Goal: Task Accomplishment & Management: Manage account settings

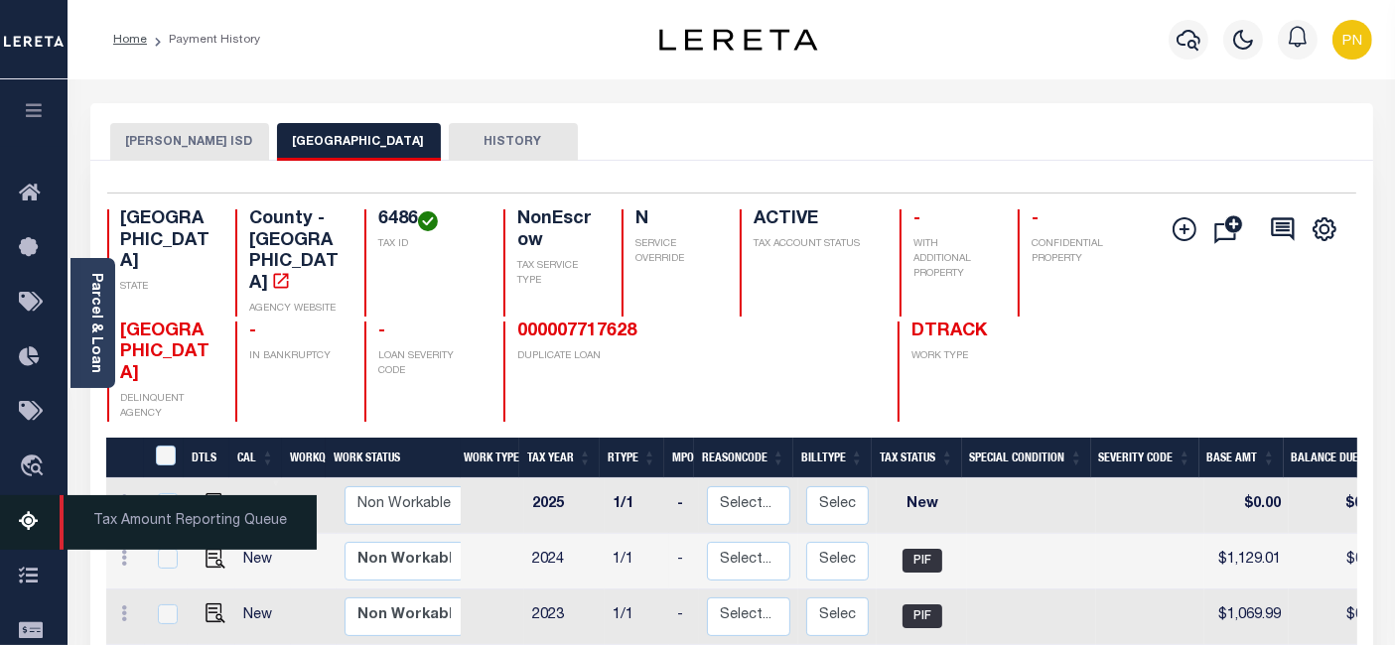
click at [27, 532] on icon at bounding box center [35, 522] width 32 height 25
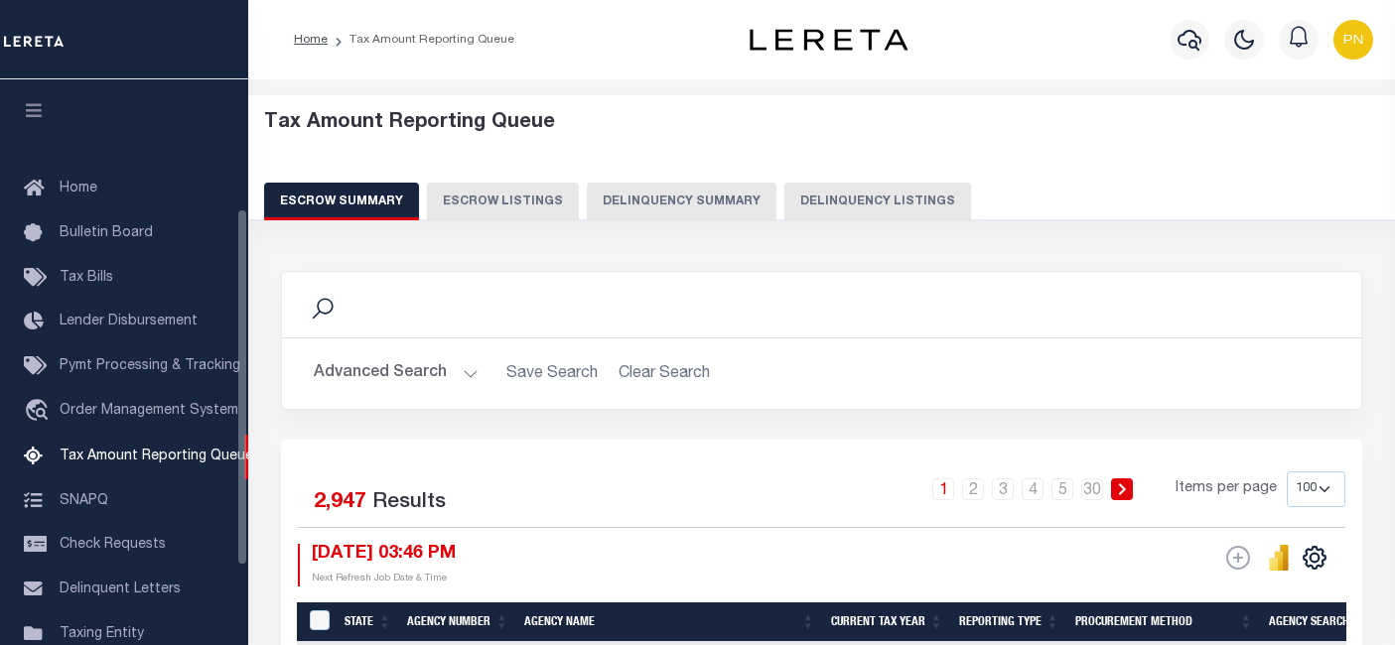
click at [724, 206] on button "Delinquency Summary" at bounding box center [682, 202] width 190 height 38
click at [848, 205] on button "Delinquency Listings" at bounding box center [877, 202] width 187 height 38
select select
select select "100"
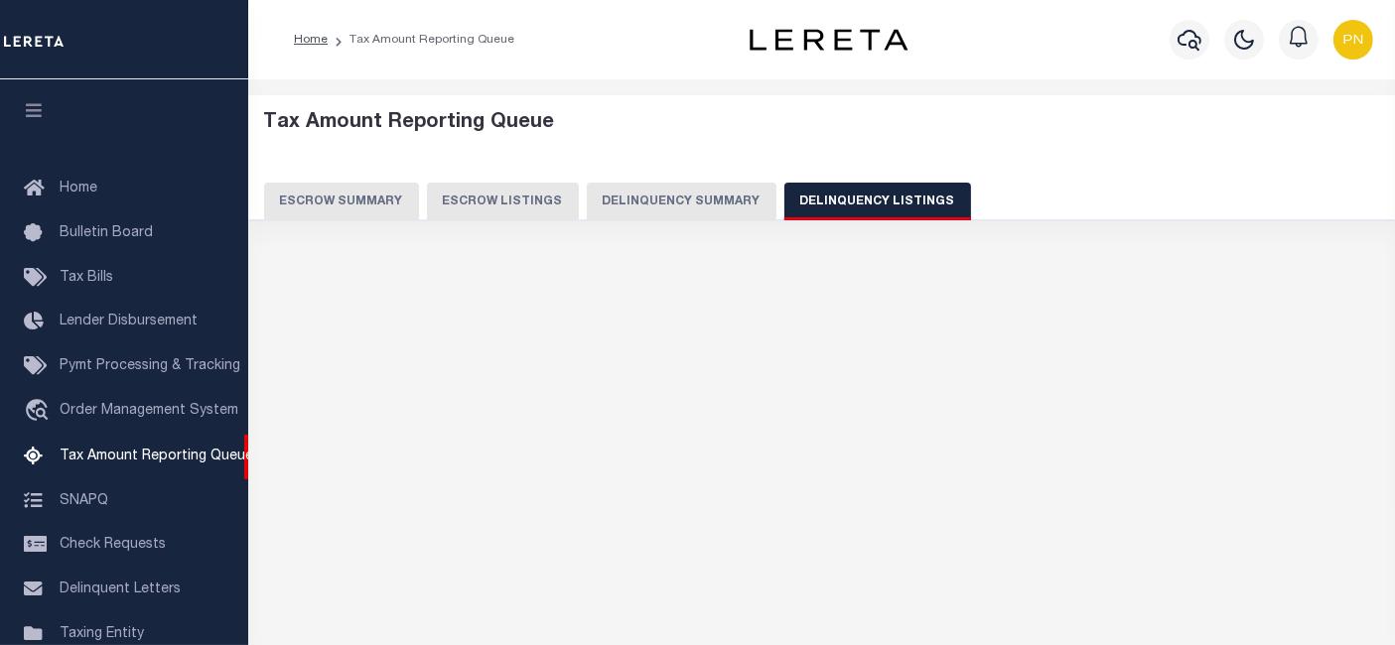
select select "100"
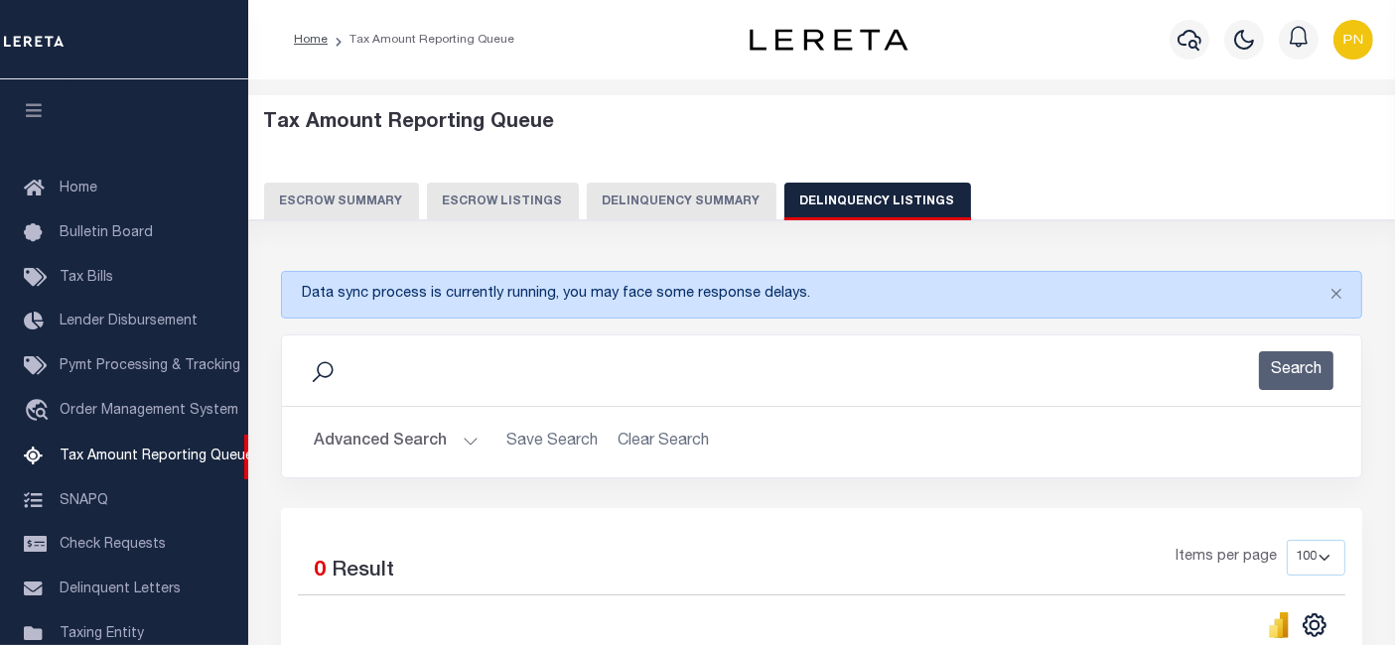
scroll to position [203, 0]
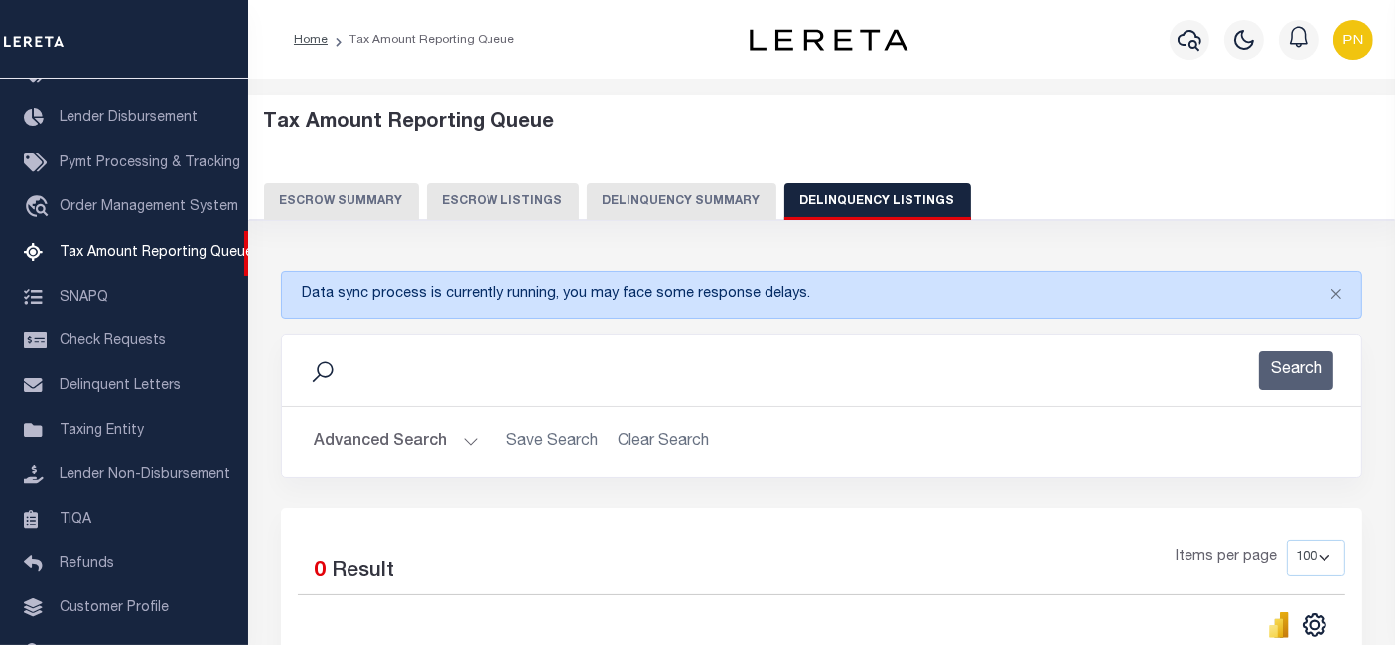
click at [385, 435] on button "Advanced Search" at bounding box center [396, 442] width 165 height 39
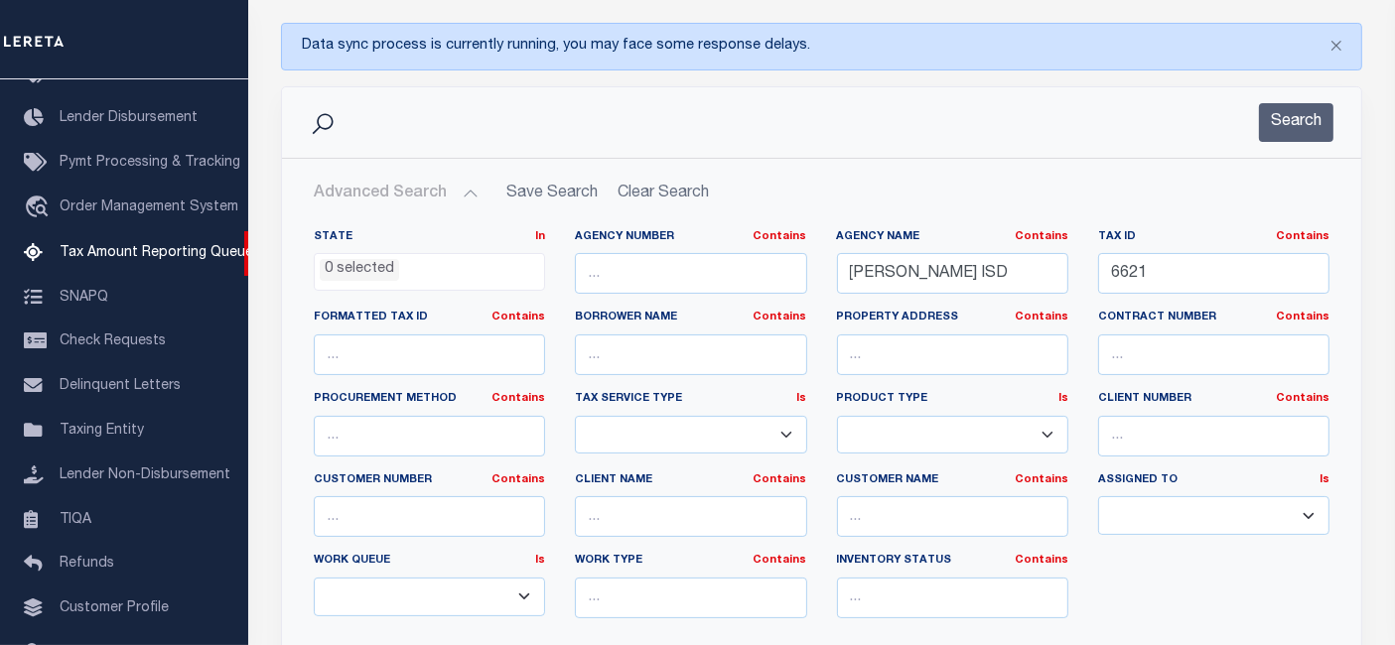
scroll to position [331, 0]
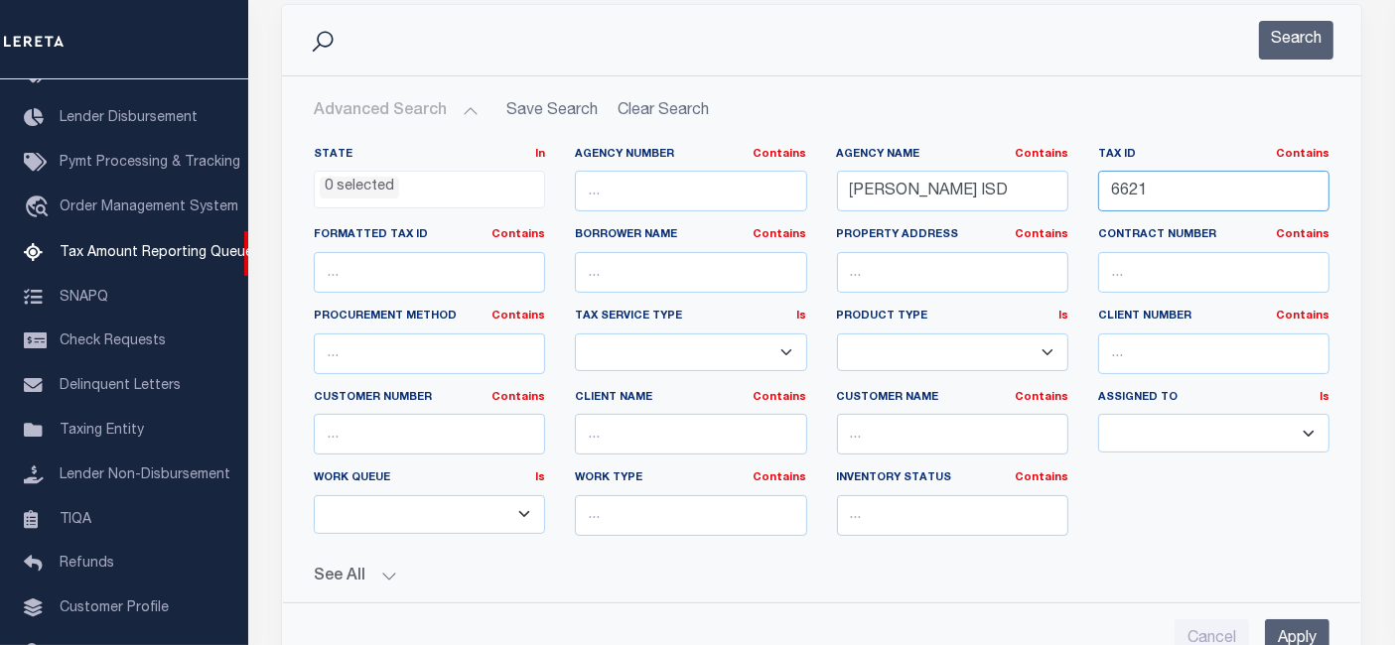
drag, startPoint x: 1114, startPoint y: 199, endPoint x: 1086, endPoint y: 200, distance: 27.8
click at [1086, 200] on div "Tax ID Contains Contains Is 6621" at bounding box center [1213, 187] width 261 height 81
paste input "1170014013200"
type input "1170014013200"
drag, startPoint x: 859, startPoint y: 197, endPoint x: 839, endPoint y: 198, distance: 19.9
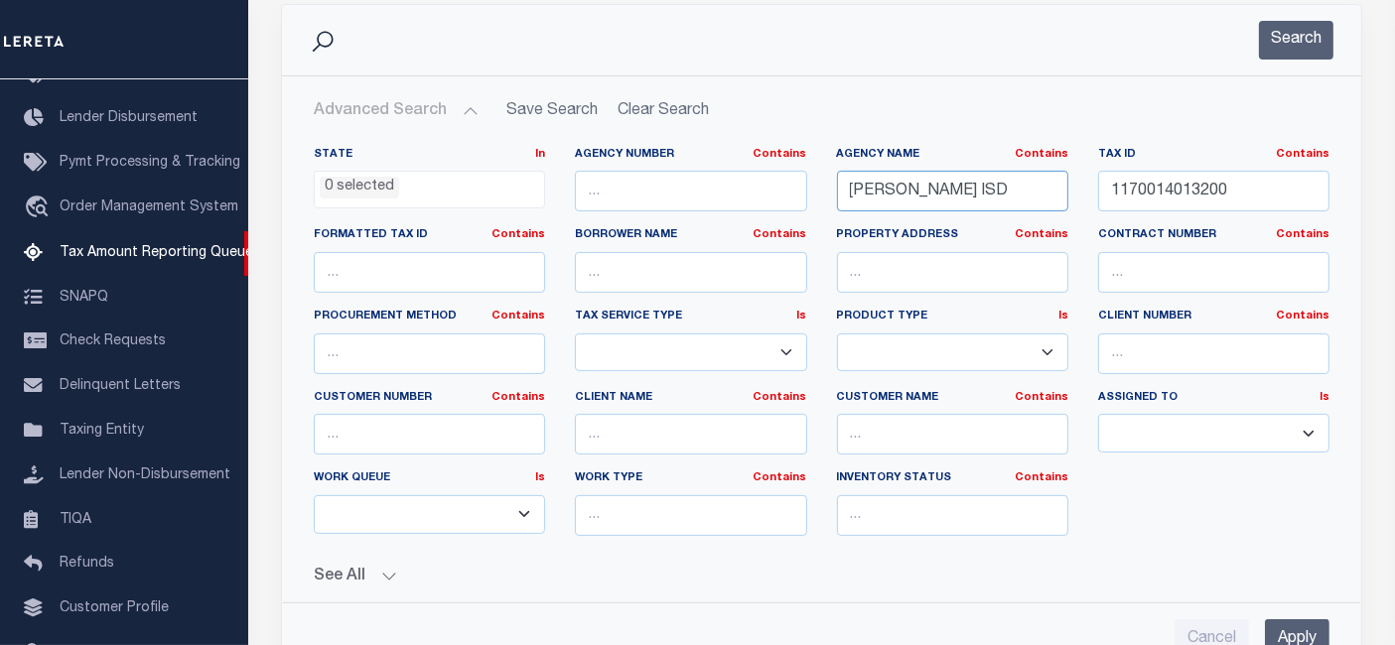
click at [839, 197] on input "GORMAN ISD" at bounding box center [952, 191] width 231 height 41
paste input "1170014013200"
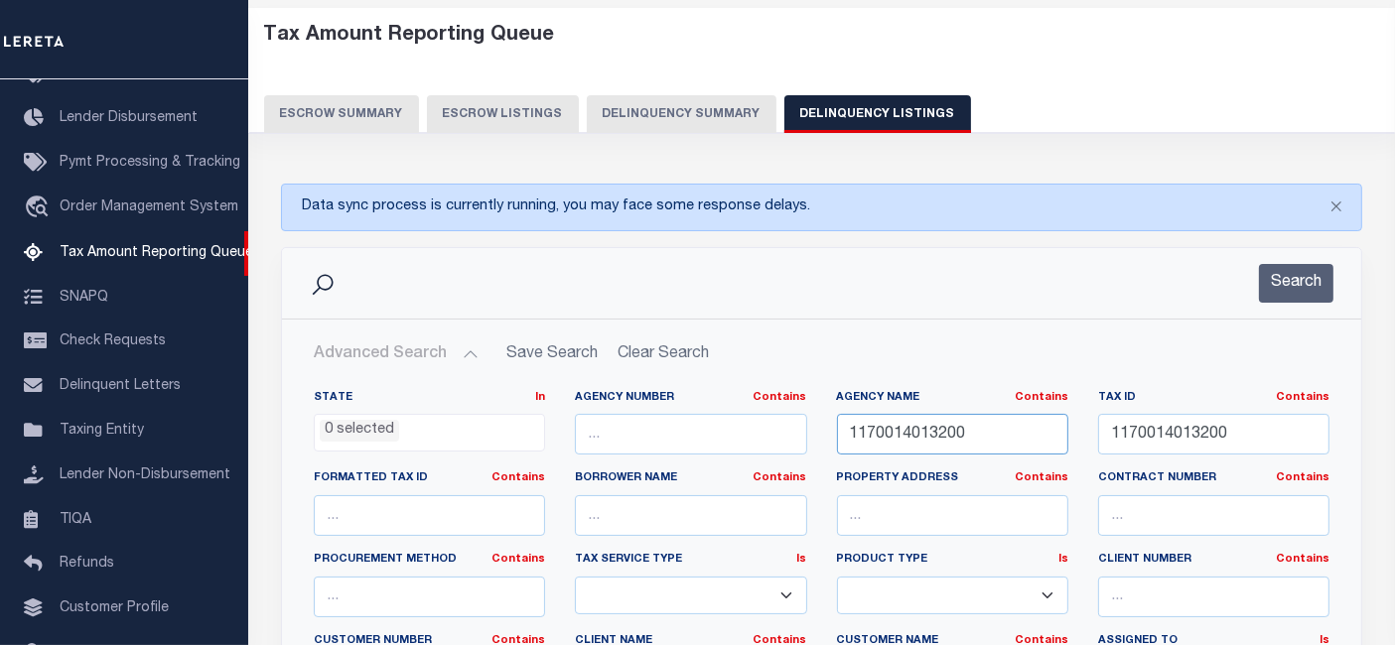
scroll to position [0, 0]
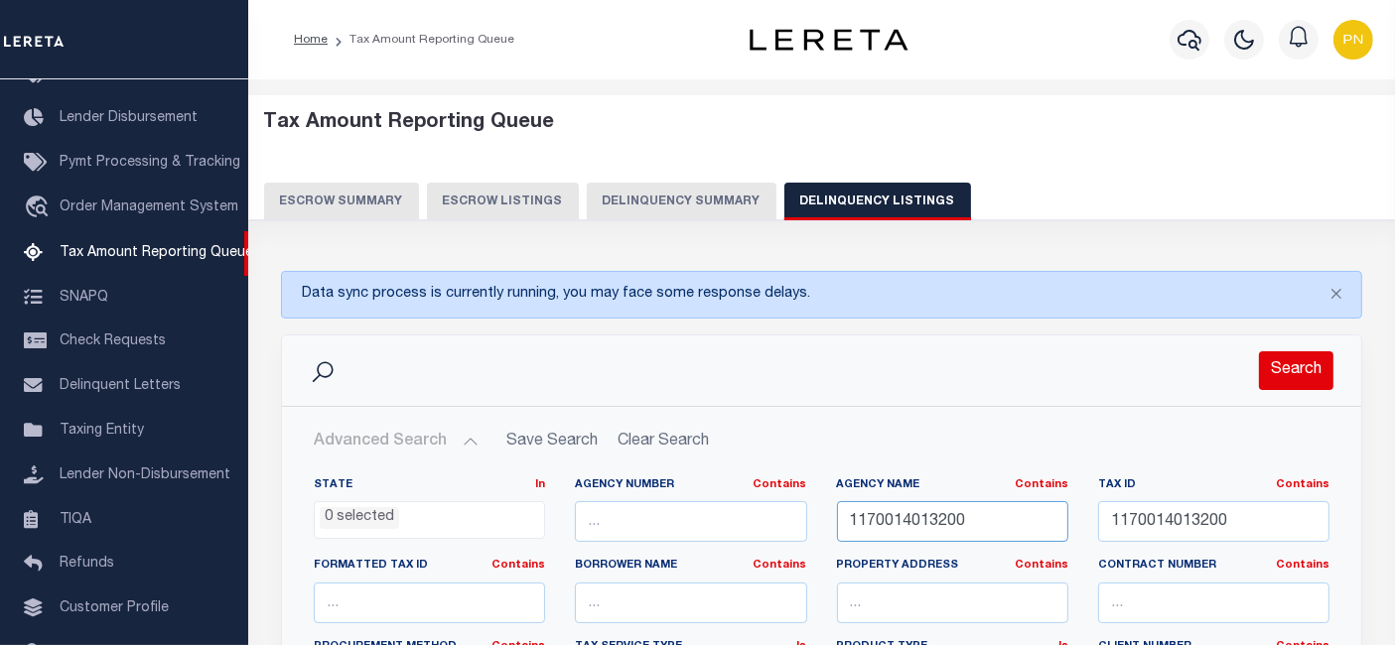
type input "1170014013200"
click at [1303, 372] on button "Search" at bounding box center [1296, 370] width 74 height 39
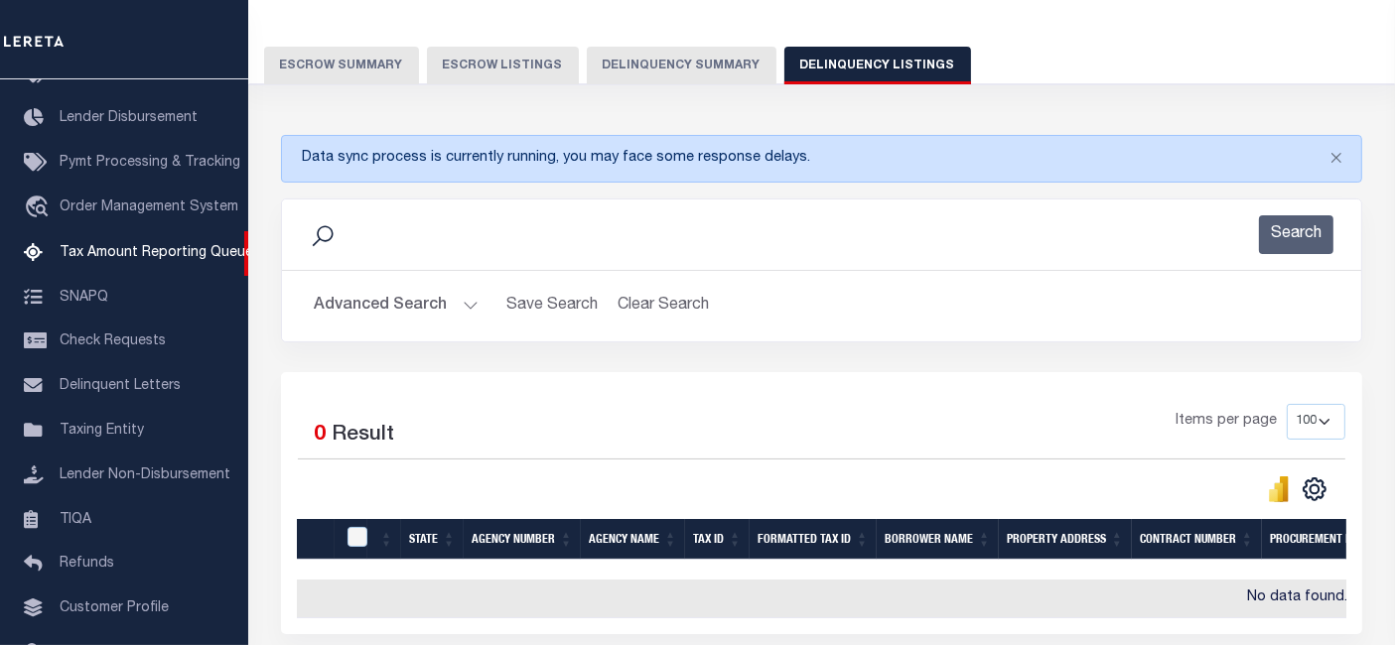
scroll to position [95, 0]
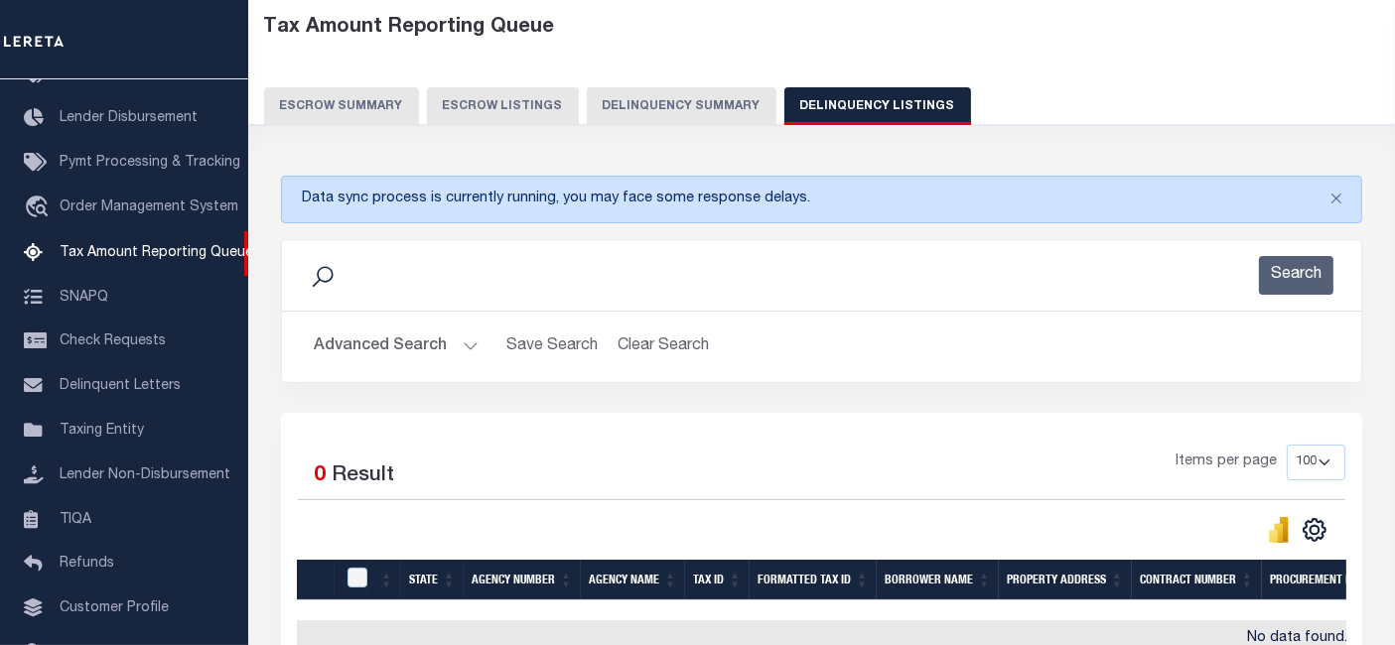
click at [425, 351] on button "Advanced Search" at bounding box center [396, 347] width 165 height 39
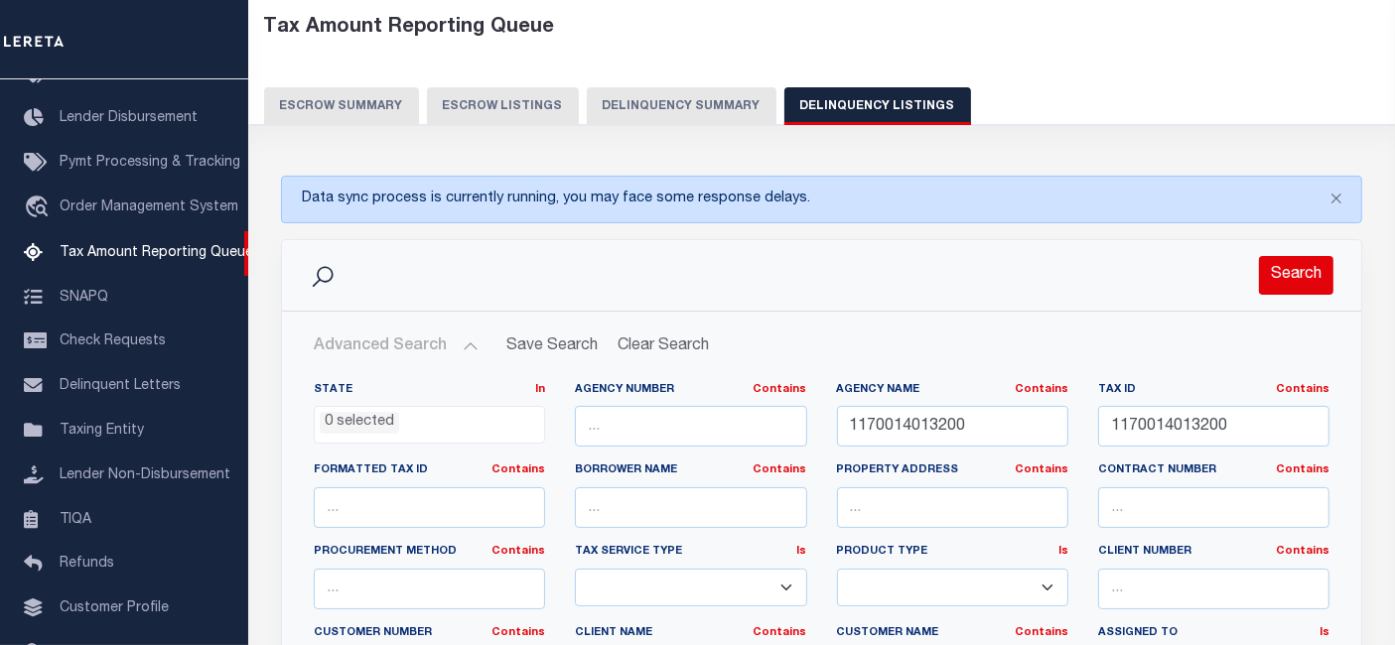
click at [1282, 288] on button "Search" at bounding box center [1296, 275] width 74 height 39
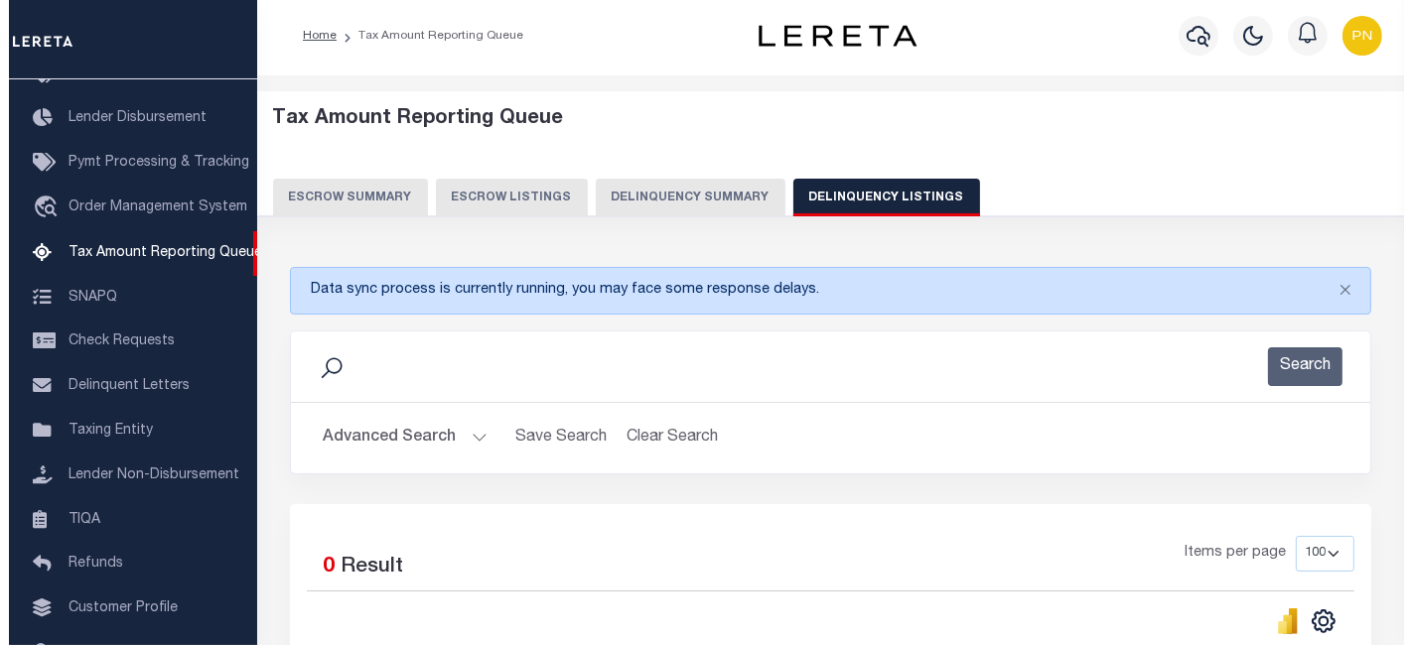
scroll to position [0, 0]
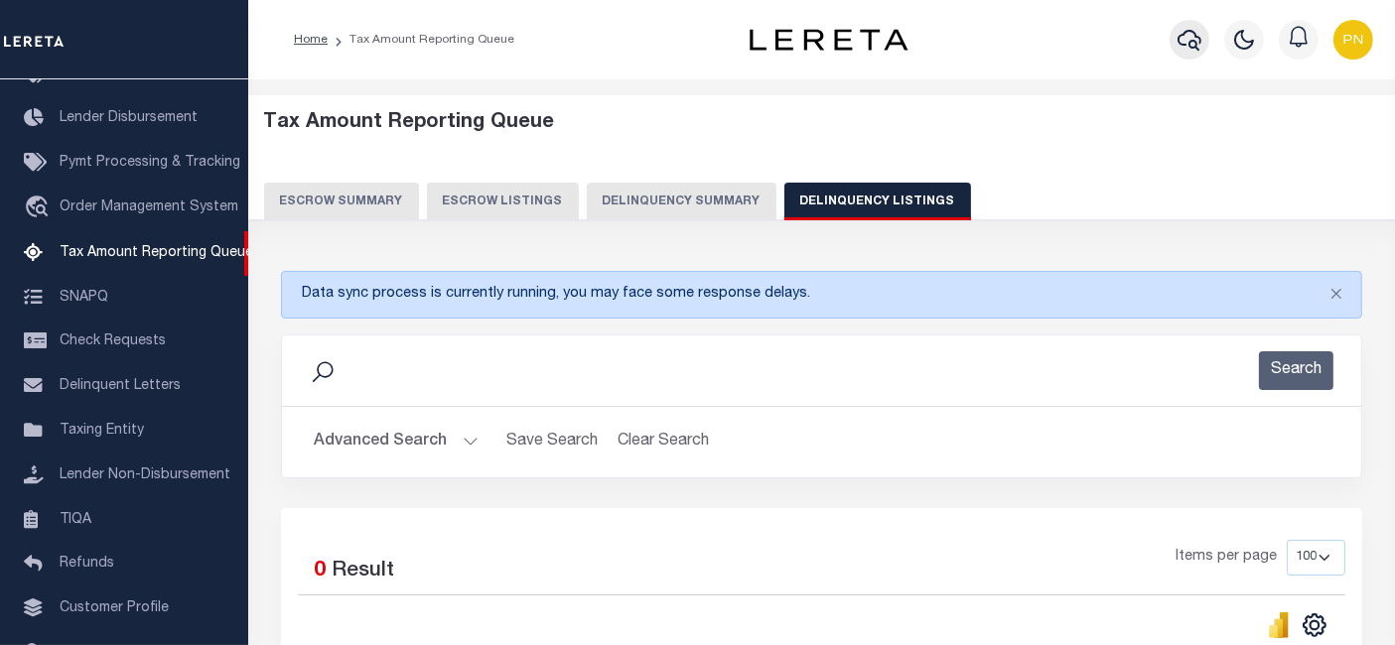
click at [1192, 47] on icon "button" at bounding box center [1189, 40] width 24 height 24
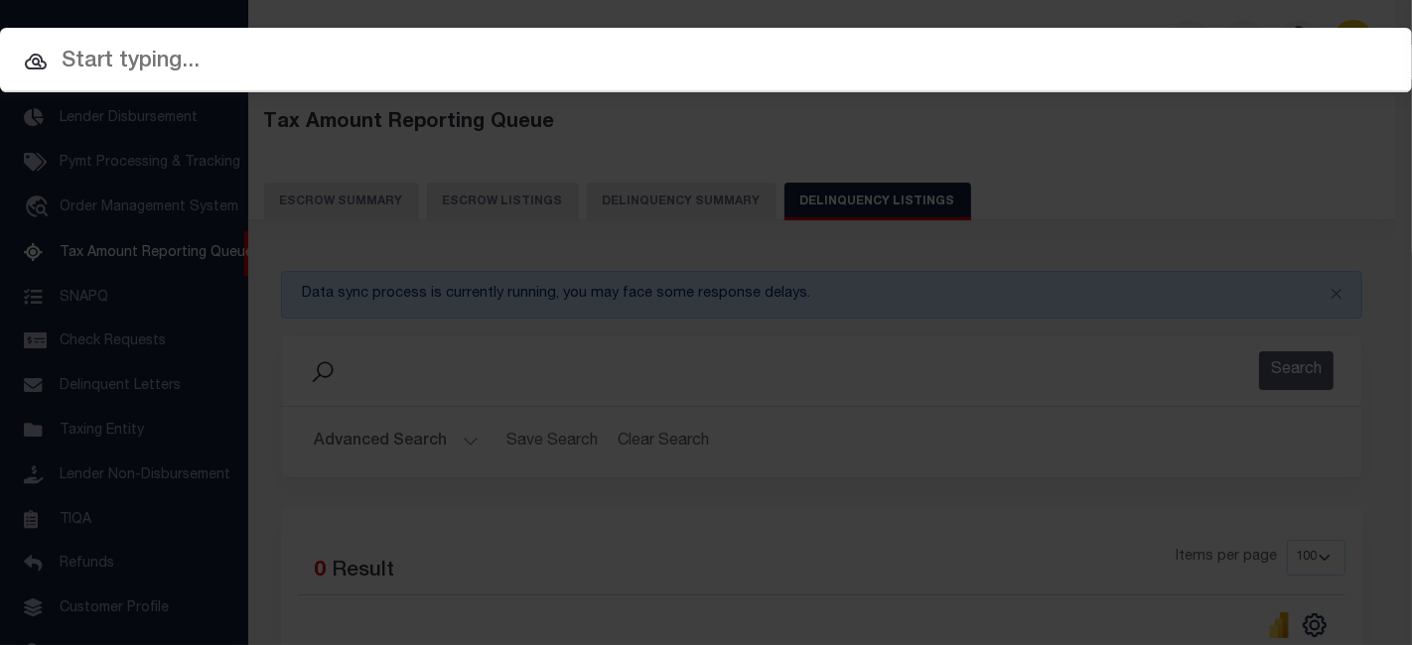
paste input "10042892"
click at [312, 61] on input "text" at bounding box center [706, 62] width 1412 height 35
type input "10042892"
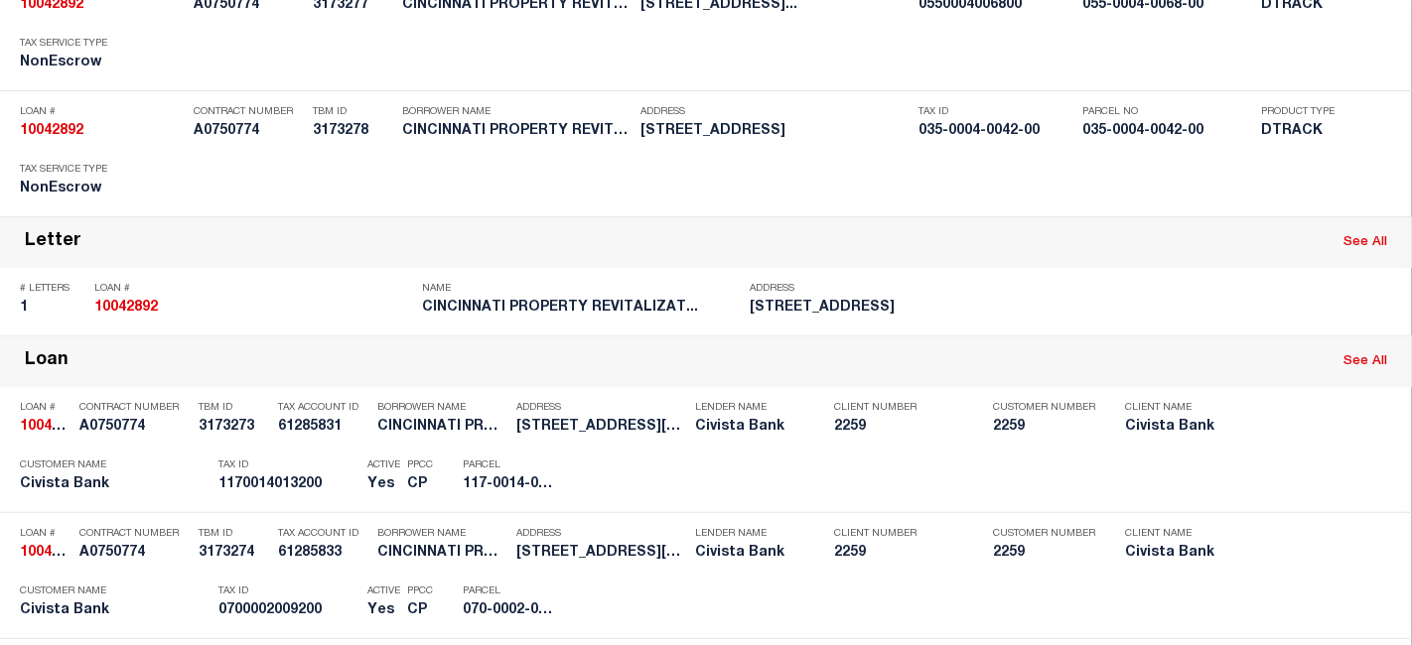
scroll to position [771, 0]
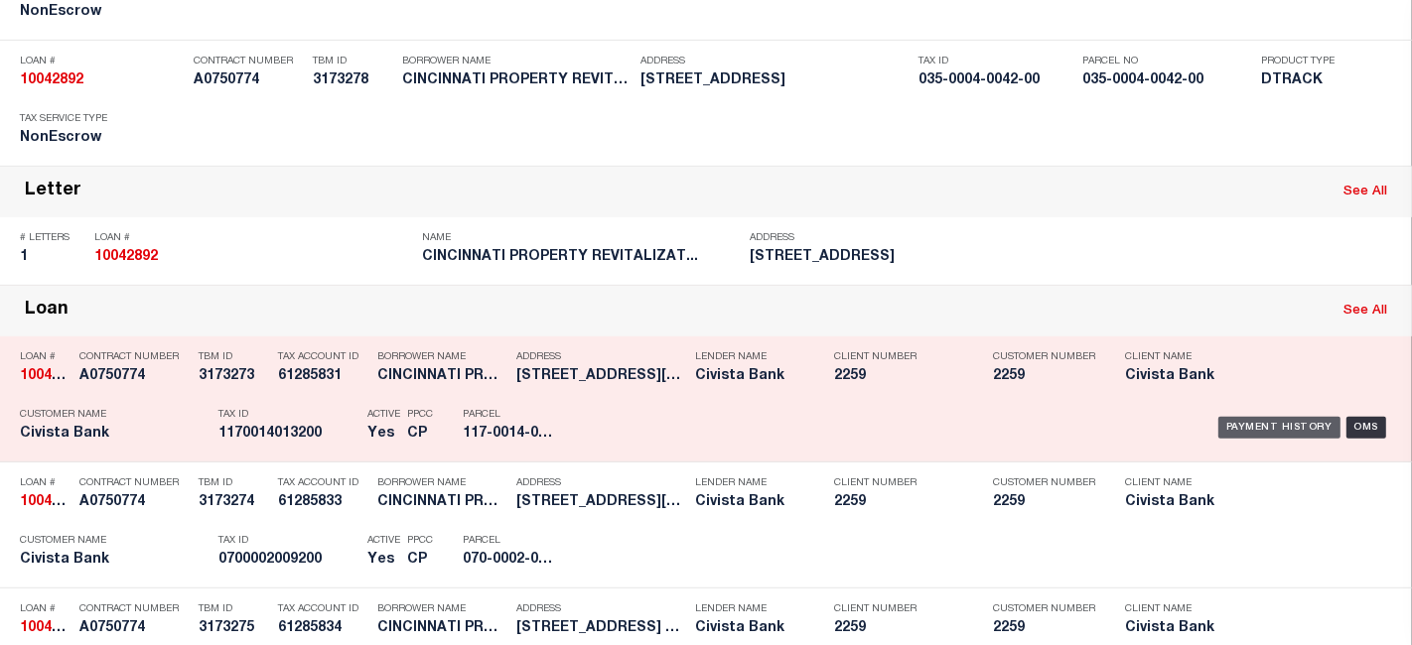
click at [1231, 423] on div "Payment History" at bounding box center [1279, 428] width 122 height 22
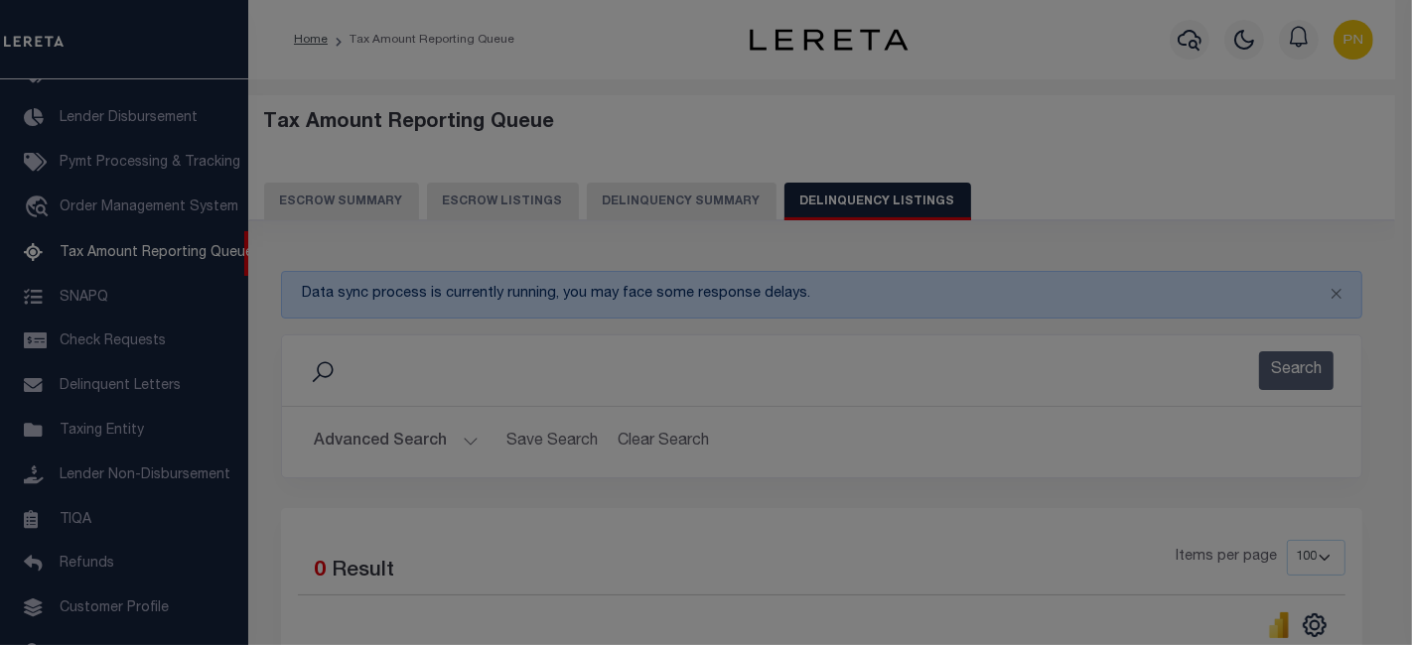
scroll to position [0, 0]
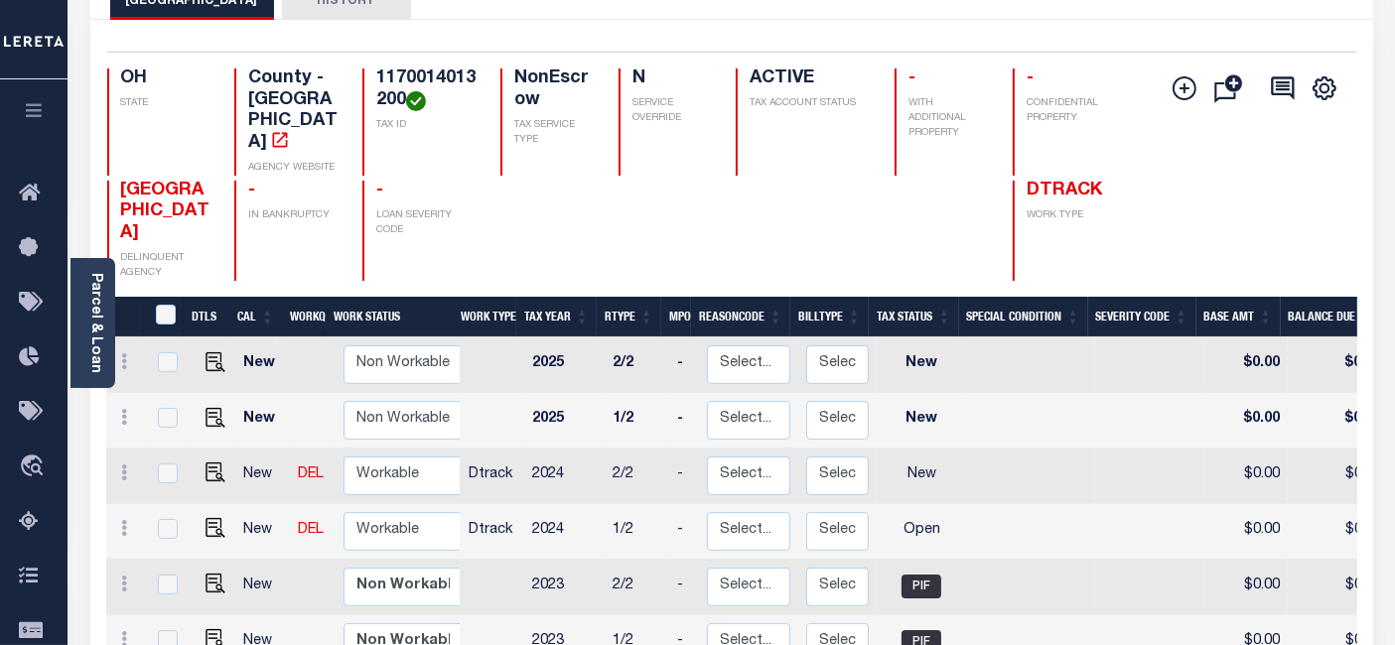
scroll to position [110, 0]
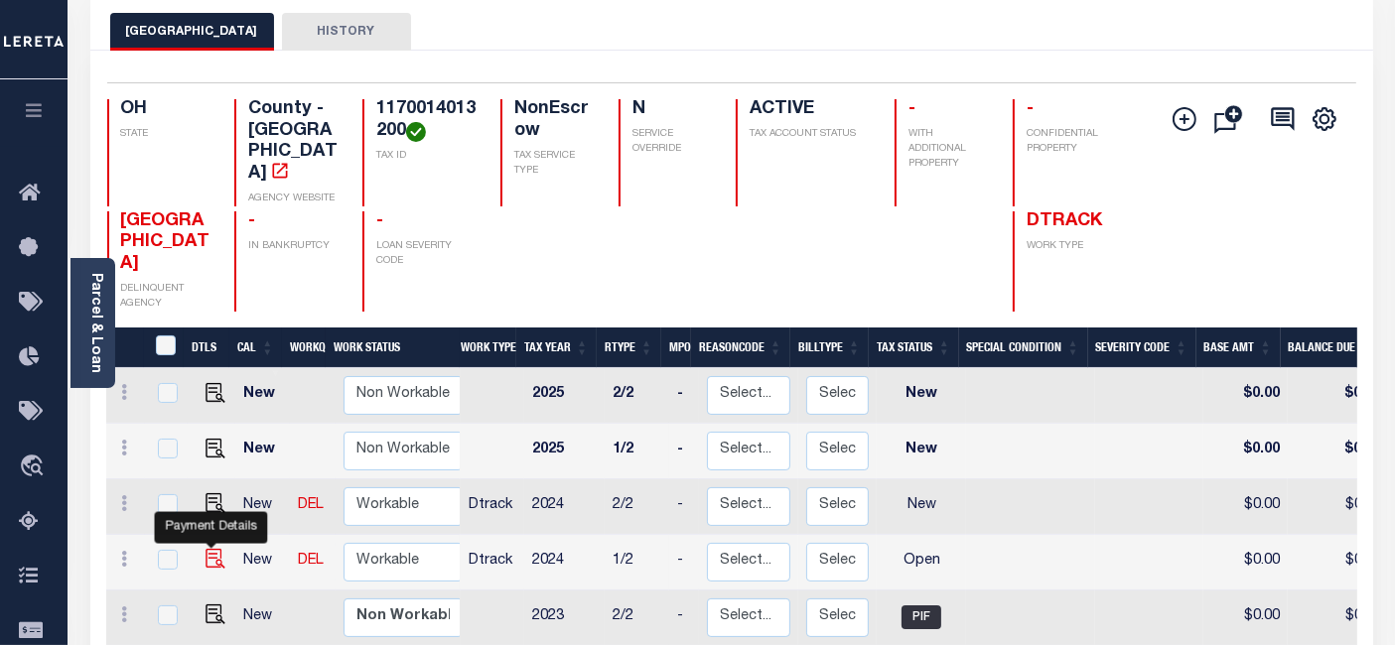
click at [206, 549] on img "" at bounding box center [215, 559] width 20 height 20
checkbox input "true"
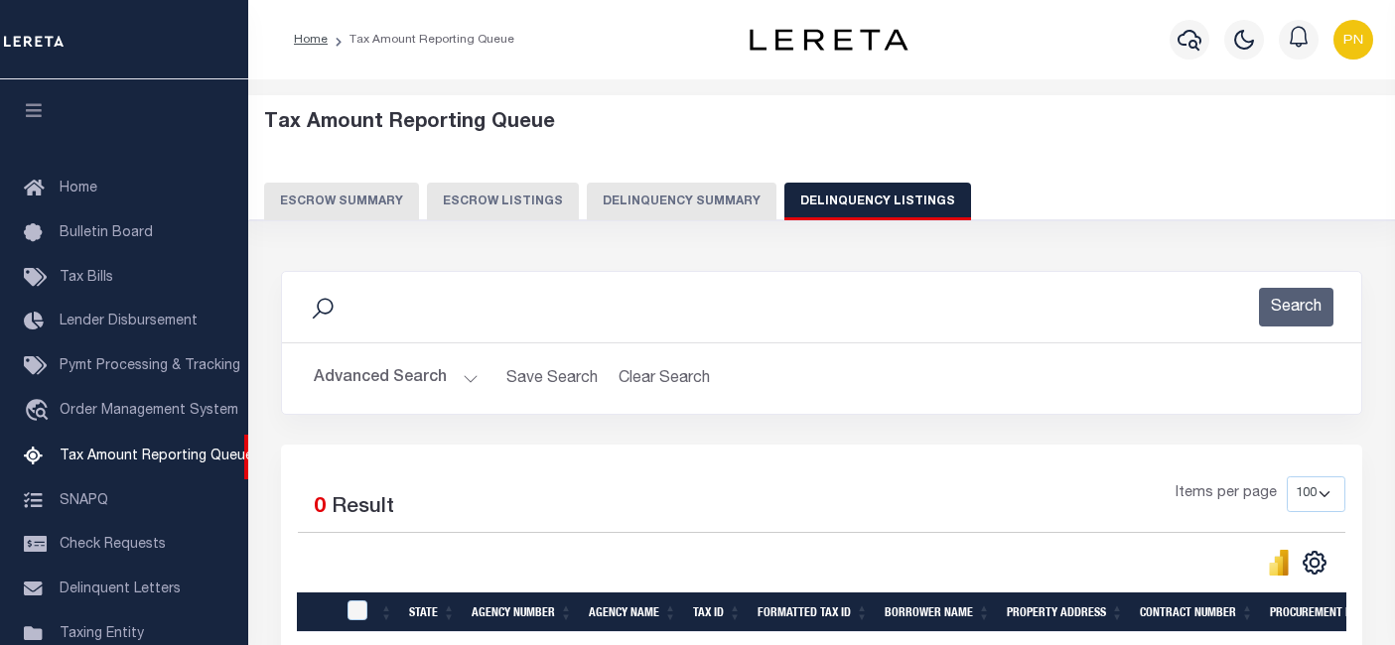
select select
select select "100"
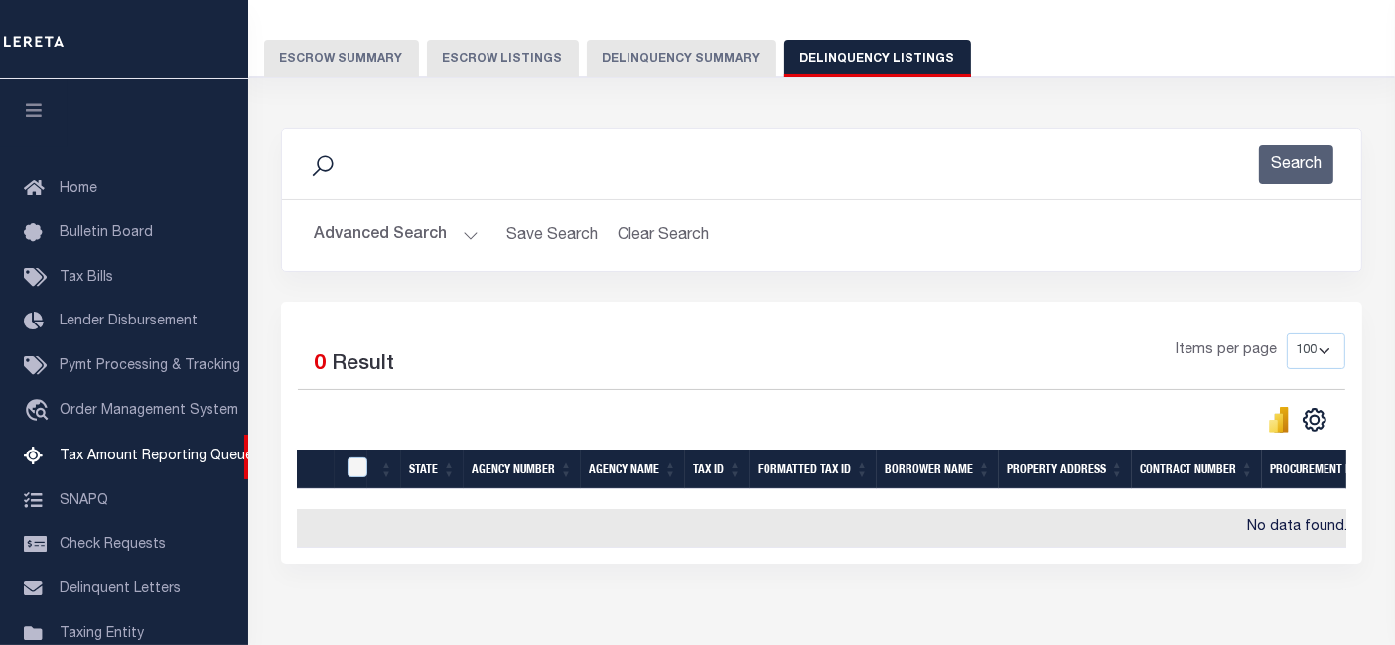
scroll to position [203, 0]
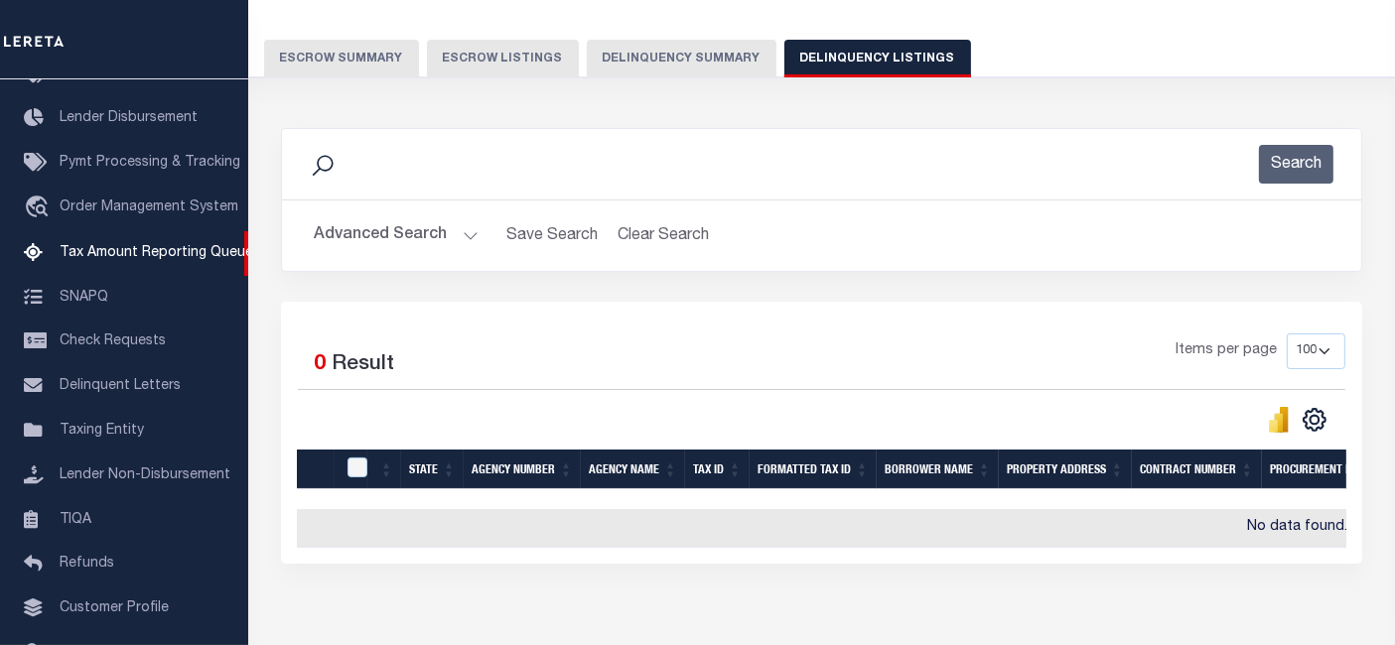
click at [422, 236] on button "Advanced Search" at bounding box center [396, 235] width 165 height 39
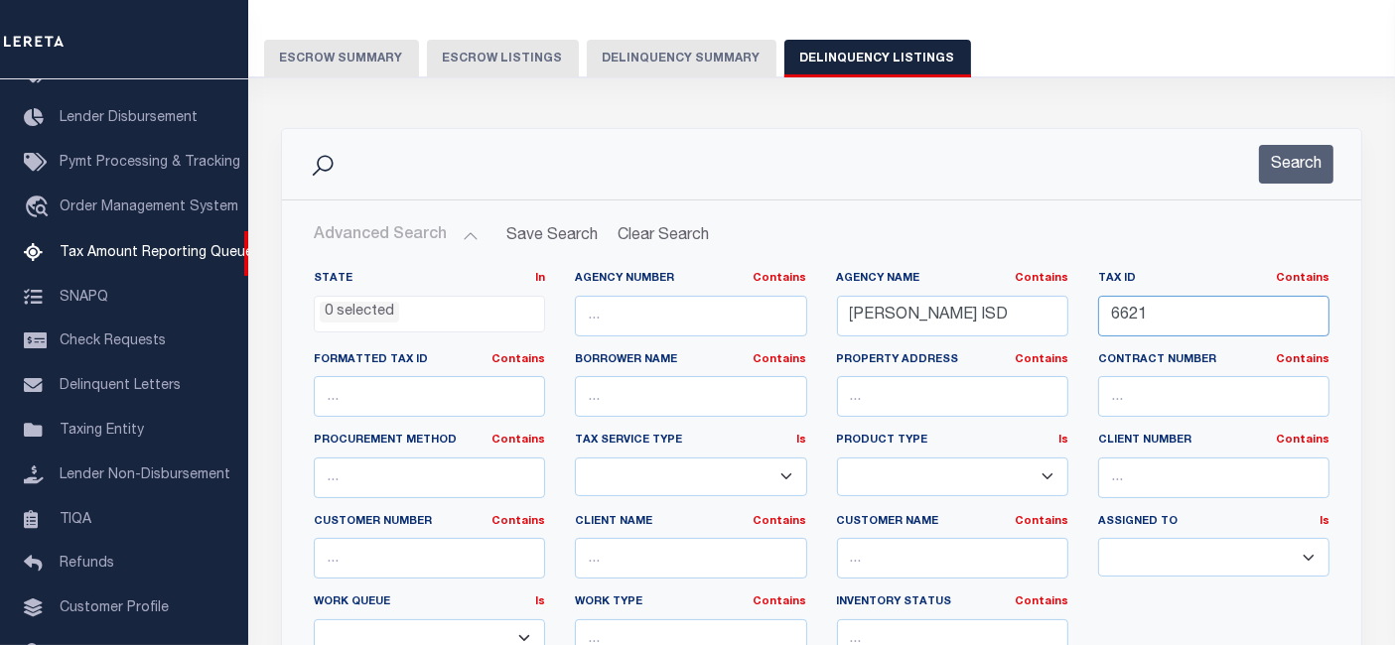
drag, startPoint x: 1139, startPoint y: 317, endPoint x: 1074, endPoint y: 308, distance: 65.1
click at [1074, 308] on div "State In In AK AL AR AZ CA CO CT DC DE FL GA GU HI IA ID IL IN KS KY LA MA MD M…" at bounding box center [821, 473] width 1045 height 405
paste input "1170014013200"
type input "1170014013200"
drag, startPoint x: 939, startPoint y: 313, endPoint x: 839, endPoint y: 327, distance: 101.2
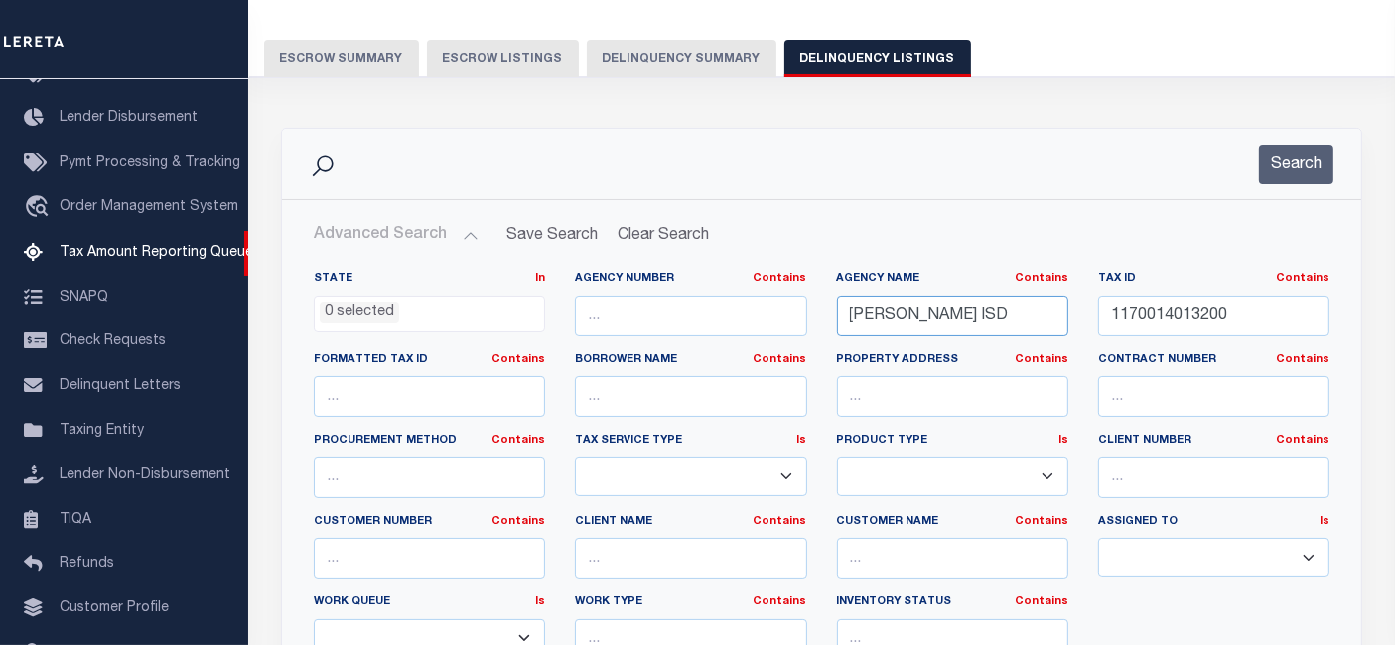
click at [723, 312] on div "State In In AK AL AR AZ CA CO CT DC DE FL GA GU HI IA ID IL IN KS KY LA MA MD M…" at bounding box center [821, 473] width 1045 height 405
click at [1297, 172] on button "Search" at bounding box center [1296, 164] width 74 height 39
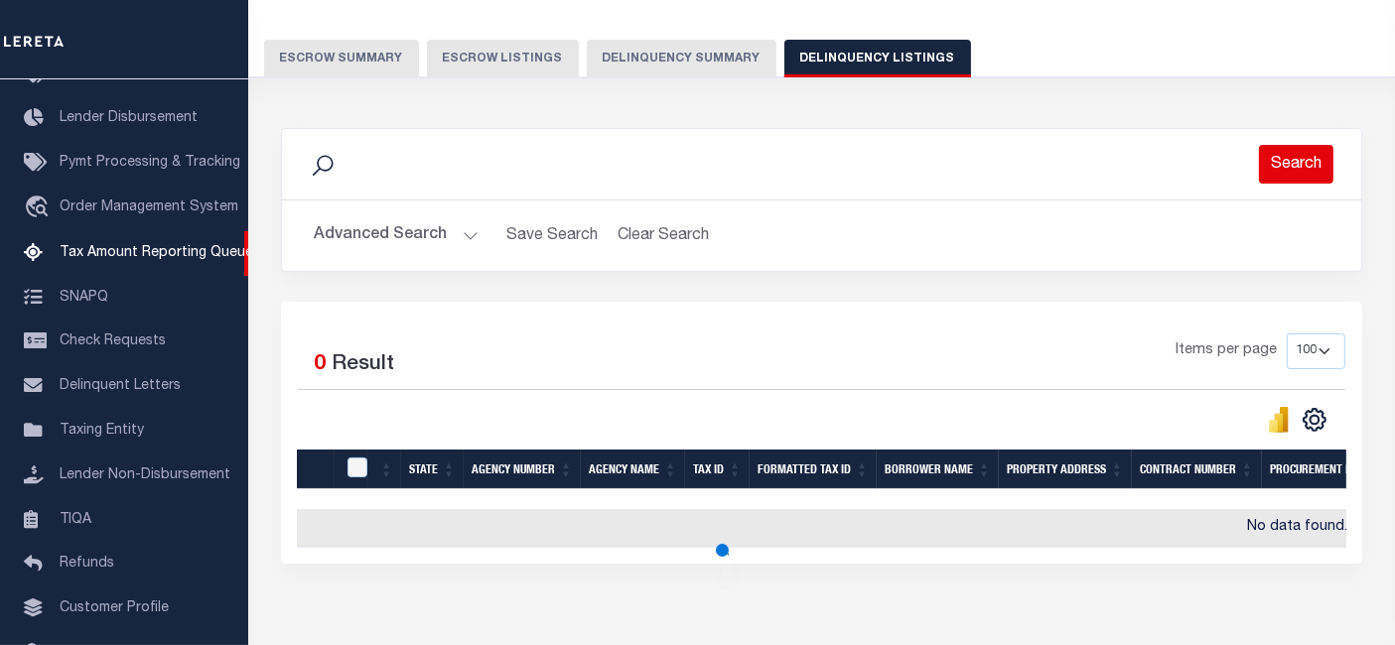
click at [1293, 162] on button "Search" at bounding box center [1296, 164] width 74 height 39
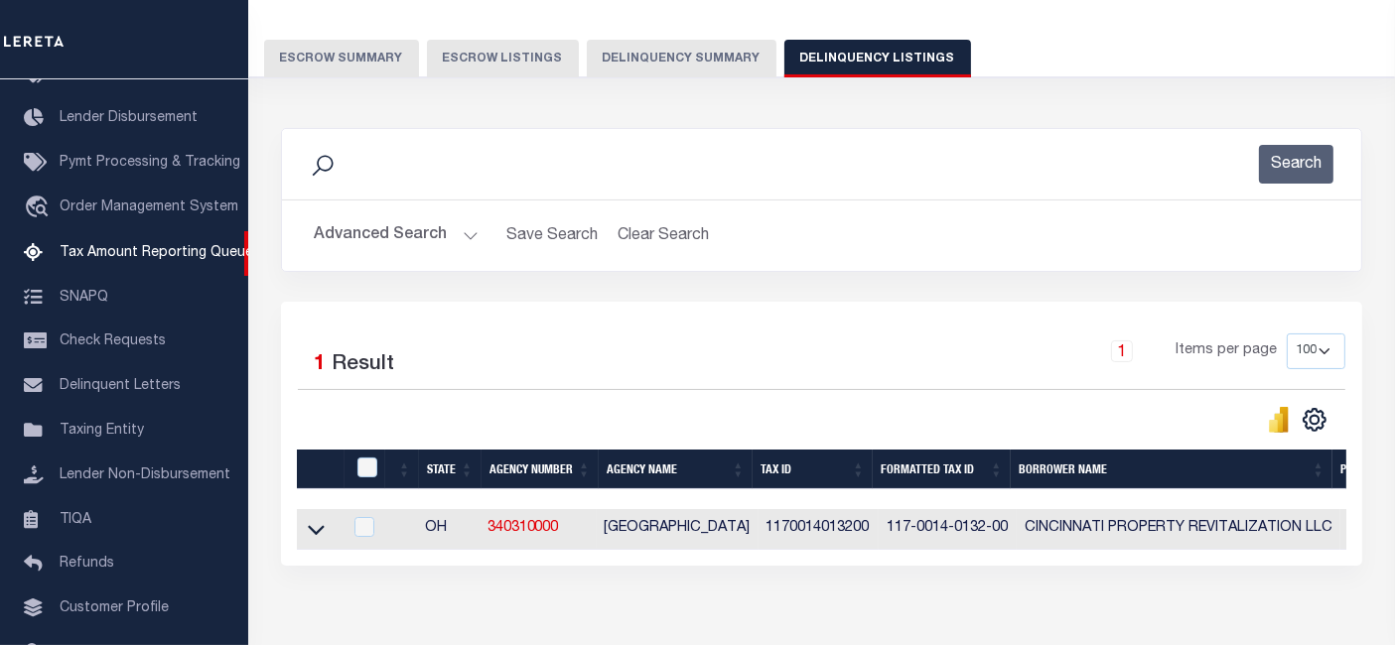
click at [395, 233] on button "Advanced Search" at bounding box center [396, 235] width 165 height 39
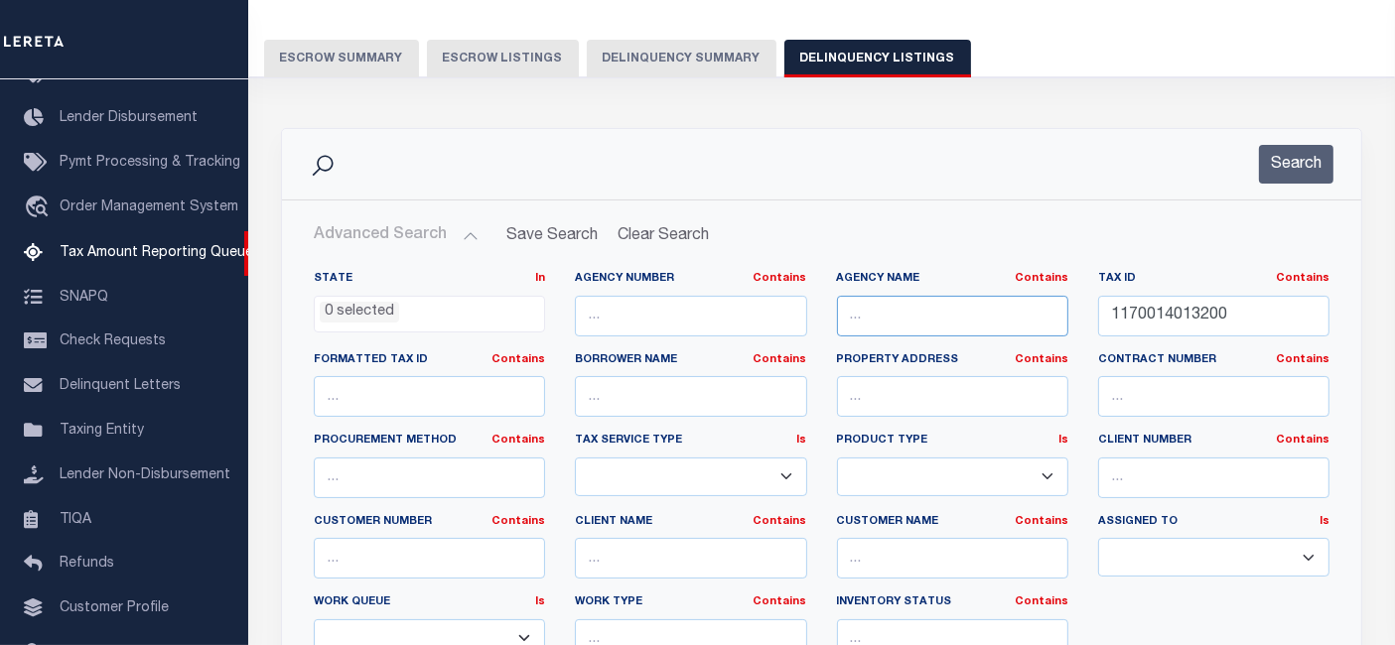
click at [948, 296] on input "text" at bounding box center [952, 316] width 231 height 41
paste input "[GEOGRAPHIC_DATA]"
type input "[GEOGRAPHIC_DATA]"
click at [1287, 164] on button "Search" at bounding box center [1296, 164] width 74 height 39
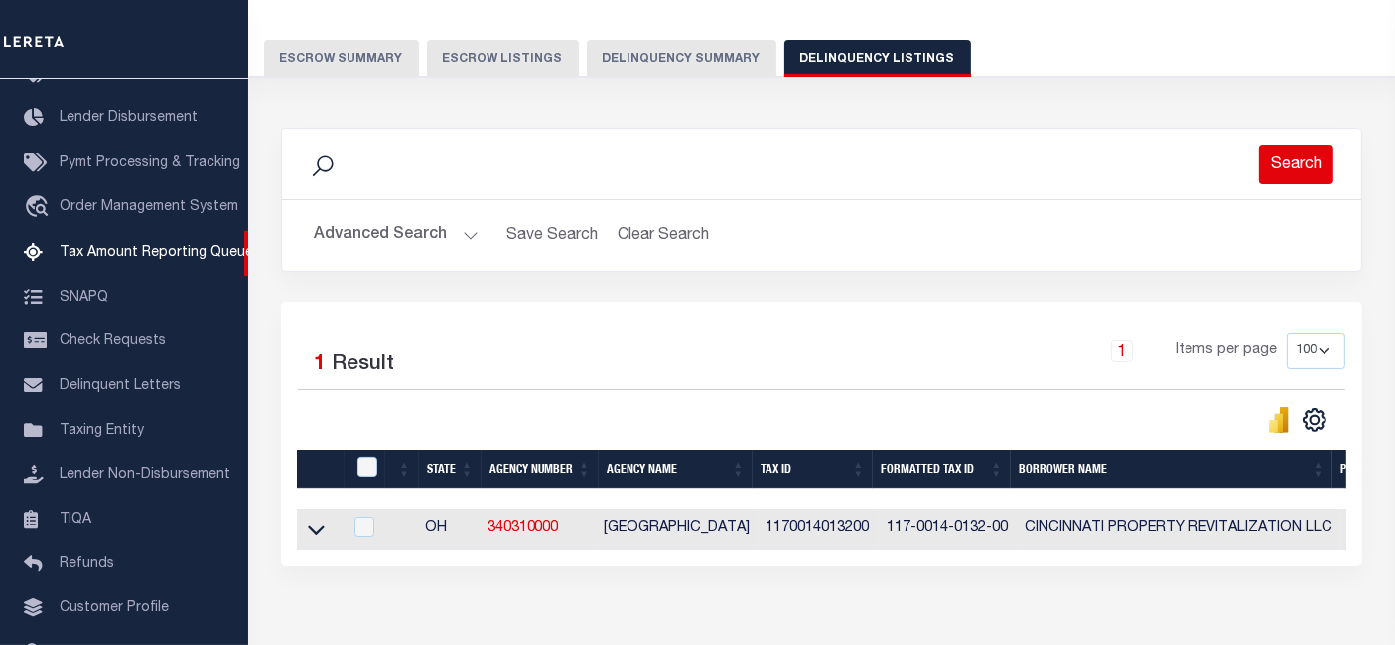
click at [1301, 162] on button "Search" at bounding box center [1296, 164] width 74 height 39
click at [313, 529] on icon at bounding box center [316, 529] width 17 height 21
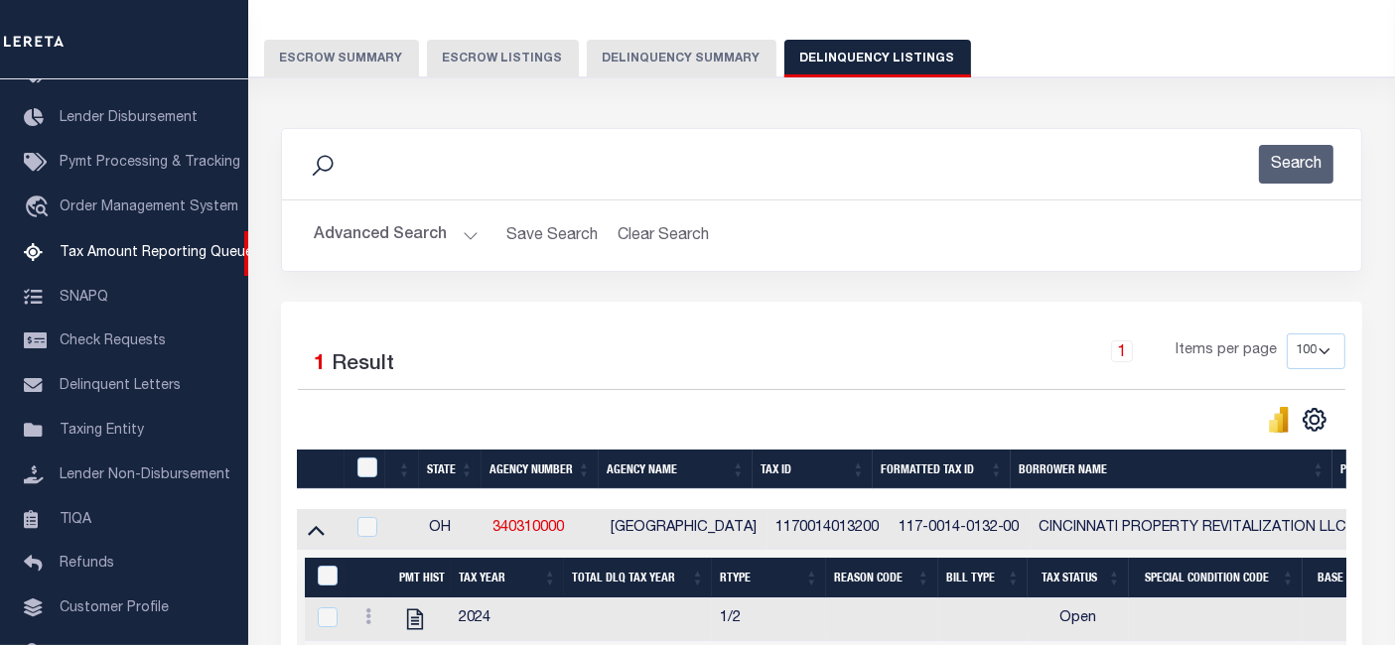
scroll to position [253, 0]
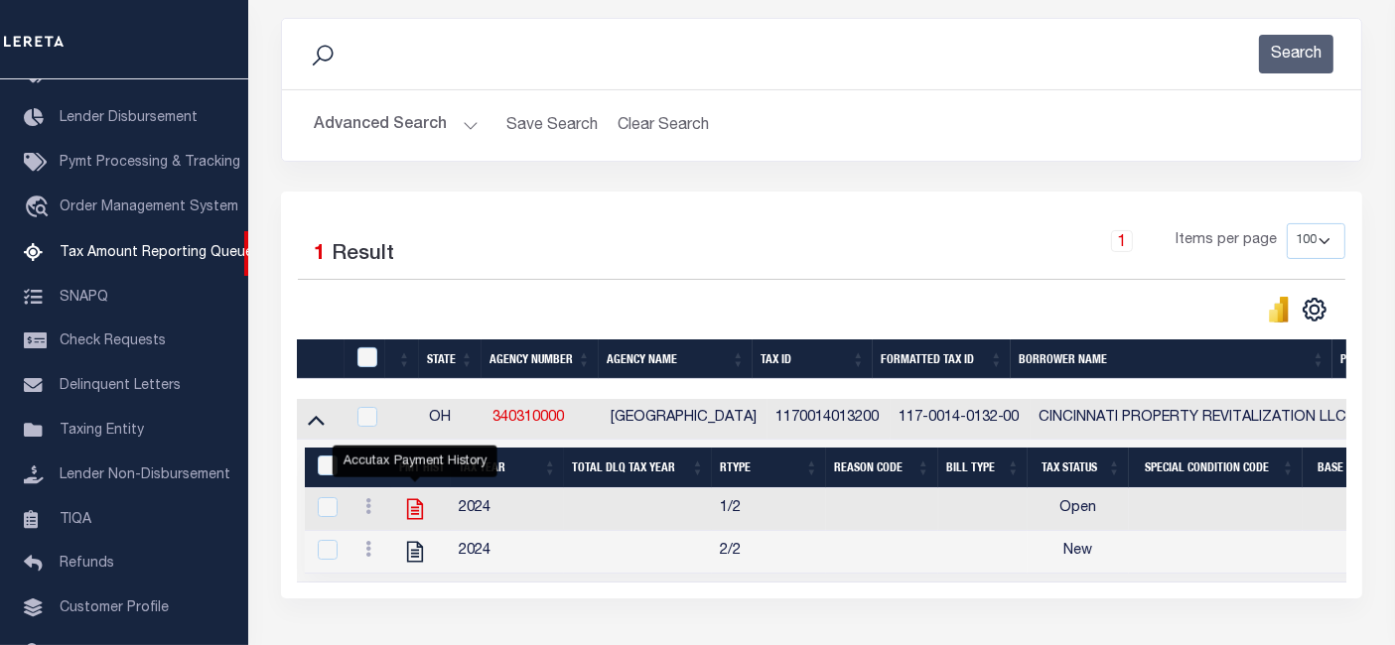
click at [417, 513] on icon "" at bounding box center [415, 509] width 16 height 21
checkbox input "true"
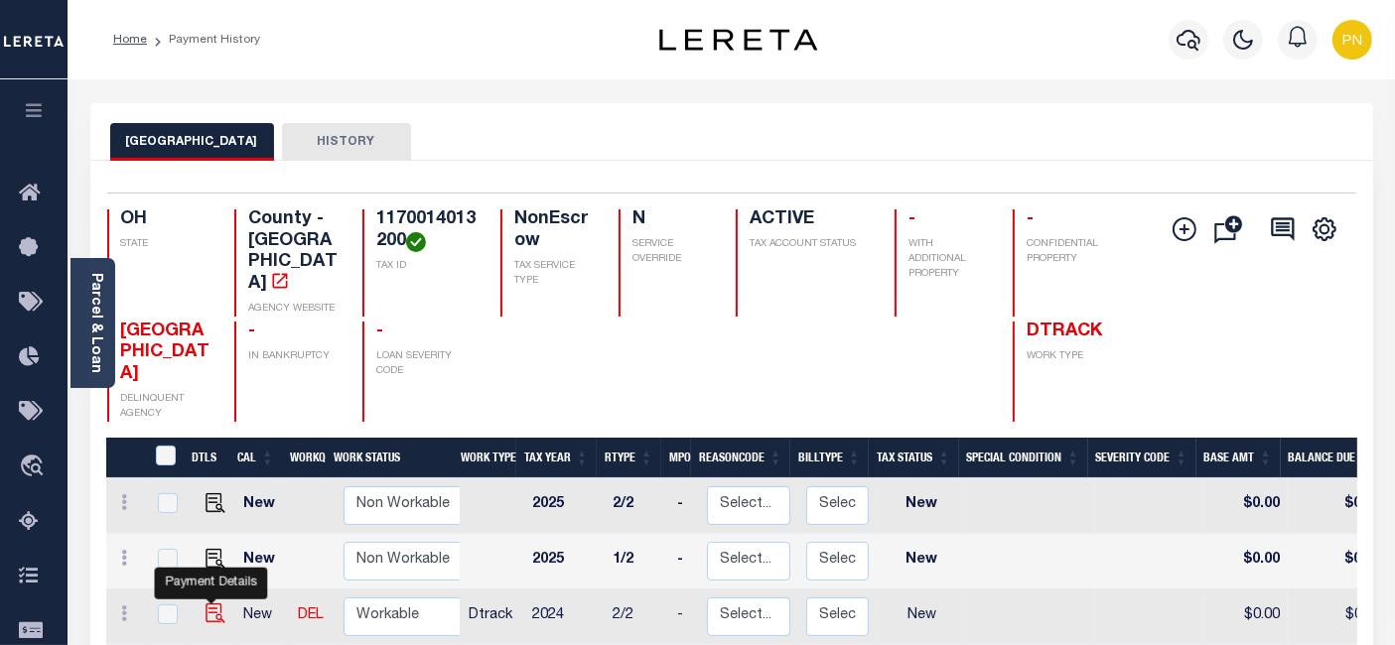
click at [211, 604] on img "" at bounding box center [215, 614] width 20 height 20
checkbox input "true"
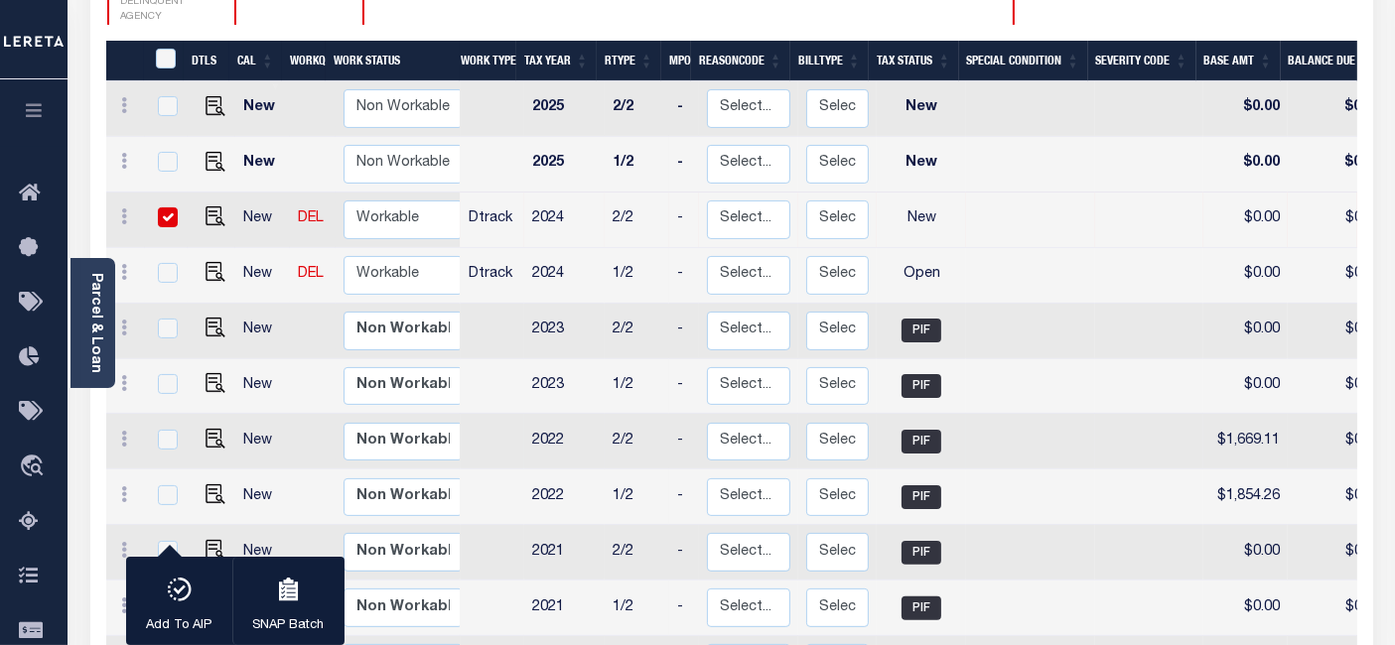
scroll to position [441, 0]
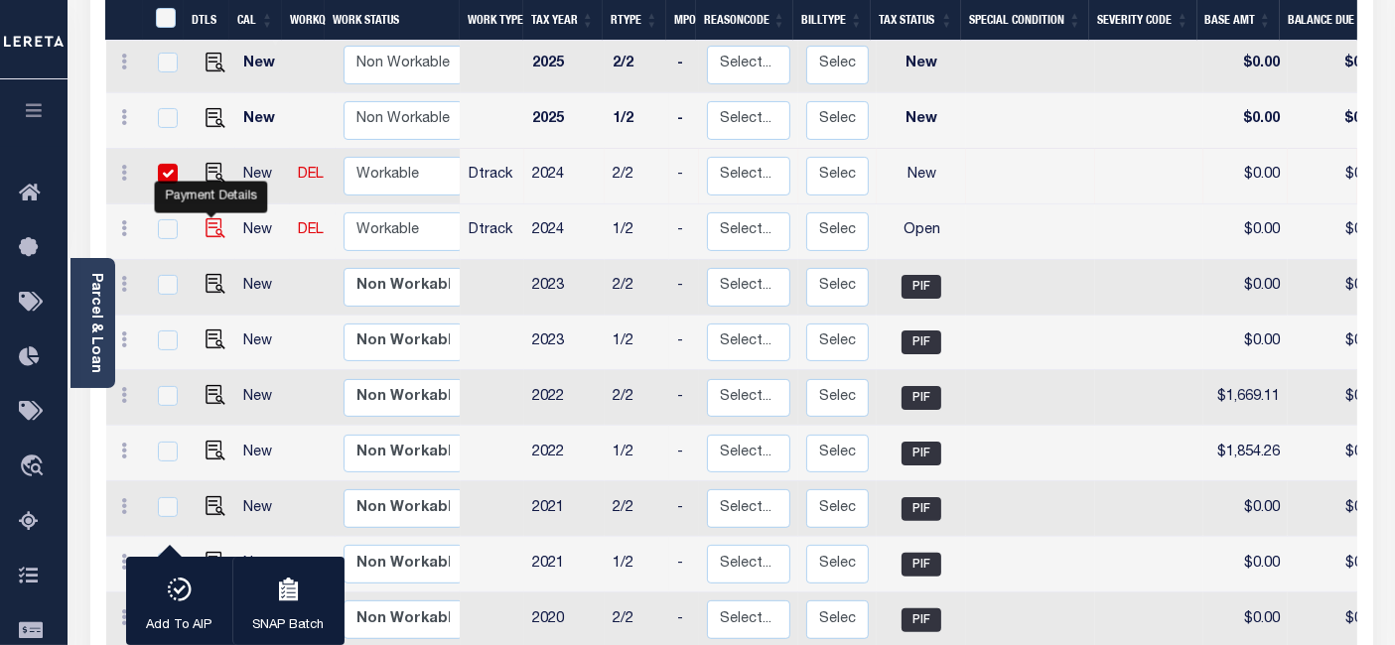
click at [212, 218] on img "" at bounding box center [215, 228] width 20 height 20
checkbox input "true"
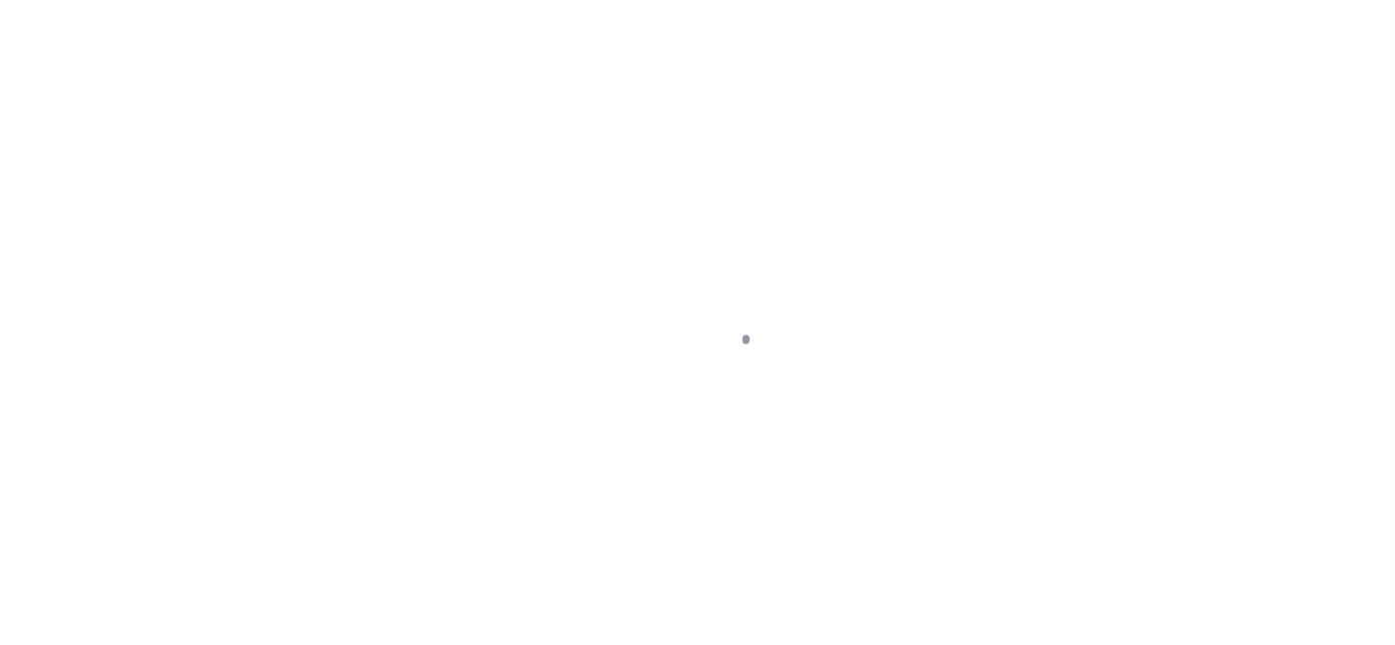
select select "OP2"
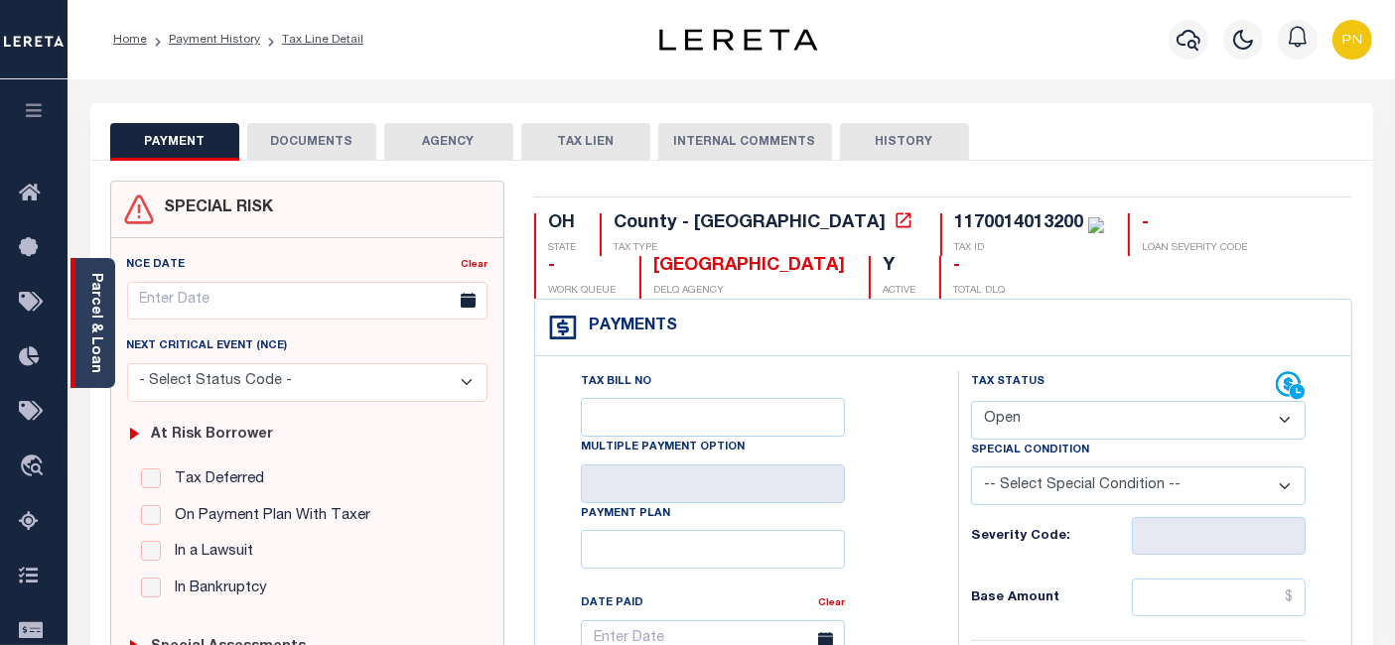
click at [103, 303] on div "Parcel & Loan" at bounding box center [92, 323] width 45 height 130
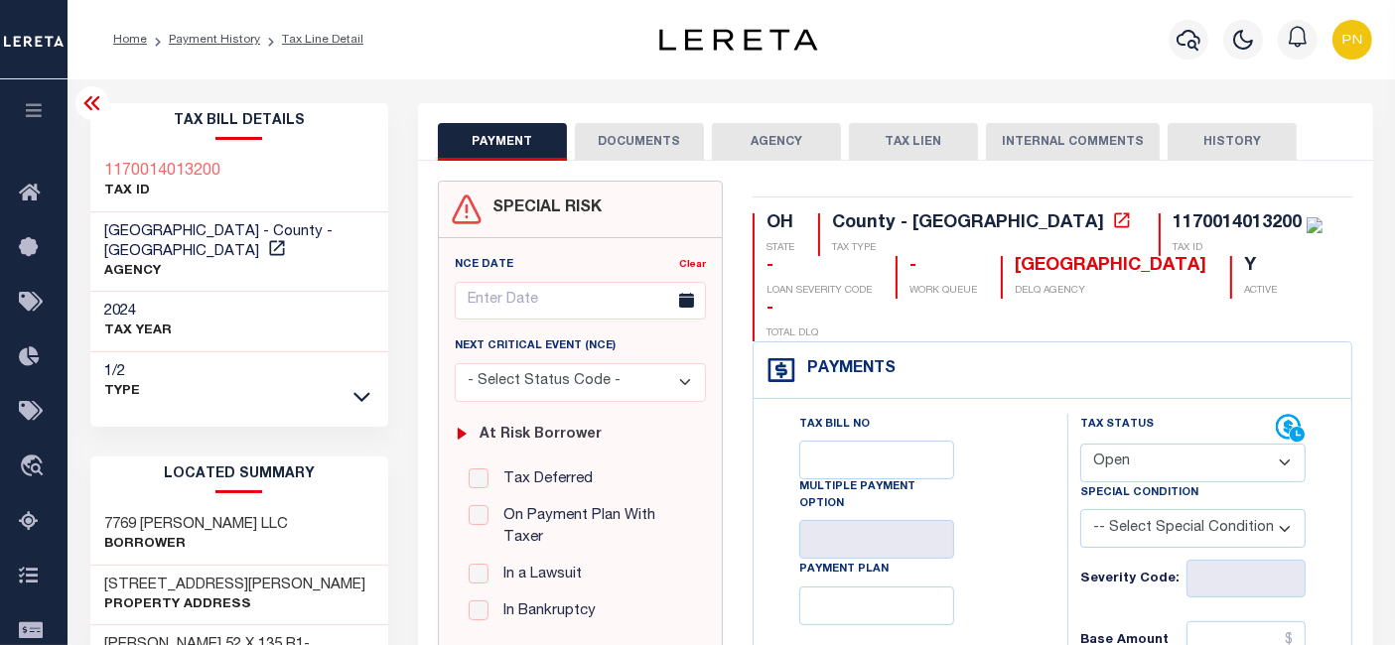
click at [91, 109] on icon at bounding box center [92, 103] width 24 height 24
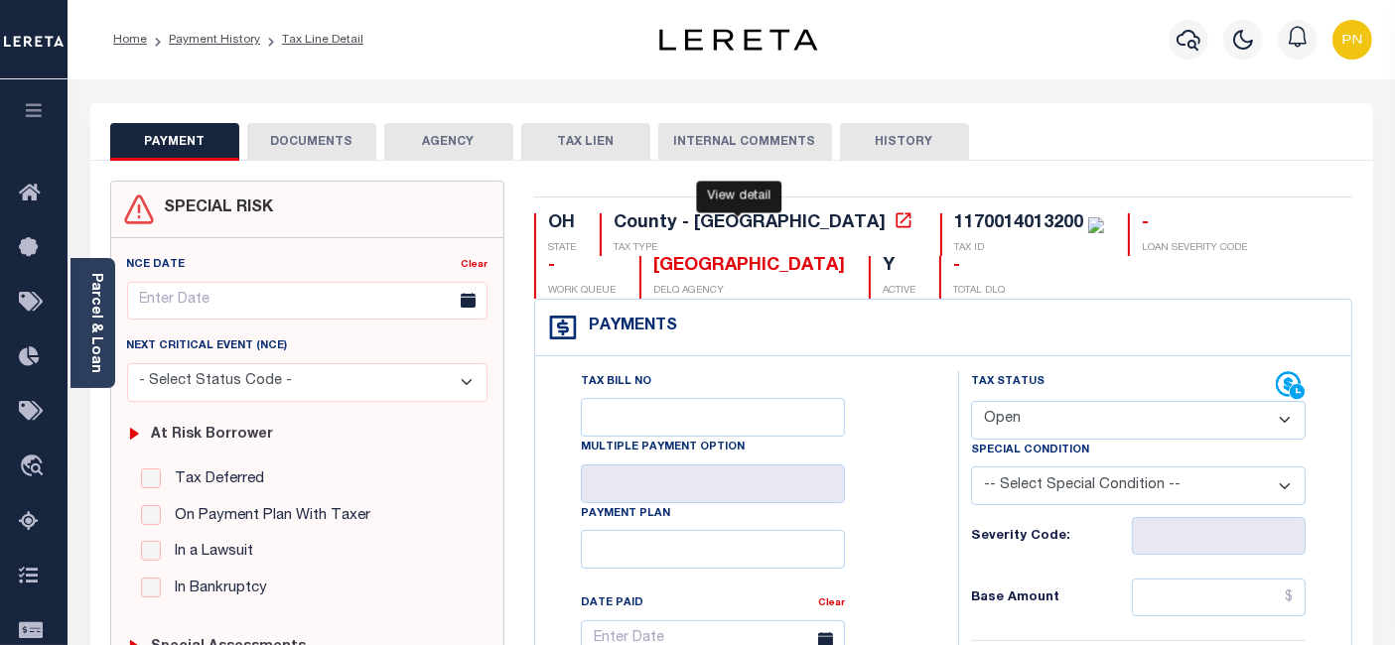
click at [895, 221] on icon at bounding box center [902, 219] width 15 height 15
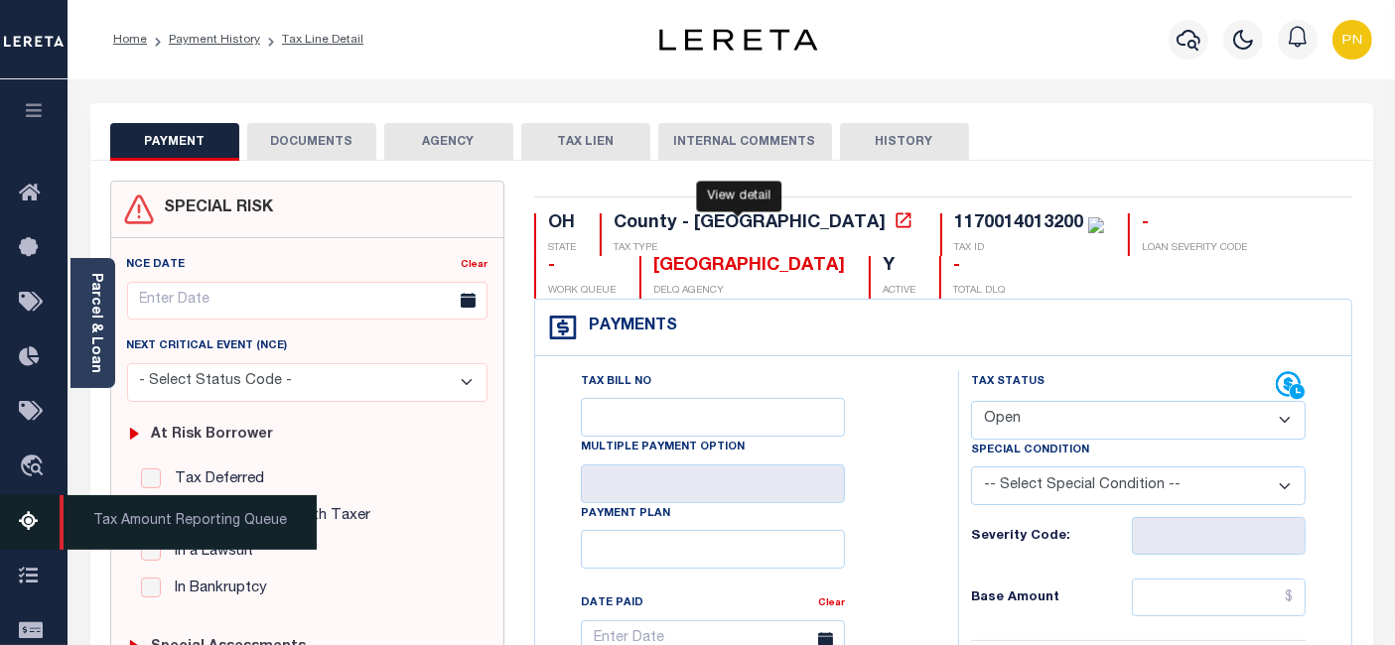
click at [26, 529] on icon at bounding box center [35, 522] width 32 height 25
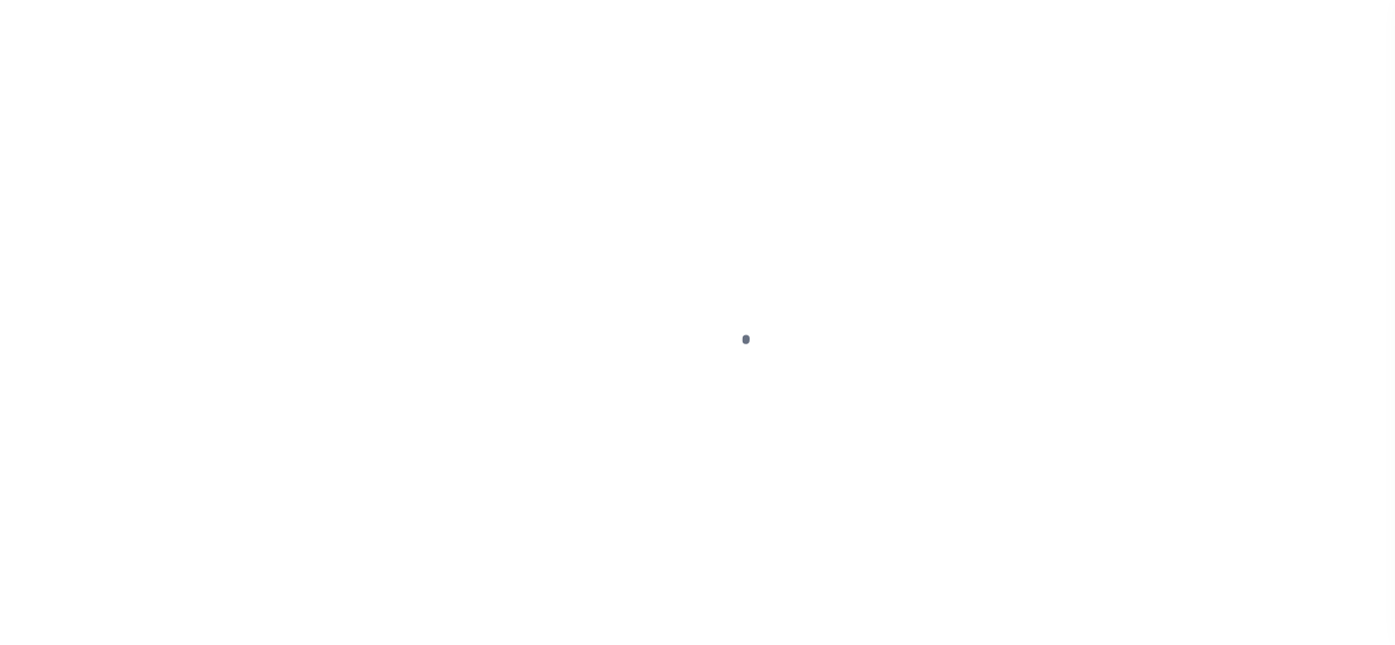
select select "OP2"
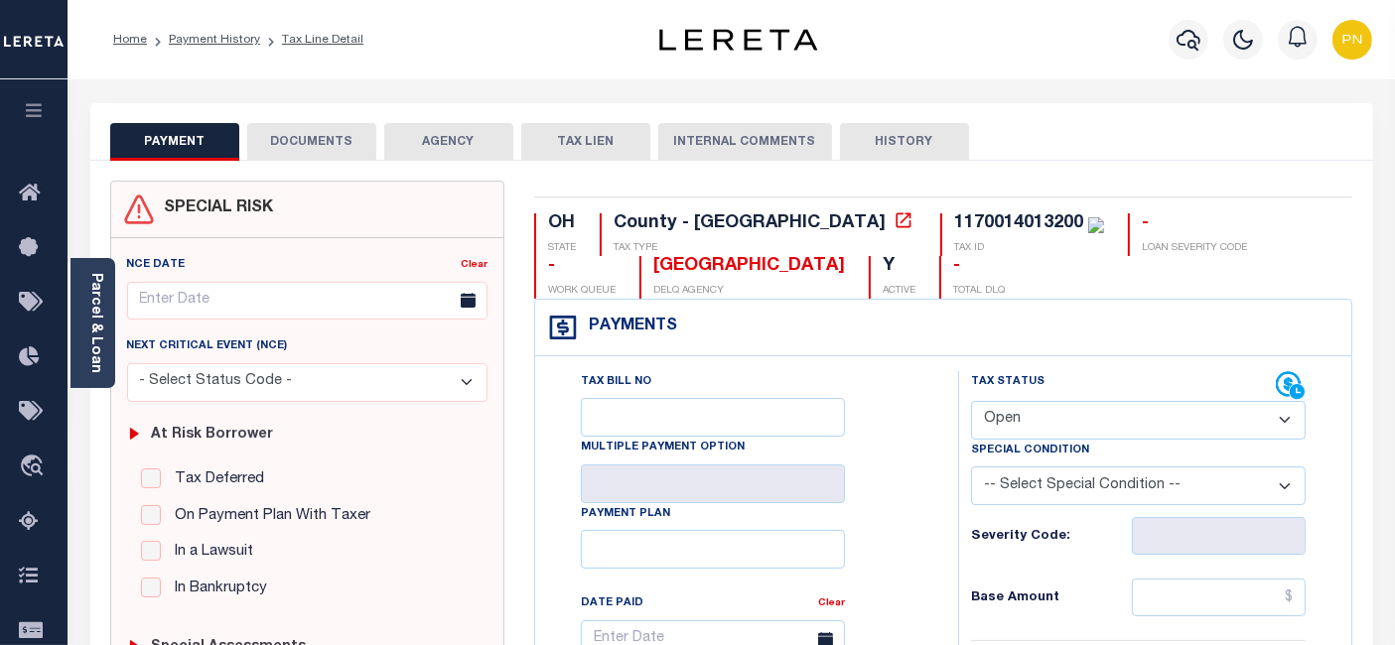
click at [295, 143] on button "DOCUMENTS" at bounding box center [311, 142] width 129 height 38
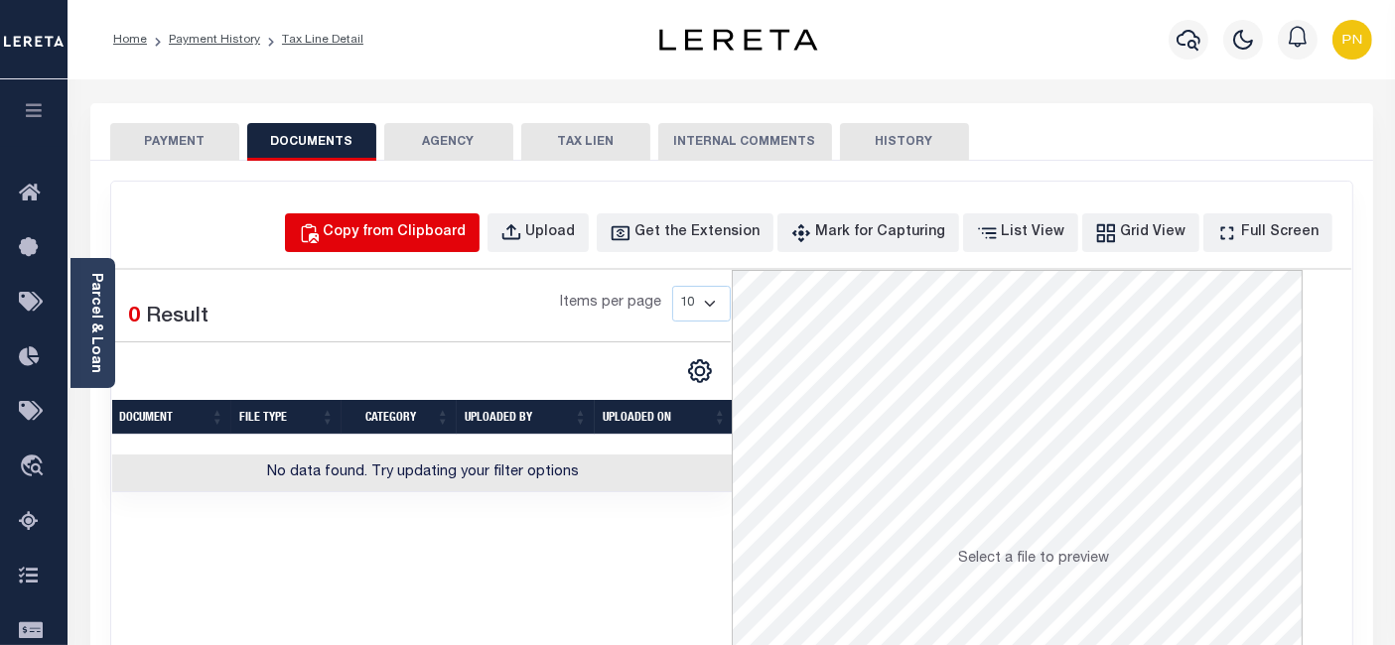
click at [463, 243] on button "Copy from Clipboard" at bounding box center [382, 232] width 195 height 39
select select "POP"
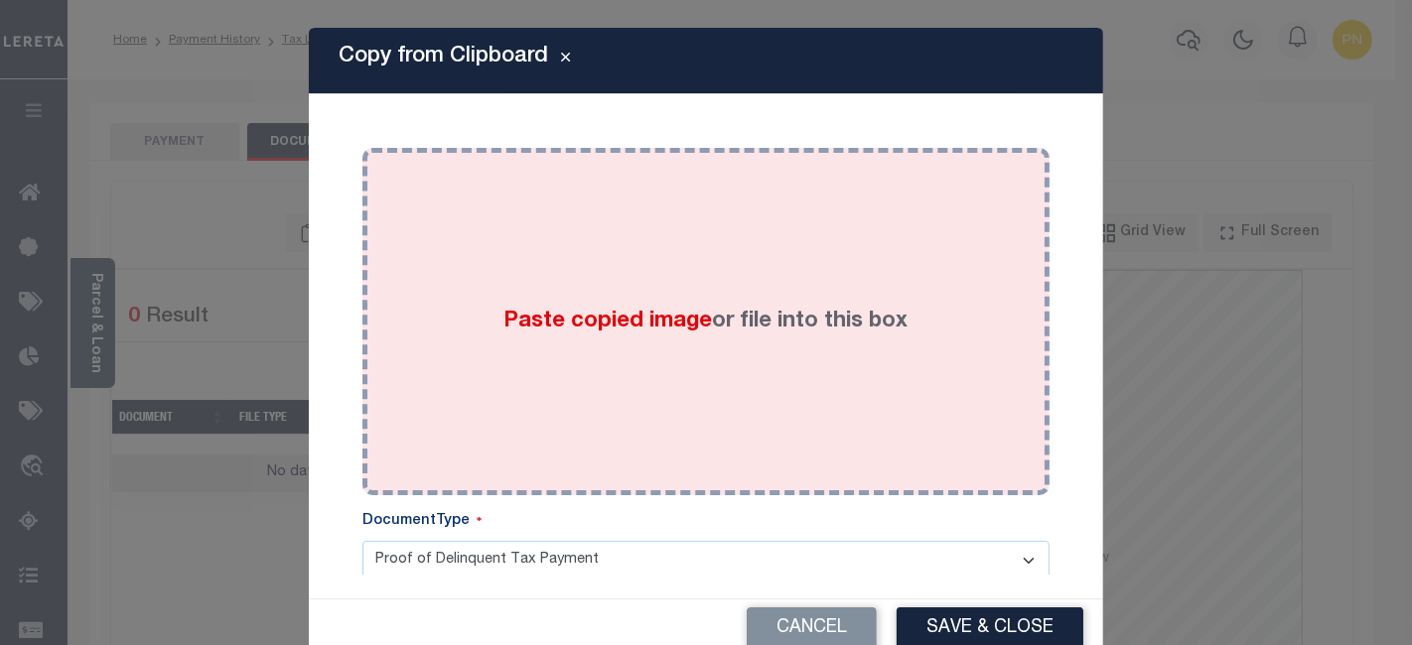
click at [554, 205] on div "Paste copied image or file into this box" at bounding box center [705, 322] width 657 height 318
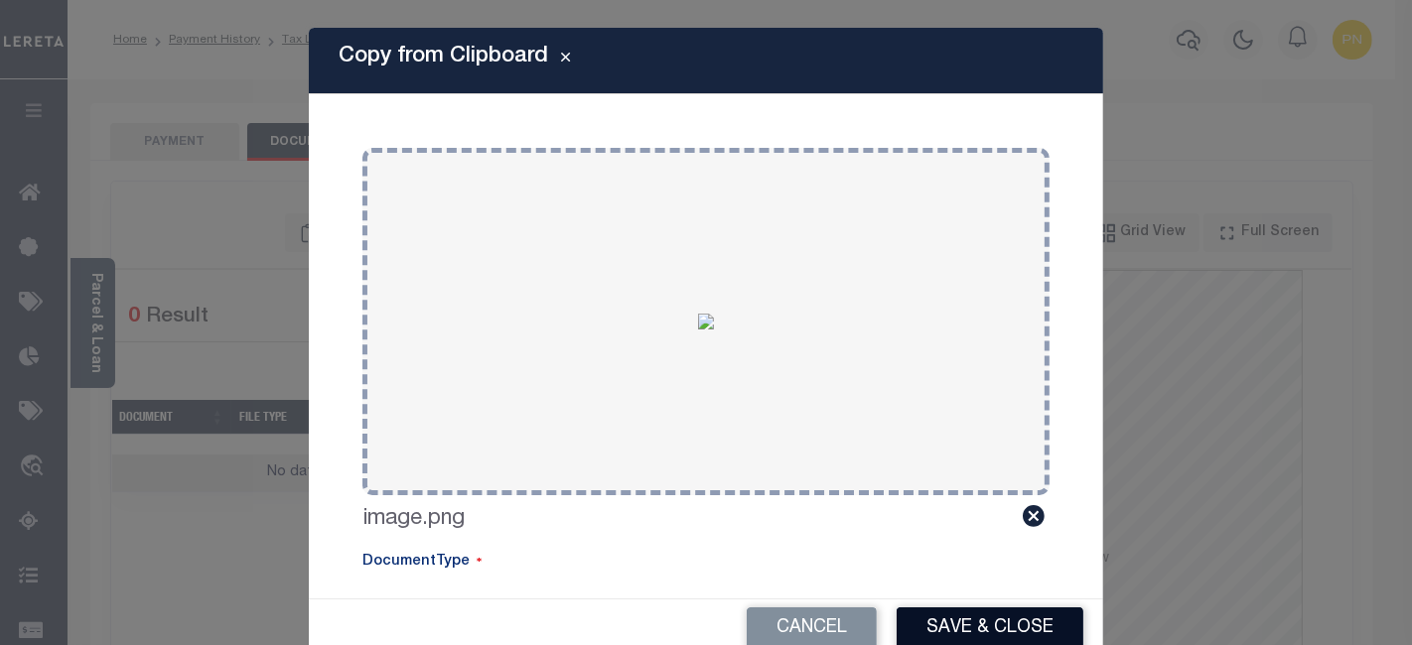
click at [962, 624] on button "Save & Close" at bounding box center [989, 628] width 187 height 43
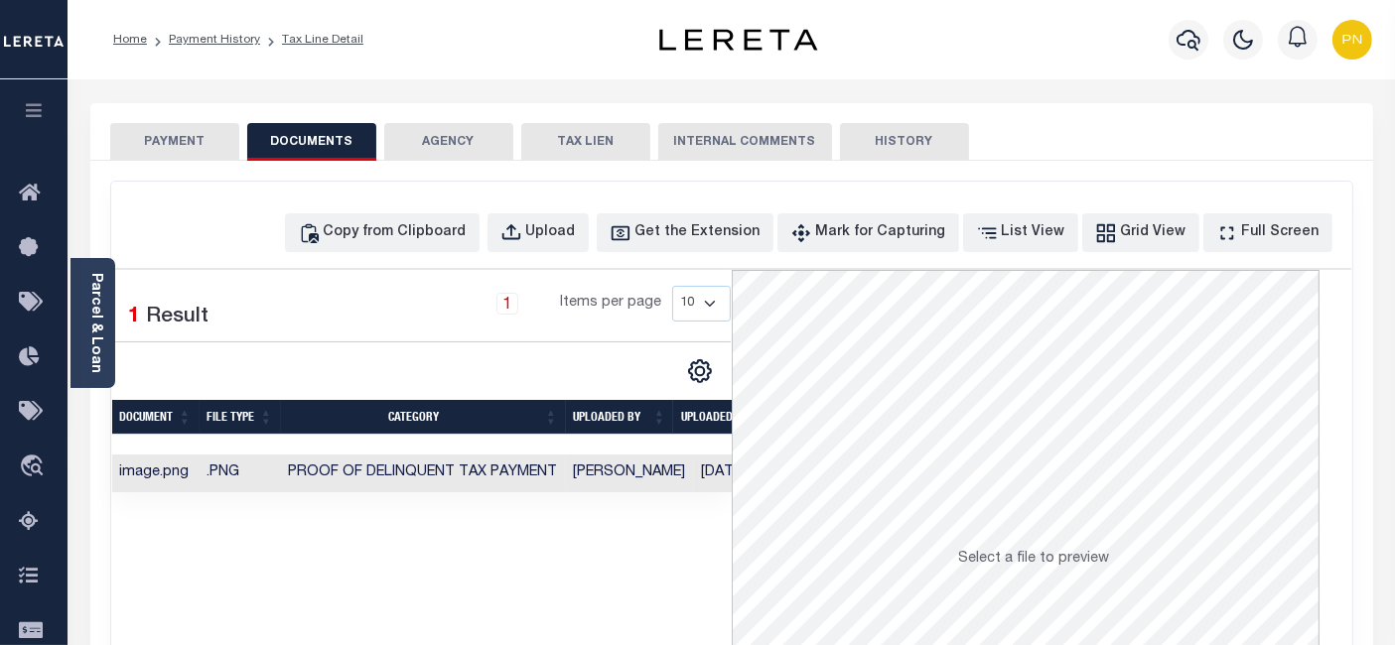
click at [164, 140] on button "PAYMENT" at bounding box center [174, 142] width 129 height 38
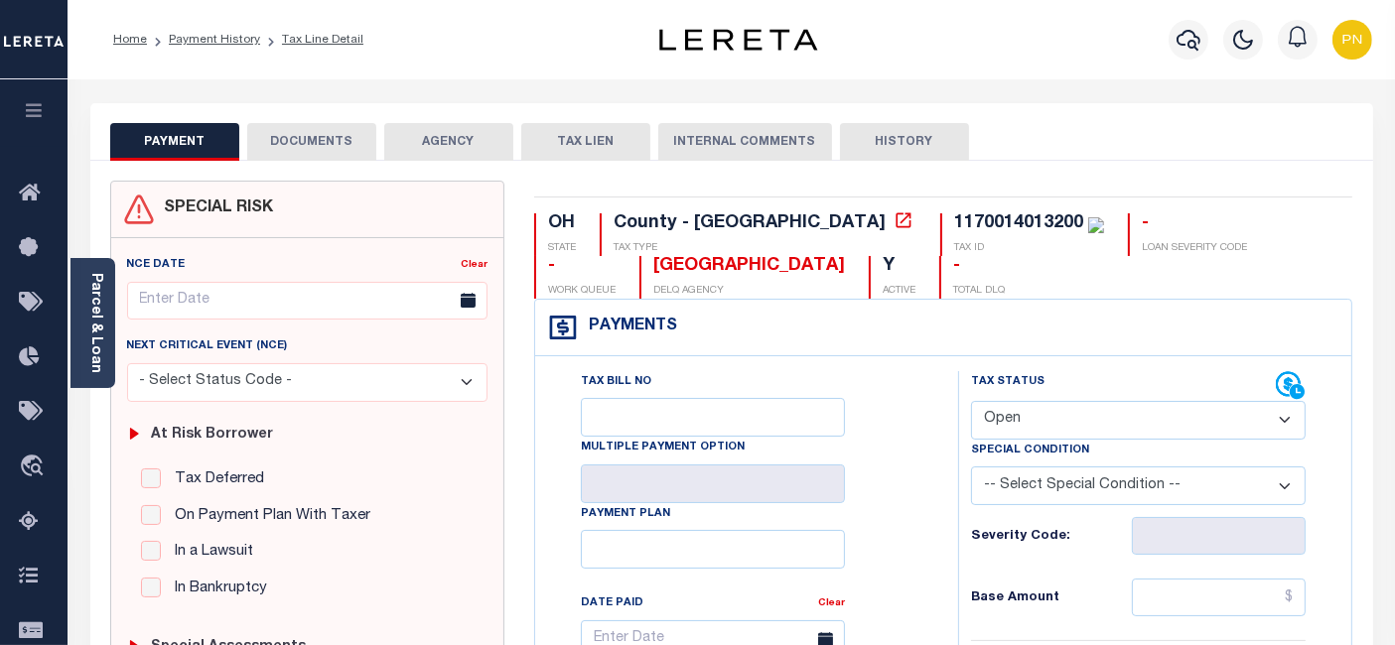
click at [1146, 432] on select "- Select Status Code - Open Due/Unpaid Paid Incomplete No Tax Due Internal Refu…" at bounding box center [1138, 420] width 335 height 39
select select "PYD"
click at [971, 401] on select "- Select Status Code - Open Due/Unpaid Paid Incomplete No Tax Due Internal Refu…" at bounding box center [1138, 420] width 335 height 39
type input "[DATE]"
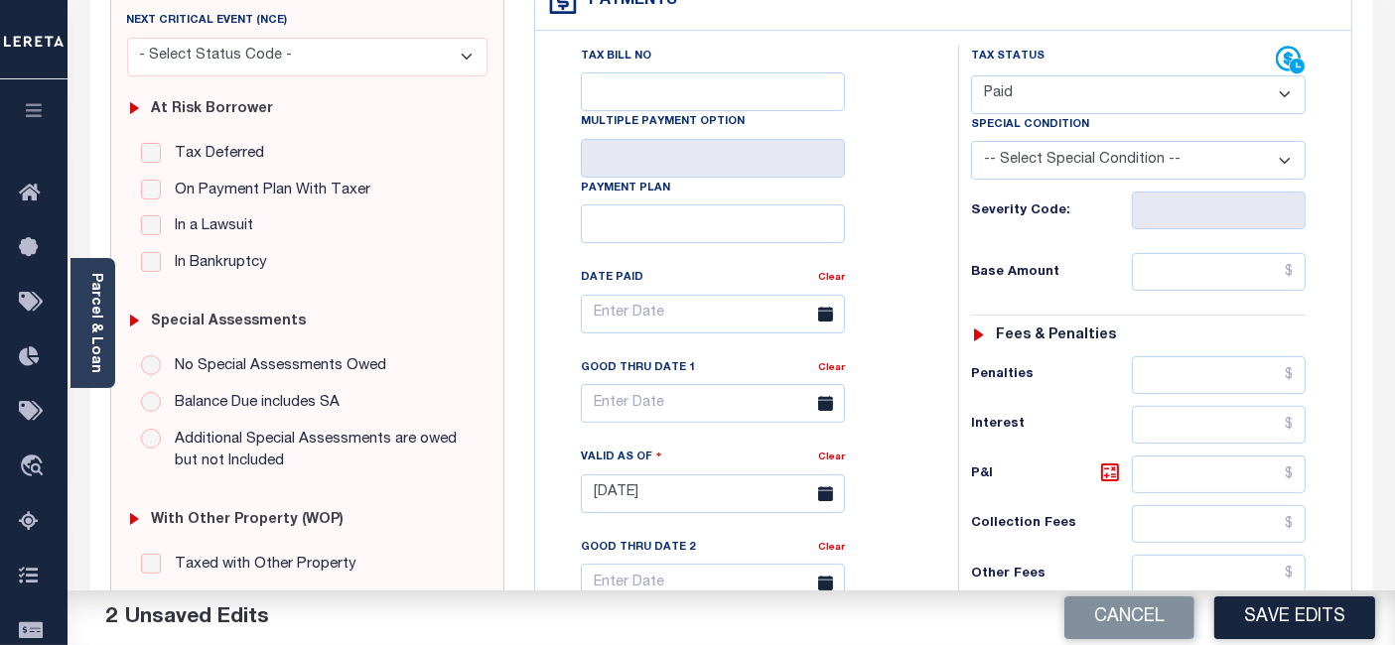
scroll to position [331, 0]
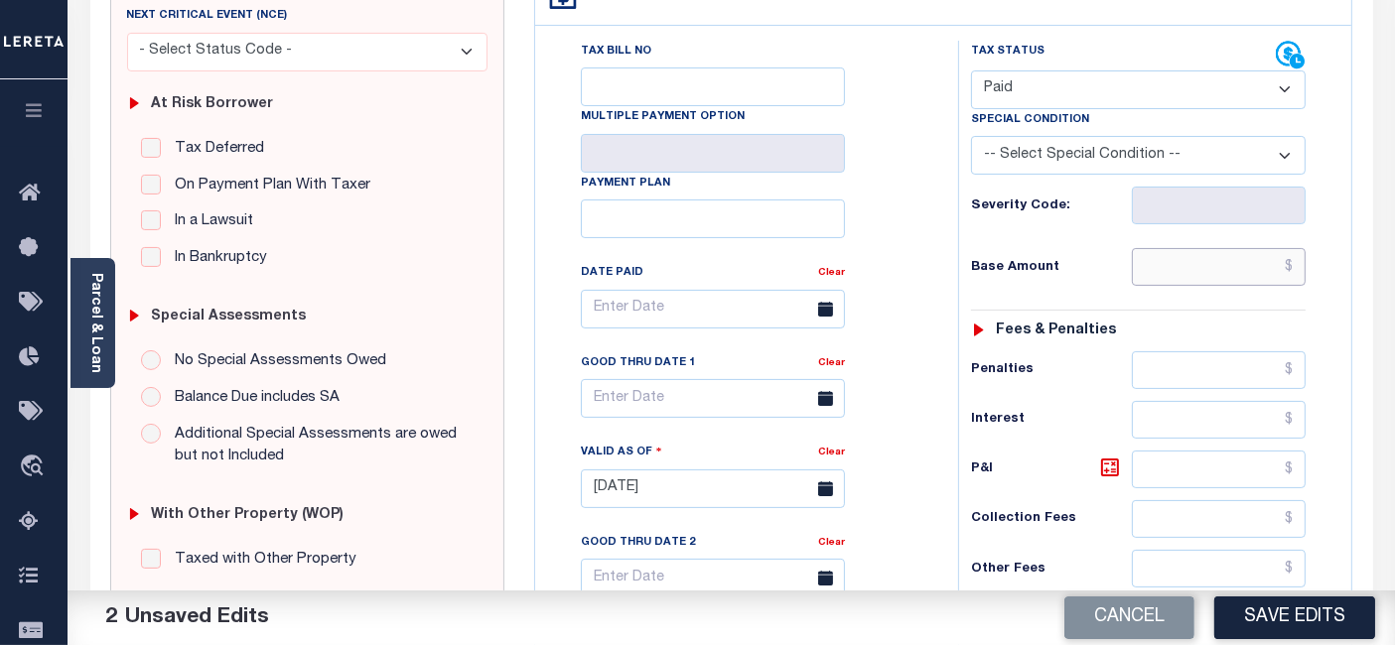
click at [1290, 268] on input "text" at bounding box center [1219, 267] width 174 height 38
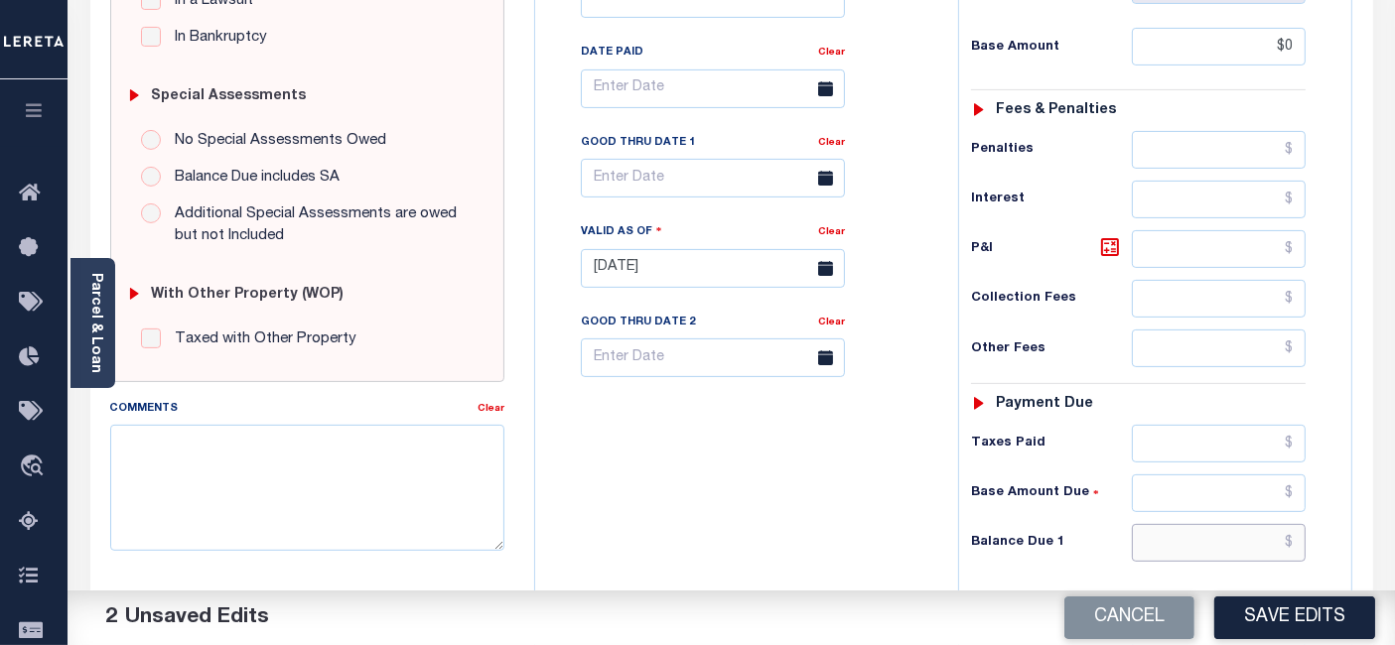
type input "$0.00"
drag, startPoint x: 1291, startPoint y: 532, endPoint x: 1279, endPoint y: 470, distance: 63.9
click at [1291, 532] on input "text" at bounding box center [1219, 543] width 174 height 38
type input "$0"
click at [1109, 251] on icon at bounding box center [1110, 247] width 24 height 24
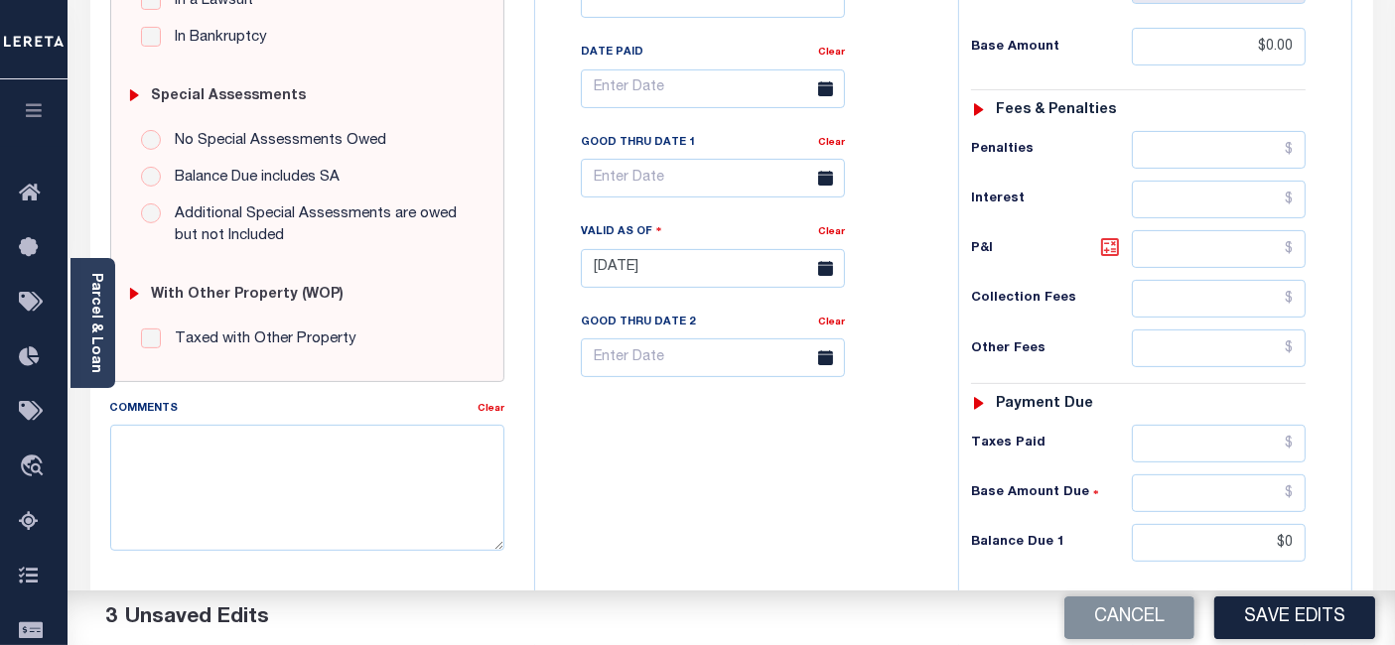
type input "$0.00"
click at [1306, 611] on button "Save Edits" at bounding box center [1294, 618] width 161 height 43
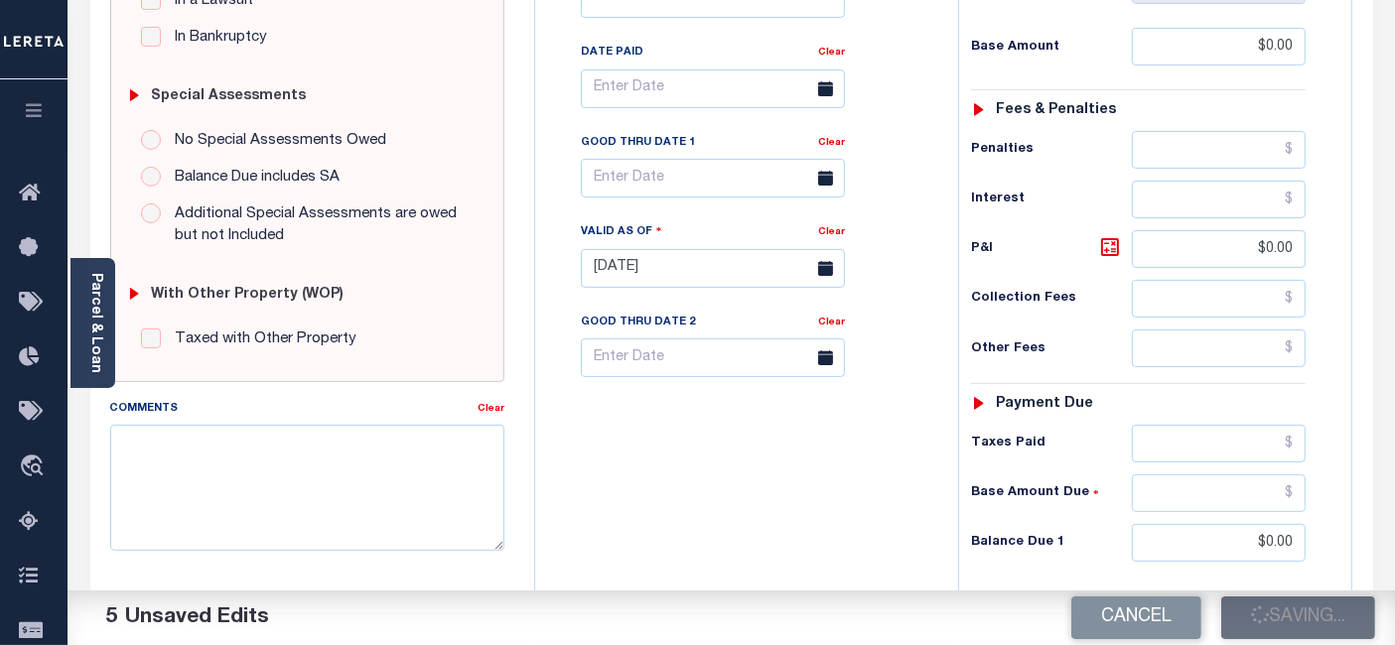
checkbox input "false"
type input "$0"
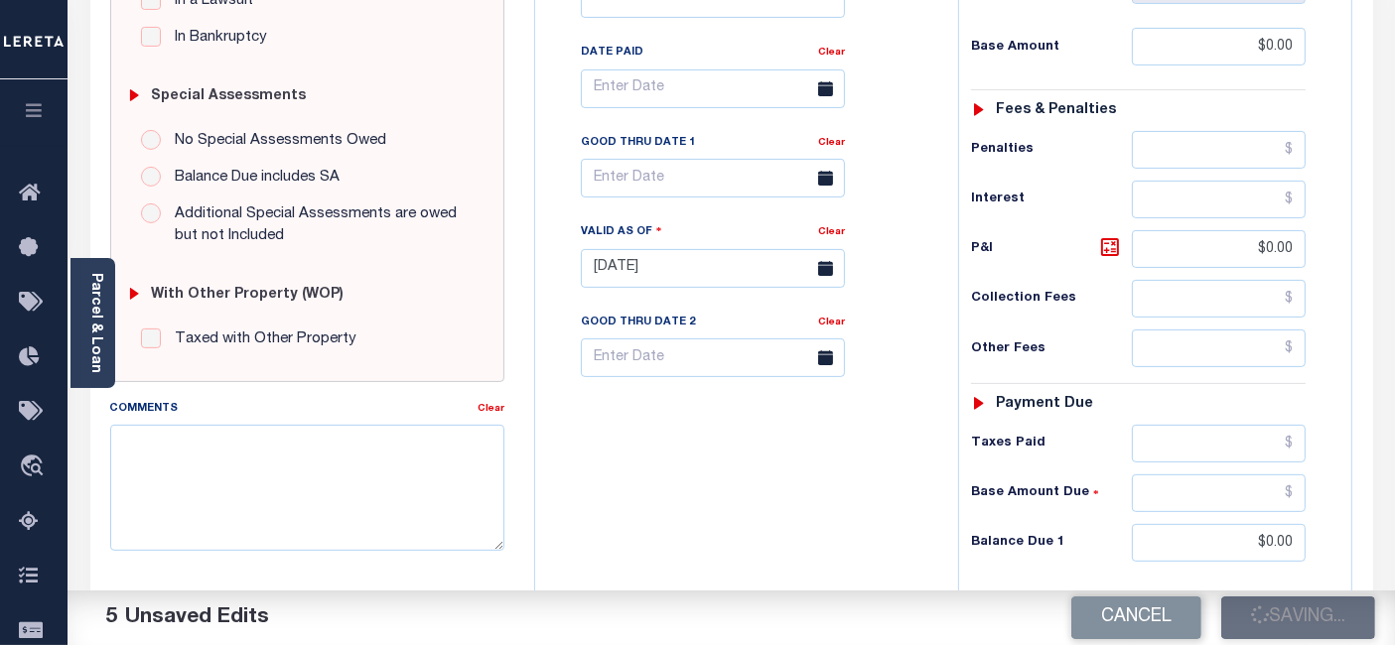
type input "$0"
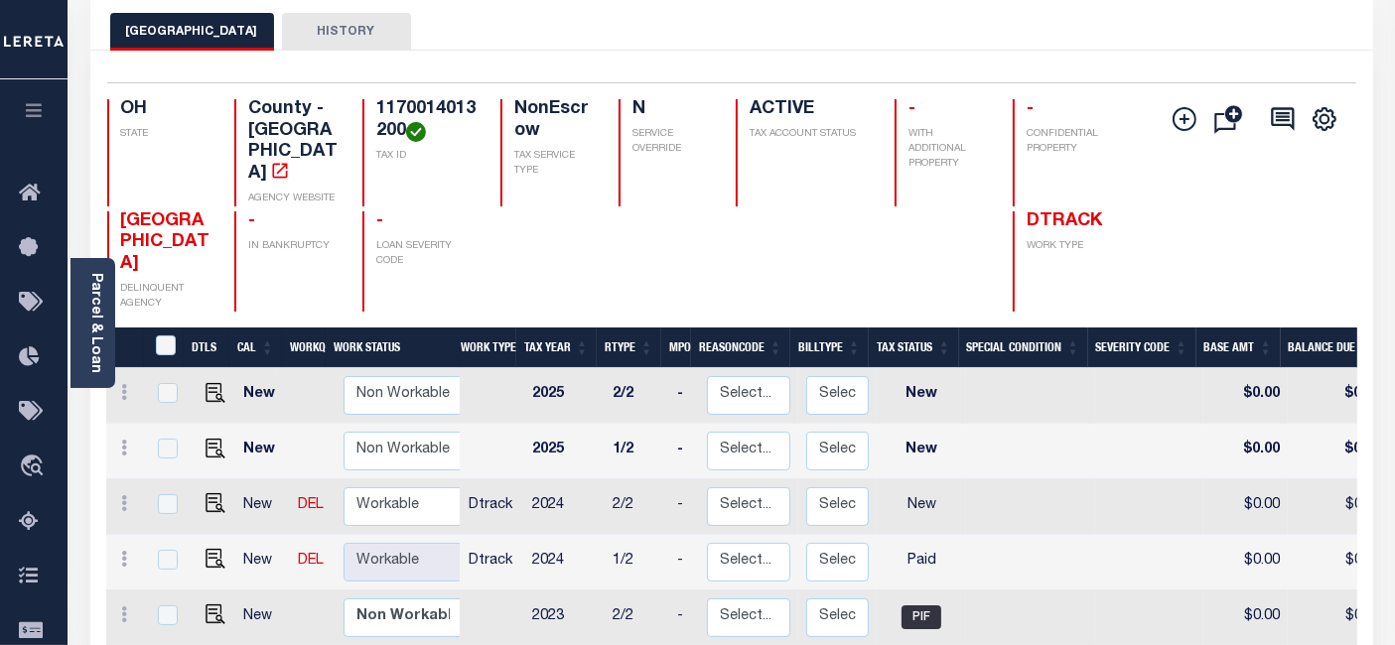
scroll to position [331, 0]
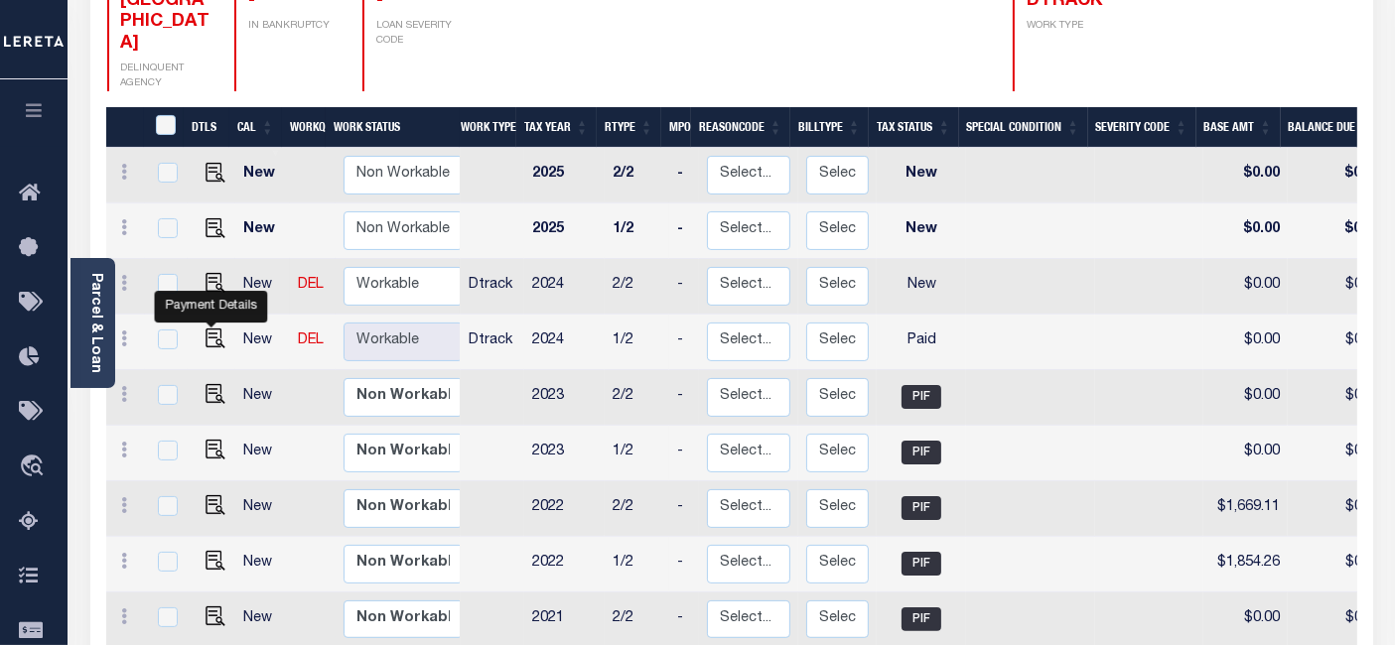
click at [207, 273] on img at bounding box center [215, 283] width 20 height 20
checkbox input "true"
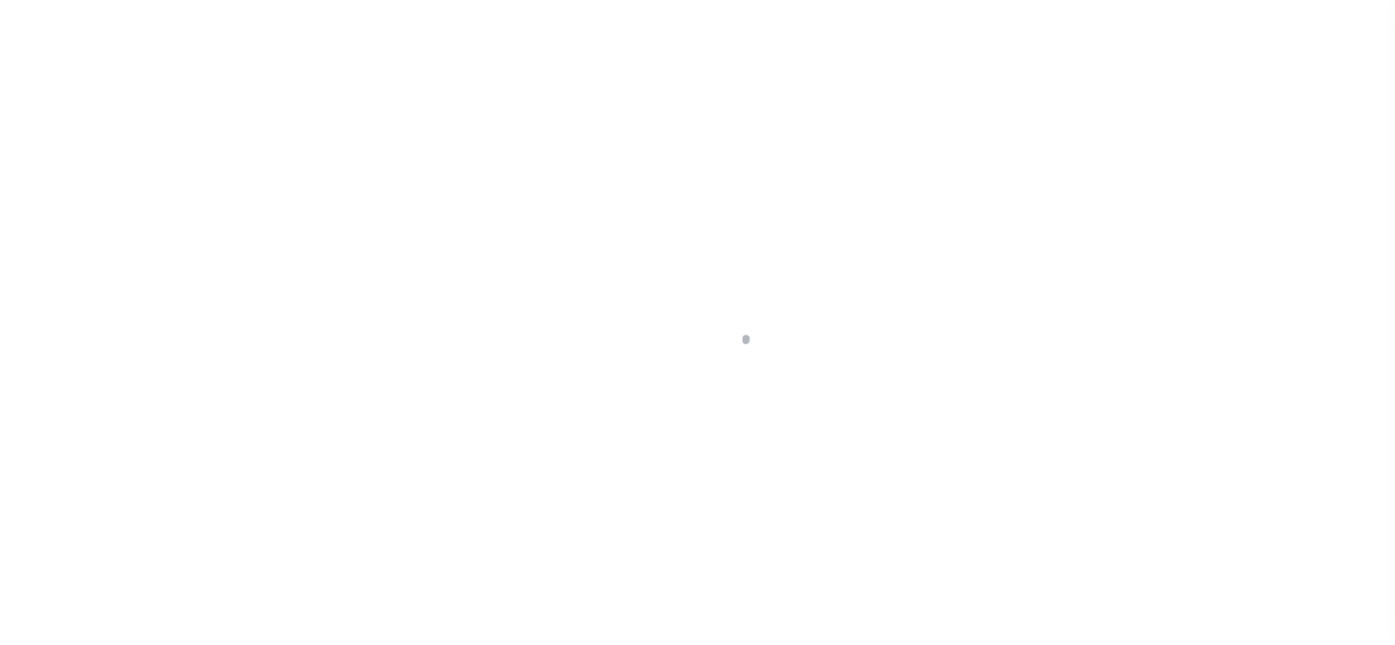
select select "NW2"
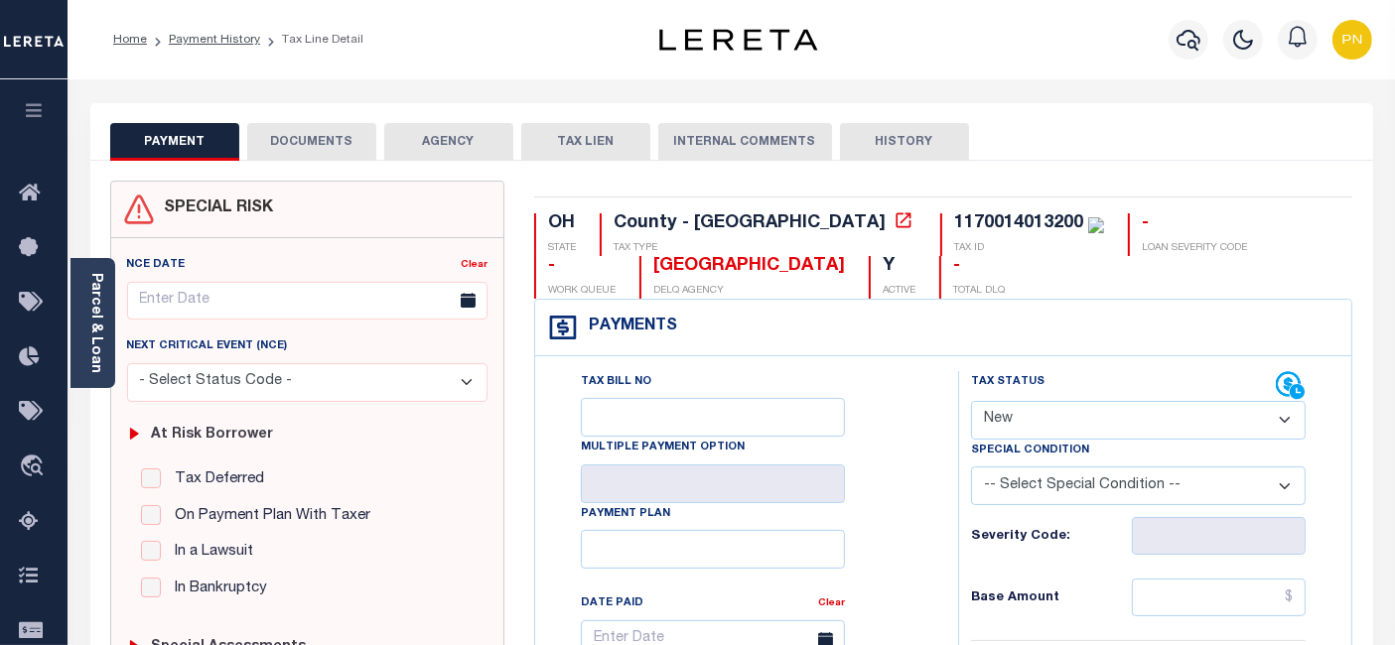
click at [325, 142] on button "DOCUMENTS" at bounding box center [311, 142] width 129 height 38
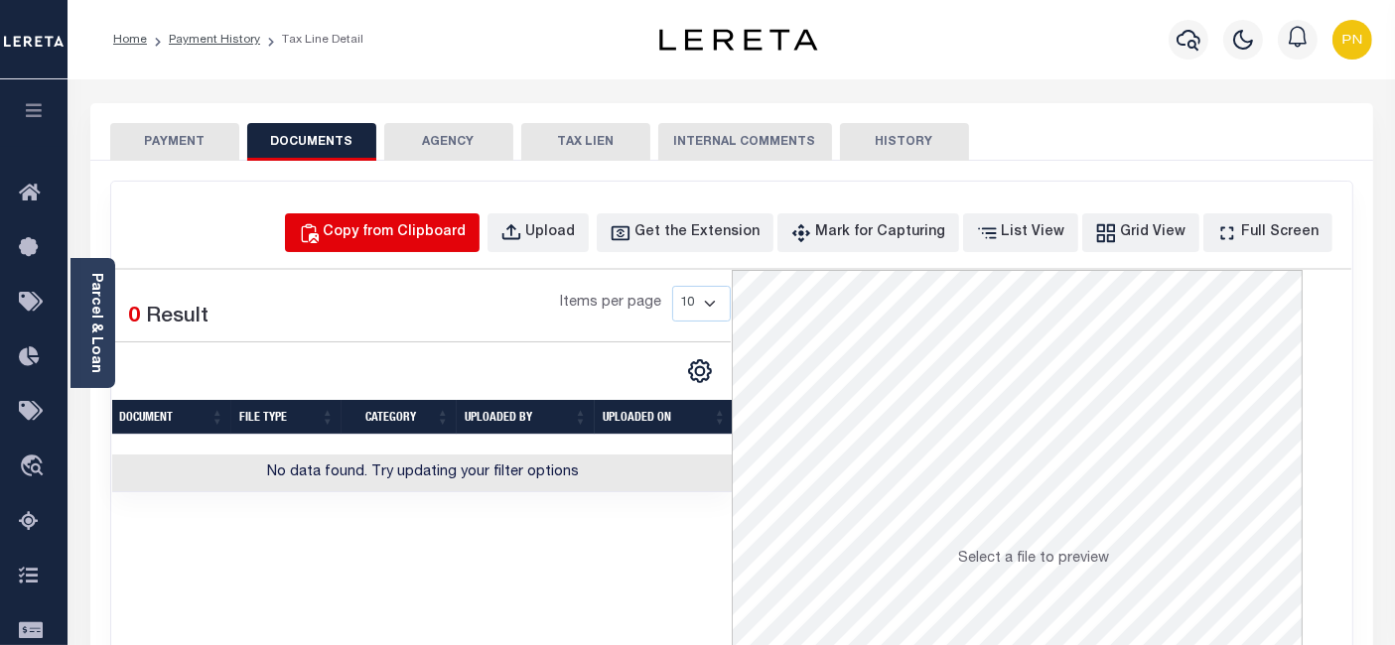
click at [410, 243] on button "Copy from Clipboard" at bounding box center [382, 232] width 195 height 39
select select "POP"
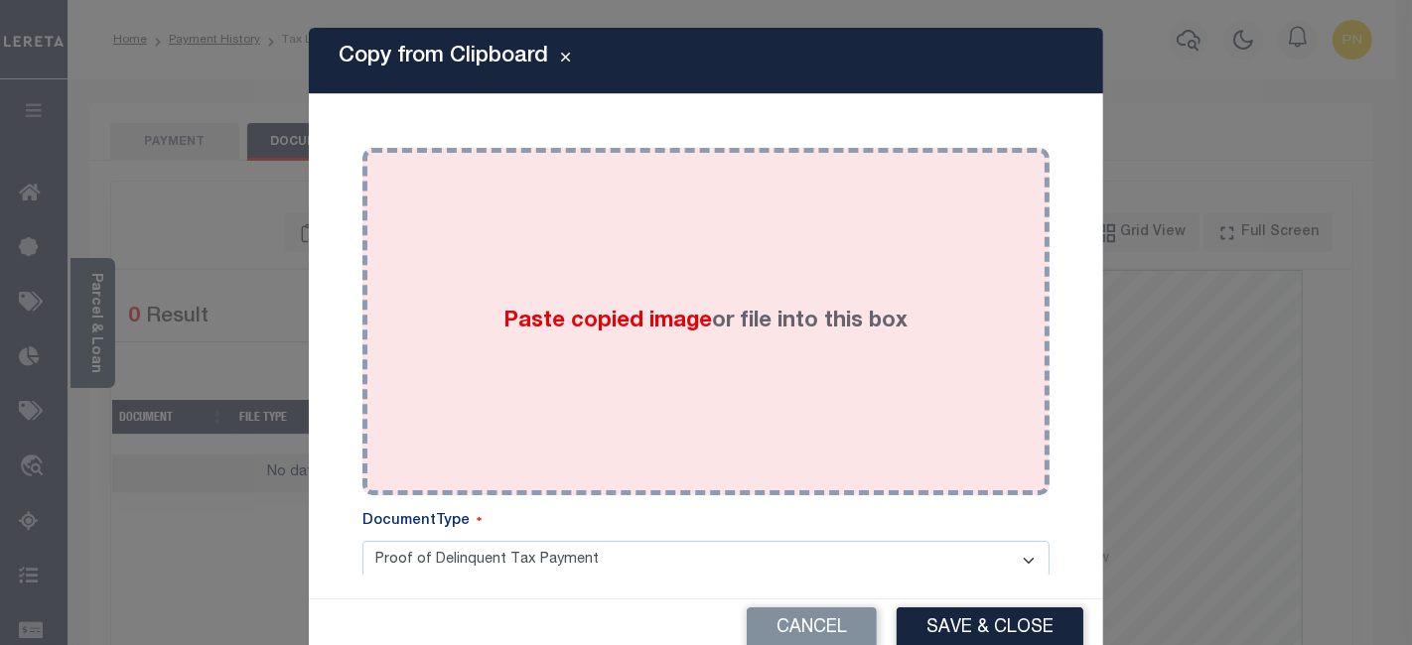
click at [606, 216] on div "Paste copied image or file into this box" at bounding box center [705, 322] width 657 height 318
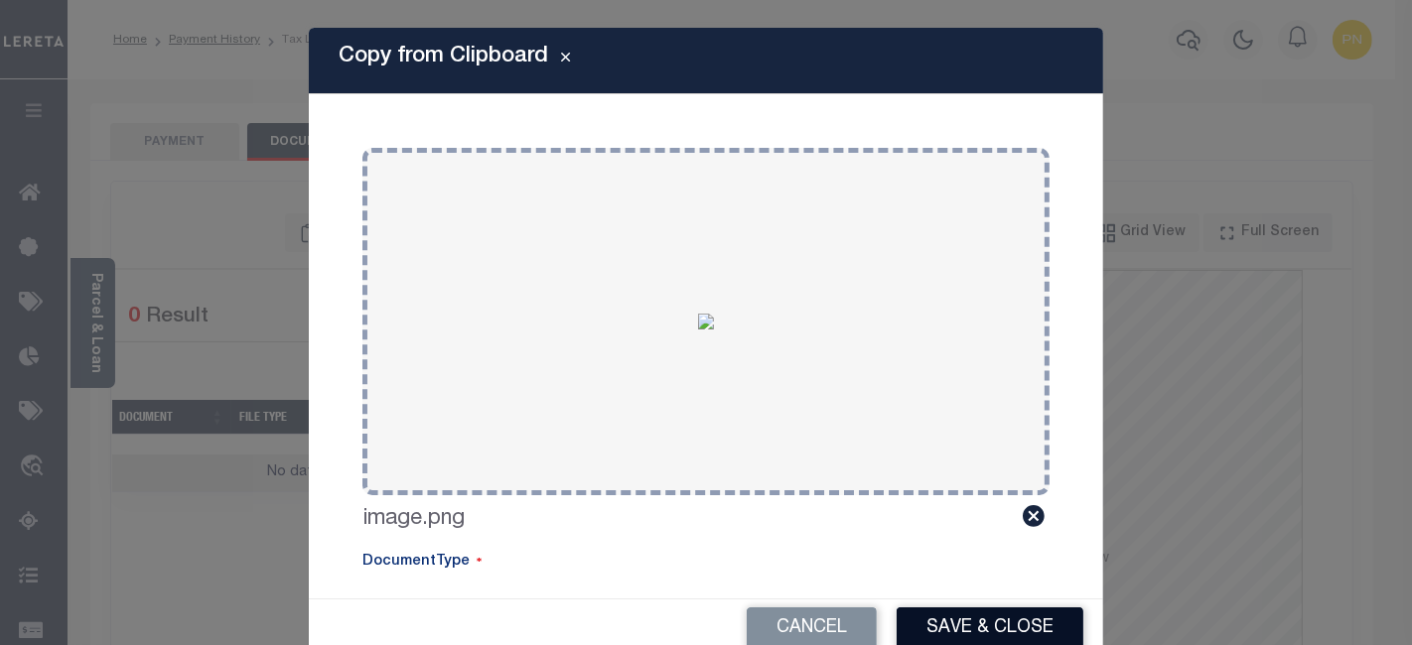
click at [957, 613] on button "Save & Close" at bounding box center [989, 628] width 187 height 43
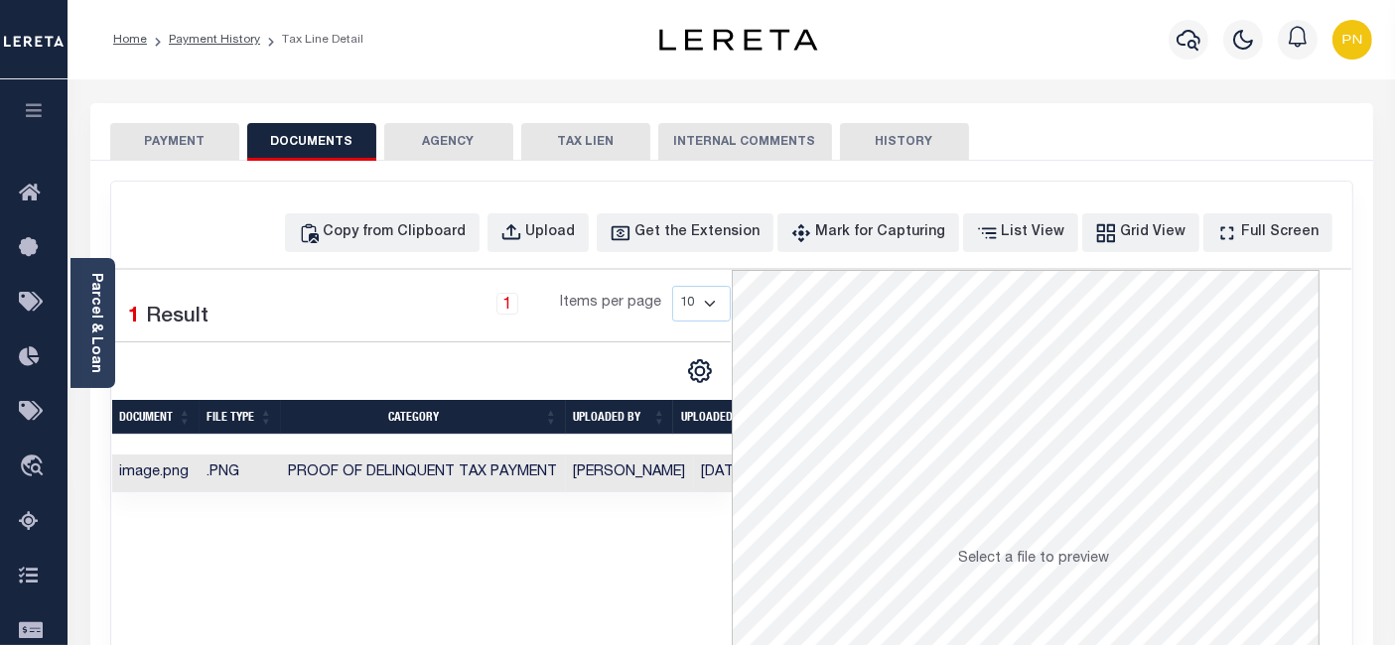
click at [185, 144] on button "PAYMENT" at bounding box center [174, 142] width 129 height 38
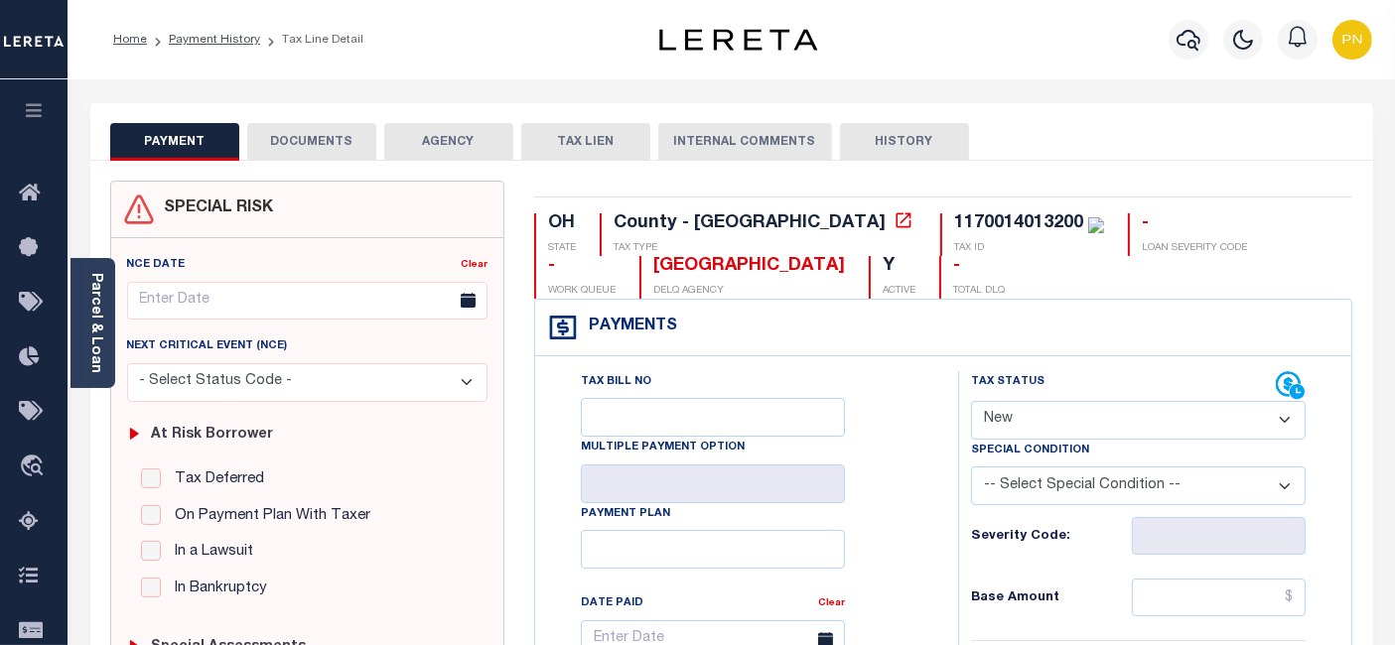
click at [1114, 432] on select "- Select Status Code - Open Due/Unpaid Paid Incomplete No Tax Due Internal Refu…" at bounding box center [1138, 420] width 335 height 39
select select "PYD"
click at [971, 401] on select "- Select Status Code - Open Due/Unpaid Paid Incomplete No Tax Due Internal Refu…" at bounding box center [1138, 420] width 335 height 39
type input "[DATE]"
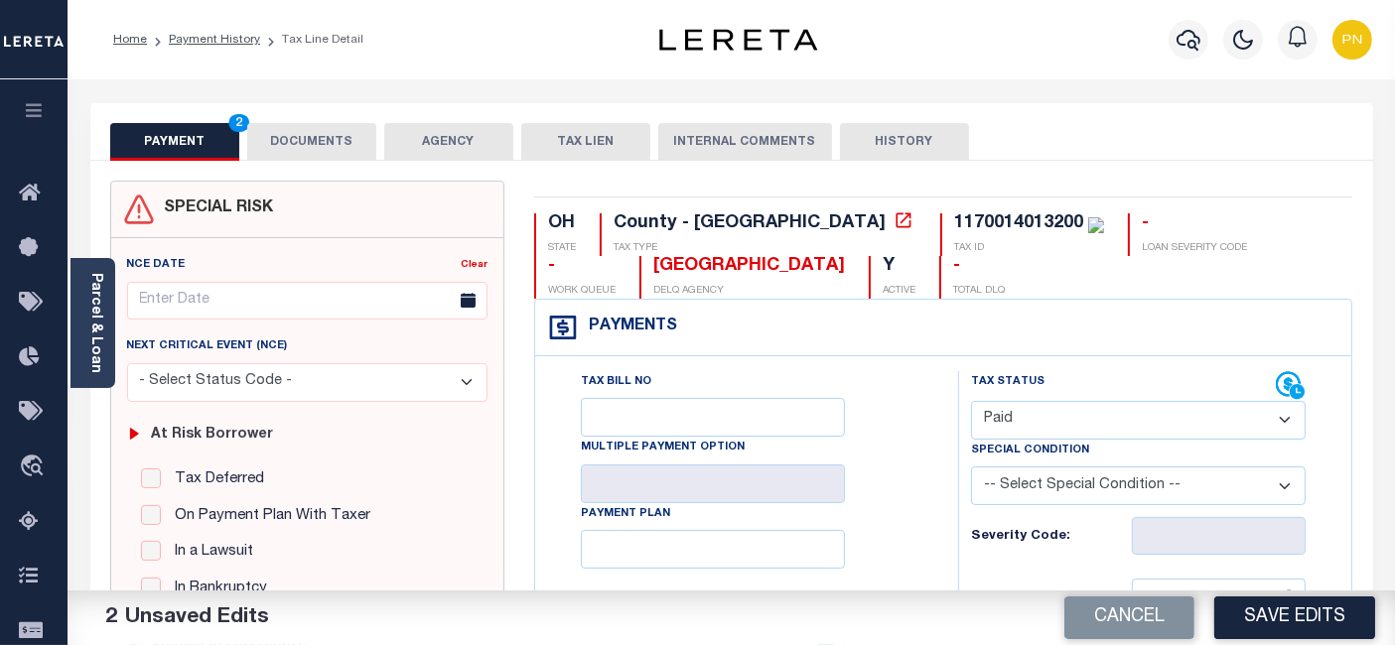
scroll to position [441, 0]
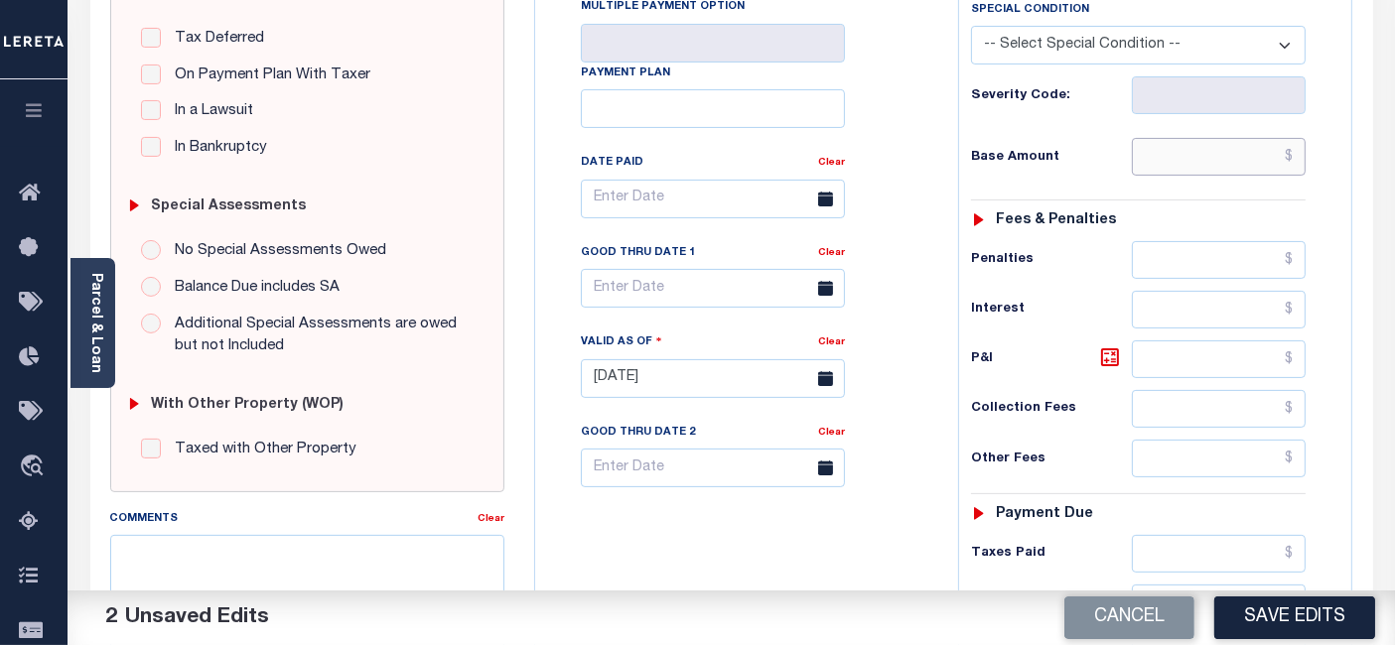
click at [1296, 156] on input "text" at bounding box center [1219, 157] width 174 height 38
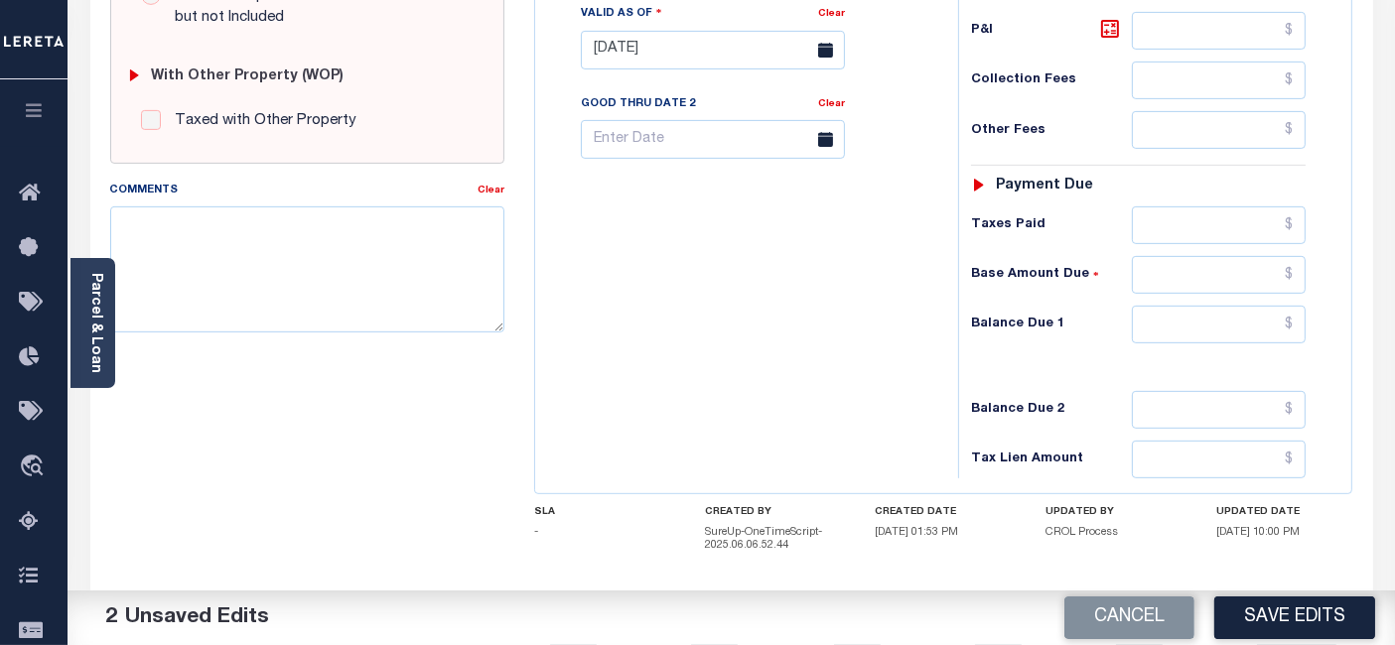
scroll to position [771, 0]
click at [1294, 312] on input "text" at bounding box center [1219, 323] width 174 height 38
type input "$0.00"
type input "$0"
click at [1106, 26] on icon at bounding box center [1110, 27] width 24 height 24
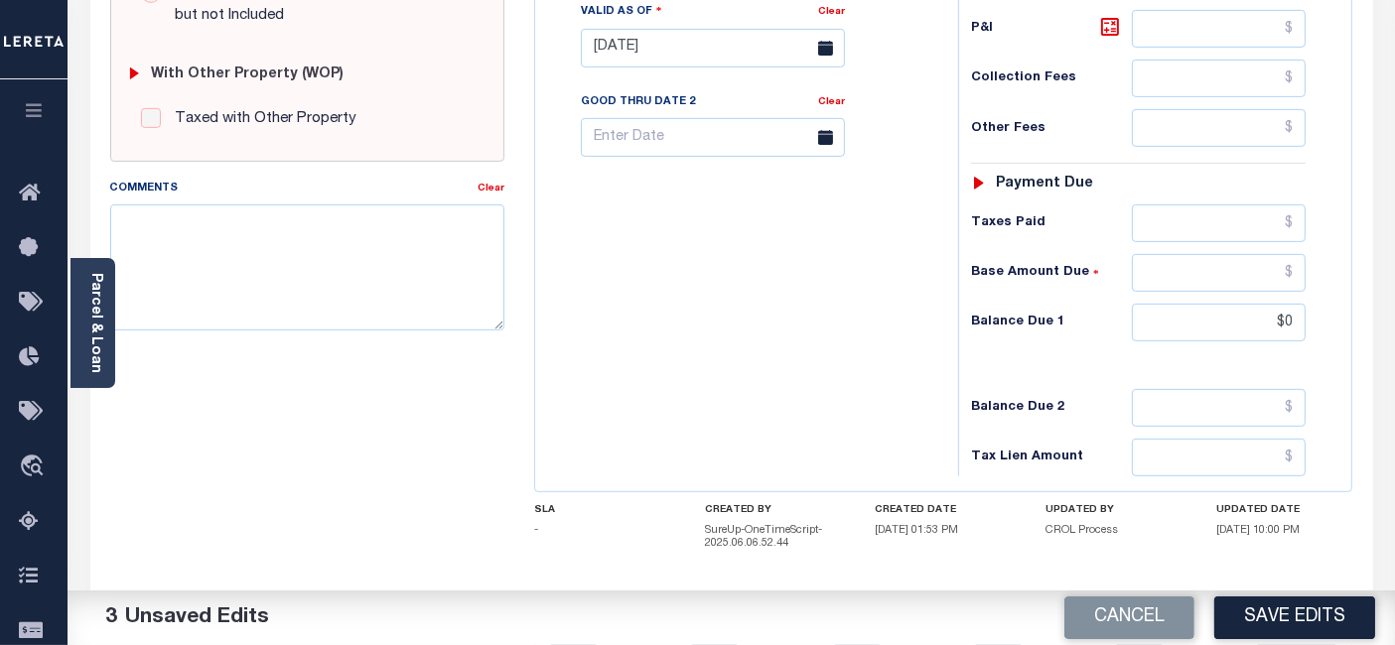
type input "$0.00"
click at [1240, 607] on button "Save Edits" at bounding box center [1294, 618] width 161 height 43
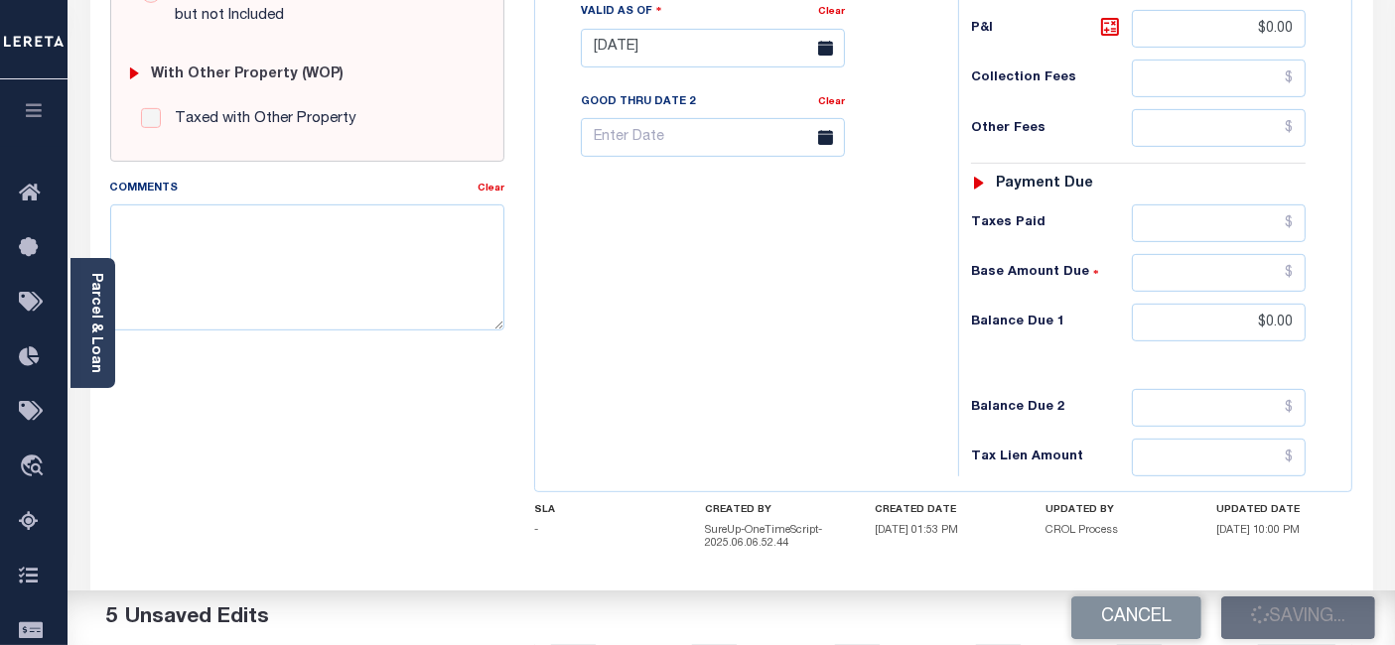
checkbox input "false"
type input "$0"
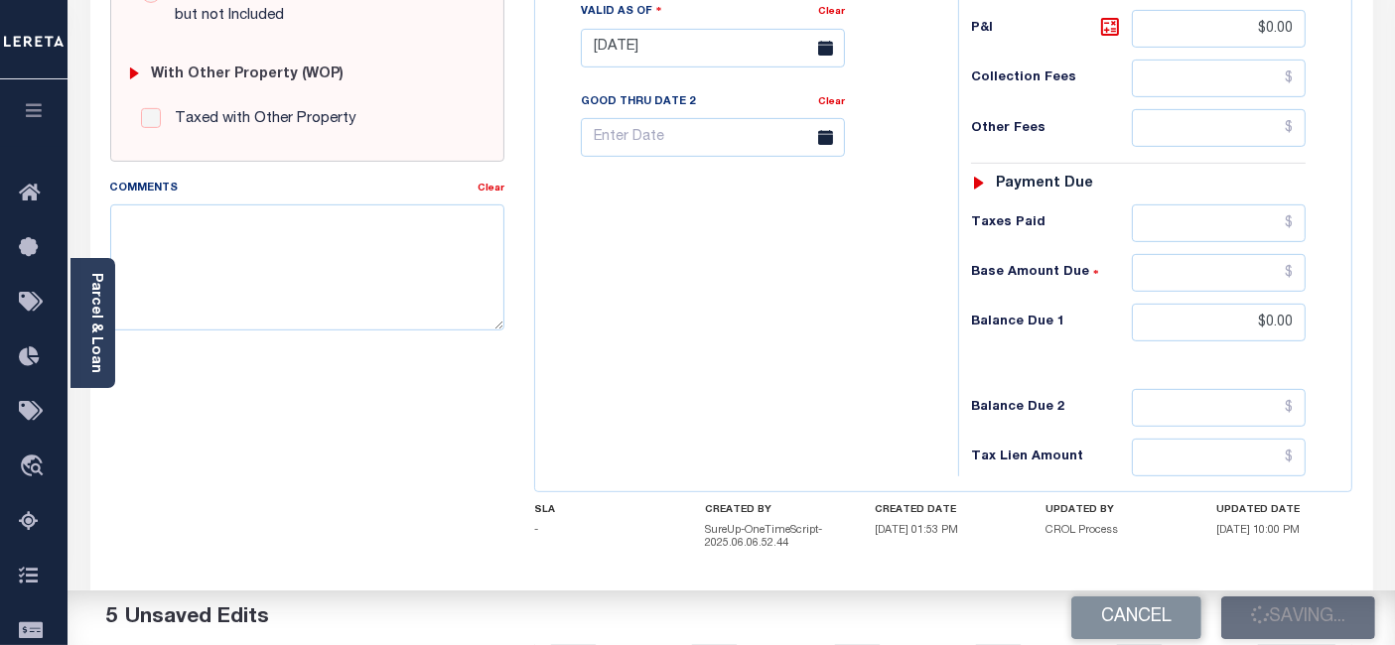
type input "$0"
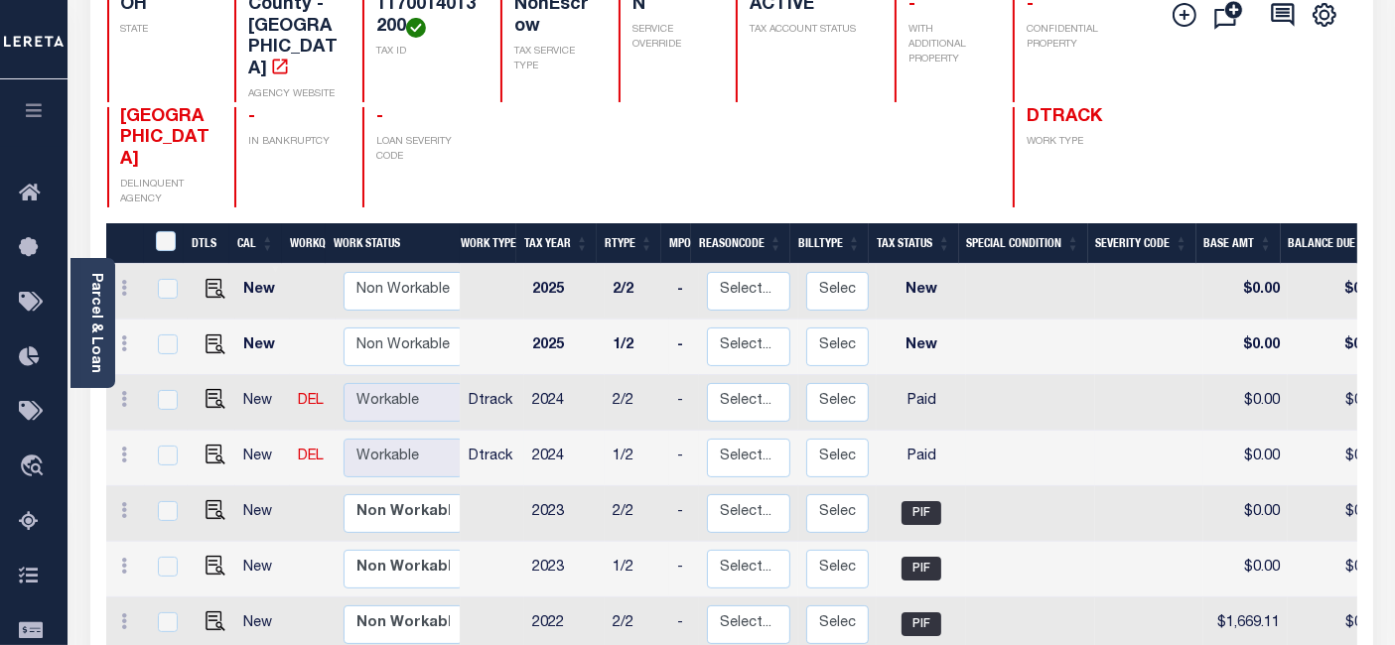
scroll to position [220, 0]
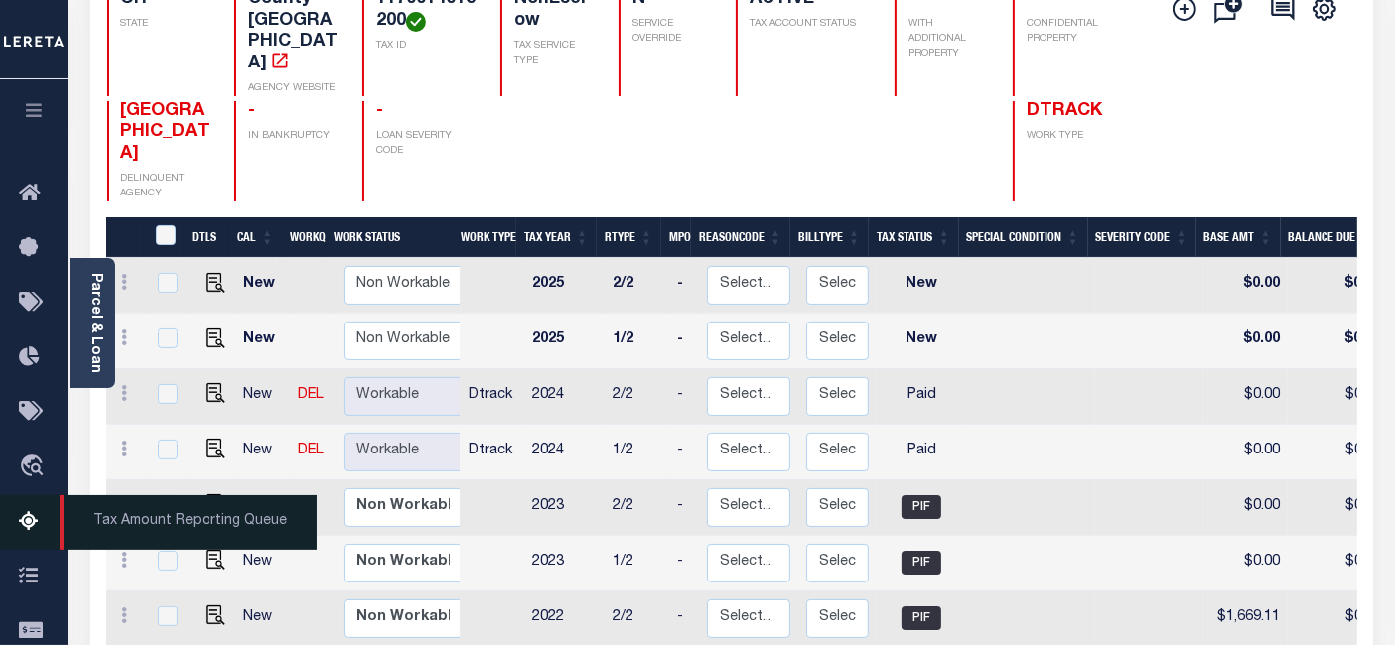
click at [27, 528] on icon at bounding box center [35, 522] width 32 height 25
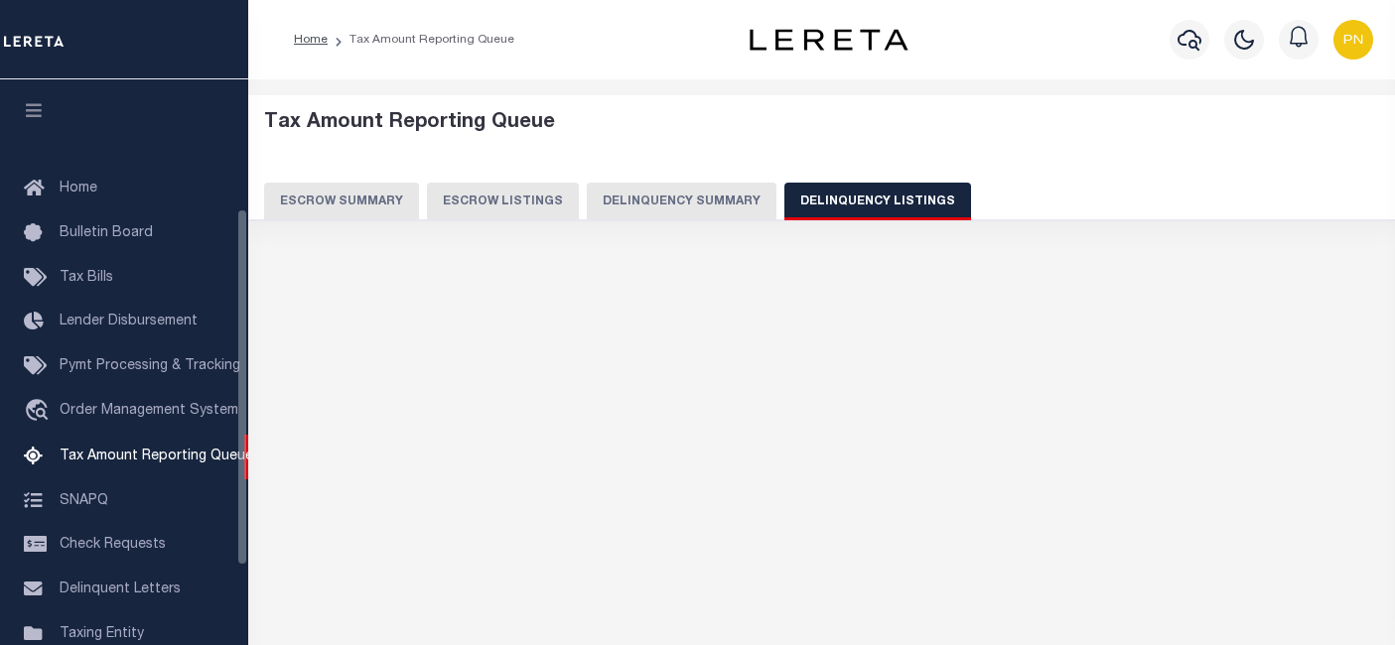
select select "100"
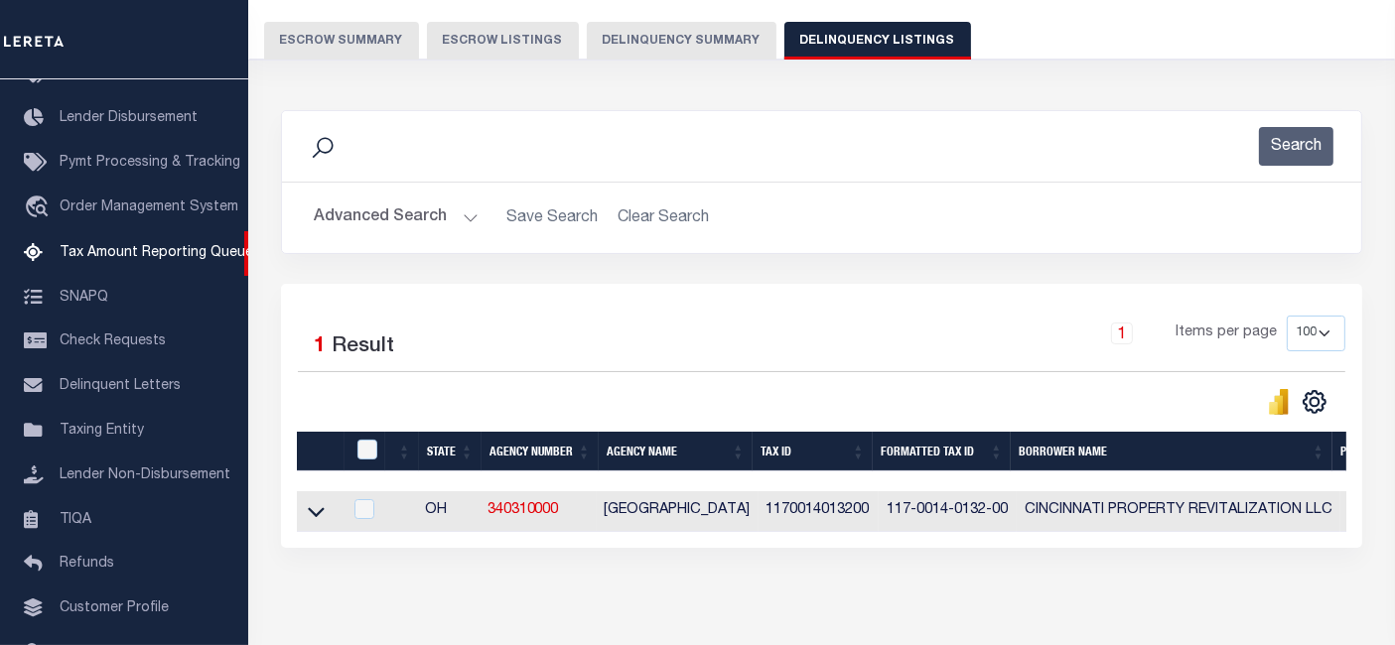
scroll to position [256, 0]
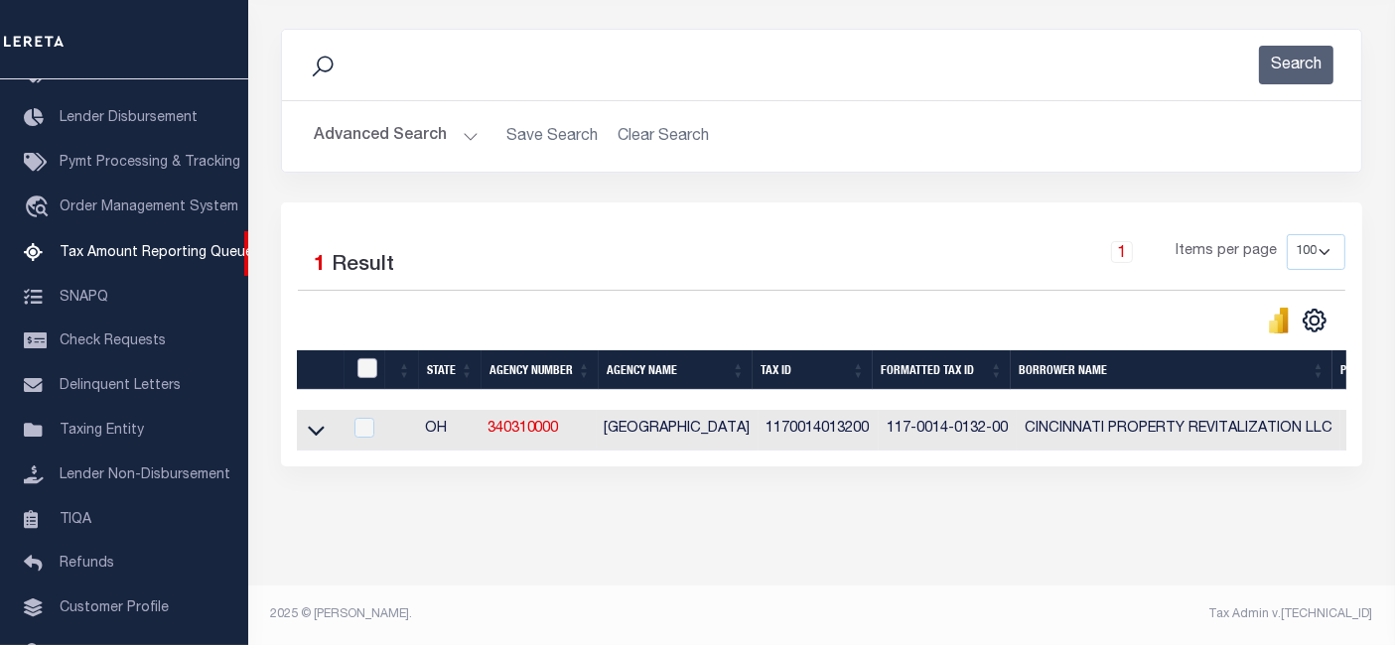
click at [371, 358] on input "checkbox" at bounding box center [367, 368] width 20 height 20
checkbox input "true"
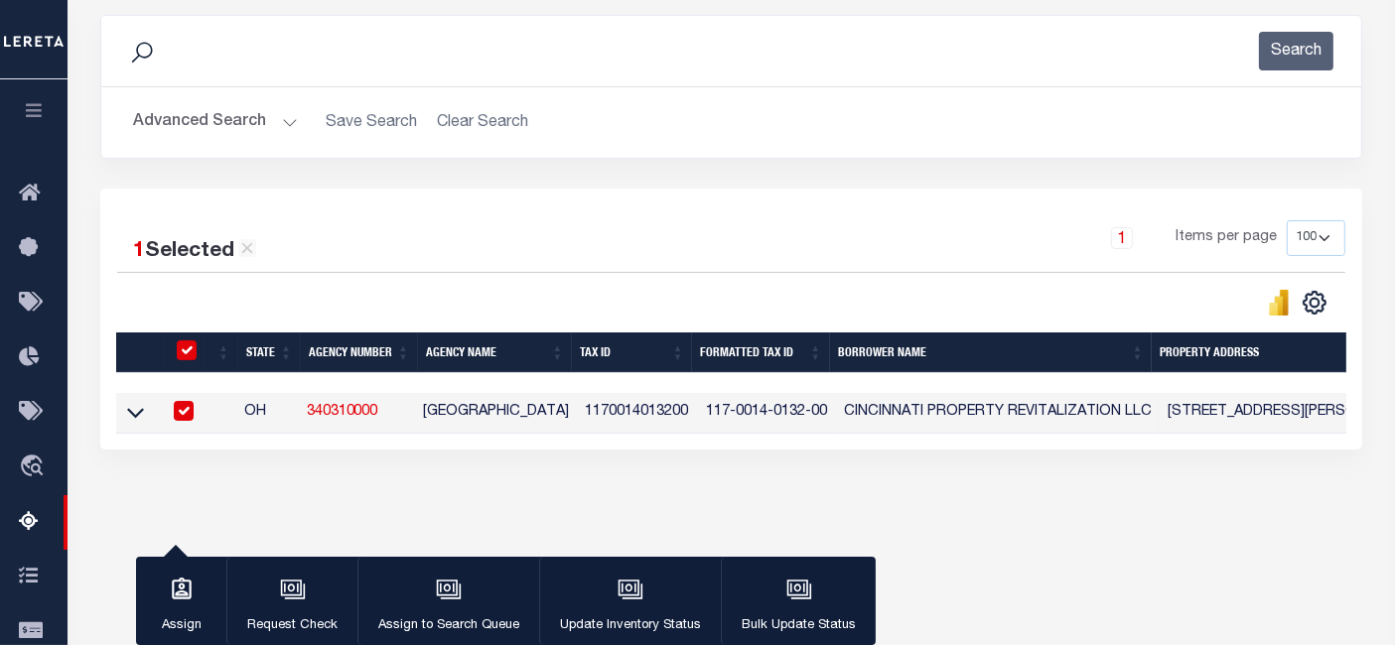
scroll to position [252, 0]
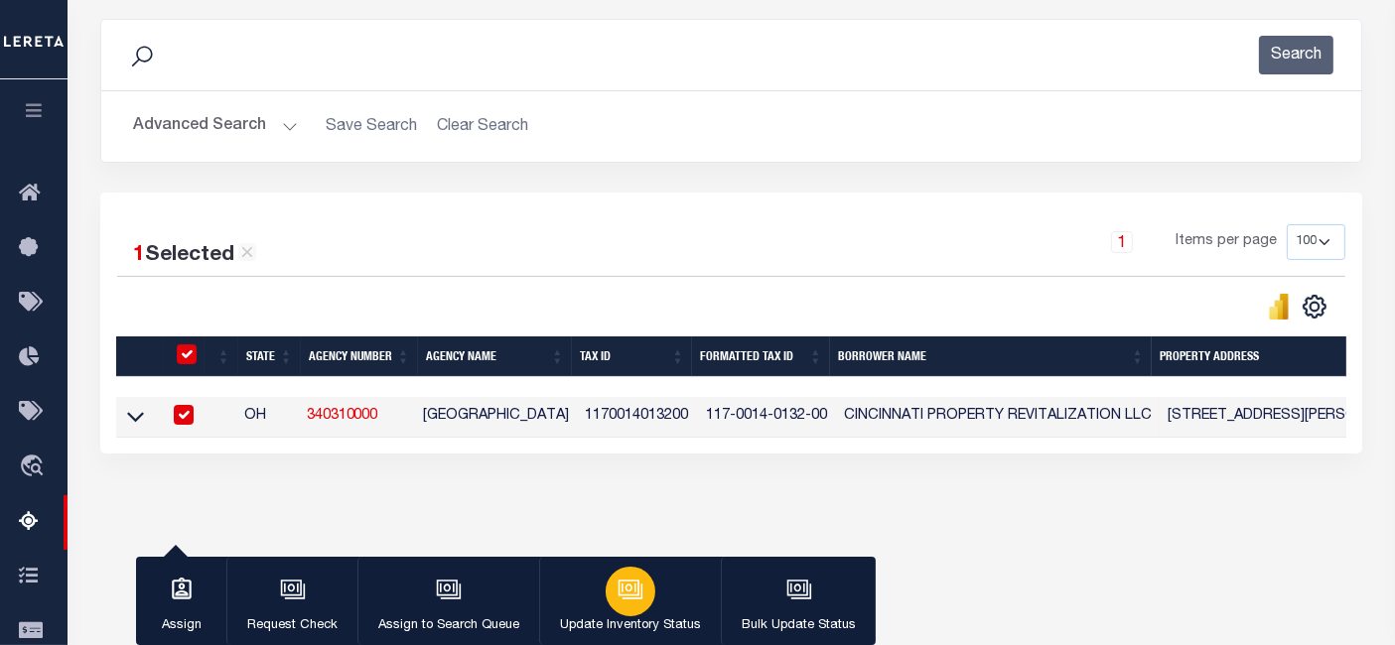
click at [655, 610] on button "Update Inventory Status" at bounding box center [630, 601] width 182 height 89
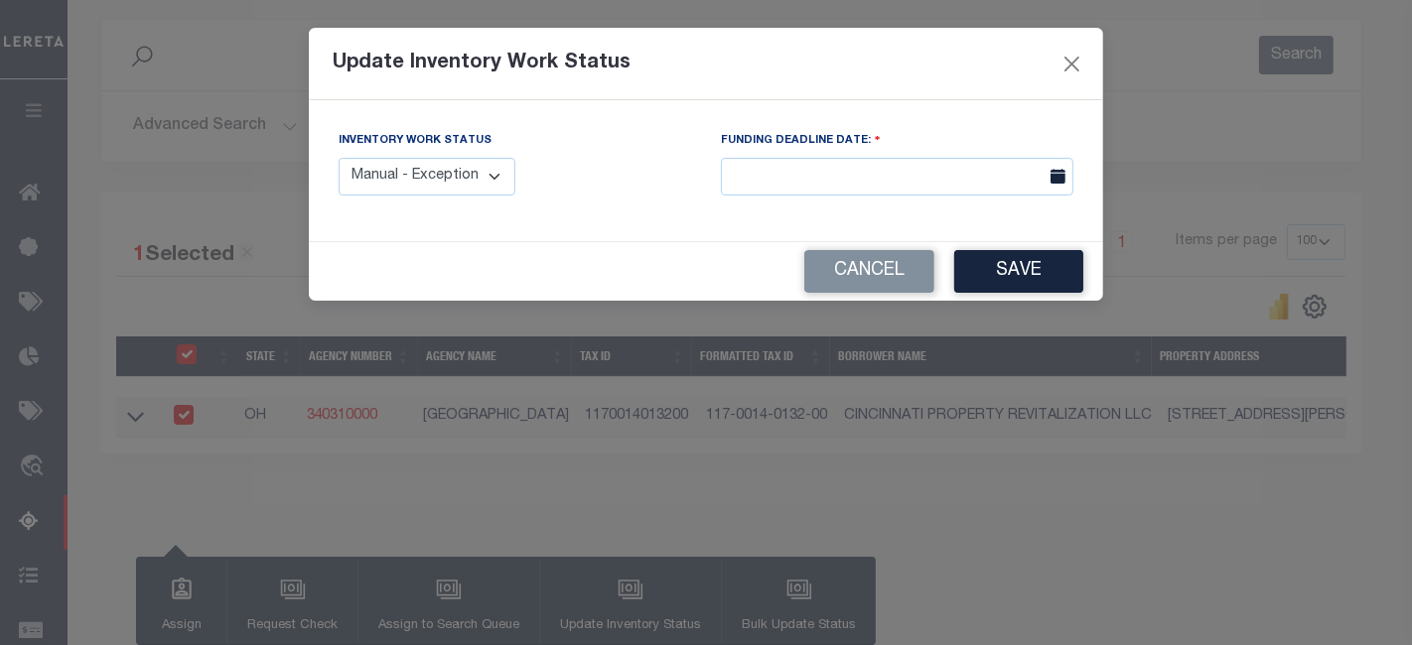
click at [492, 178] on select "Manual - Exception Pended - Awaiting Search Late Add Exception Completed" at bounding box center [426, 177] width 177 height 39
select select "4"
click at [338, 158] on select "Manual - Exception Pended - Awaiting Search Late Add Exception Completed" at bounding box center [426, 177] width 177 height 39
click at [969, 275] on button "Save" at bounding box center [1018, 271] width 129 height 43
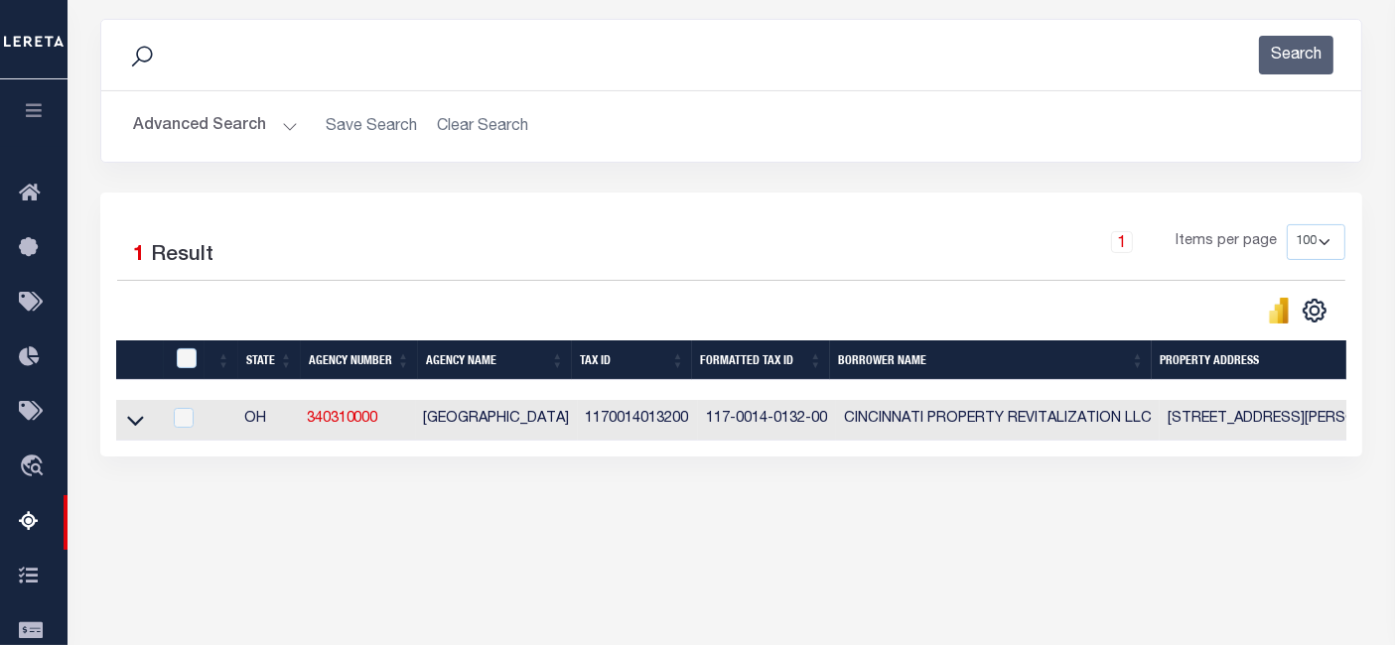
click at [217, 126] on button "Advanced Search" at bounding box center [215, 126] width 165 height 39
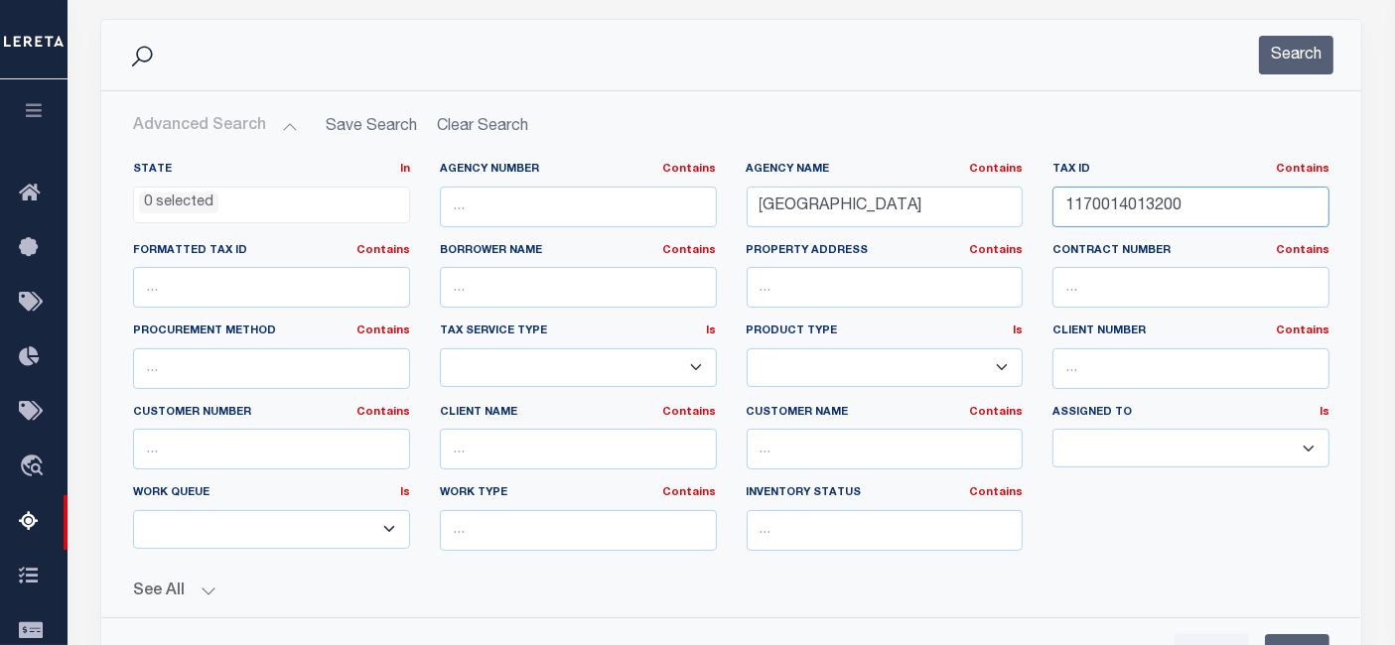
drag, startPoint x: 1212, startPoint y: 195, endPoint x: 1056, endPoint y: 202, distance: 156.0
click at [1056, 202] on input "1170014013200" at bounding box center [1190, 207] width 277 height 41
paste input "2500040007"
type input "1250004000700"
click at [1285, 67] on button "Search" at bounding box center [1296, 55] width 74 height 39
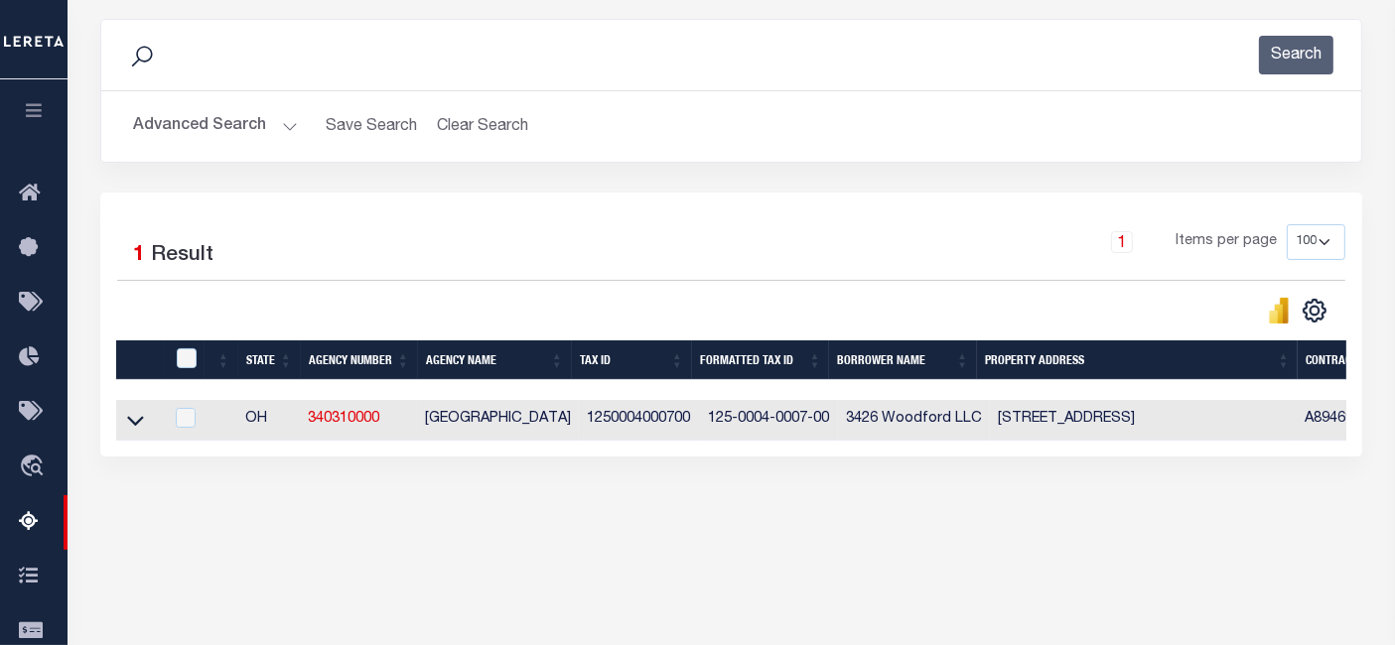
click at [123, 418] on td at bounding box center [139, 420] width 47 height 41
checkbox input "true"
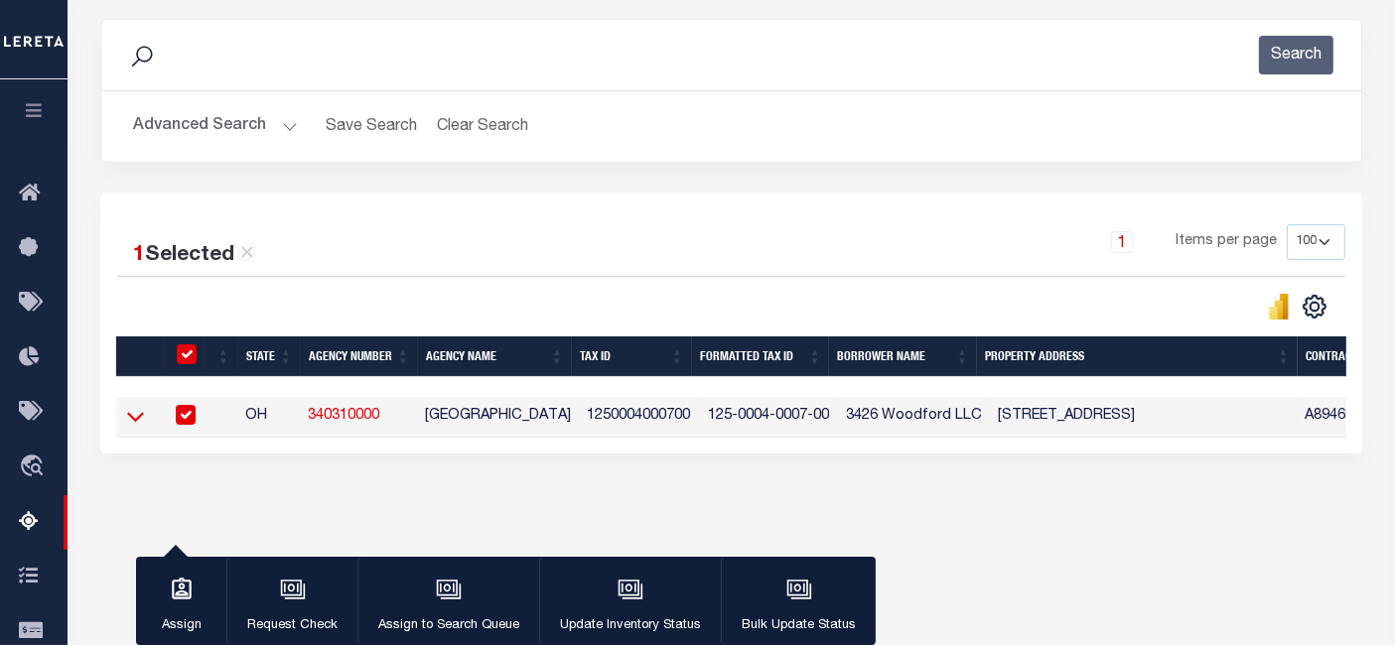
click at [136, 423] on icon at bounding box center [135, 418] width 17 height 10
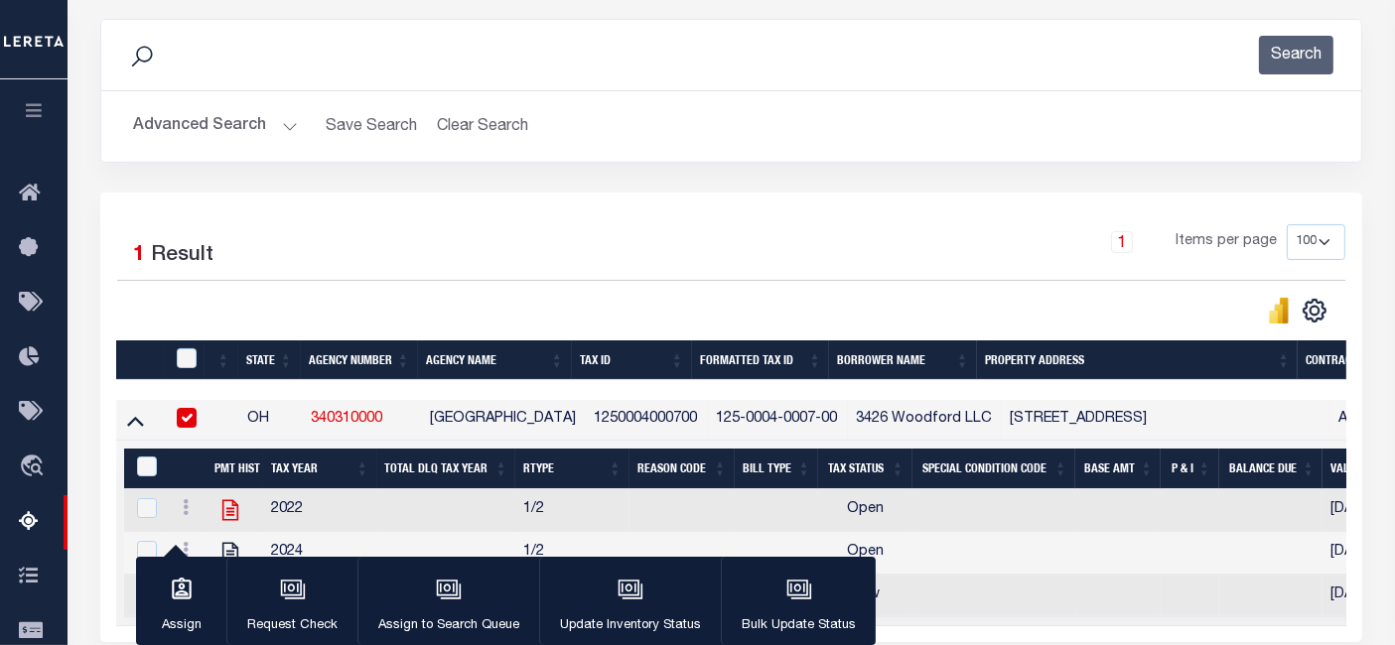
click at [238, 512] on icon at bounding box center [230, 510] width 16 height 21
checkbox input "true"
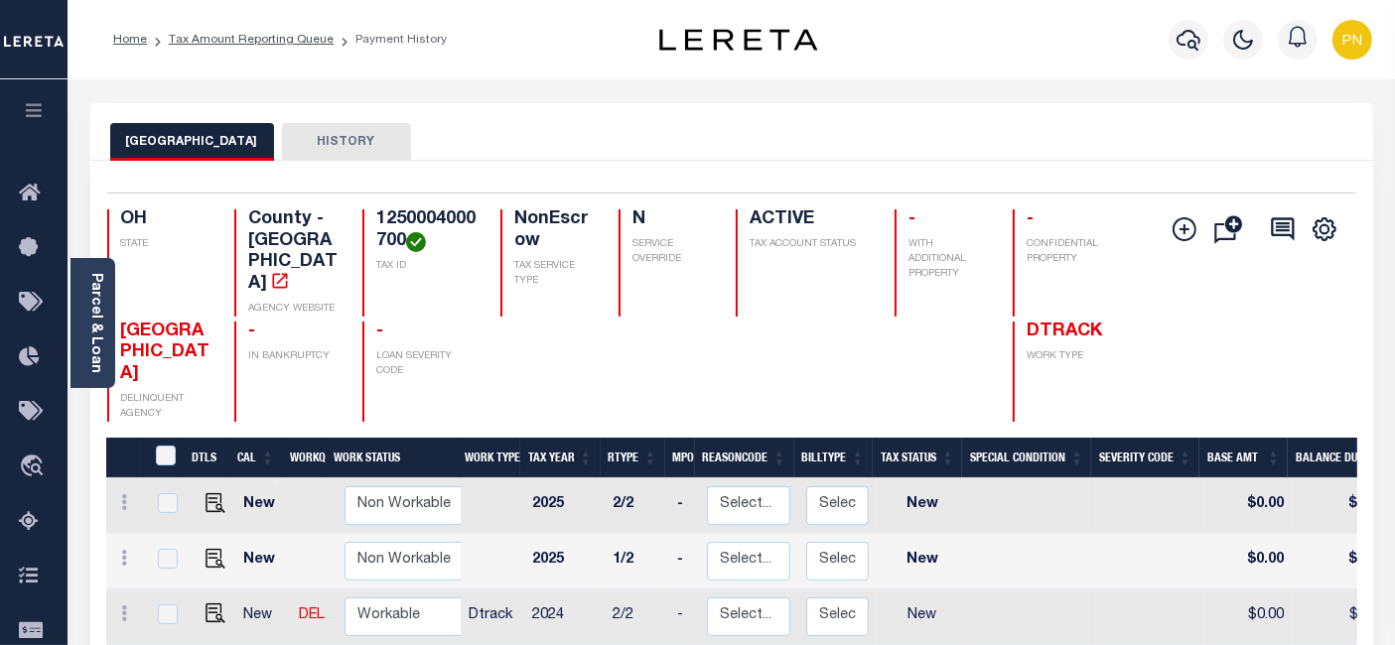
scroll to position [3, 0]
click at [555, 322] on div at bounding box center [546, 372] width 93 height 100
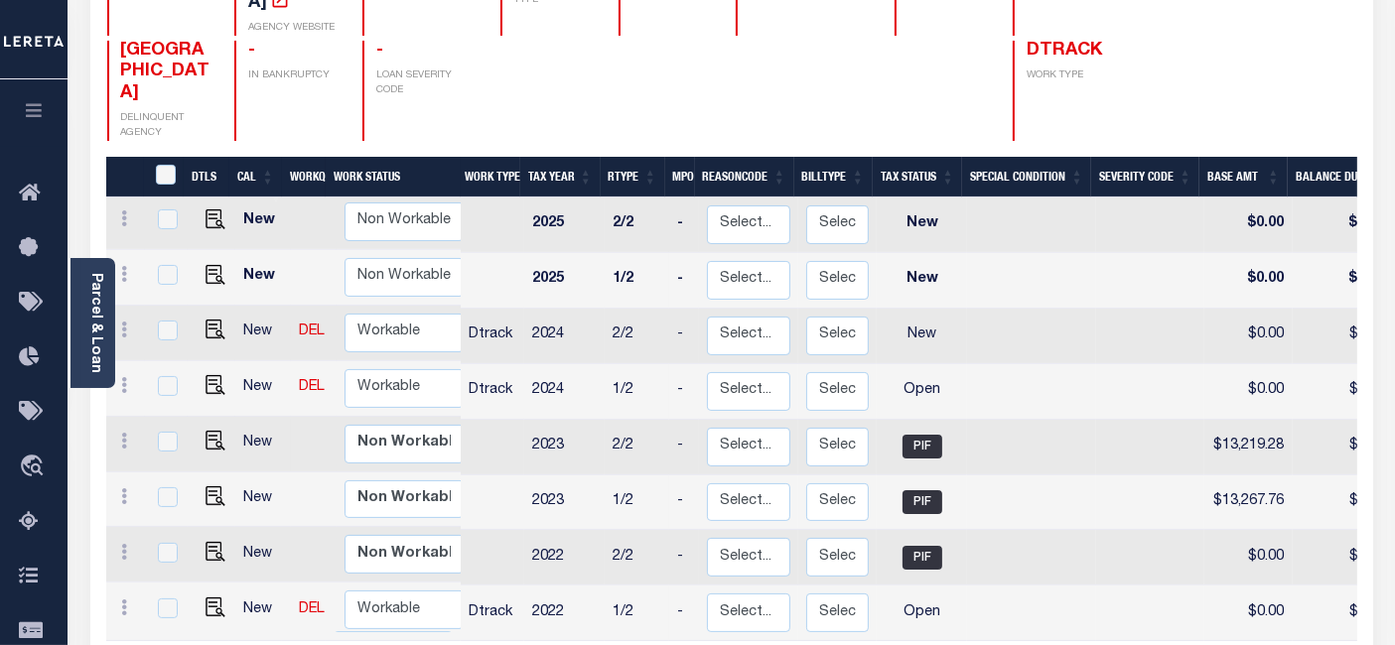
scroll to position [331, 0]
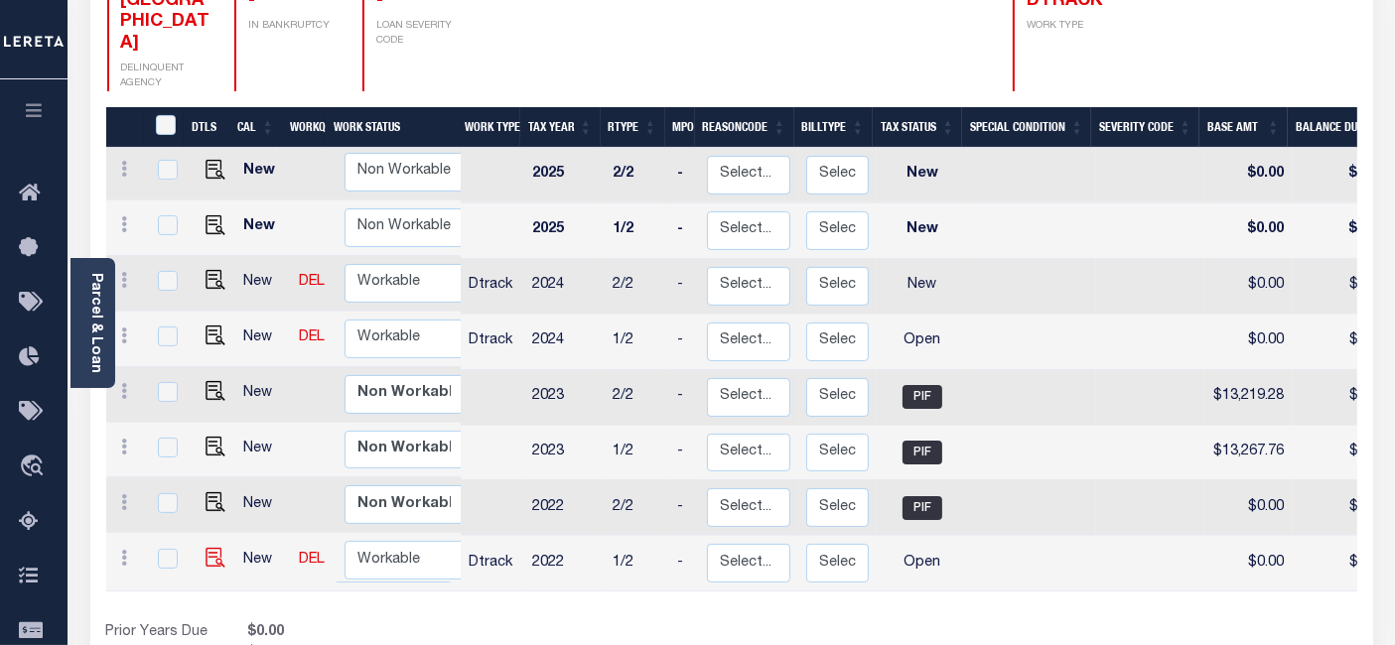
click at [214, 548] on img at bounding box center [215, 558] width 20 height 20
checkbox input "true"
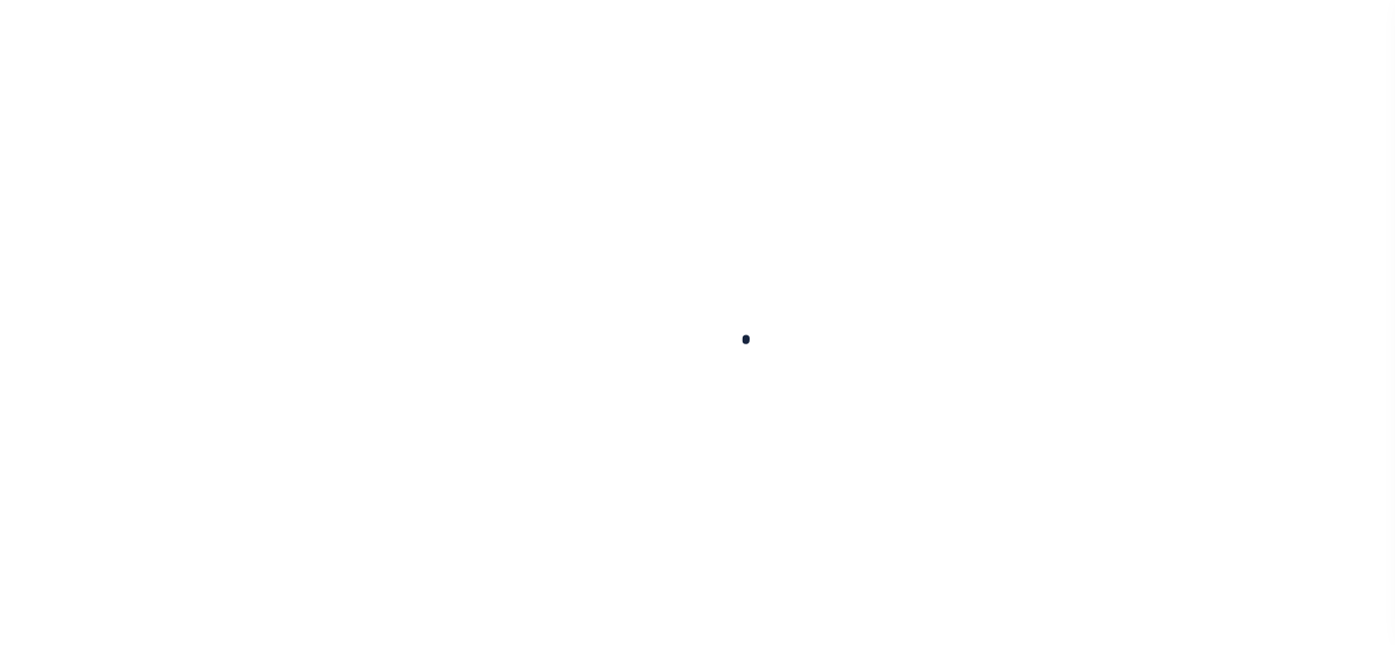
select select "OP2"
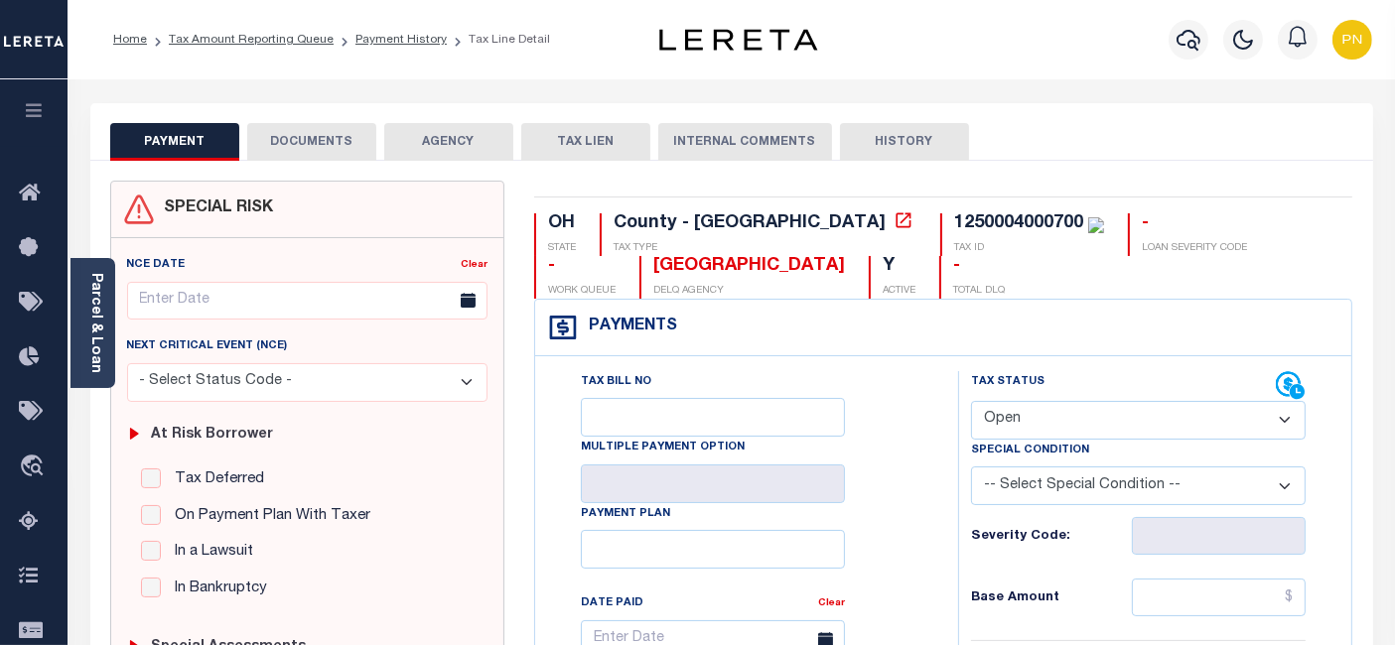
click at [307, 143] on button "DOCUMENTS" at bounding box center [311, 142] width 129 height 38
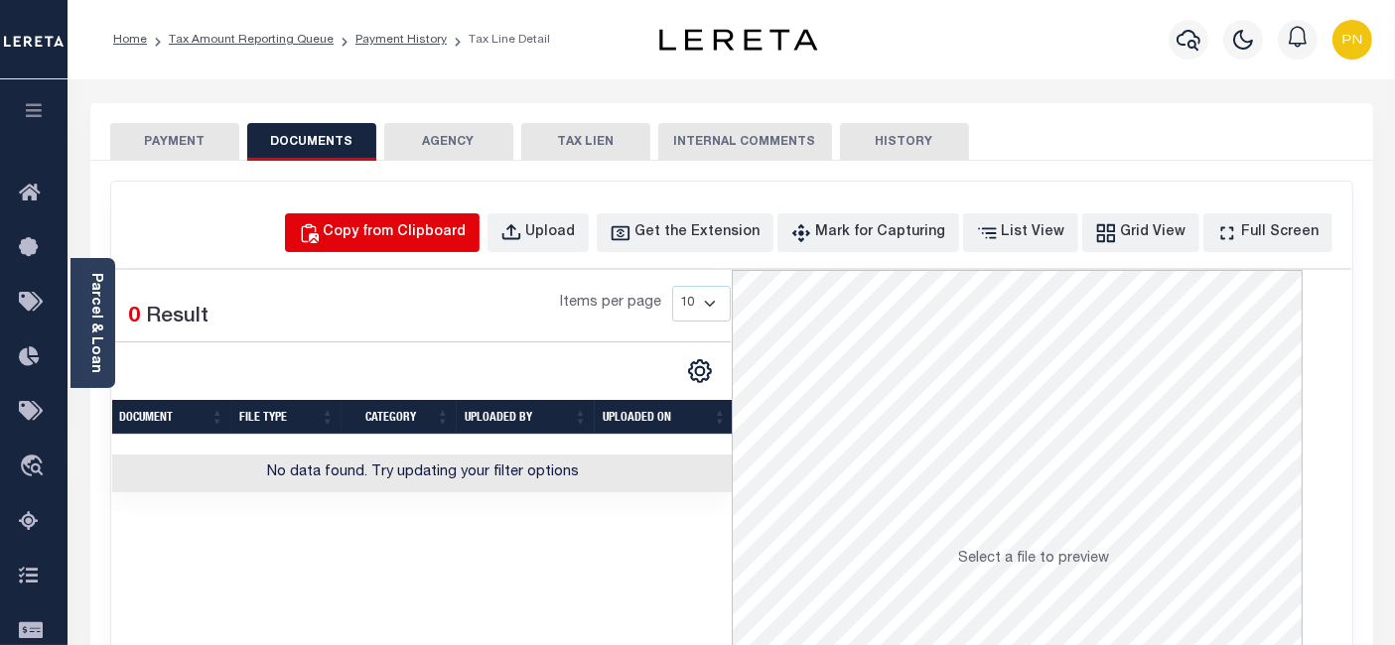
click at [425, 235] on div "Copy from Clipboard" at bounding box center [395, 233] width 143 height 22
select select "POP"
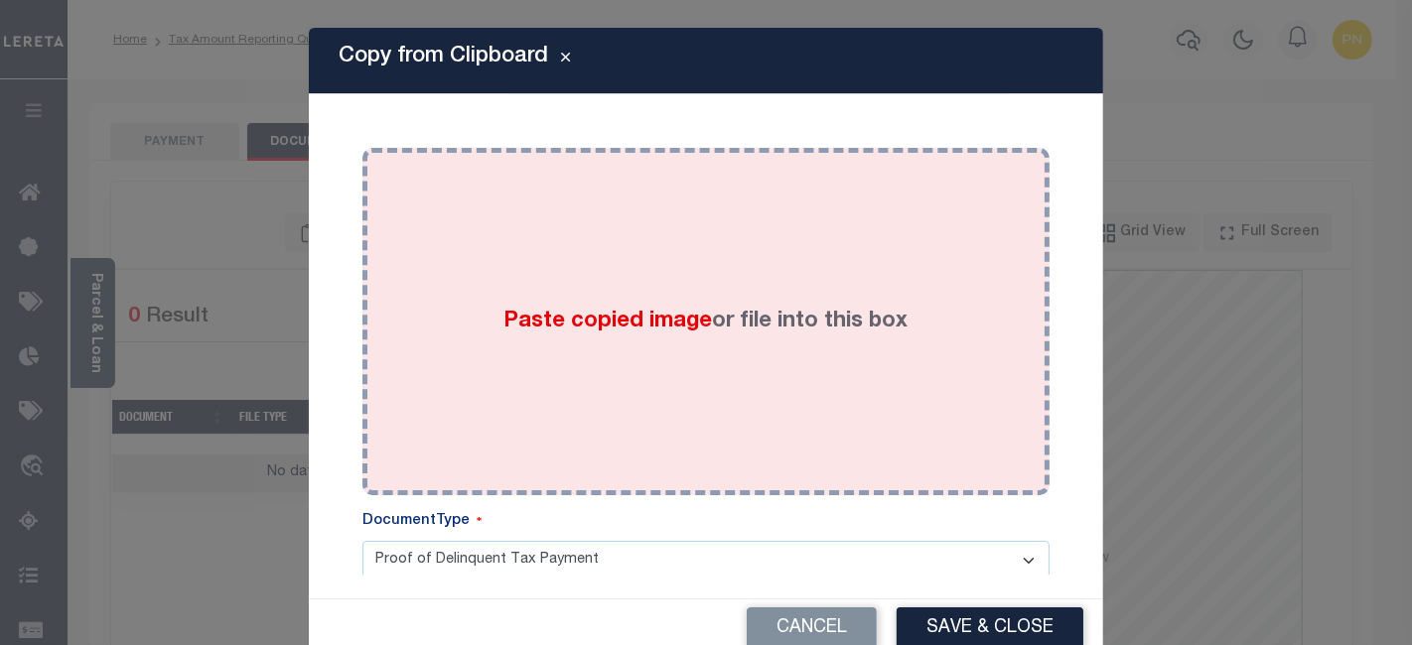
click at [626, 182] on div "Paste copied image or file into this box" at bounding box center [705, 322] width 657 height 318
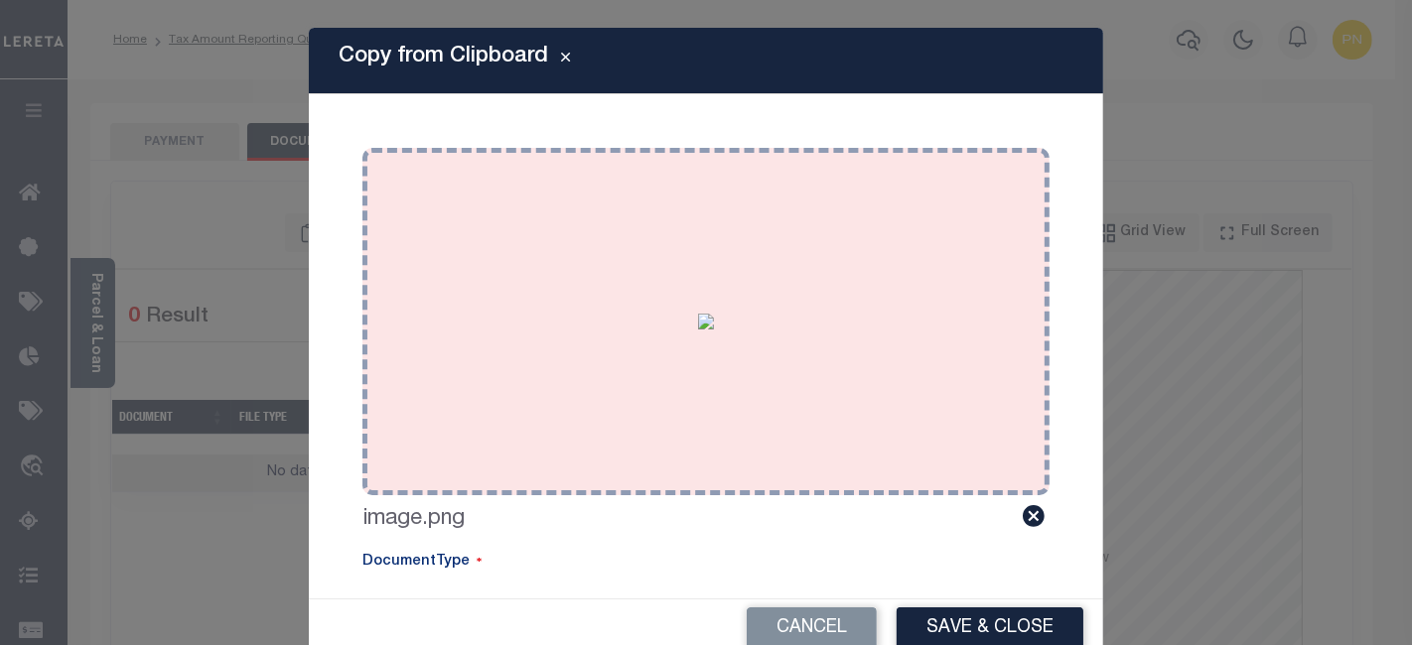
click at [968, 635] on button "Save & Close" at bounding box center [989, 628] width 187 height 43
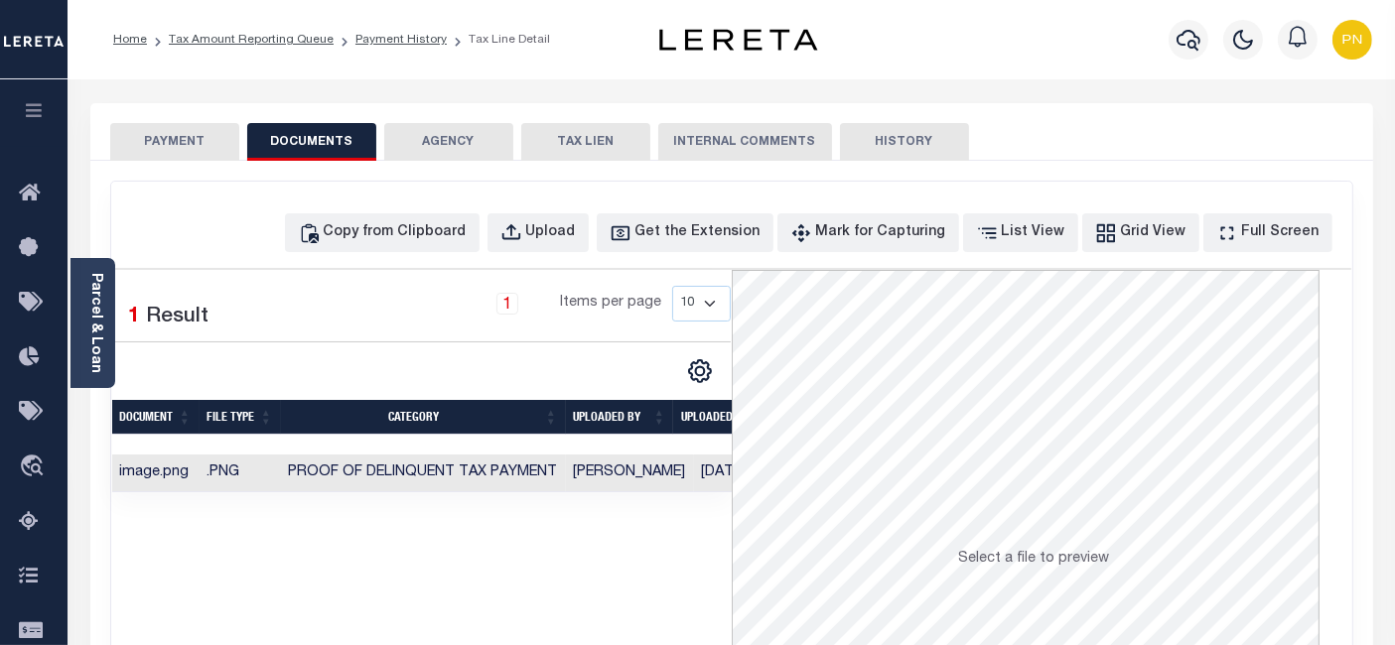
click at [196, 146] on button "PAYMENT" at bounding box center [174, 142] width 129 height 38
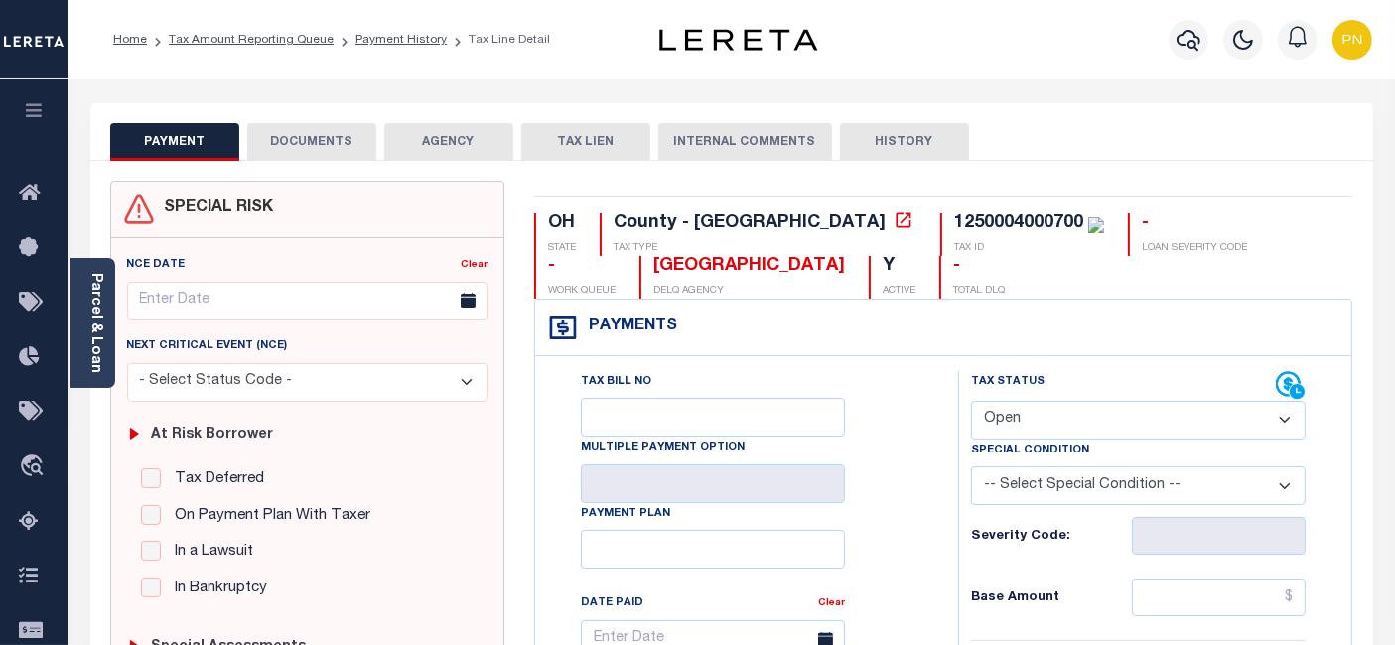
drag, startPoint x: 1071, startPoint y: 413, endPoint x: 1073, endPoint y: 401, distance: 12.1
click at [1071, 413] on select "- Select Status Code - Open Due/Unpaid Paid Incomplete No Tax Due Internal Refu…" at bounding box center [1138, 420] width 335 height 39
select select "PYD"
click at [971, 401] on select "- Select Status Code - Open Due/Unpaid Paid Incomplete No Tax Due Internal Refu…" at bounding box center [1138, 420] width 335 height 39
type input "[DATE]"
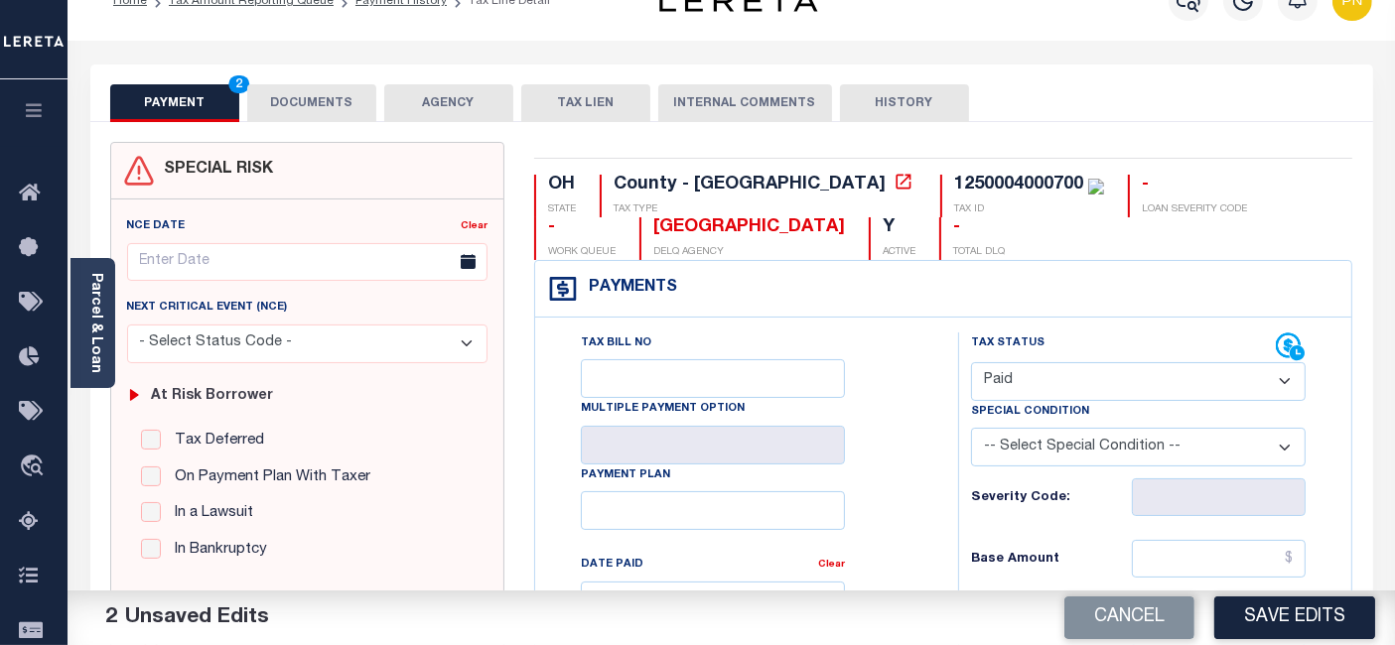
scroll to position [441, 0]
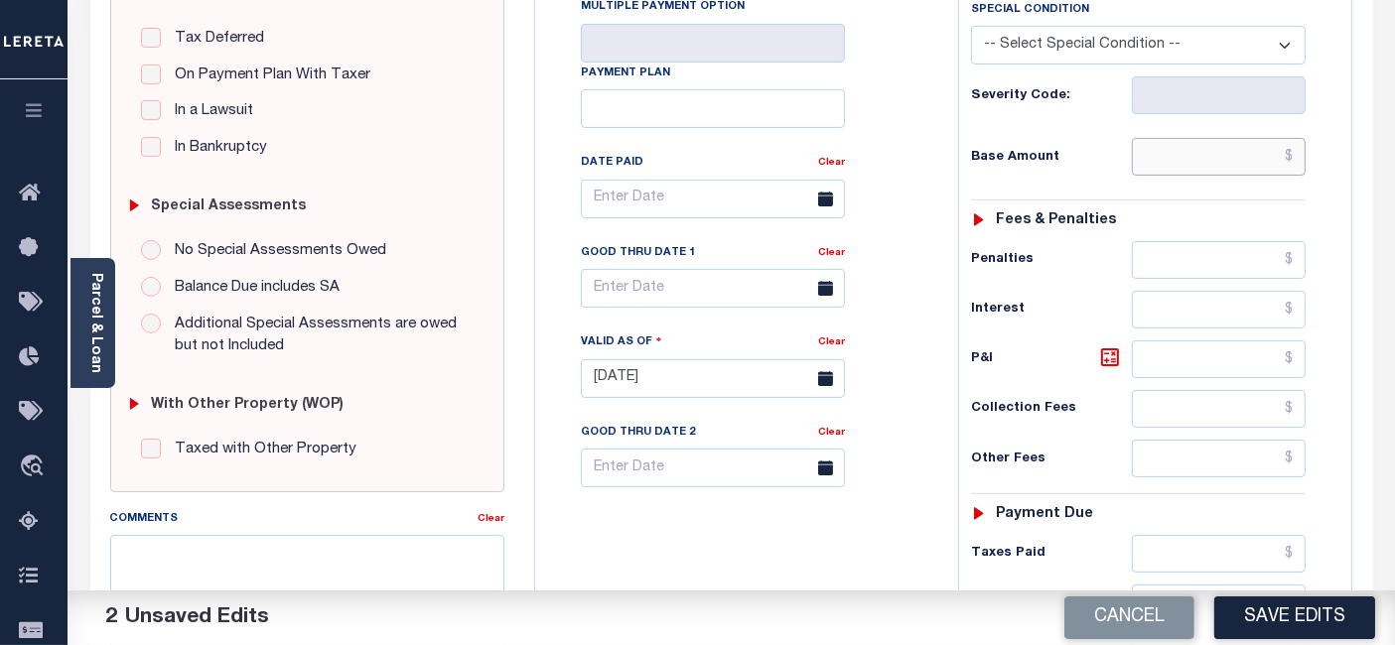
click at [1292, 160] on input "text" at bounding box center [1219, 157] width 174 height 38
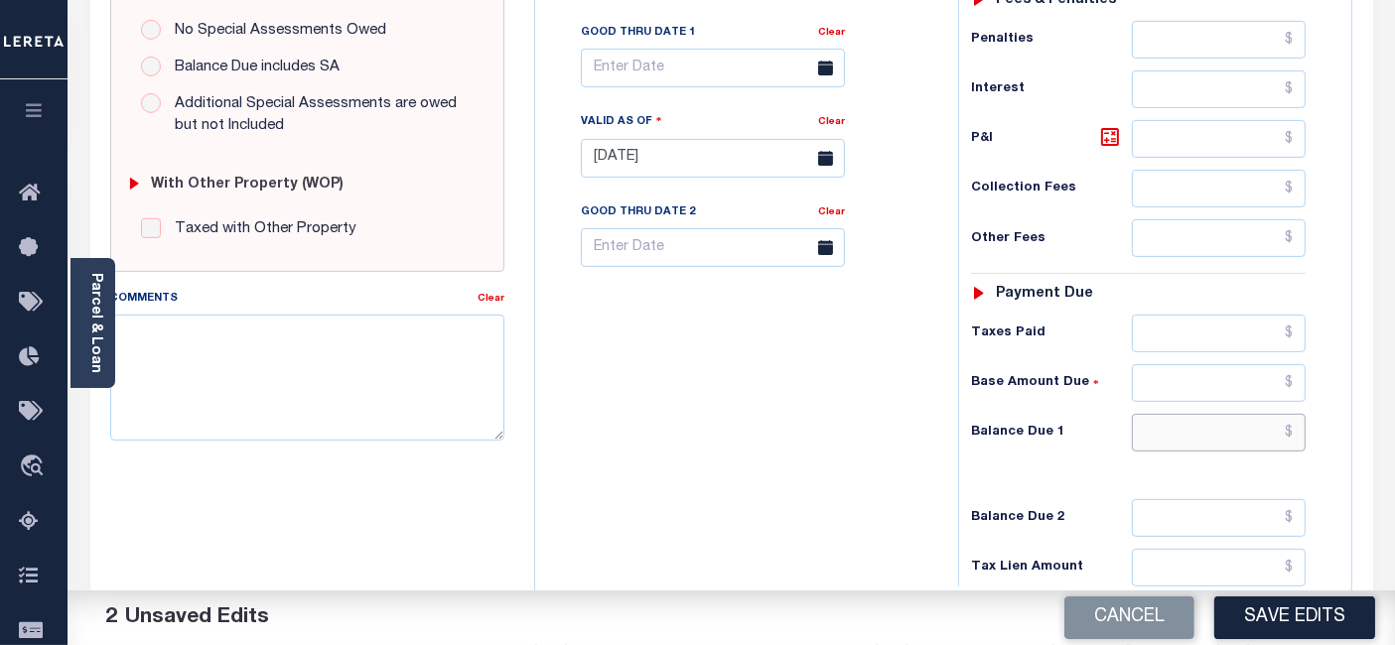
type input "$0.00"
click at [1297, 426] on input "text" at bounding box center [1219, 433] width 174 height 38
type input "$0"
click at [1105, 129] on icon at bounding box center [1110, 137] width 24 height 24
type input "$0.00"
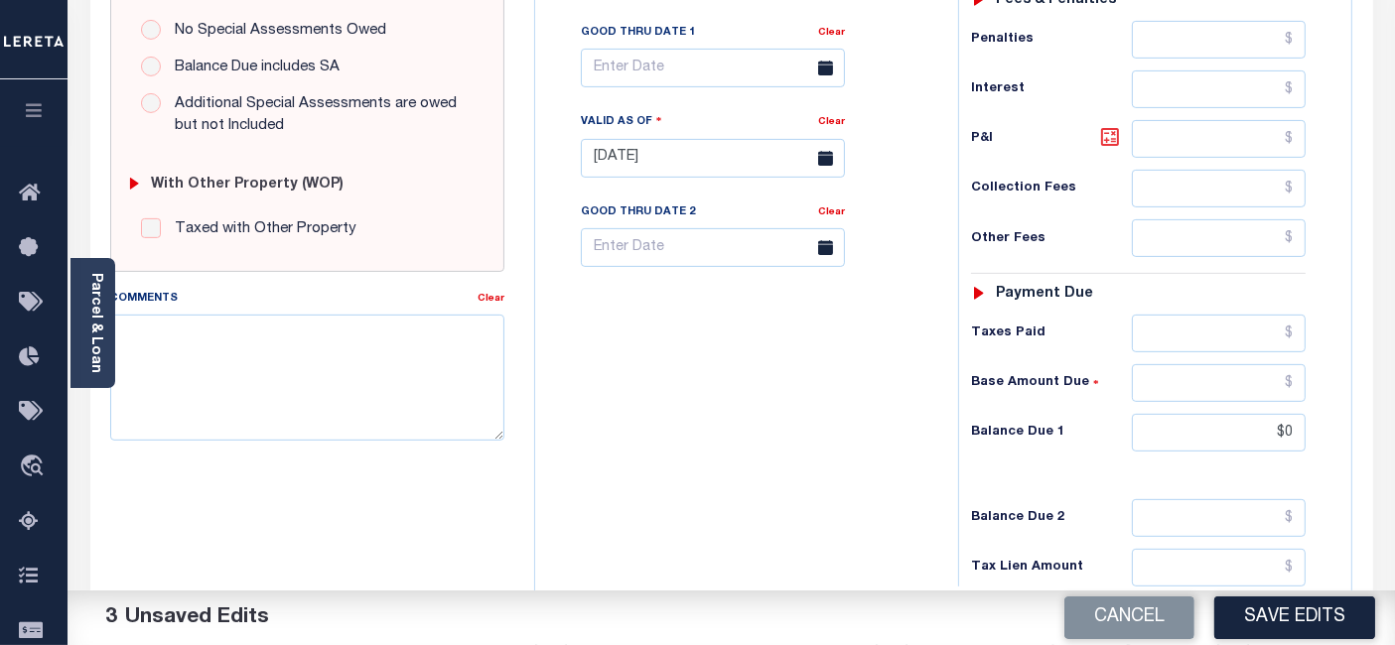
type input "$0.00"
click at [1295, 607] on button "Save Edits" at bounding box center [1294, 618] width 161 height 43
checkbox input "false"
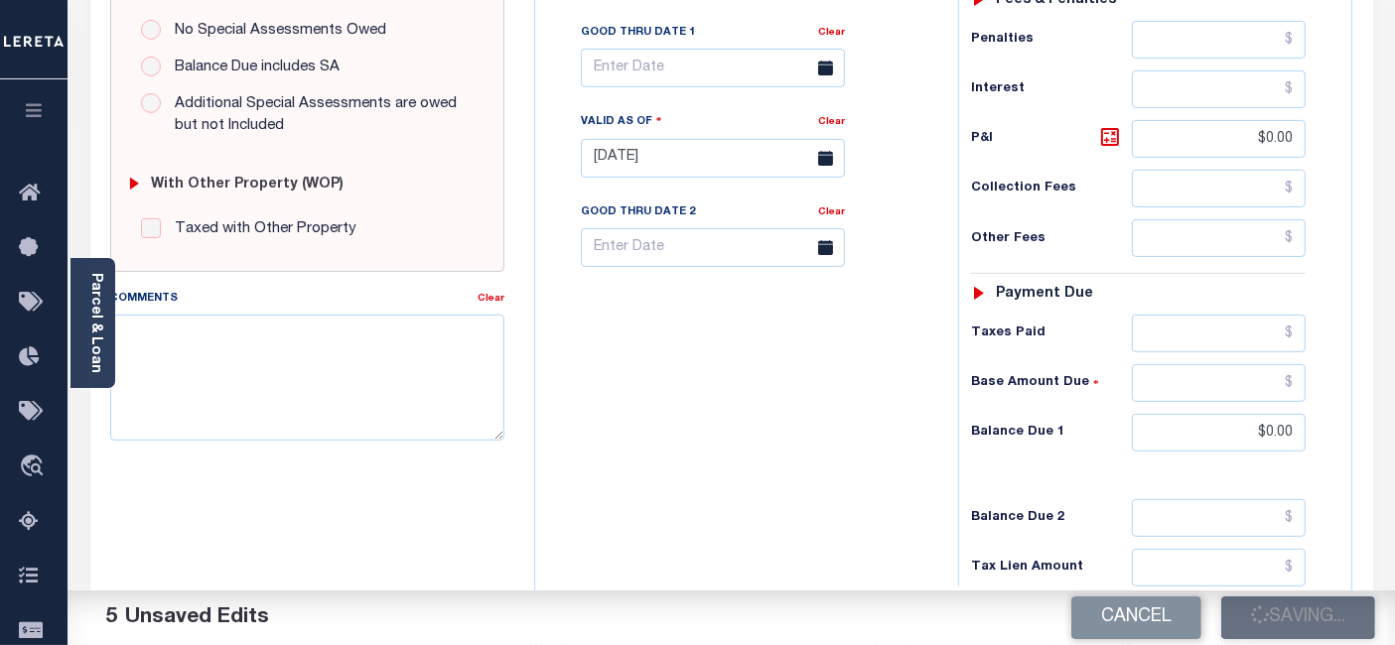
checkbox input "false"
type input "$0"
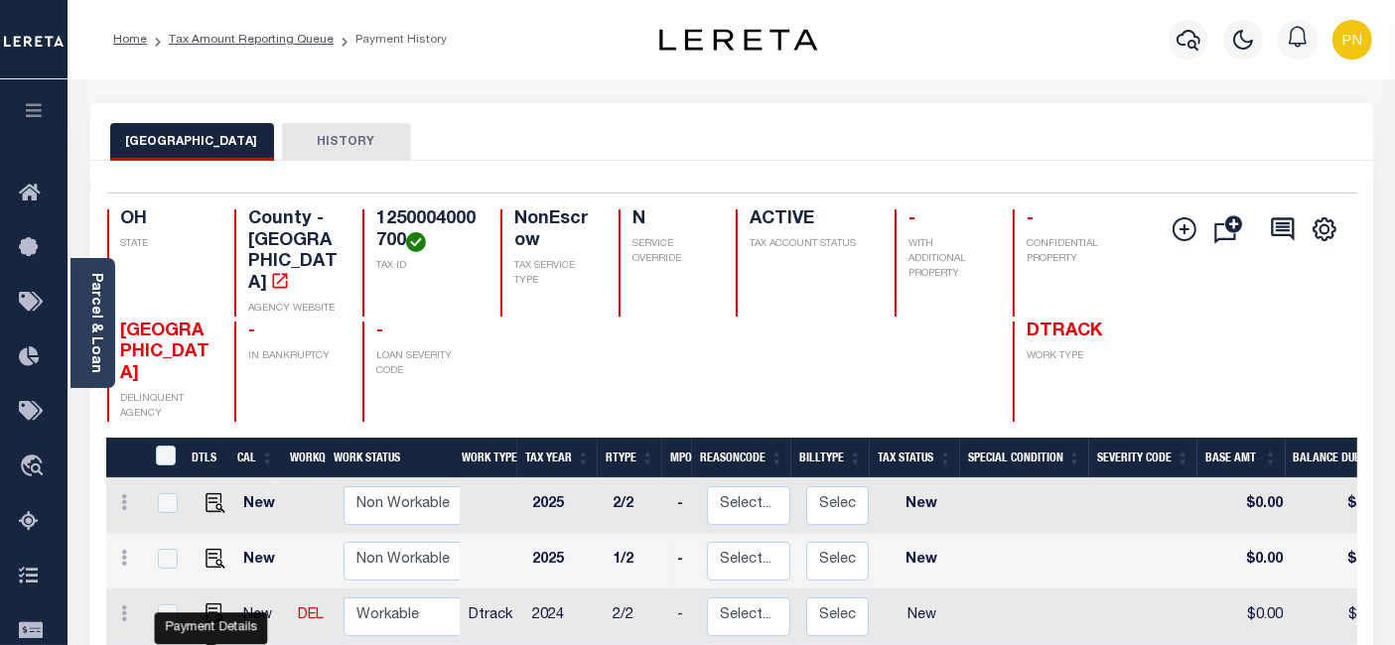
checkbox input "true"
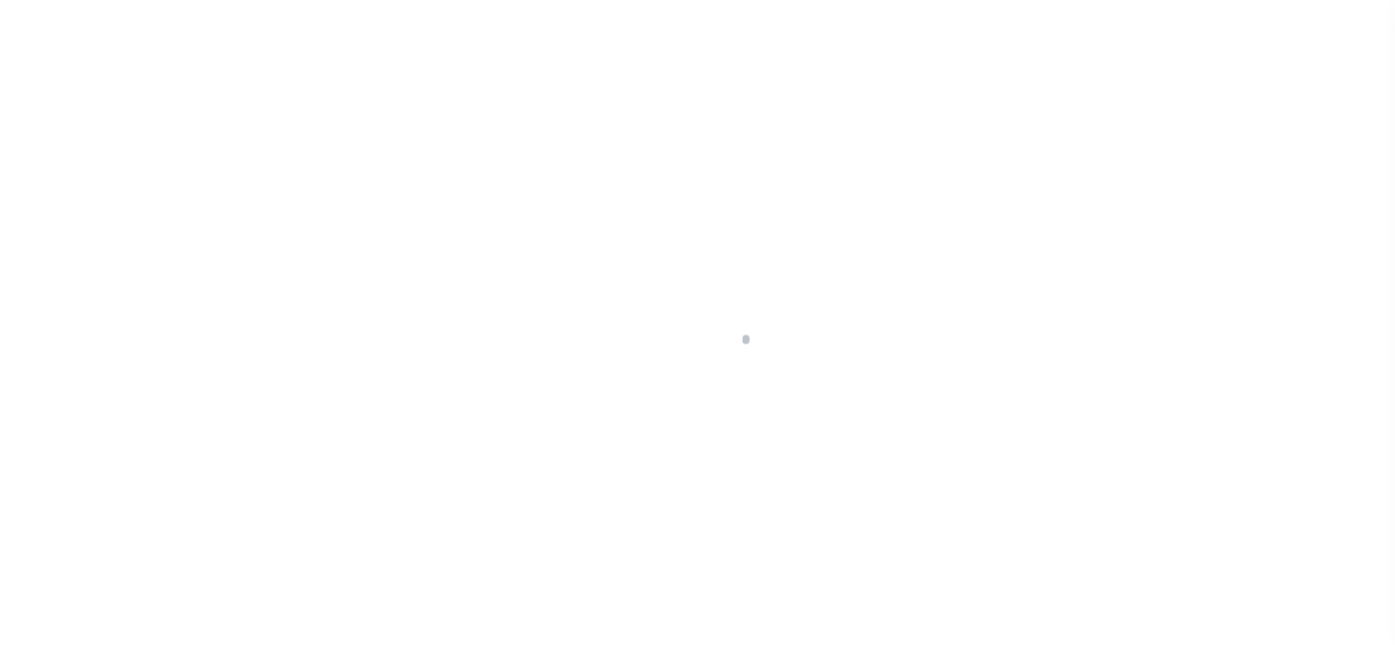
select select "OP2"
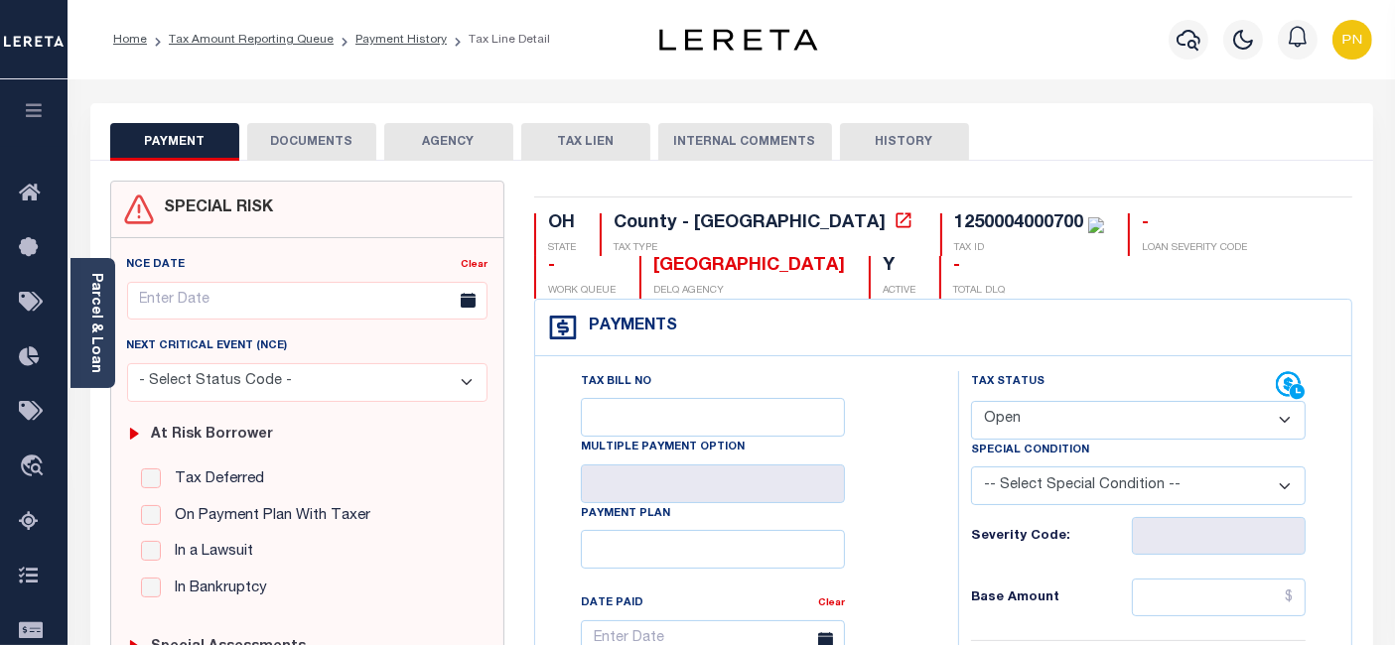
click at [332, 144] on button "DOCUMENTS" at bounding box center [311, 142] width 129 height 38
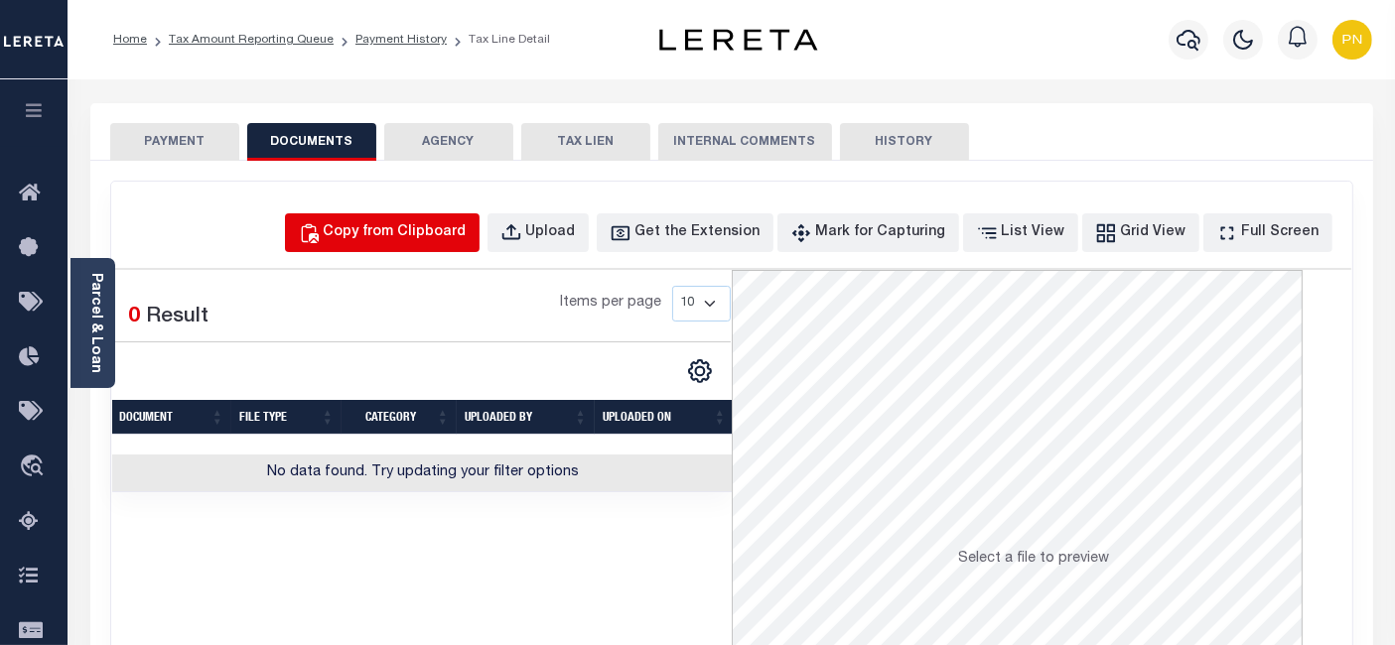
click at [467, 235] on div "Copy from Clipboard" at bounding box center [395, 233] width 143 height 22
select select "POP"
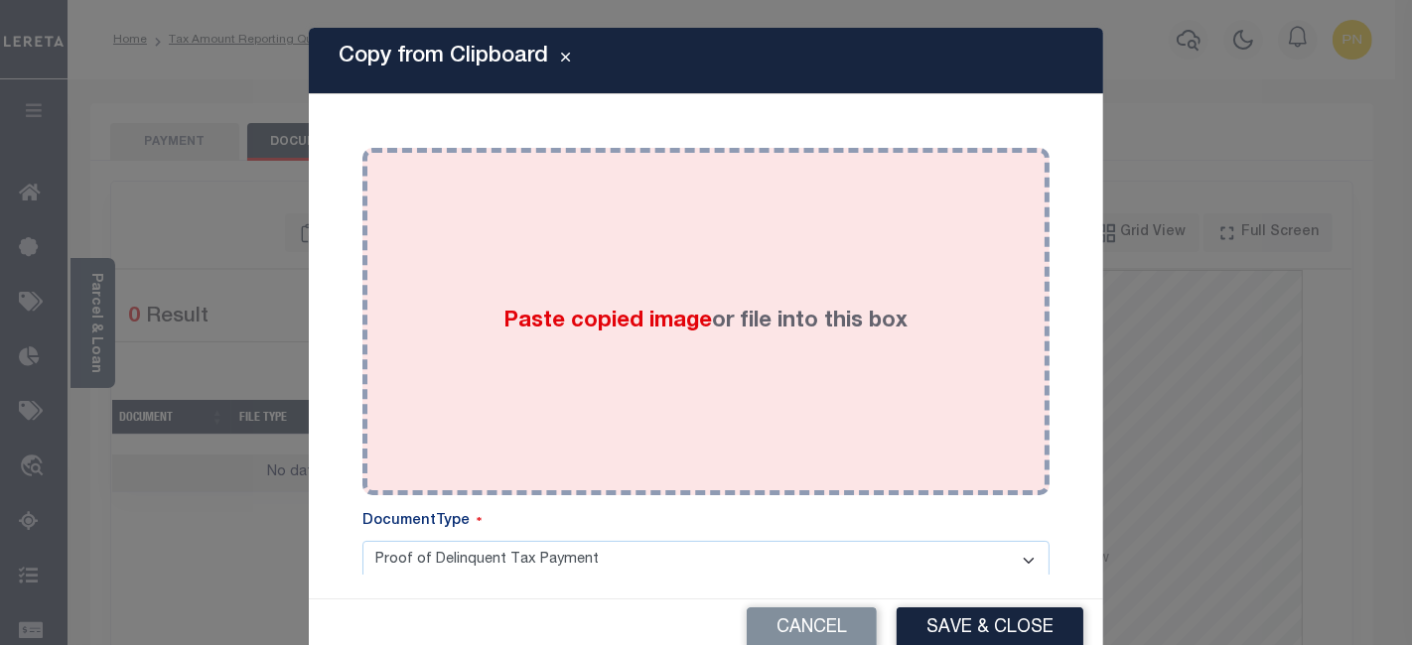
click at [689, 222] on div "Paste copied image or file into this box" at bounding box center [705, 322] width 657 height 318
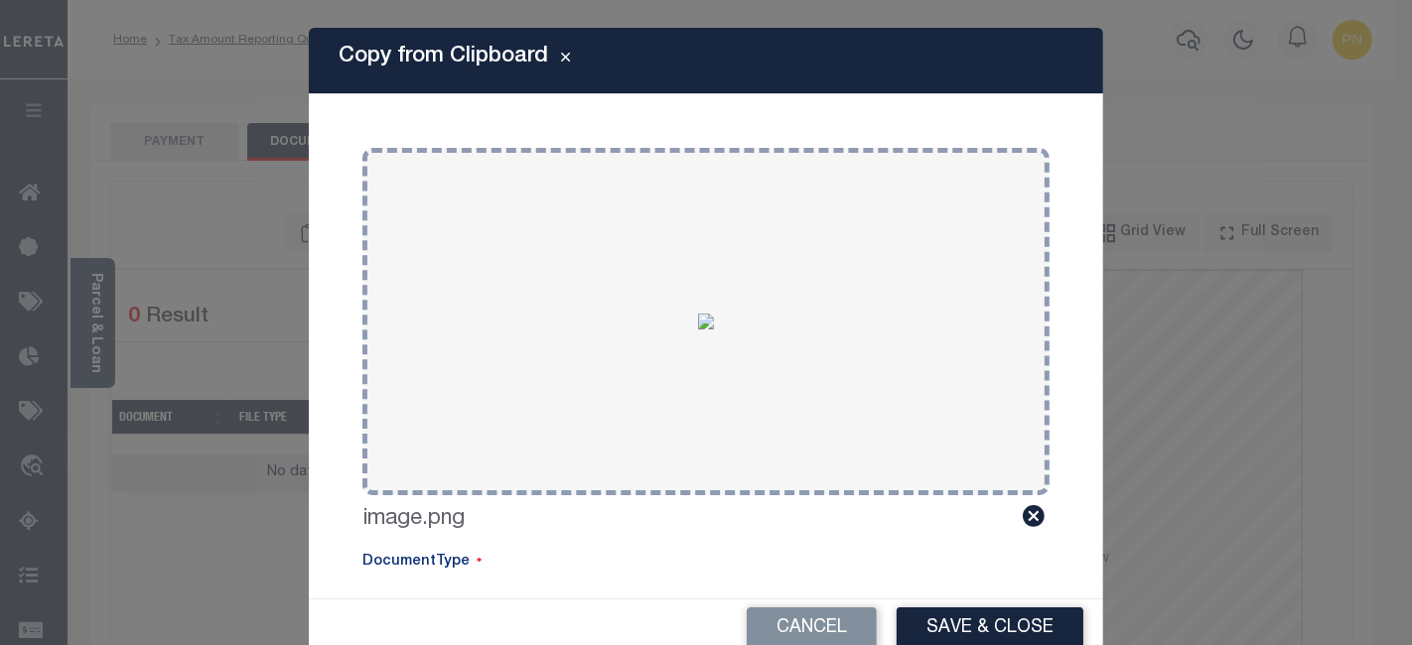
click at [953, 622] on button "Save & Close" at bounding box center [989, 628] width 187 height 43
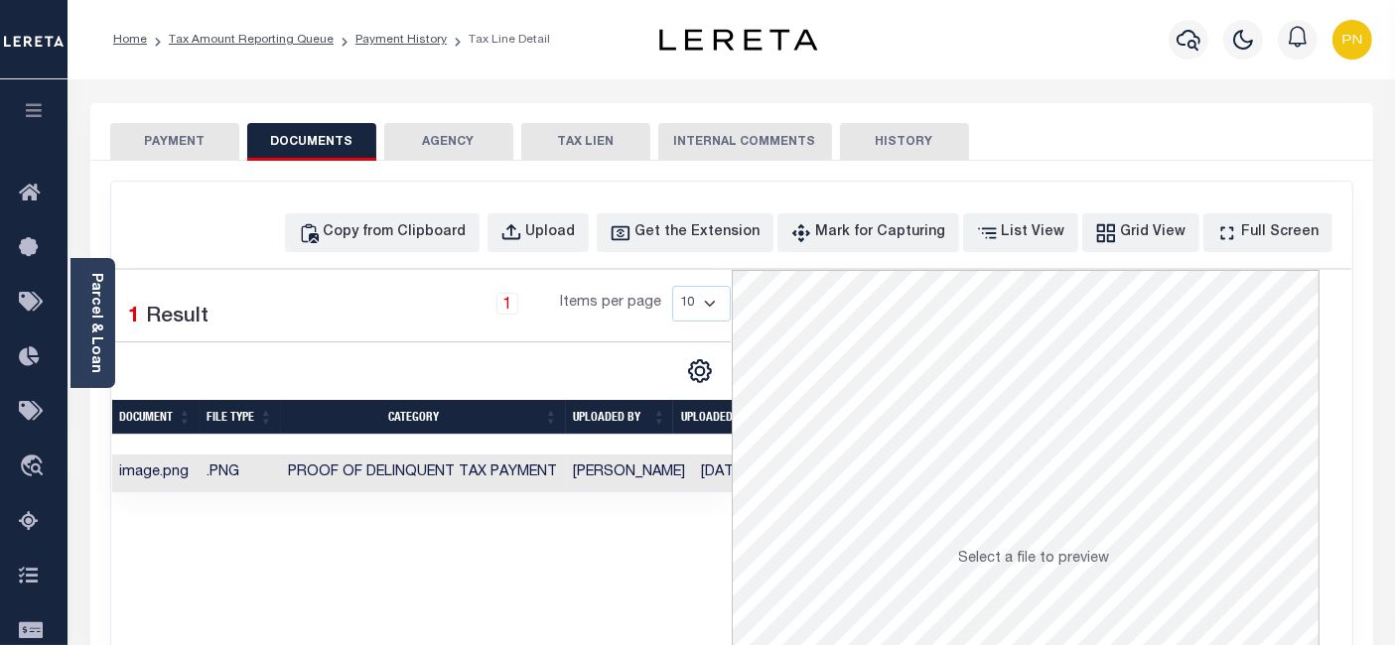
click at [176, 139] on button "PAYMENT" at bounding box center [174, 142] width 129 height 38
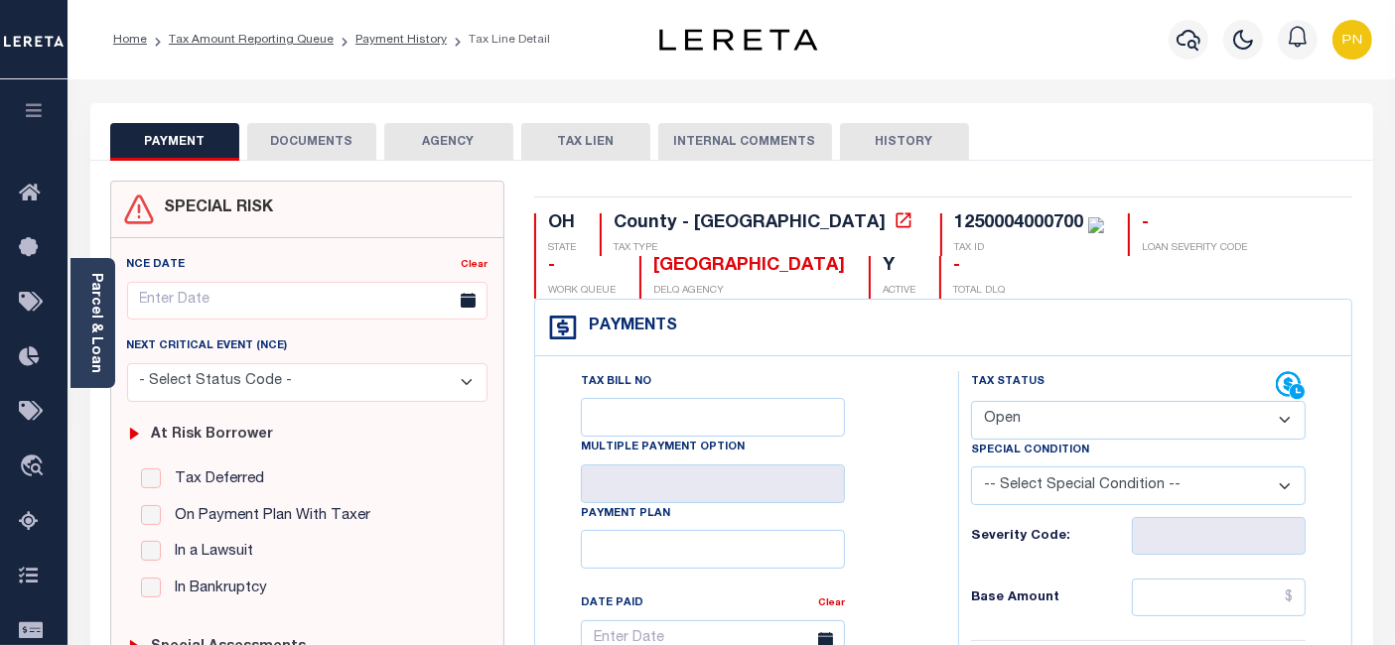
click at [1075, 427] on select "- Select Status Code - Open Due/Unpaid Paid Incomplete No Tax Due Internal Refu…" at bounding box center [1138, 420] width 335 height 39
select select "PYD"
click at [971, 401] on select "- Select Status Code - Open Due/Unpaid Paid Incomplete No Tax Due Internal Refu…" at bounding box center [1138, 420] width 335 height 39
type input "[DATE]"
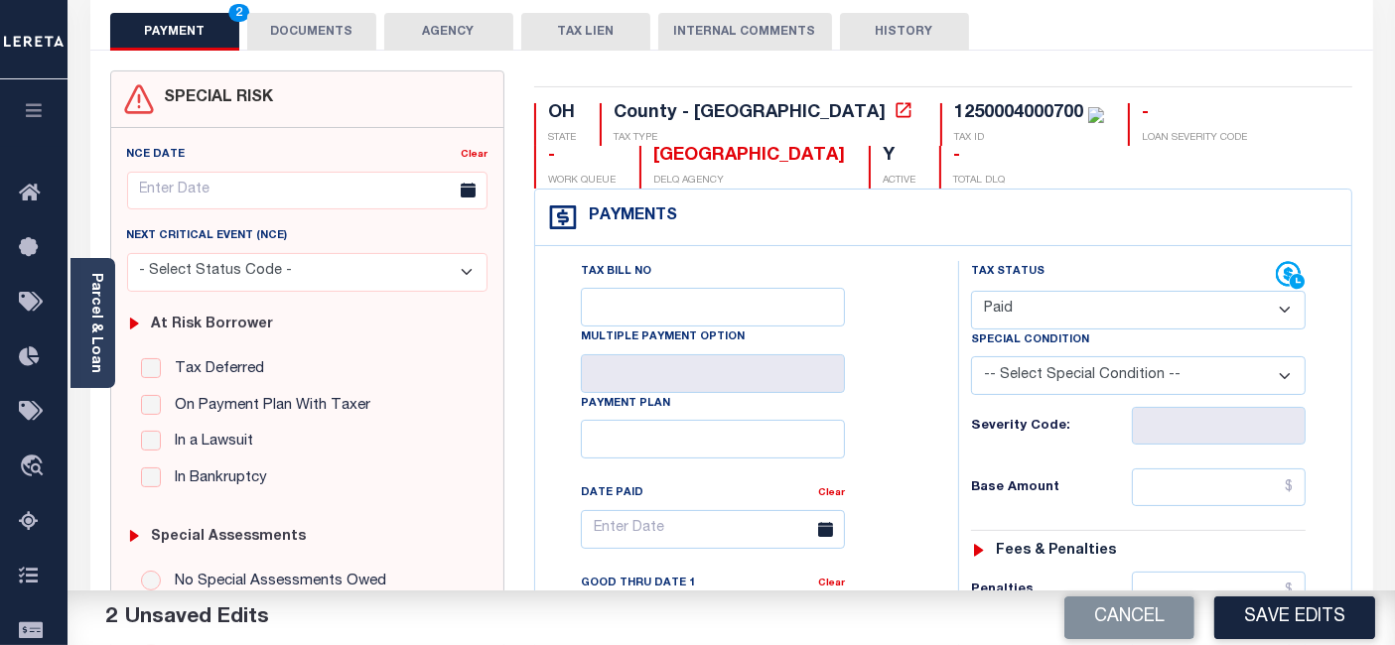
scroll to position [441, 0]
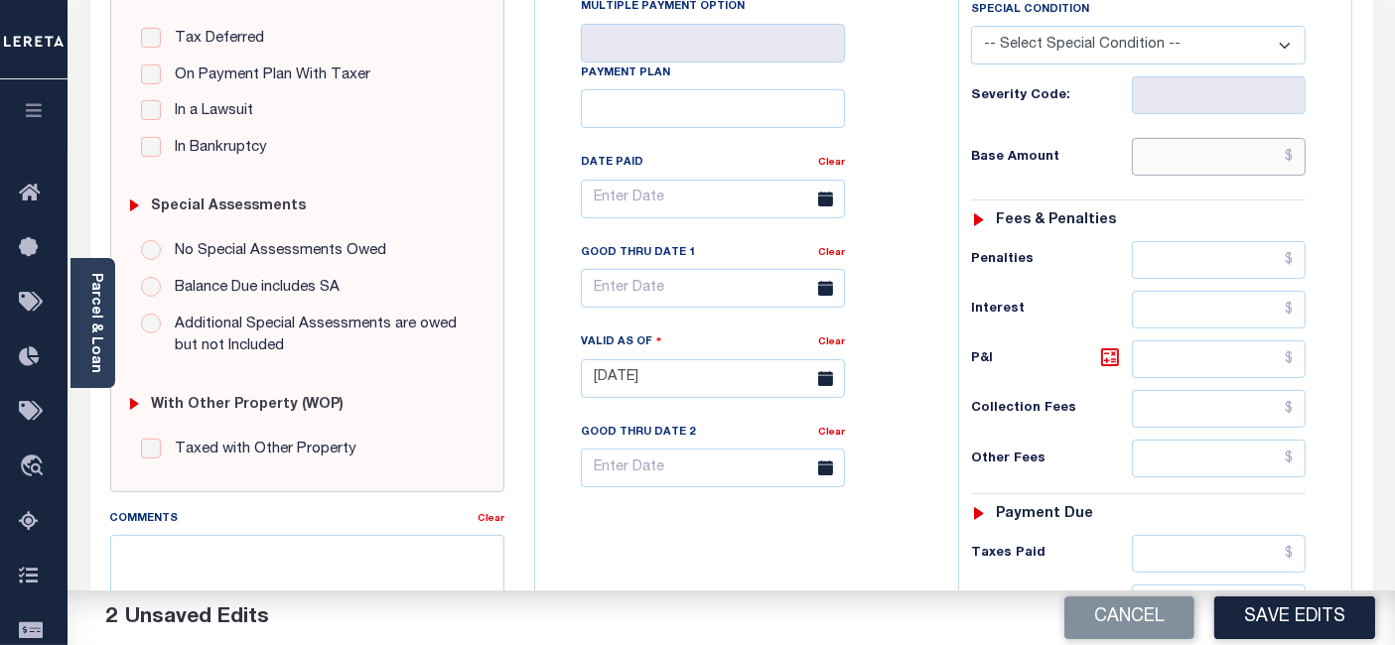
click at [1292, 154] on input "text" at bounding box center [1219, 157] width 174 height 38
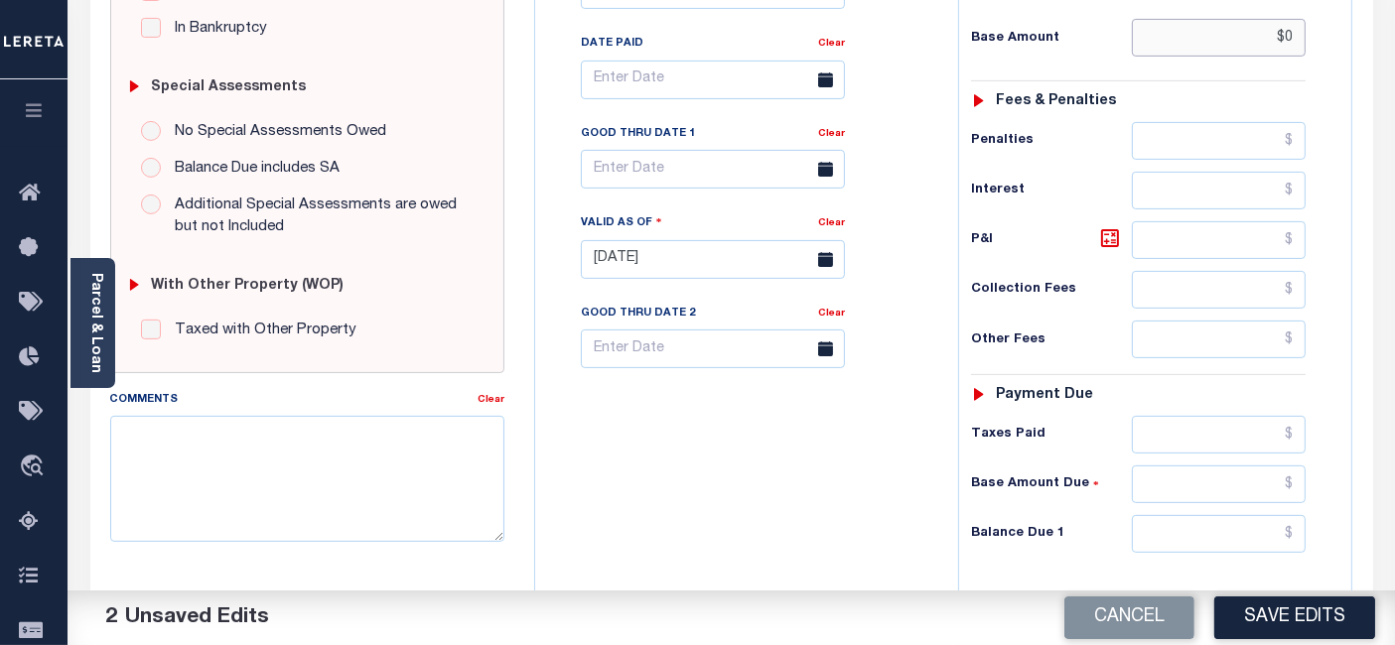
scroll to position [661, 0]
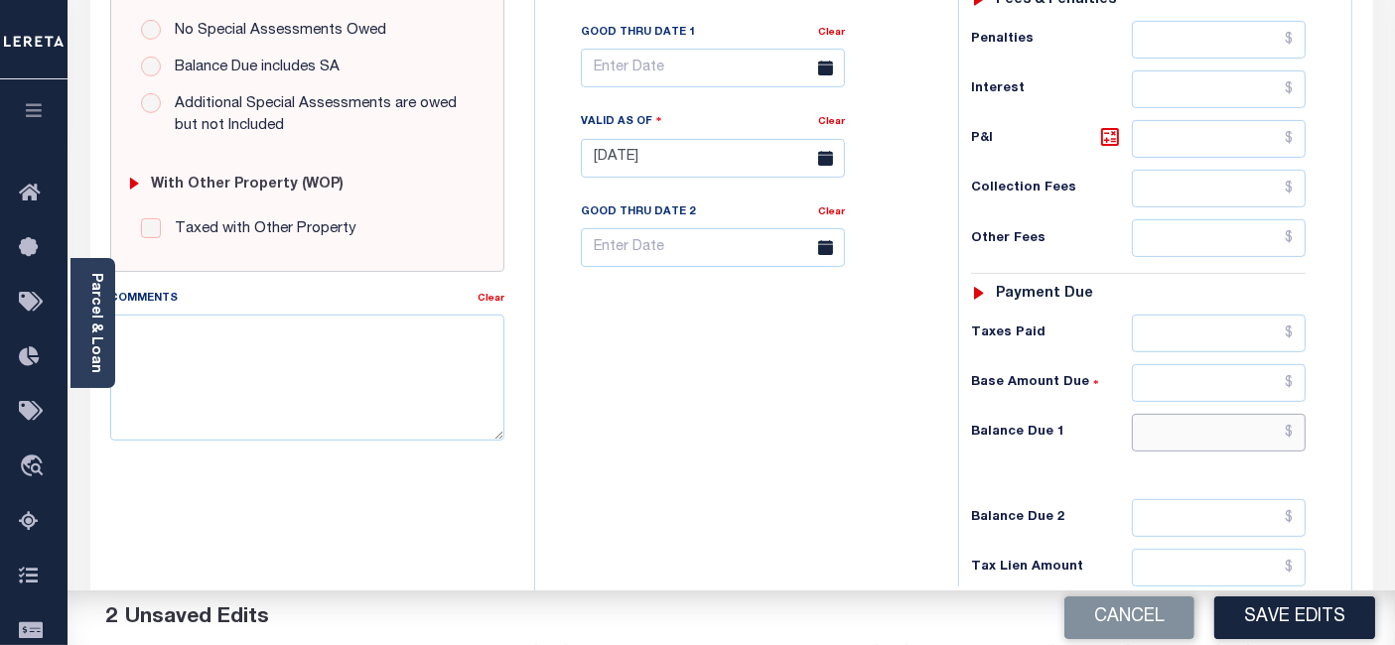
type input "$0.00"
click at [1292, 423] on input "text" at bounding box center [1219, 433] width 174 height 38
type input "$0"
click at [1106, 135] on icon at bounding box center [1110, 137] width 24 height 24
type input "$0.00"
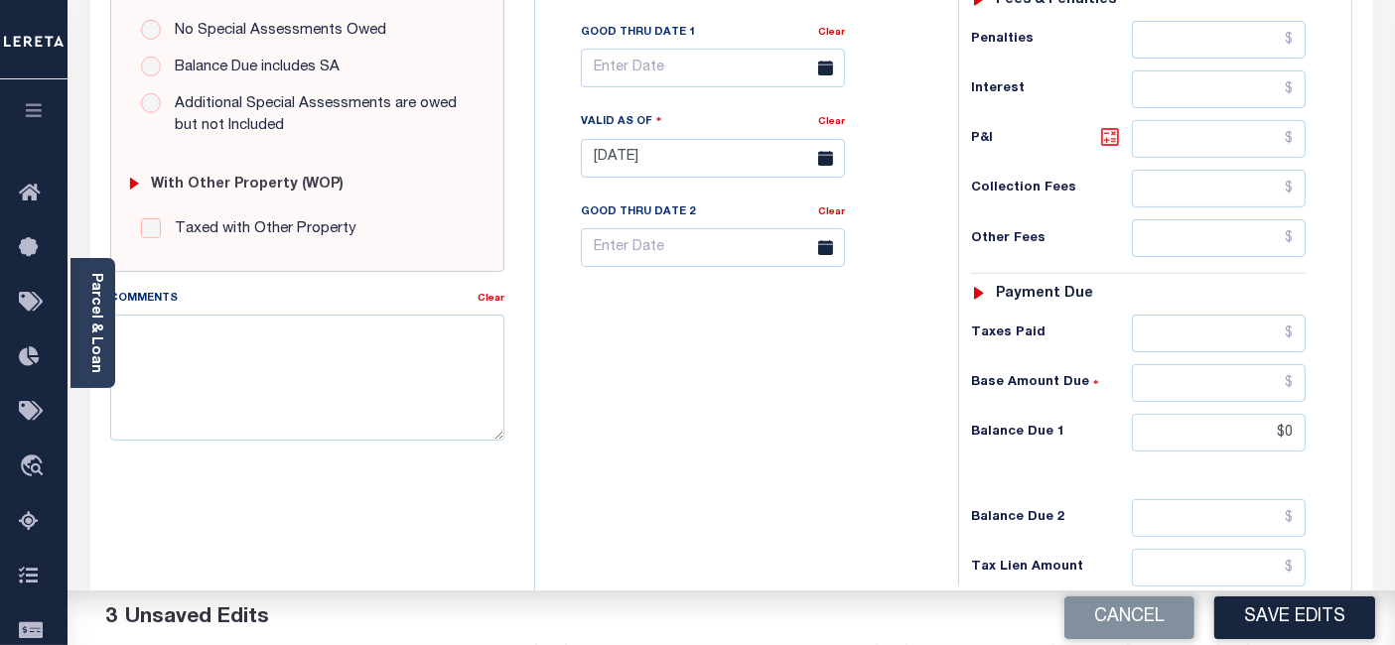
type input "$0.00"
click at [1263, 622] on button "Save Edits" at bounding box center [1294, 618] width 161 height 43
checkbox input "false"
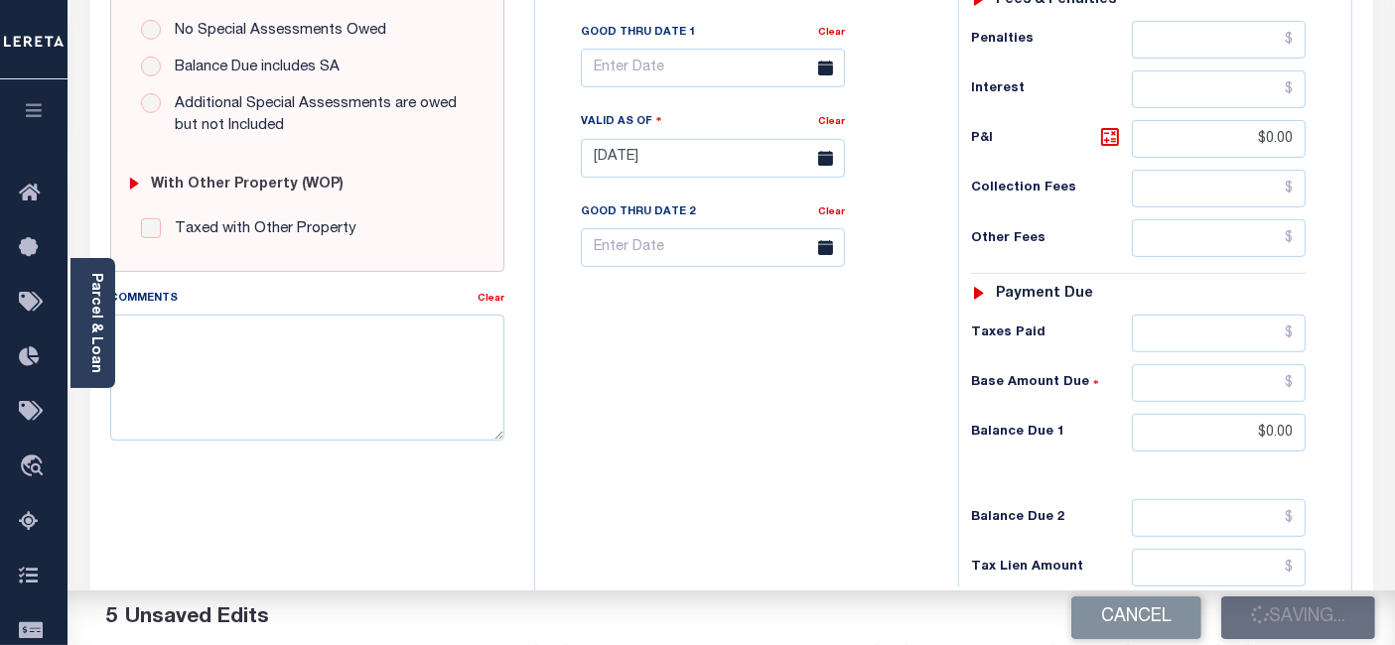
checkbox input "false"
type input "$0"
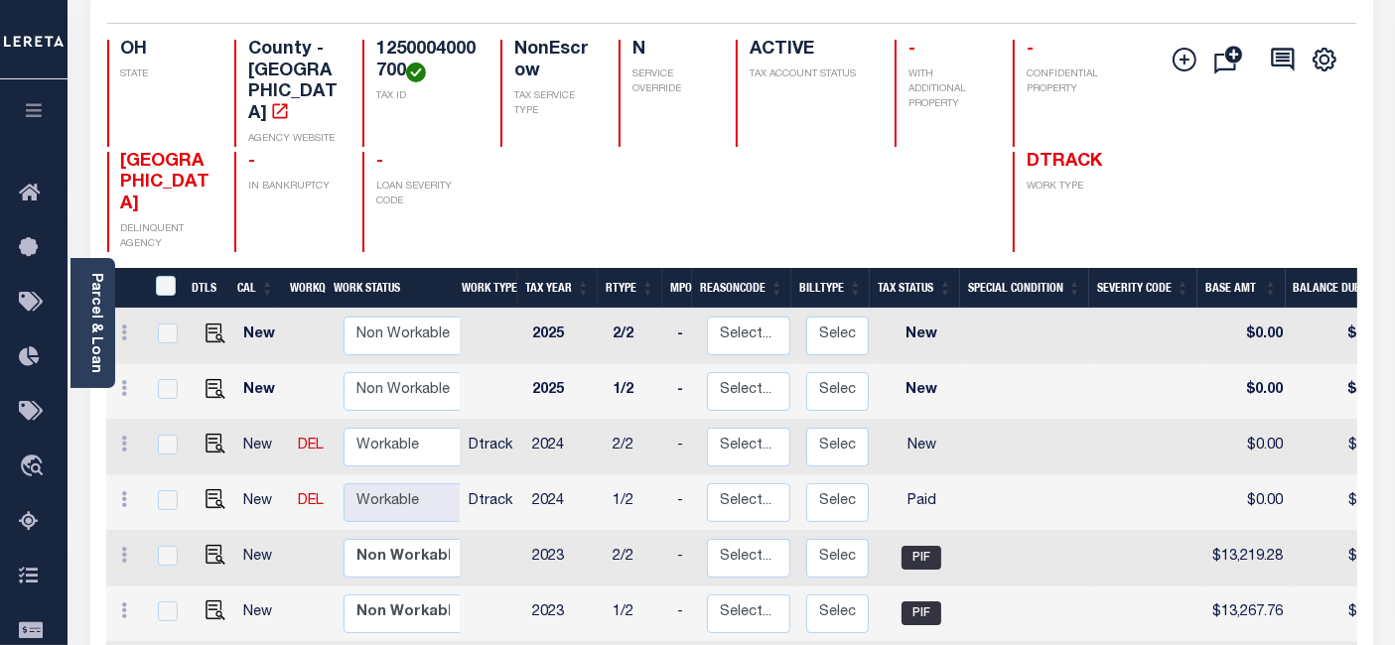
scroll to position [331, 0]
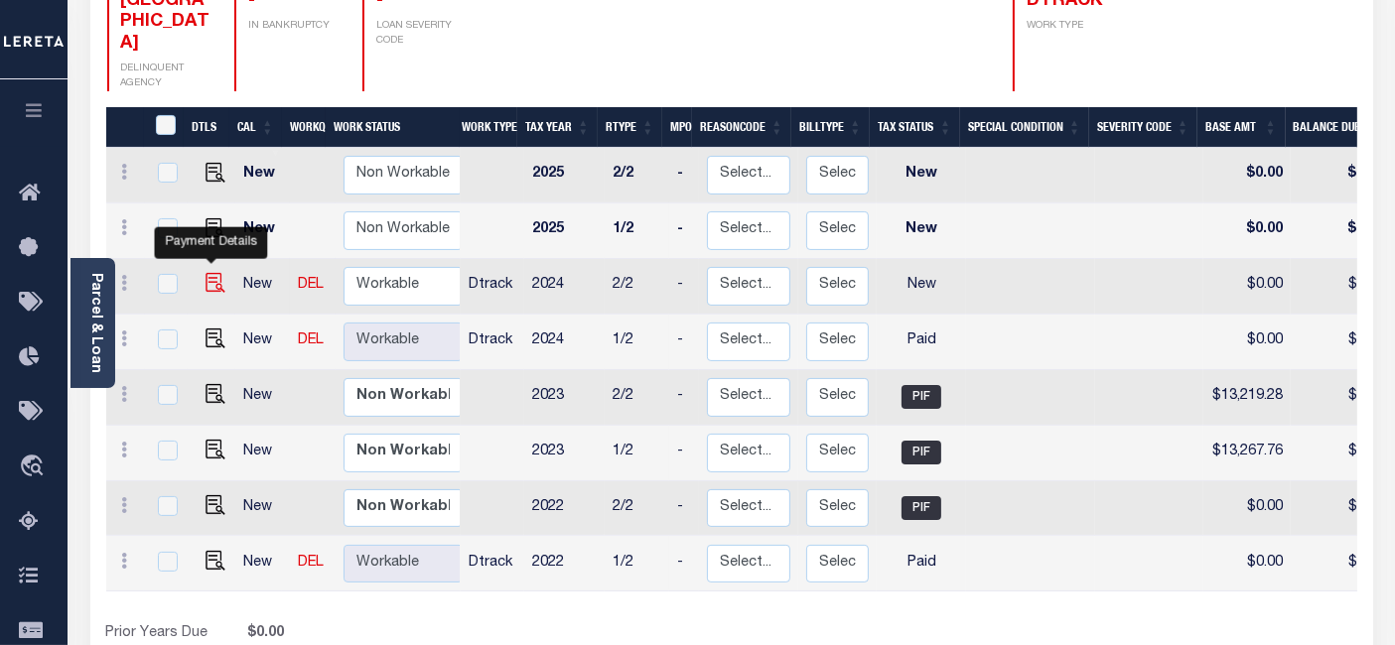
click at [206, 273] on img "" at bounding box center [215, 283] width 20 height 20
checkbox input "true"
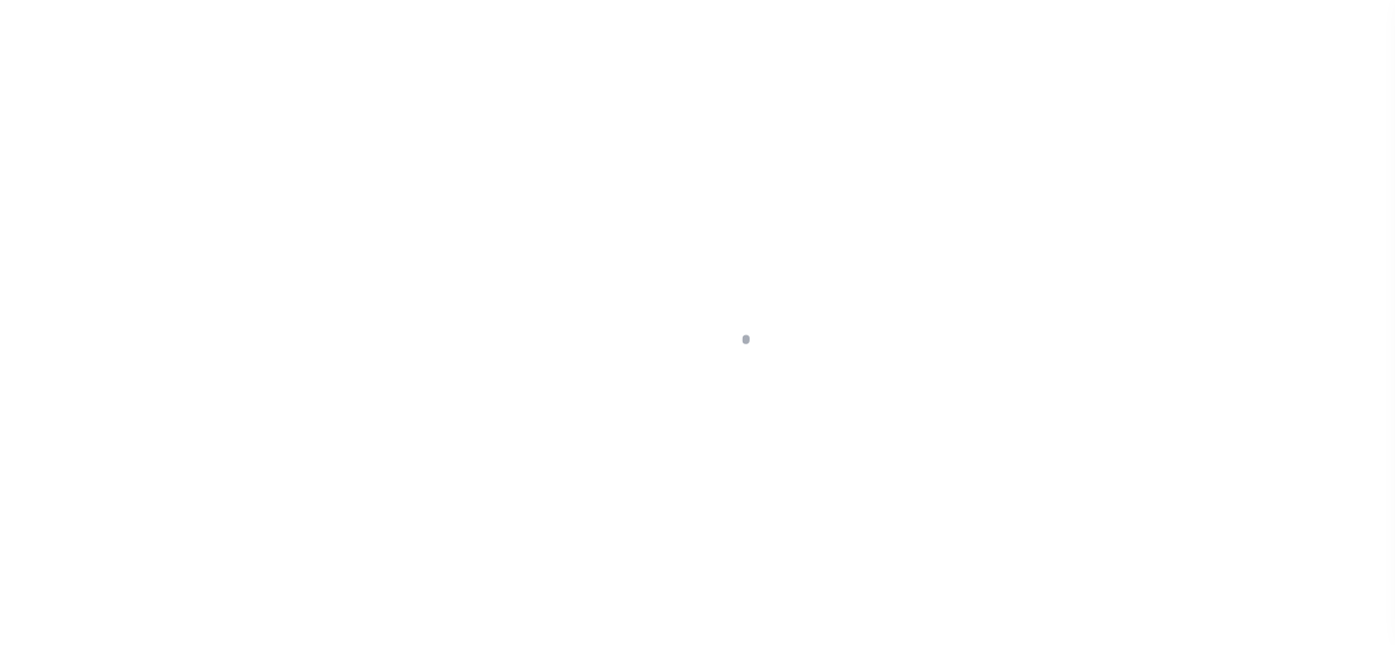
select select "NW2"
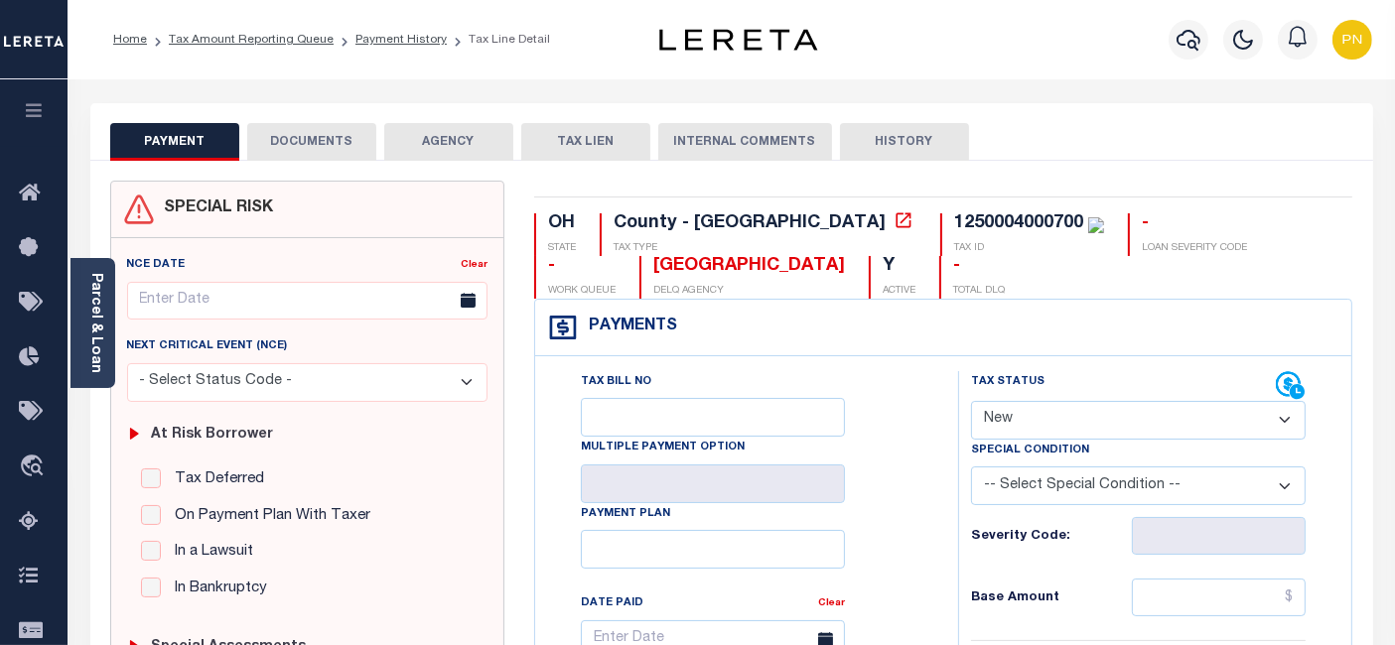
click at [336, 150] on button "DOCUMENTS" at bounding box center [311, 142] width 129 height 38
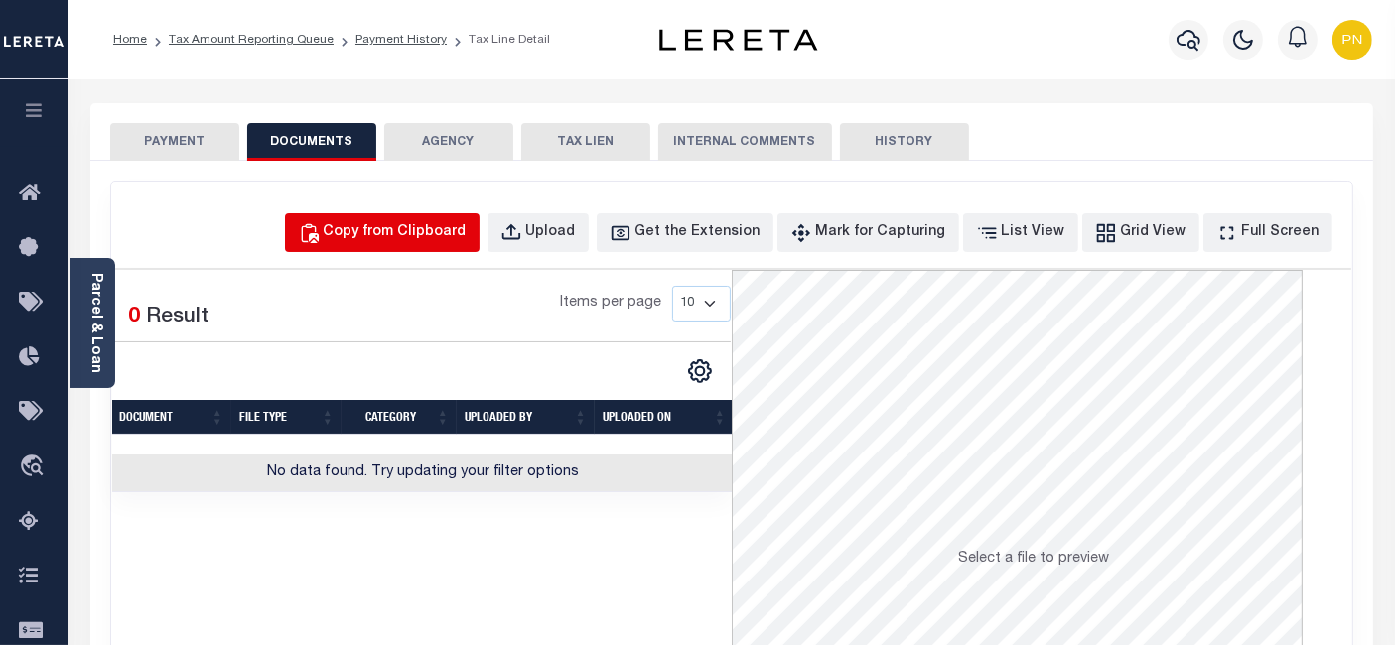
click at [431, 236] on div "Copy from Clipboard" at bounding box center [395, 233] width 143 height 22
select select "POP"
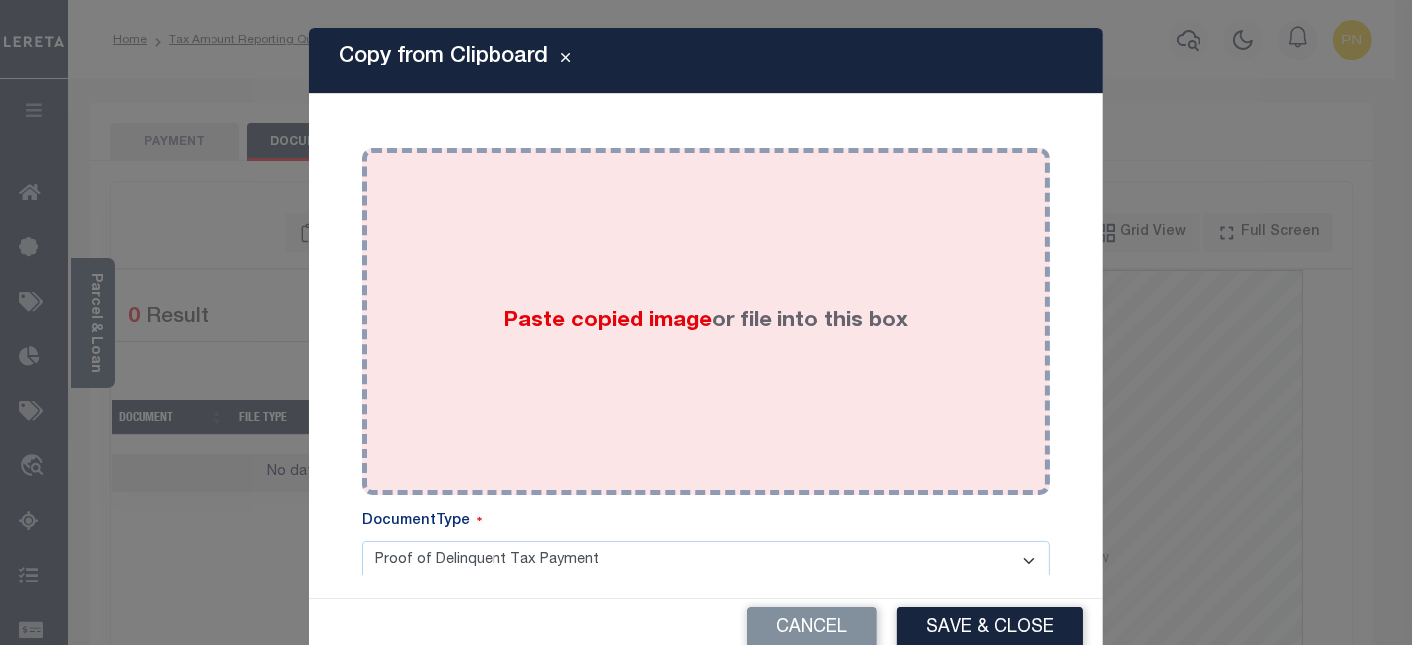
click at [538, 248] on div "Paste copied image or file into this box" at bounding box center [705, 322] width 657 height 318
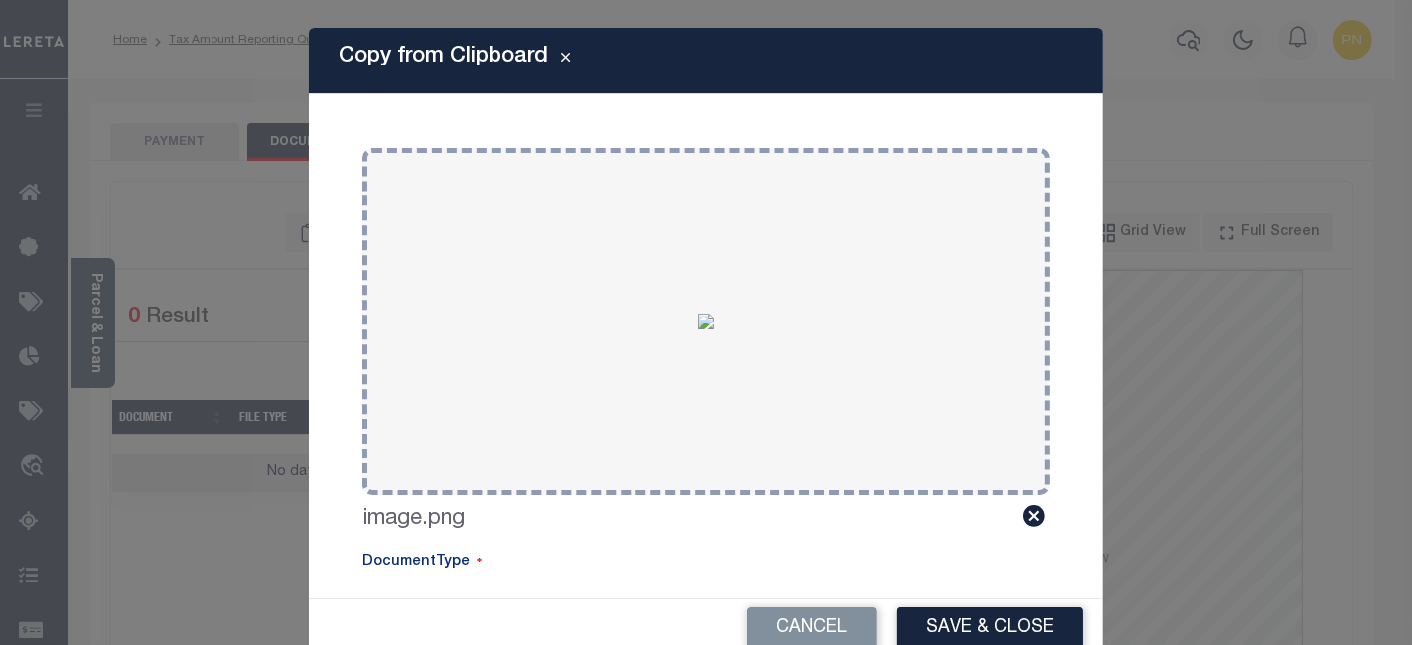
click at [1046, 619] on button "Save & Close" at bounding box center [989, 628] width 187 height 43
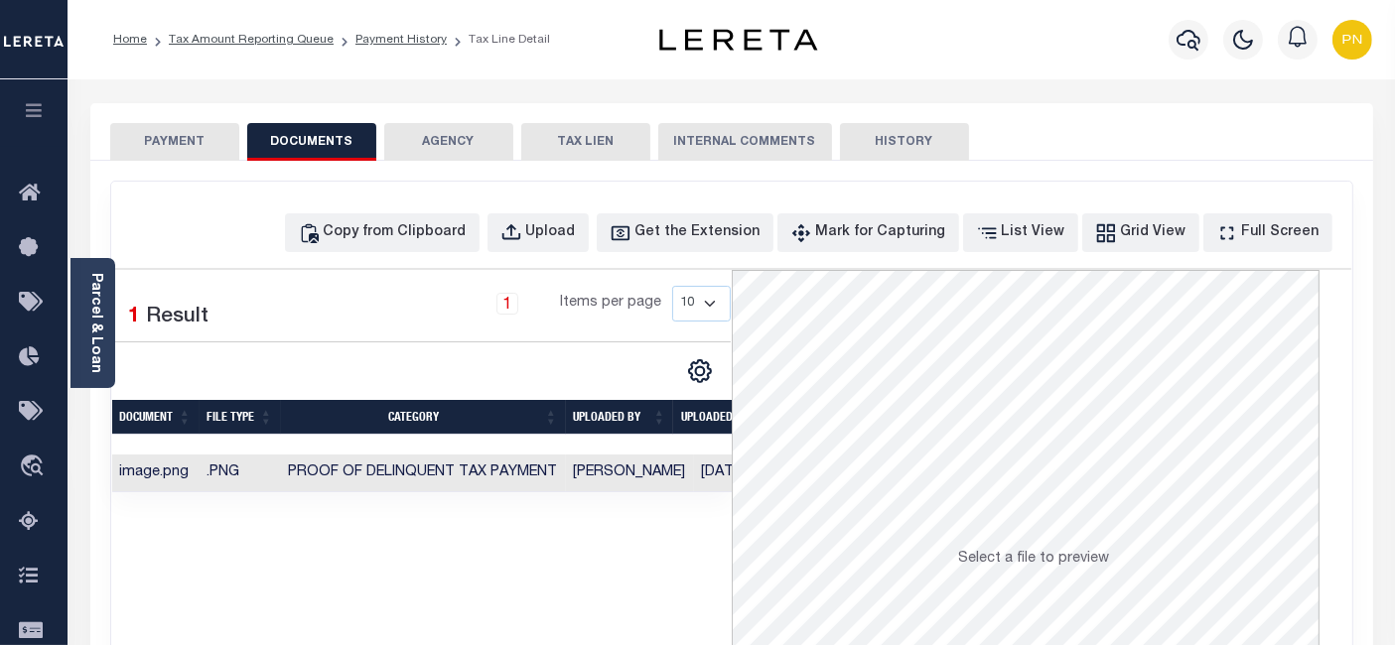
click at [187, 149] on button "PAYMENT" at bounding box center [174, 142] width 129 height 38
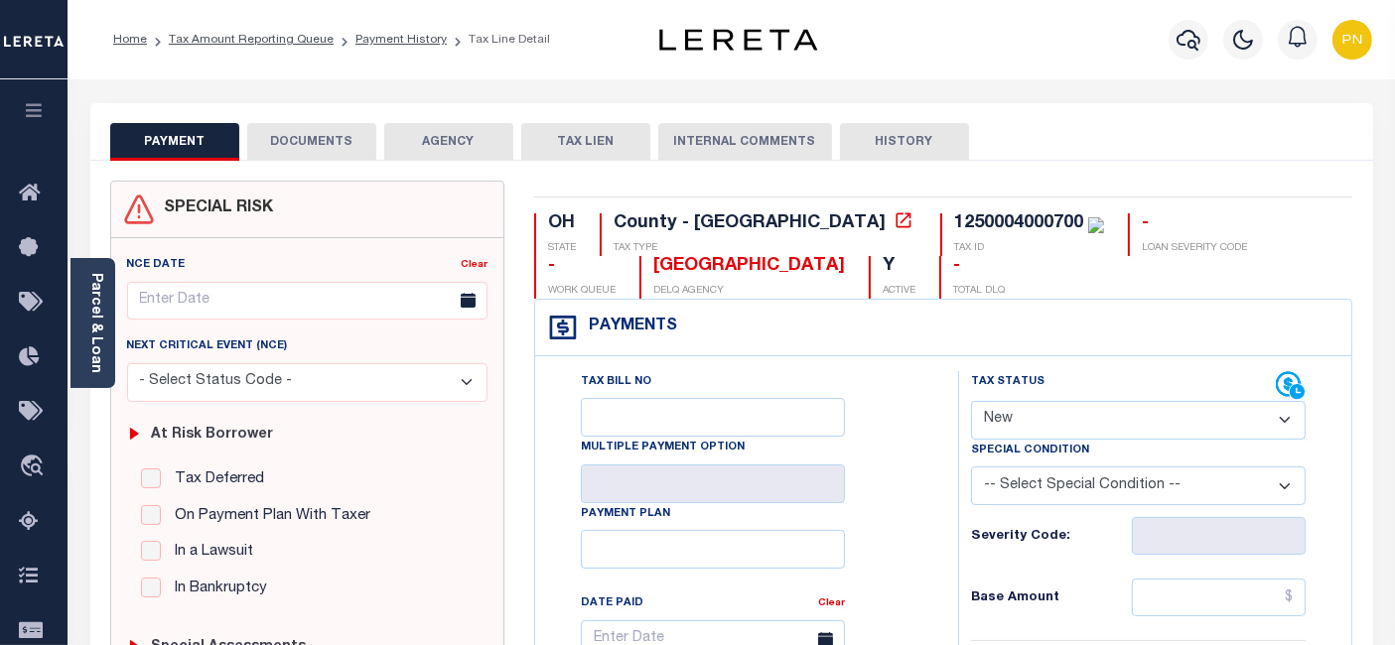
click at [1158, 416] on select "- Select Status Code - Open Due/Unpaid Paid Incomplete No Tax Due Internal Refu…" at bounding box center [1138, 420] width 335 height 39
select select "PYD"
click at [971, 401] on select "- Select Status Code - Open Due/Unpaid Paid Incomplete No Tax Due Internal Refu…" at bounding box center [1138, 420] width 335 height 39
type input "[DATE]"
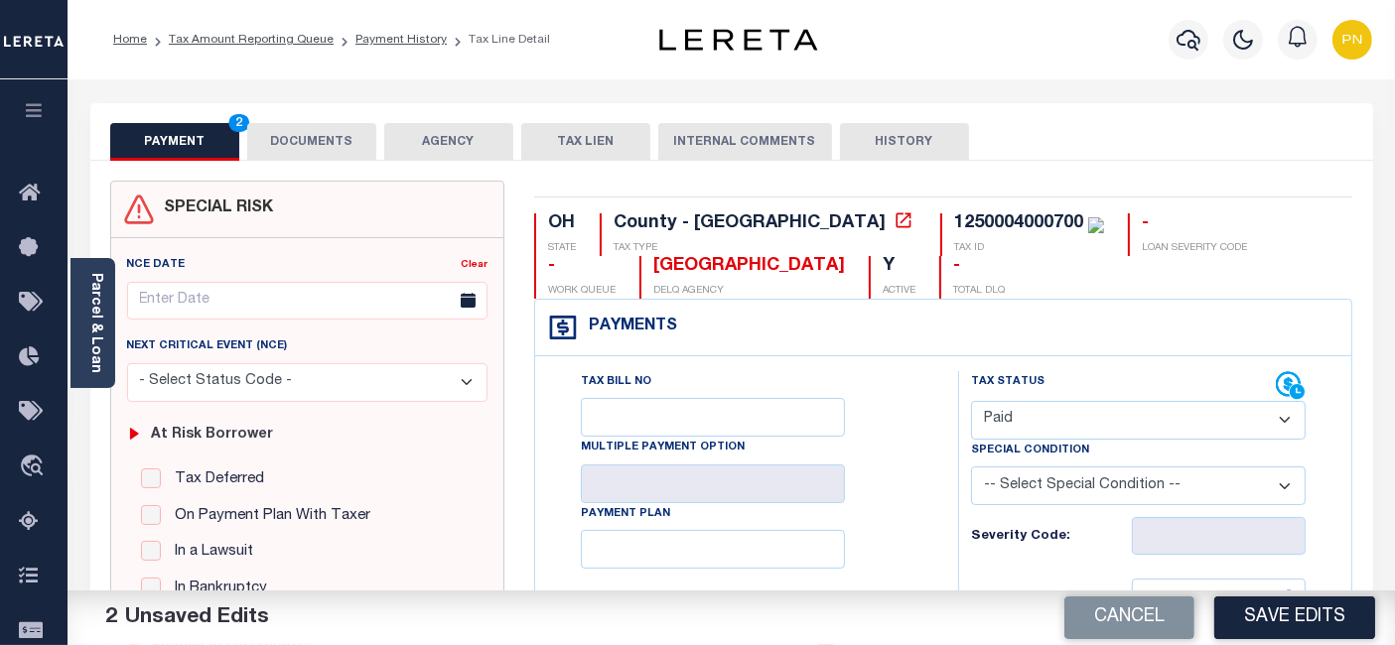
scroll to position [220, 0]
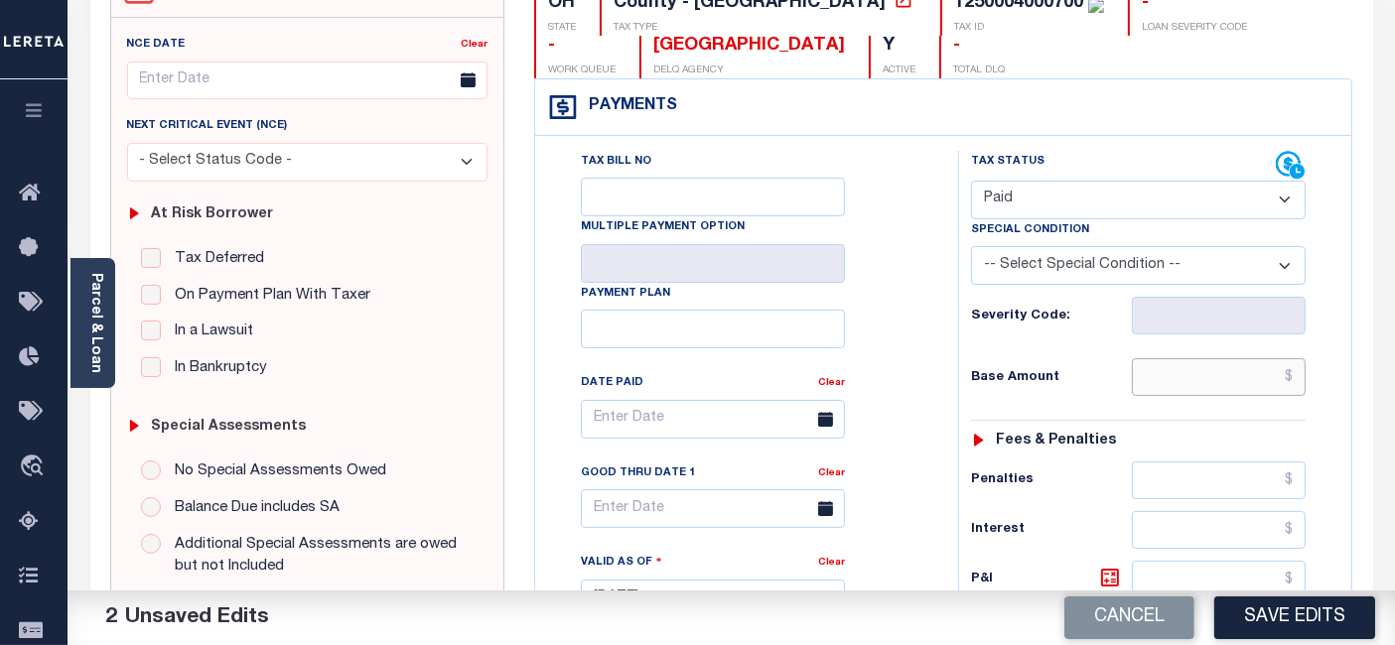
click at [1292, 377] on input "text" at bounding box center [1219, 377] width 174 height 38
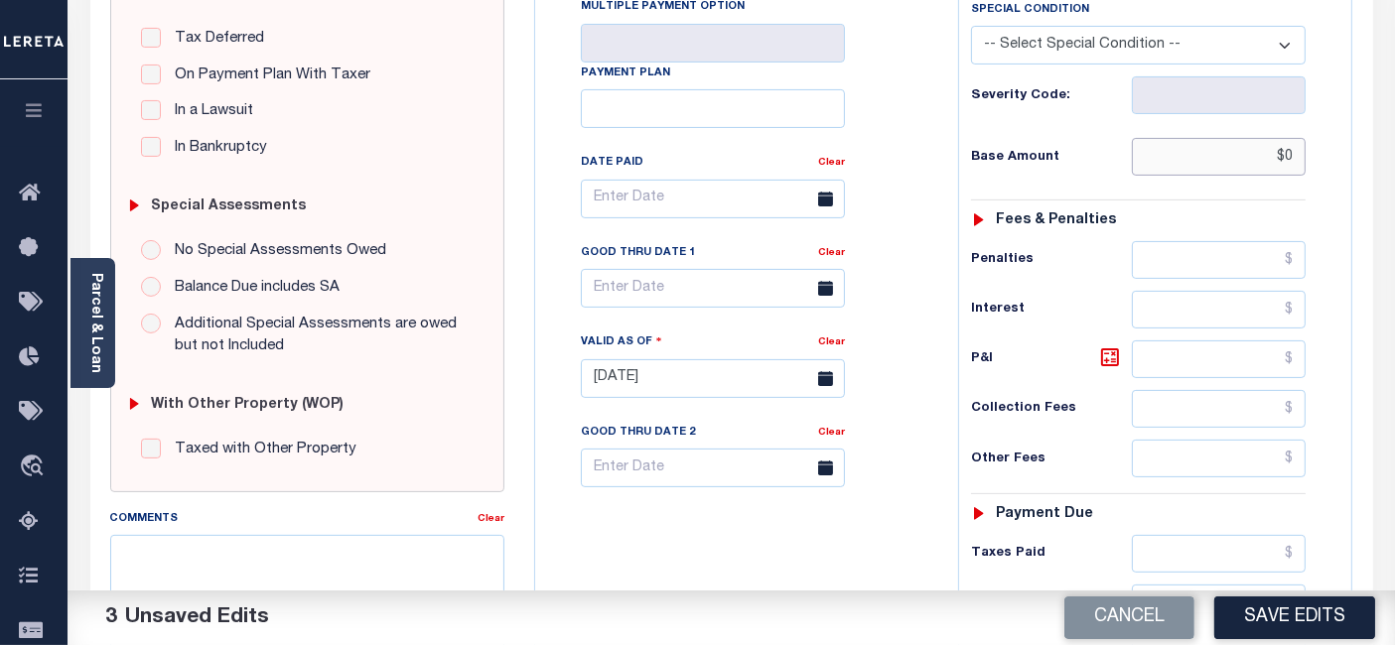
scroll to position [771, 0]
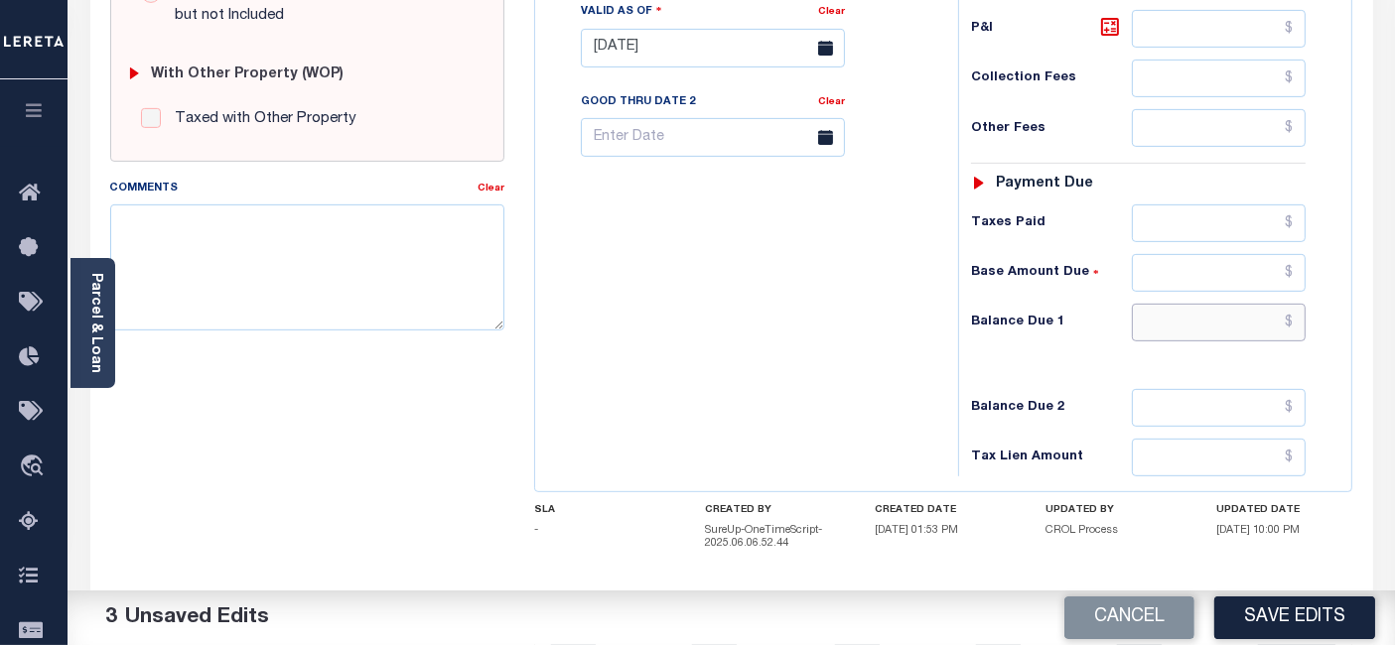
click at [1299, 316] on input "text" at bounding box center [1219, 323] width 174 height 38
type input "$0.00"
click at [1106, 30] on icon at bounding box center [1110, 27] width 12 height 12
type input "$0.00"
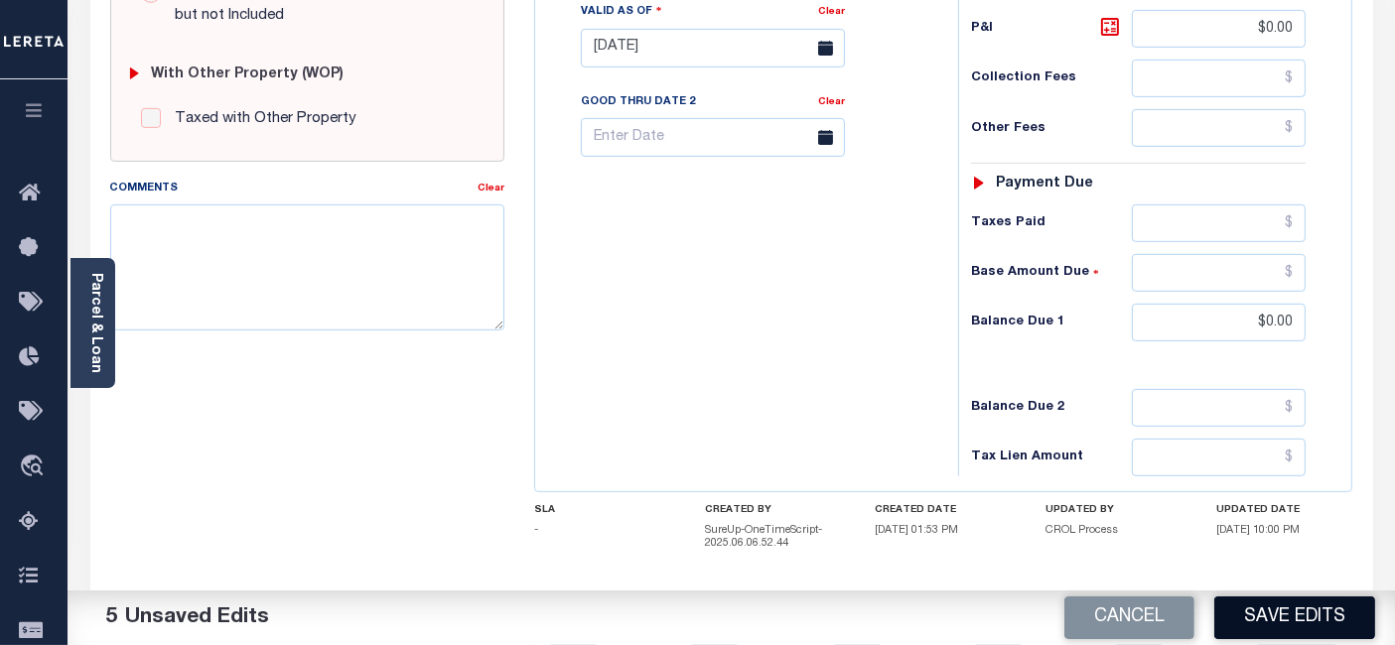
click at [1283, 617] on button "Save Edits" at bounding box center [1294, 618] width 161 height 43
checkbox input "false"
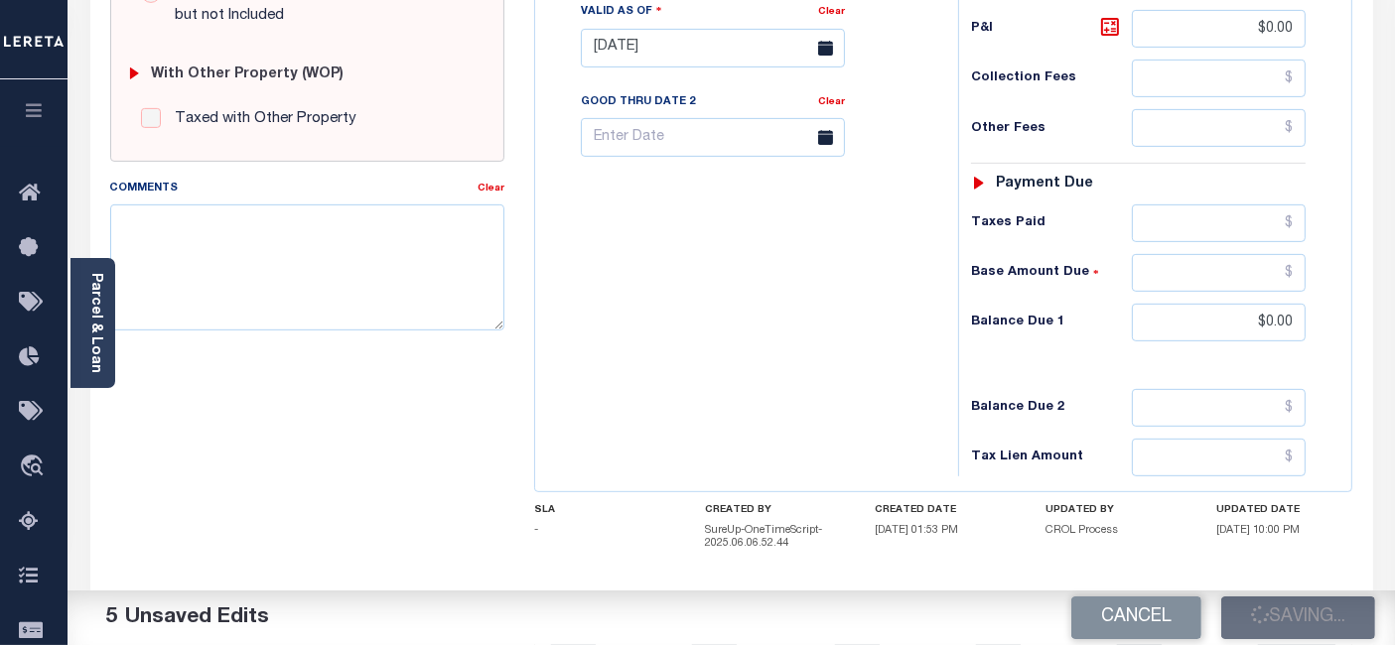
type input "$0"
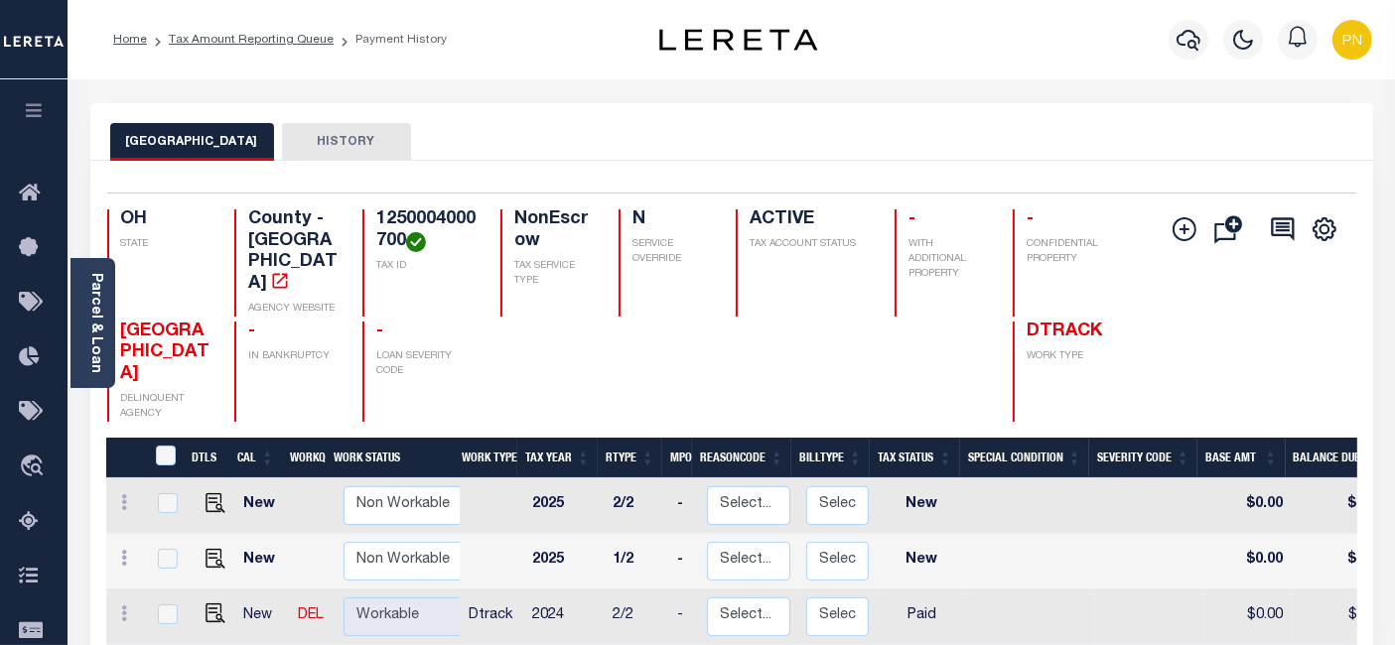
scroll to position [441, 0]
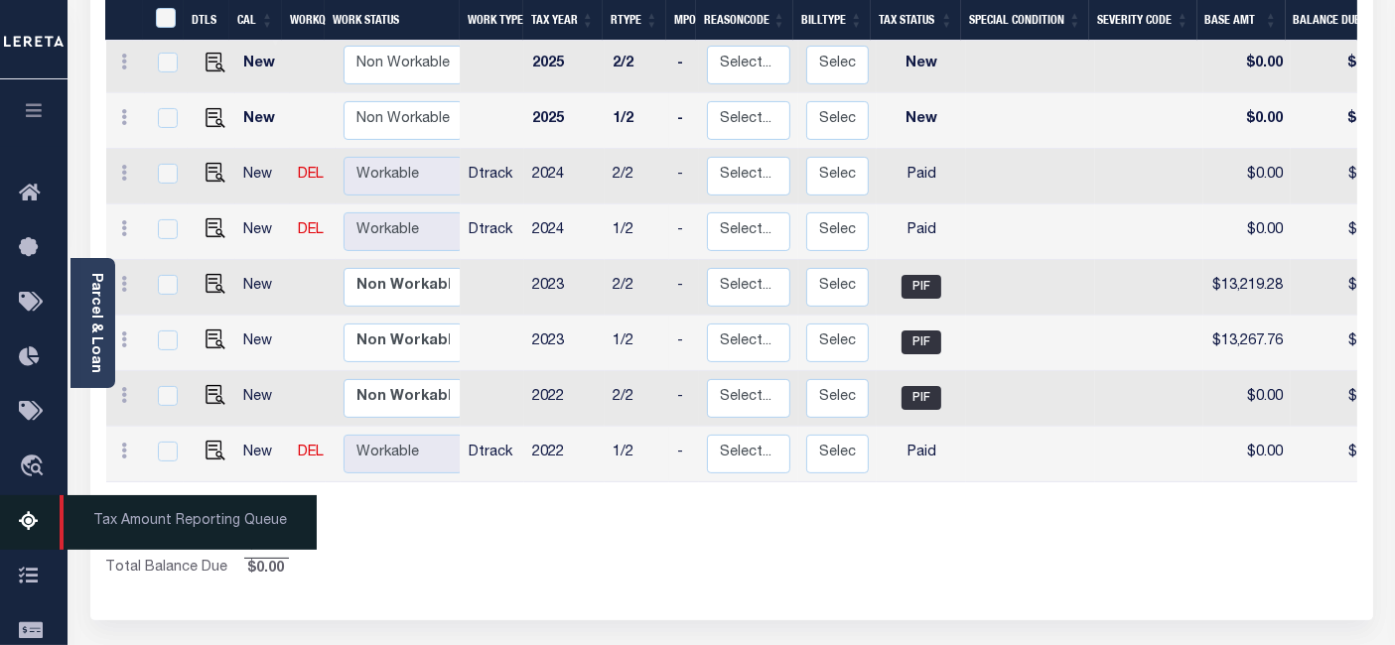
click at [28, 530] on icon at bounding box center [35, 522] width 32 height 25
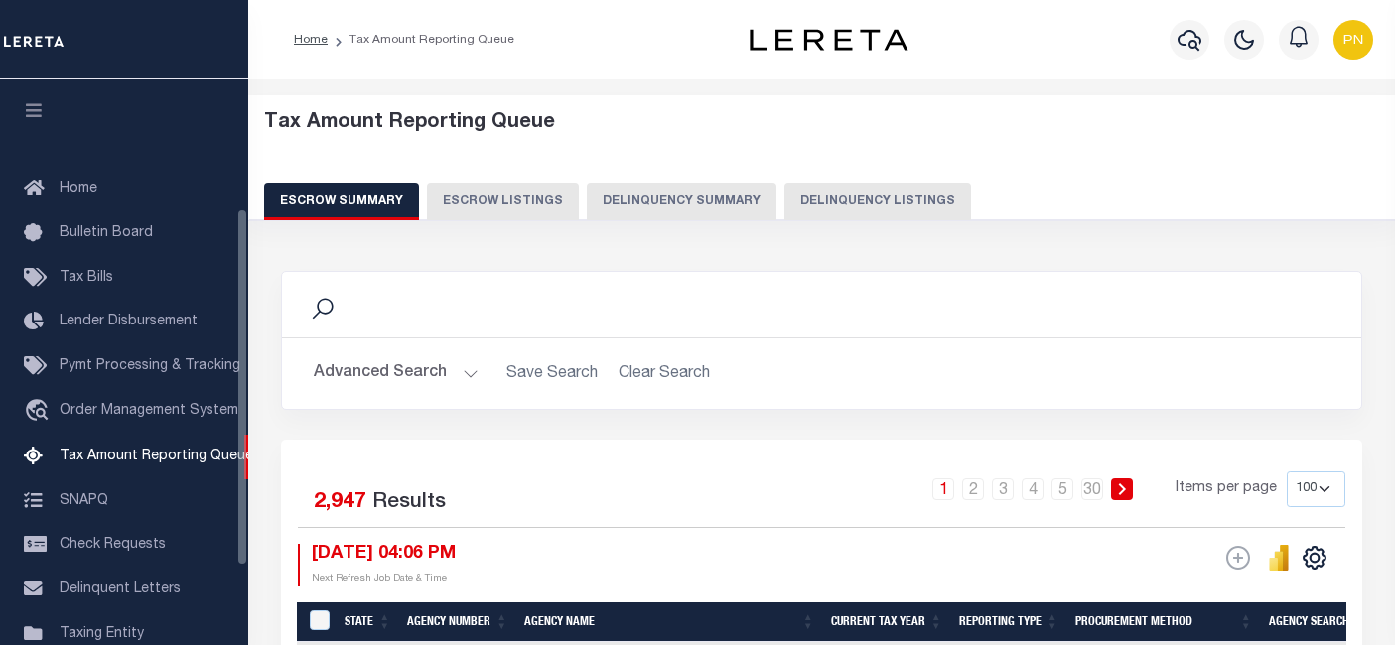
select select "100"
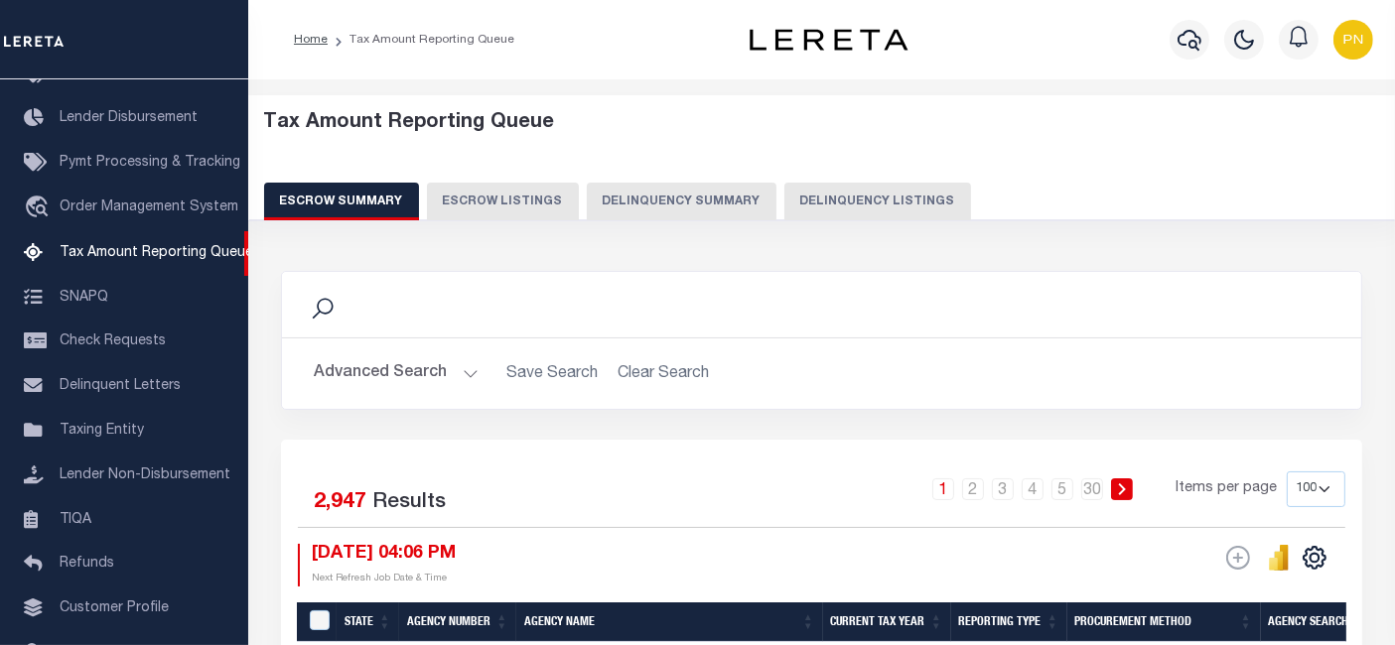
click at [816, 199] on button "Delinquency Listings" at bounding box center [877, 202] width 187 height 38
select select "100"
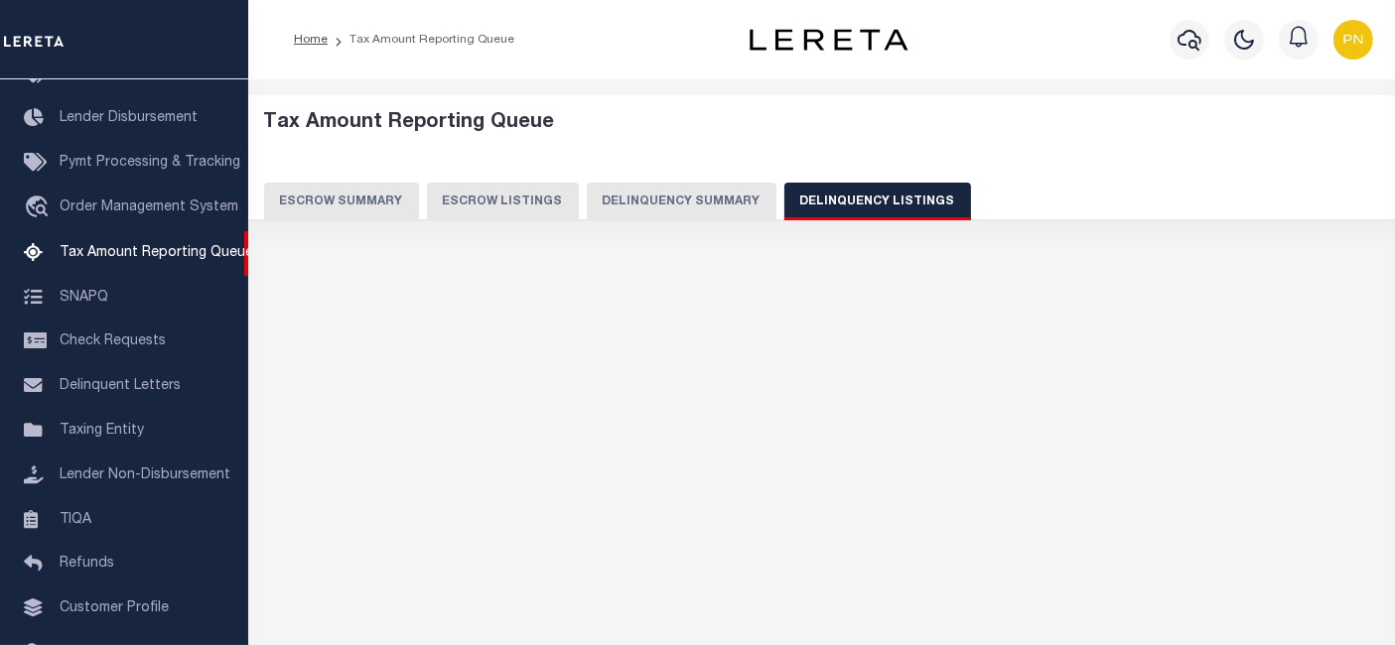
select select "100"
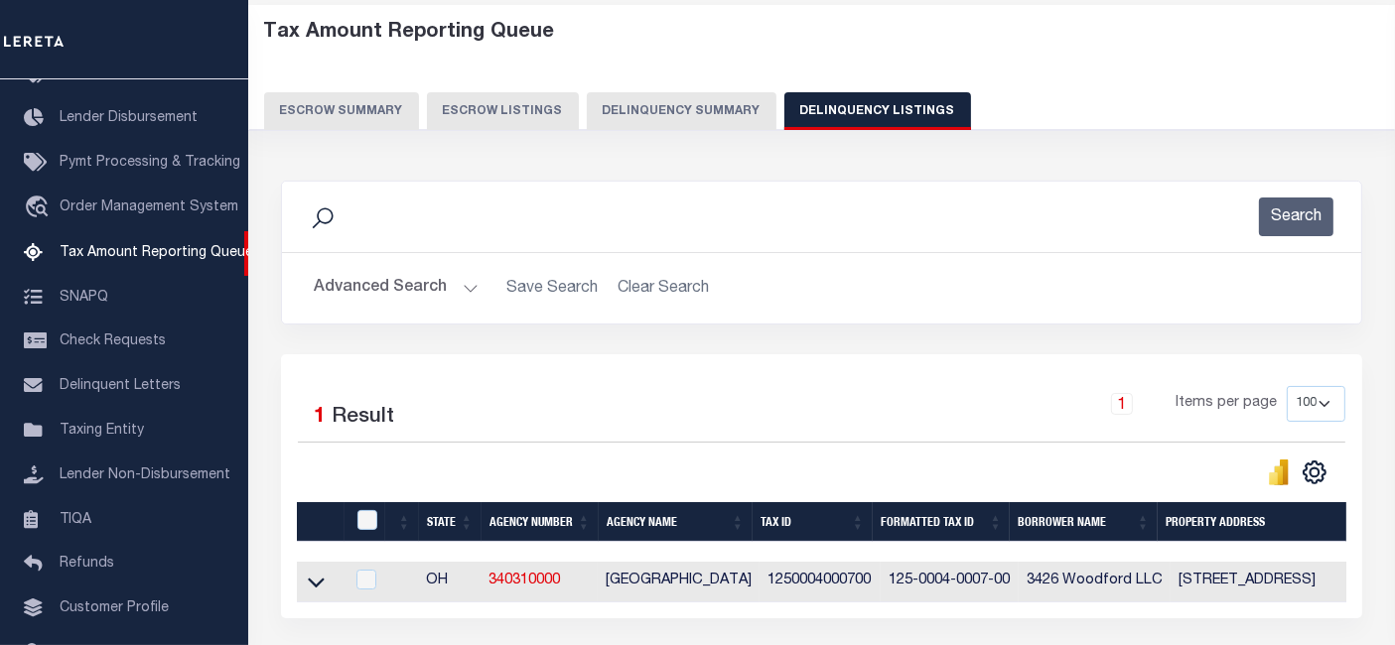
scroll to position [220, 0]
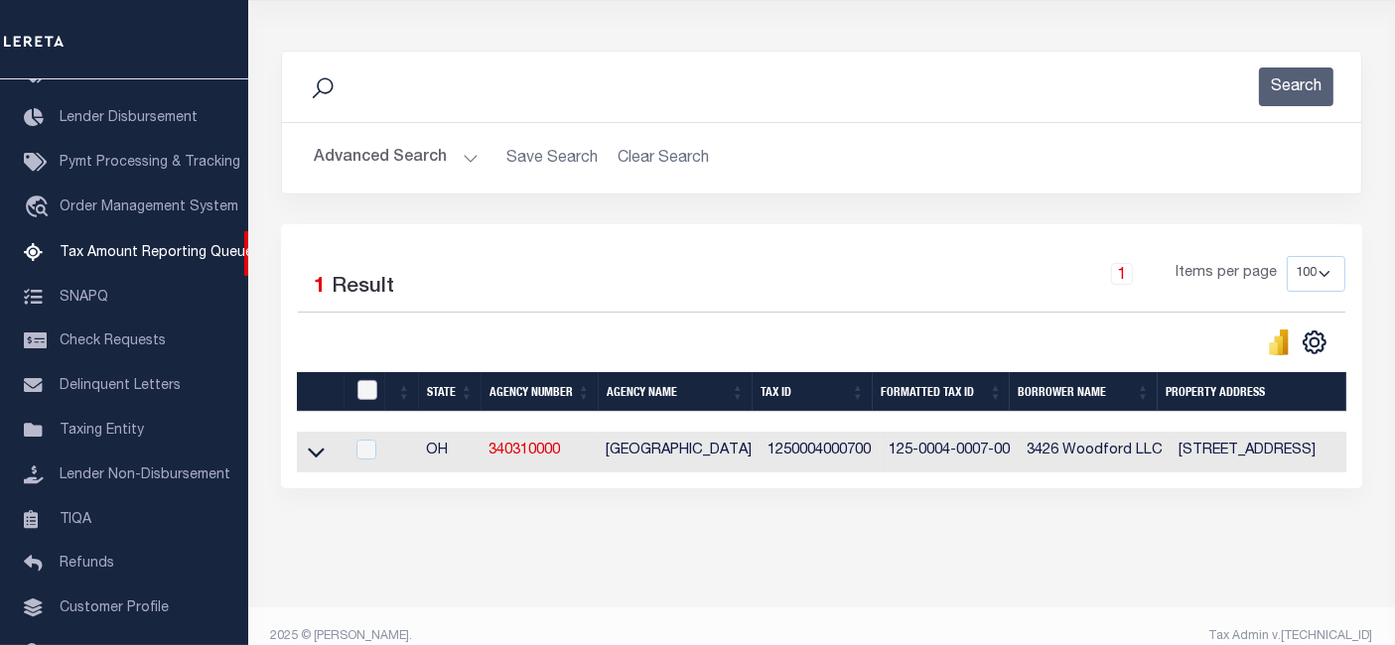
click at [374, 393] on input "checkbox" at bounding box center [367, 390] width 20 height 20
checkbox input "true"
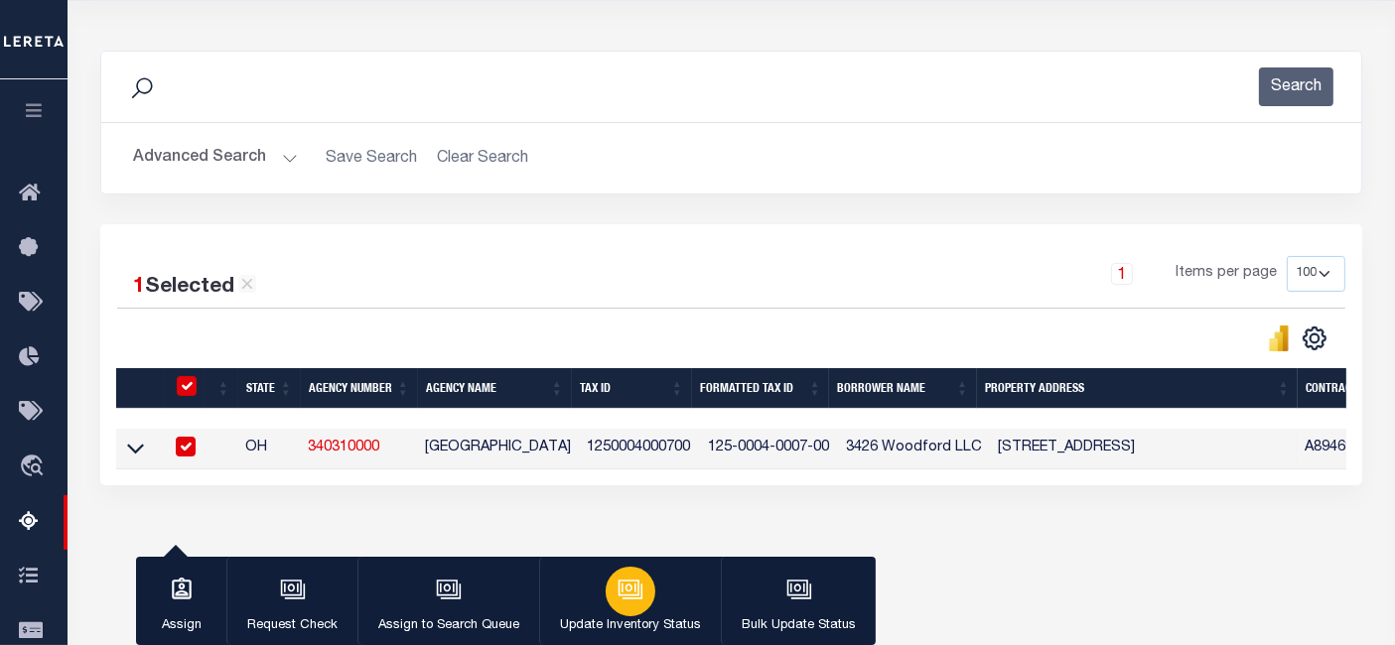
click at [639, 607] on div "button" at bounding box center [631, 592] width 50 height 50
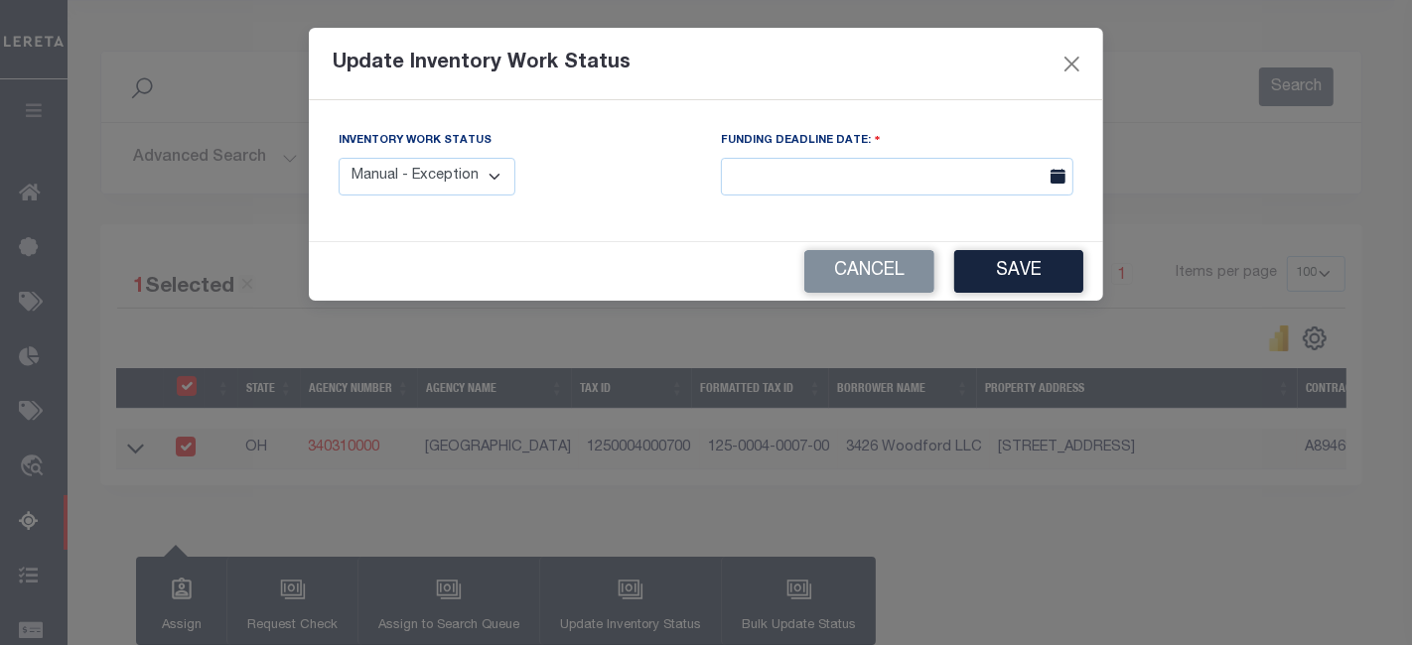
click at [487, 178] on select "Manual - Exception Pended - Awaiting Search Late Add Exception Completed" at bounding box center [426, 177] width 177 height 39
select select "4"
click at [338, 158] on select "Manual - Exception Pended - Awaiting Search Late Add Exception Completed" at bounding box center [426, 177] width 177 height 39
click at [1001, 282] on button "Save" at bounding box center [1018, 271] width 129 height 43
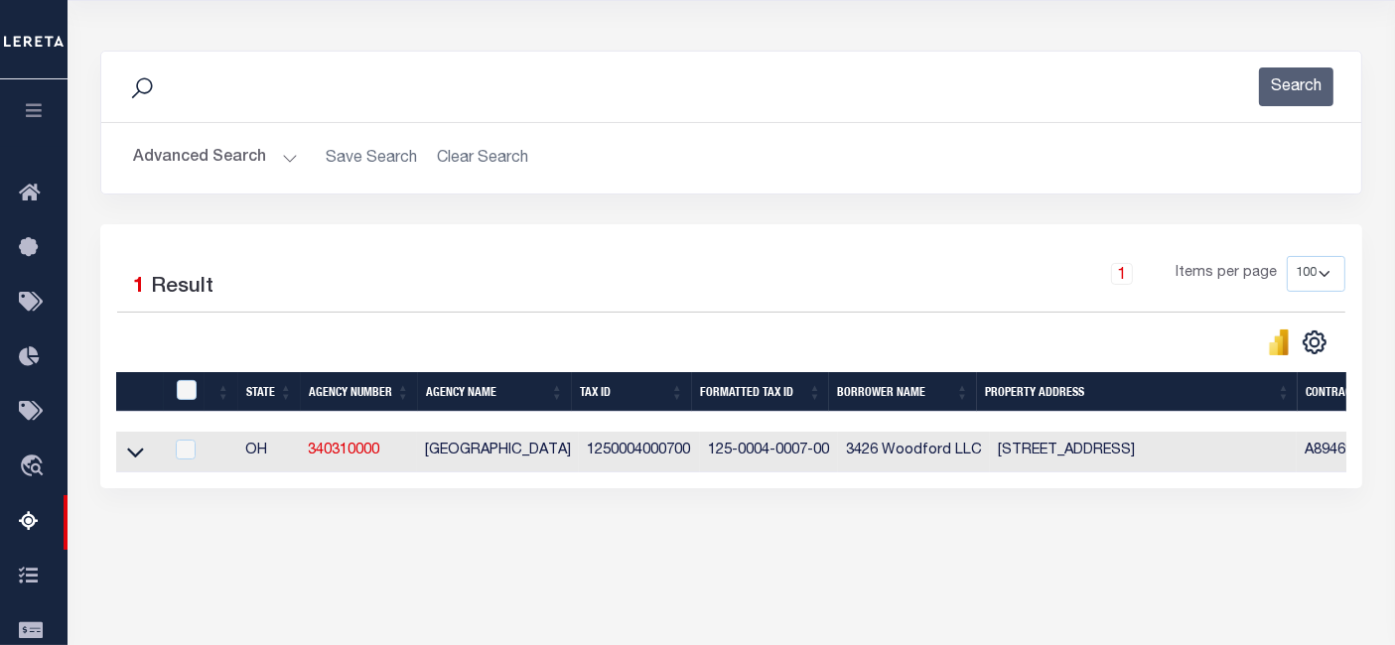
click at [263, 151] on button "Advanced Search" at bounding box center [215, 158] width 165 height 39
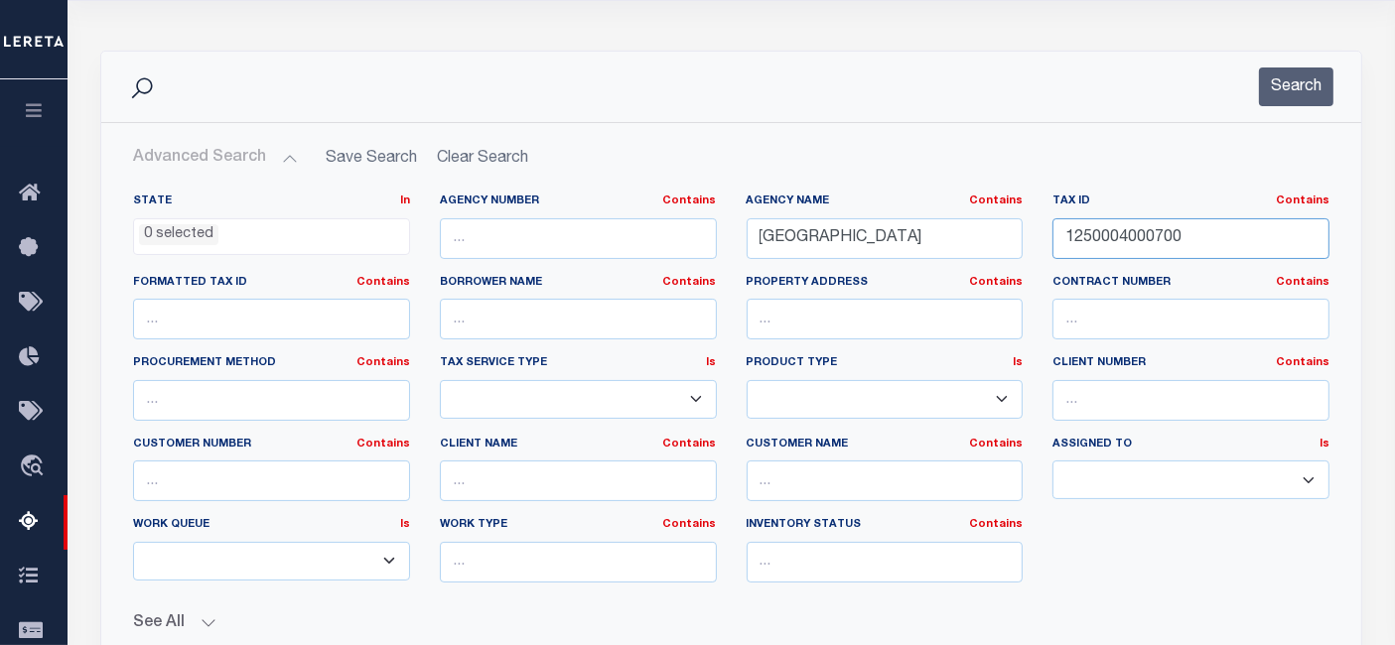
drag, startPoint x: 1198, startPoint y: 234, endPoint x: 1066, endPoint y: 239, distance: 132.1
click at [1066, 239] on input "1250004000700" at bounding box center [1190, 238] width 277 height 41
paste input "7600190015"
type input "1760019001500"
click at [1282, 93] on button "Search" at bounding box center [1296, 86] width 74 height 39
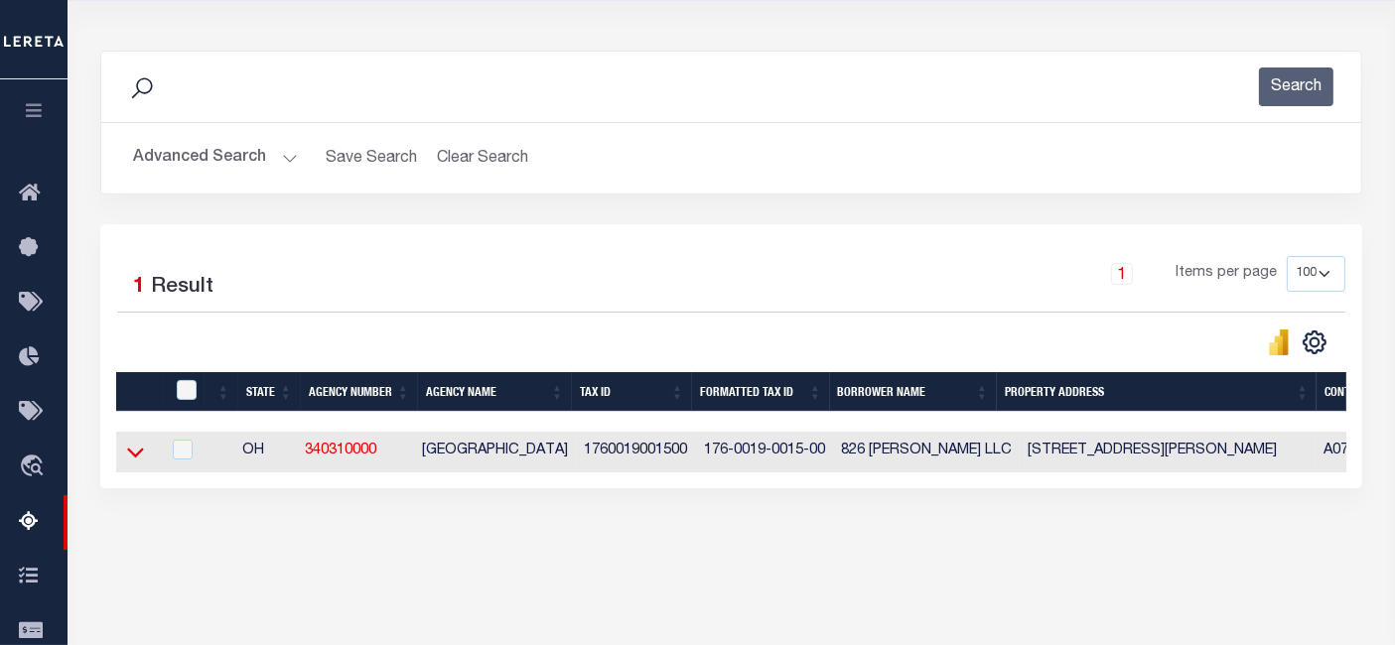
click at [137, 459] on icon at bounding box center [135, 452] width 17 height 21
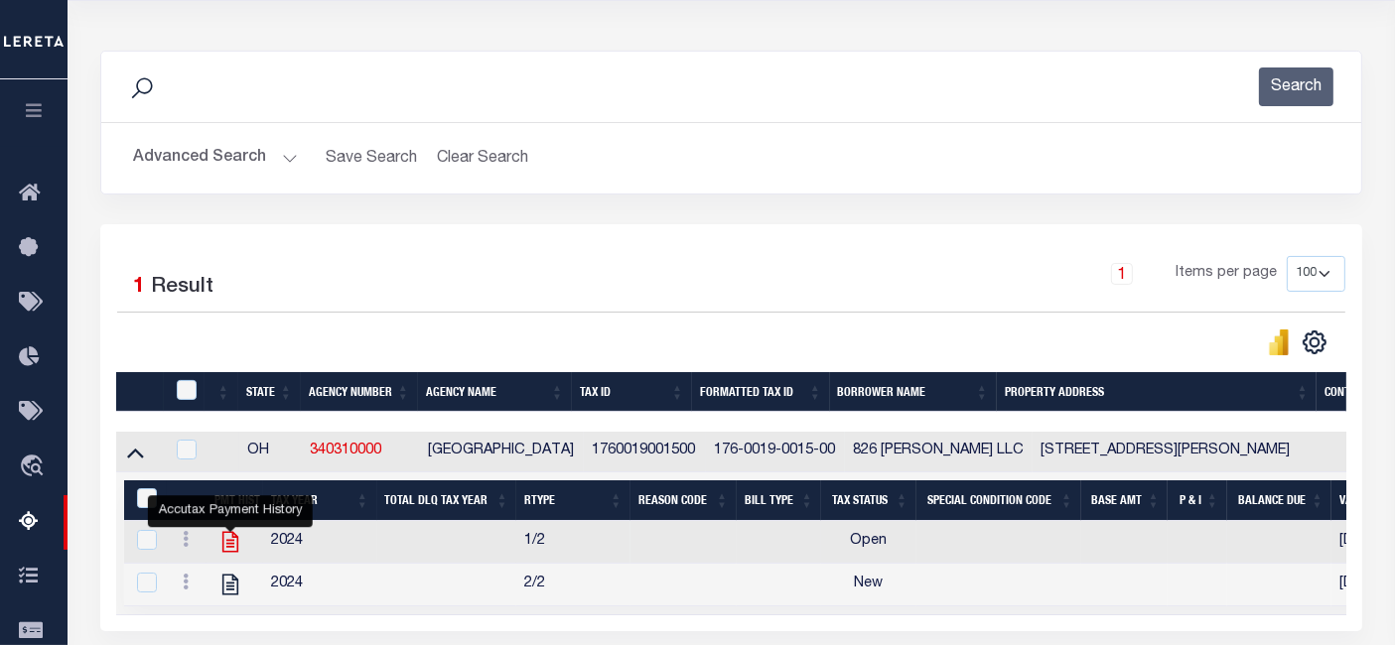
click at [229, 546] on icon "" at bounding box center [230, 542] width 16 height 21
checkbox input "true"
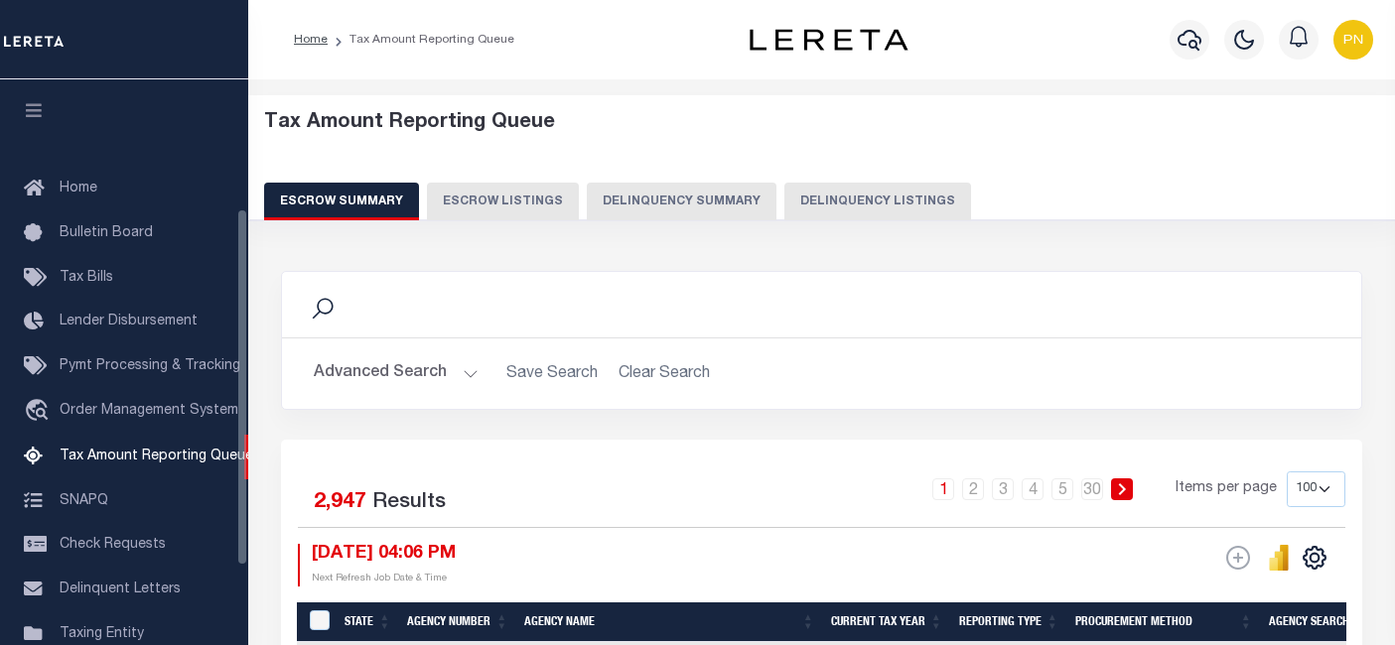
select select "100"
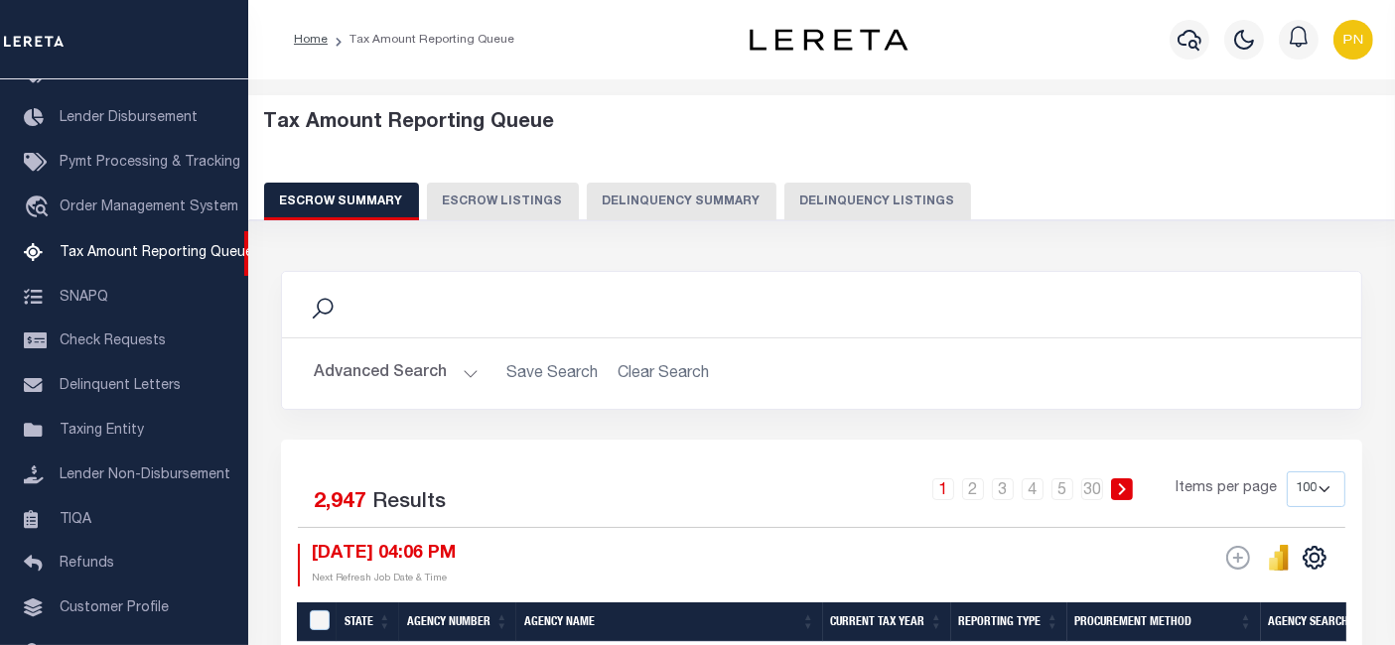
click at [842, 208] on button "Delinquency Listings" at bounding box center [877, 202] width 187 height 38
select select
select select "100"
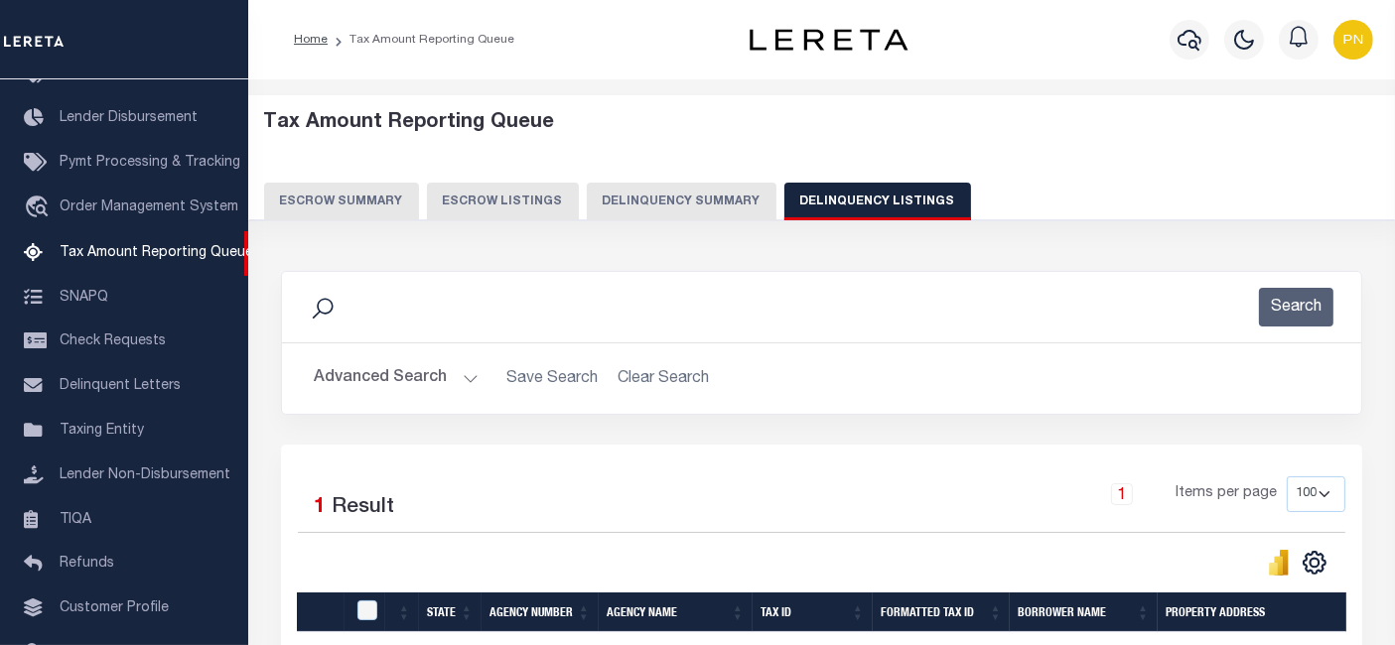
click at [433, 382] on button "Advanced Search" at bounding box center [396, 378] width 165 height 39
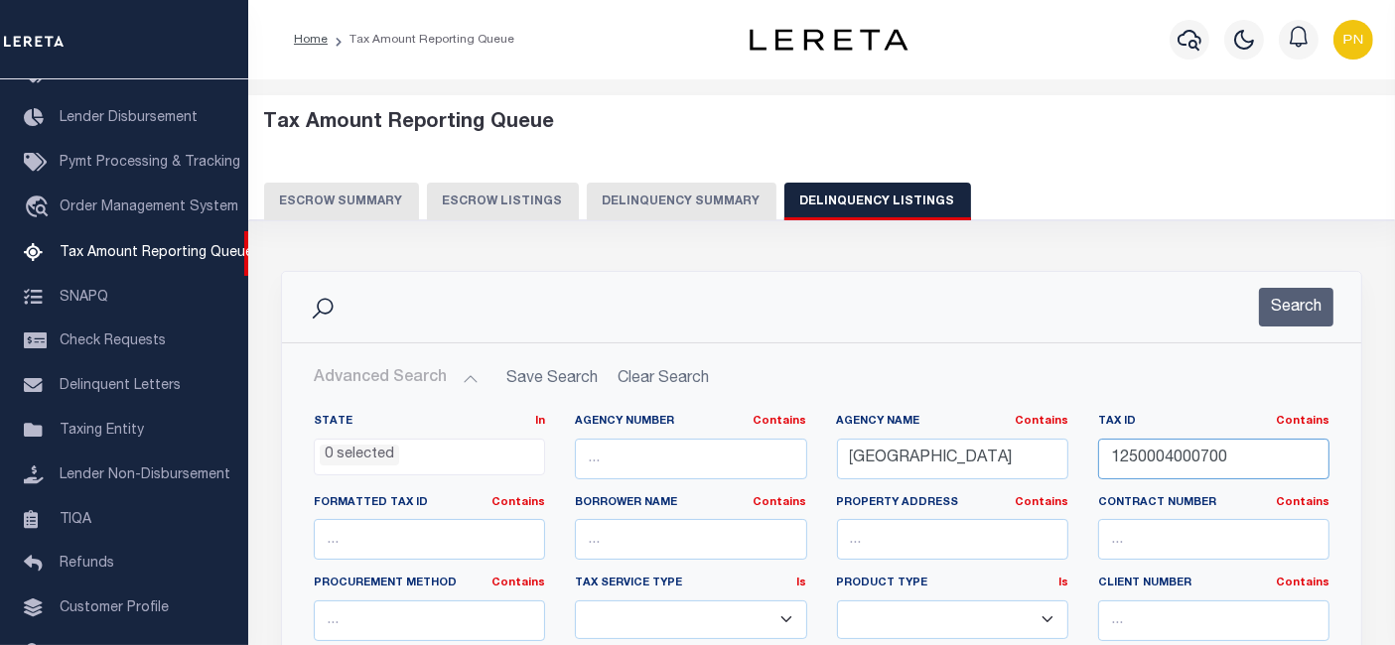
drag, startPoint x: 1259, startPoint y: 464, endPoint x: 1086, endPoint y: 455, distance: 173.0
click at [1086, 455] on div "Tax ID Contains Contains Is 1250004000700" at bounding box center [1213, 454] width 261 height 81
paste input "5700600190"
type input "1570060019000"
click at [1283, 300] on button "Search" at bounding box center [1296, 307] width 74 height 39
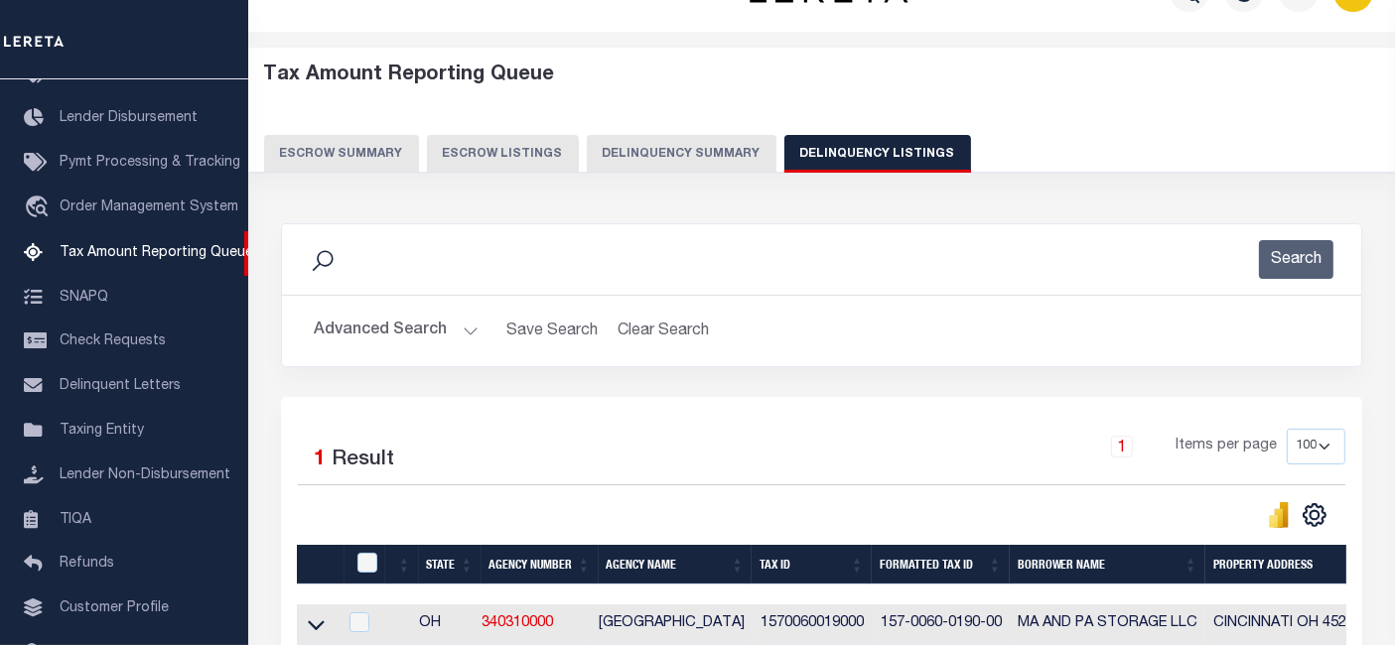
scroll to position [256, 0]
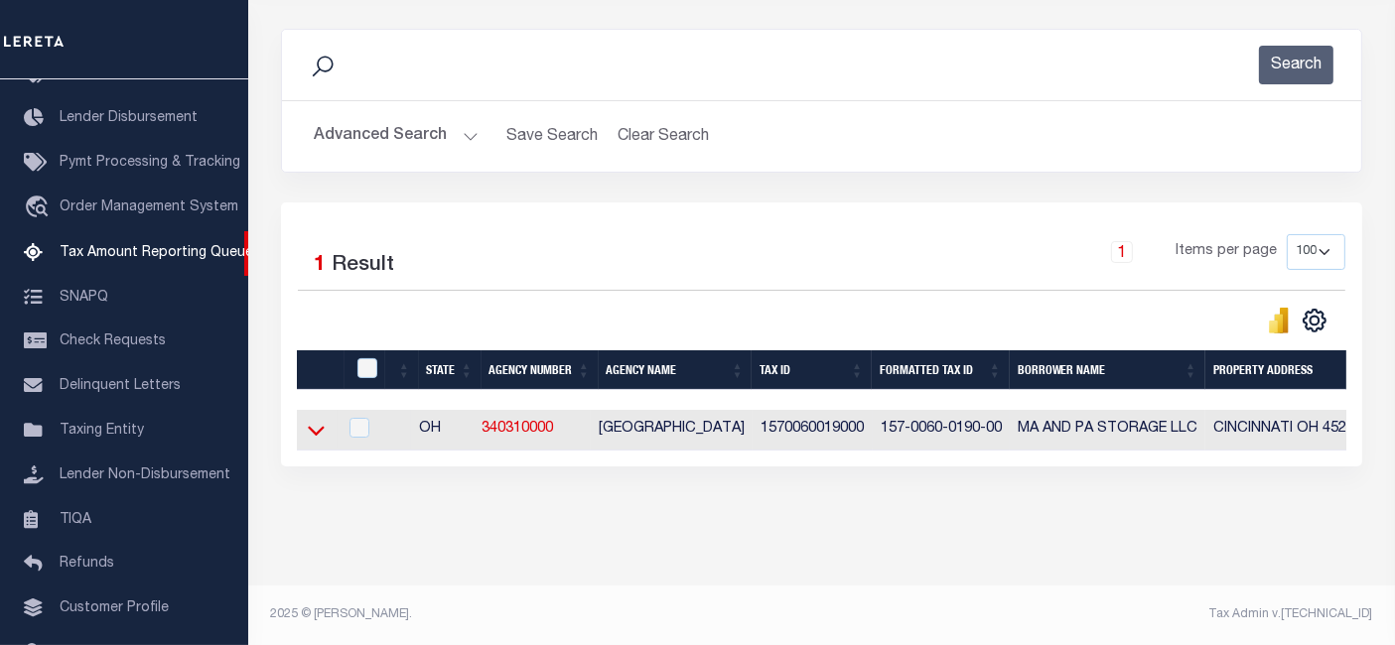
click at [308, 420] on icon at bounding box center [316, 430] width 17 height 21
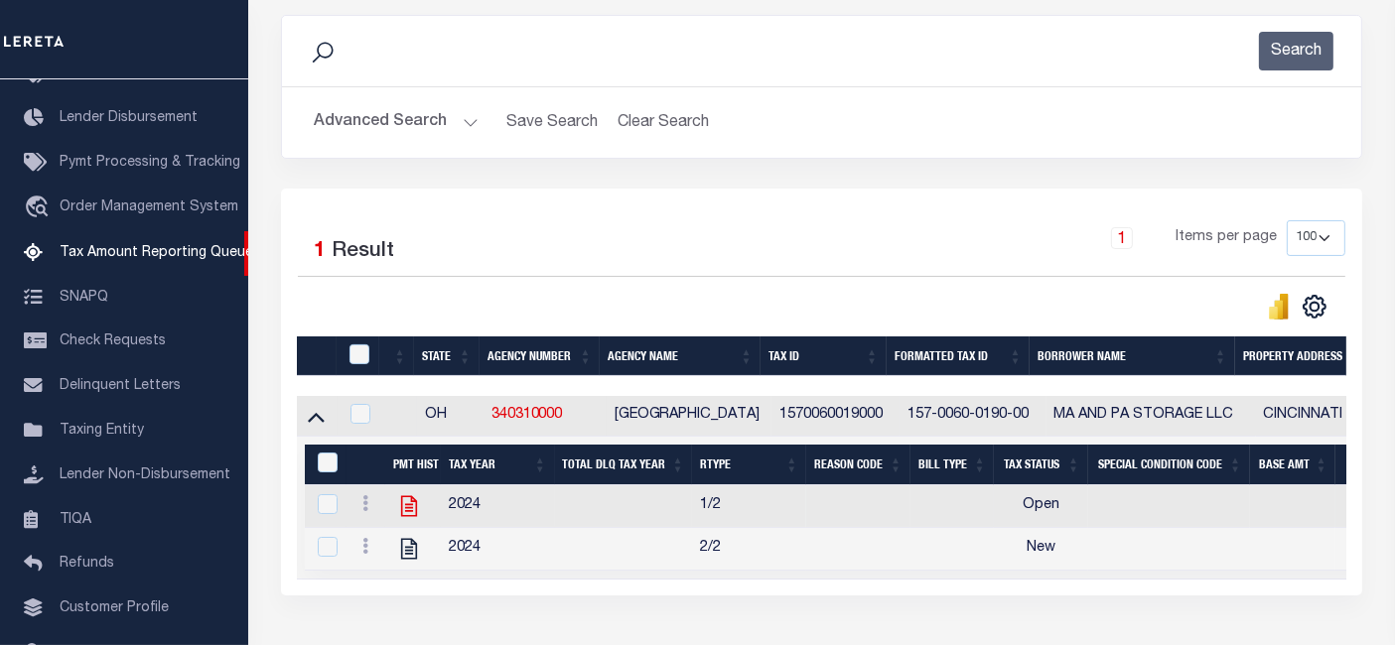
click at [409, 505] on icon at bounding box center [409, 506] width 26 height 26
checkbox input "true"
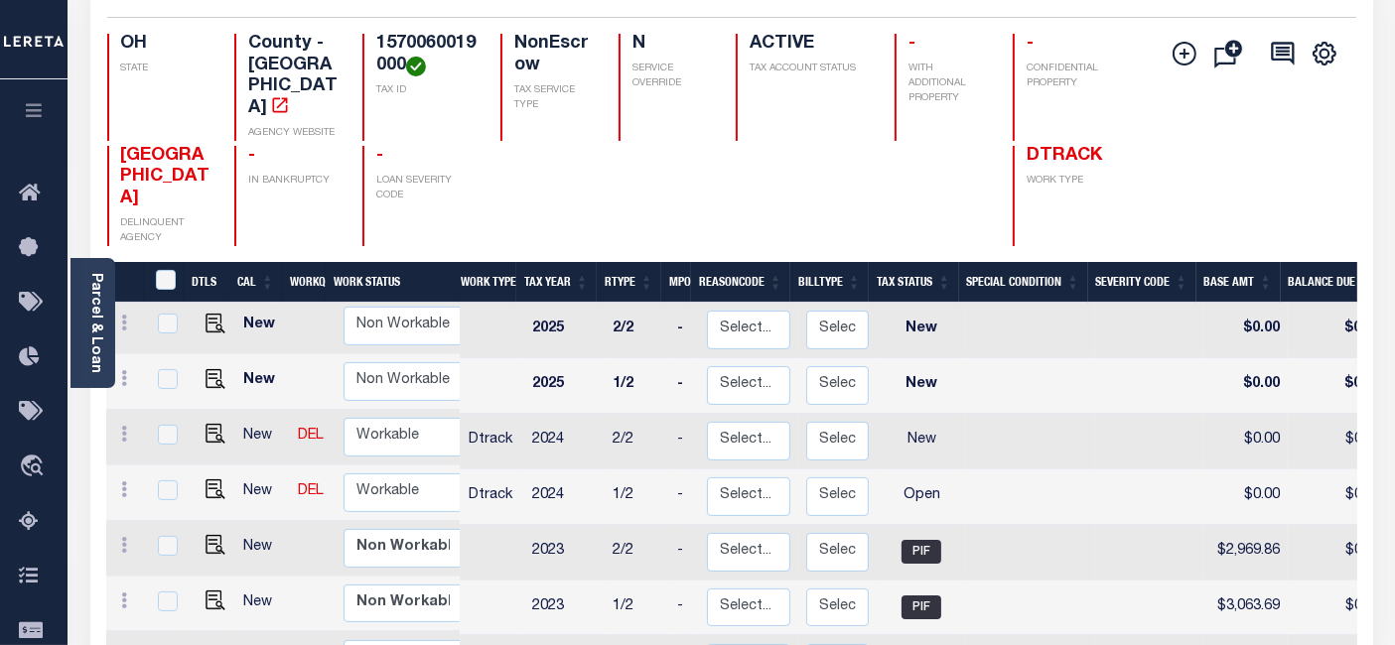
scroll to position [220, 0]
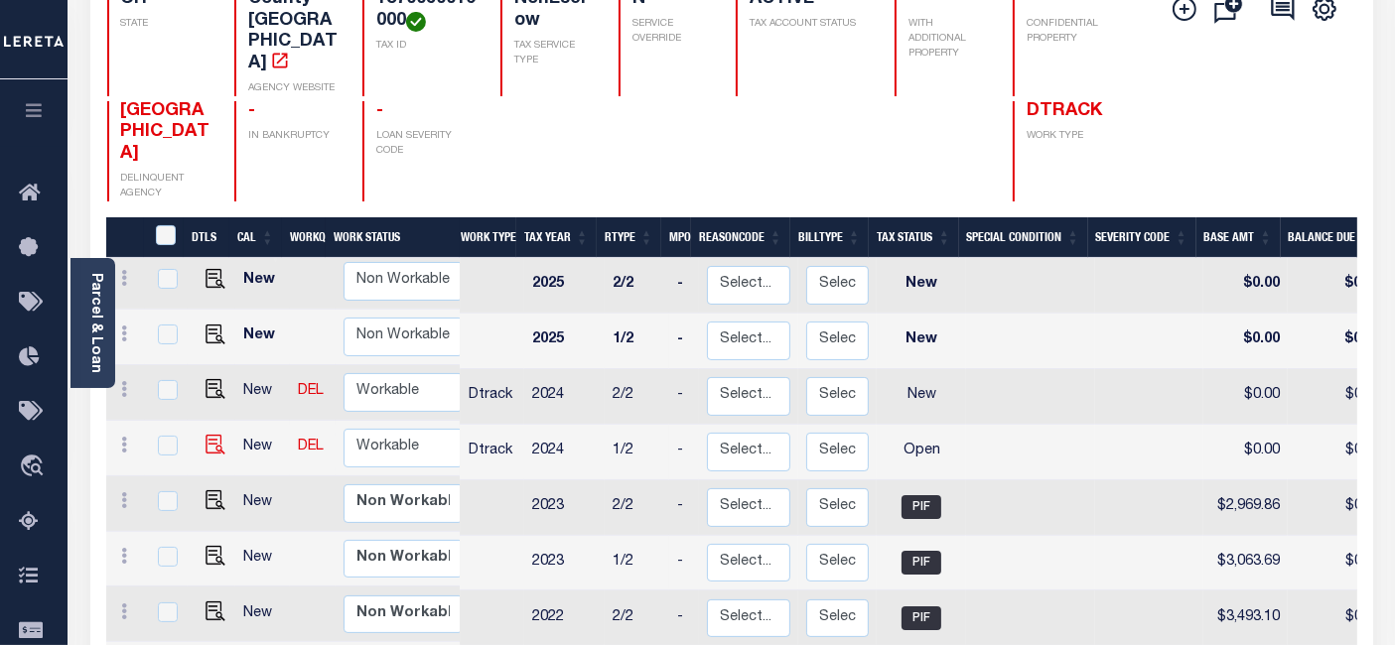
click at [211, 435] on img at bounding box center [215, 445] width 20 height 20
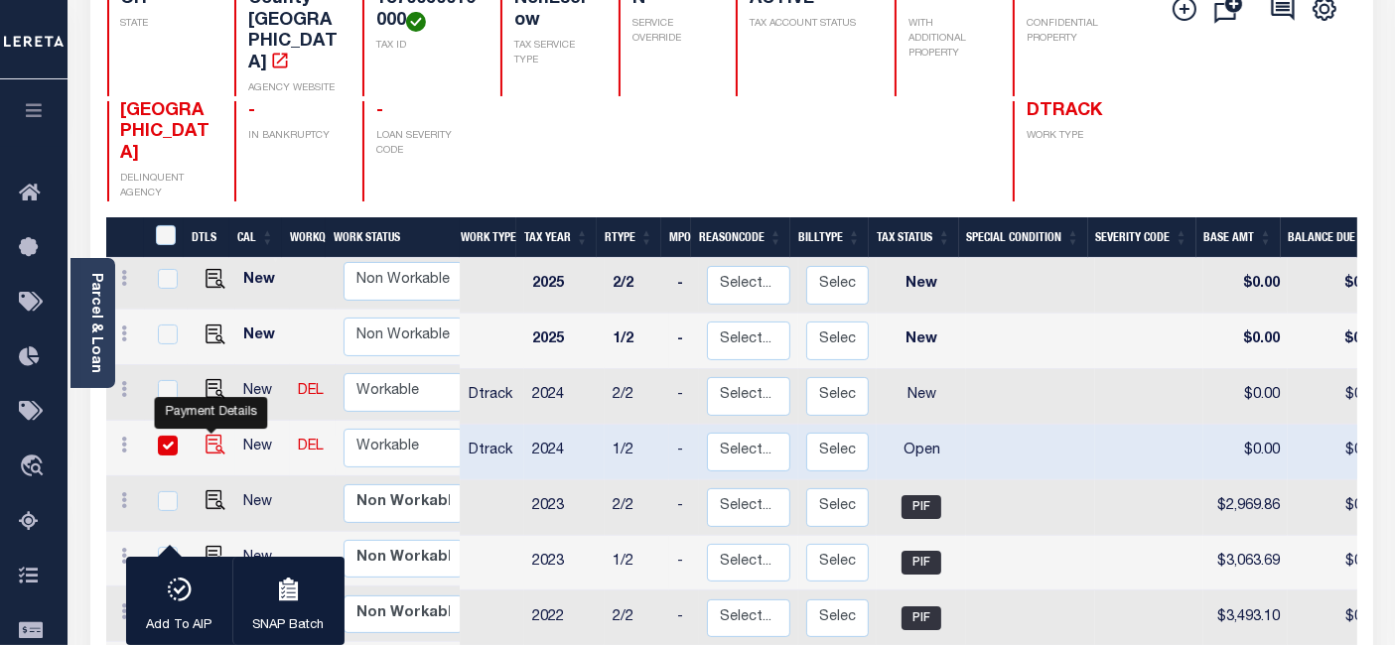
checkbox input "true"
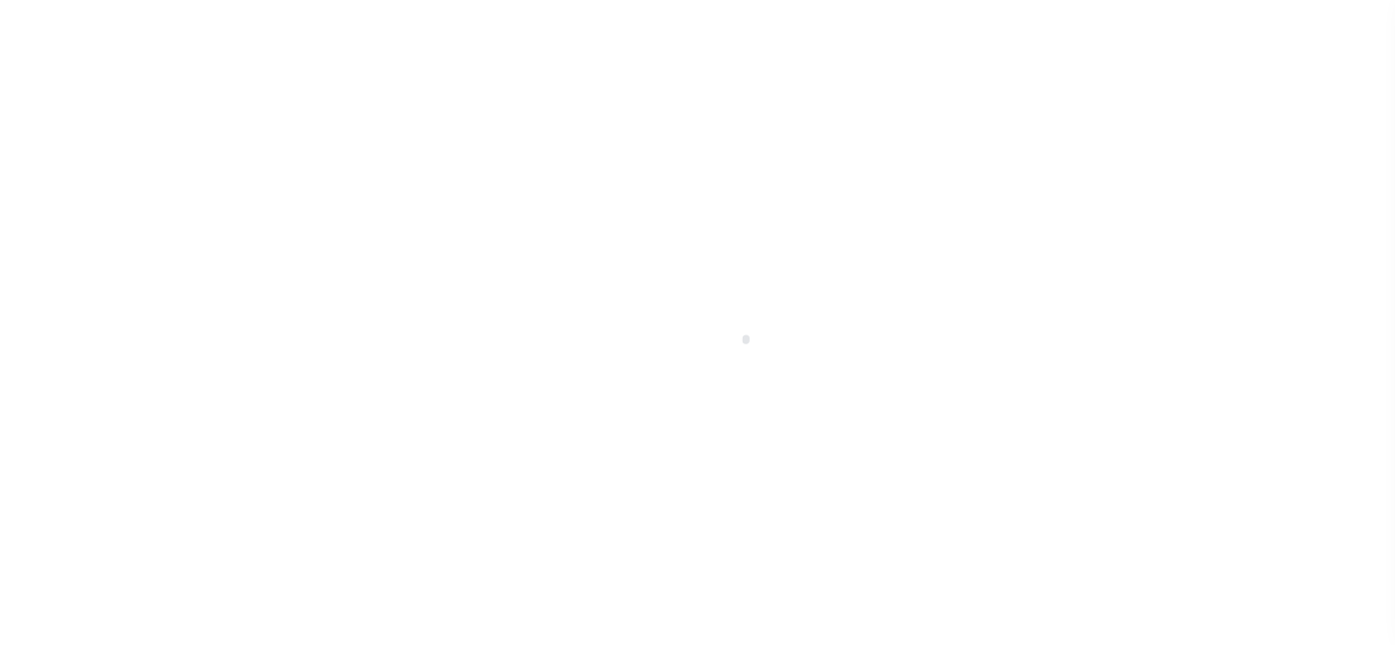
select select "OP2"
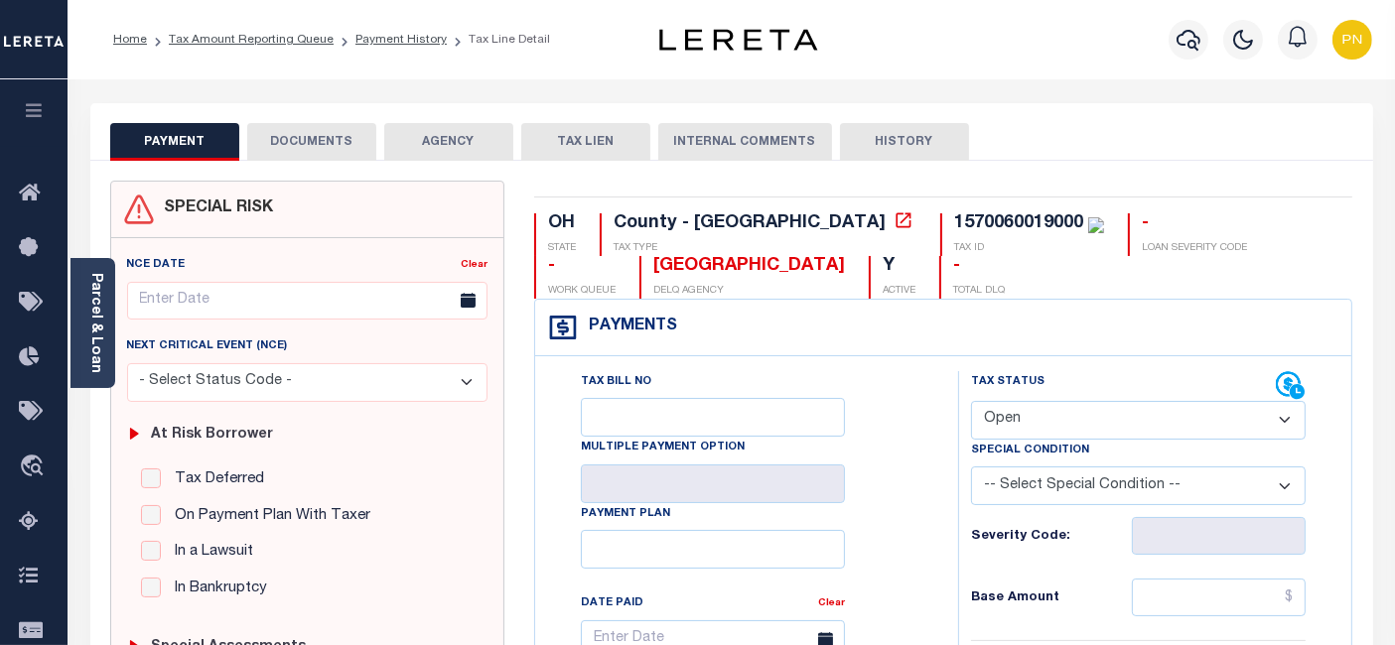
click at [337, 144] on button "DOCUMENTS" at bounding box center [311, 142] width 129 height 38
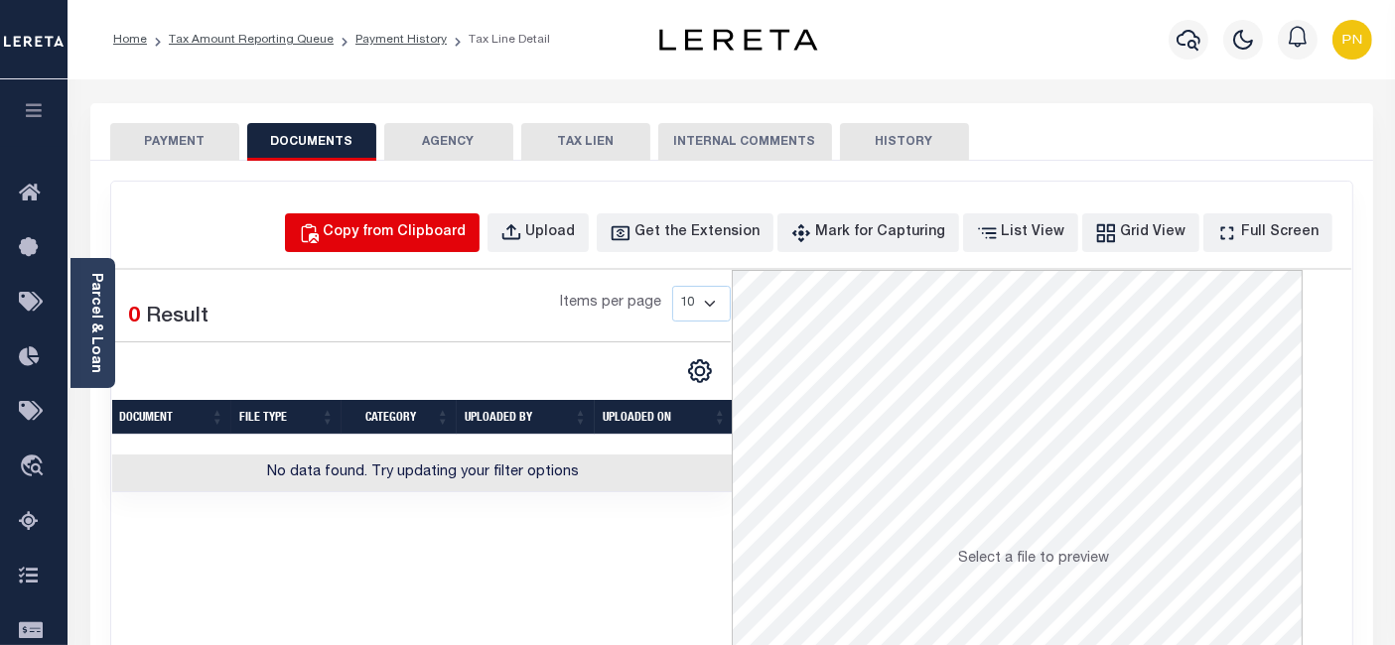
click at [397, 242] on div "Copy from Clipboard" at bounding box center [395, 233] width 143 height 22
select select "POP"
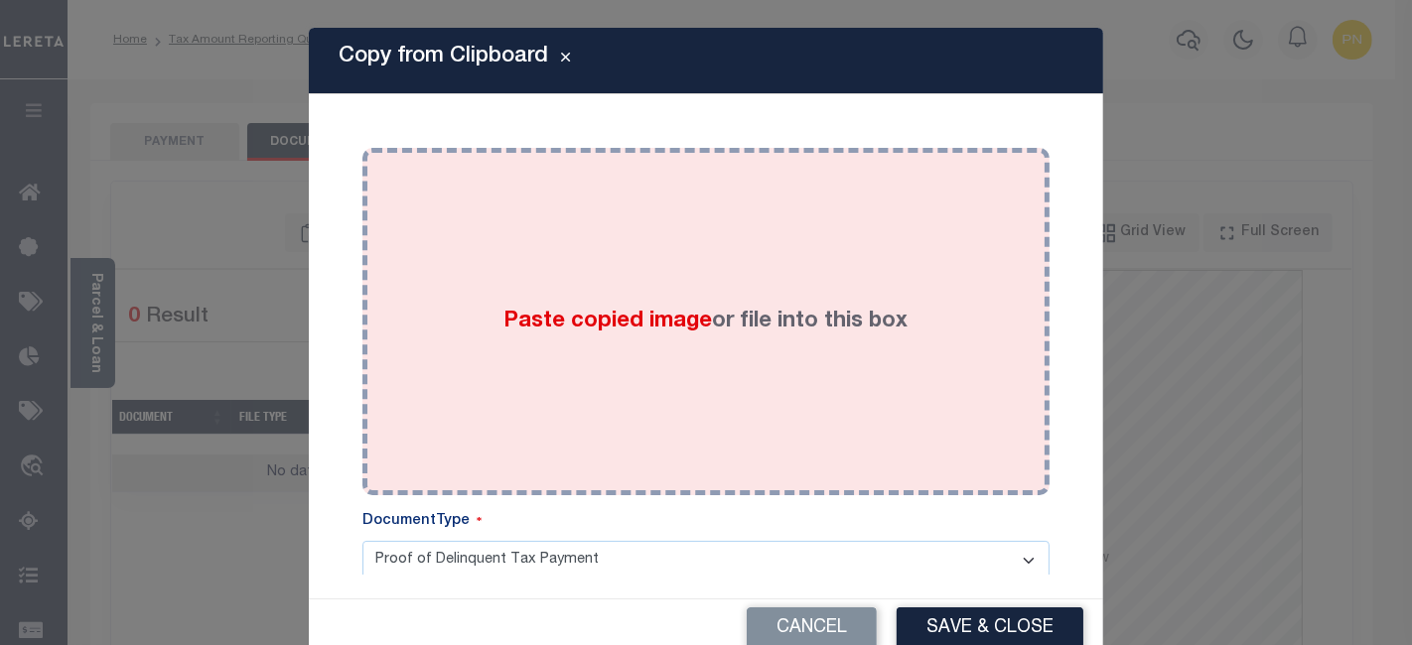
click at [601, 276] on div "Paste copied image or file into this box" at bounding box center [705, 322] width 657 height 318
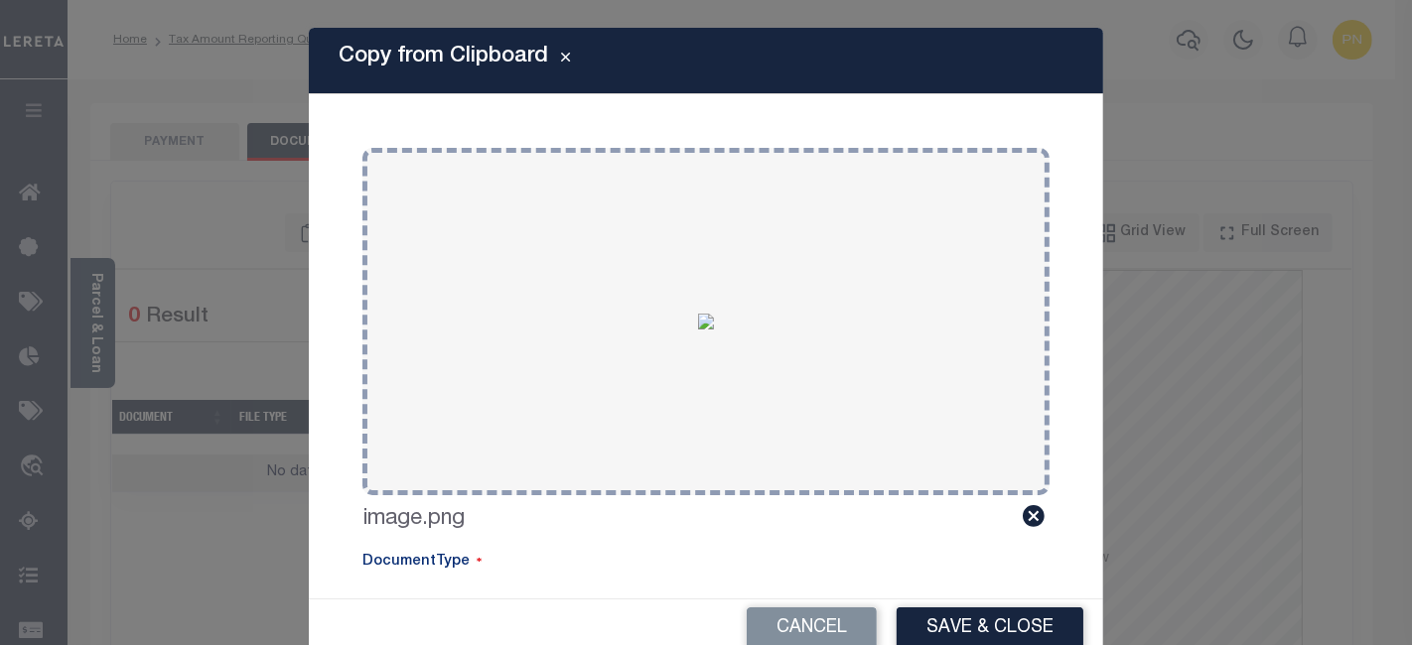
click at [930, 625] on button "Save & Close" at bounding box center [989, 628] width 187 height 43
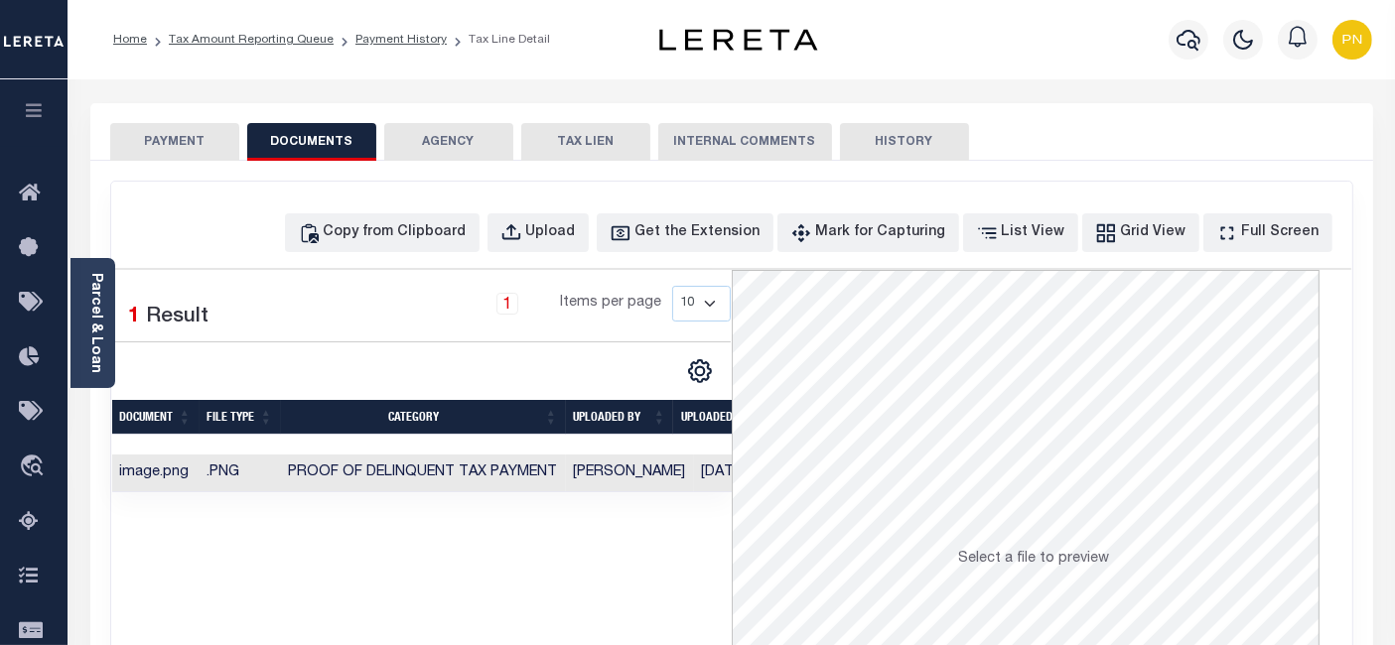
click at [187, 148] on button "PAYMENT" at bounding box center [174, 142] width 129 height 38
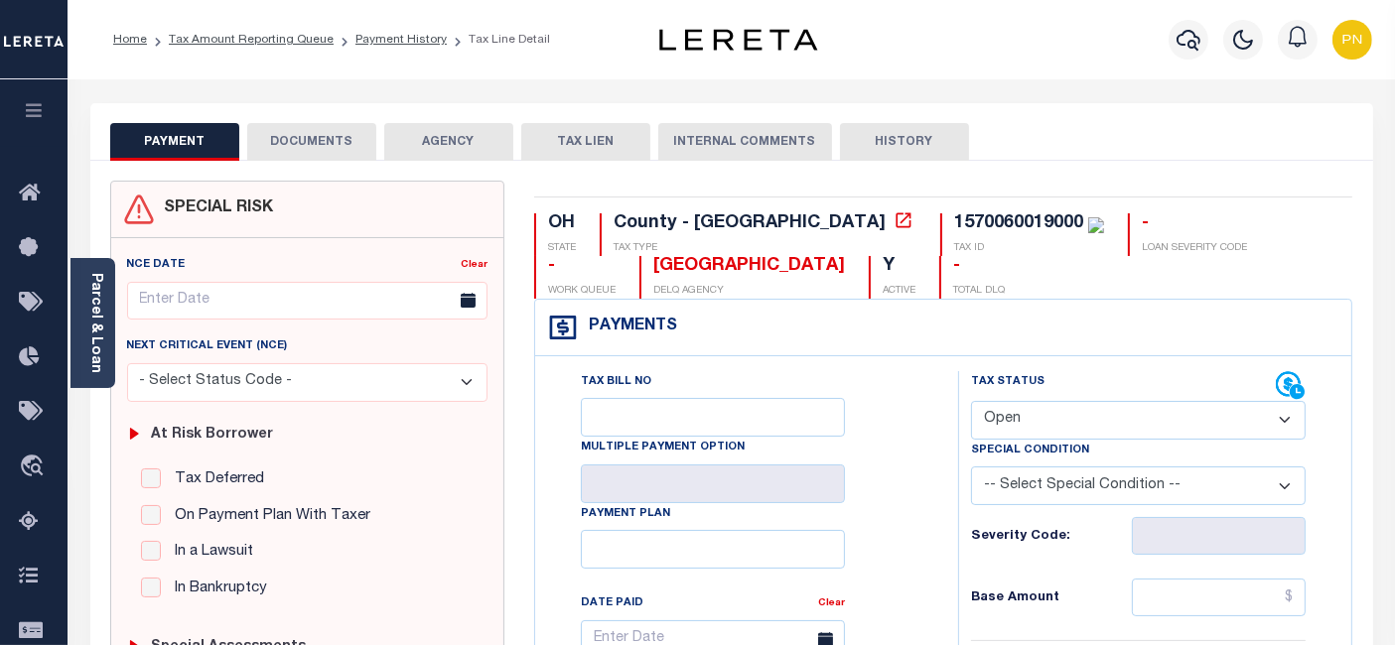
click at [1112, 424] on select "- Select Status Code - Open Due/Unpaid Paid Incomplete No Tax Due Internal Refu…" at bounding box center [1138, 420] width 335 height 39
select select "PYD"
click at [971, 401] on select "- Select Status Code - Open Due/Unpaid Paid Incomplete No Tax Due Internal Refu…" at bounding box center [1138, 420] width 335 height 39
type input "[DATE]"
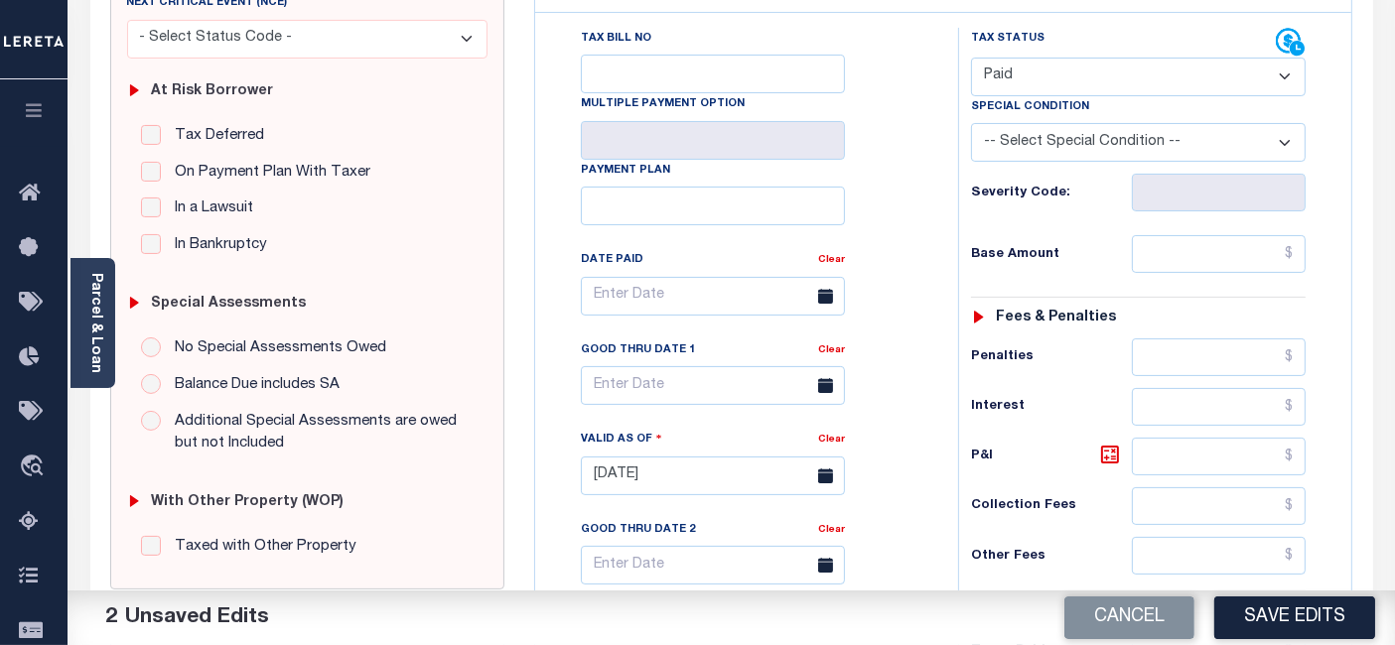
scroll to position [441, 0]
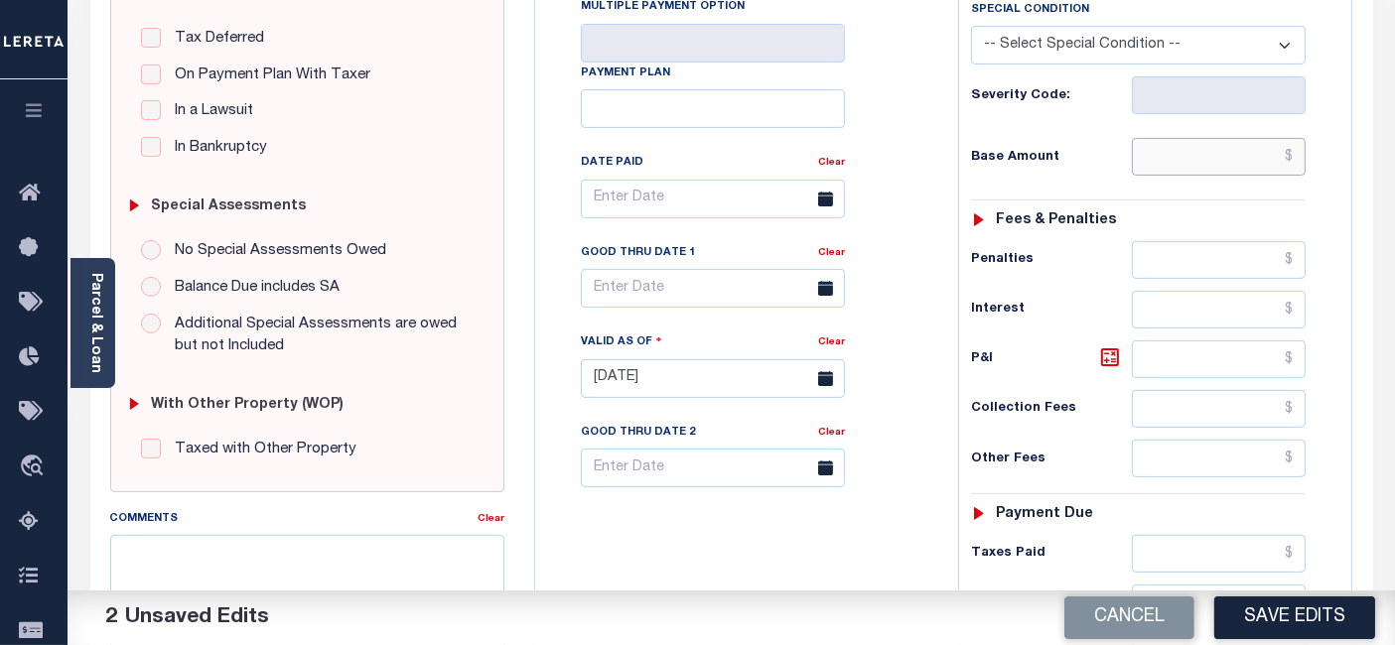
click at [1293, 159] on input "text" at bounding box center [1219, 157] width 174 height 38
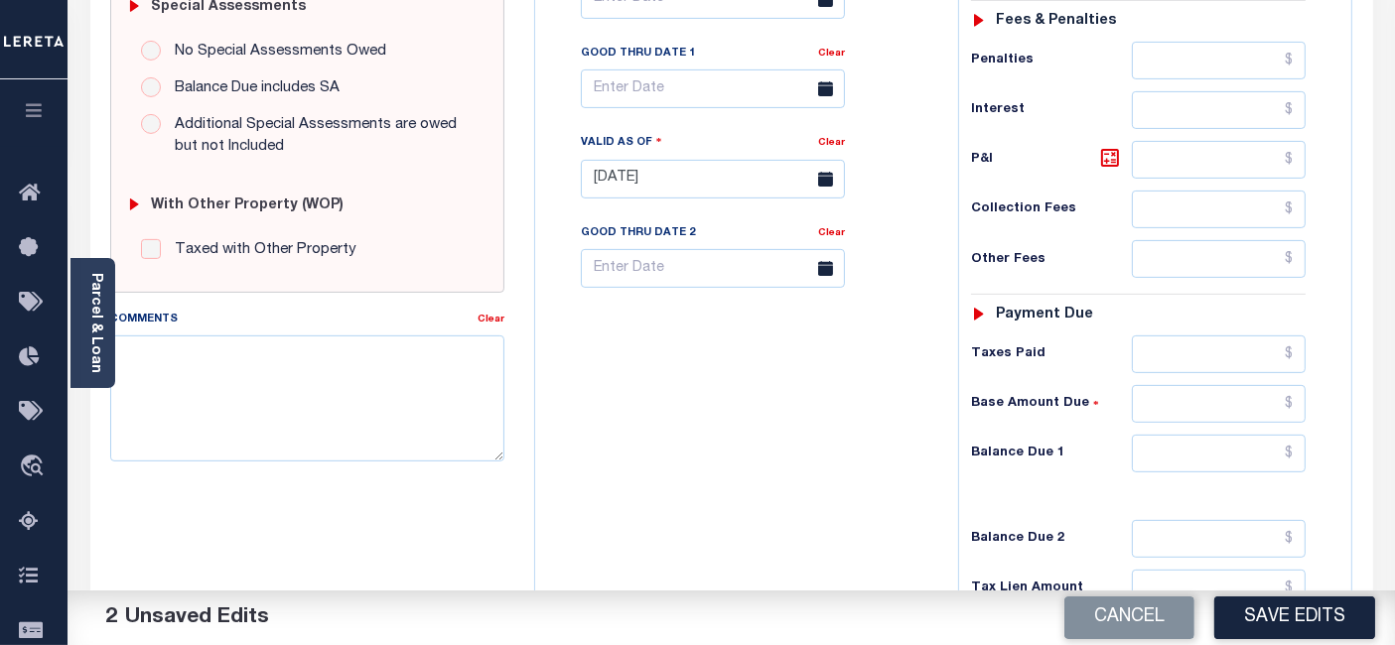
scroll to position [661, 0]
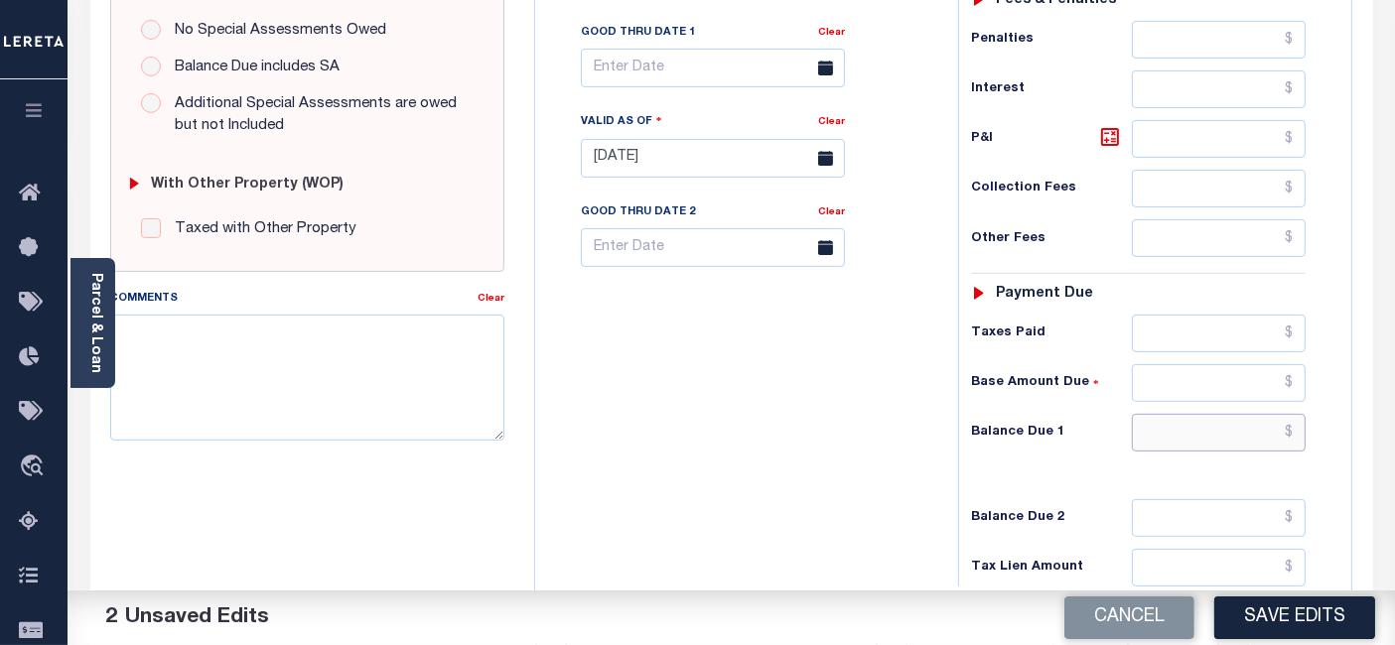
type input "$0.00"
click at [1298, 429] on input "text" at bounding box center [1219, 433] width 174 height 38
type input "$0"
click at [1103, 128] on icon at bounding box center [1110, 137] width 18 height 18
type input "$0.00"
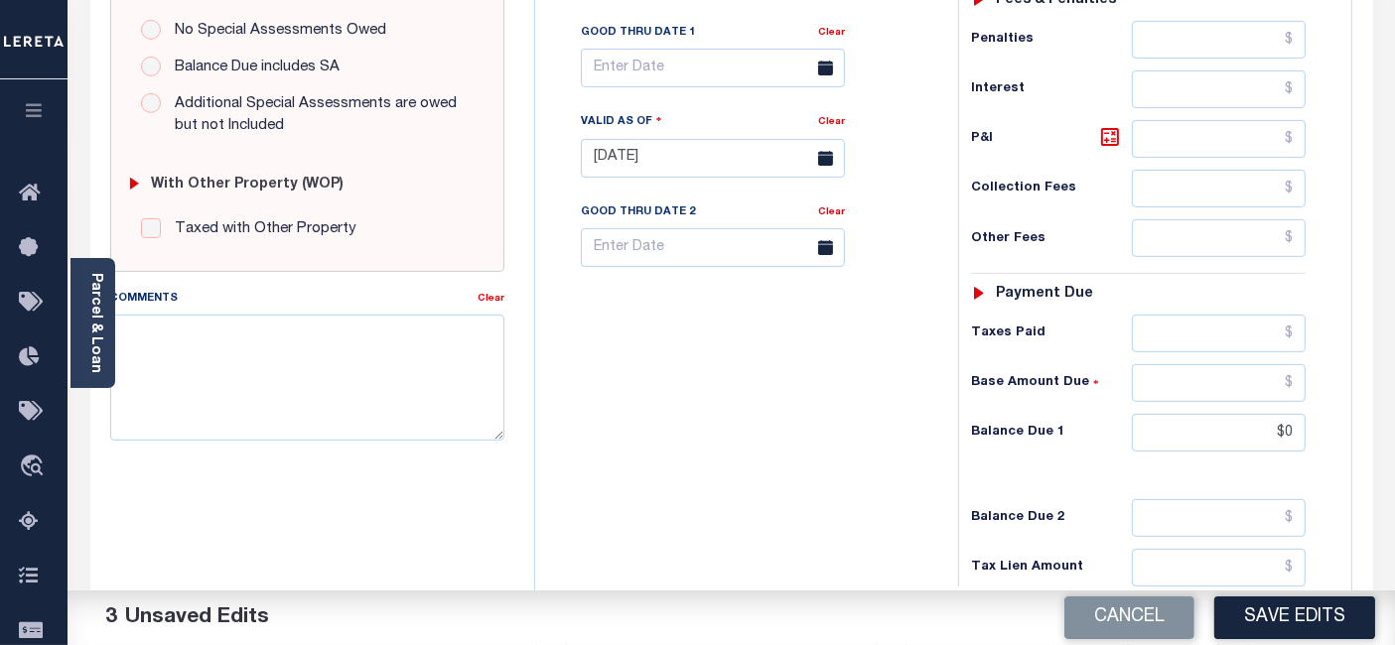
type input "$0.00"
click at [1269, 612] on button "Save Edits" at bounding box center [1294, 618] width 161 height 43
checkbox input "false"
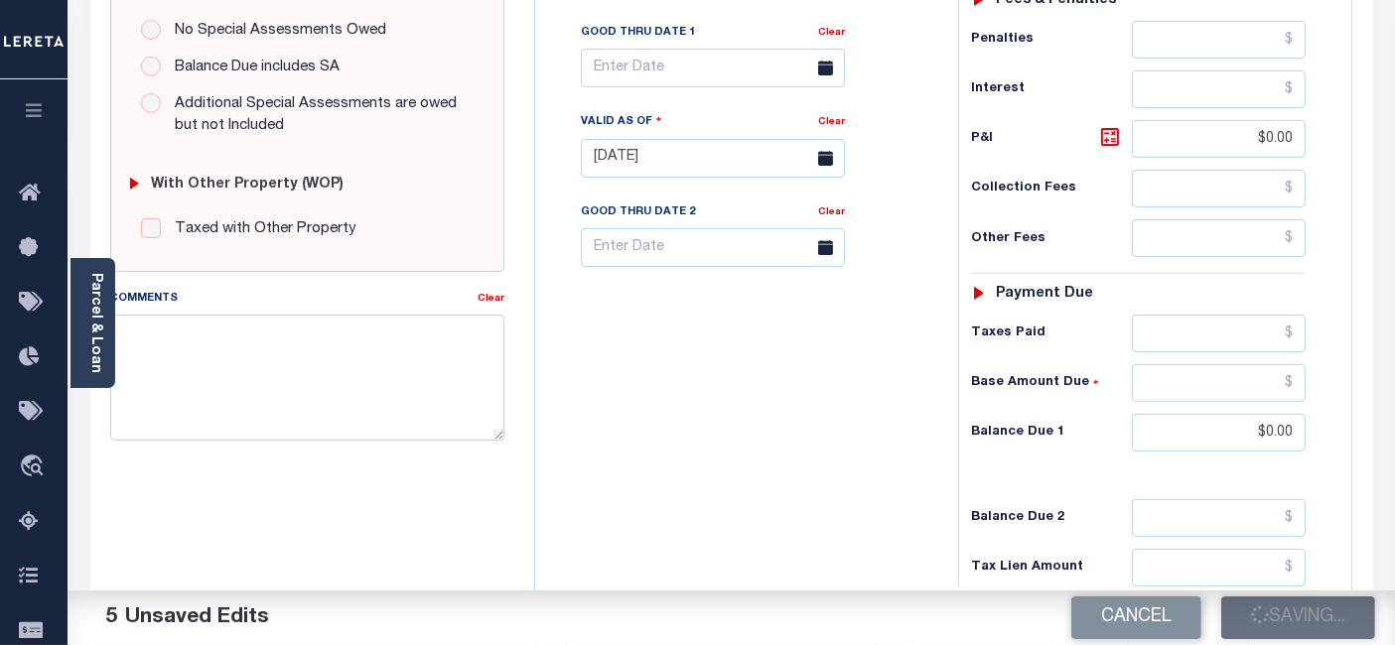
checkbox input "false"
type input "$0"
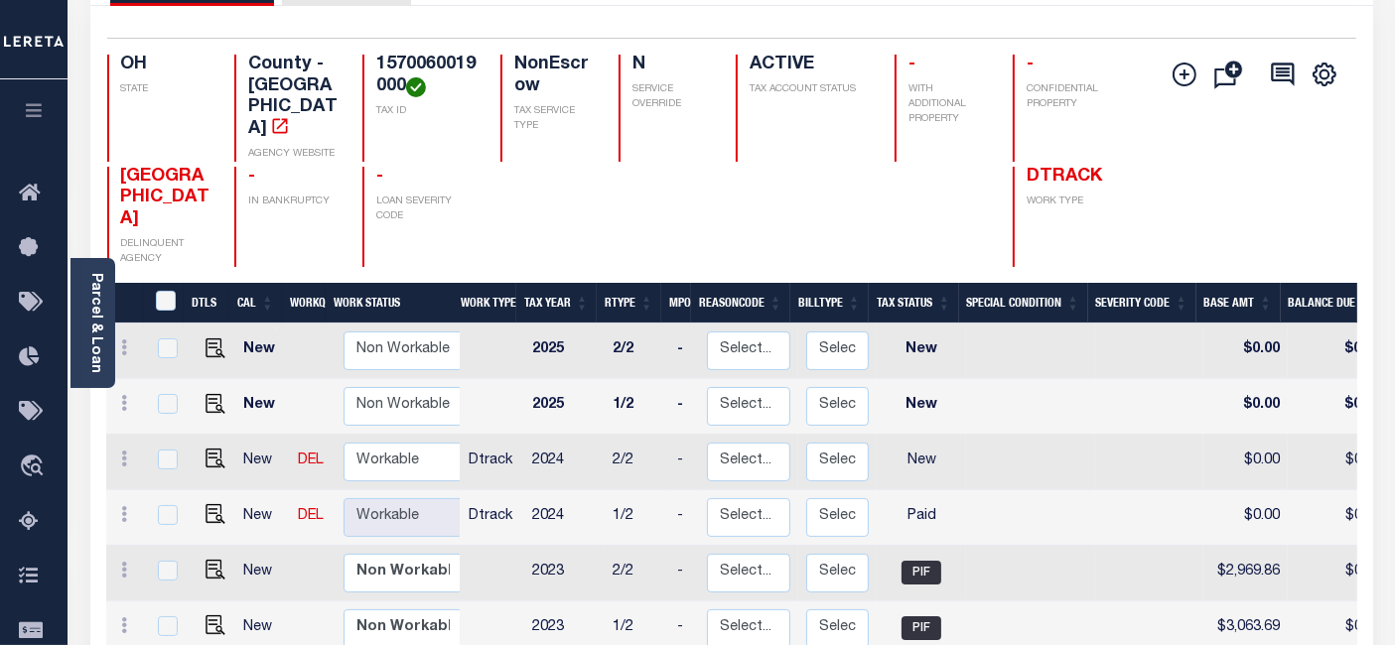
scroll to position [331, 0]
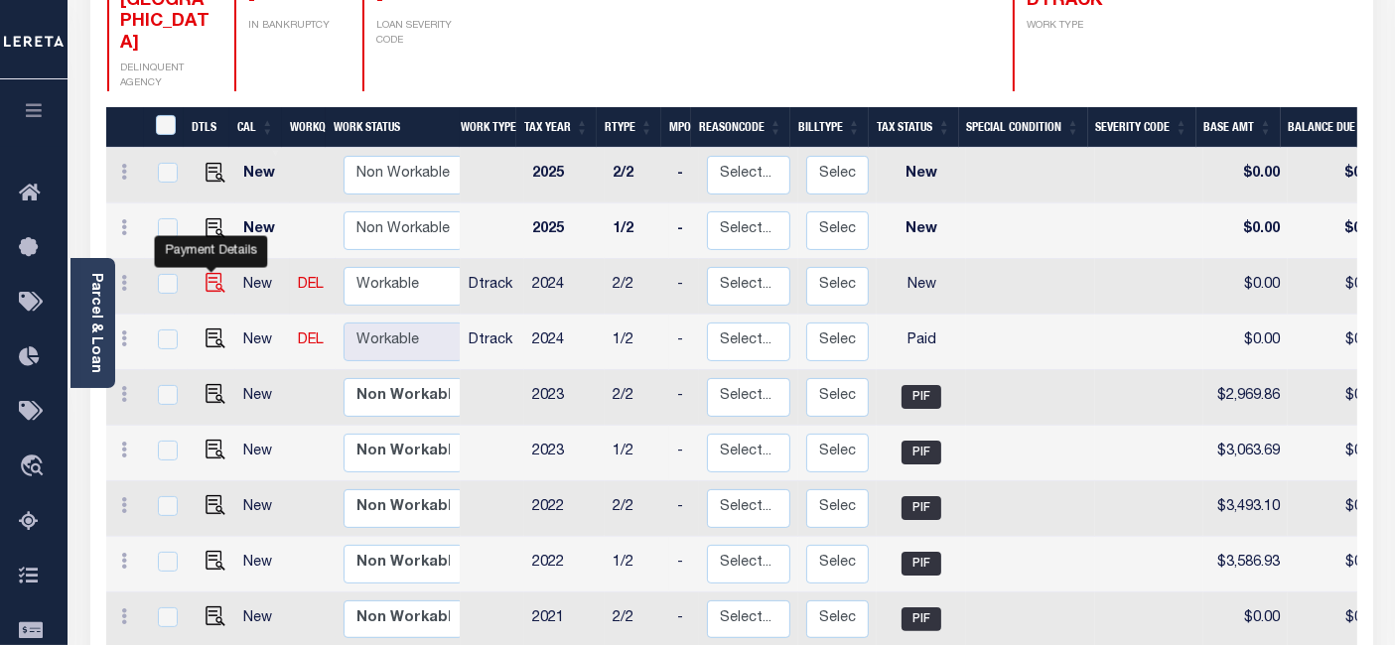
click at [210, 273] on img "" at bounding box center [215, 283] width 20 height 20
checkbox input "true"
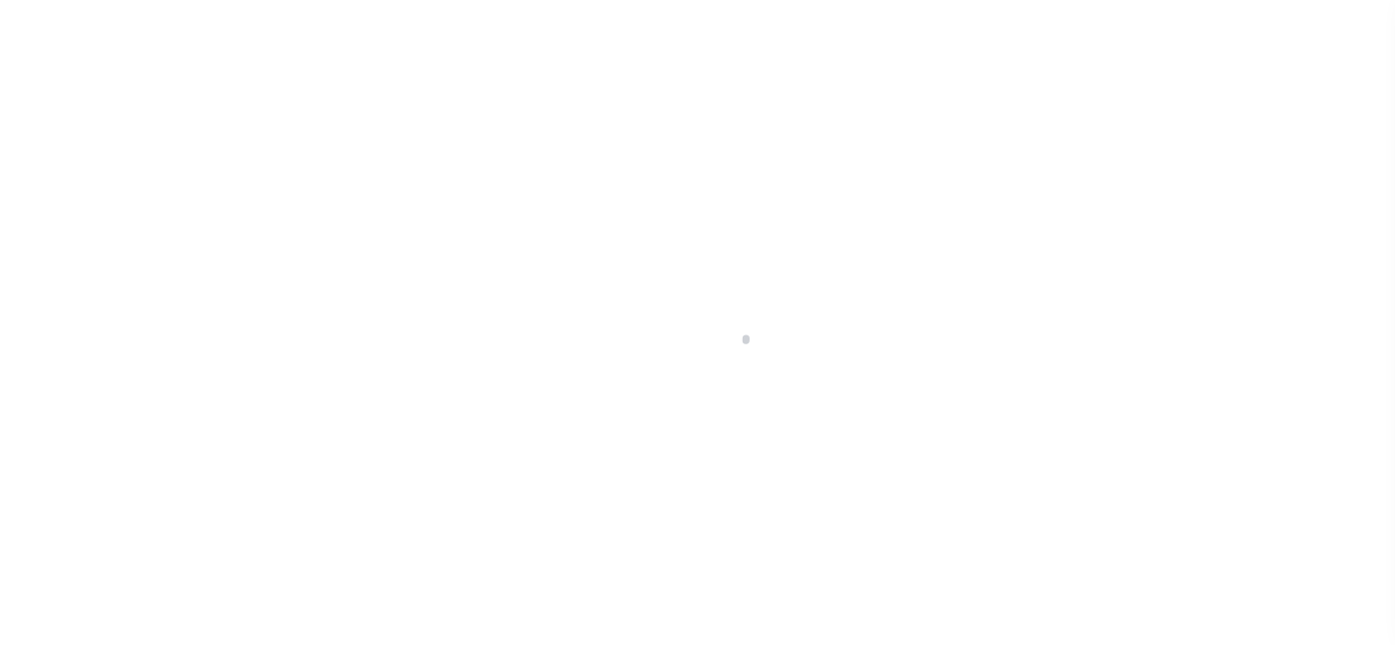
select select "NW2"
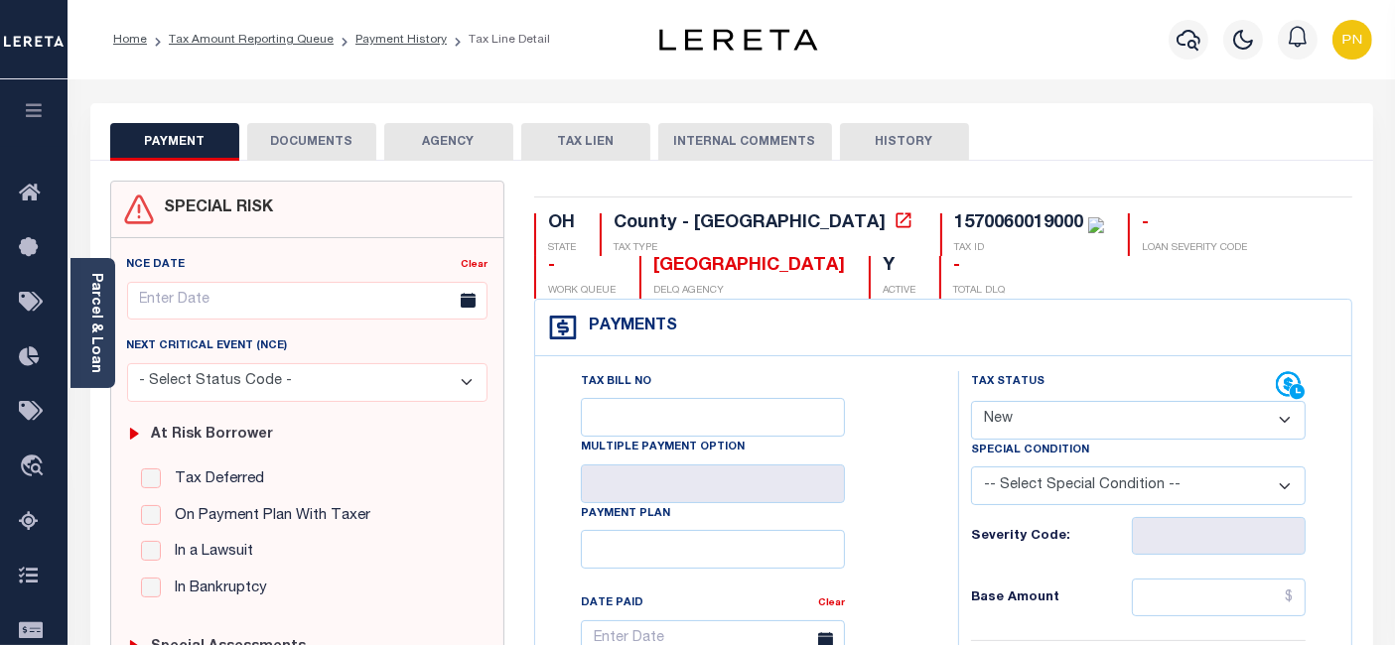
click at [309, 150] on button "DOCUMENTS" at bounding box center [311, 142] width 129 height 38
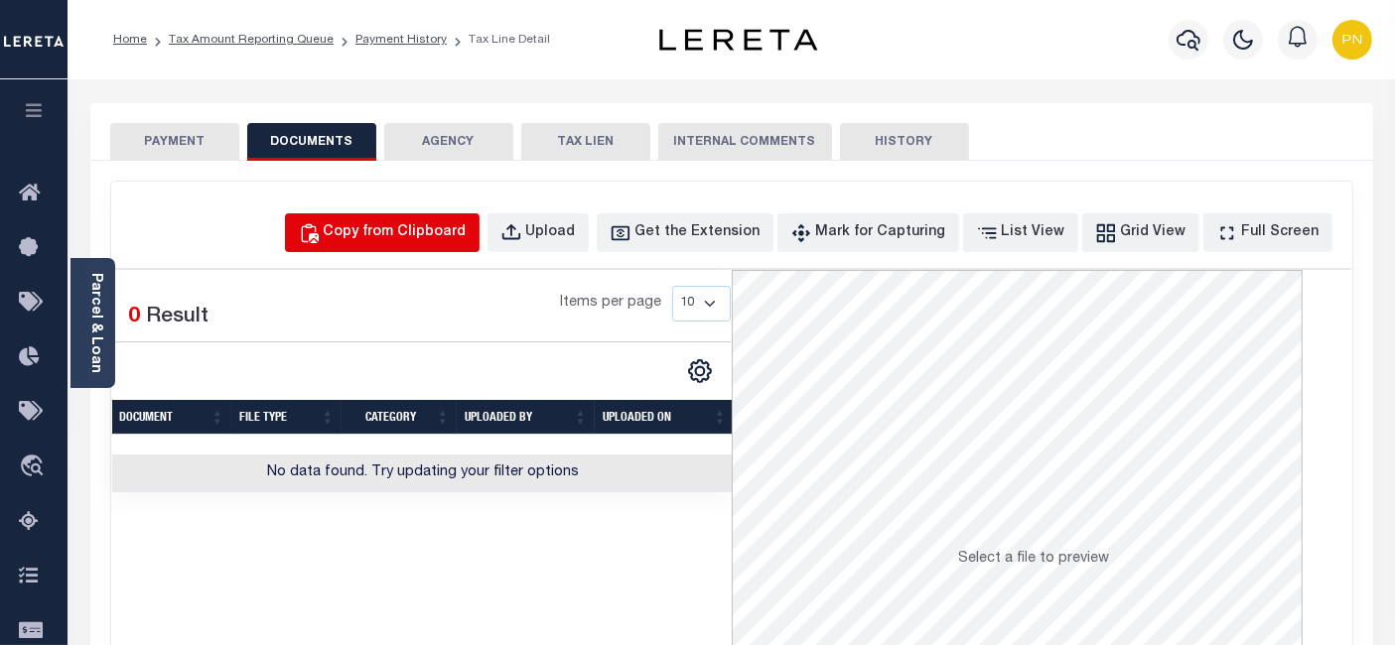
click at [421, 233] on div "Copy from Clipboard" at bounding box center [395, 233] width 143 height 22
select select "POP"
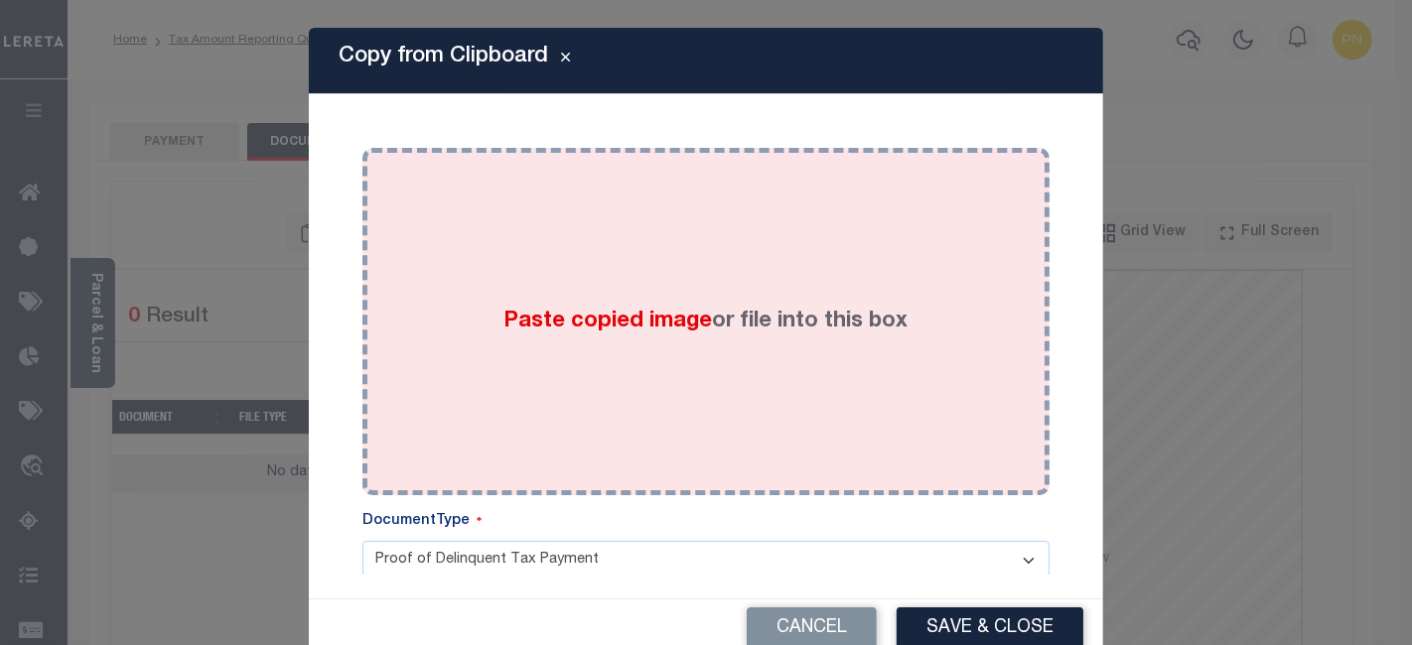
click at [625, 237] on div "Paste copied image or file into this box" at bounding box center [705, 322] width 657 height 318
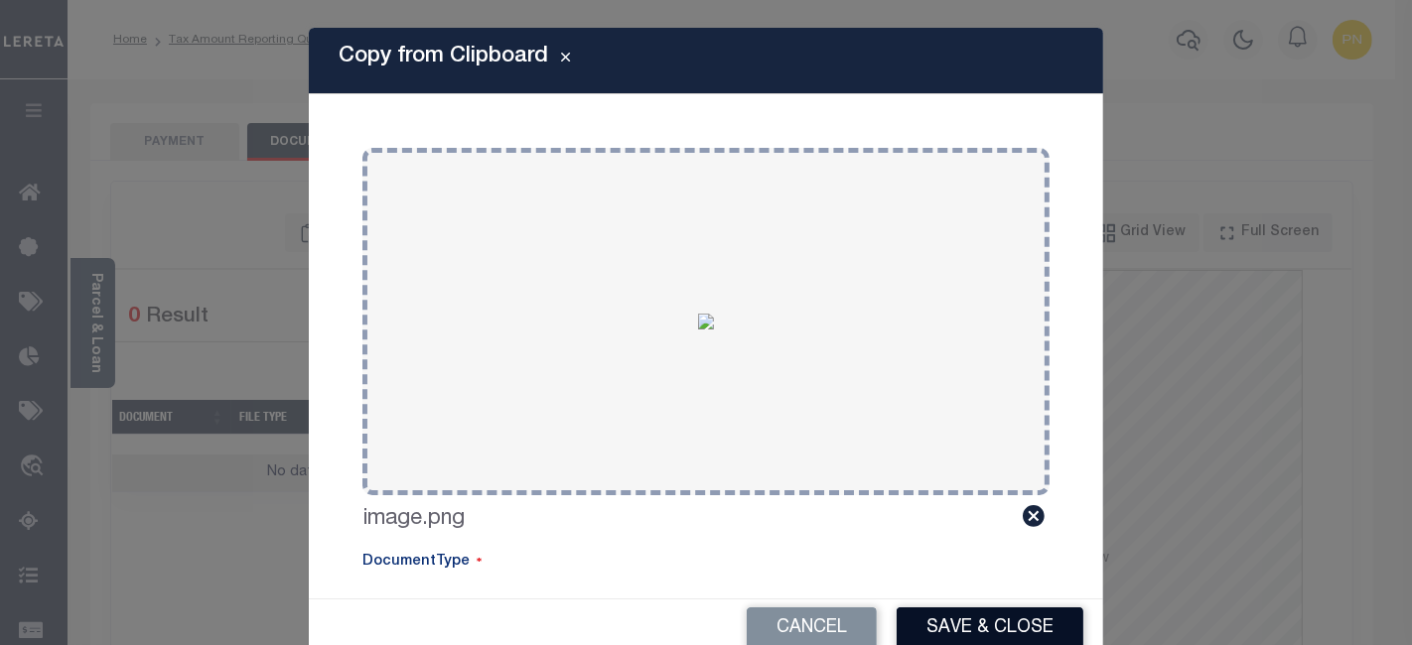
click at [943, 625] on button "Save & Close" at bounding box center [989, 628] width 187 height 43
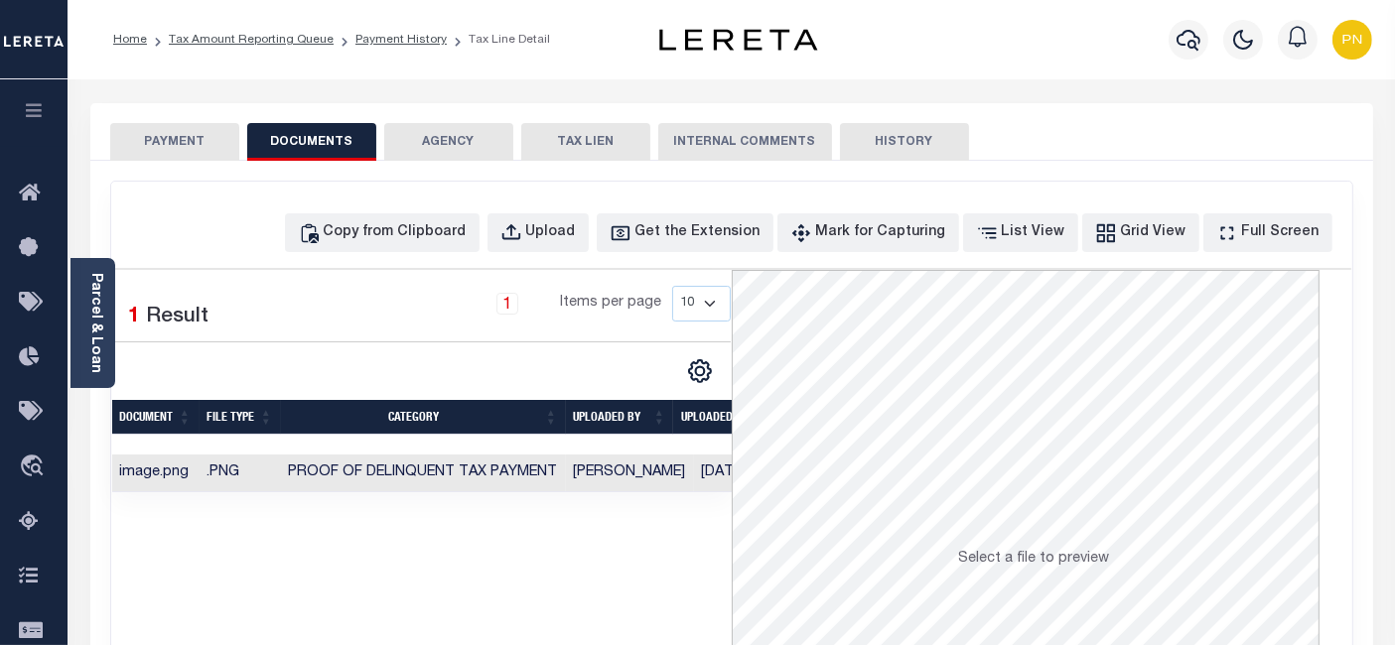
click at [193, 147] on button "PAYMENT" at bounding box center [174, 142] width 129 height 38
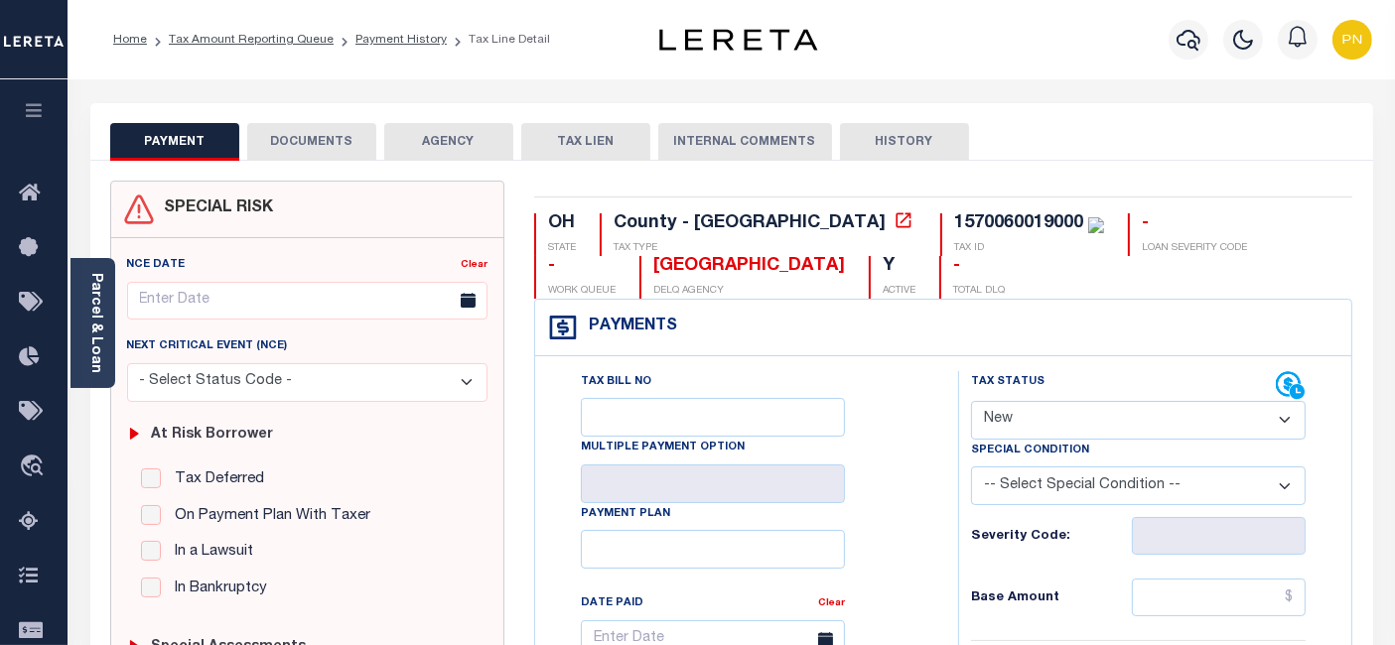
click at [1140, 424] on select "- Select Status Code - Open Due/Unpaid Paid Incomplete No Tax Due Internal Refu…" at bounding box center [1138, 420] width 335 height 39
select select "PYD"
click at [971, 401] on select "- Select Status Code - Open Due/Unpaid Paid Incomplete No Tax Due Internal Refu…" at bounding box center [1138, 420] width 335 height 39
type input "[DATE]"
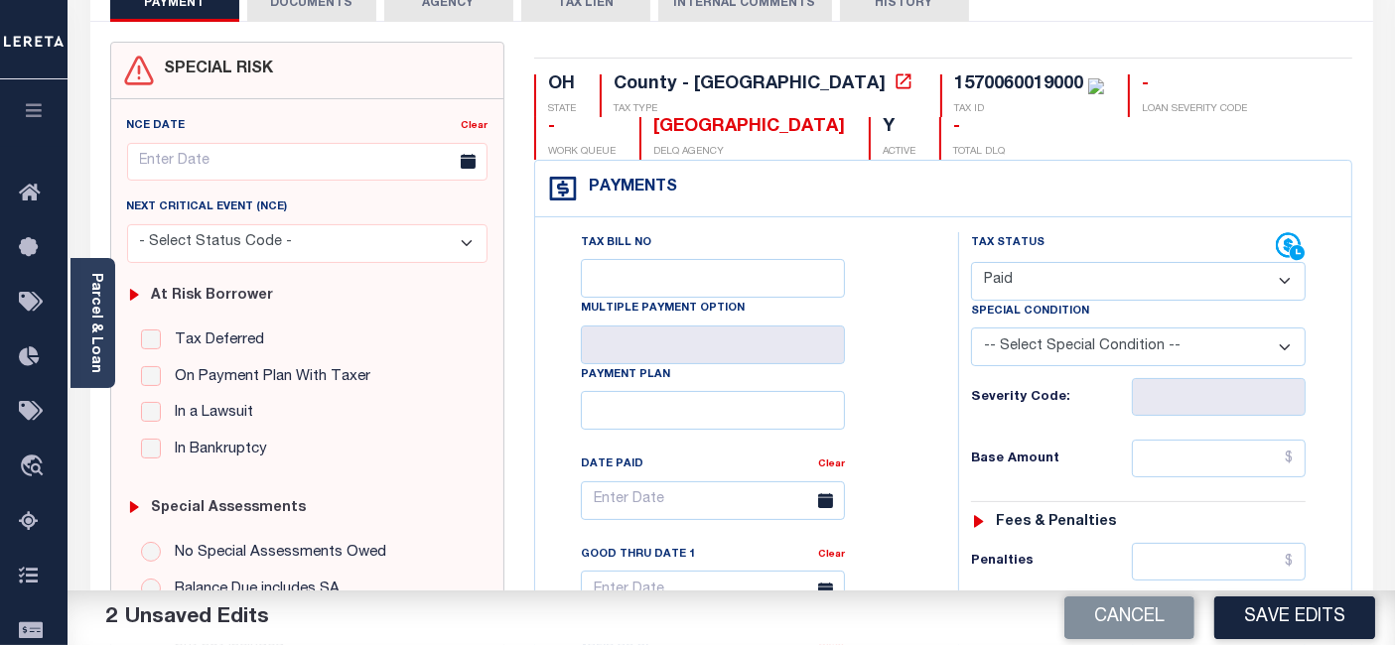
scroll to position [331, 0]
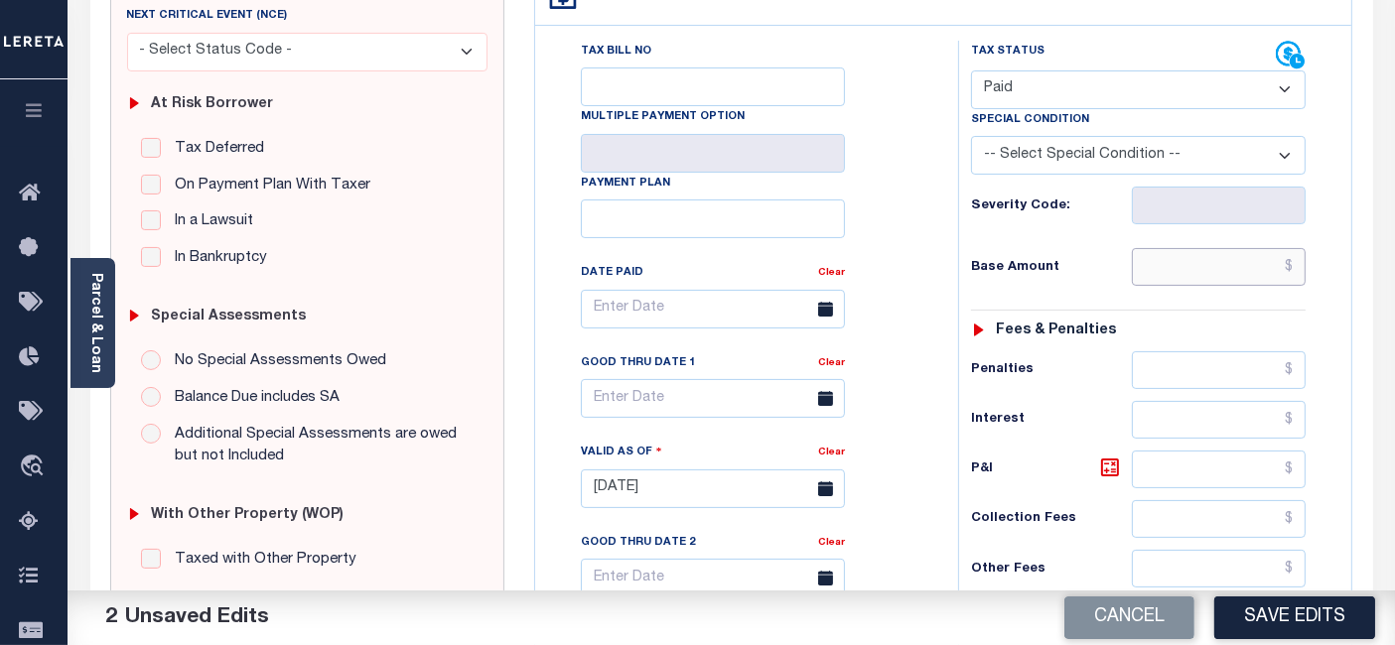
click at [1291, 268] on input "text" at bounding box center [1219, 267] width 174 height 38
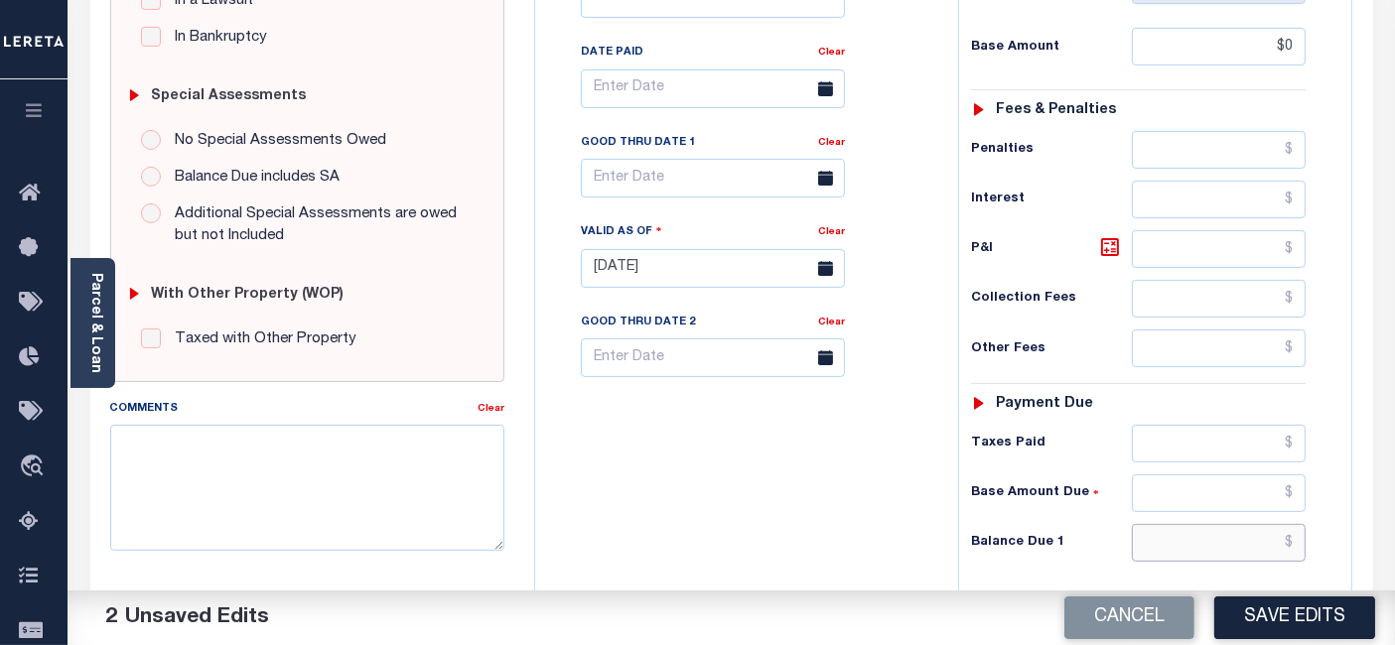
click at [1298, 534] on input "text" at bounding box center [1219, 543] width 174 height 38
type input "$0.00"
type input "$0"
click at [1099, 242] on icon at bounding box center [1110, 247] width 24 height 24
type input "$0.00"
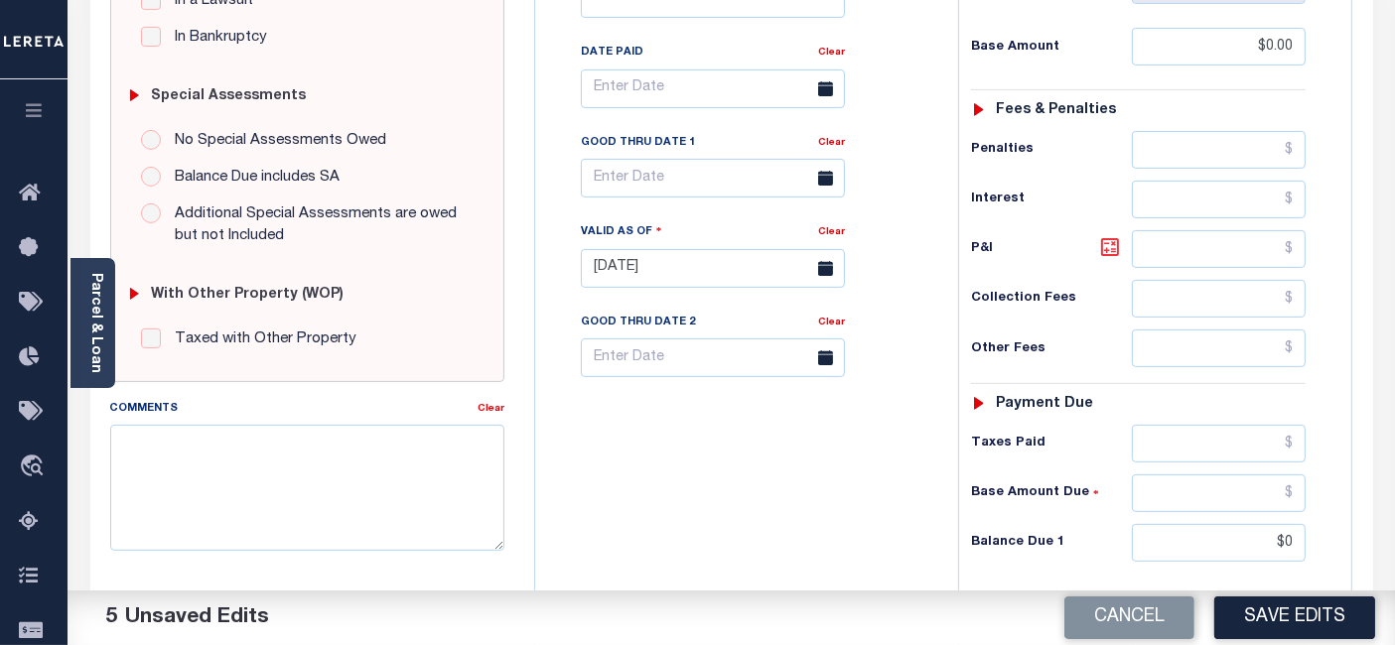
type input "$0.00"
click at [1250, 607] on button "Save Edits" at bounding box center [1294, 618] width 161 height 43
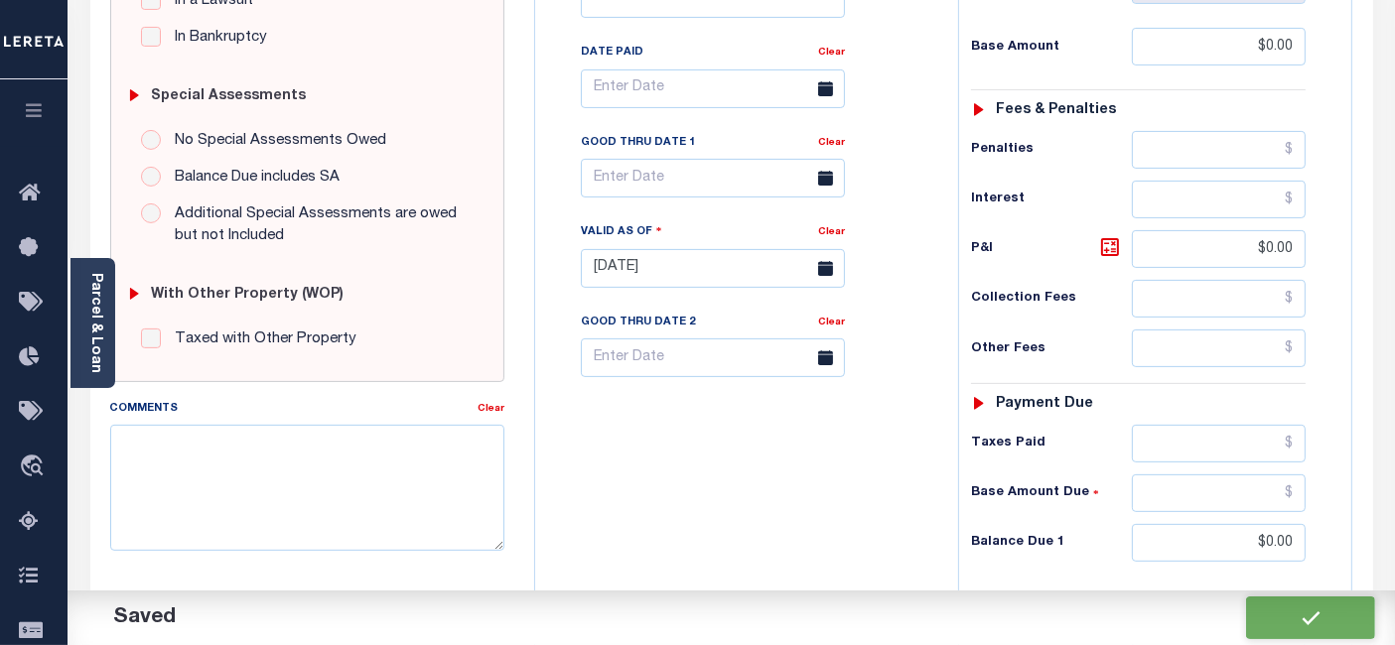
checkbox input "false"
type input "$0"
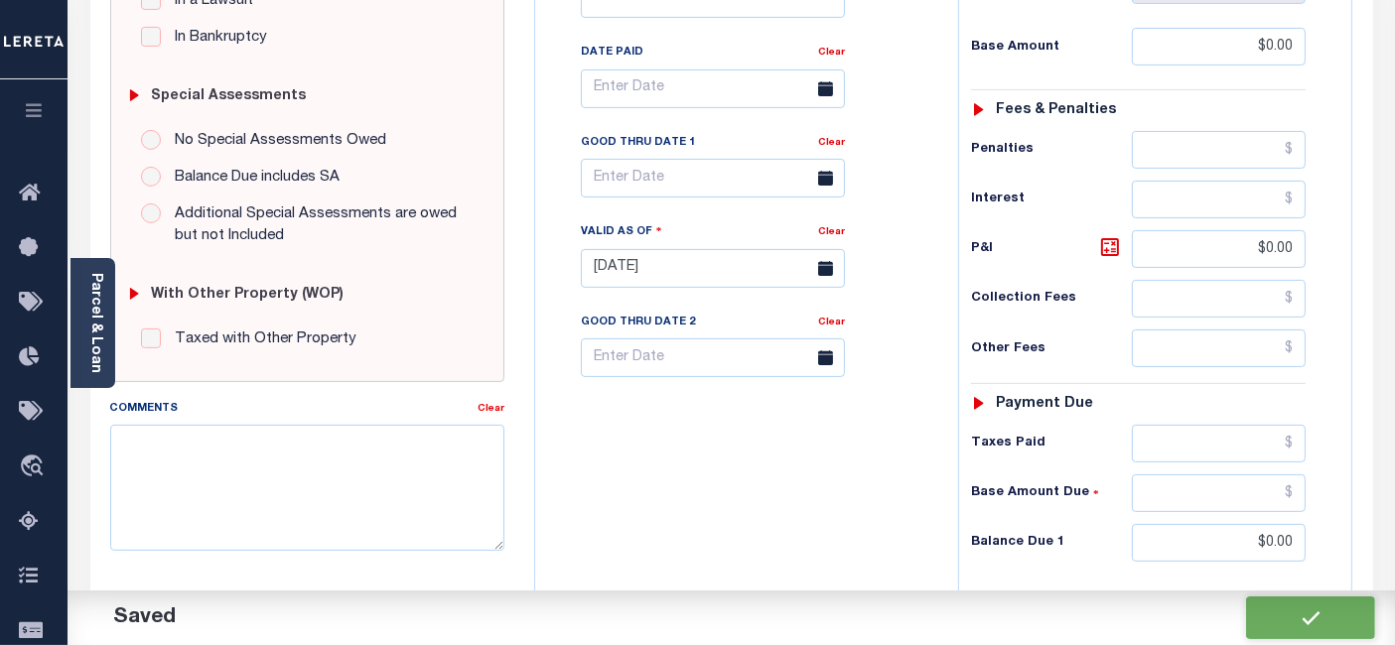
type input "$0"
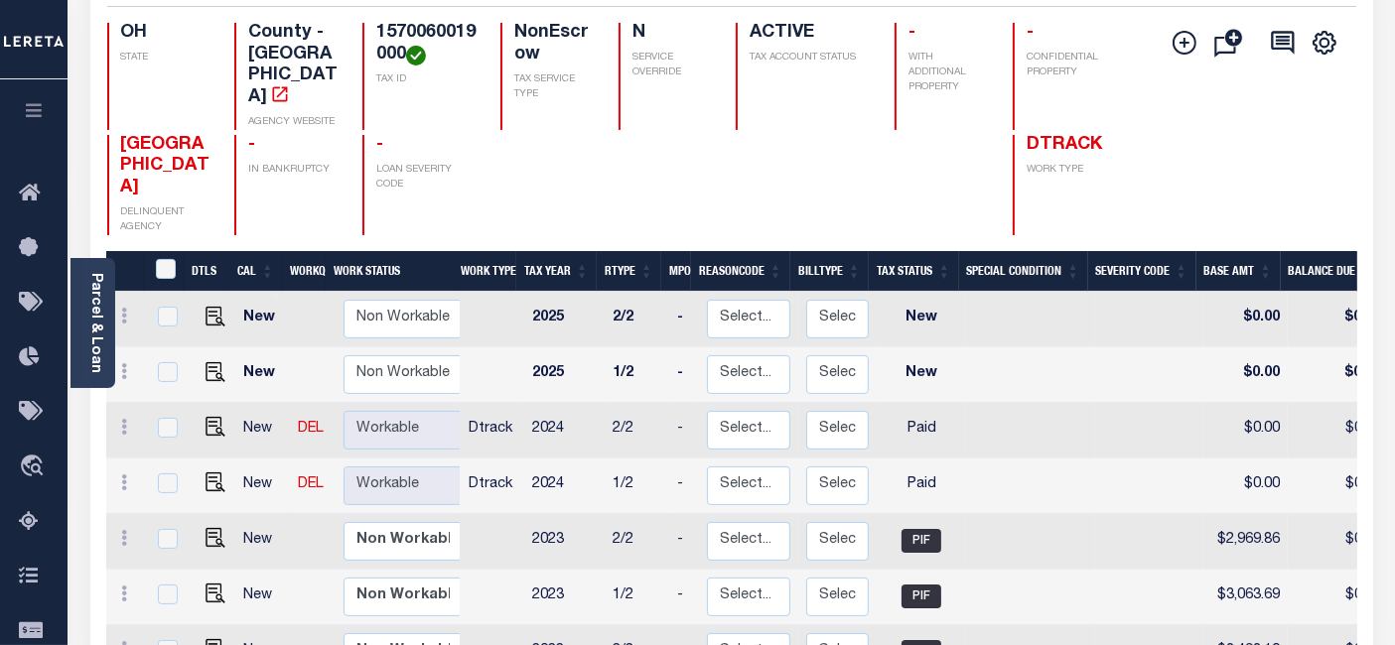
scroll to position [220, 0]
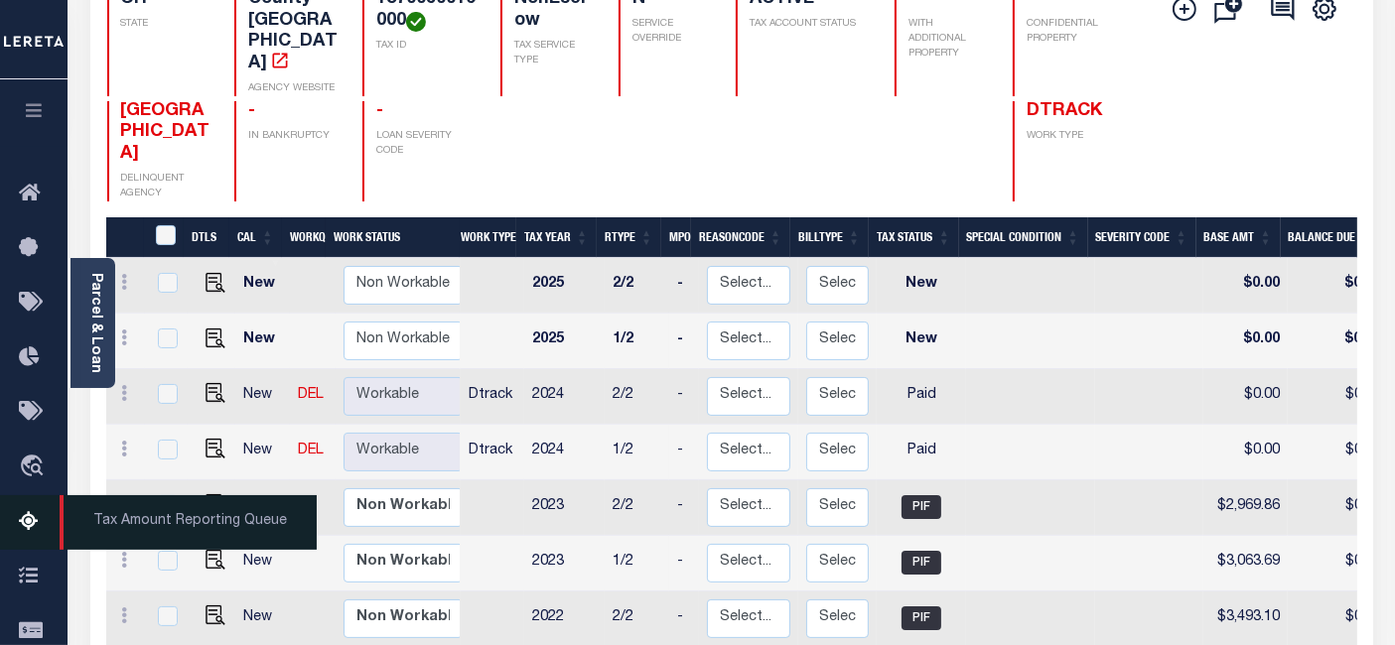
click at [33, 523] on icon at bounding box center [35, 522] width 32 height 25
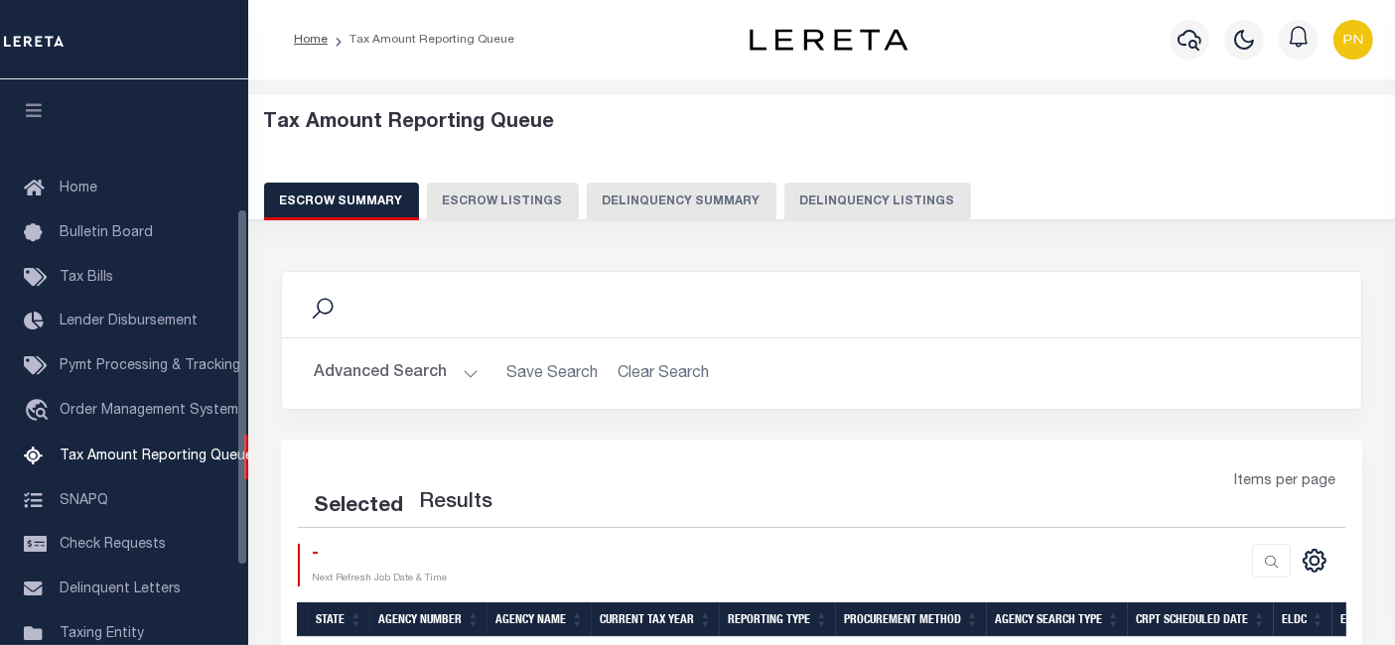
click at [830, 200] on button "Delinquency Listings" at bounding box center [877, 202] width 187 height 38
select select "100"
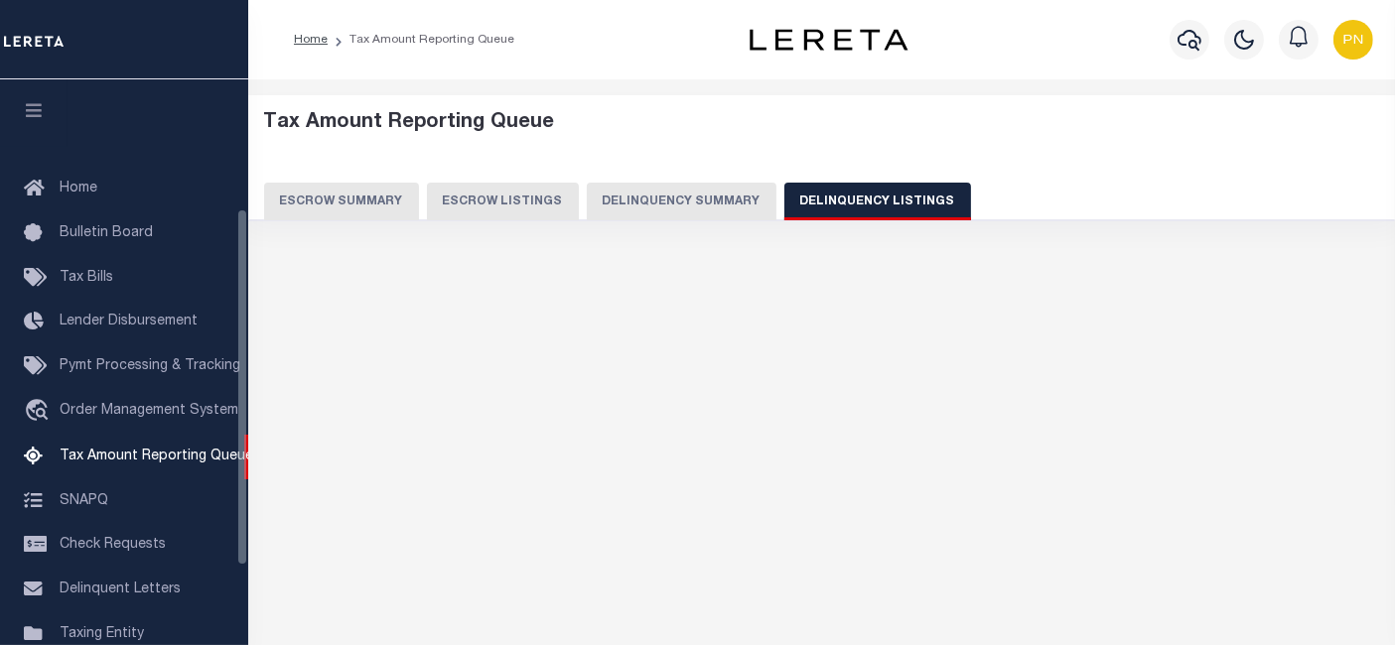
select select "100"
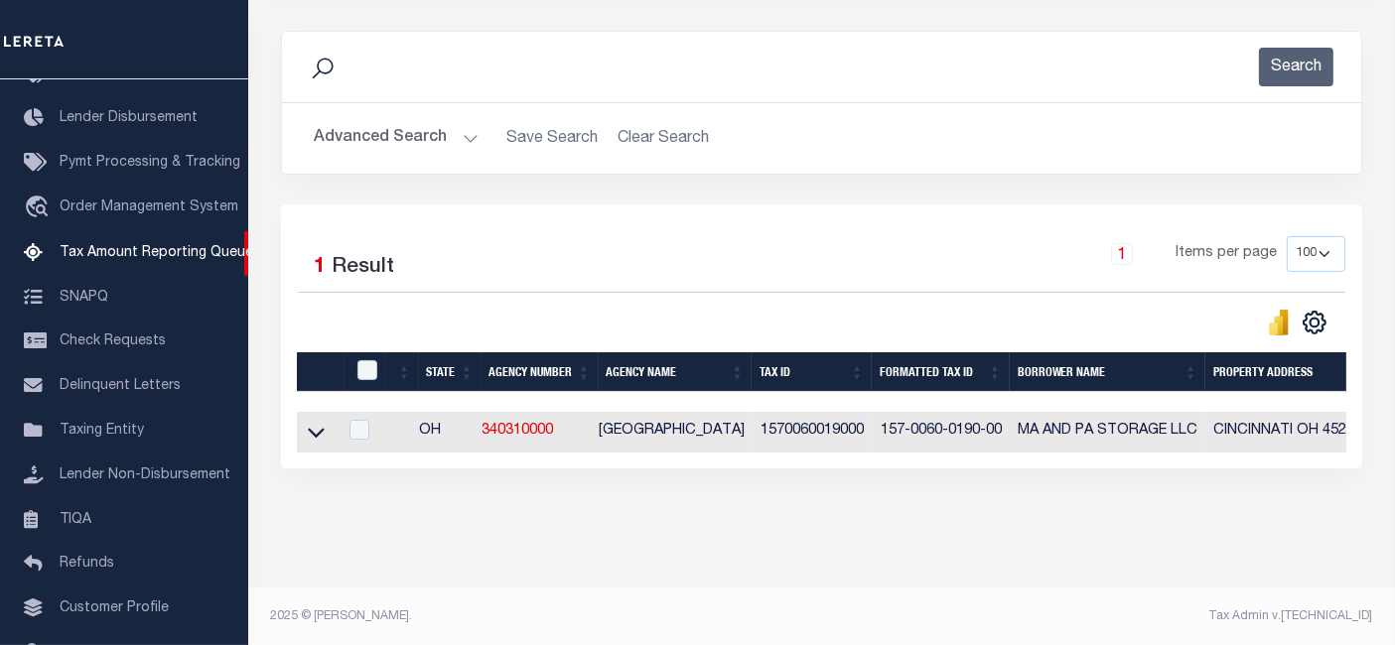
scroll to position [256, 0]
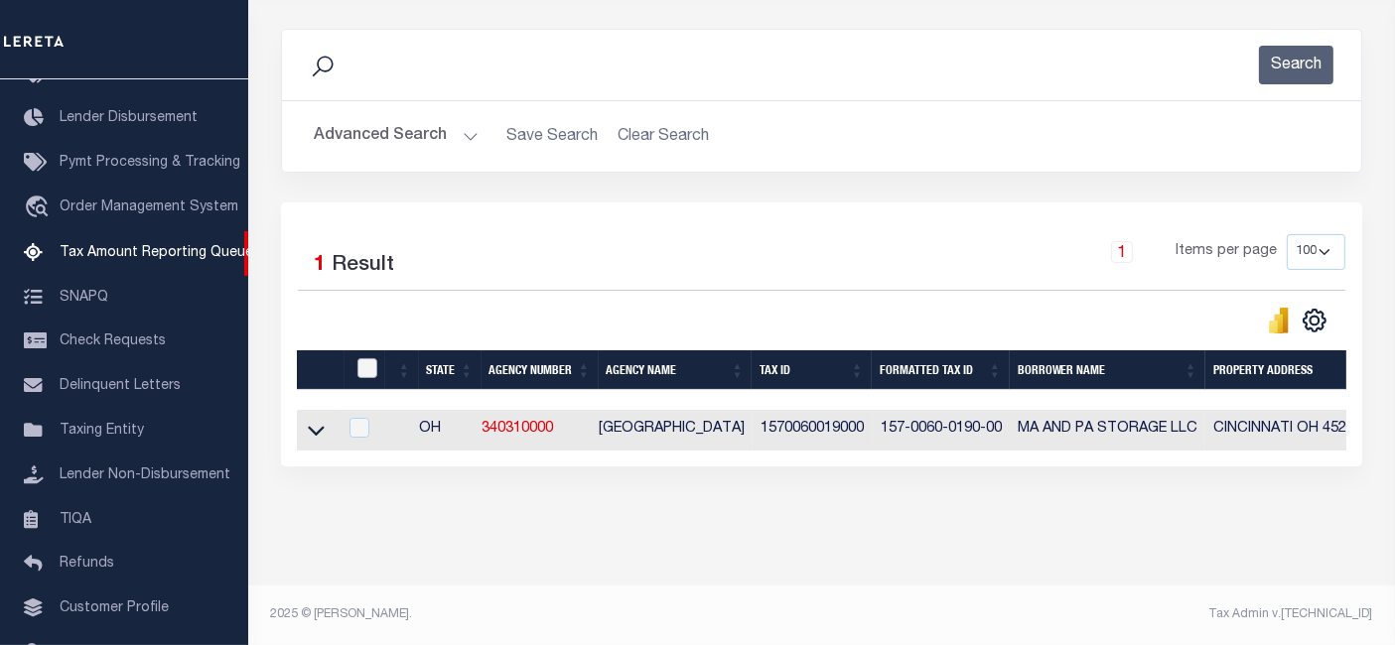
click at [369, 358] on input "checkbox" at bounding box center [367, 368] width 20 height 20
checkbox input "true"
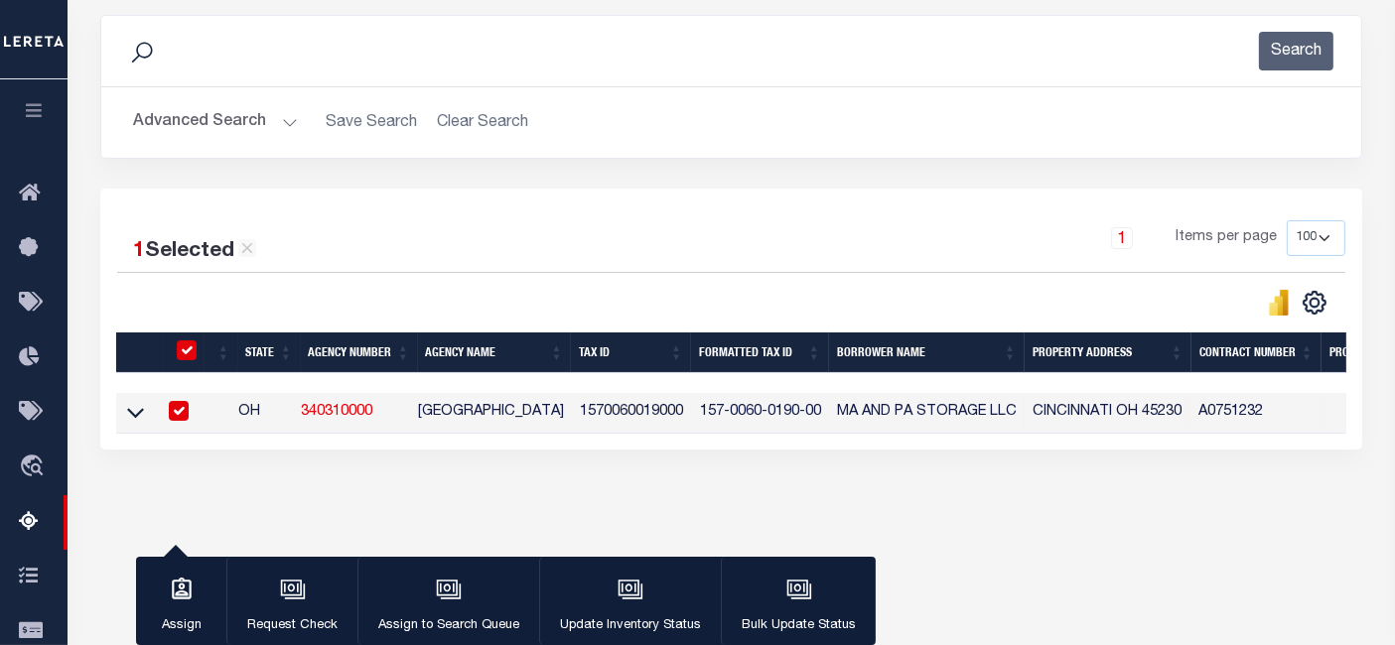
scroll to position [252, 0]
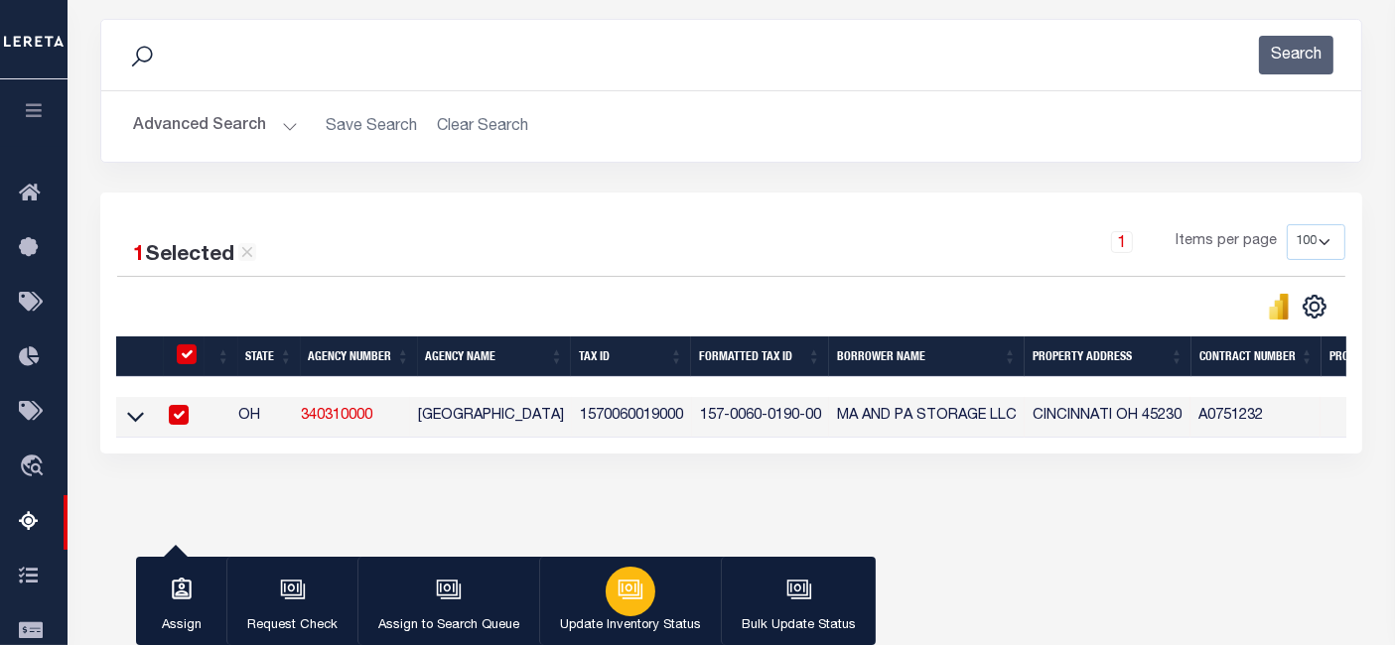
click at [646, 580] on div "button" at bounding box center [631, 592] width 50 height 50
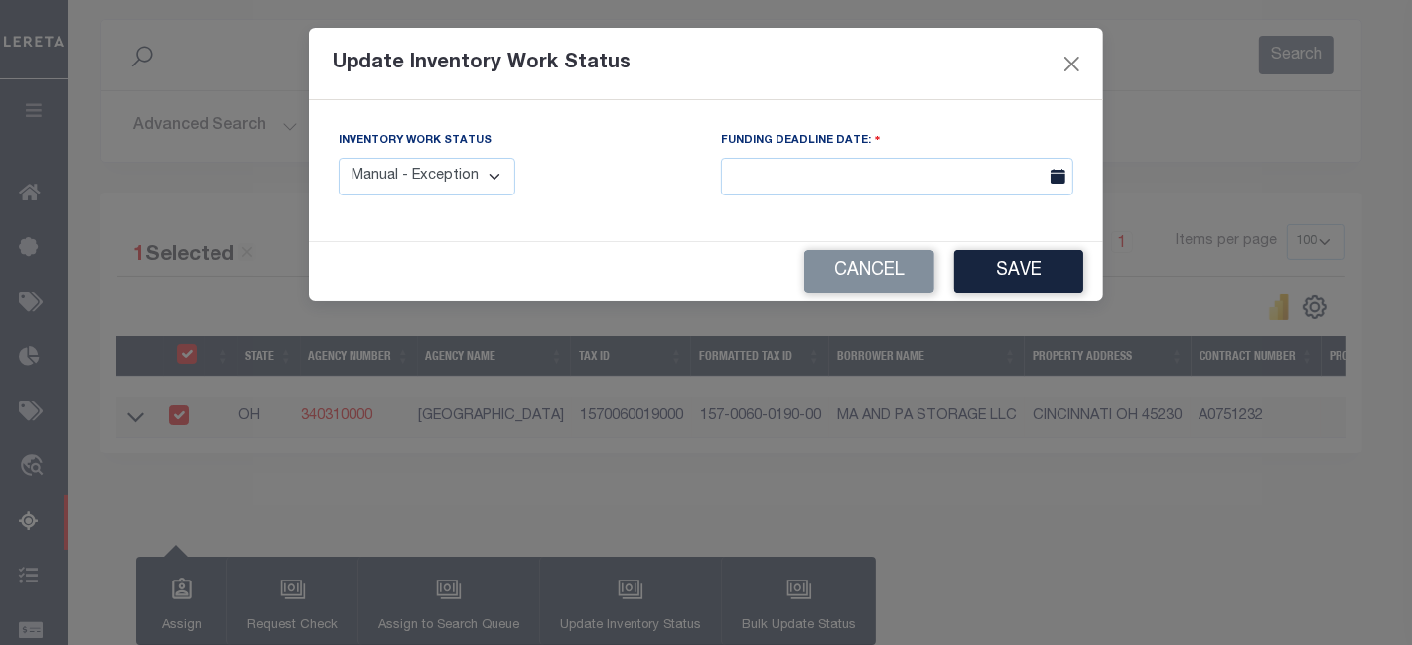
click at [402, 256] on form "Update Inventory Work Status Inventory Work Status Manual - Exception Pended - …" at bounding box center [706, 164] width 794 height 273
select select "4"
click at [338, 158] on select "Manual - Exception Pended - Awaiting Search Late Add Exception Completed" at bounding box center [426, 177] width 177 height 39
click at [1004, 273] on button "Save" at bounding box center [1018, 271] width 129 height 43
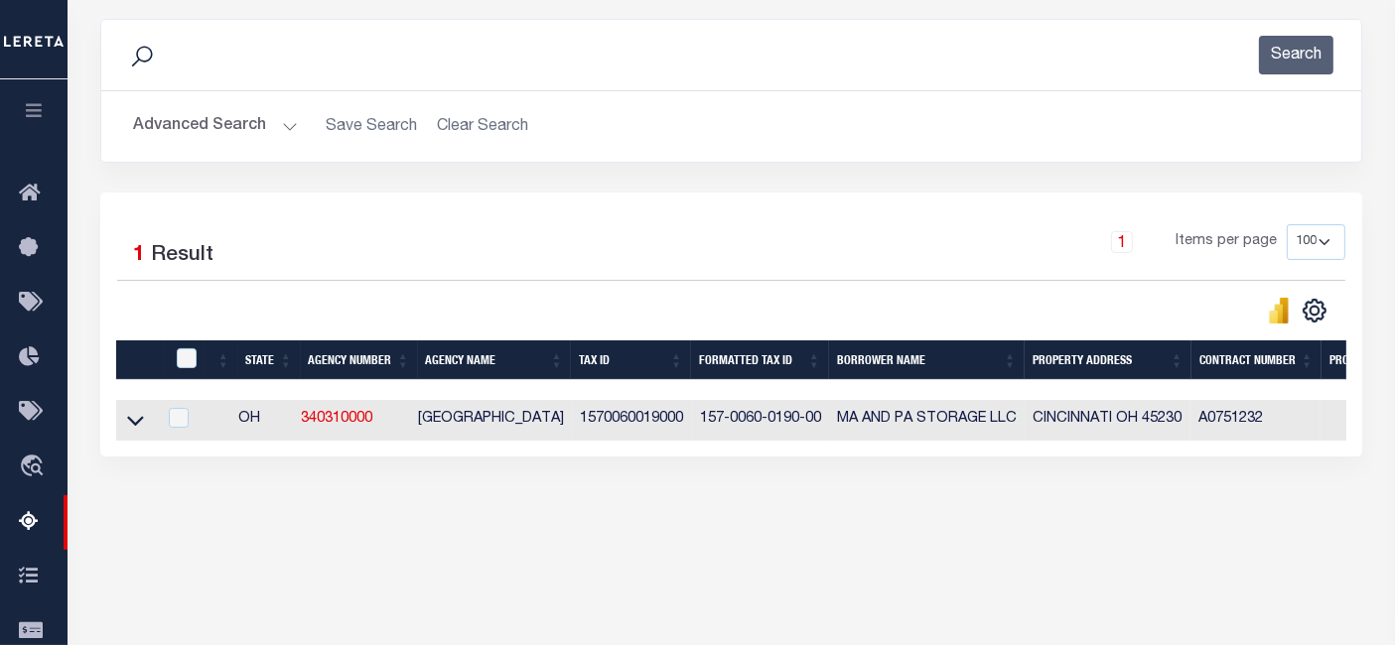
click at [220, 124] on button "Advanced Search" at bounding box center [215, 126] width 165 height 39
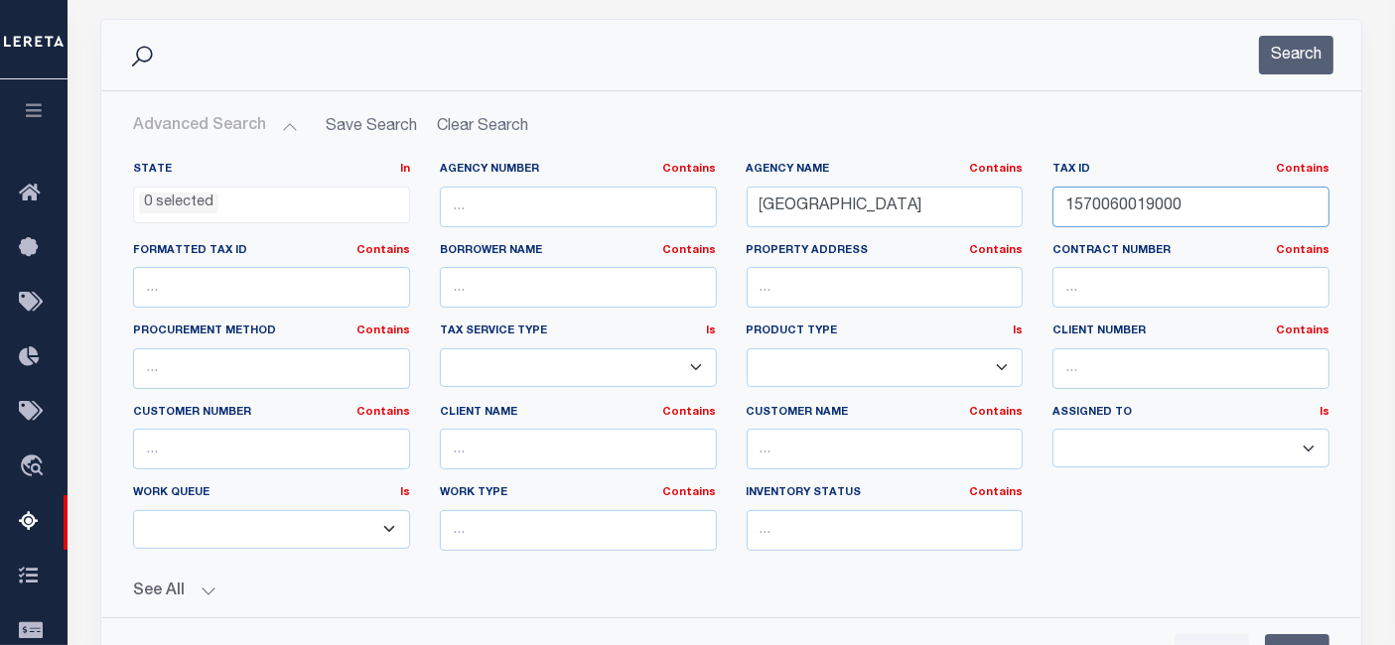
drag, startPoint x: 1123, startPoint y: 208, endPoint x: 1074, endPoint y: 211, distance: 48.7
click at [1065, 208] on input "1570060019000" at bounding box center [1190, 207] width 277 height 41
paste input "8100040052"
type input "1810004005200"
click at [1292, 55] on button "Search" at bounding box center [1296, 55] width 74 height 39
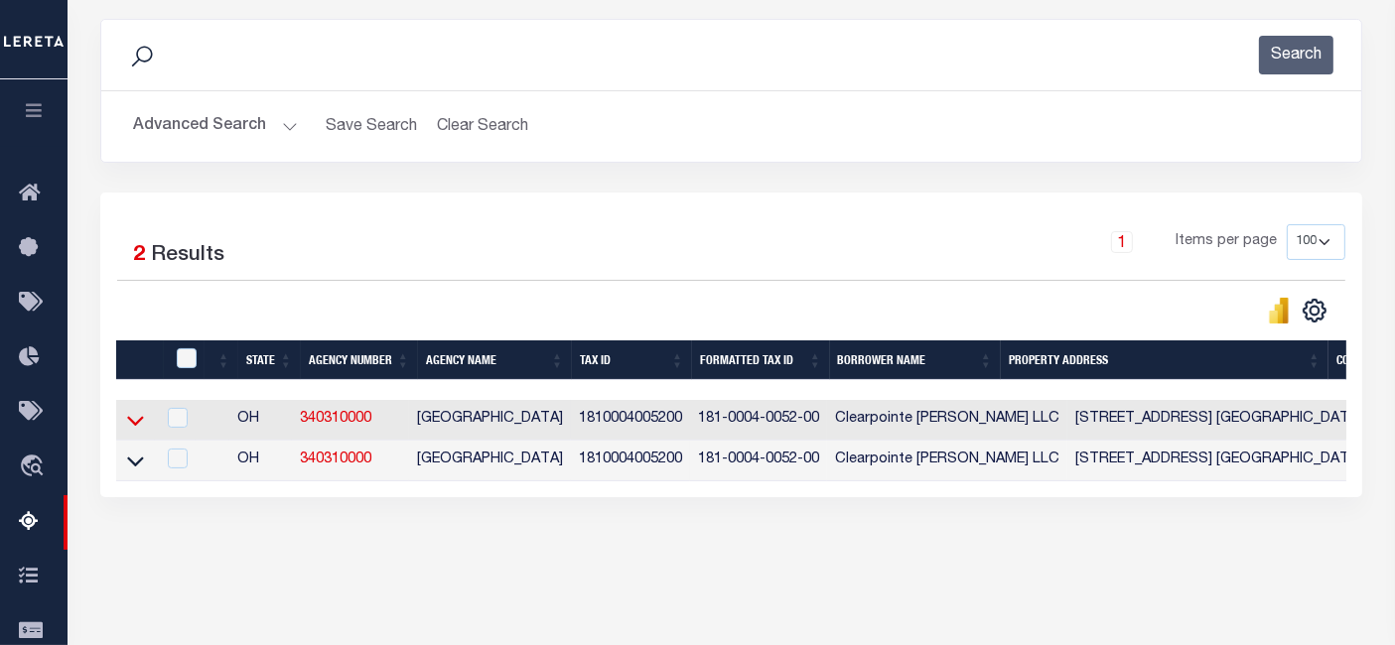
click at [137, 426] on icon at bounding box center [135, 422] width 17 height 10
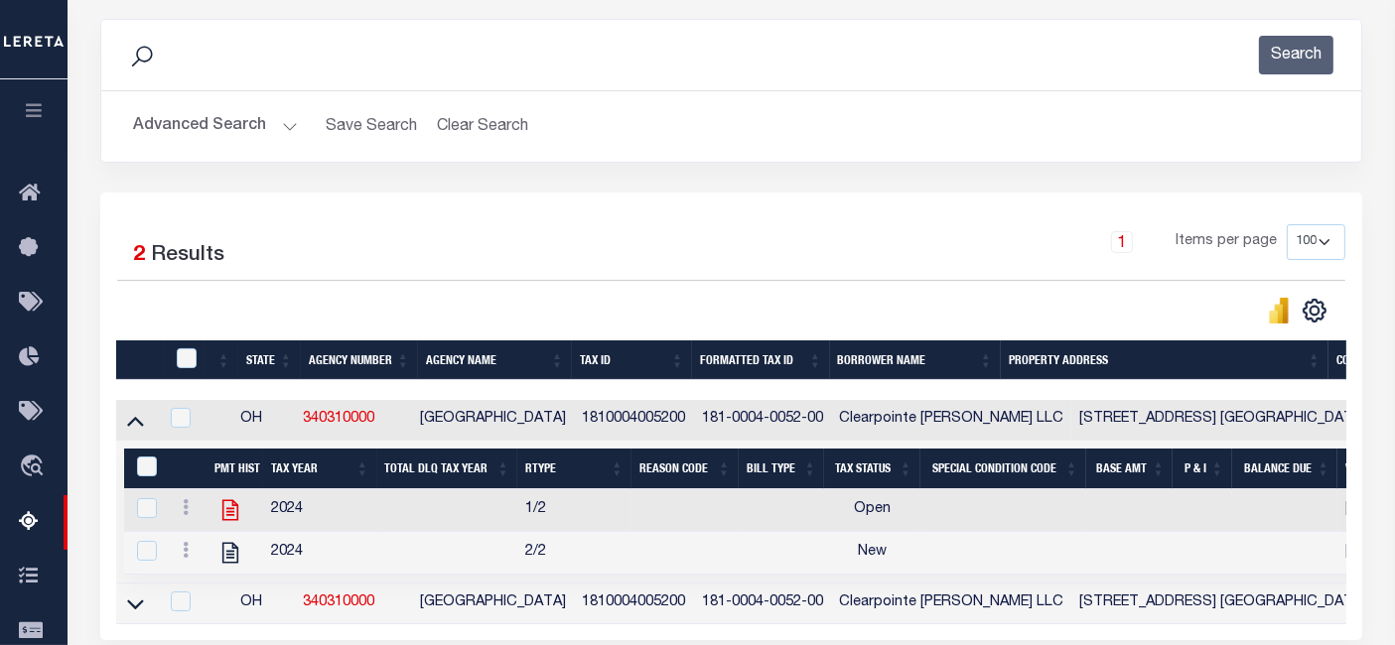
click at [232, 518] on icon at bounding box center [230, 510] width 16 height 21
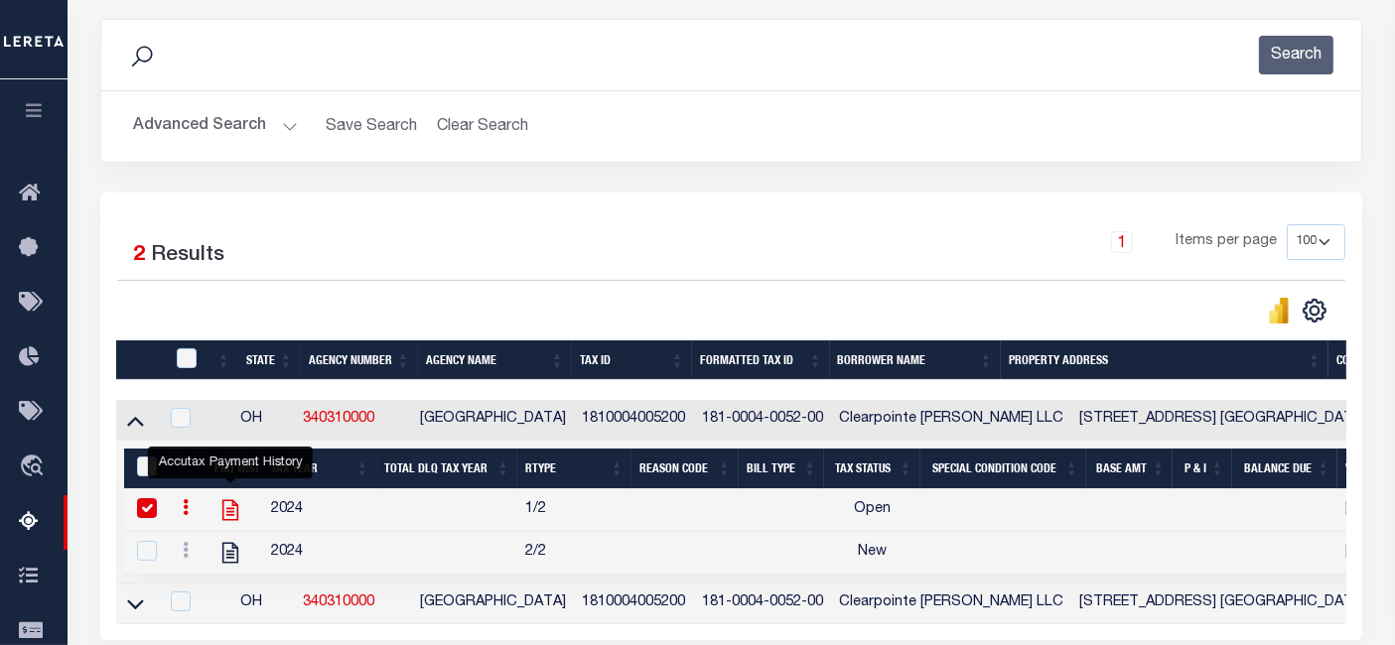
checkbox input "true"
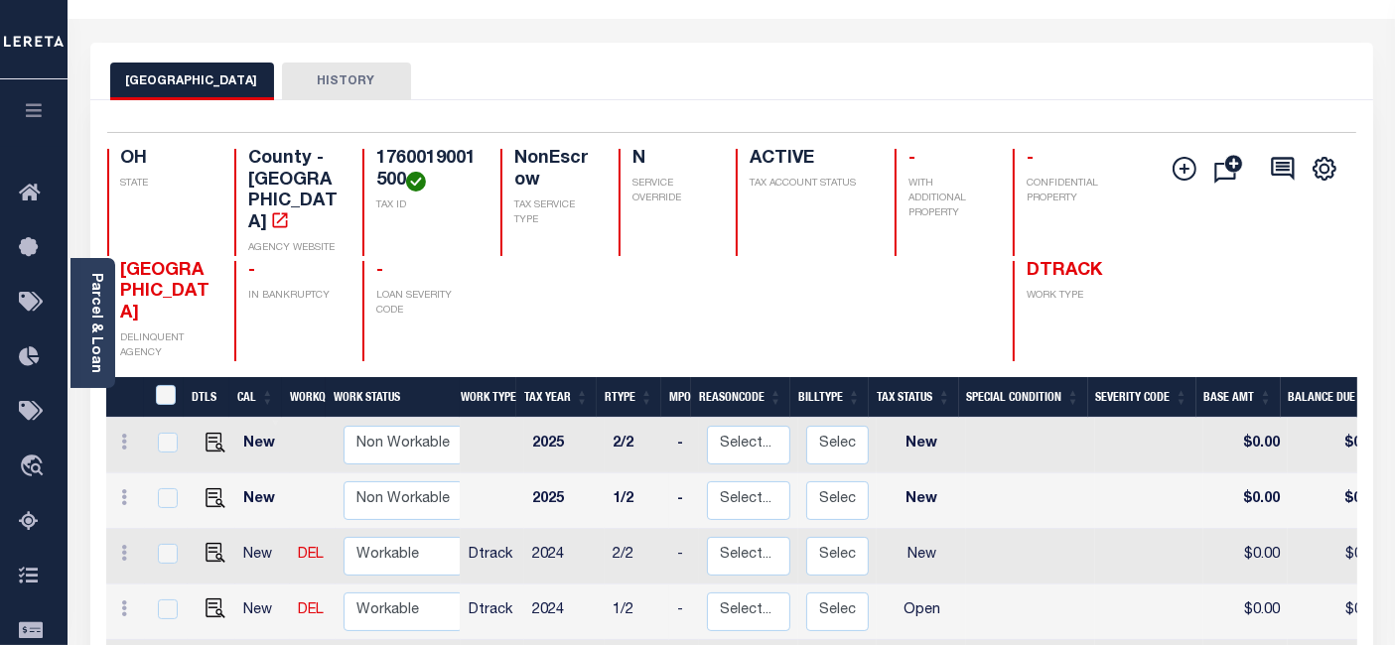
scroll to position [220, 0]
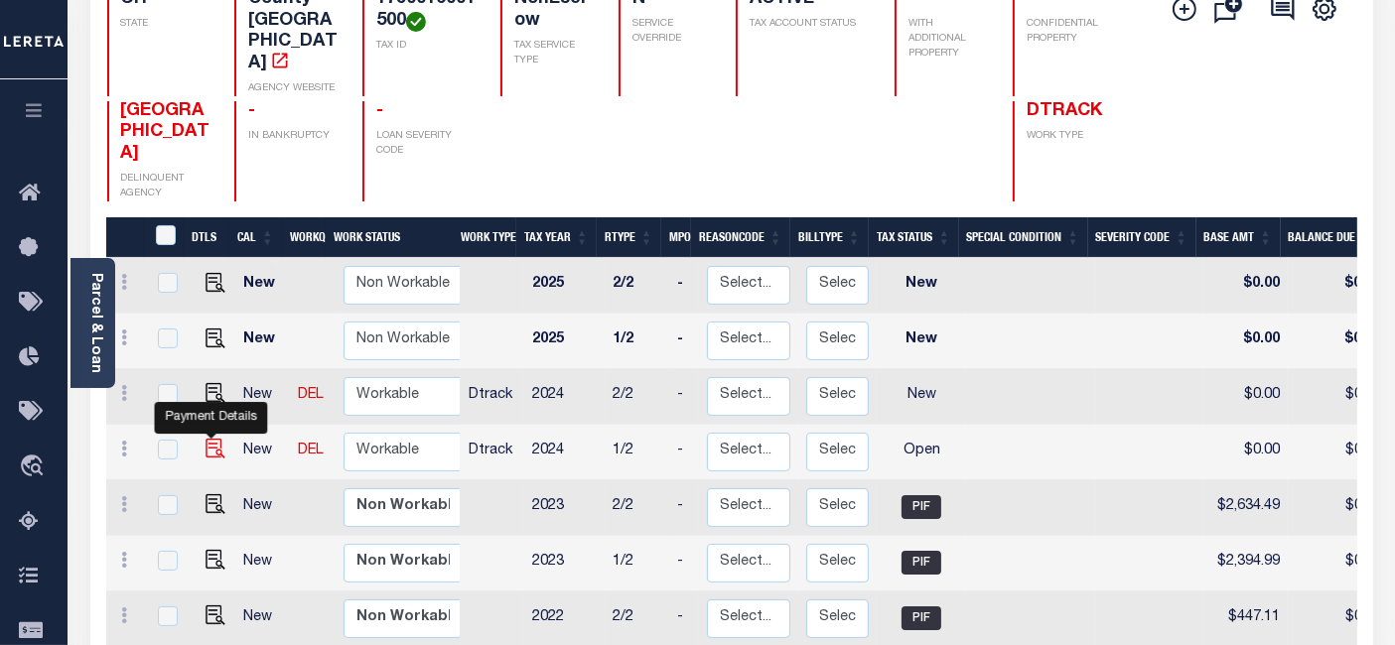
click at [205, 439] on img "" at bounding box center [215, 449] width 20 height 20
checkbox input "true"
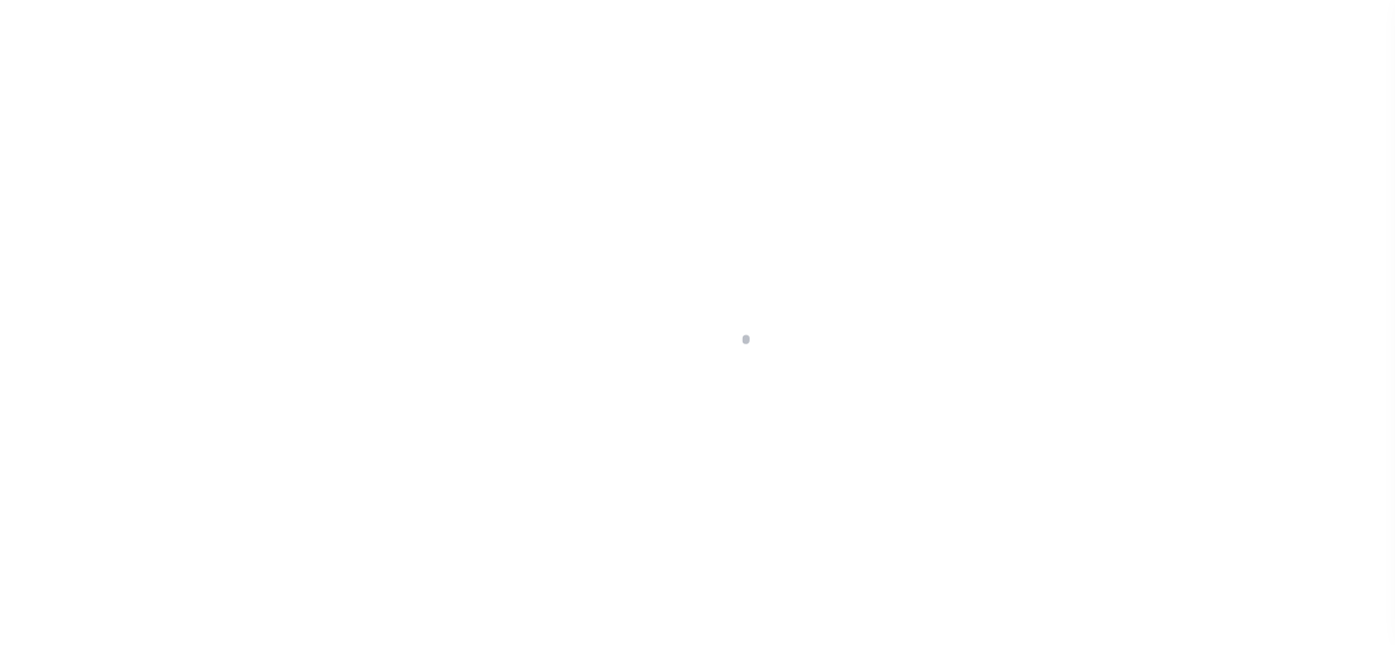
select select "OP2"
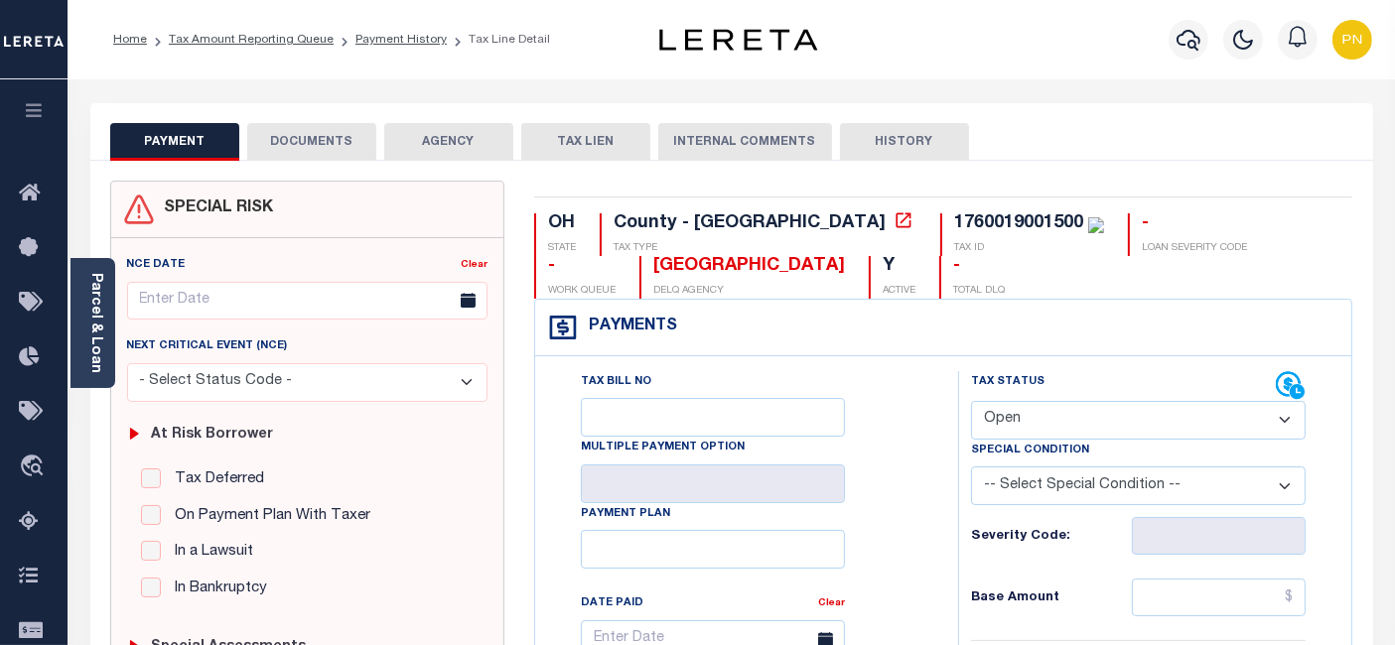
click at [342, 140] on button "DOCUMENTS" at bounding box center [311, 142] width 129 height 38
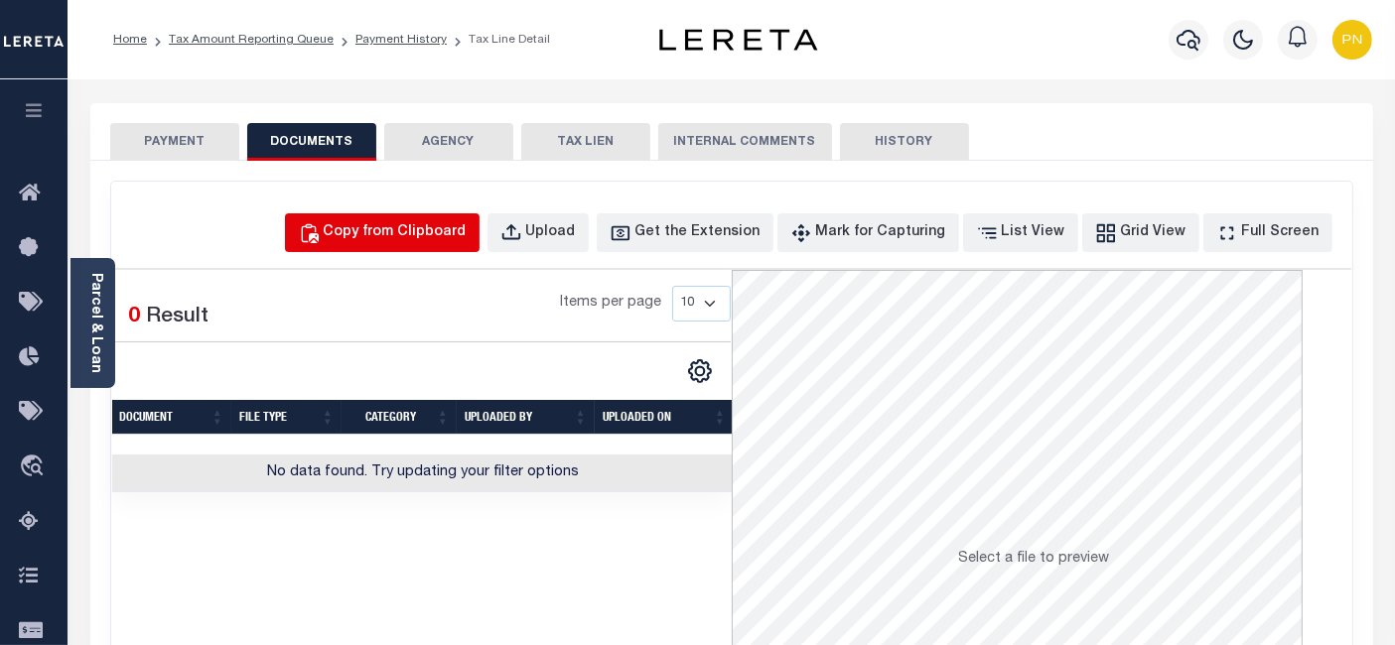
click at [450, 214] on button "Copy from Clipboard" at bounding box center [382, 232] width 195 height 39
select select "POP"
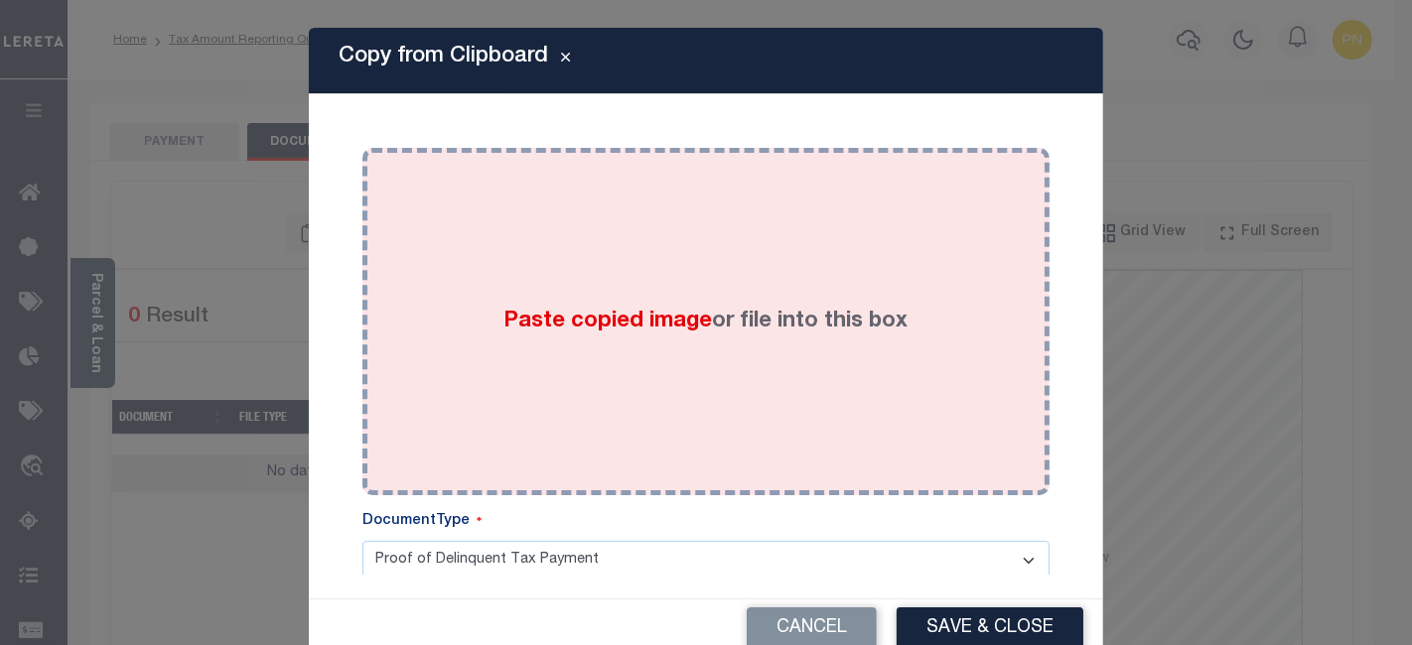
click at [655, 236] on div "Paste copied image or file into this box" at bounding box center [705, 322] width 657 height 318
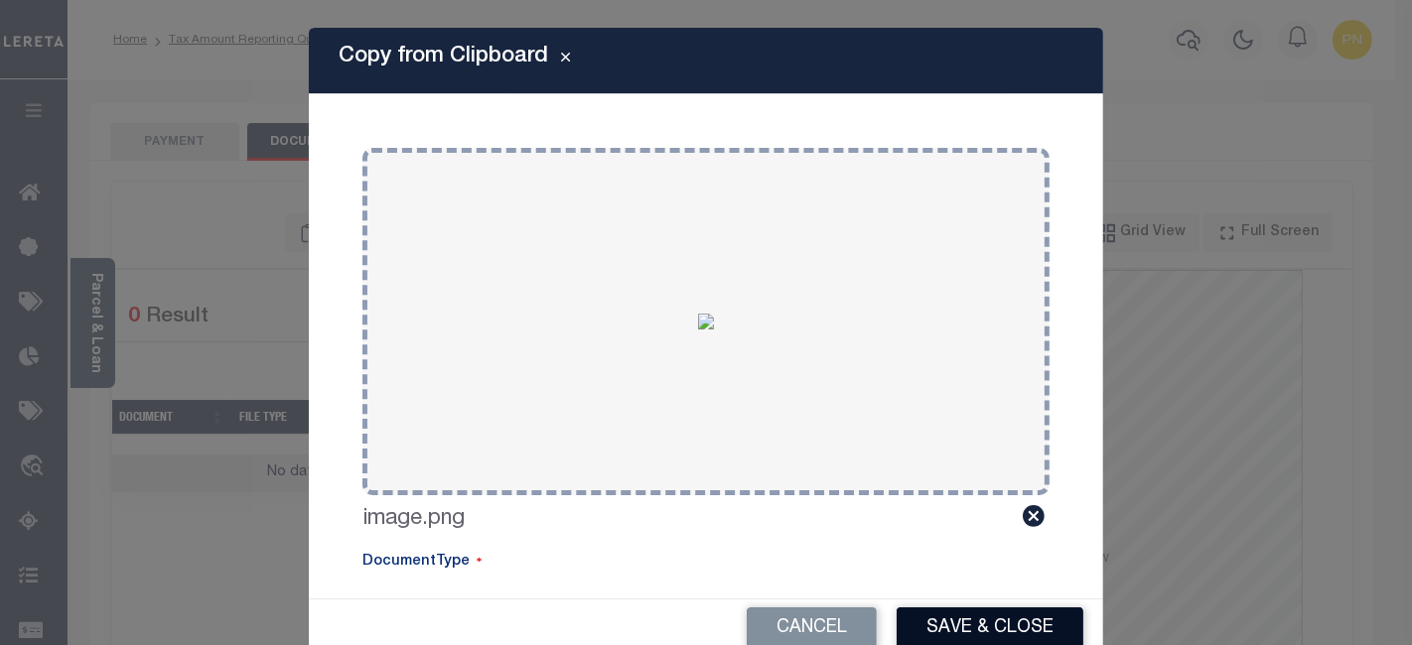
click at [943, 620] on button "Save & Close" at bounding box center [989, 628] width 187 height 43
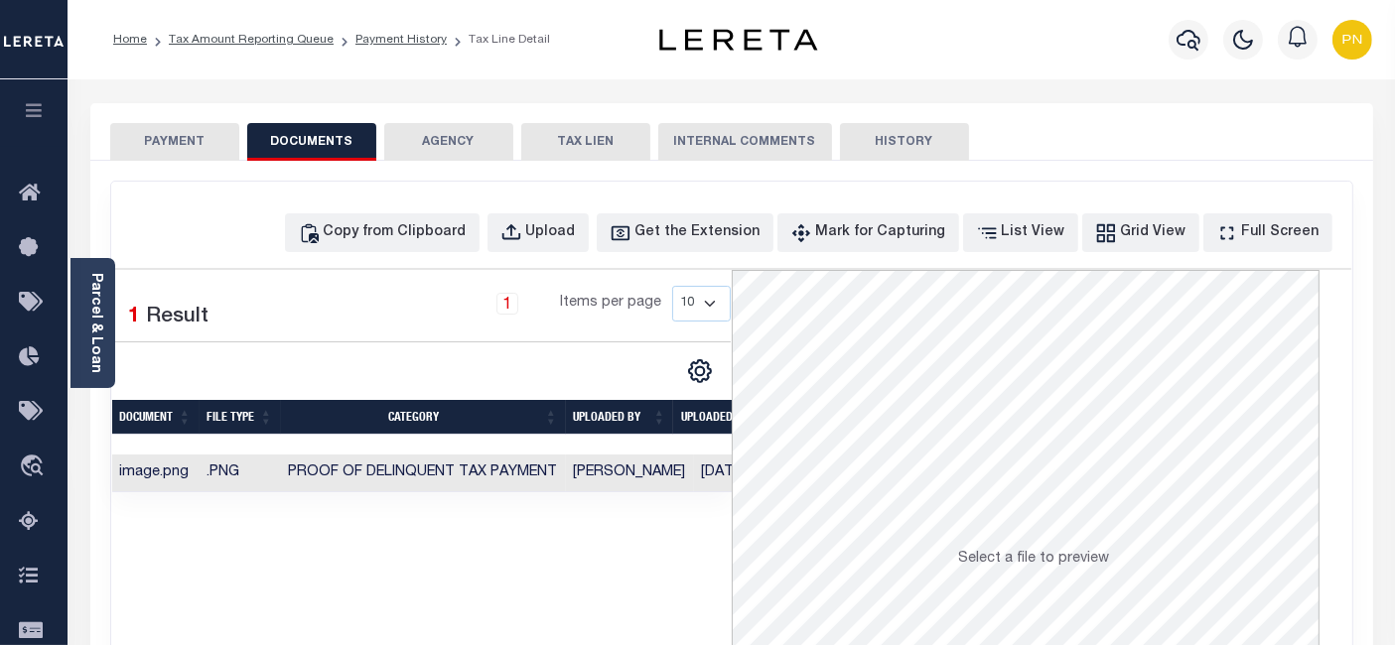
click at [193, 145] on button "PAYMENT" at bounding box center [174, 142] width 129 height 38
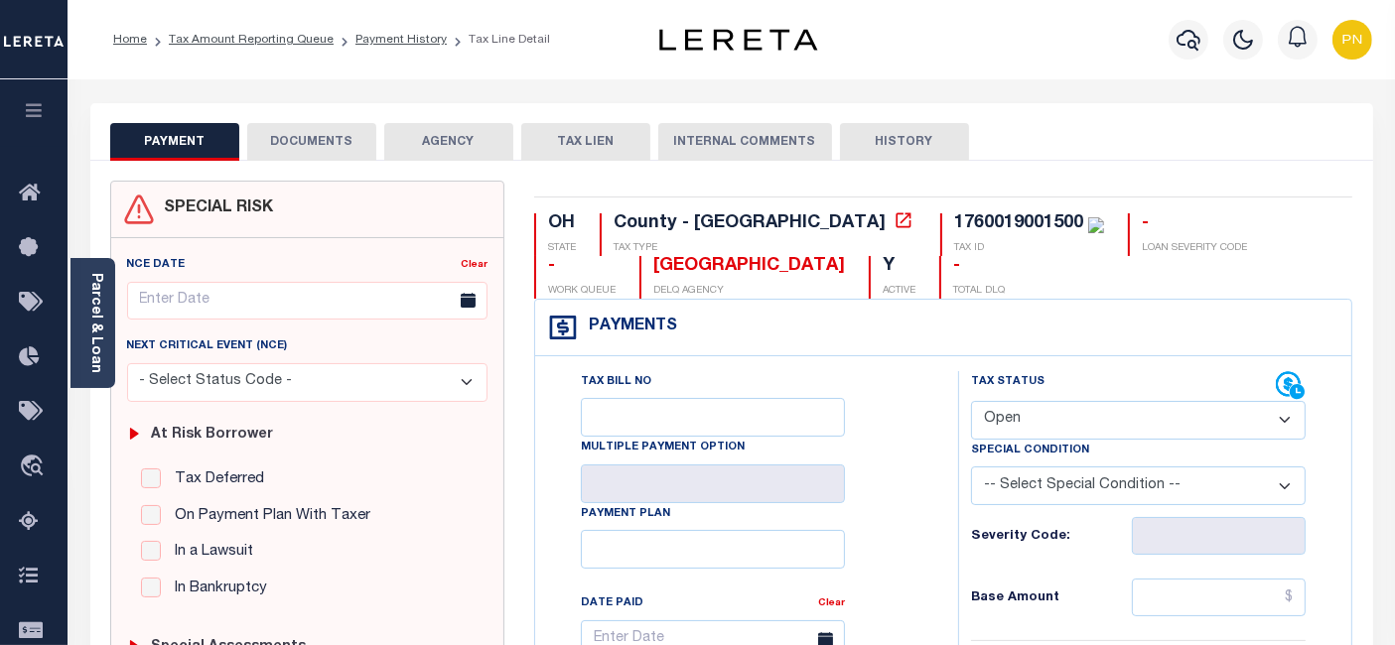
click at [1101, 424] on select "- Select Status Code - Open Due/Unpaid Paid Incomplete No Tax Due Internal Refu…" at bounding box center [1138, 420] width 335 height 39
select select "PYD"
click at [971, 401] on select "- Select Status Code - Open Due/Unpaid Paid Incomplete No Tax Due Internal Refu…" at bounding box center [1138, 420] width 335 height 39
type input "[DATE]"
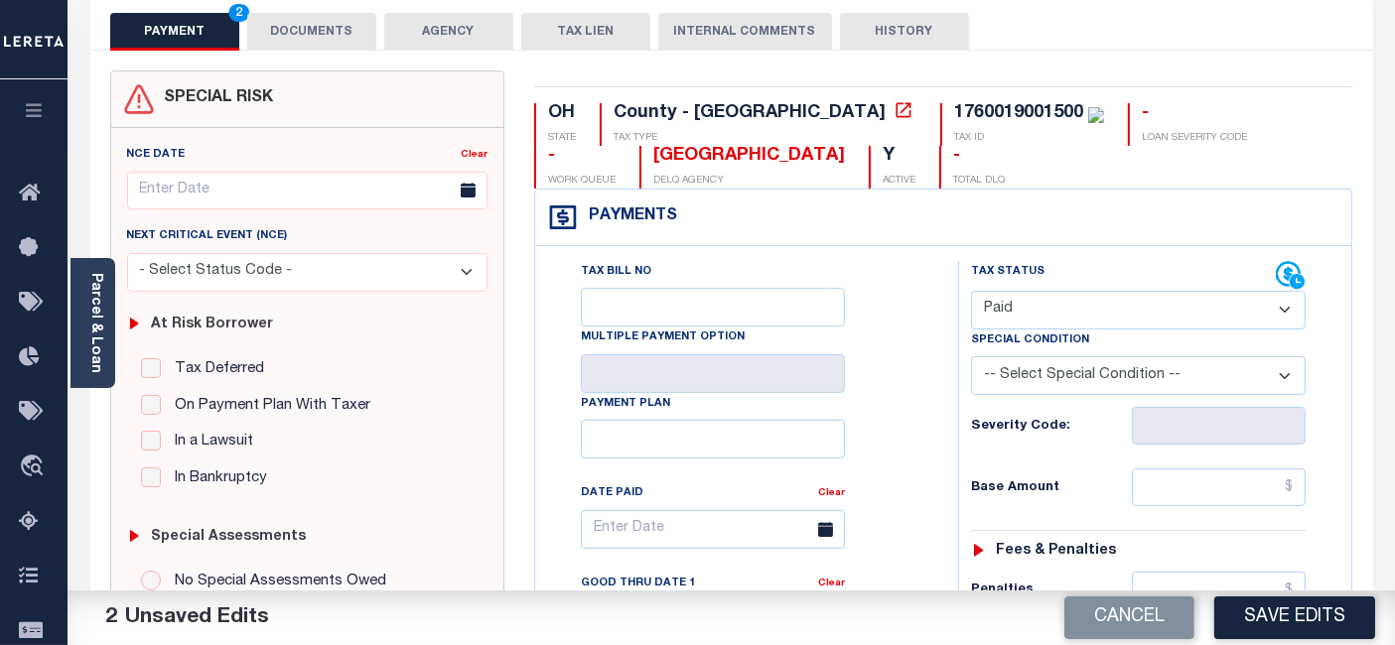
scroll to position [220, 0]
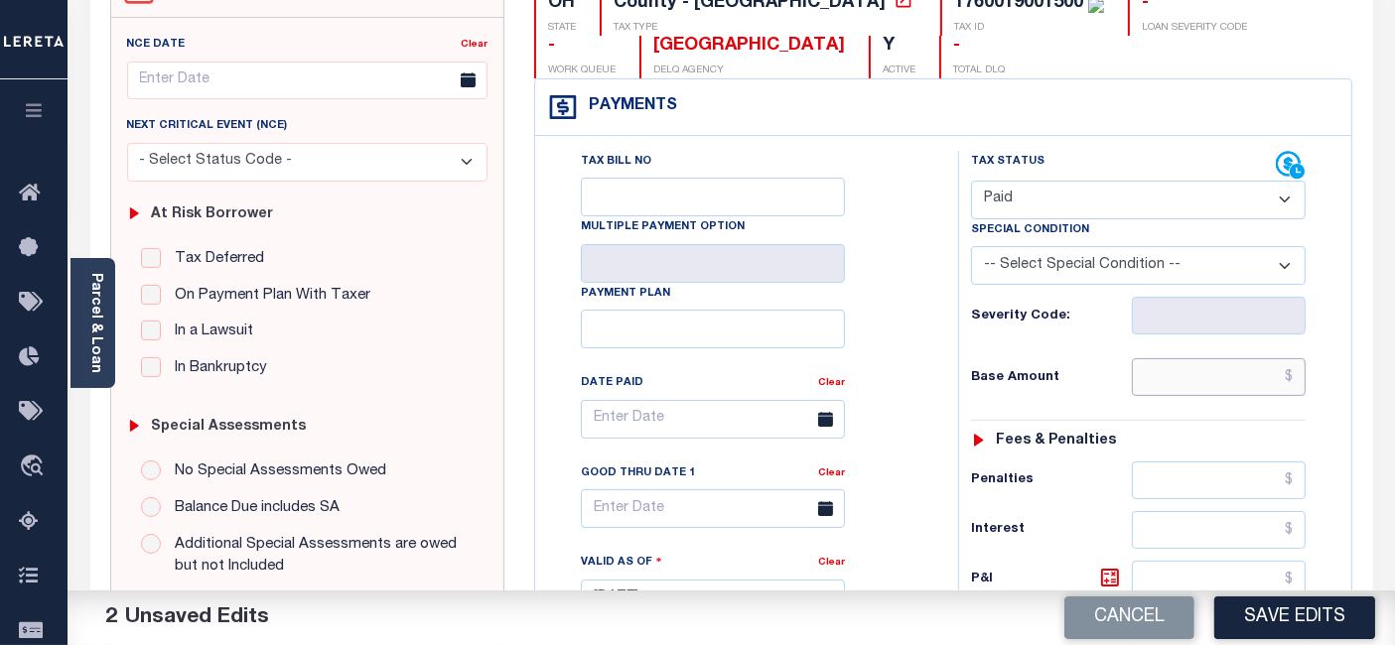
click at [1295, 375] on input "text" at bounding box center [1219, 377] width 174 height 38
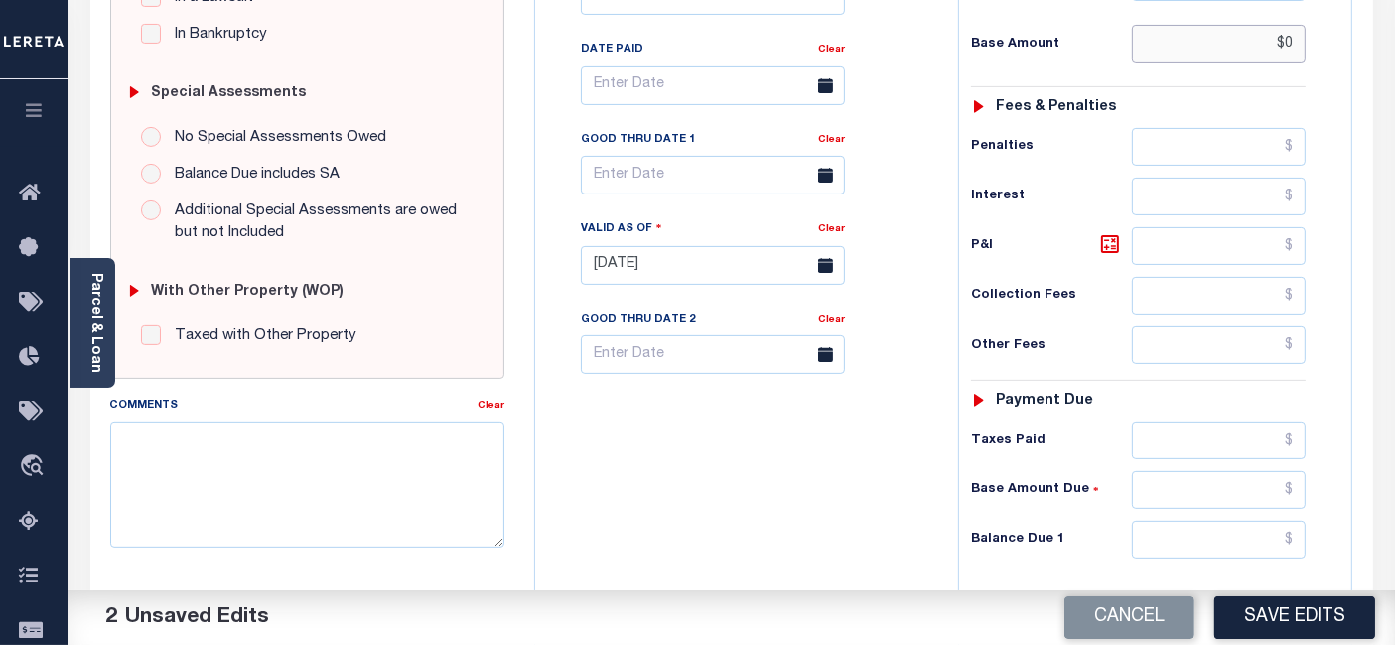
scroll to position [661, 0]
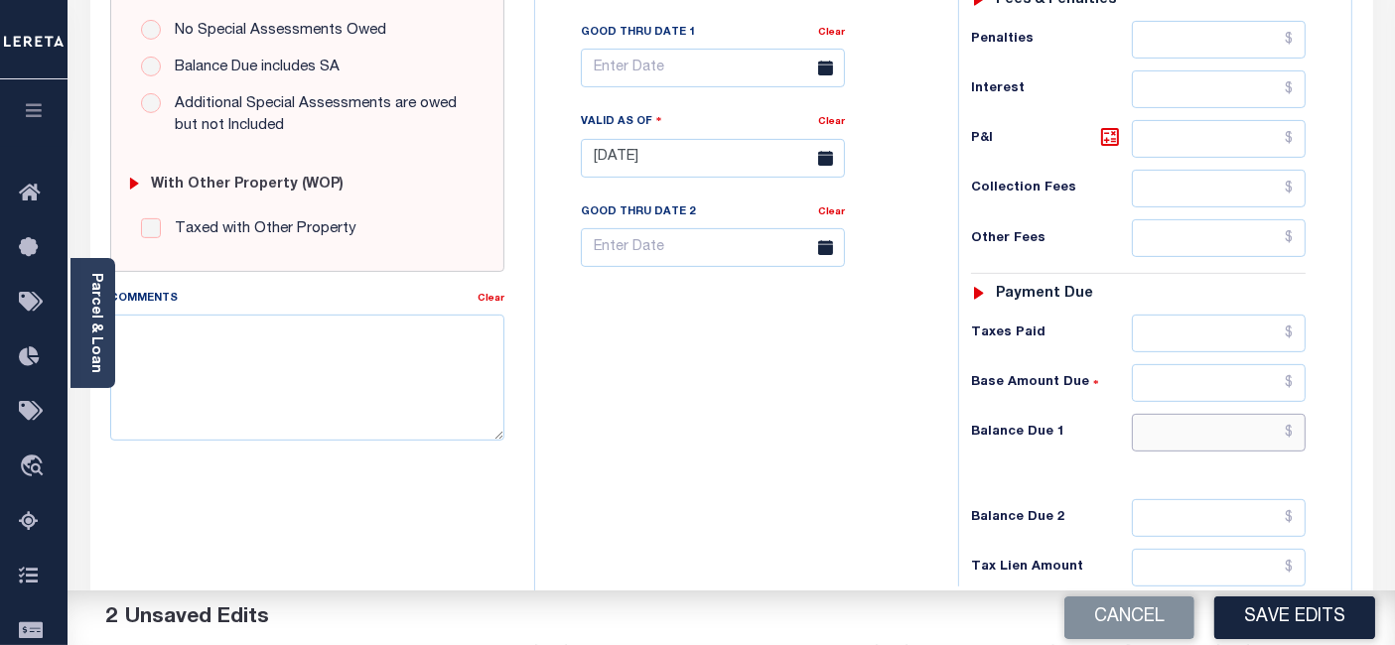
click at [1290, 429] on input "text" at bounding box center [1219, 433] width 174 height 38
type input "$00.00"
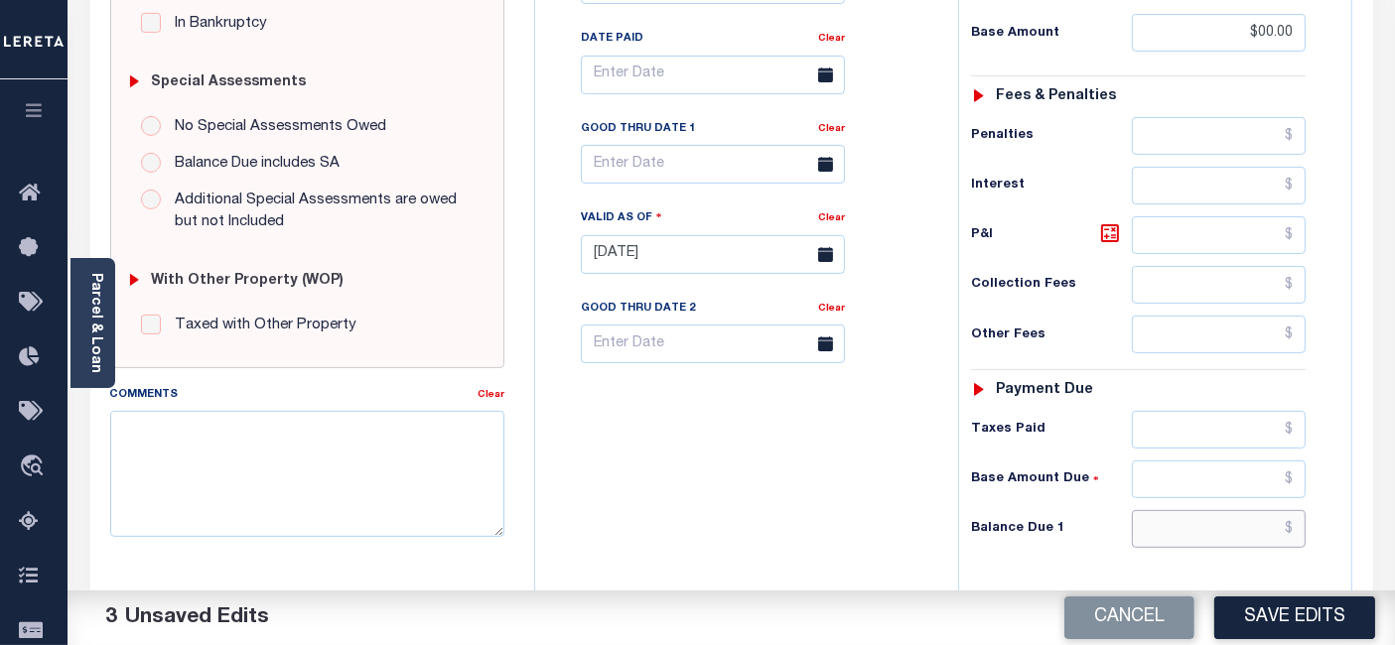
scroll to position [700, 0]
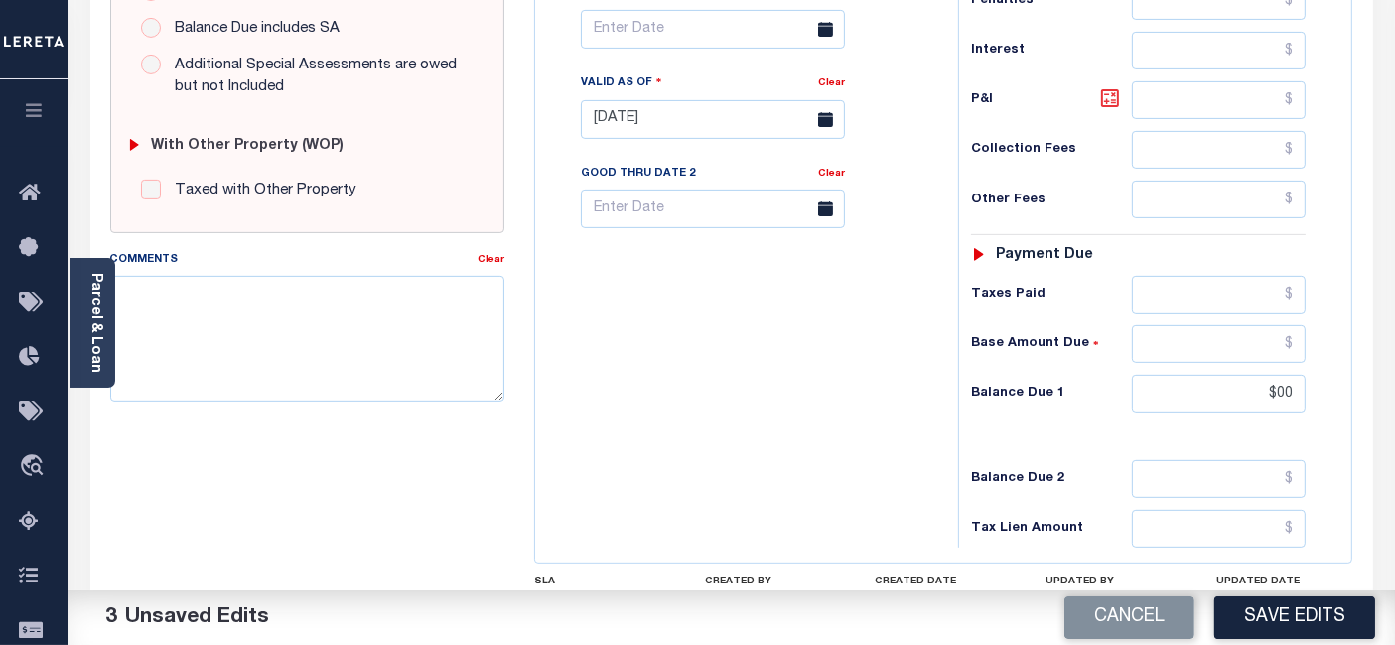
type input "$00.00"
click at [1112, 101] on icon at bounding box center [1110, 98] width 12 height 12
type input "$0.00"
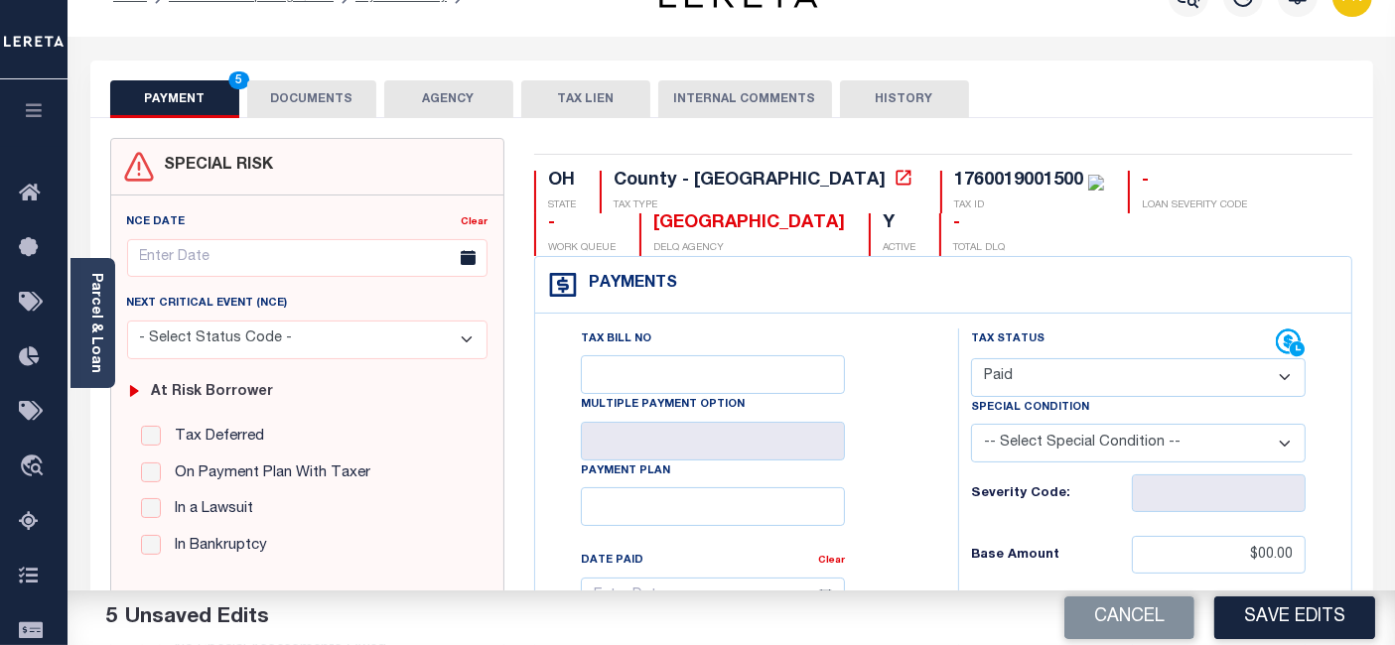
scroll to position [0, 0]
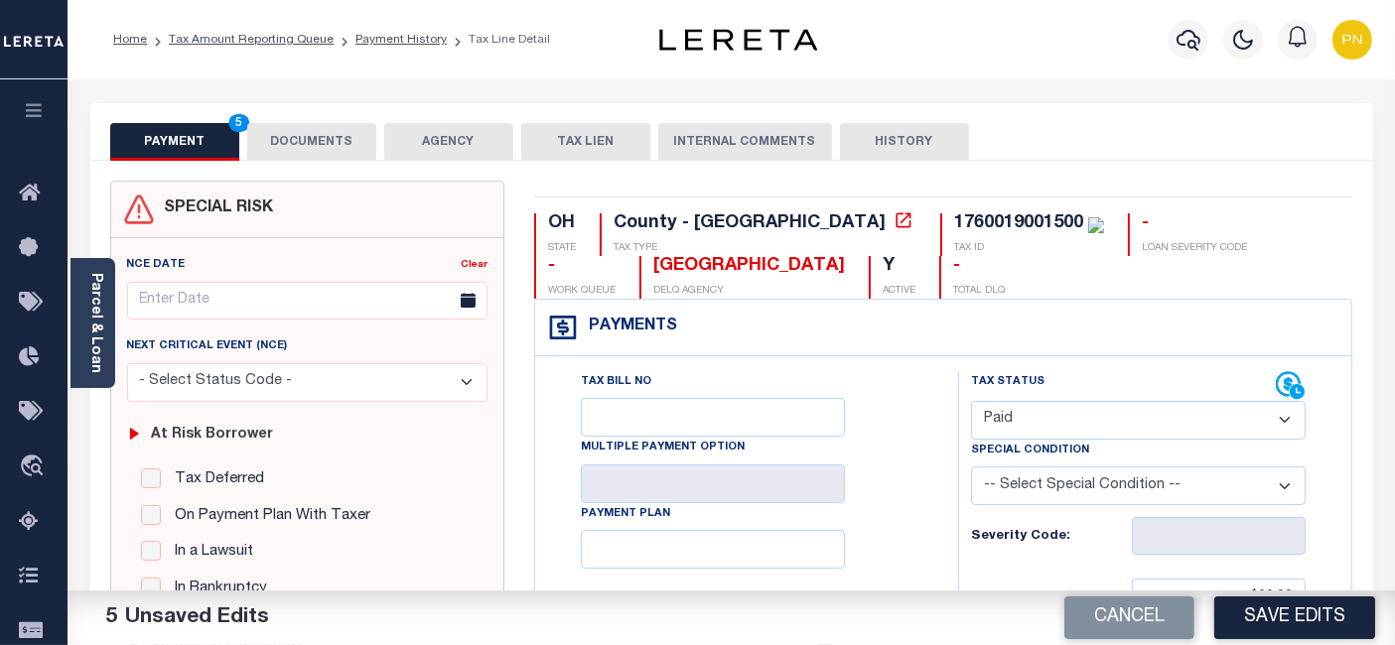
click at [329, 138] on button "DOCUMENTS" at bounding box center [311, 142] width 129 height 38
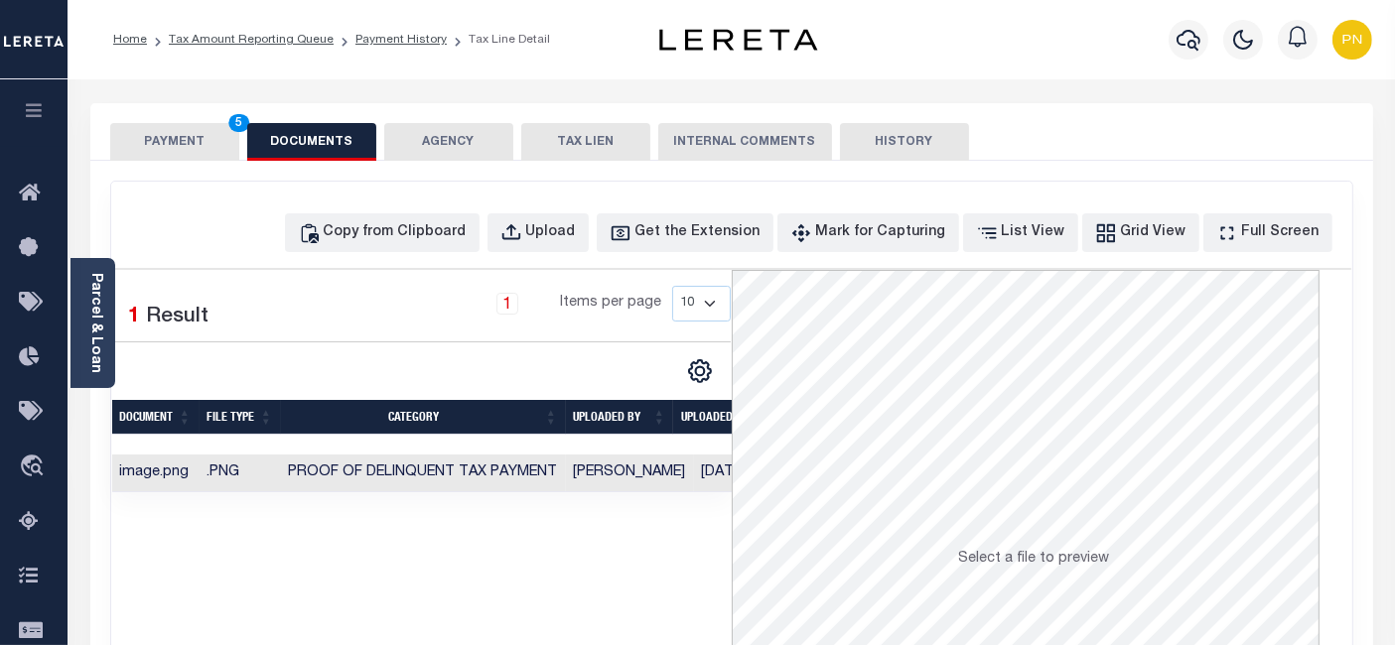
click at [202, 140] on button "PAYMENT 5" at bounding box center [174, 142] width 129 height 38
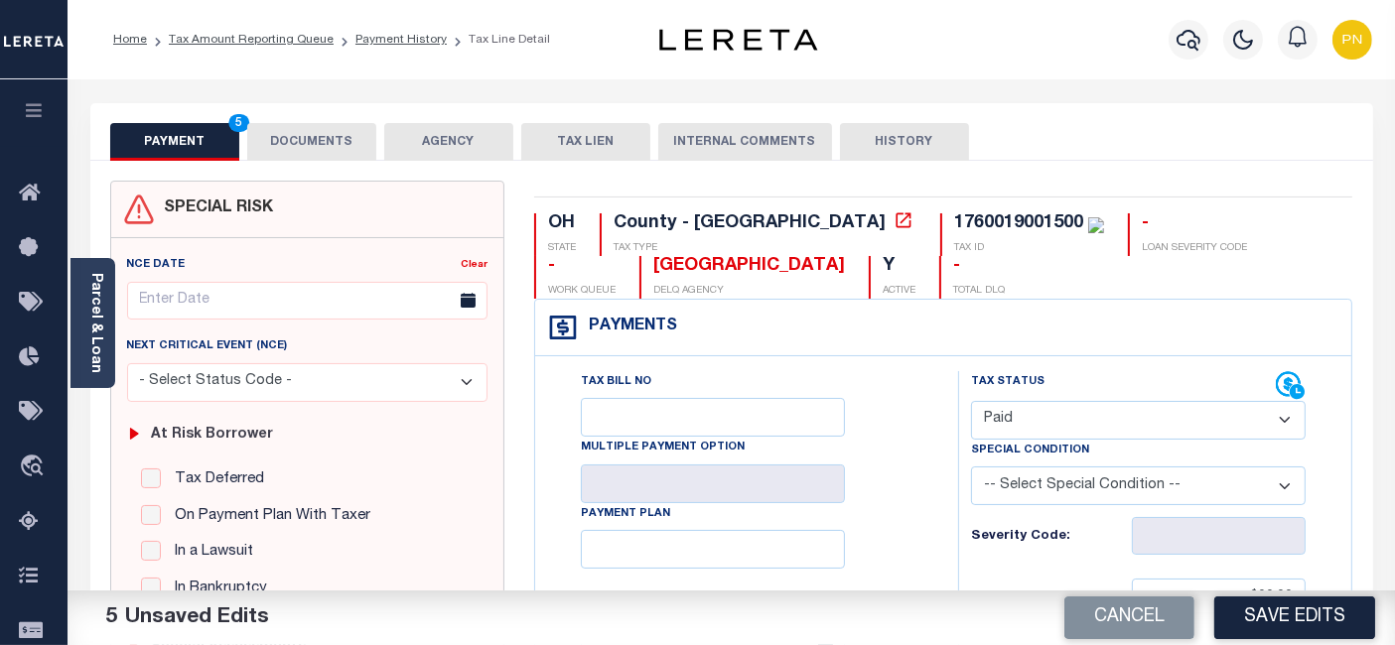
click at [1273, 616] on button "Save Edits" at bounding box center [1294, 618] width 161 height 43
checkbox input "false"
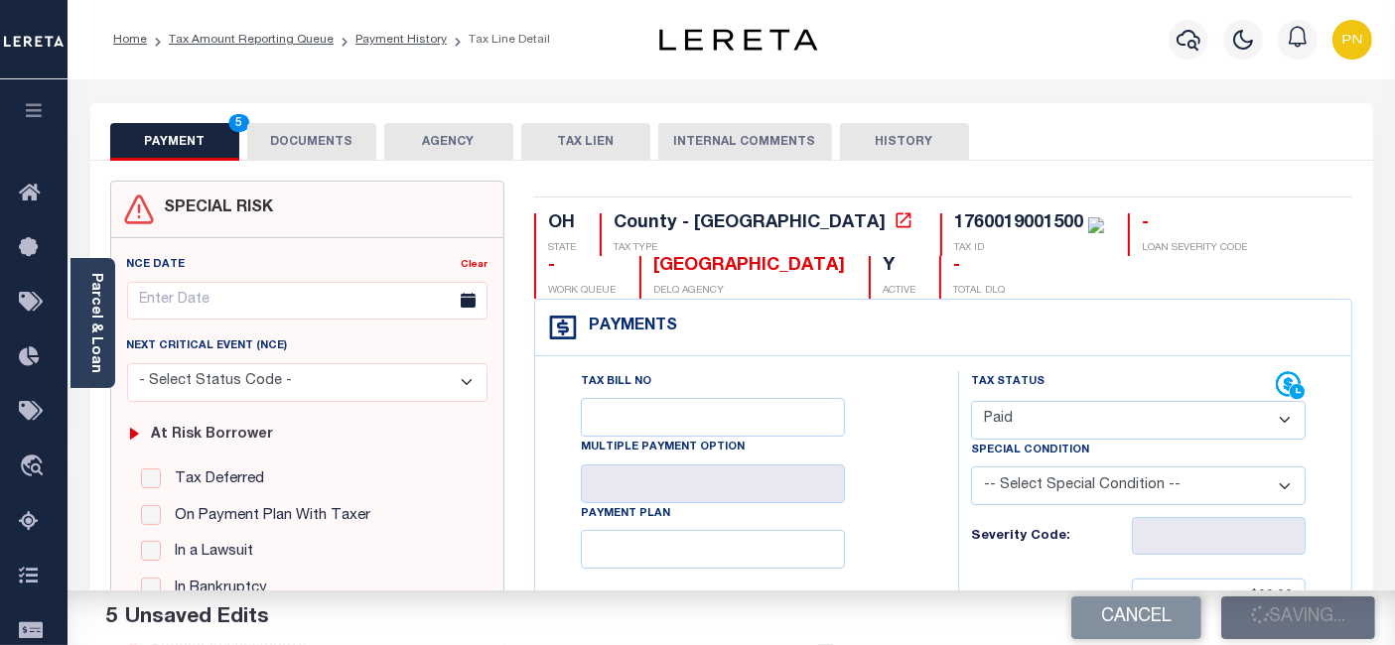
type input "$0"
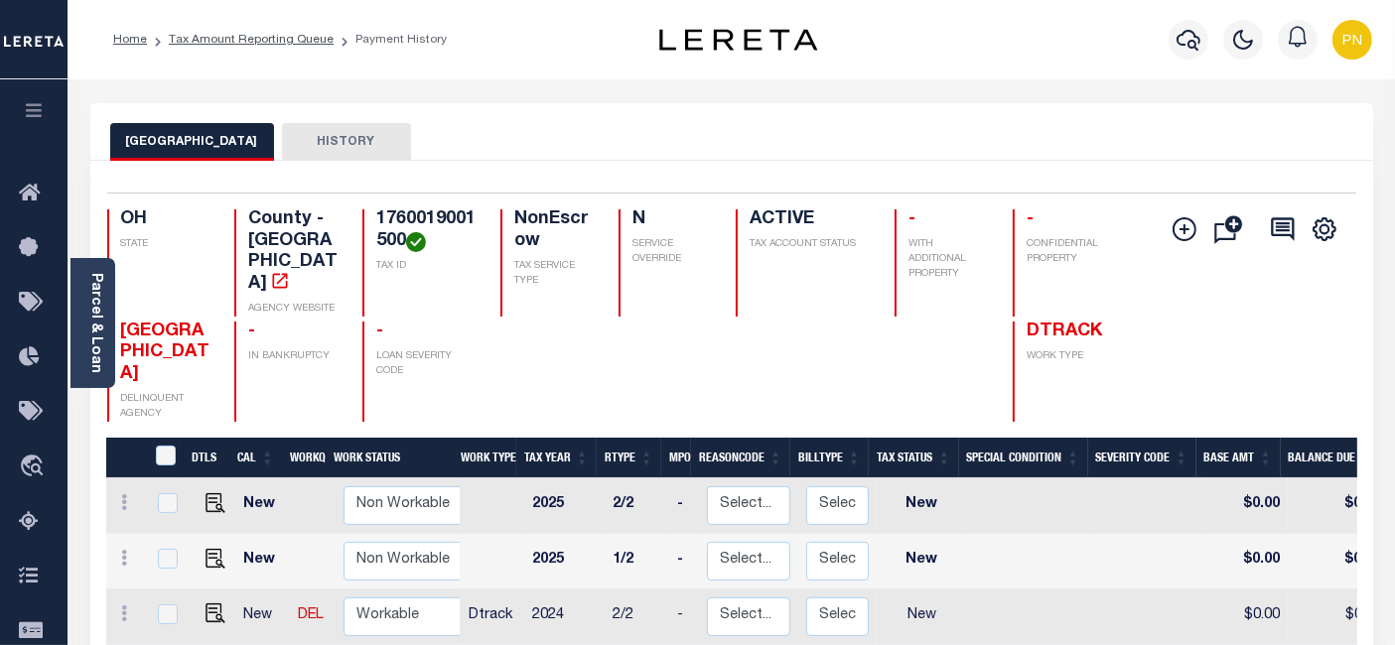
scroll to position [220, 0]
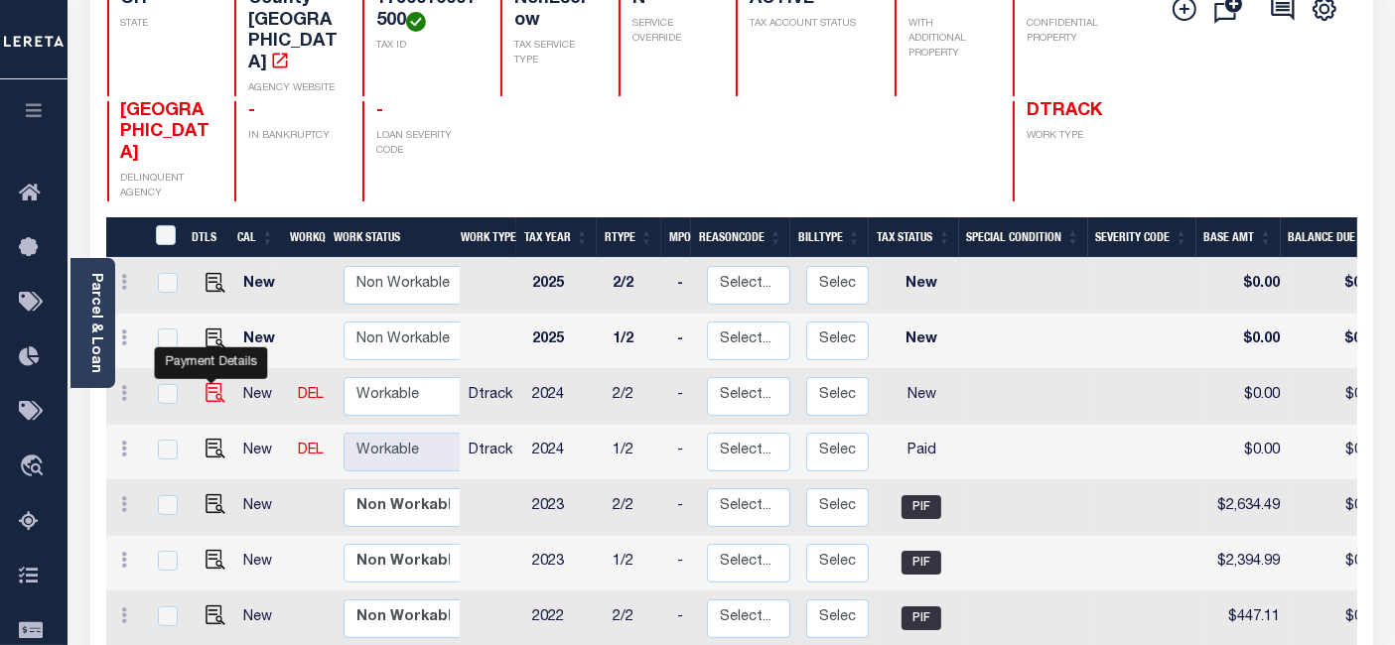
click at [208, 383] on img "" at bounding box center [215, 393] width 20 height 20
checkbox input "true"
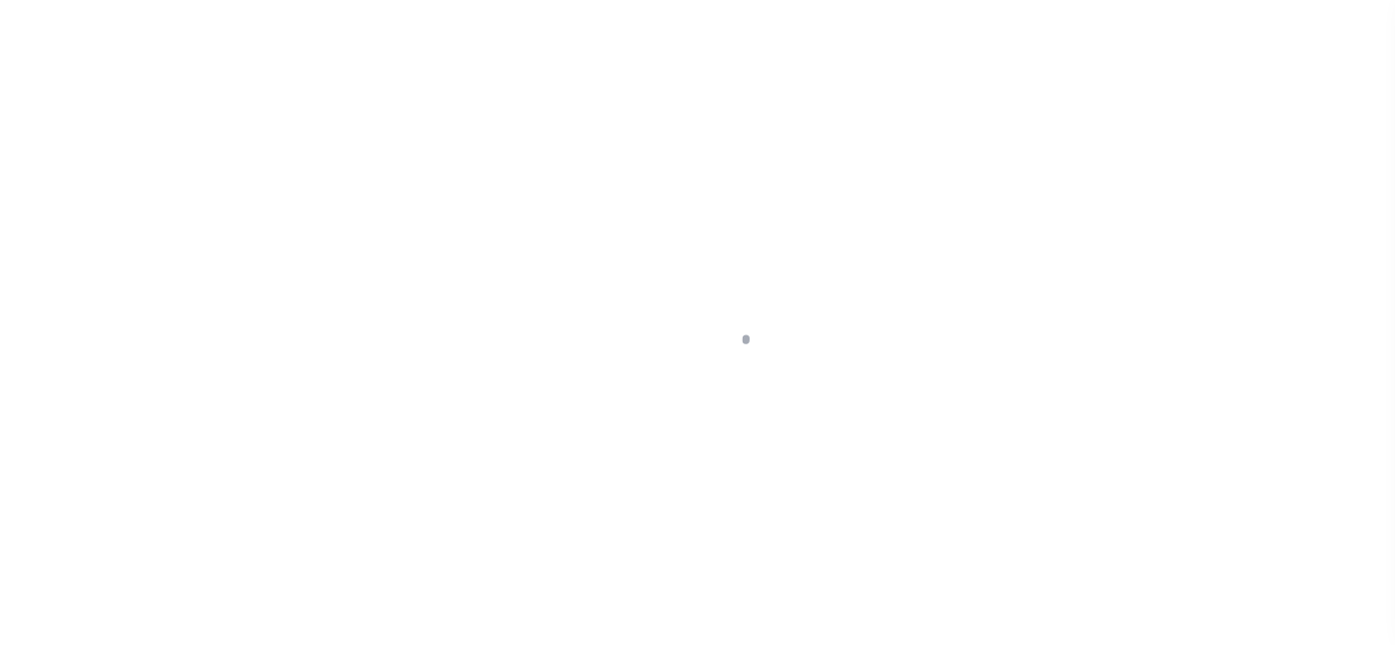
select select "NW2"
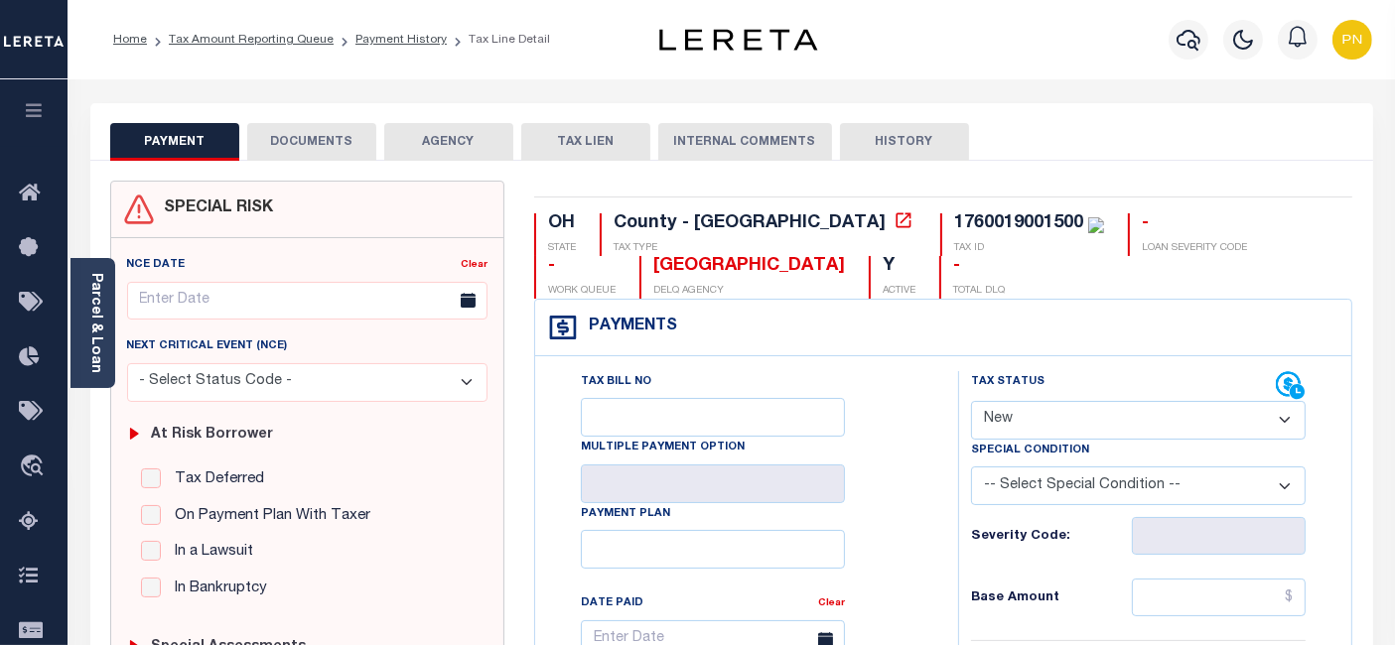
click at [316, 151] on button "DOCUMENTS" at bounding box center [311, 142] width 129 height 38
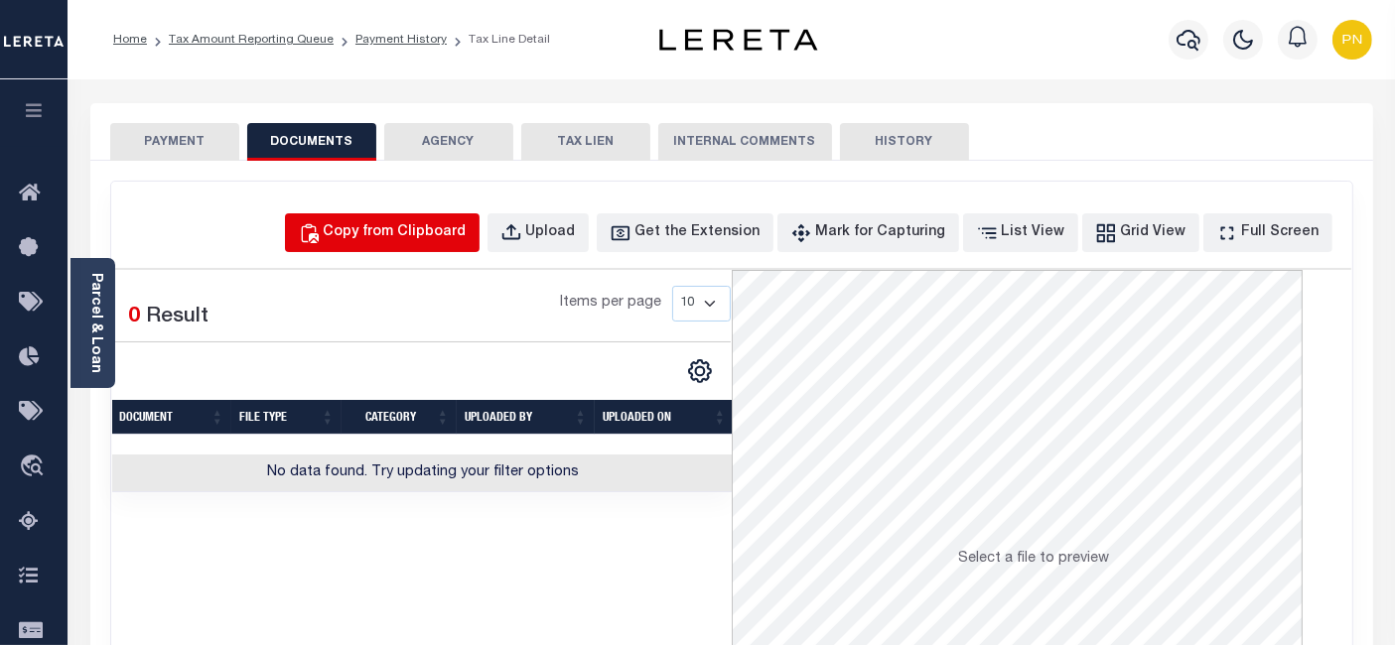
click at [447, 222] on div "Copy from Clipboard" at bounding box center [395, 233] width 143 height 22
select select "POP"
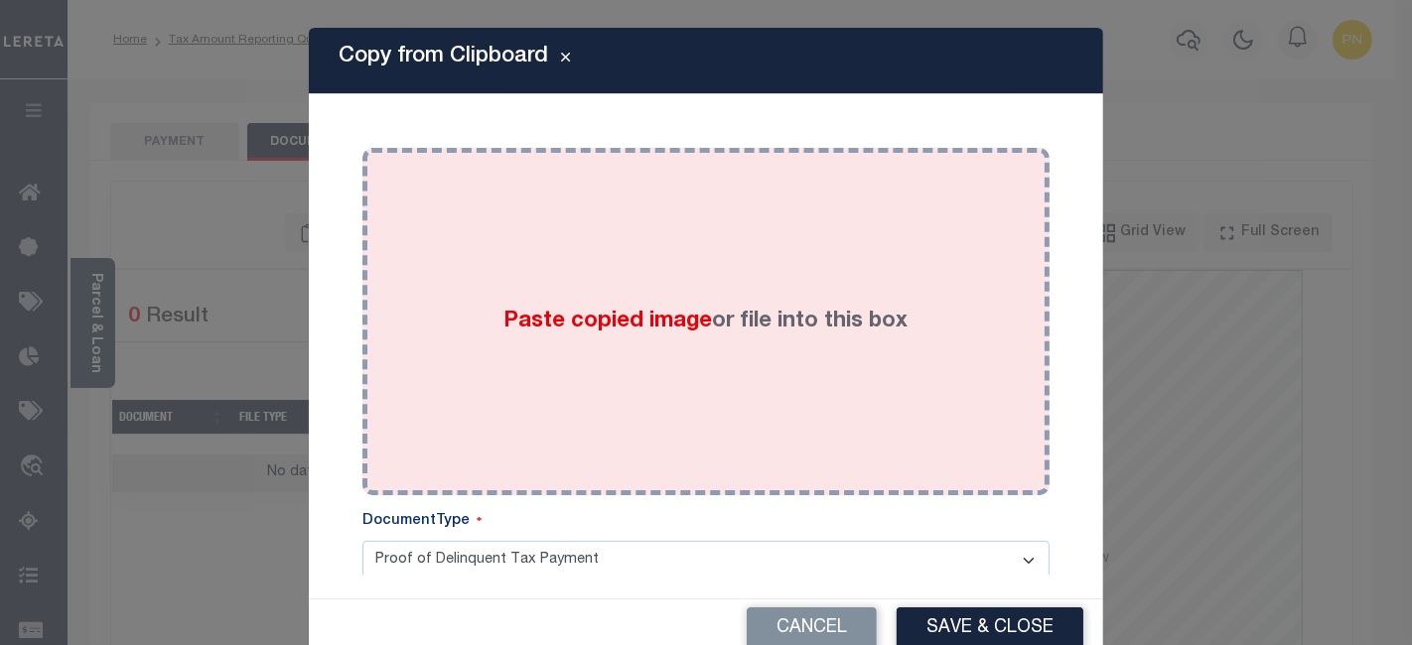
click at [642, 261] on div "Paste copied image or file into this box" at bounding box center [705, 322] width 657 height 318
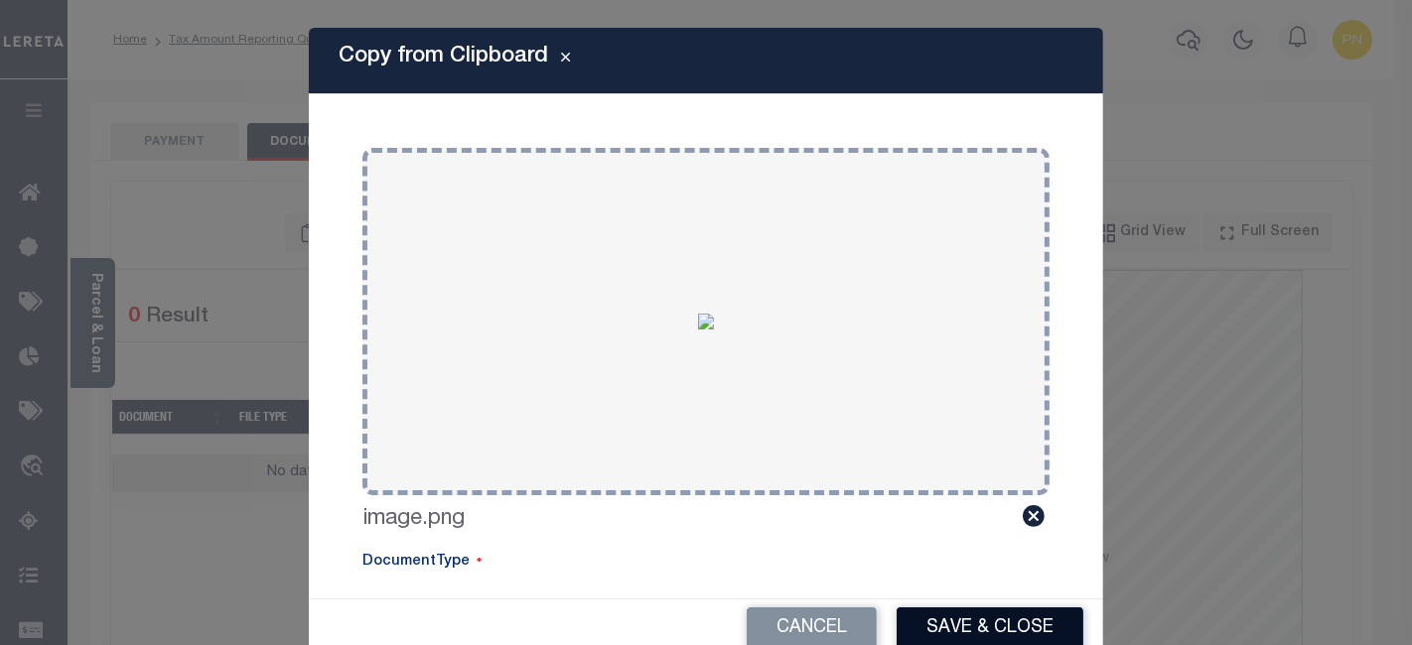
click at [973, 628] on button "Save & Close" at bounding box center [989, 628] width 187 height 43
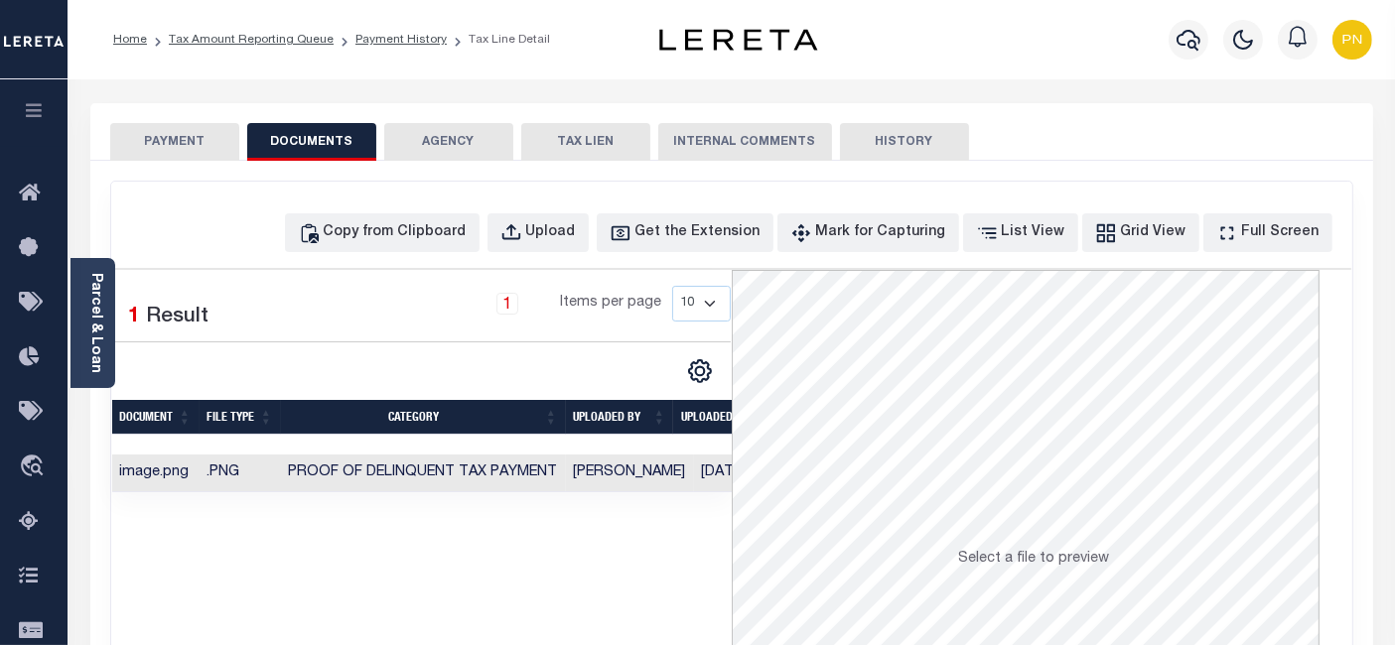
click at [191, 149] on button "PAYMENT" at bounding box center [174, 142] width 129 height 38
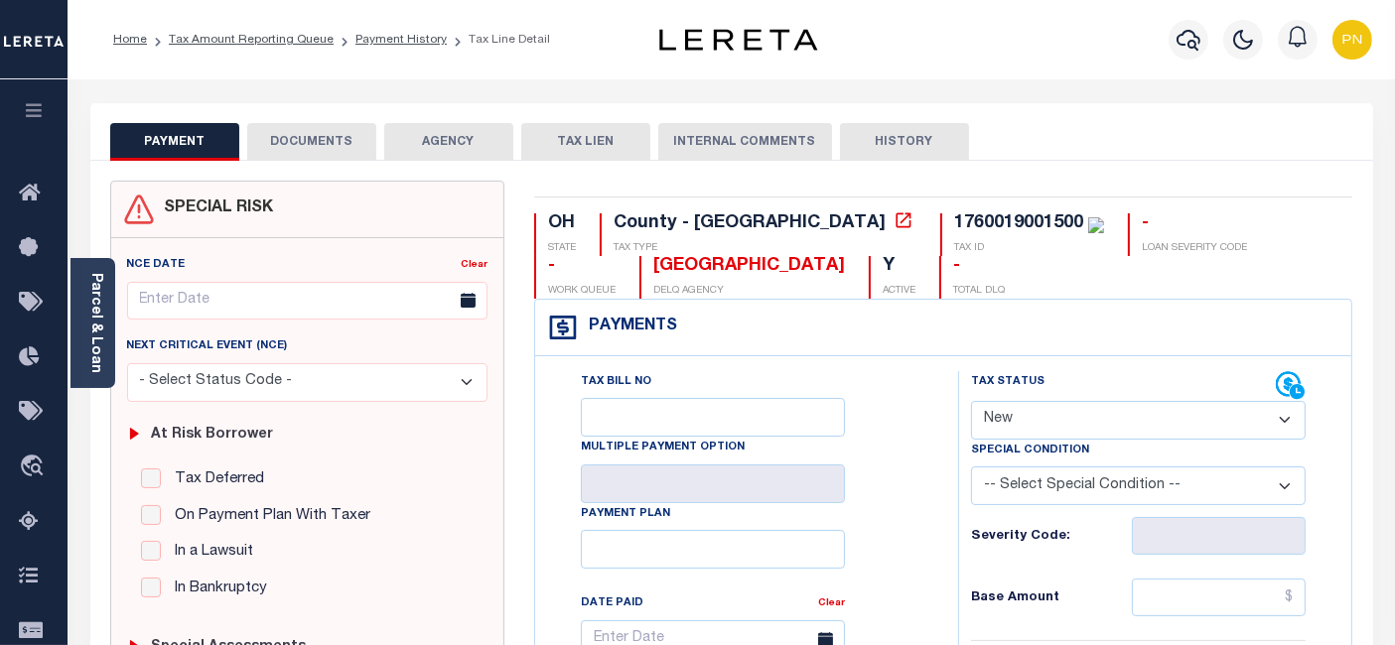
click at [1157, 416] on select "- Select Status Code - Open Due/Unpaid Paid Incomplete No Tax Due Internal Refu…" at bounding box center [1138, 420] width 335 height 39
select select "PYD"
click at [971, 401] on select "- Select Status Code - Open Due/Unpaid Paid Incomplete No Tax Due Internal Refu…" at bounding box center [1138, 420] width 335 height 39
type input "10/09/2025"
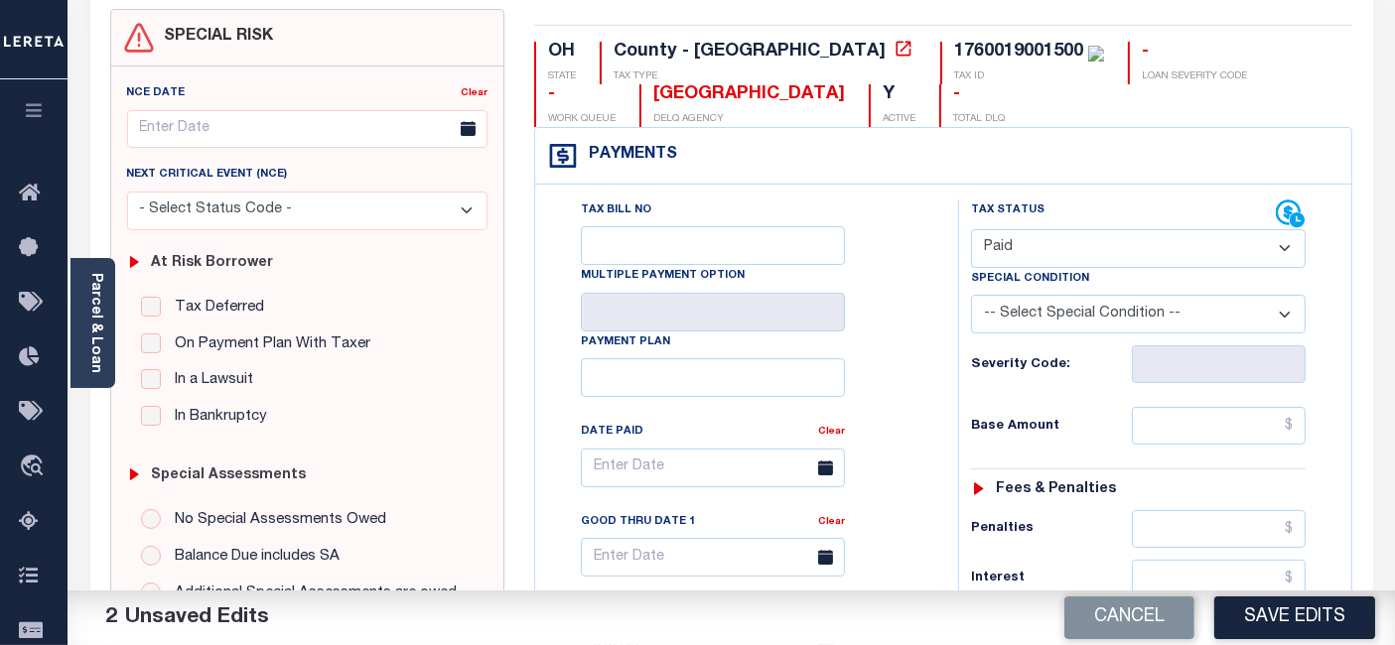
scroll to position [220, 0]
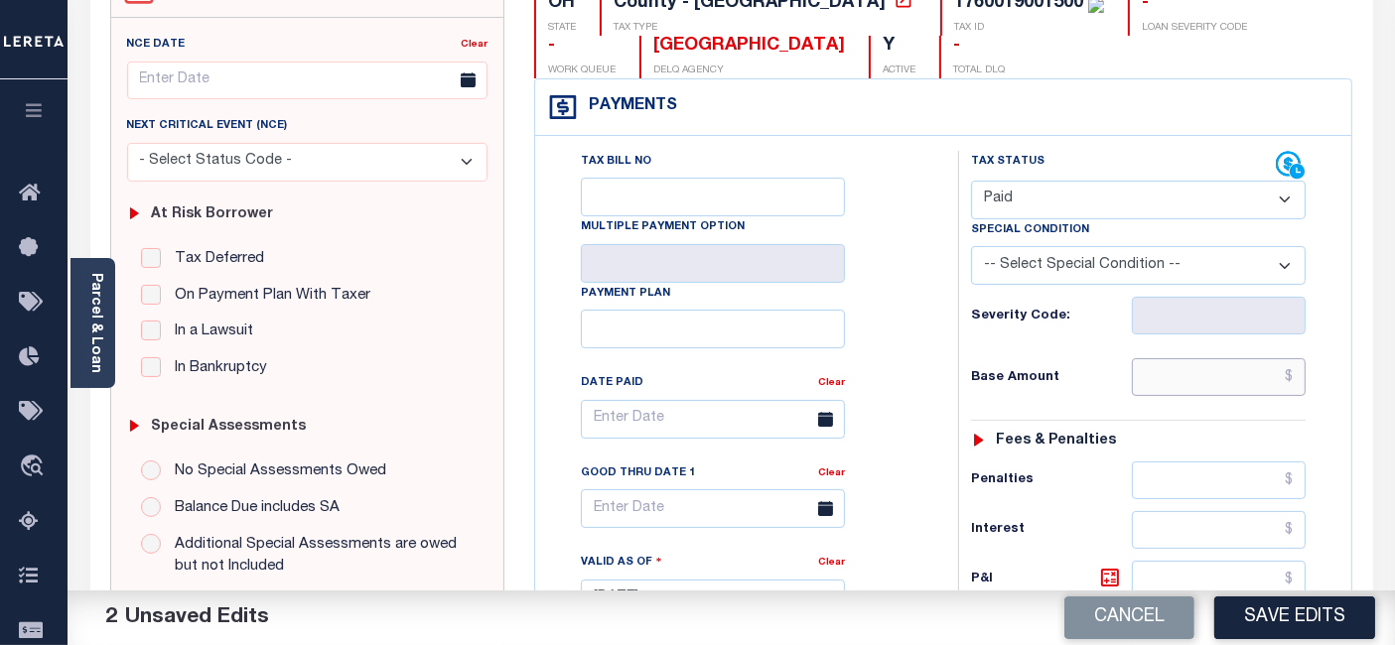
click at [1295, 378] on input "text" at bounding box center [1219, 377] width 174 height 38
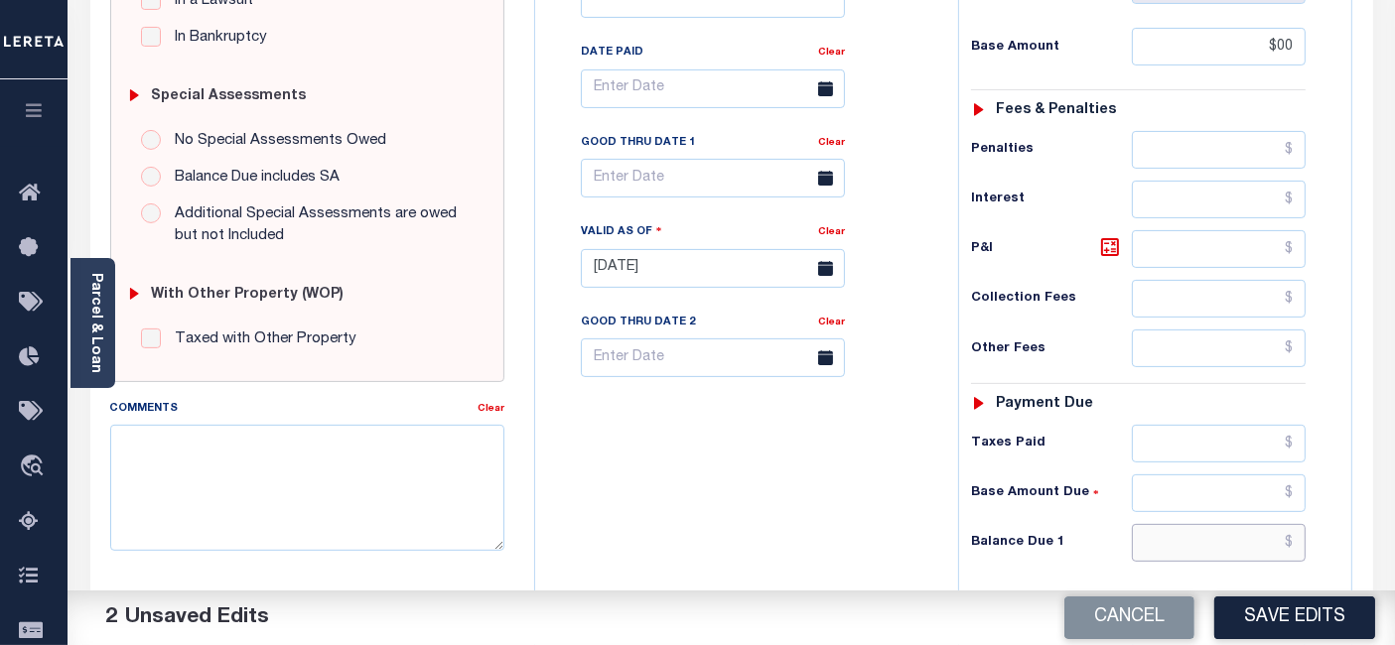
click at [1297, 534] on input "text" at bounding box center [1219, 543] width 174 height 38
type input "$00.00"
click at [1107, 241] on icon at bounding box center [1110, 247] width 24 height 24
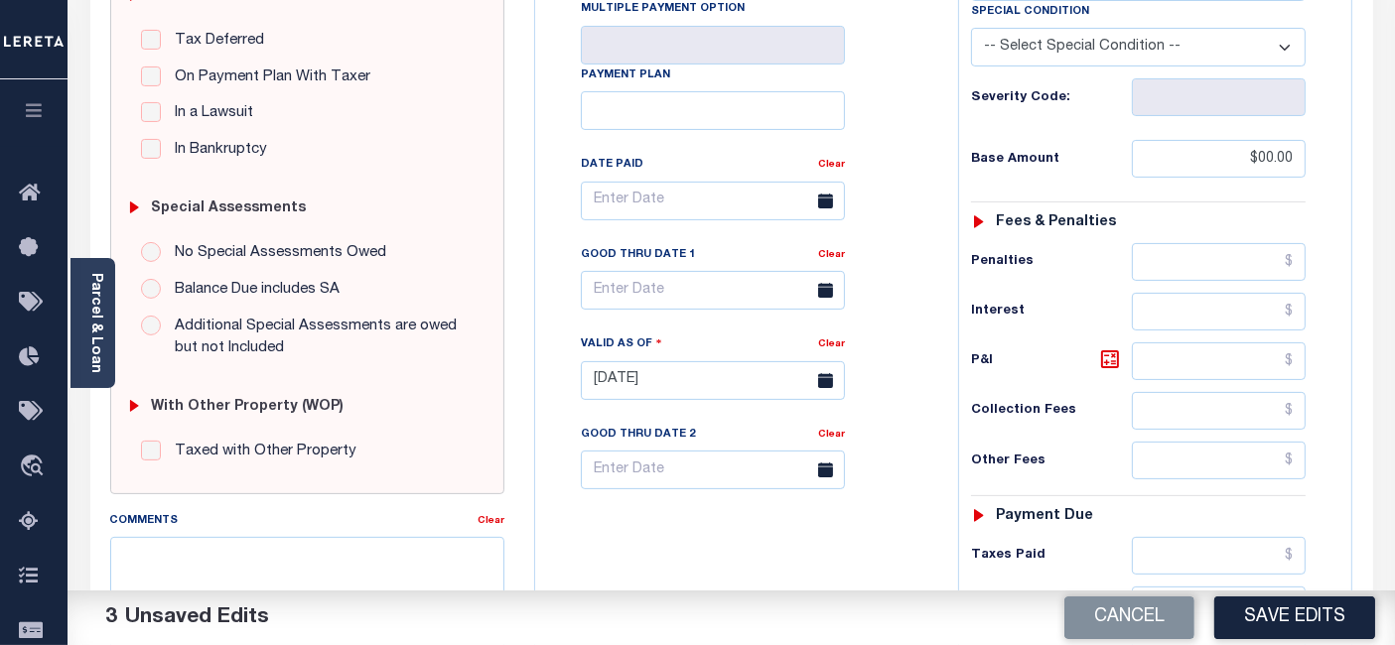
scroll to position [441, 0]
click at [1107, 353] on icon at bounding box center [1110, 357] width 12 height 12
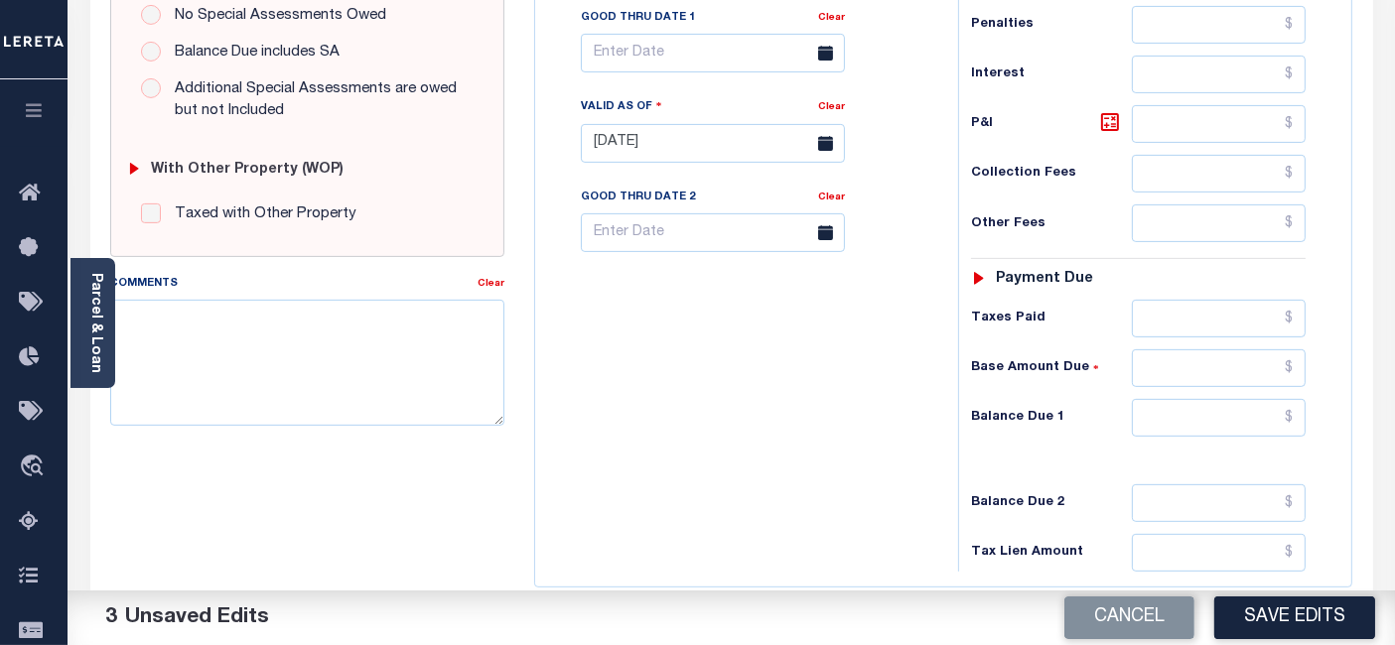
scroll to position [771, 0]
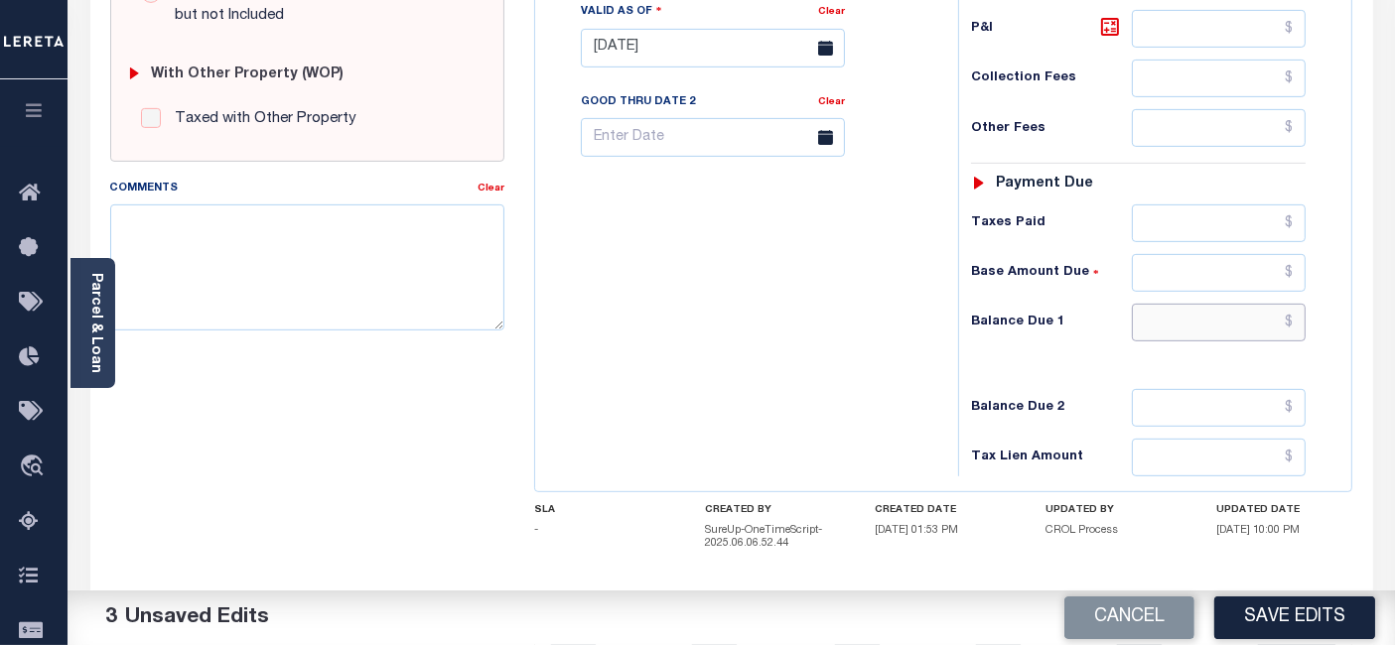
click at [1296, 318] on input "text" at bounding box center [1219, 323] width 174 height 38
type input "$0"
click at [1109, 28] on icon at bounding box center [1110, 27] width 24 height 24
type input "$0.00"
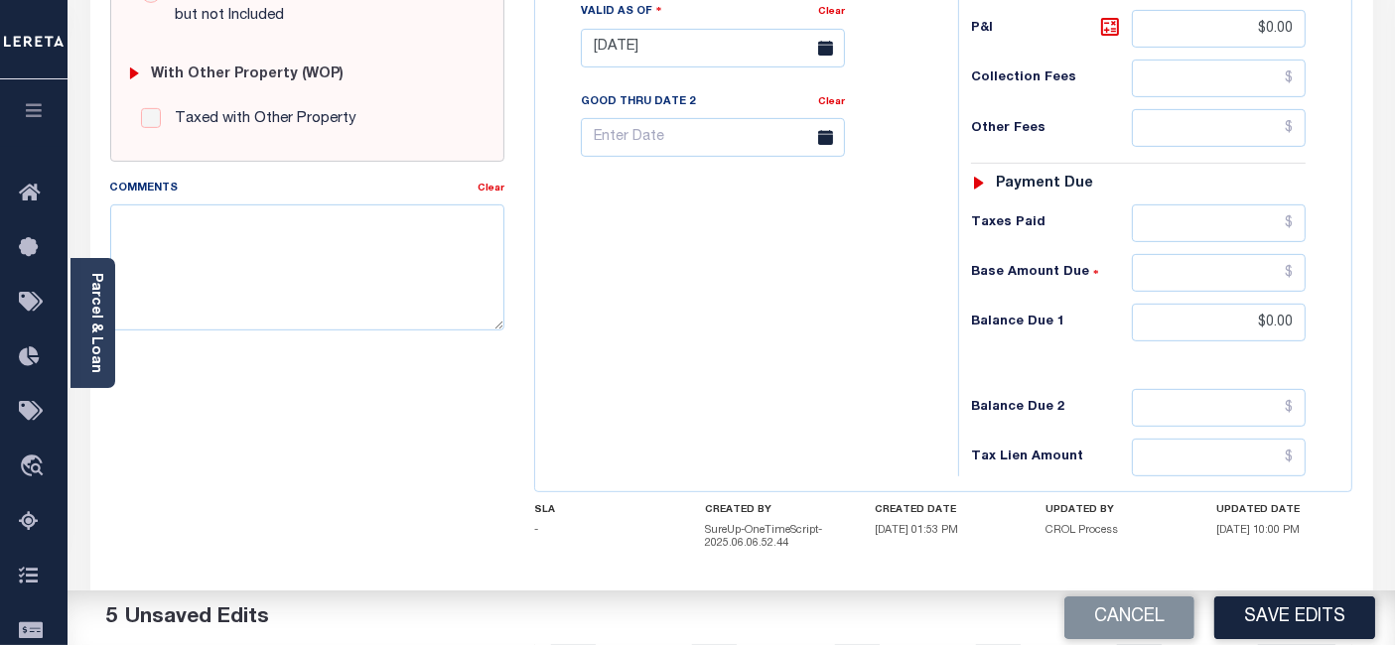
click at [1287, 616] on button "Save Edits" at bounding box center [1294, 618] width 161 height 43
checkbox input "false"
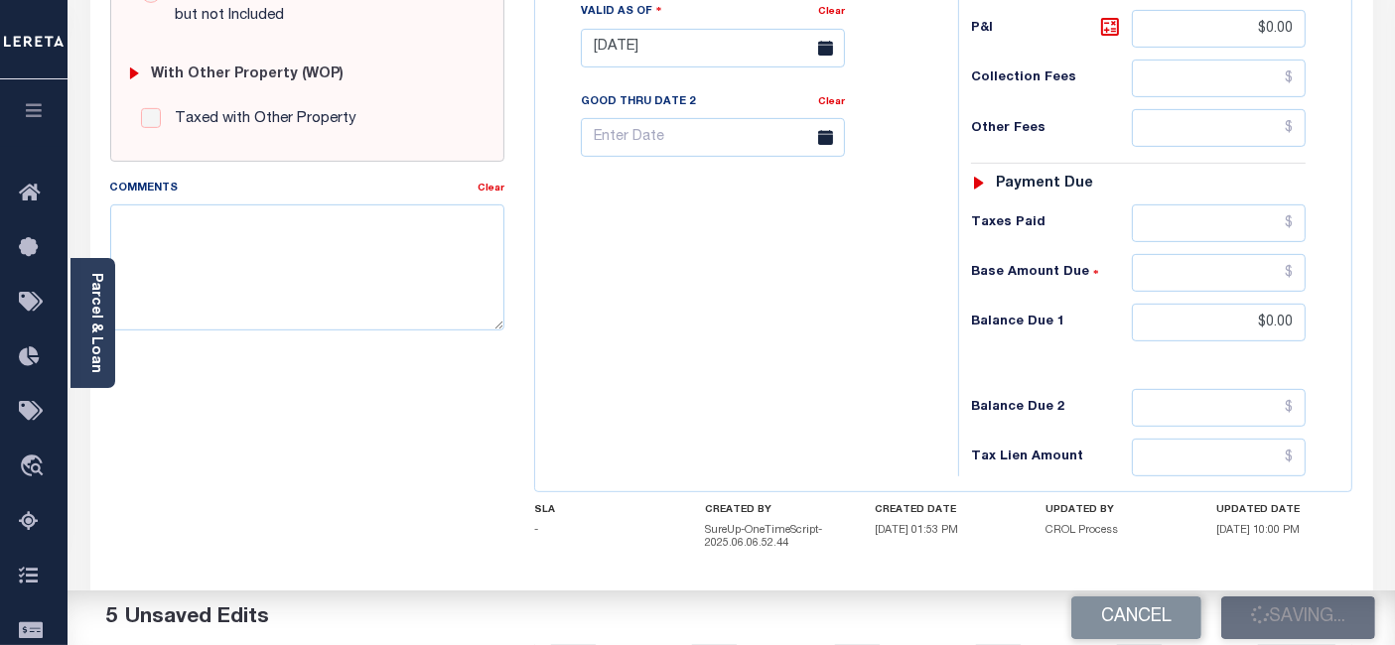
type input "$0"
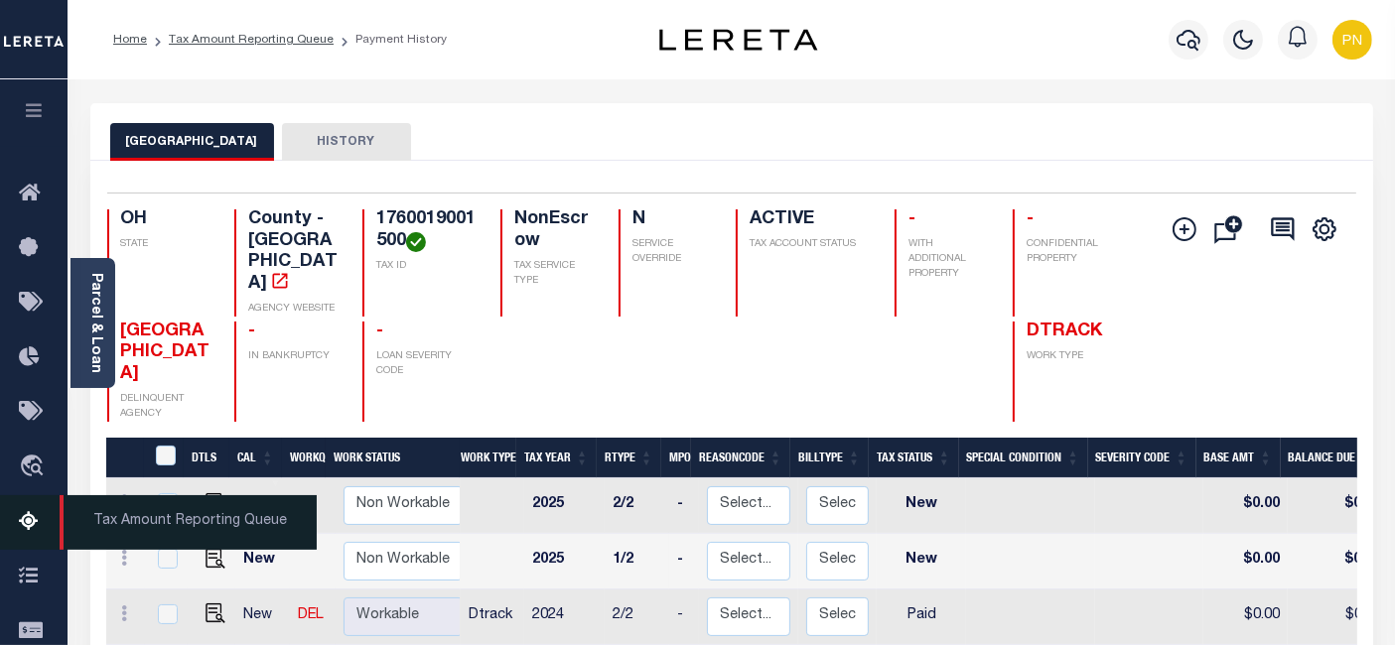
click at [26, 529] on icon at bounding box center [35, 522] width 32 height 25
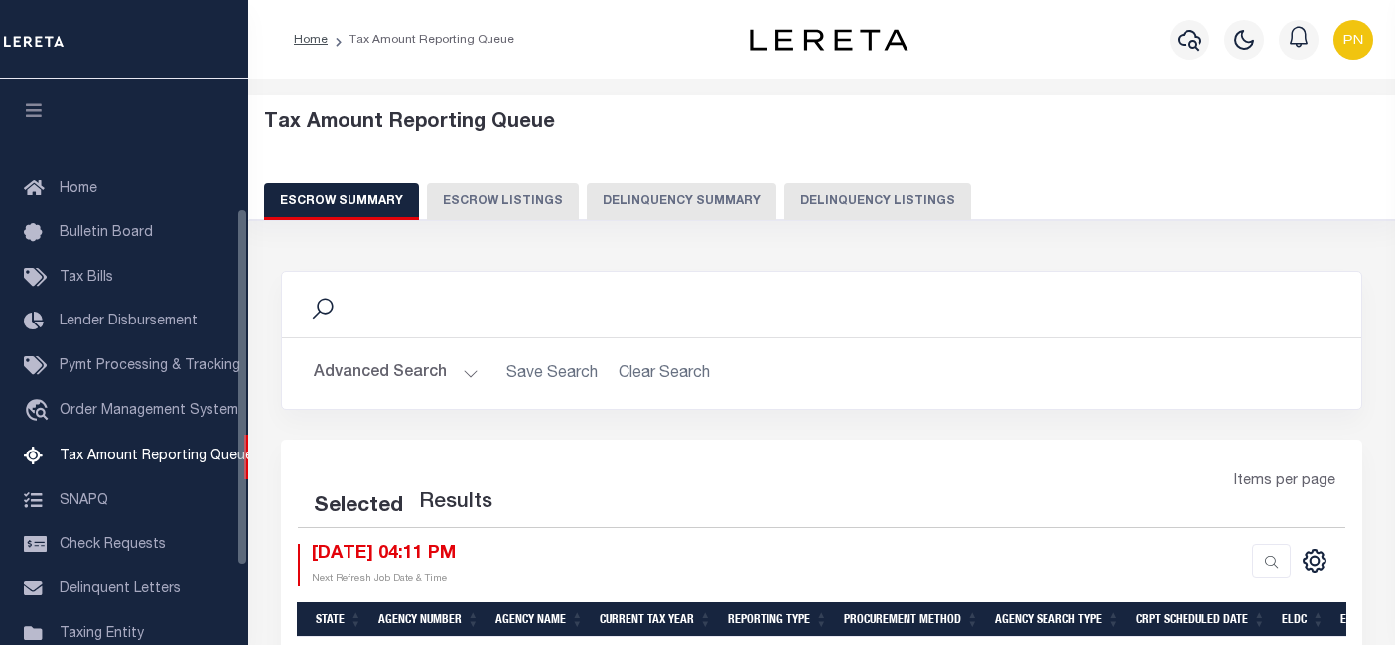
select select "100"
click at [829, 204] on button "Delinquency Listings" at bounding box center [877, 202] width 187 height 38
select select "100"
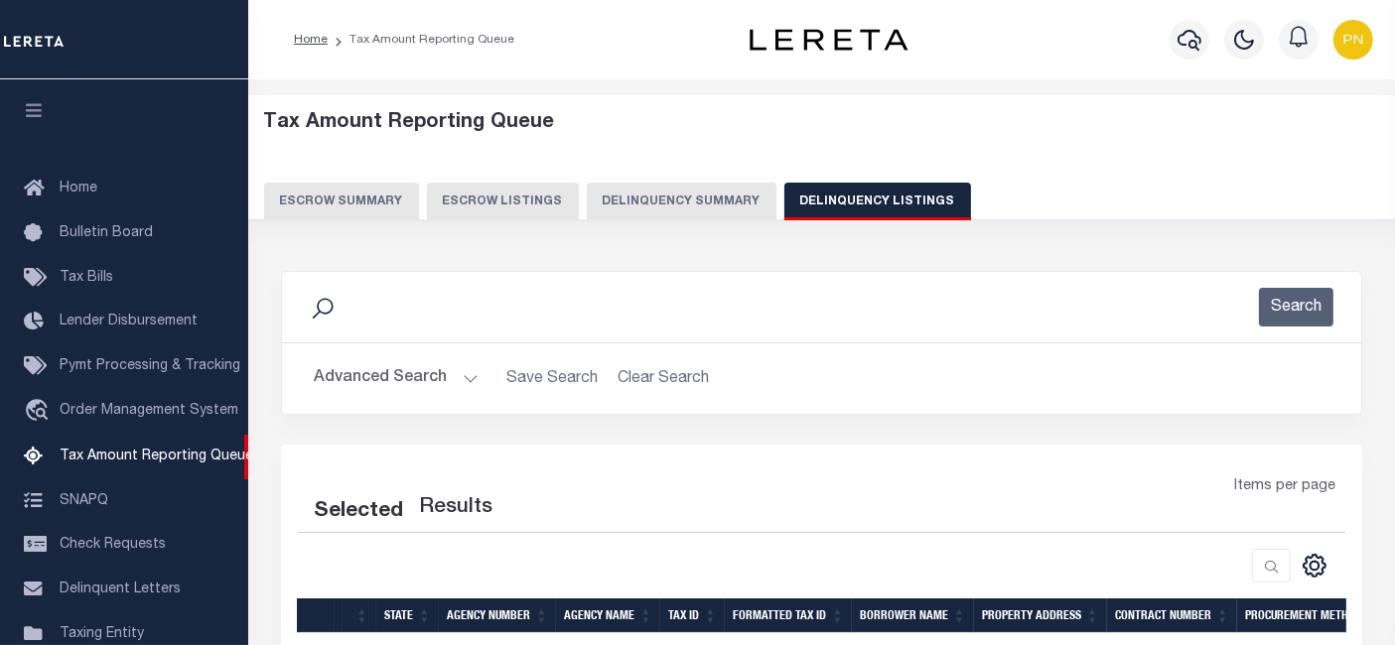
scroll to position [203, 0]
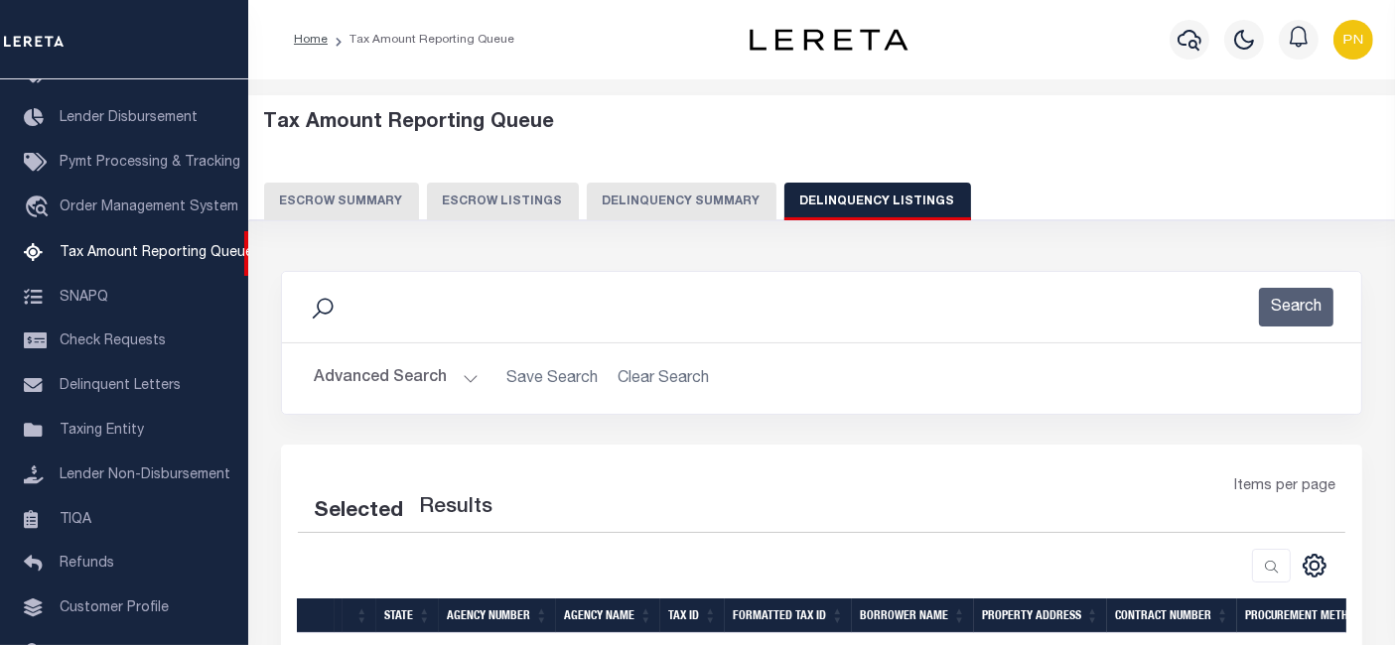
select select "100"
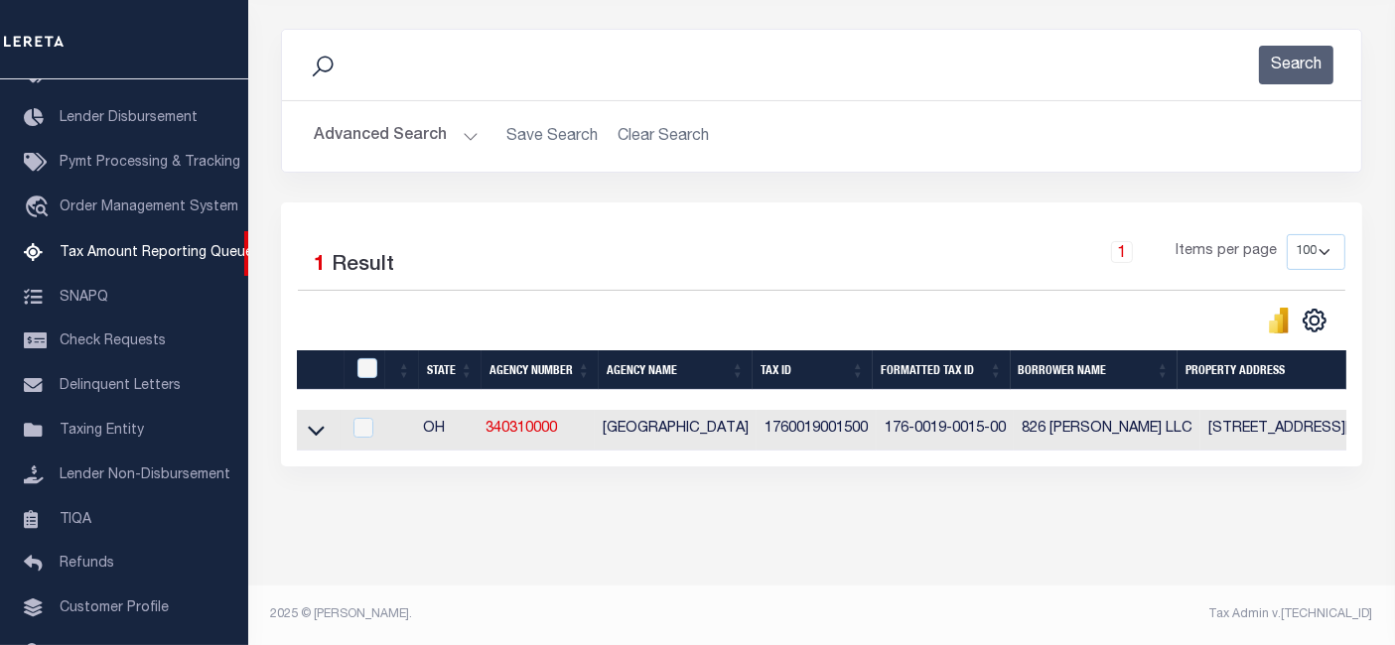
scroll to position [256, 0]
click at [373, 358] on input "checkbox" at bounding box center [367, 368] width 20 height 20
checkbox input "true"
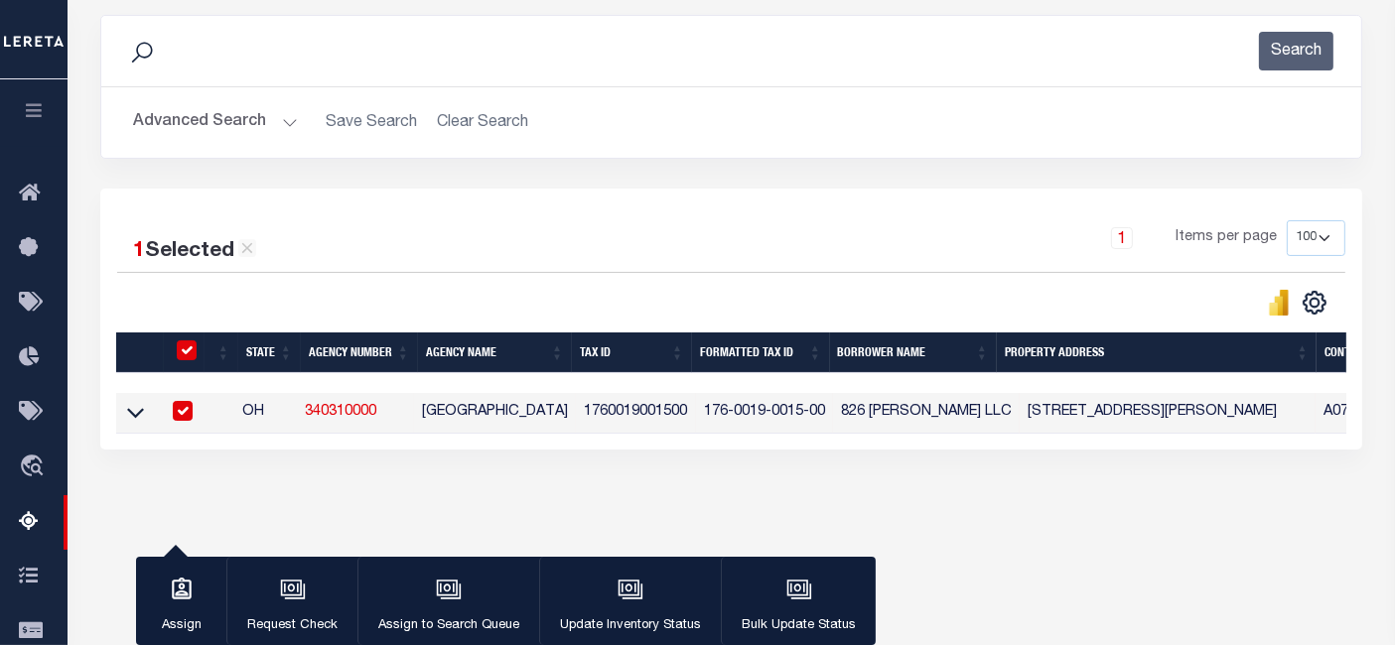
scroll to position [252, 0]
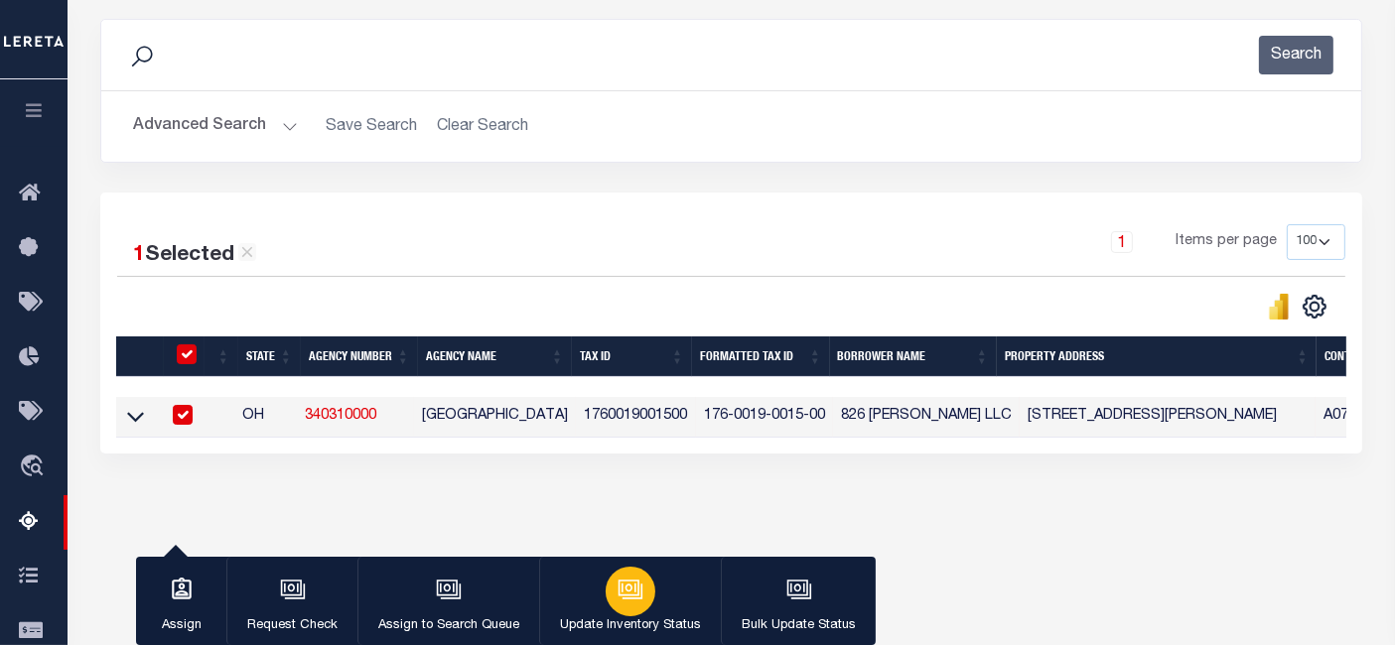
click at [649, 594] on button "Update Inventory Status" at bounding box center [630, 601] width 182 height 89
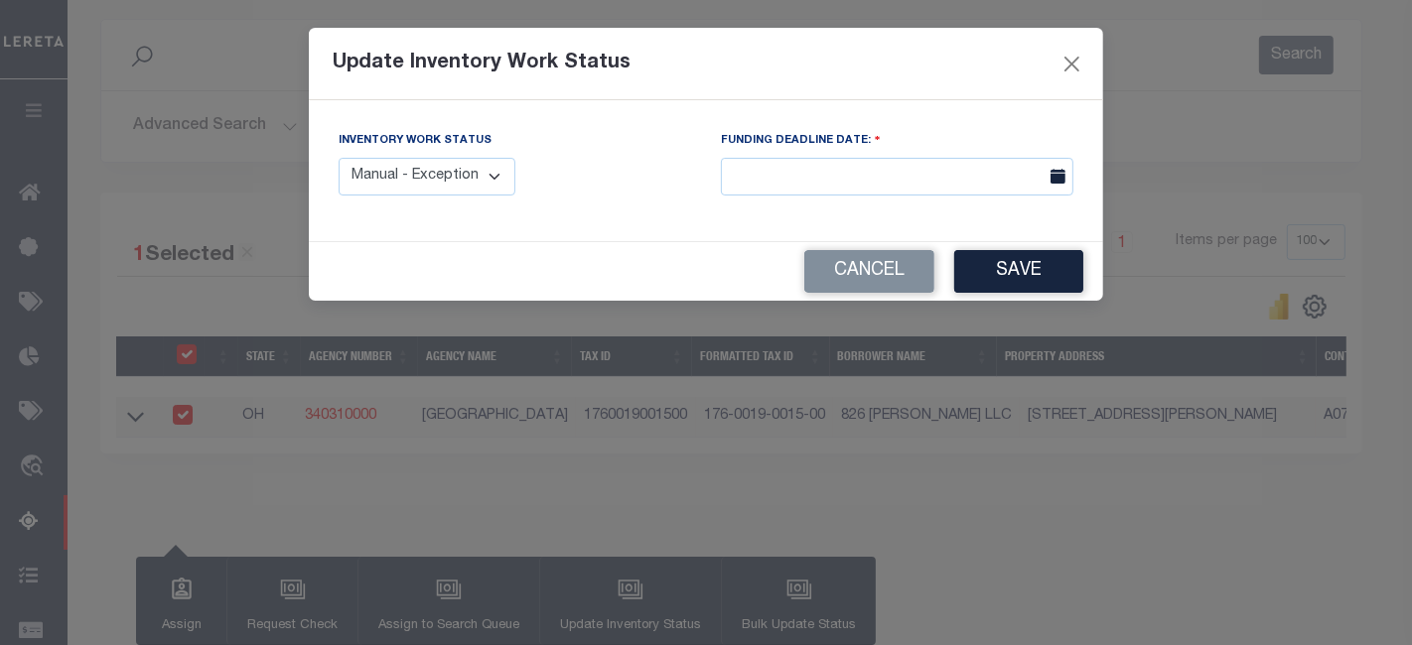
click at [485, 173] on select "Manual - Exception Pended - Awaiting Search Late Add Exception Completed" at bounding box center [426, 177] width 177 height 39
select select "4"
click at [338, 158] on select "Manual - Exception Pended - Awaiting Search Late Add Exception Completed" at bounding box center [426, 177] width 177 height 39
click at [997, 273] on button "Save" at bounding box center [1018, 271] width 129 height 43
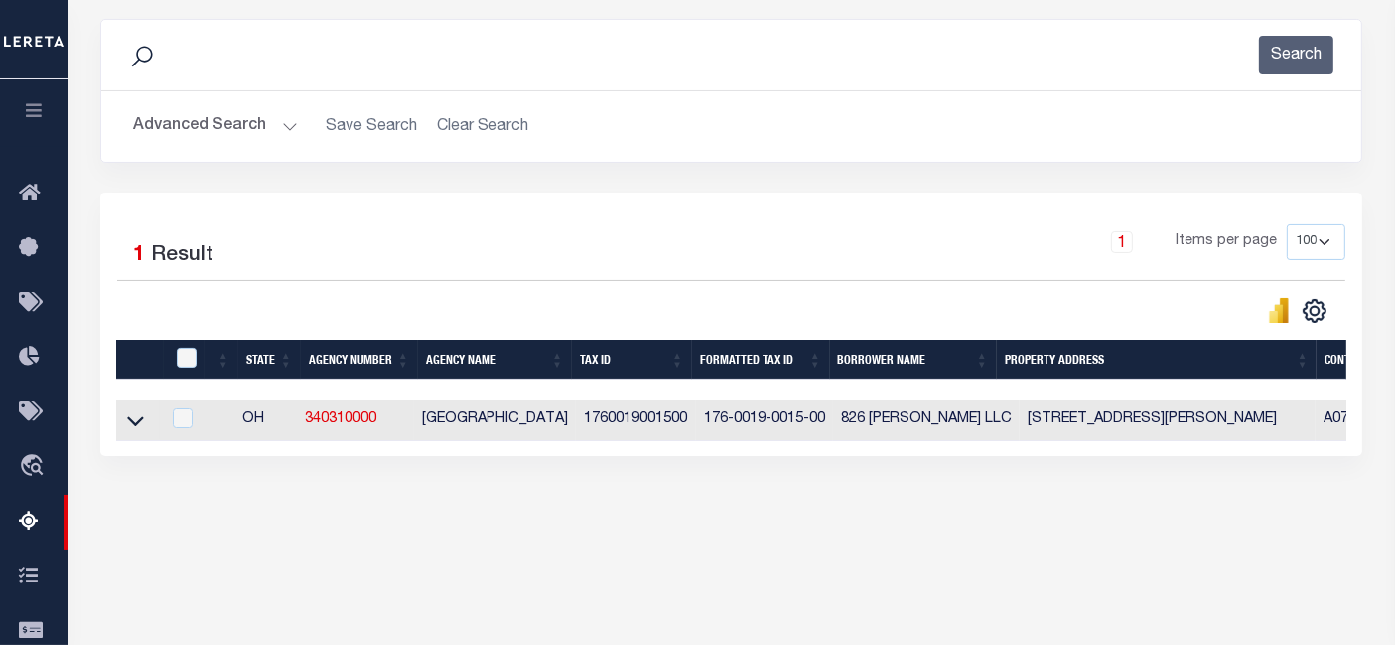
click at [273, 123] on button "Advanced Search" at bounding box center [215, 126] width 165 height 39
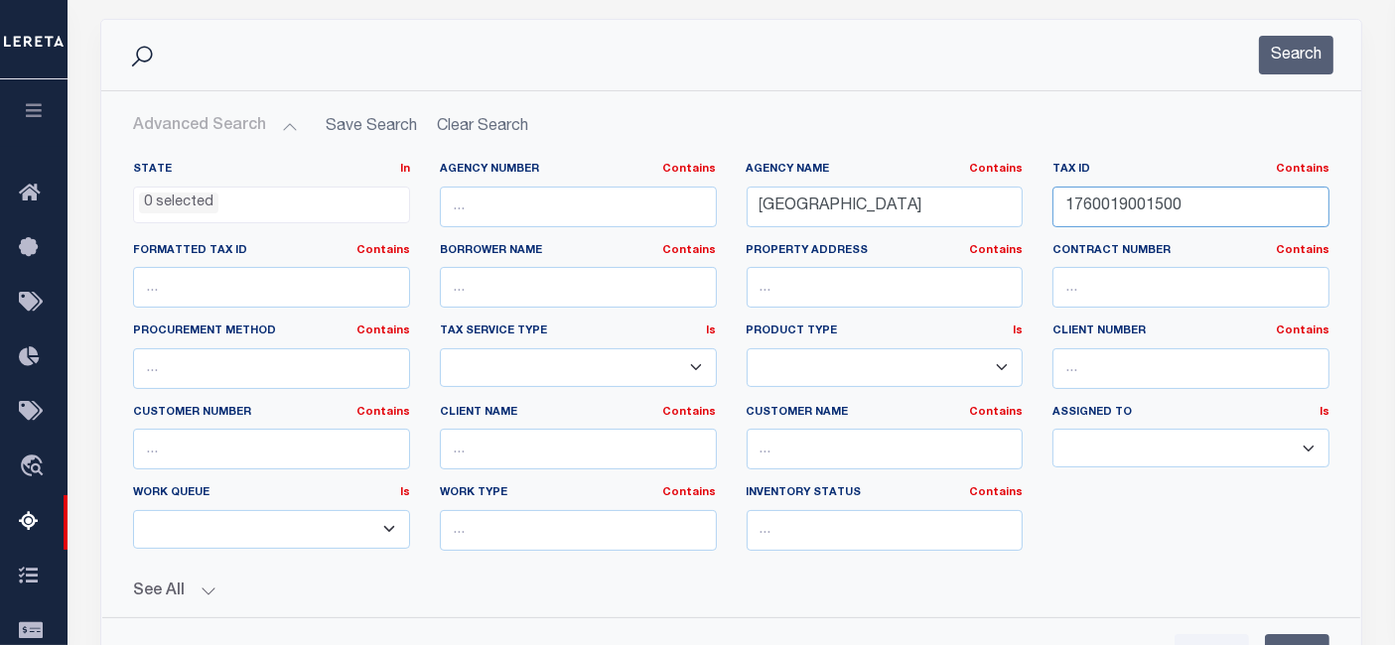
drag, startPoint x: 1182, startPoint y: 209, endPoint x: 1048, endPoint y: 219, distance: 134.4
click at [1049, 219] on div "Tax ID Contains Contains Is 1760019001500" at bounding box center [1190, 202] width 307 height 81
paste input "8800160001"
type input "1880016000100"
click at [1280, 63] on button "Search" at bounding box center [1296, 55] width 74 height 39
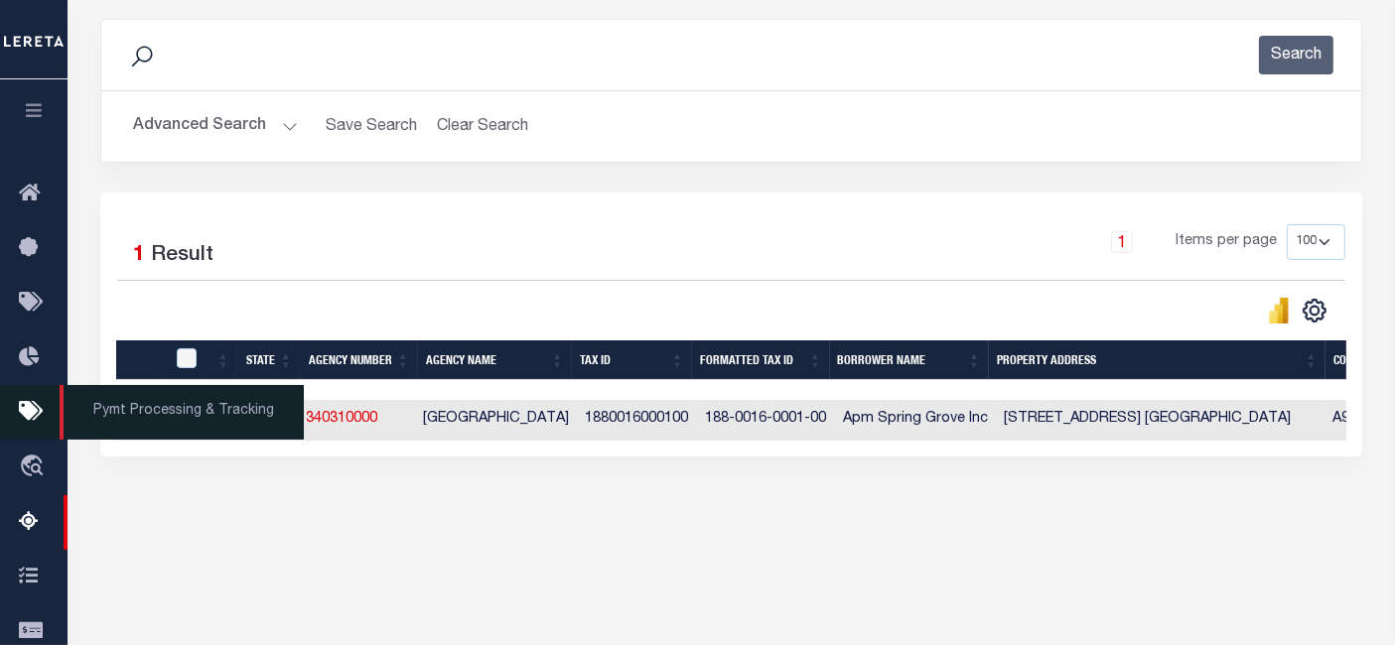
click at [135, 426] on span "Pymt Processing & Tracking" at bounding box center [182, 412] width 244 height 55
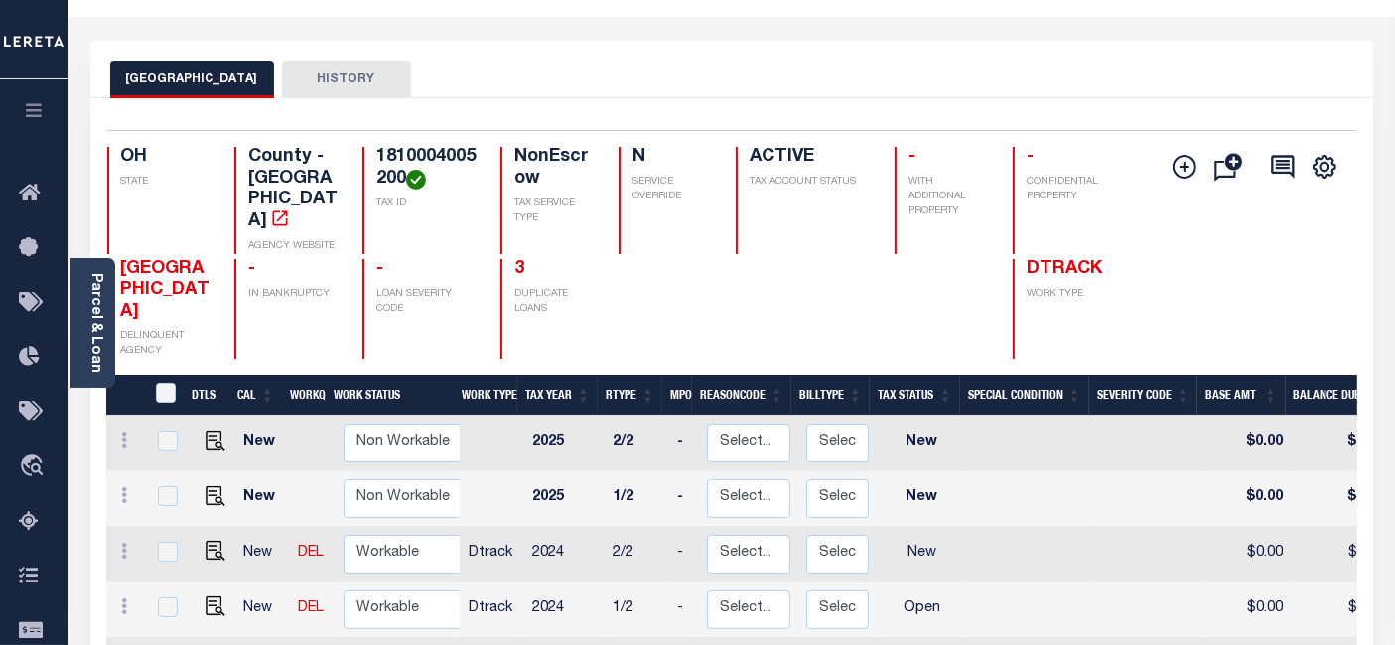
scroll to position [110, 0]
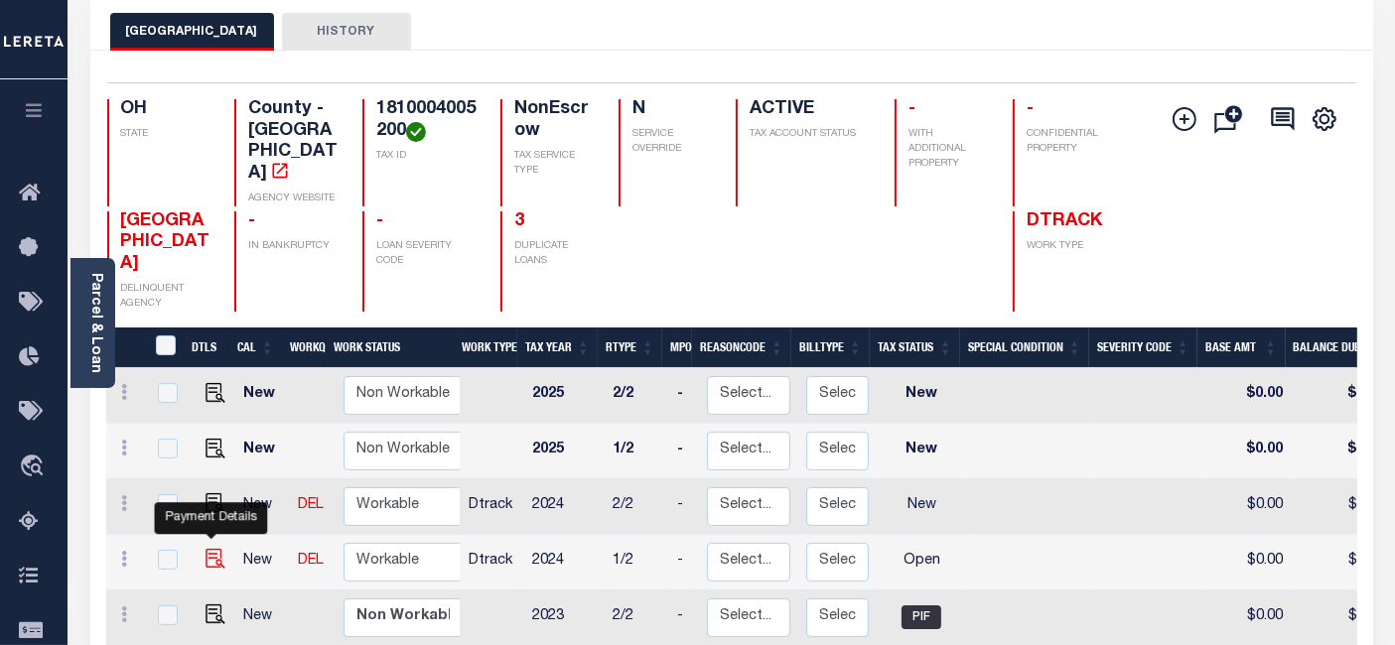
click at [211, 549] on img "" at bounding box center [215, 559] width 20 height 20
checkbox input "true"
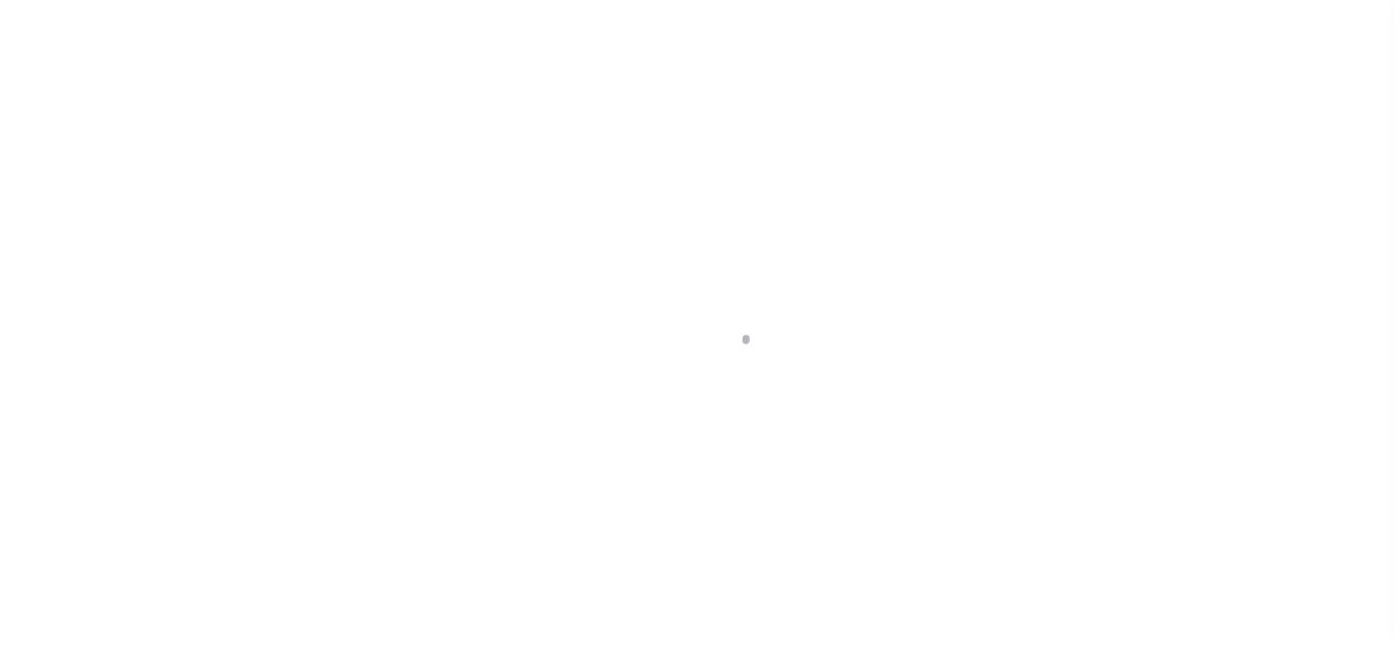
select select "OP2"
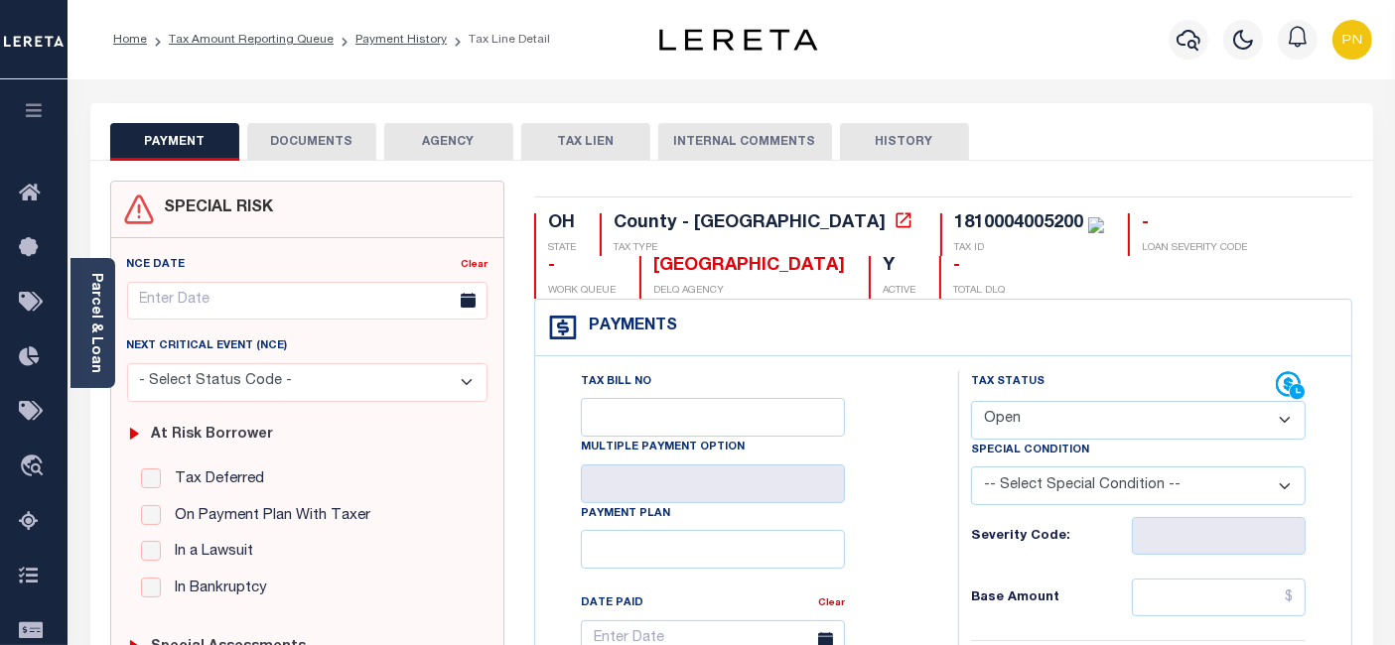
click at [339, 134] on button "DOCUMENTS" at bounding box center [311, 142] width 129 height 38
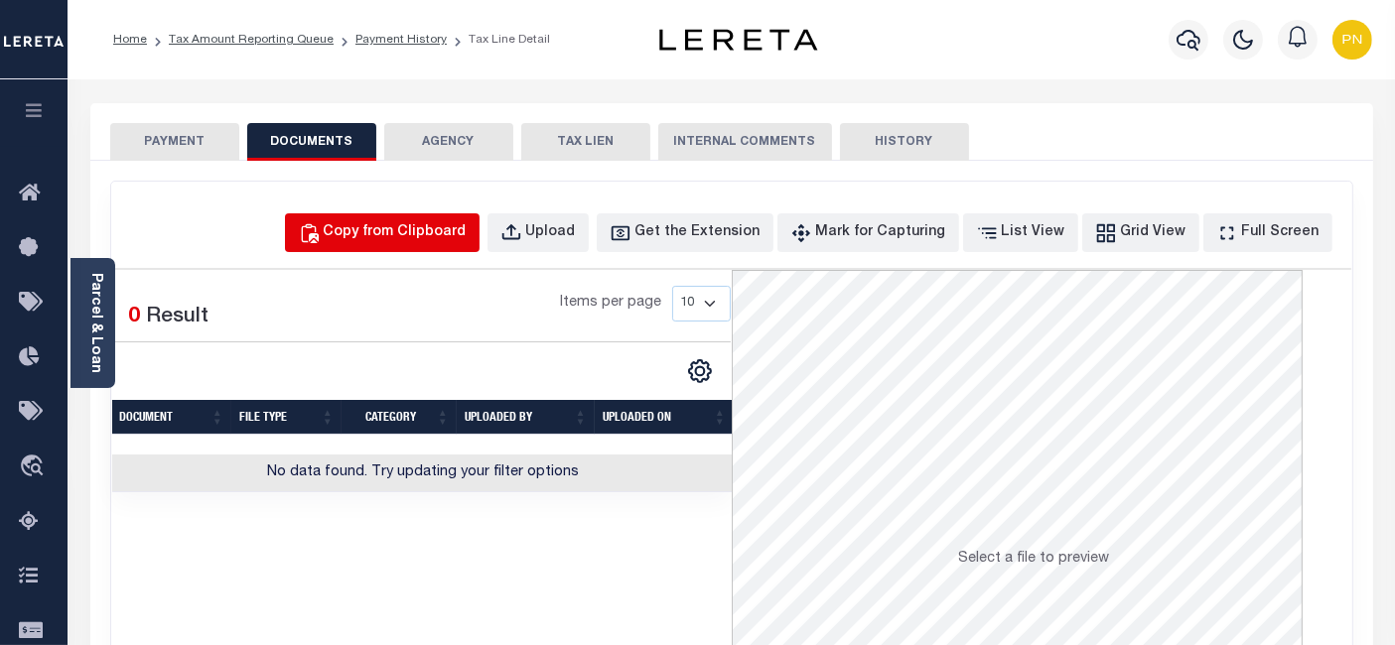
click at [438, 236] on div "Copy from Clipboard" at bounding box center [395, 233] width 143 height 22
select select "POP"
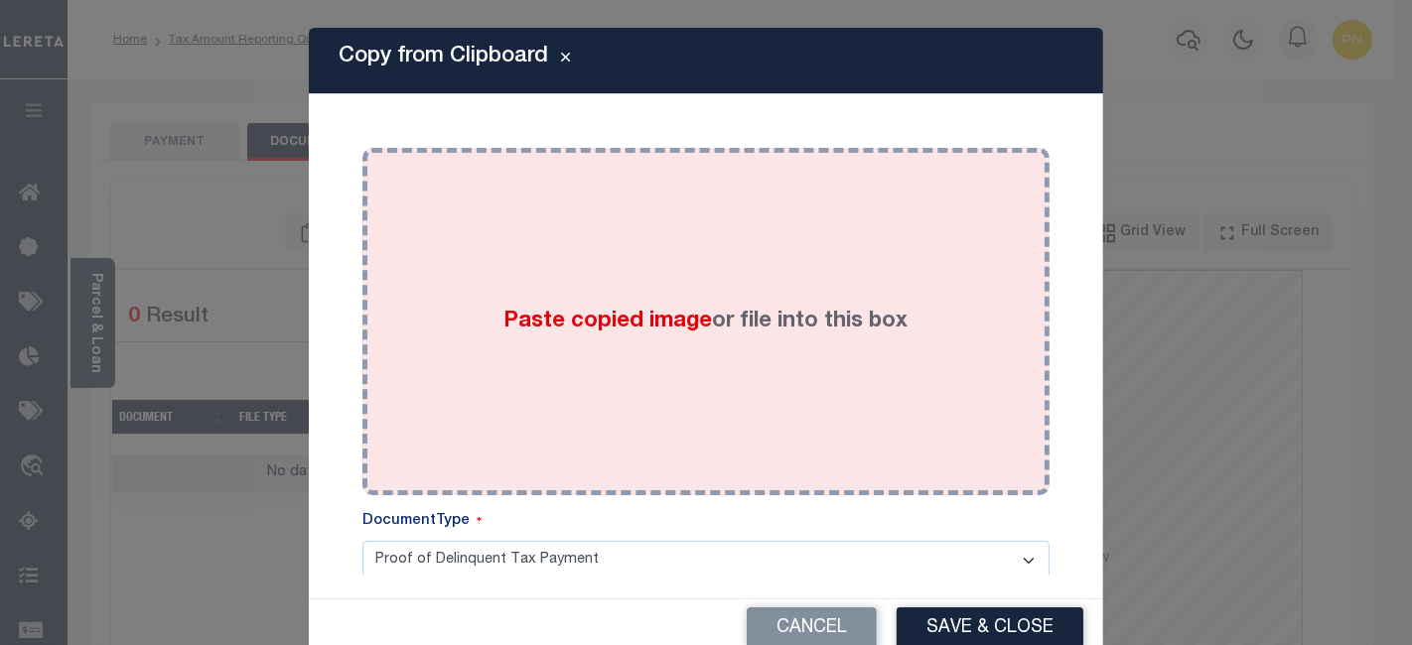
click at [665, 253] on div "Paste copied image or file into this box" at bounding box center [705, 322] width 657 height 318
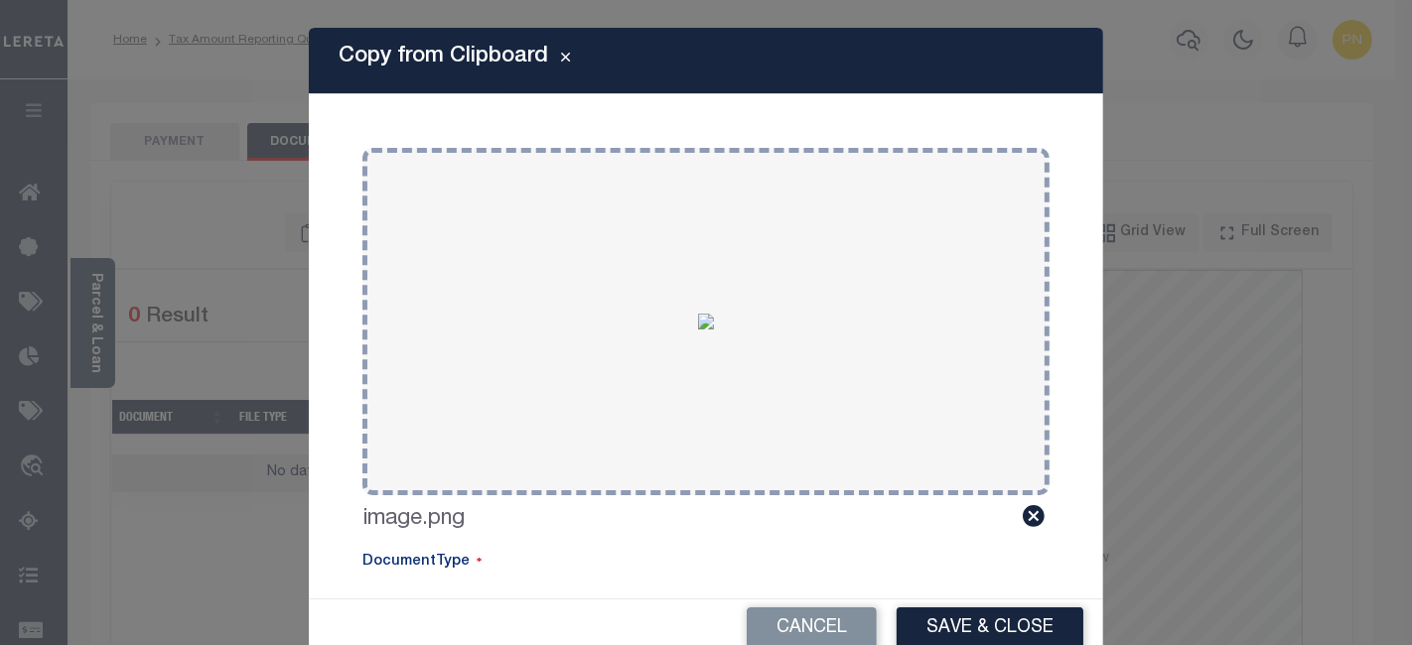
click at [958, 620] on button "Save & Close" at bounding box center [989, 628] width 187 height 43
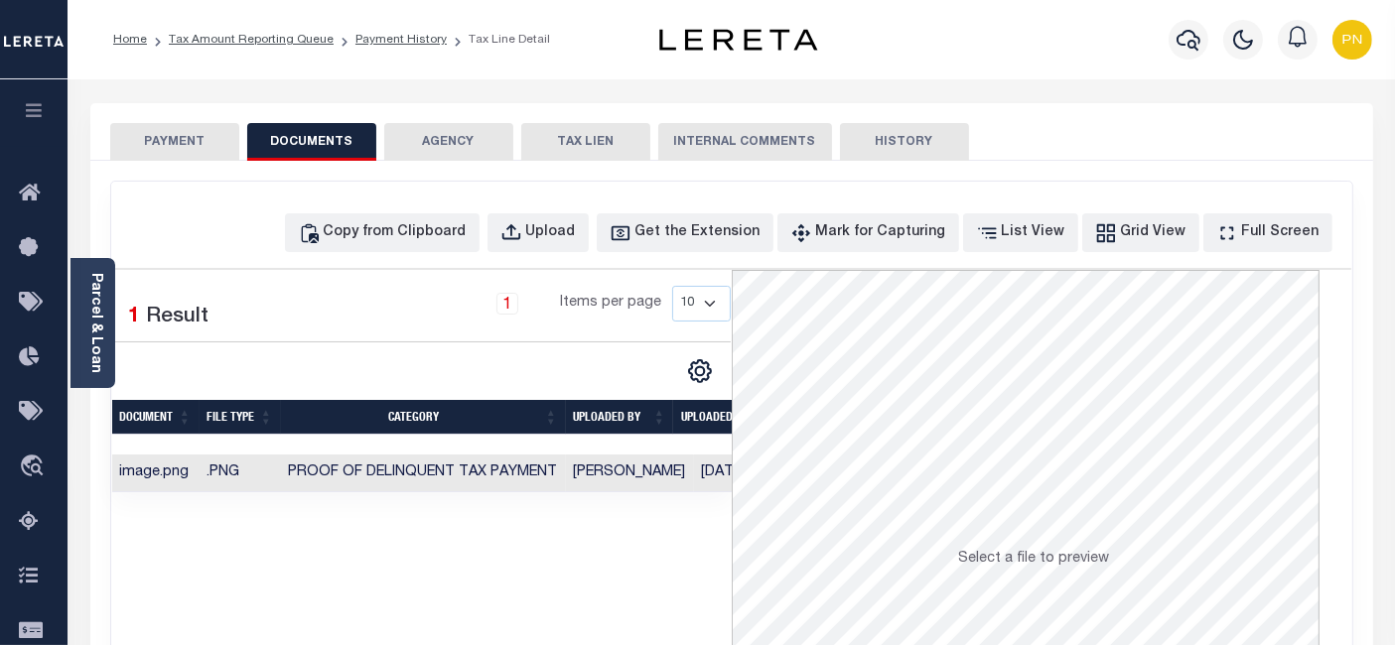
click at [210, 143] on button "PAYMENT" at bounding box center [174, 142] width 129 height 38
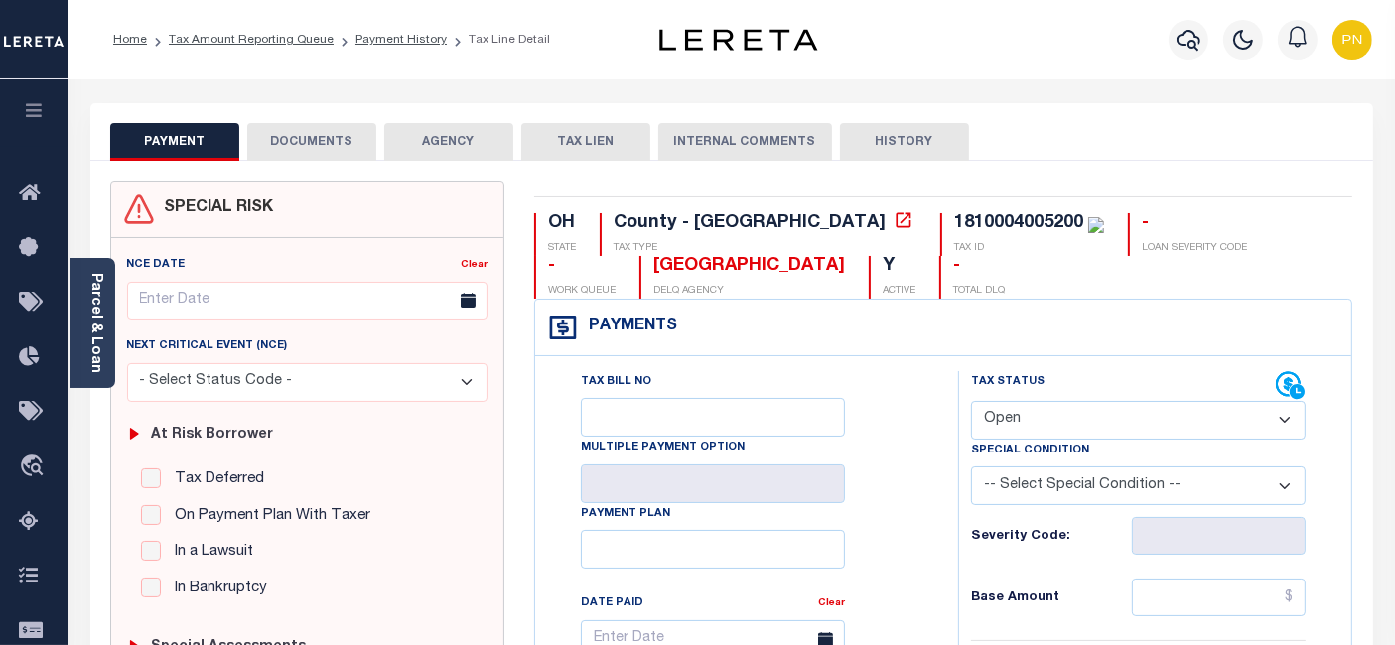
click at [1157, 418] on select "- Select Status Code - Open Due/Unpaid Paid Incomplete No Tax Due Internal Refu…" at bounding box center [1138, 420] width 335 height 39
select select "PYD"
click at [971, 401] on select "- Select Status Code - Open Due/Unpaid Paid Incomplete No Tax Due Internal Refu…" at bounding box center [1138, 420] width 335 height 39
type input "[DATE]"
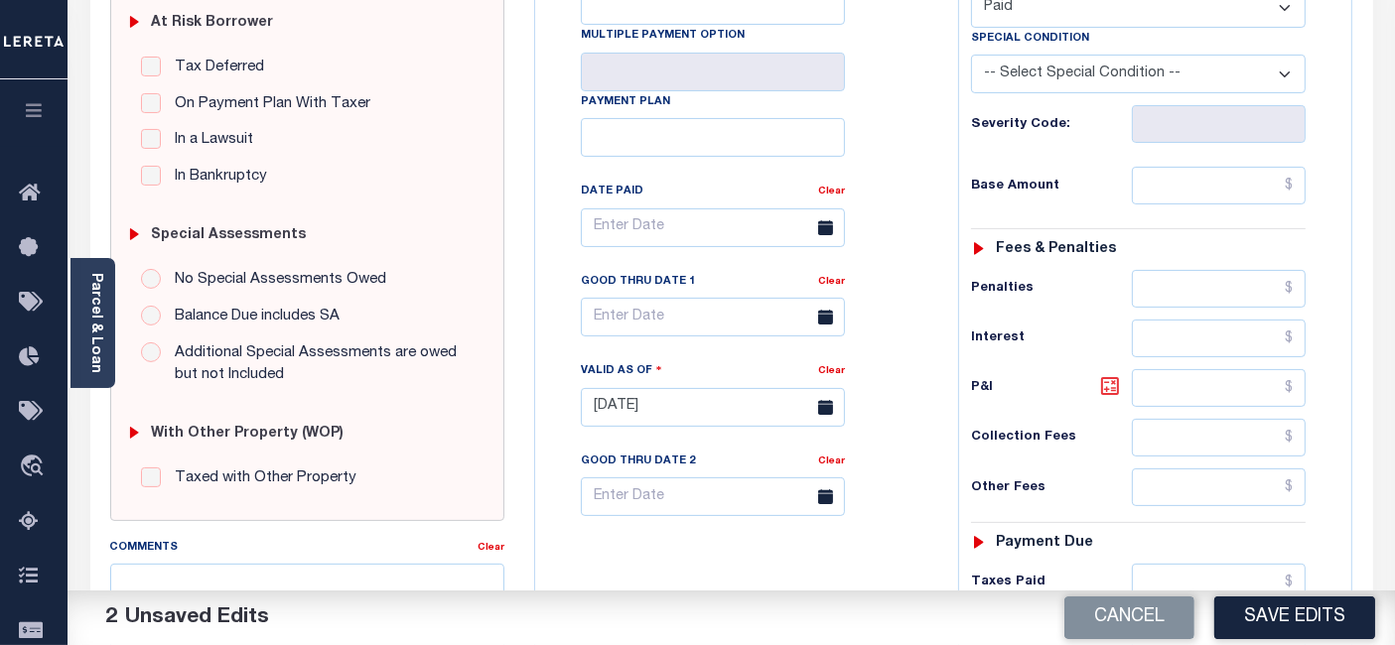
scroll to position [441, 0]
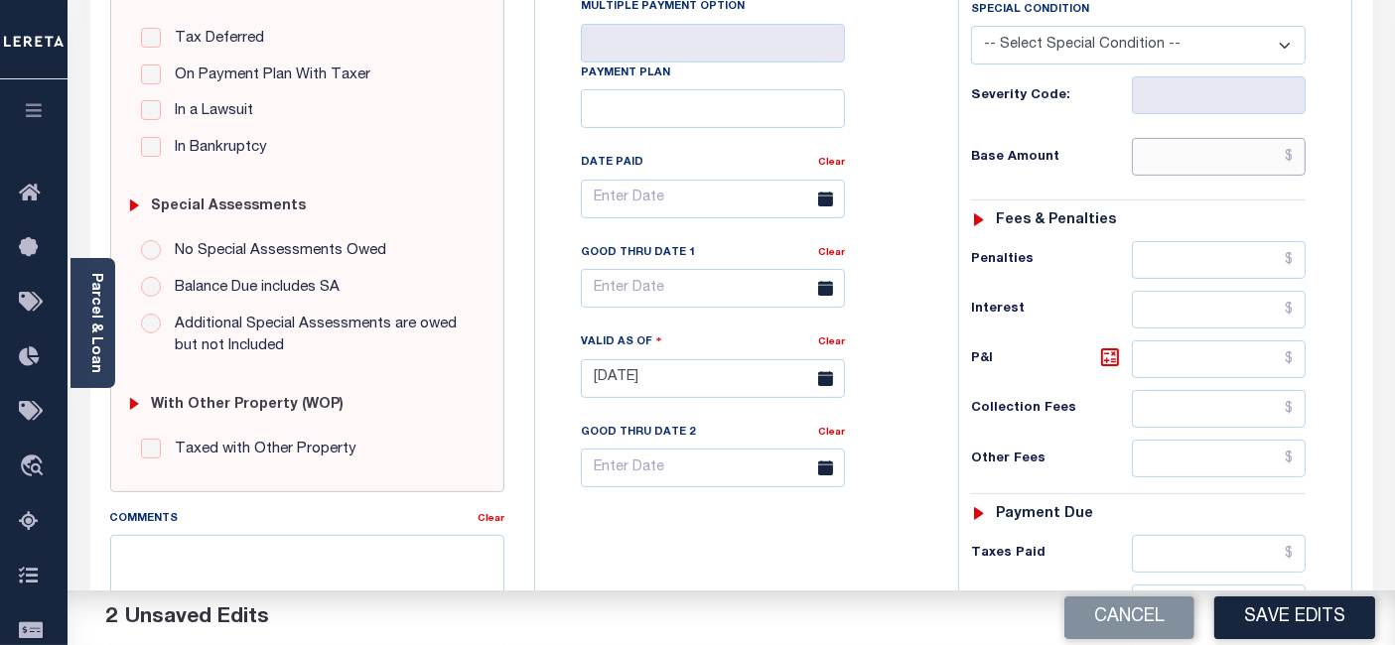
click at [1298, 154] on input "text" at bounding box center [1219, 157] width 174 height 38
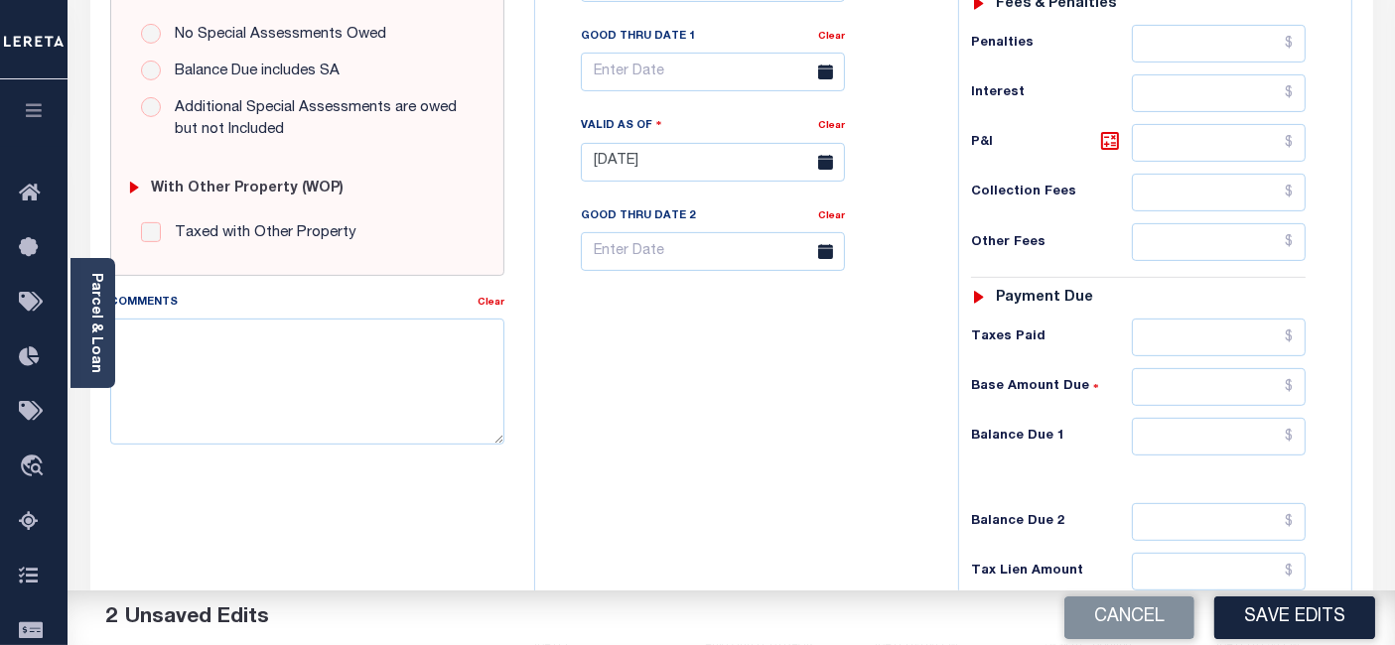
scroll to position [661, 0]
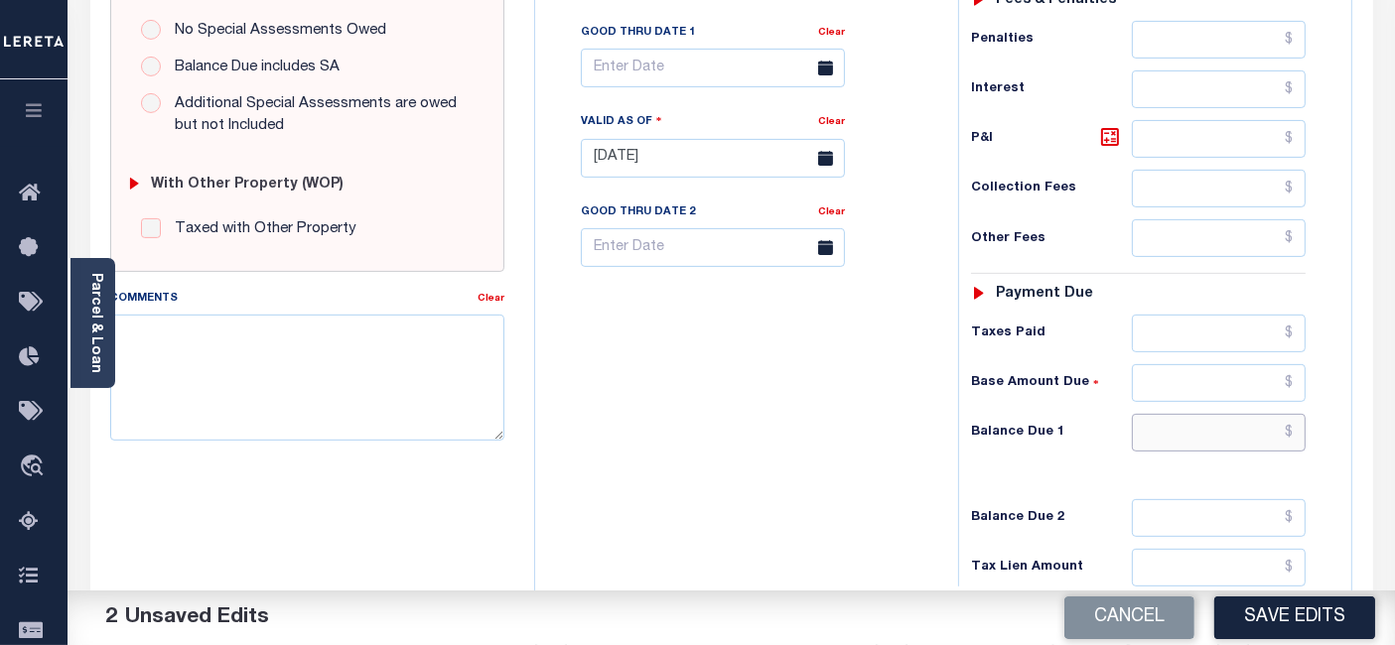
type input "$0.00"
click at [1295, 433] on input "text" at bounding box center [1219, 433] width 174 height 38
type input "$0"
click at [1107, 129] on icon at bounding box center [1110, 137] width 18 height 18
type input "$0.00"
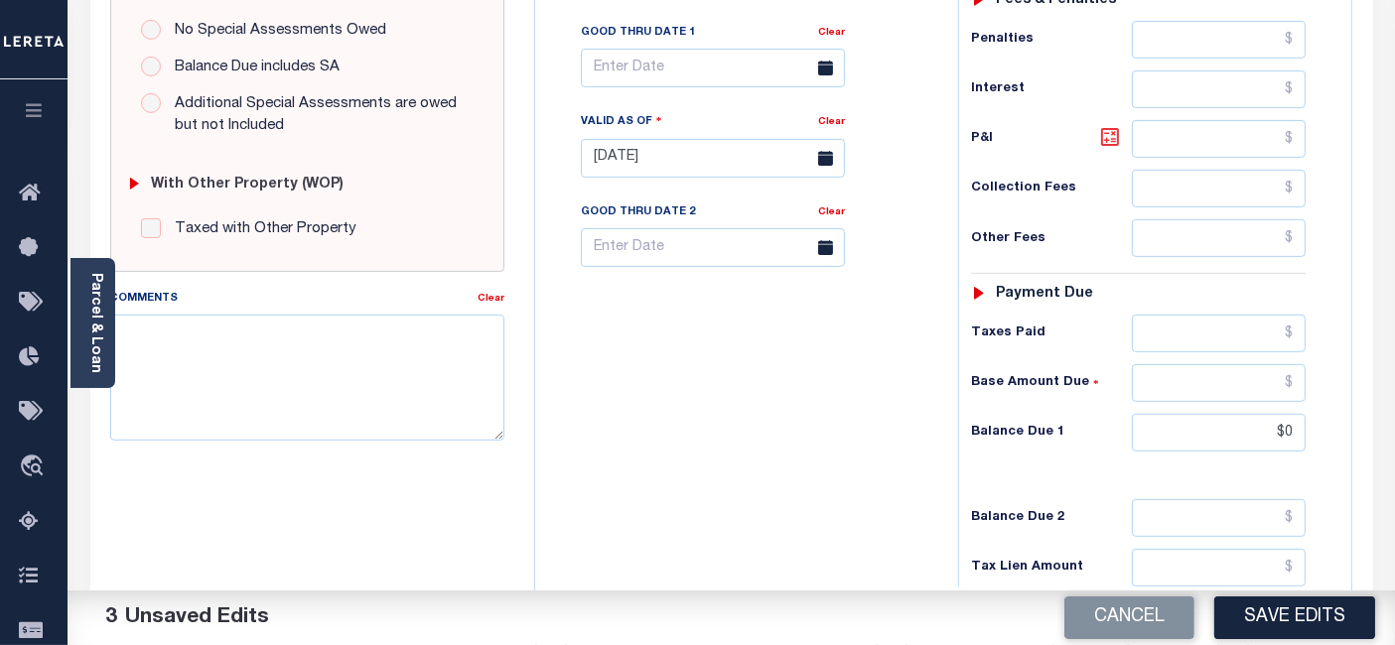
type input "$0.00"
click at [1301, 620] on button "Save Edits" at bounding box center [1294, 618] width 161 height 43
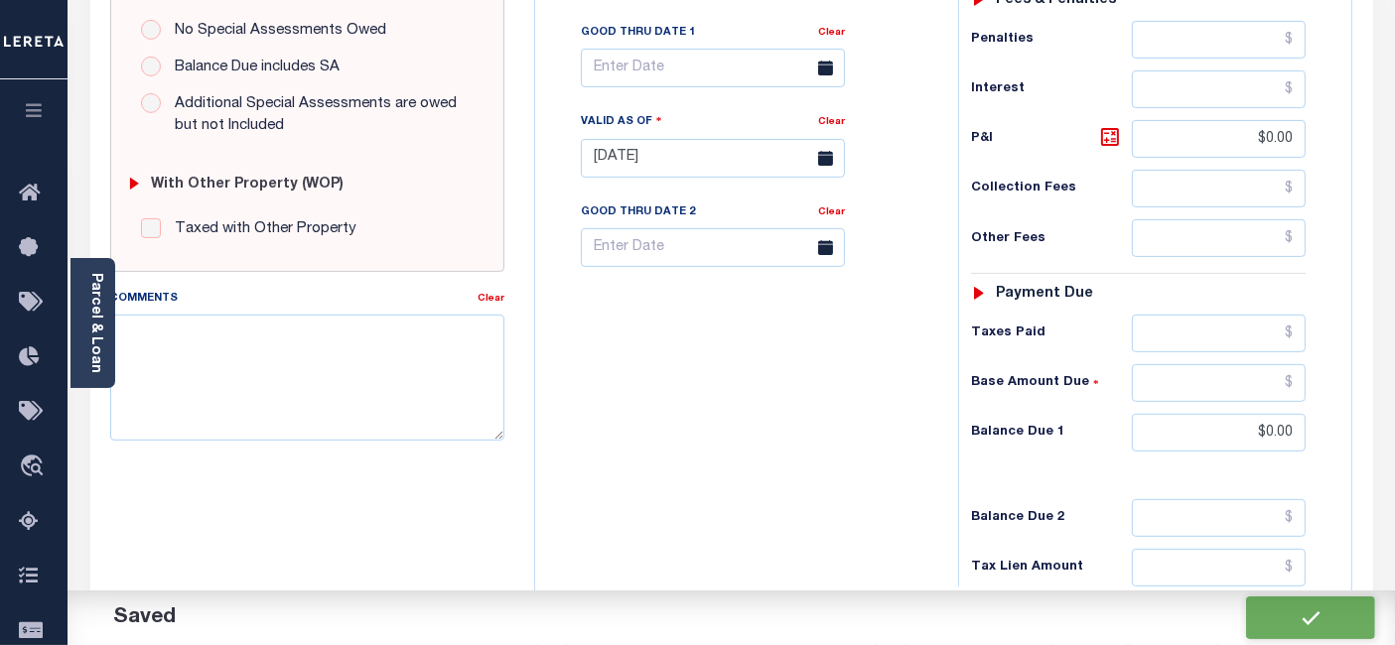
checkbox input "false"
type input "$0"
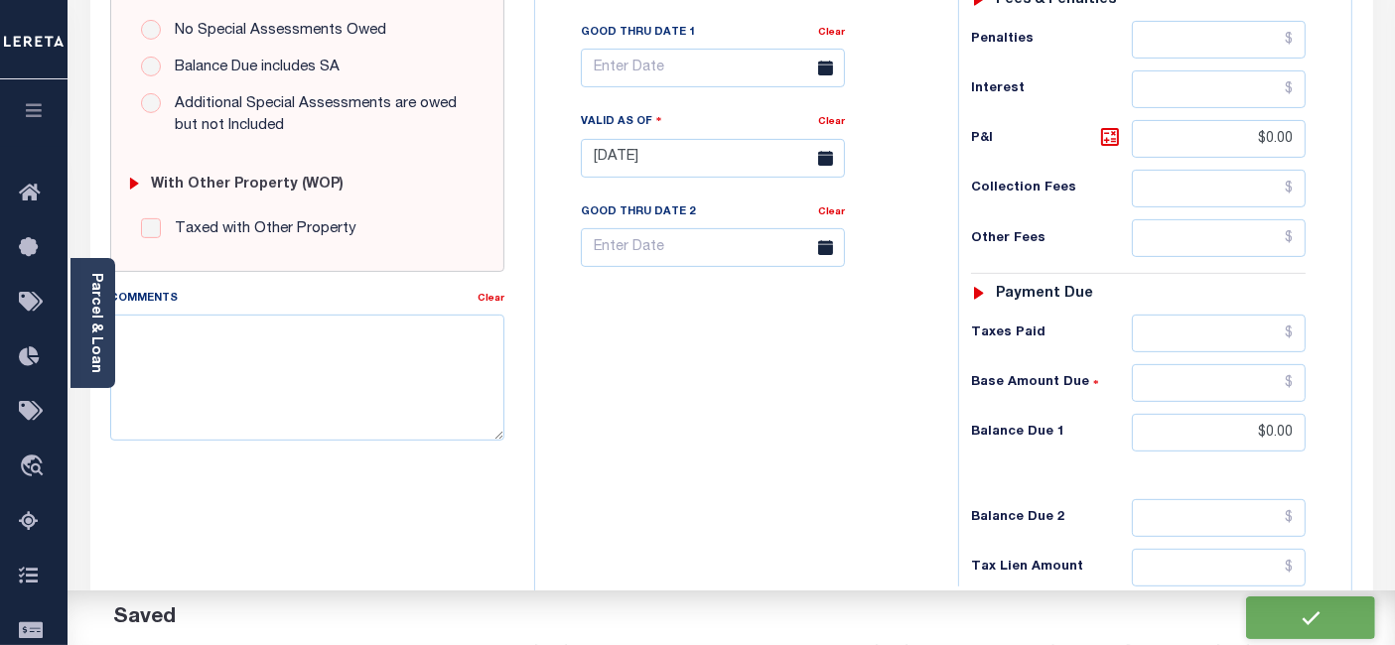
type input "$0"
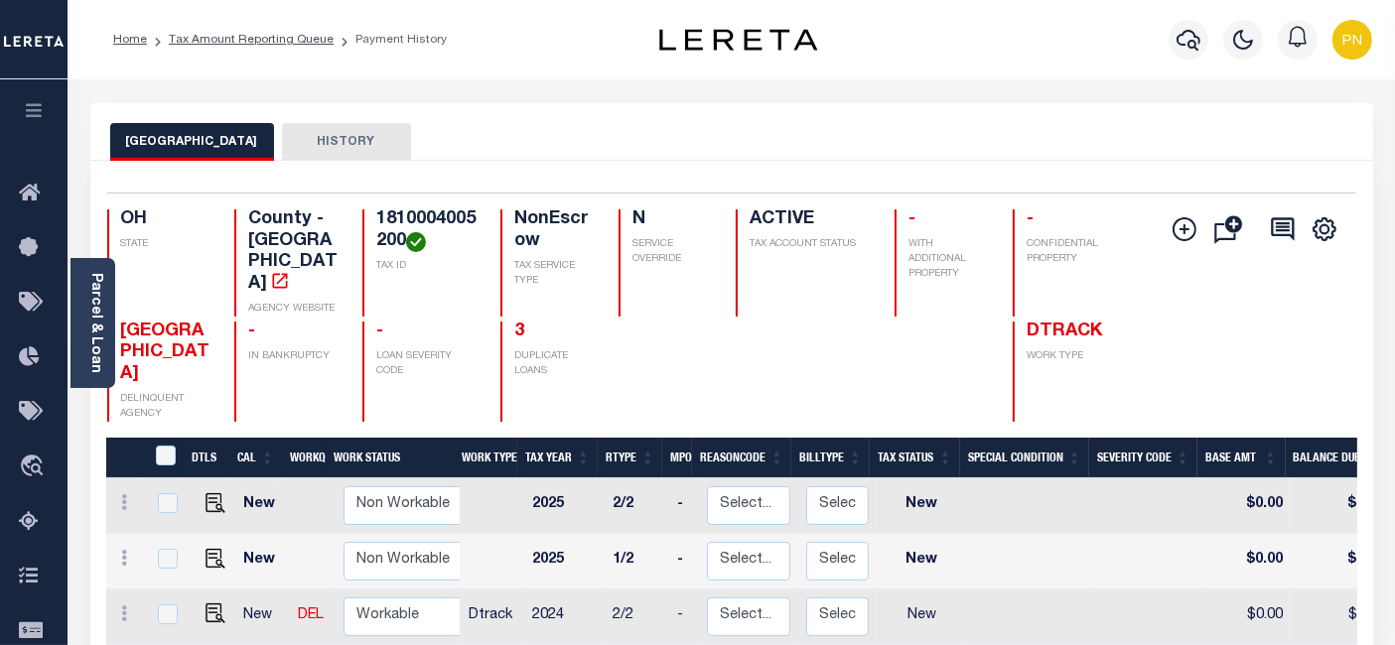
scroll to position [220, 0]
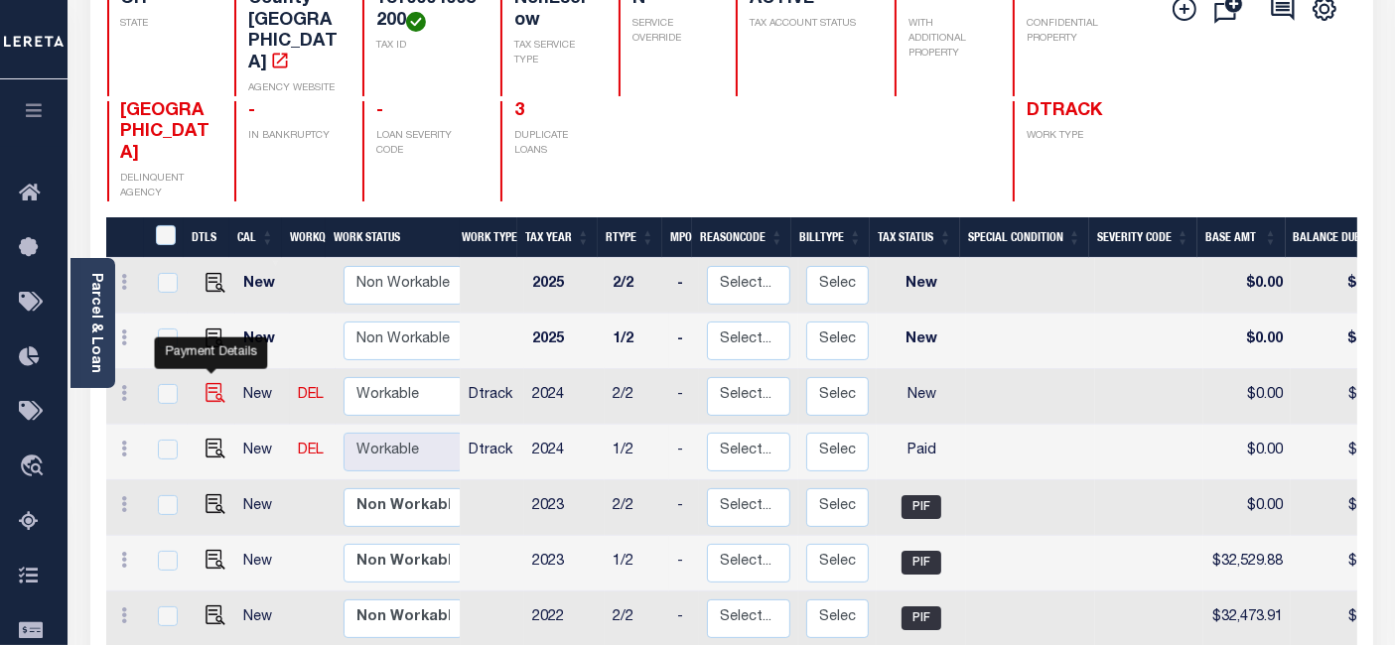
click at [209, 383] on img "" at bounding box center [215, 393] width 20 height 20
checkbox input "true"
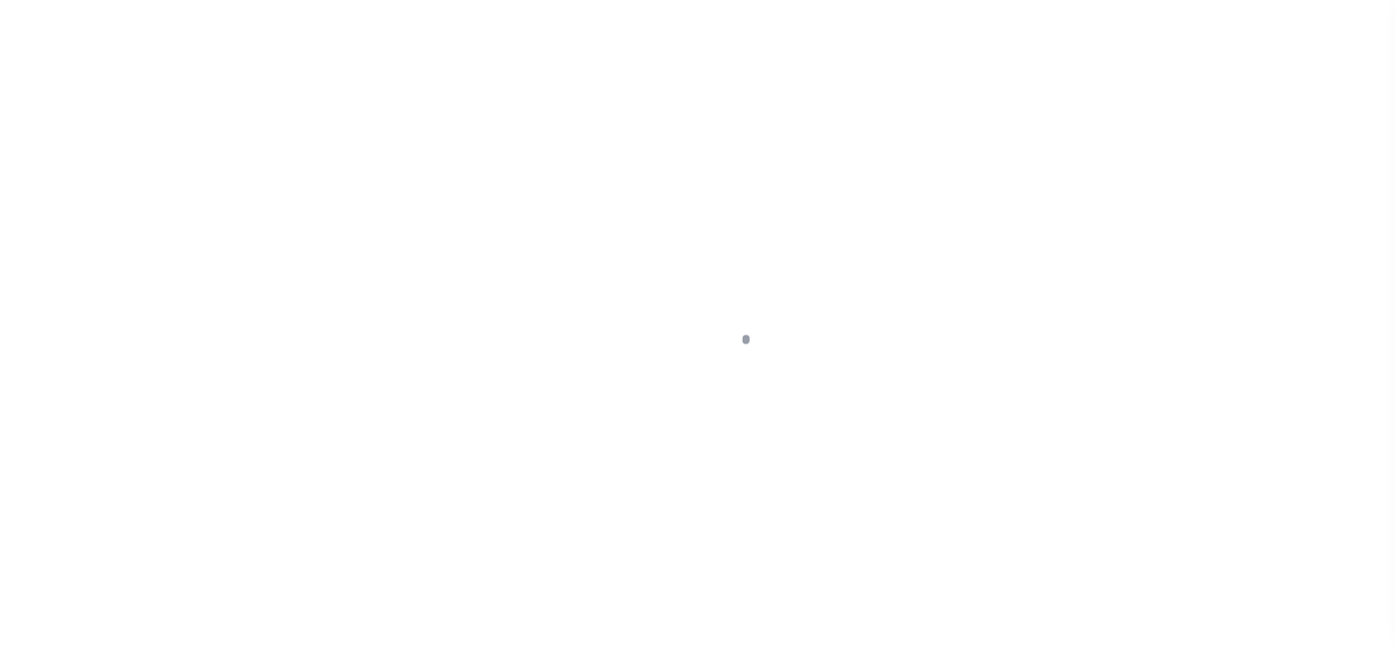
select select "NW2"
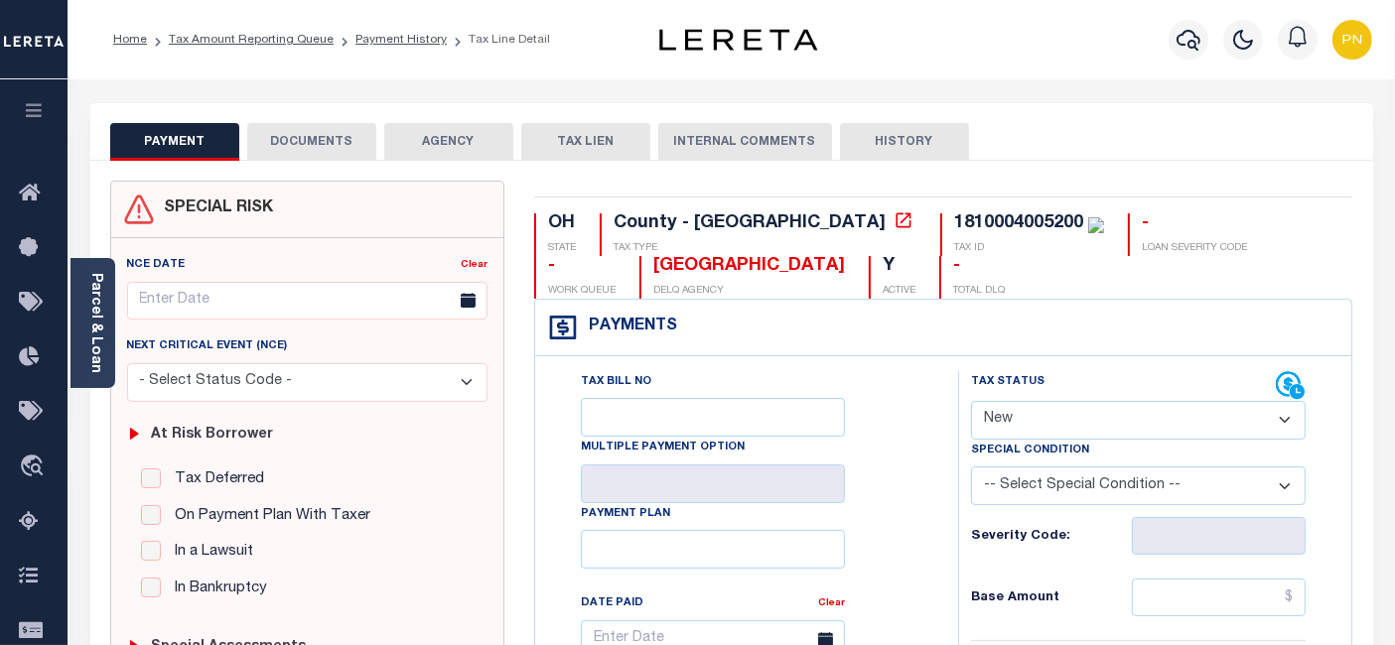
click at [323, 140] on button "DOCUMENTS" at bounding box center [311, 142] width 129 height 38
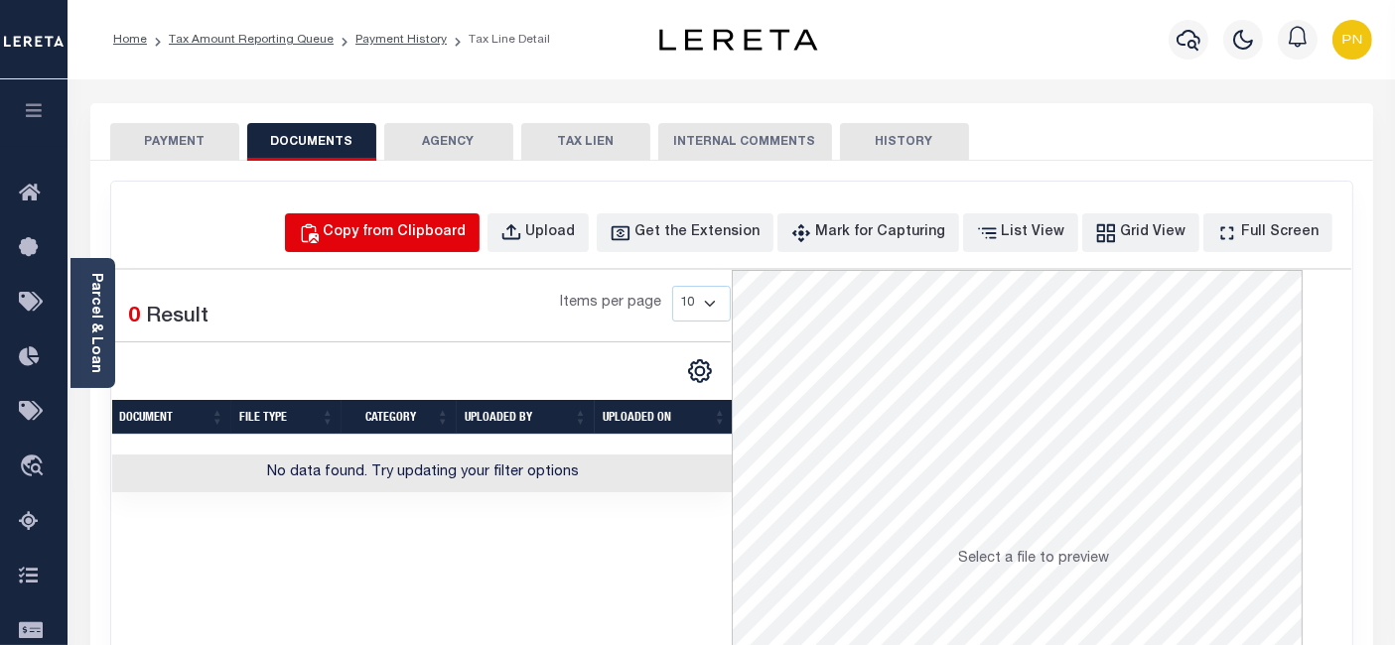
click at [428, 230] on div "Copy from Clipboard" at bounding box center [395, 233] width 143 height 22
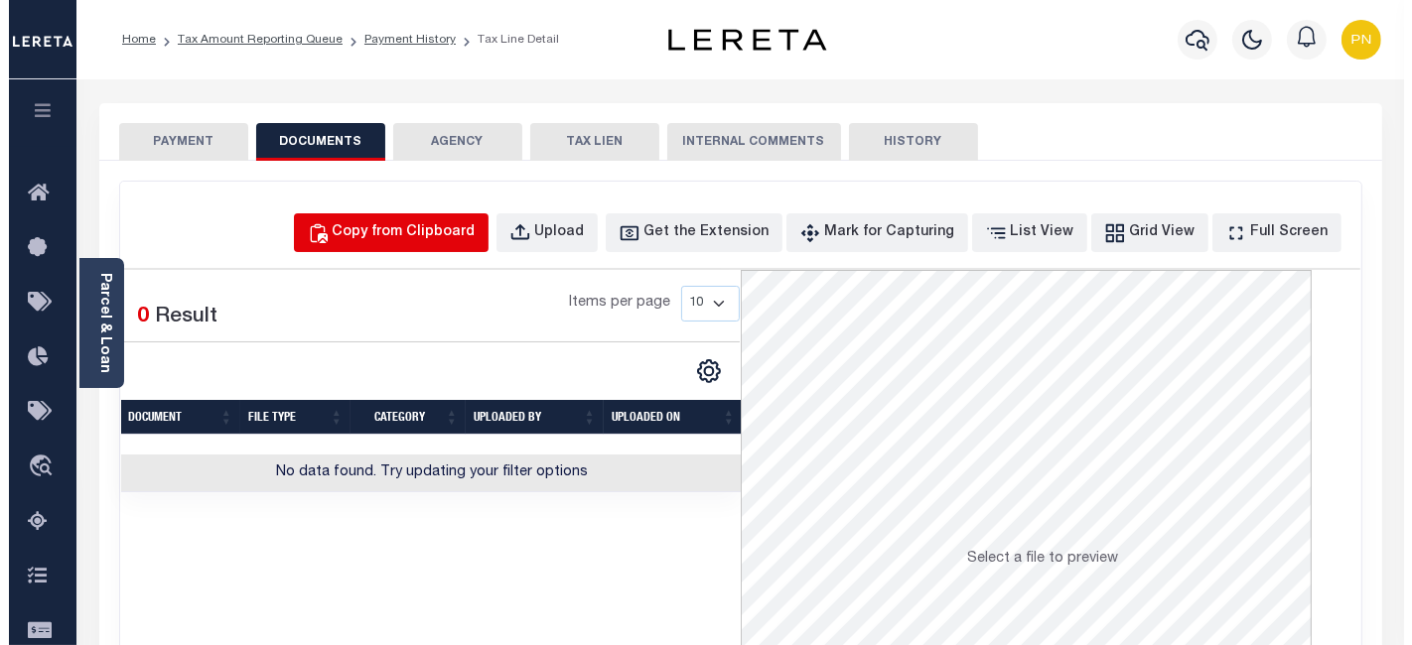
select select "POP"
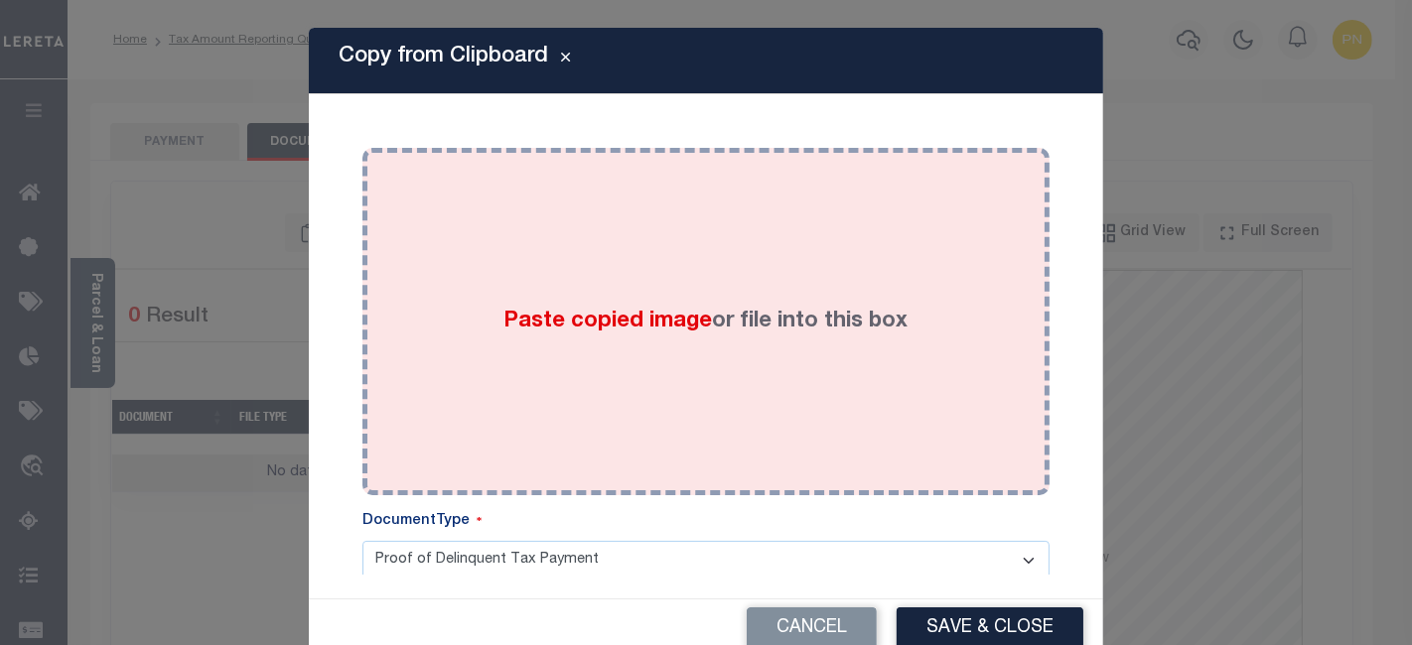
click at [596, 282] on div "Paste copied image or file into this box" at bounding box center [705, 322] width 657 height 318
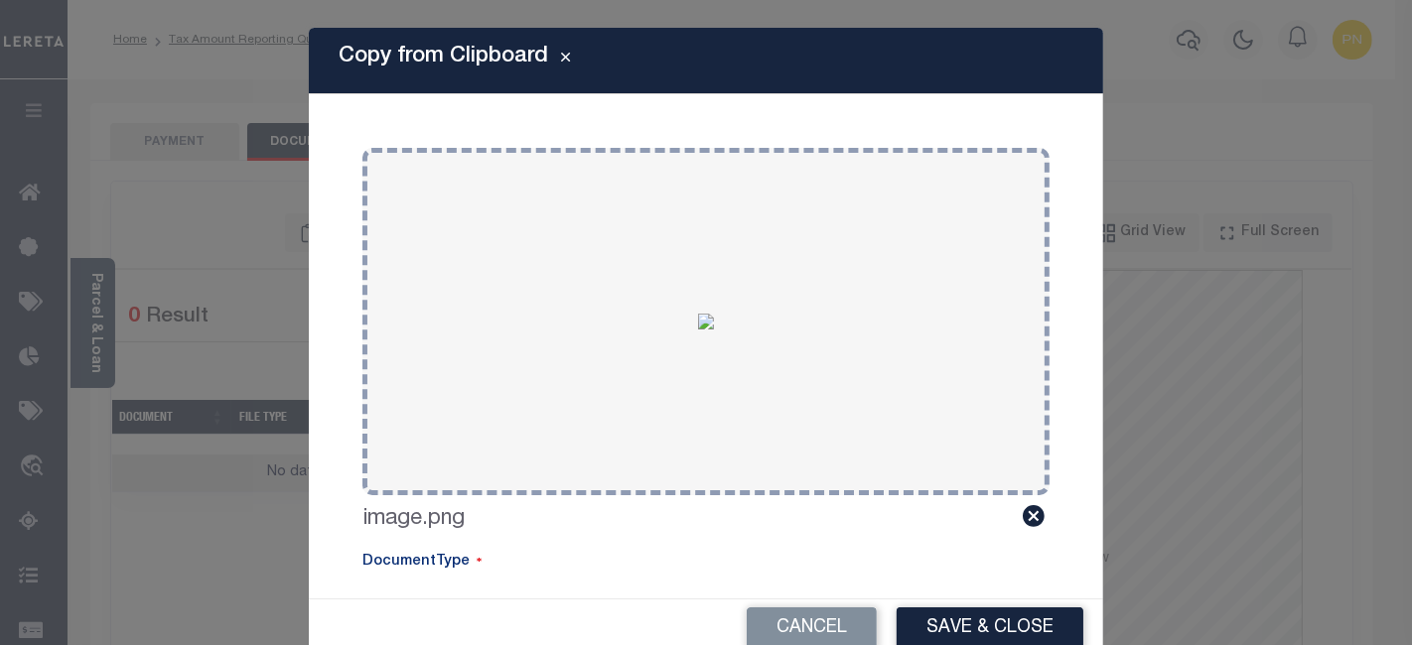
click at [950, 622] on button "Save & Close" at bounding box center [989, 628] width 187 height 43
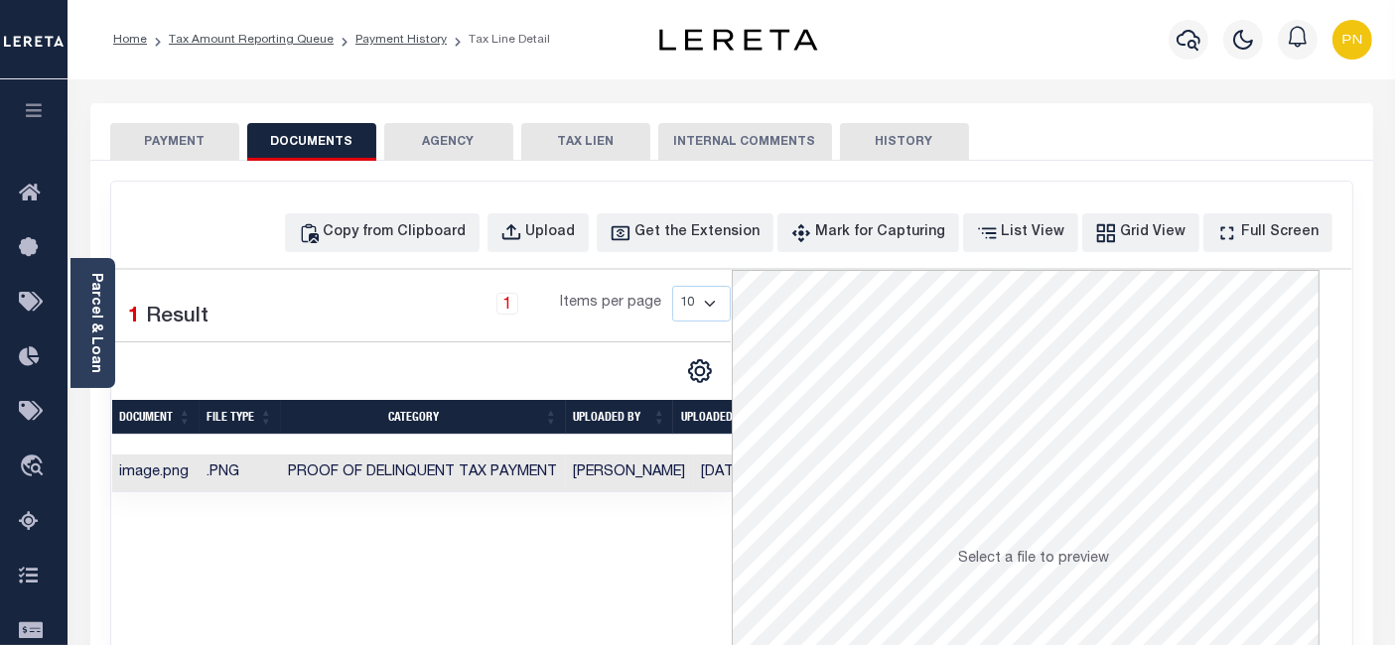
click at [202, 154] on button "PAYMENT" at bounding box center [174, 142] width 129 height 38
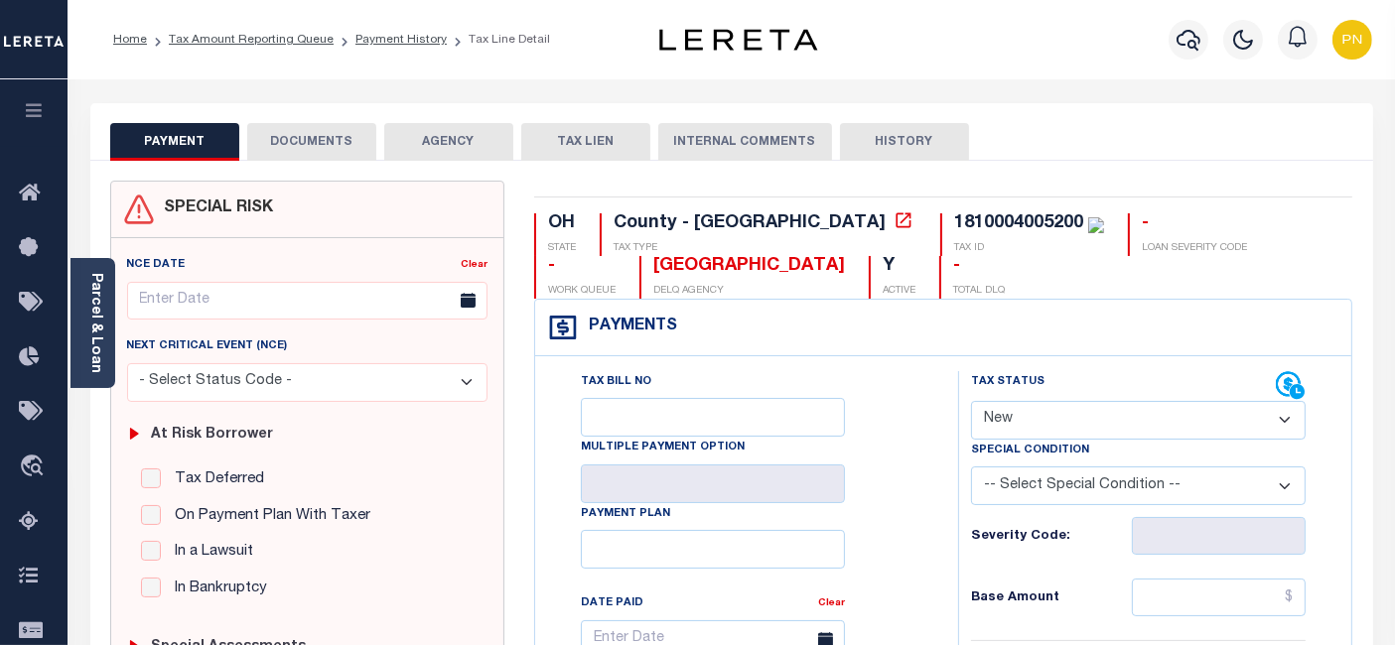
click at [1117, 407] on select "- Select Status Code - Open Due/Unpaid Paid Incomplete No Tax Due Internal Refu…" at bounding box center [1138, 420] width 335 height 39
select select "PYD"
click at [971, 401] on select "- Select Status Code - Open Due/Unpaid Paid Incomplete No Tax Due Internal Refu…" at bounding box center [1138, 420] width 335 height 39
type input "[DATE]"
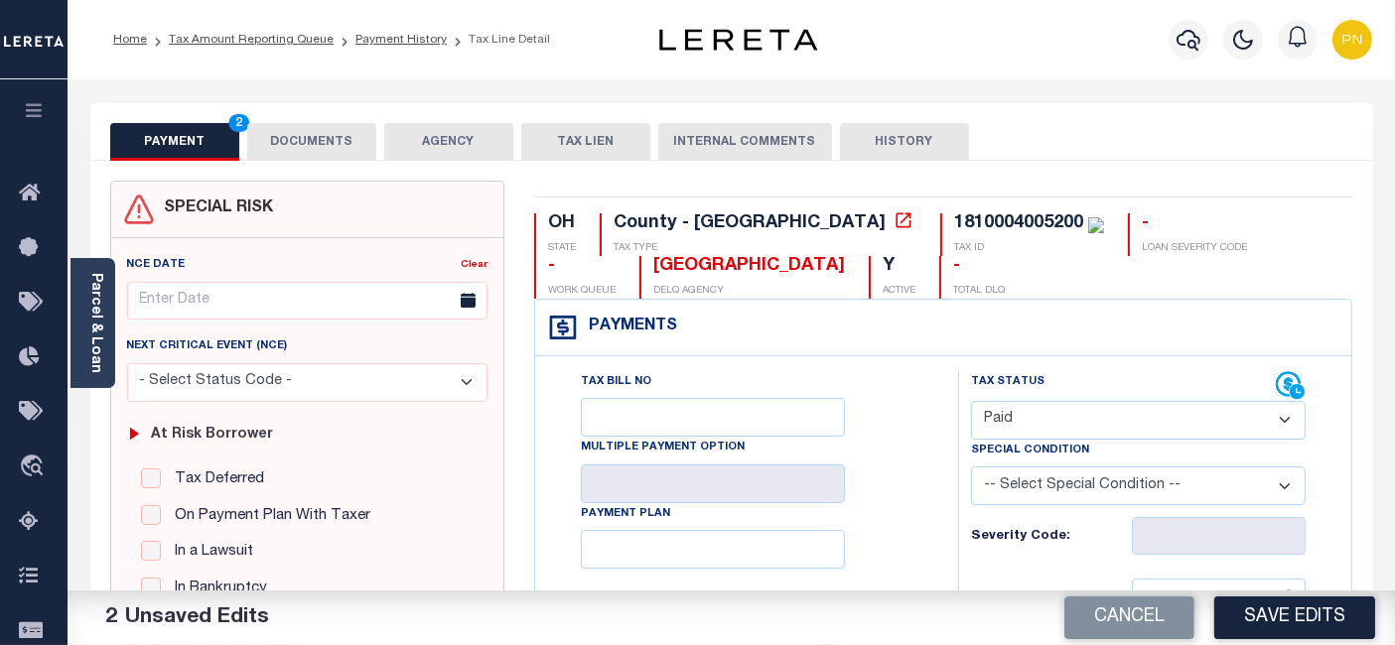
scroll to position [220, 0]
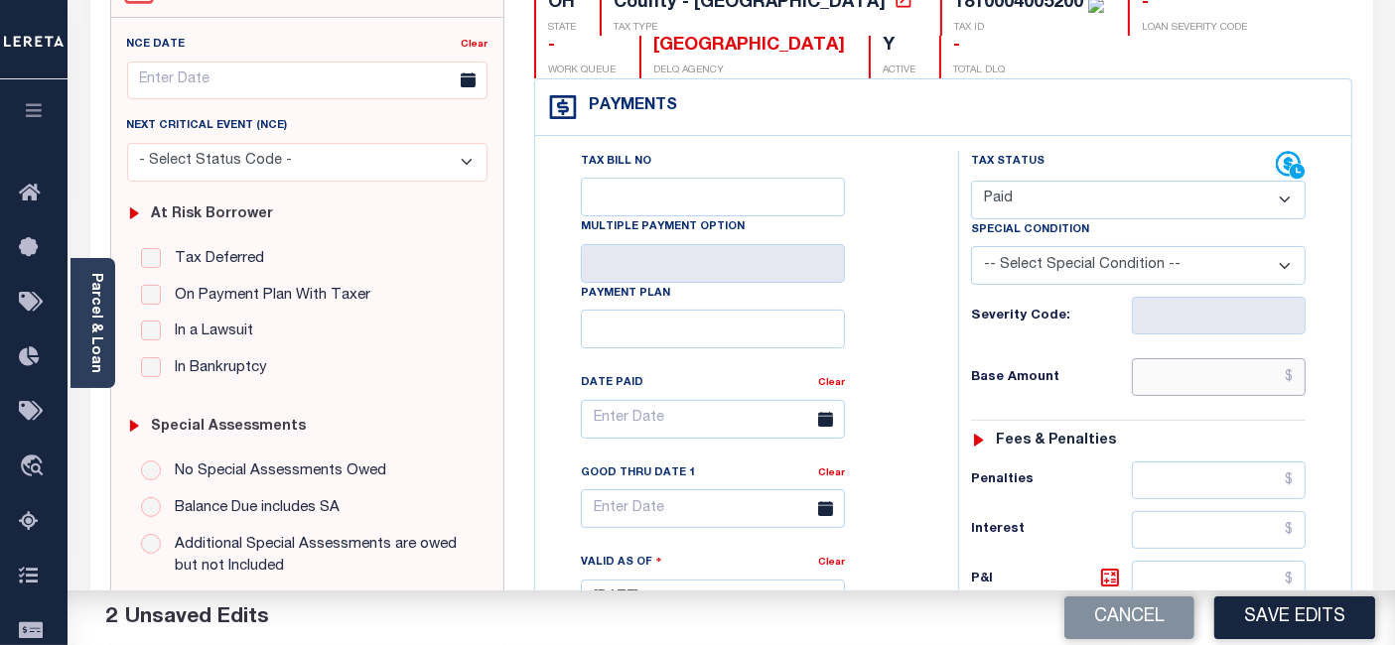
click at [1295, 375] on input "text" at bounding box center [1219, 377] width 174 height 38
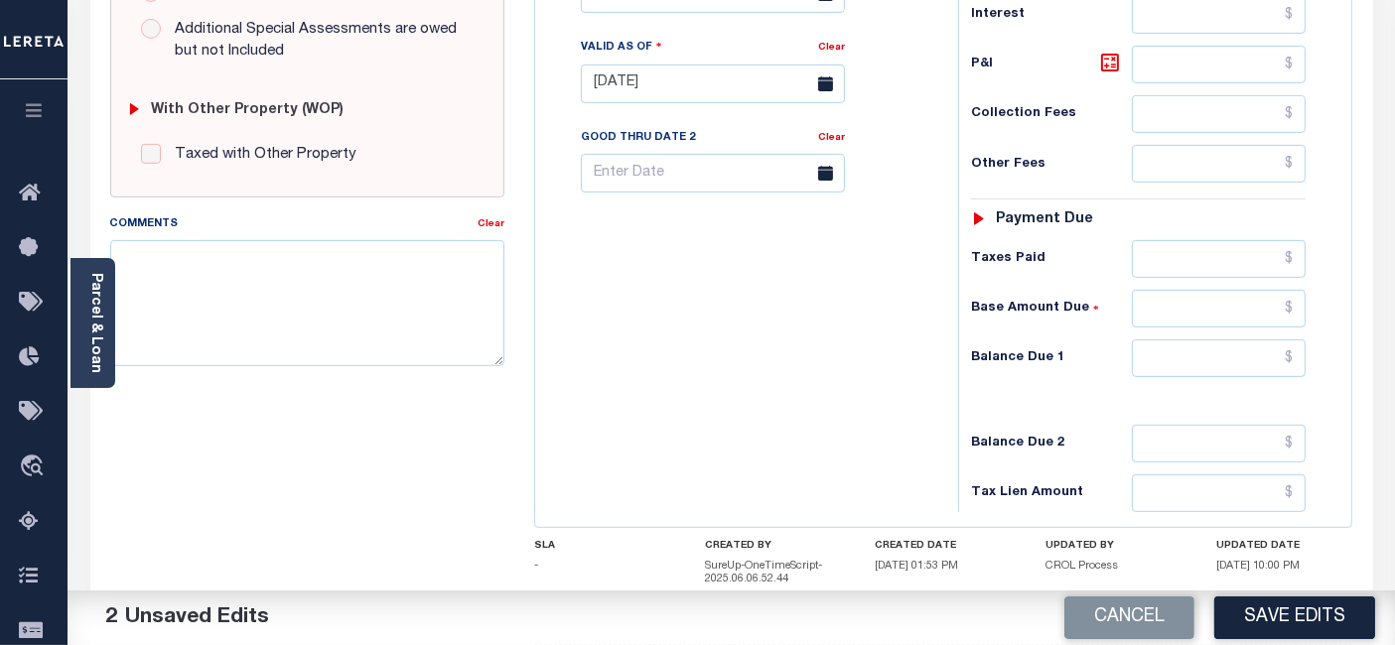
scroll to position [771, 0]
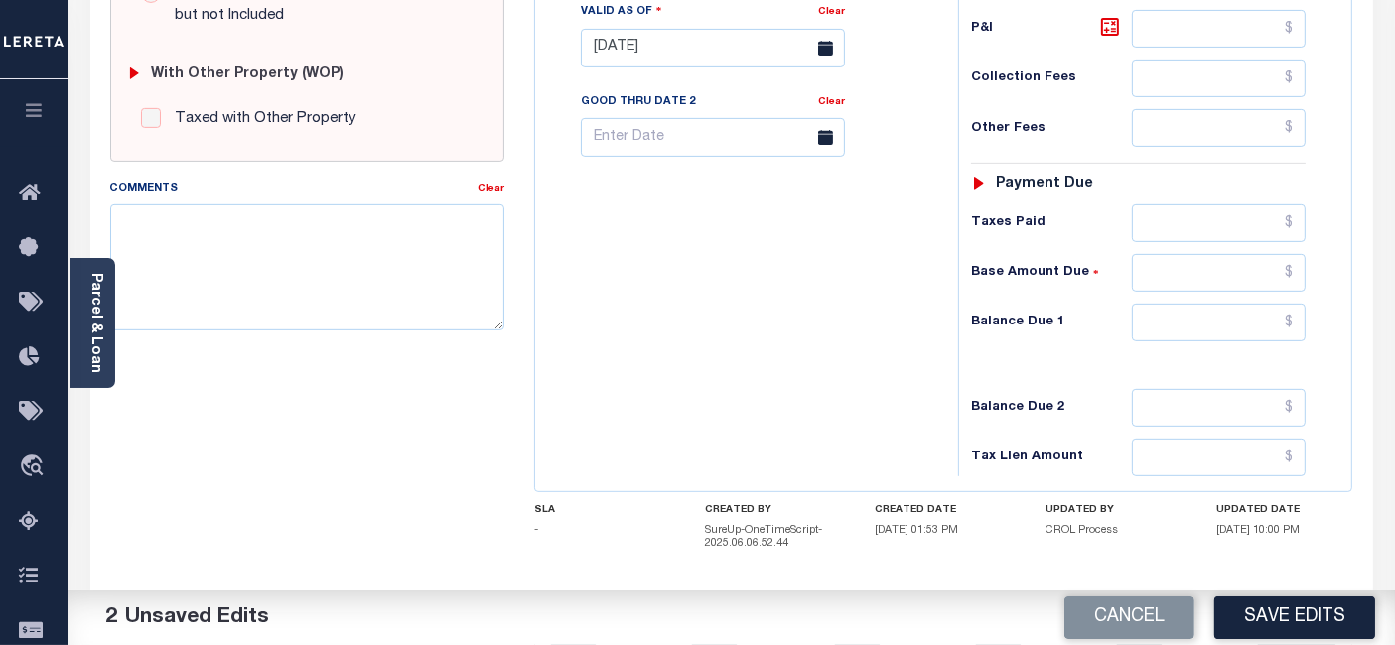
click at [1295, 526] on h5 "07/31/2025 10:00 PM" at bounding box center [1284, 530] width 136 height 13
type input "$0.00"
click at [1296, 323] on input "text" at bounding box center [1219, 323] width 174 height 38
type input "$0.00"
click at [1107, 21] on icon at bounding box center [1110, 27] width 24 height 24
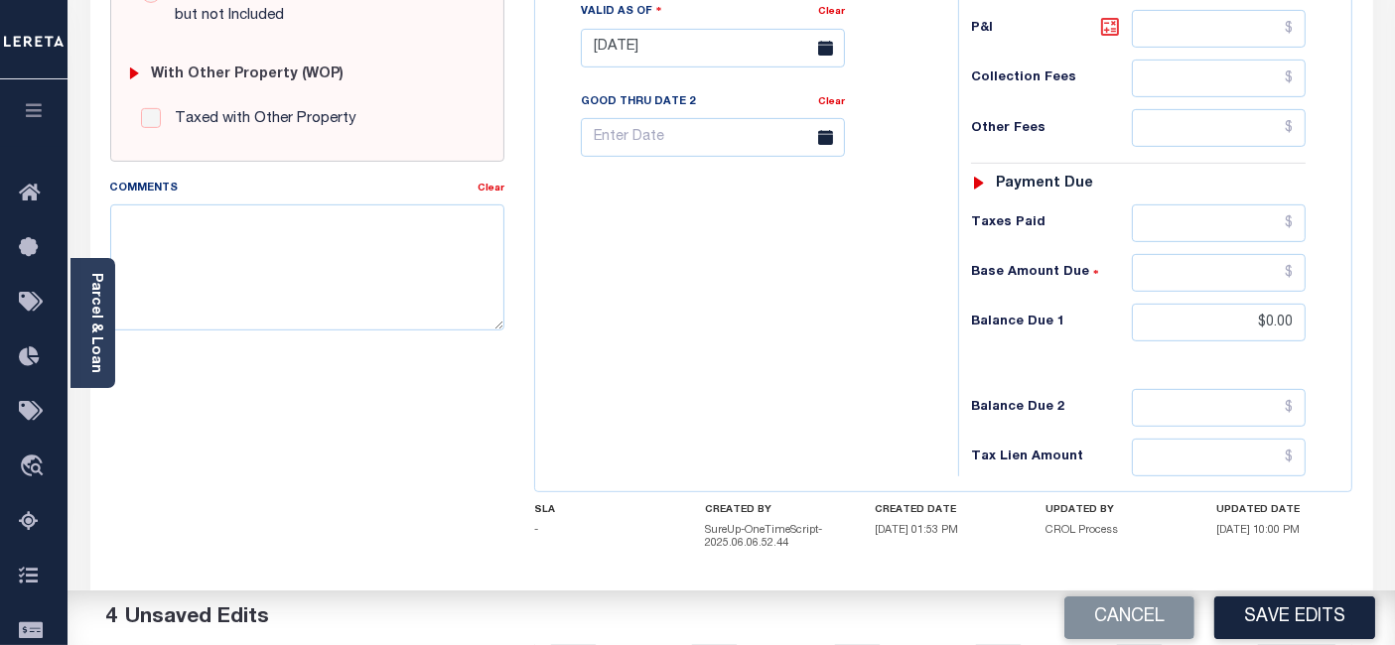
type input "$0.00"
click at [1287, 616] on button "Save Edits" at bounding box center [1294, 618] width 161 height 43
checkbox input "false"
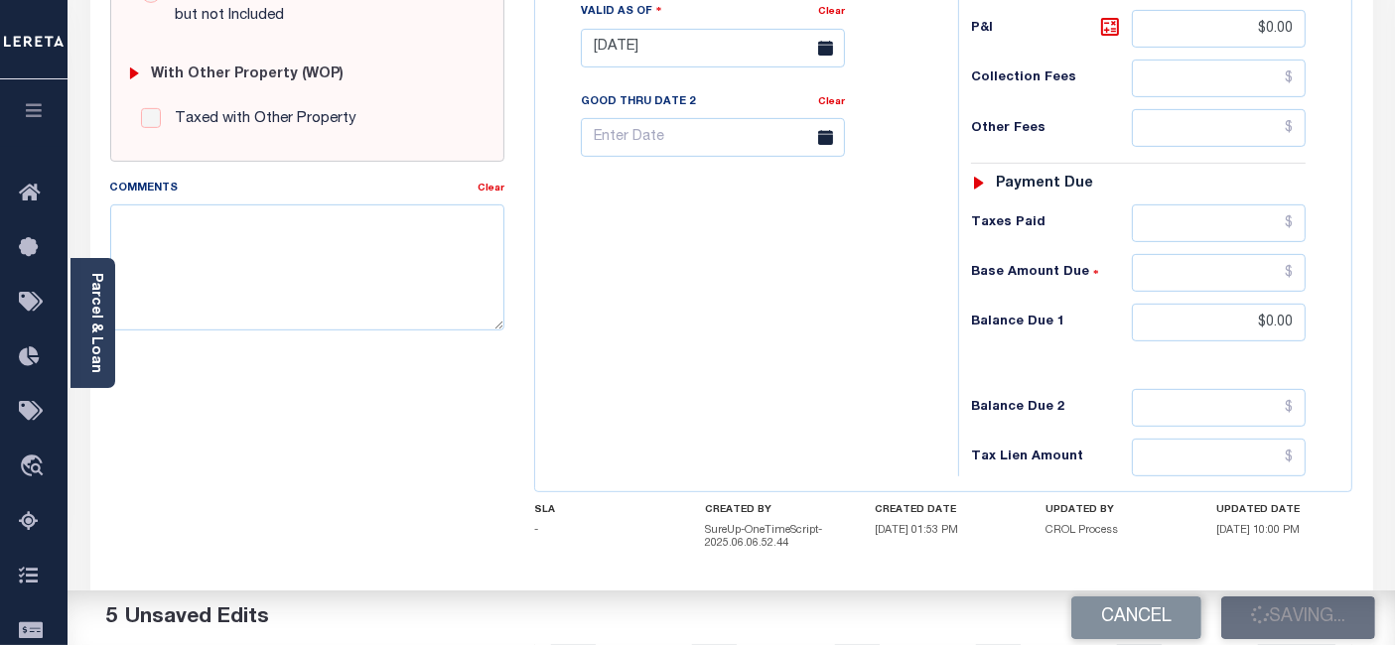
type input "$0"
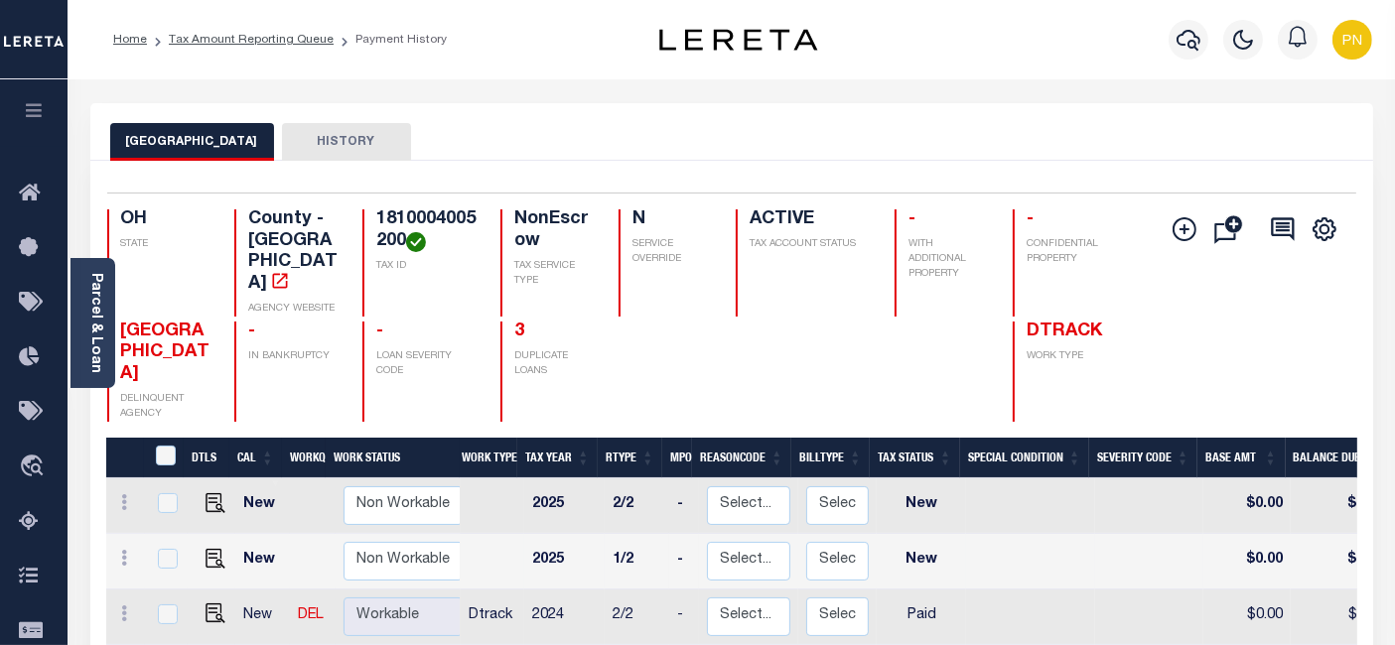
scroll to position [220, 0]
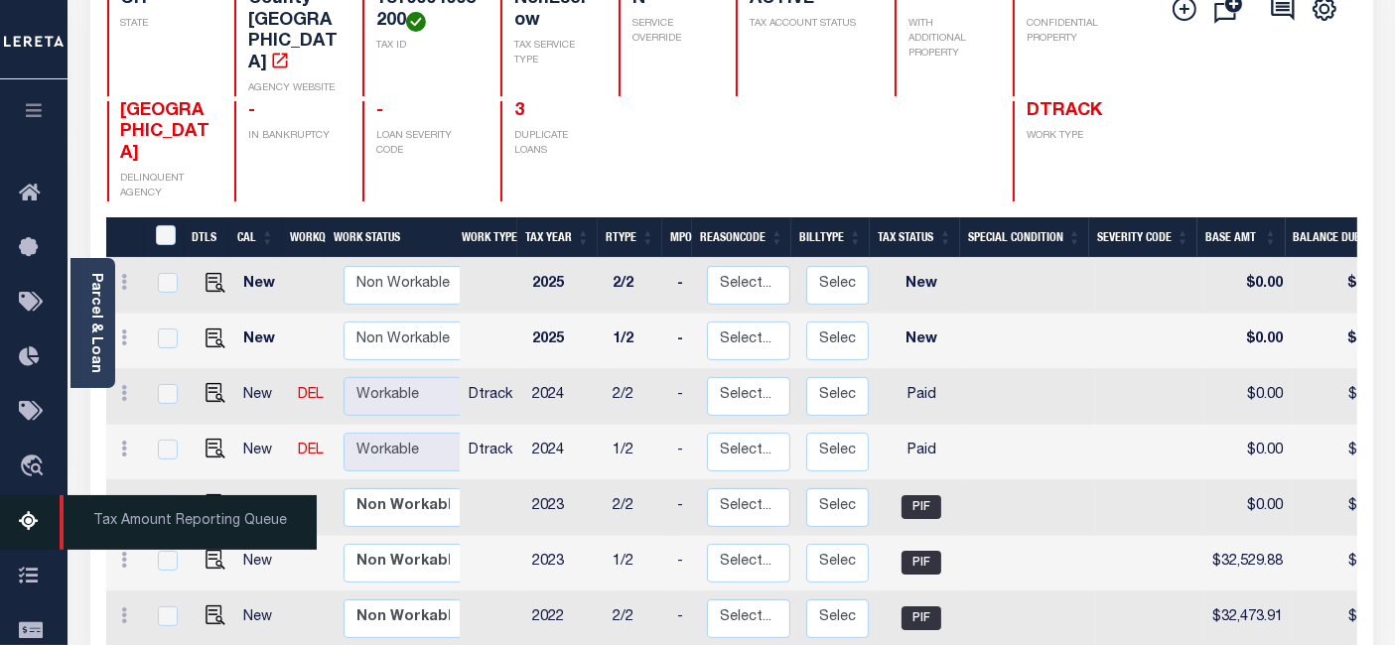
click at [24, 533] on icon at bounding box center [35, 522] width 32 height 25
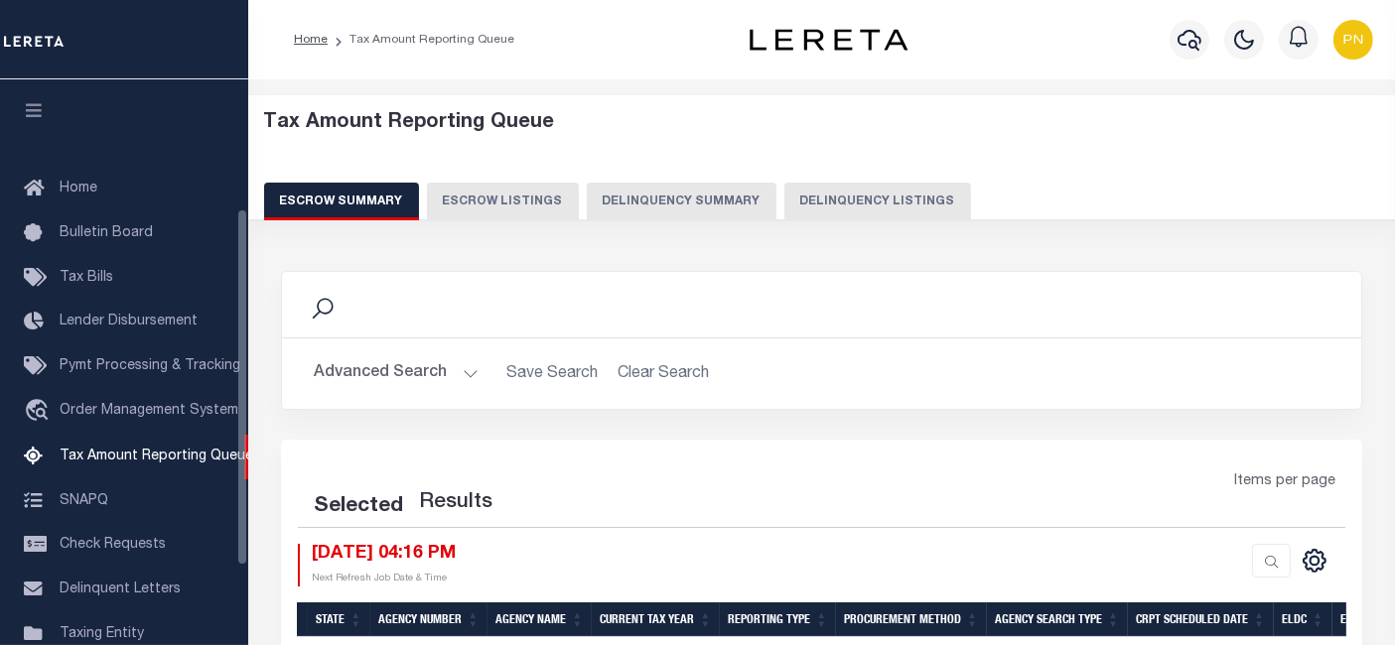
click at [877, 205] on button "Delinquency Listings" at bounding box center [877, 202] width 187 height 38
select select "100"
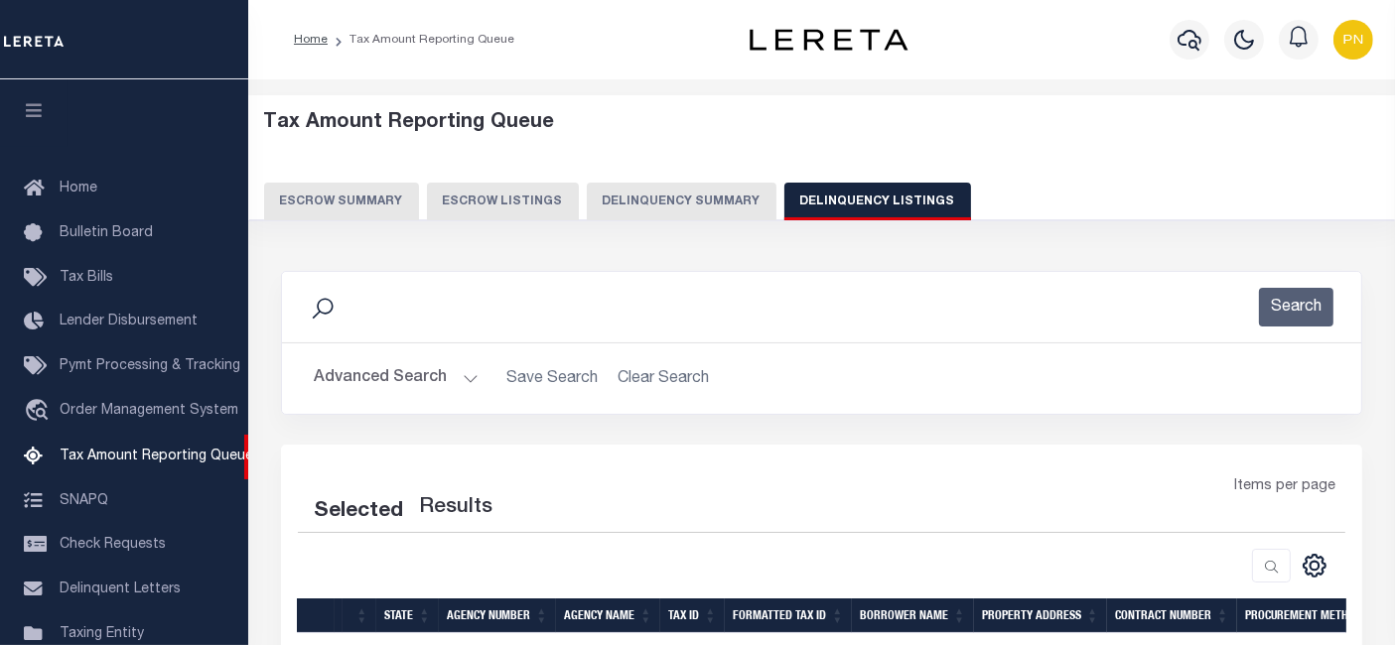
select select "100"
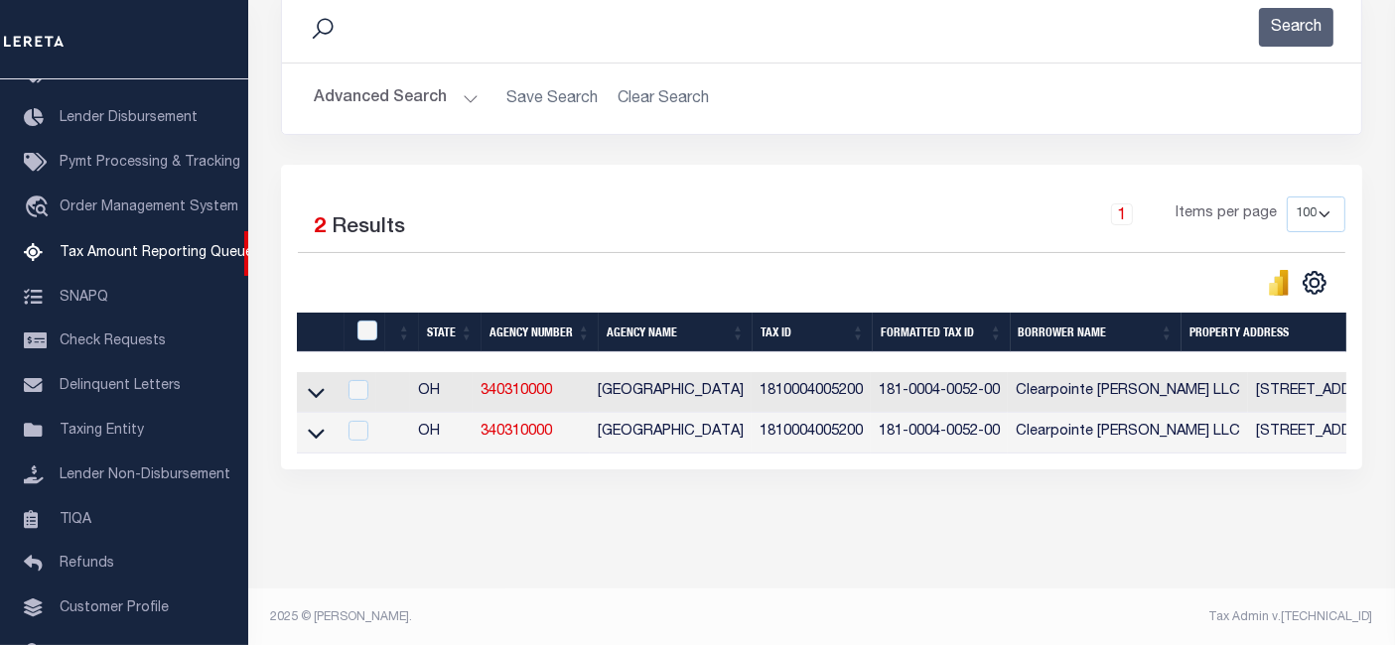
scroll to position [298, 0]
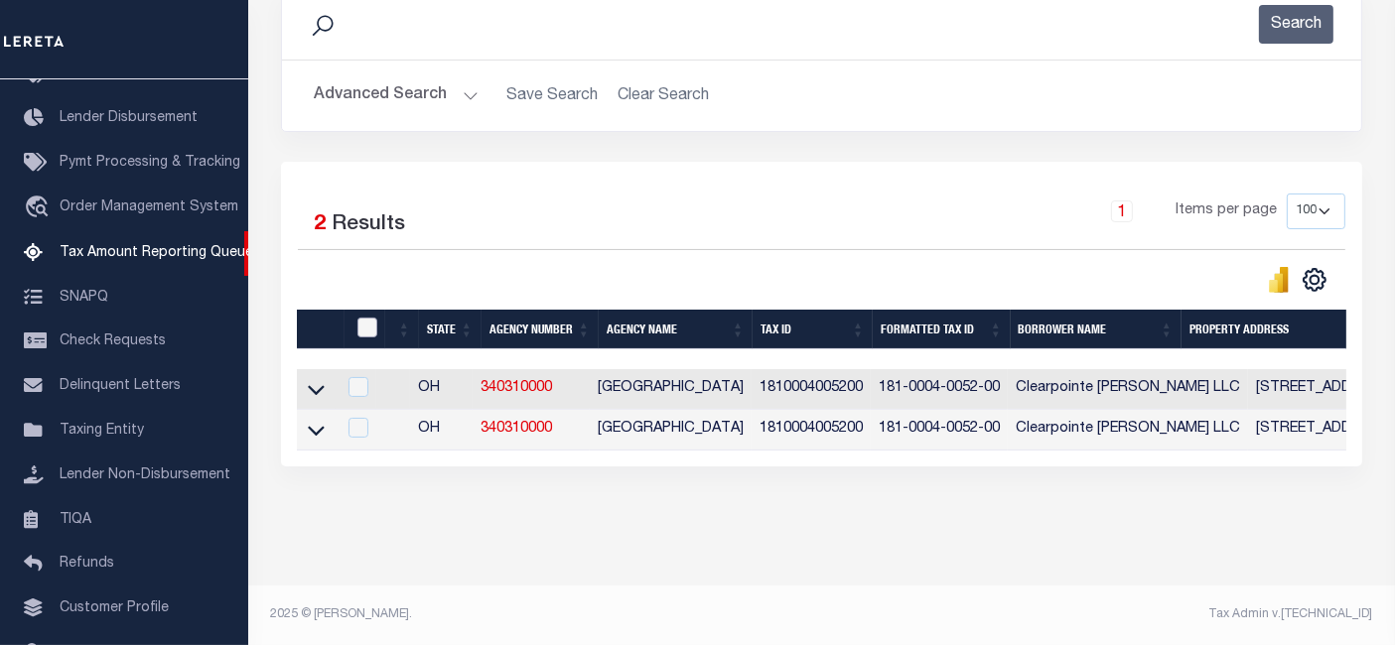
click at [368, 318] on input "checkbox" at bounding box center [367, 328] width 20 height 20
checkbox input "true"
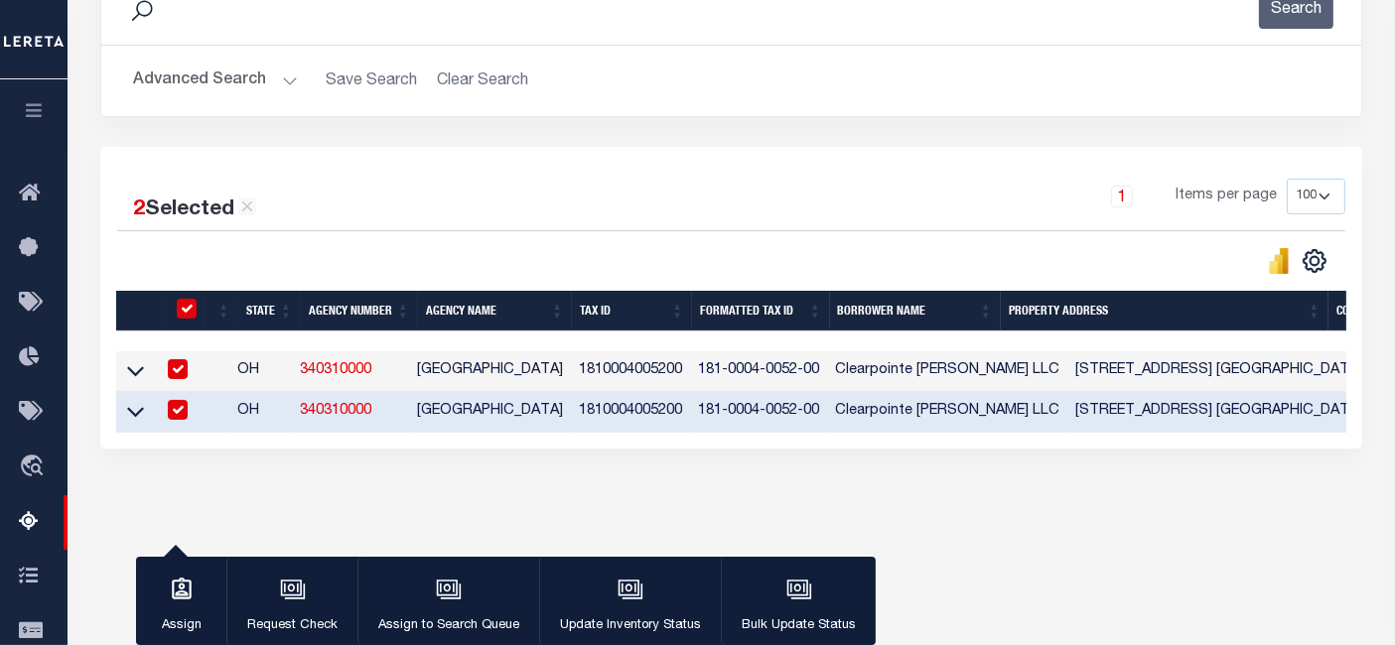
scroll to position [294, 0]
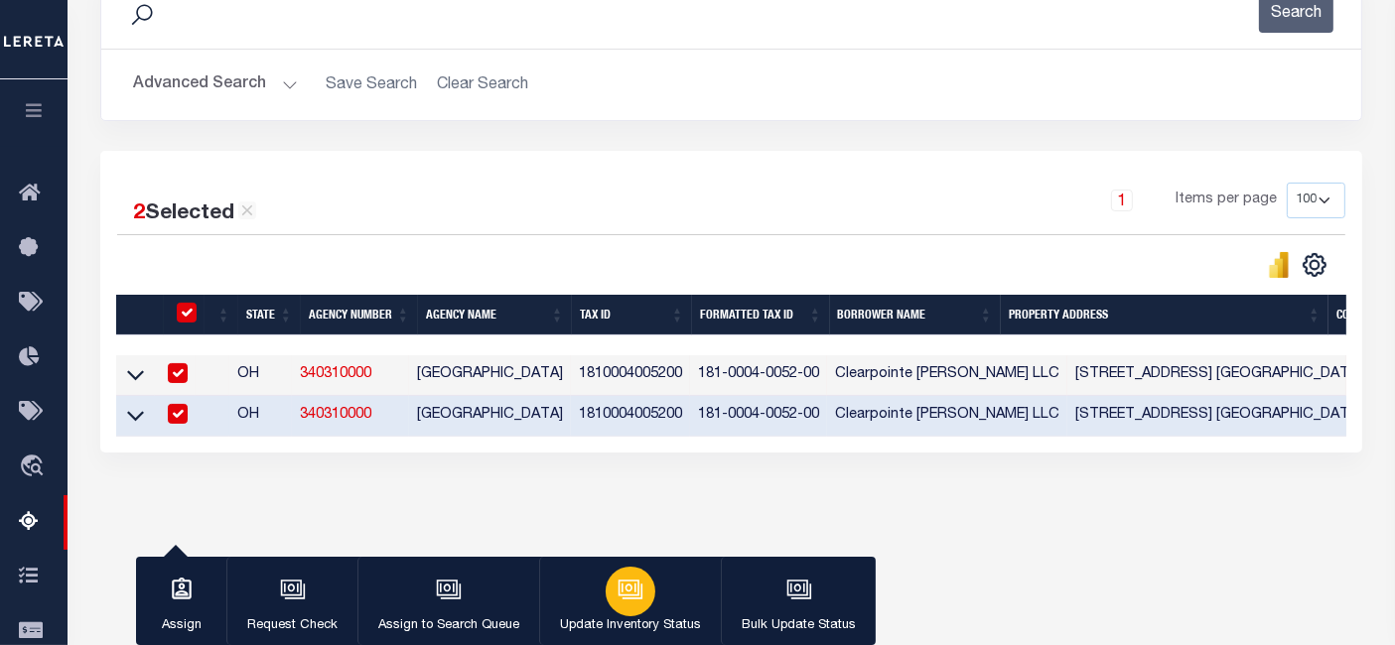
click at [619, 603] on icon "button" at bounding box center [630, 590] width 26 height 26
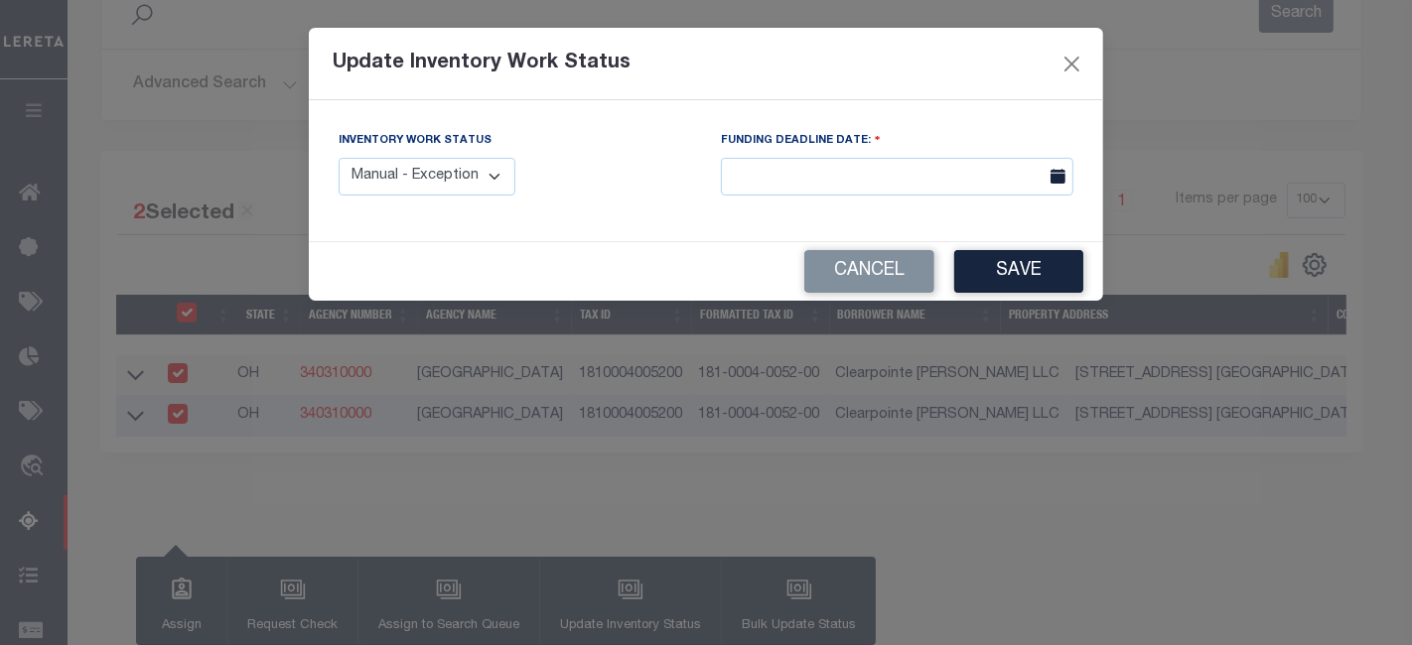
click at [449, 174] on select "Manual - Exception Pended - Awaiting Search Late Add Exception Completed" at bounding box center [426, 177] width 177 height 39
select select "4"
click at [338, 158] on select "Manual - Exception Pended - Awaiting Search Late Add Exception Completed" at bounding box center [426, 177] width 177 height 39
click at [1014, 271] on button "Save" at bounding box center [1018, 271] width 129 height 43
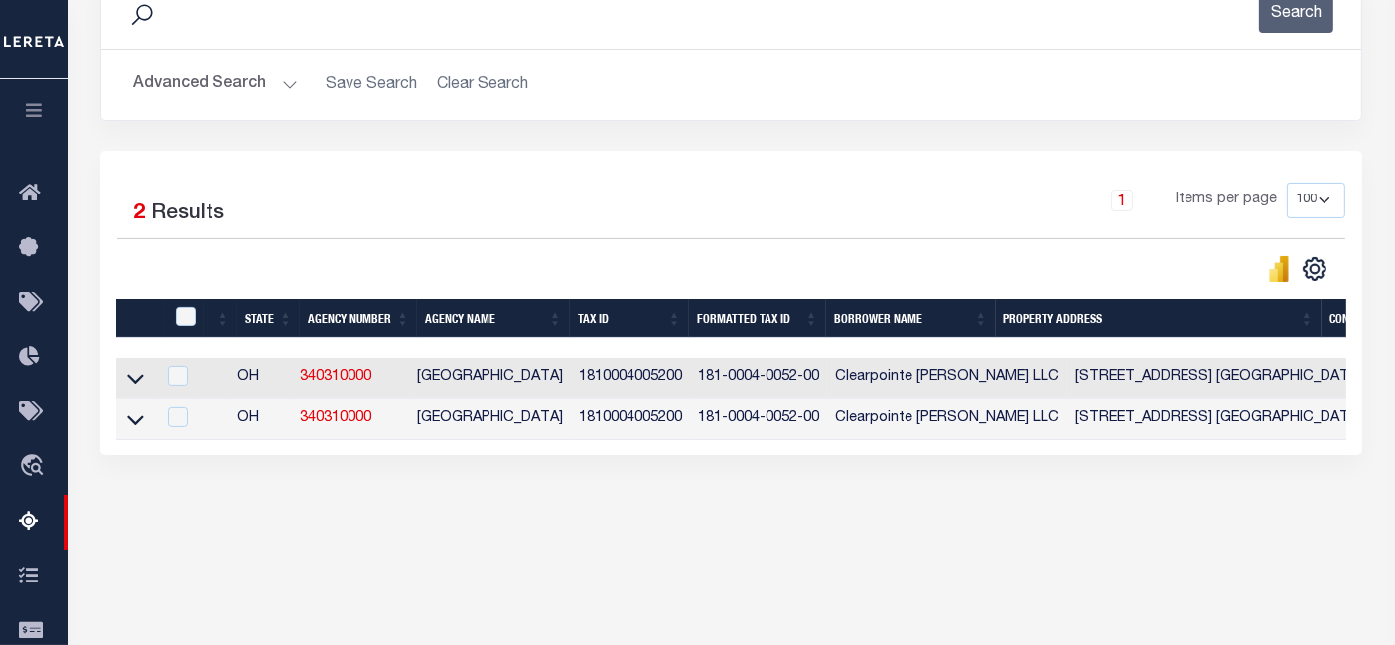
click at [231, 81] on button "Advanced Search" at bounding box center [215, 85] width 165 height 39
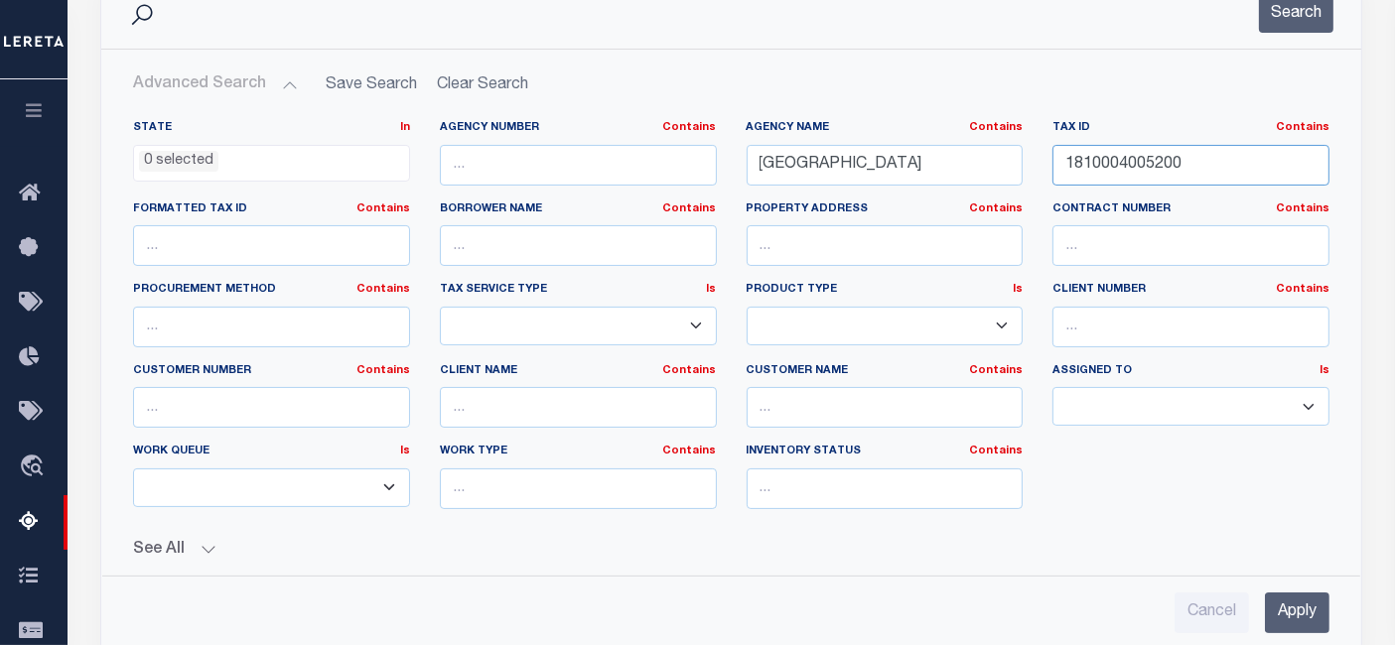
drag, startPoint x: 1198, startPoint y: 166, endPoint x: 1038, endPoint y: 162, distance: 159.9
click at [1038, 162] on div "Tax ID Contains Contains Is 1810004005200" at bounding box center [1190, 160] width 307 height 81
paste input "2020031019"
type input "2020031019200"
click at [1287, 16] on button "Search" at bounding box center [1296, 13] width 74 height 39
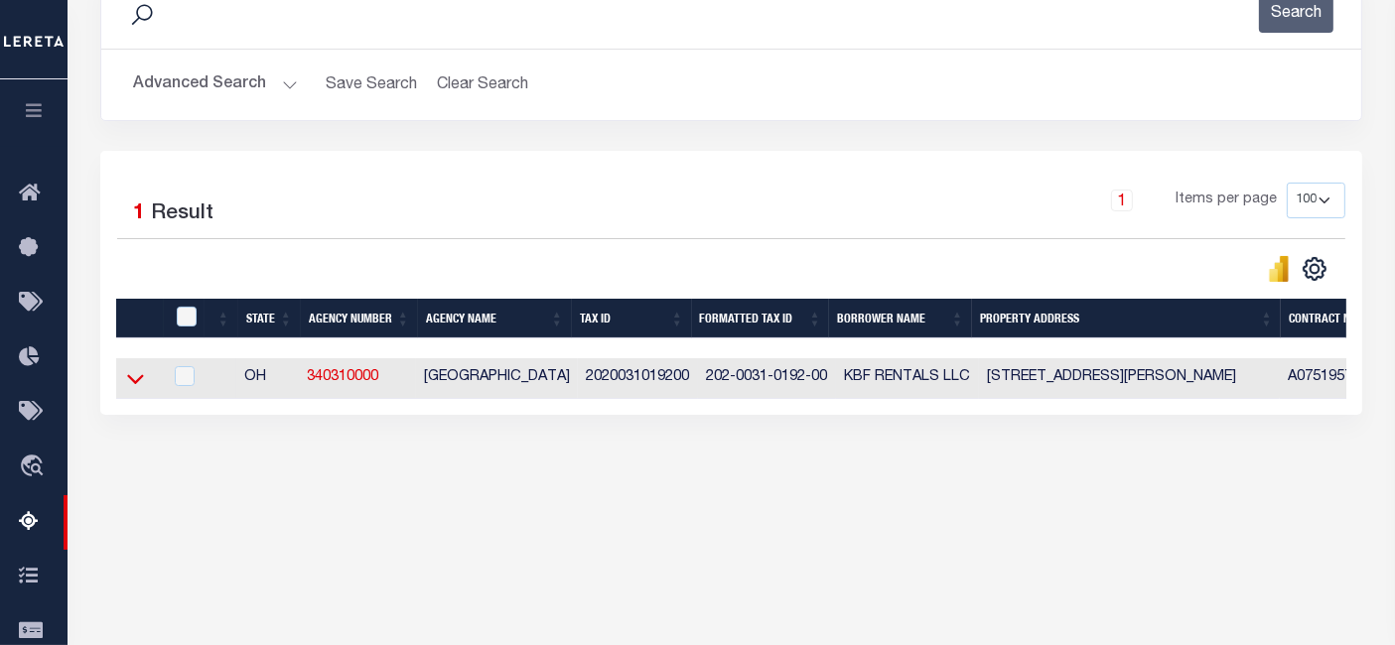
click at [133, 379] on icon at bounding box center [135, 378] width 17 height 21
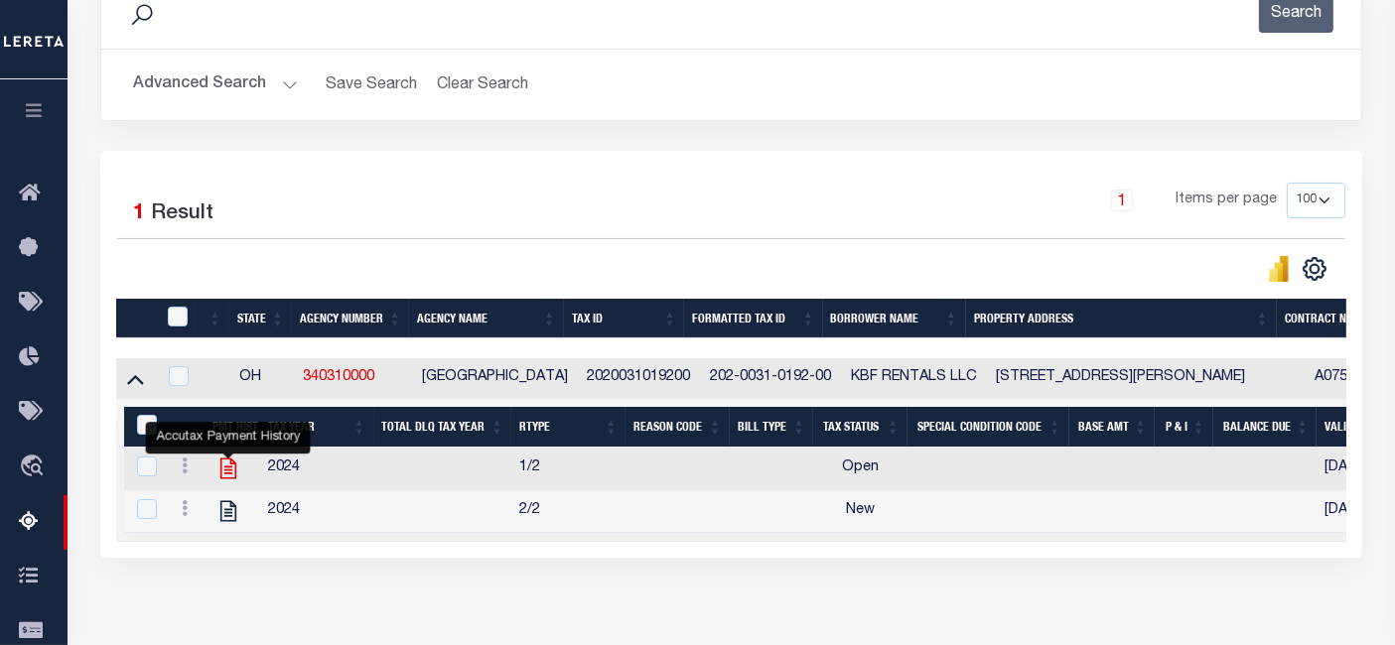
click at [227, 472] on icon "" at bounding box center [228, 469] width 16 height 21
checkbox input "true"
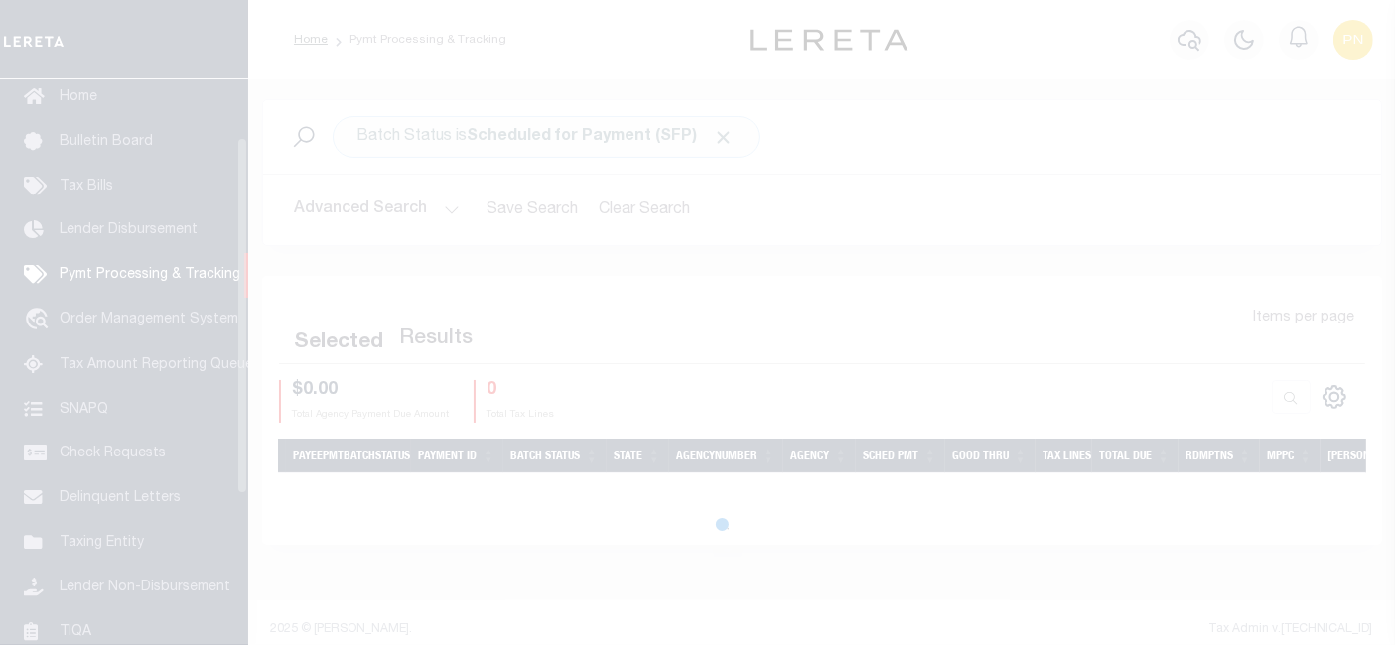
scroll to position [91, 0]
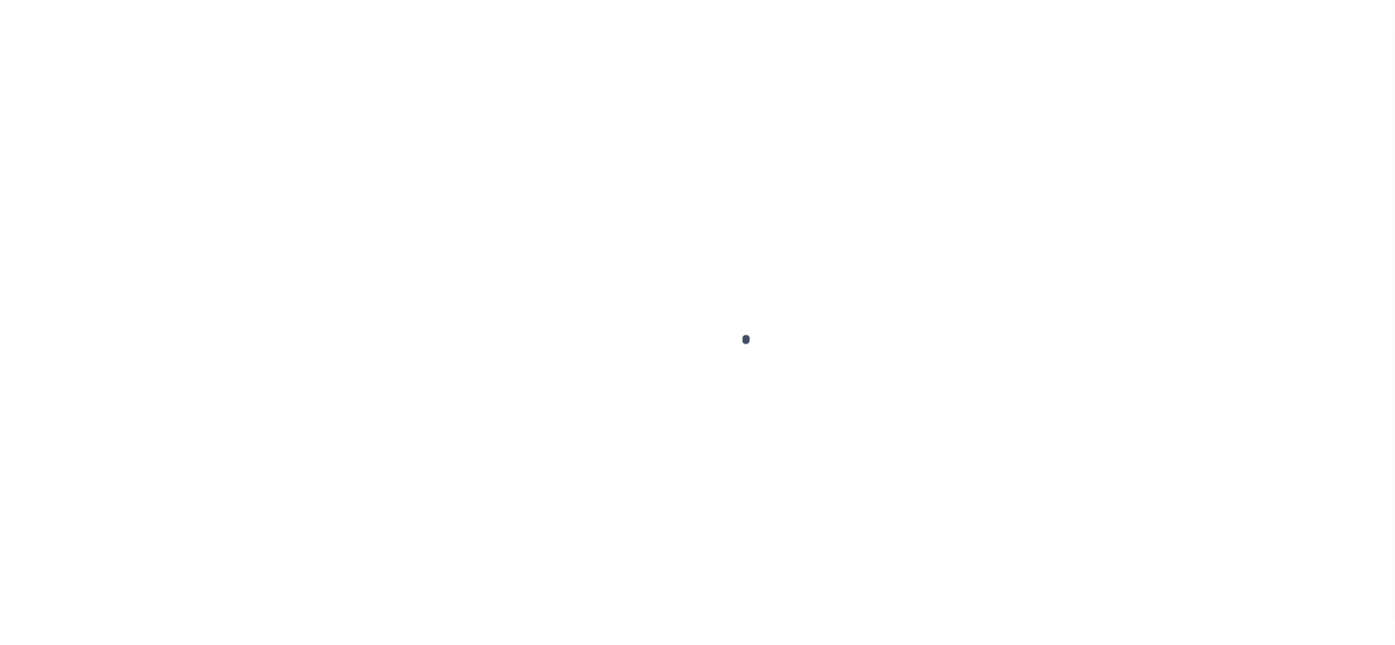
select select "PYD"
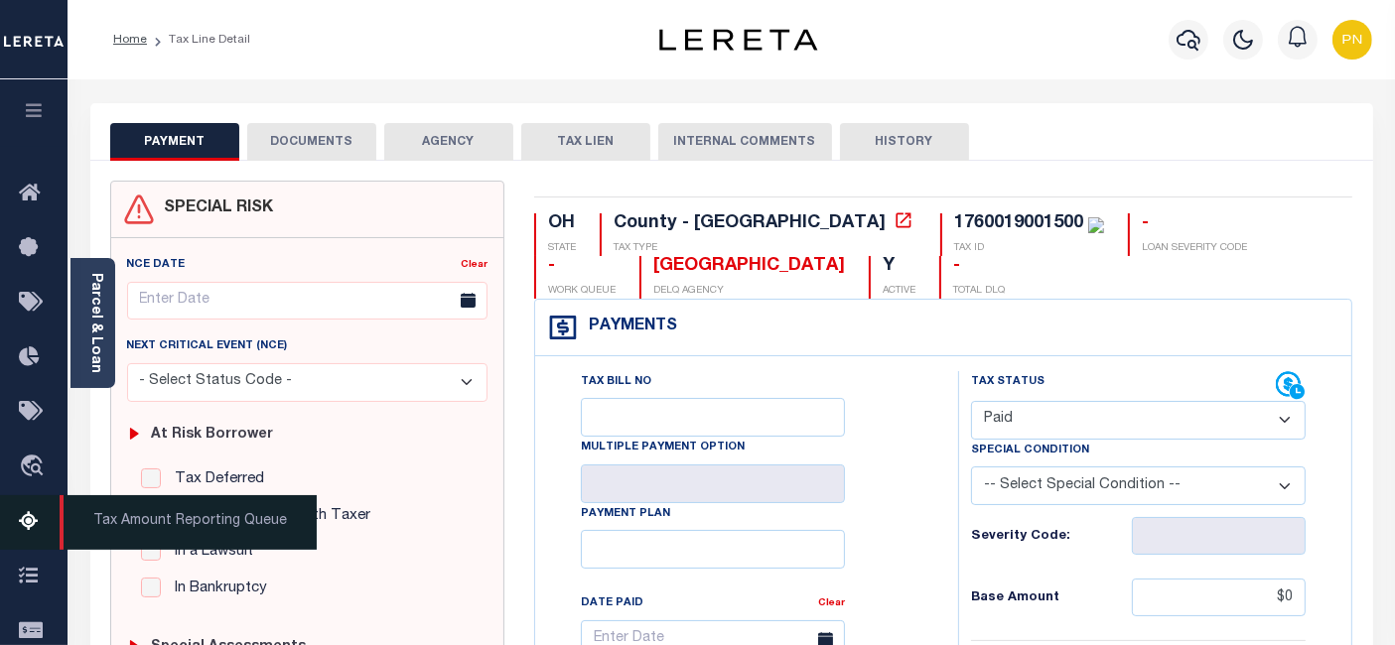
click at [30, 533] on icon at bounding box center [35, 522] width 32 height 25
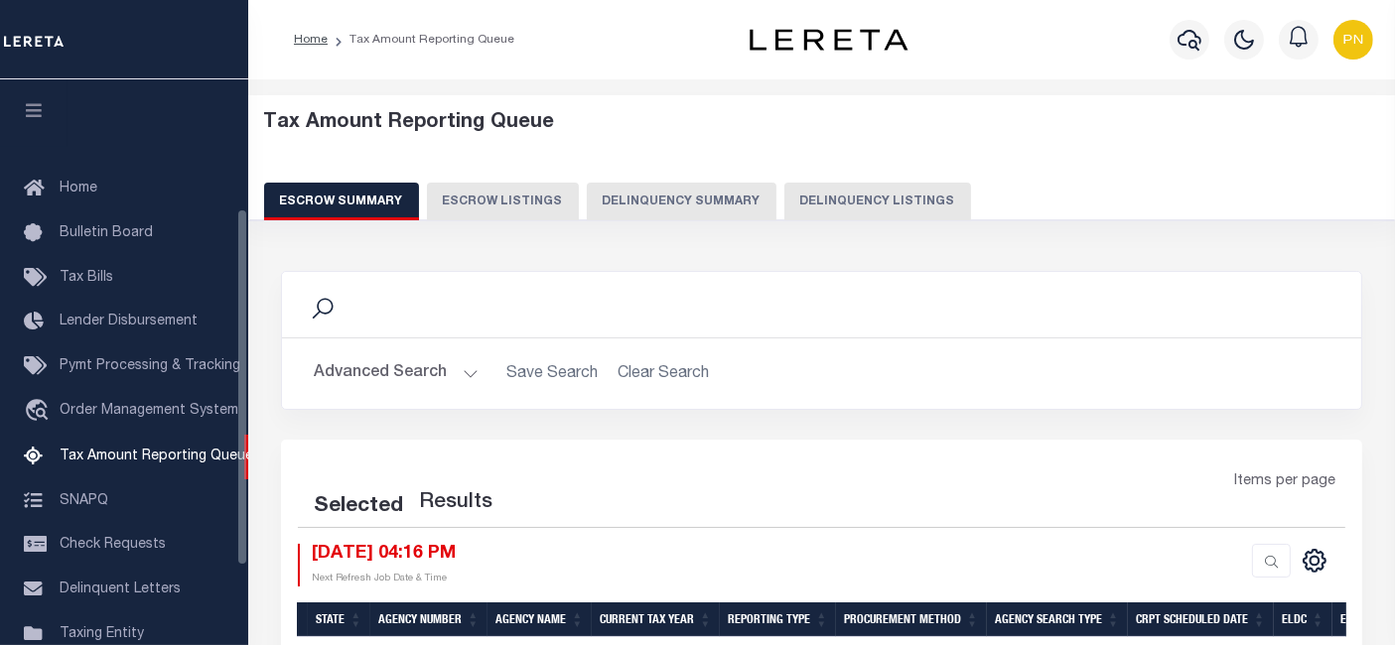
click at [840, 205] on button "Delinquency Listings" at bounding box center [877, 202] width 187 height 38
select select "100"
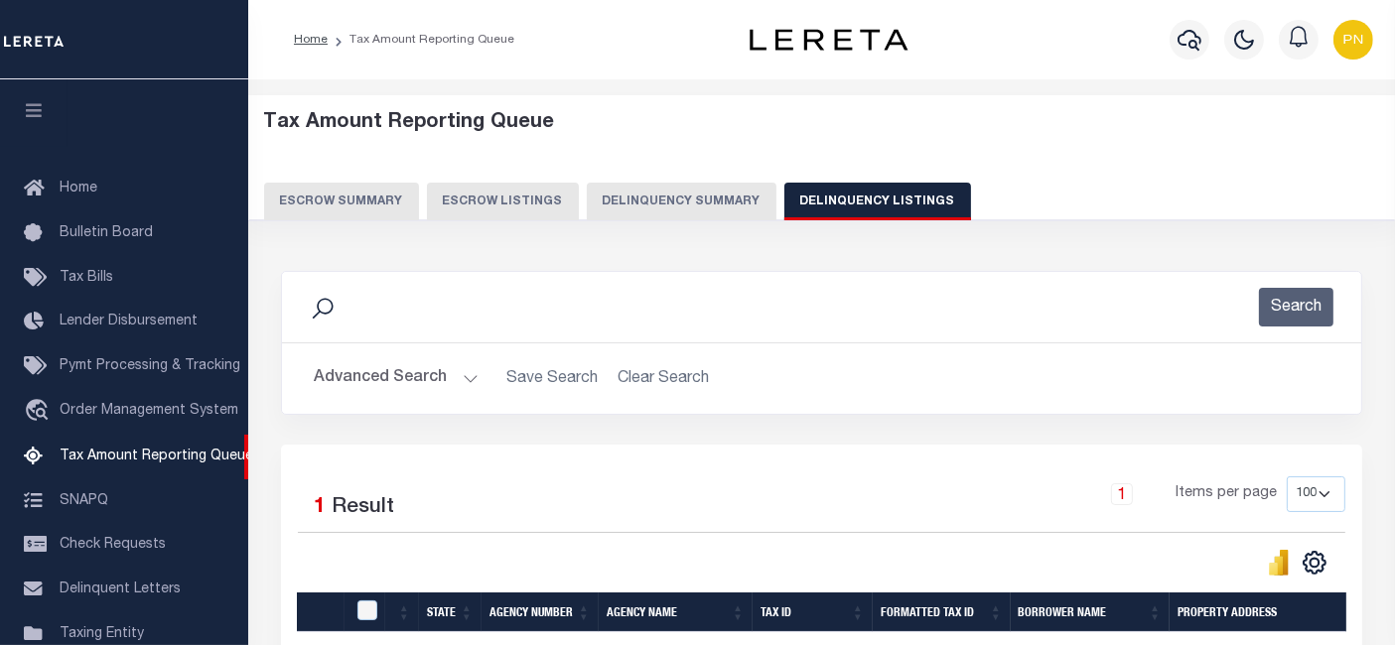
scroll to position [203, 0]
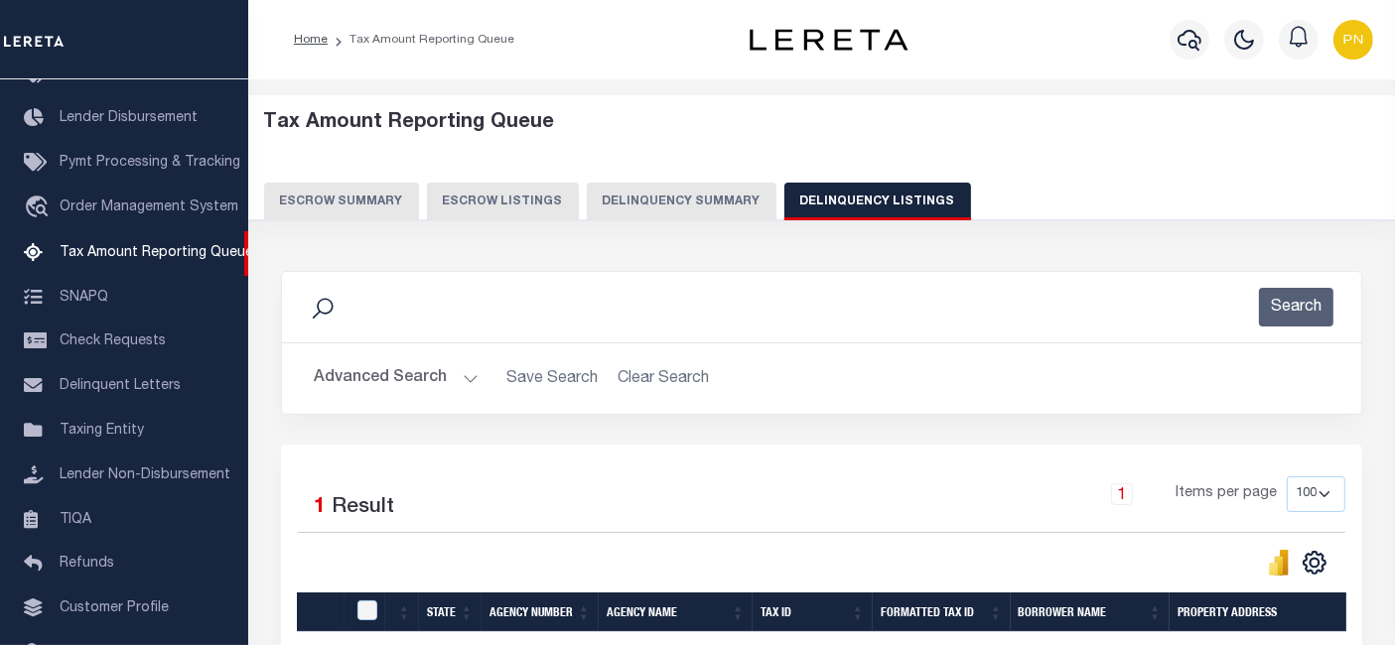
click at [419, 375] on button "Advanced Search" at bounding box center [396, 378] width 165 height 39
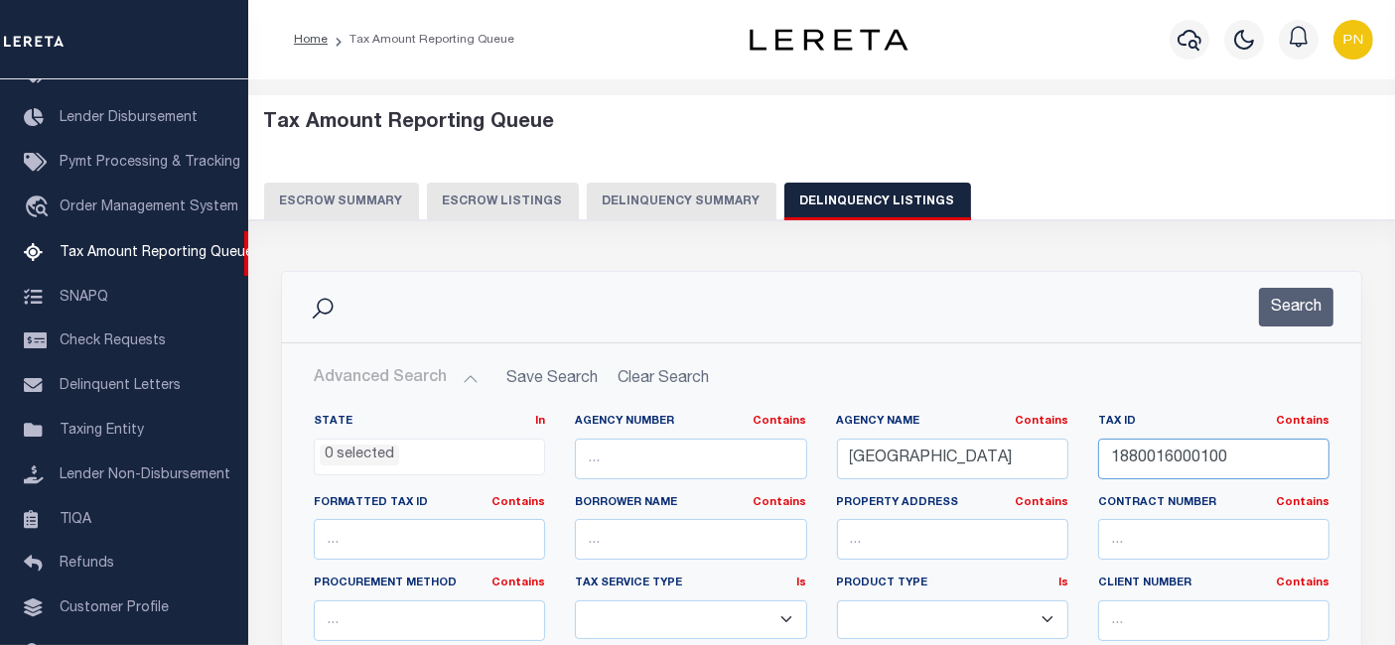
click at [1101, 461] on input "1880016000100" at bounding box center [1213, 459] width 231 height 41
click at [1290, 303] on button "Search" at bounding box center [1296, 307] width 74 height 39
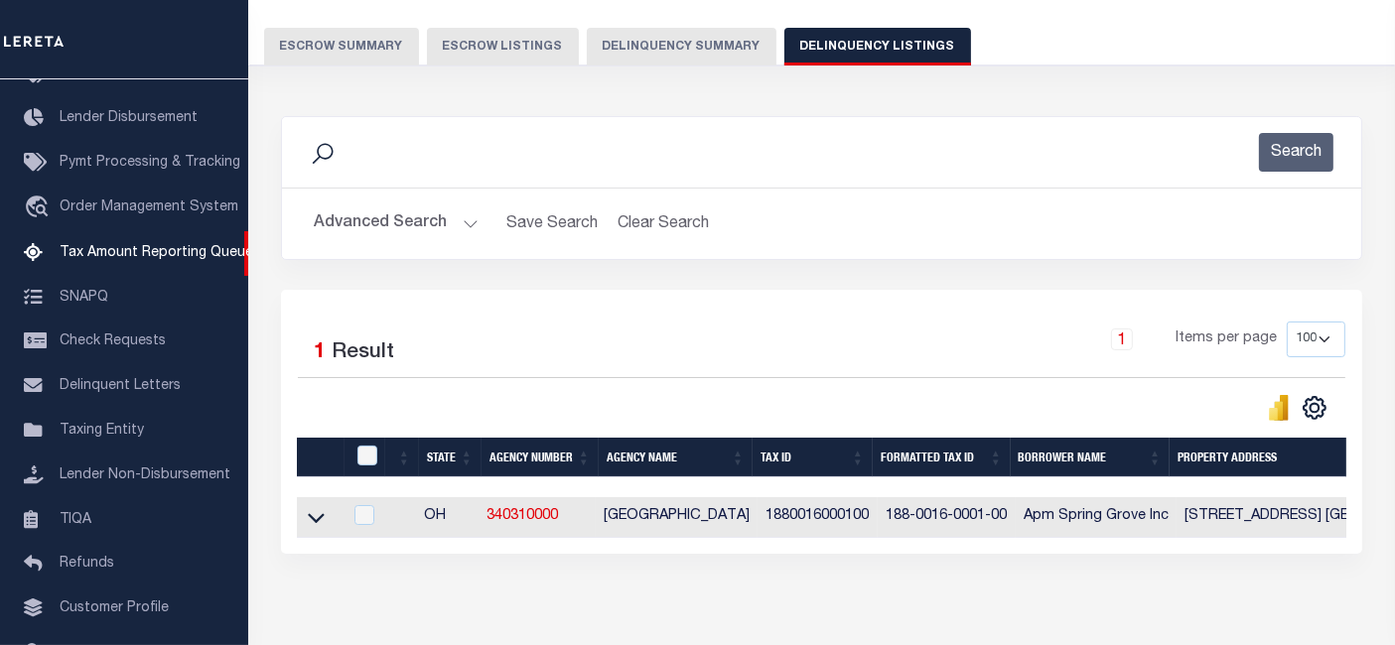
scroll to position [256, 0]
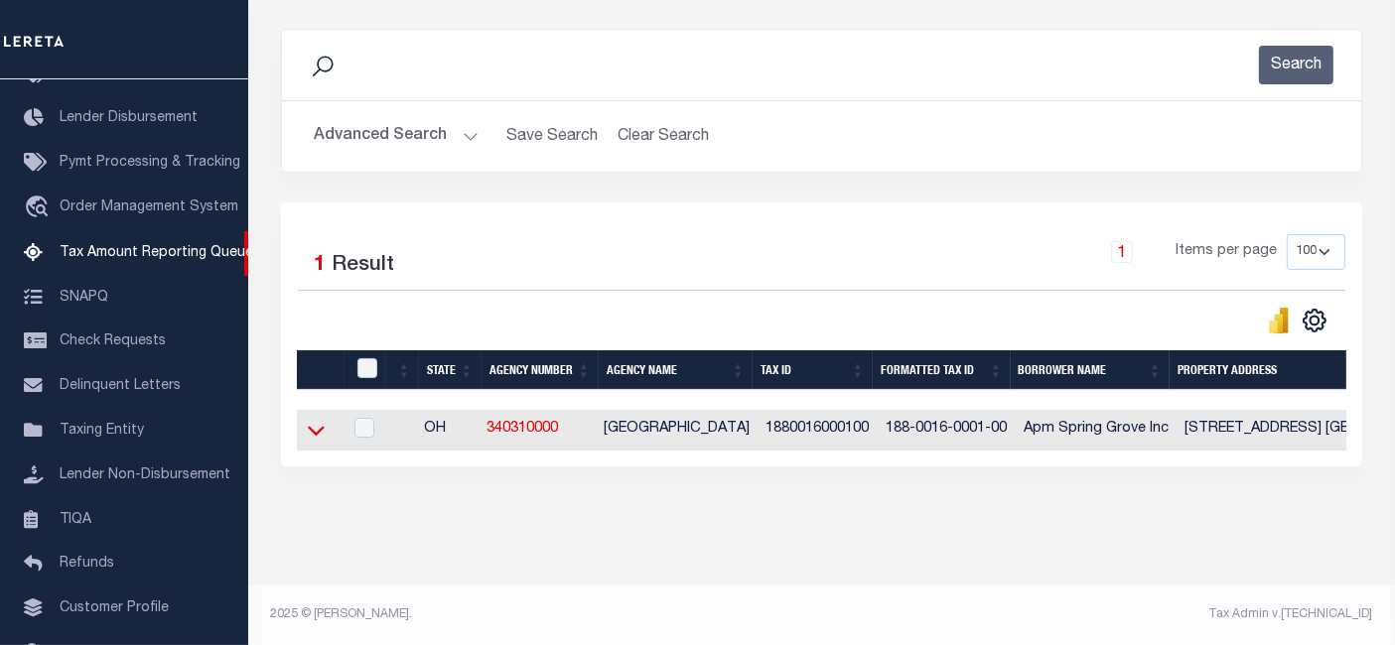
click at [313, 420] on icon at bounding box center [316, 430] width 17 height 21
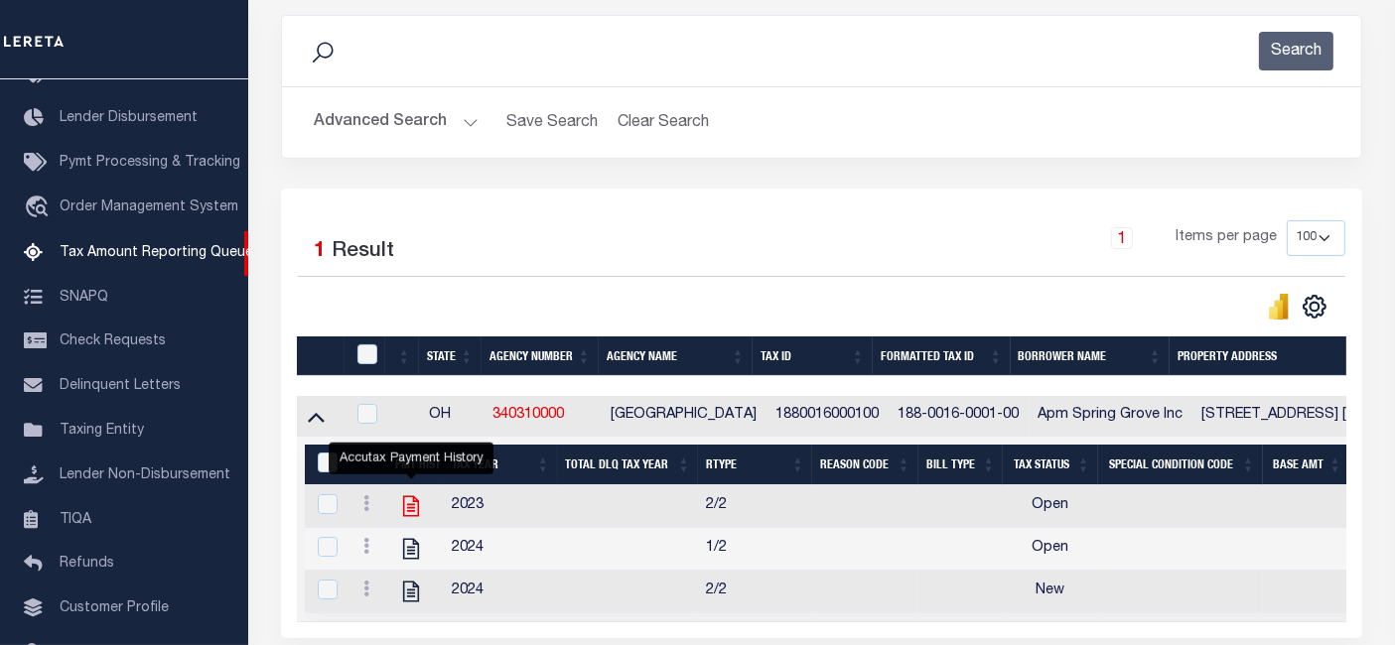
click at [412, 512] on icon "" at bounding box center [411, 506] width 26 height 26
checkbox input "true"
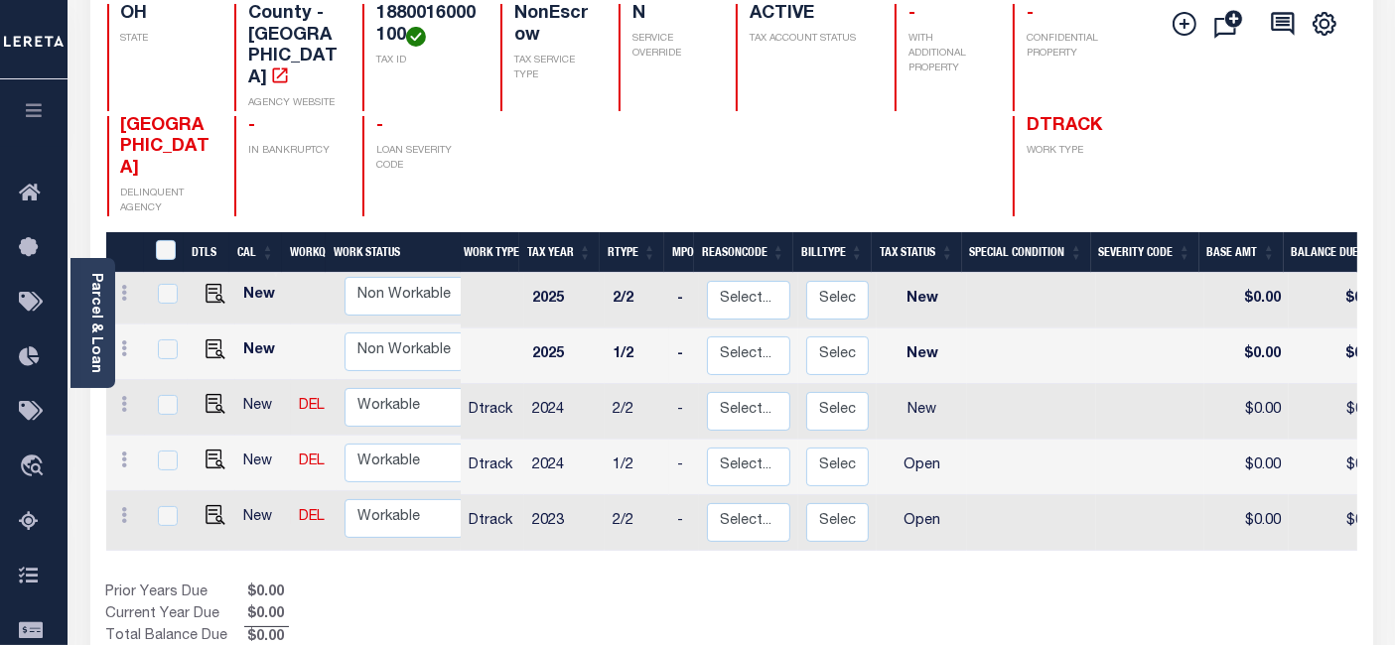
scroll to position [220, 0]
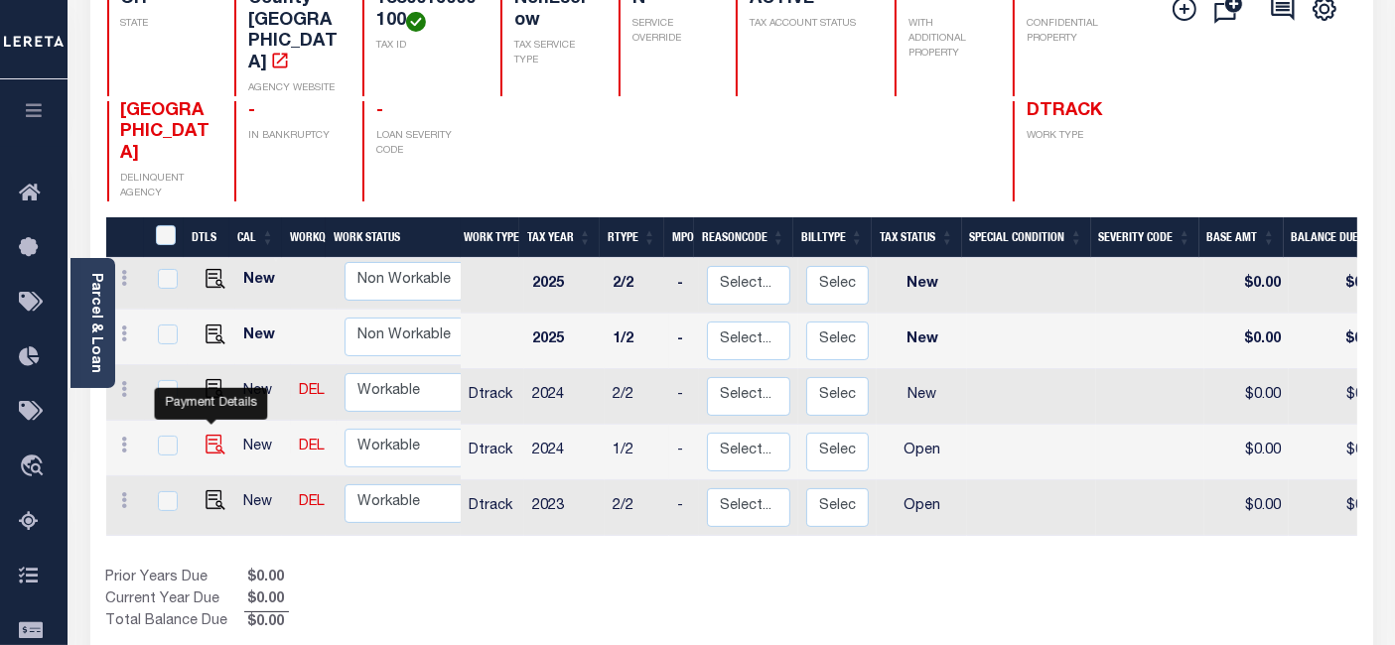
click at [213, 435] on img "" at bounding box center [215, 445] width 20 height 20
checkbox input "true"
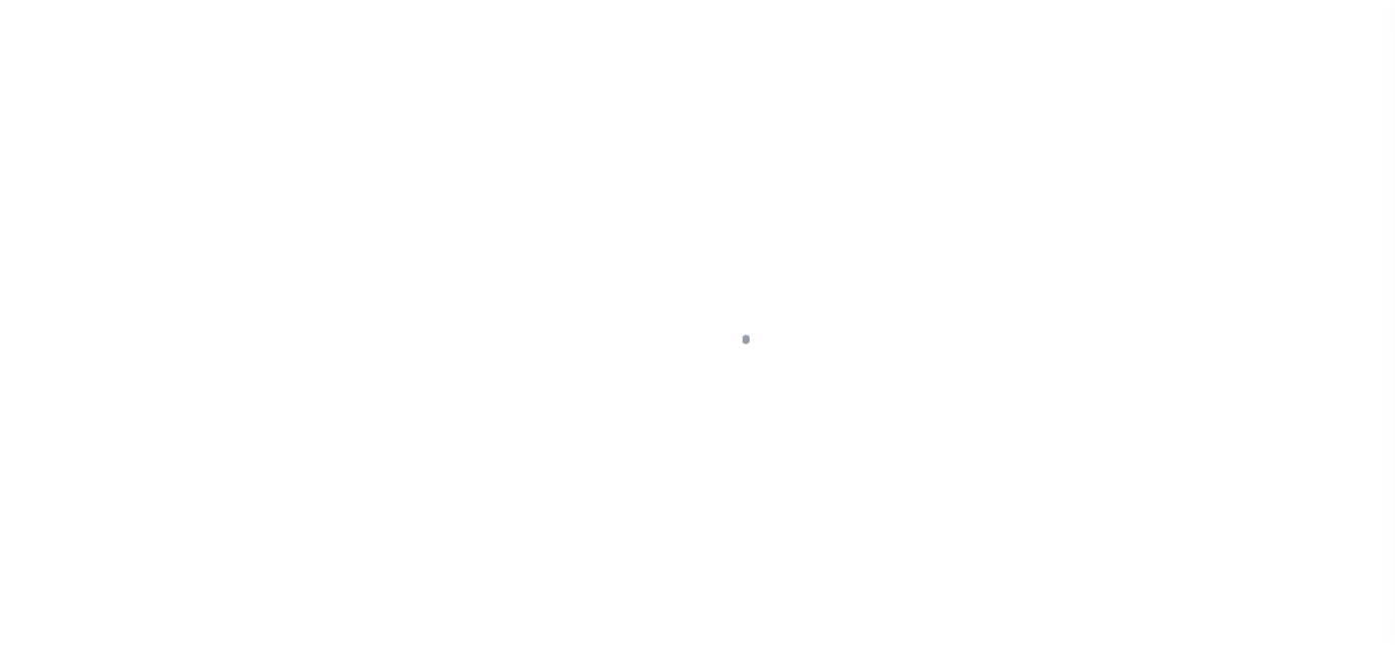
select select "OP2"
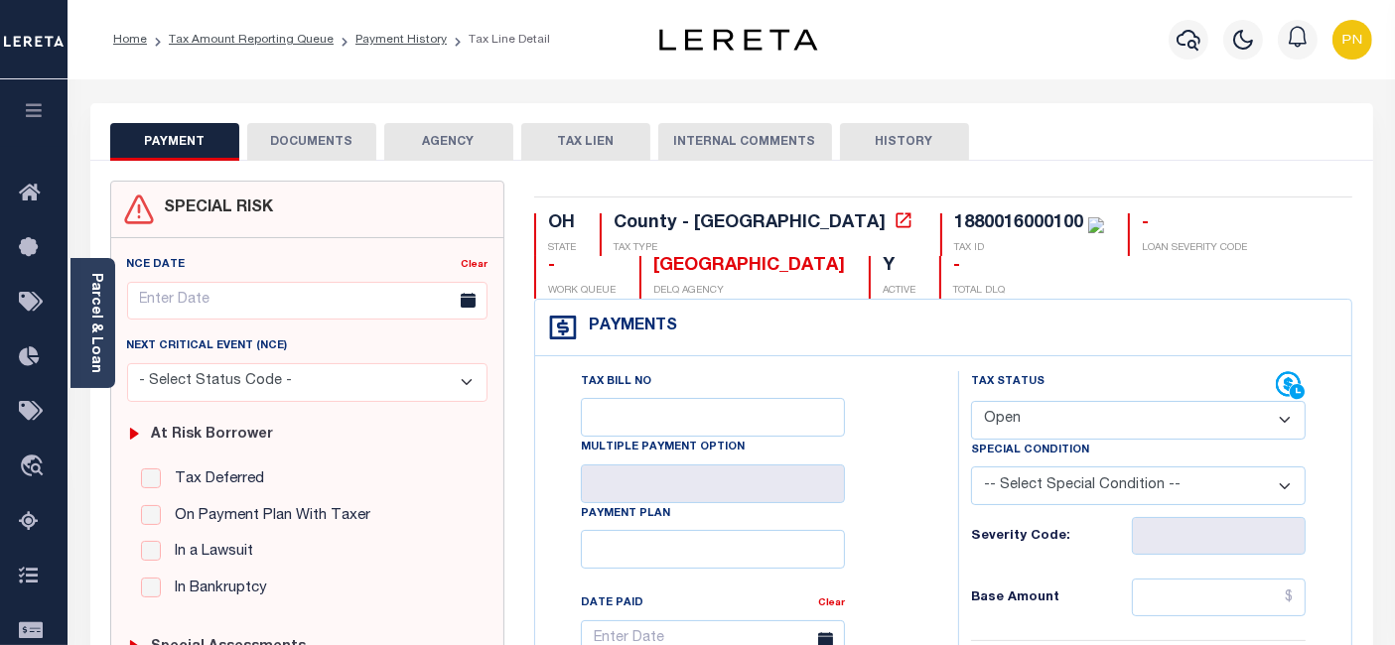
click at [348, 156] on button "DOCUMENTS" at bounding box center [311, 142] width 129 height 38
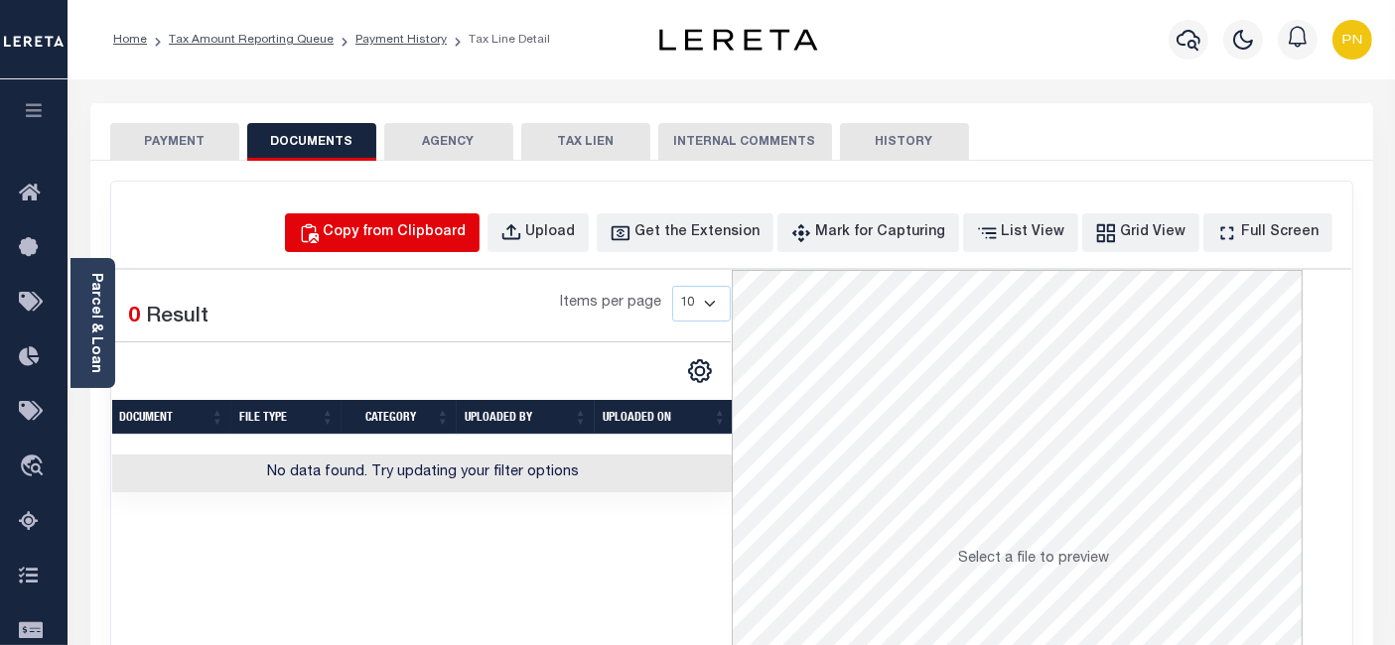
click at [428, 225] on div "Copy from Clipboard" at bounding box center [395, 233] width 143 height 22
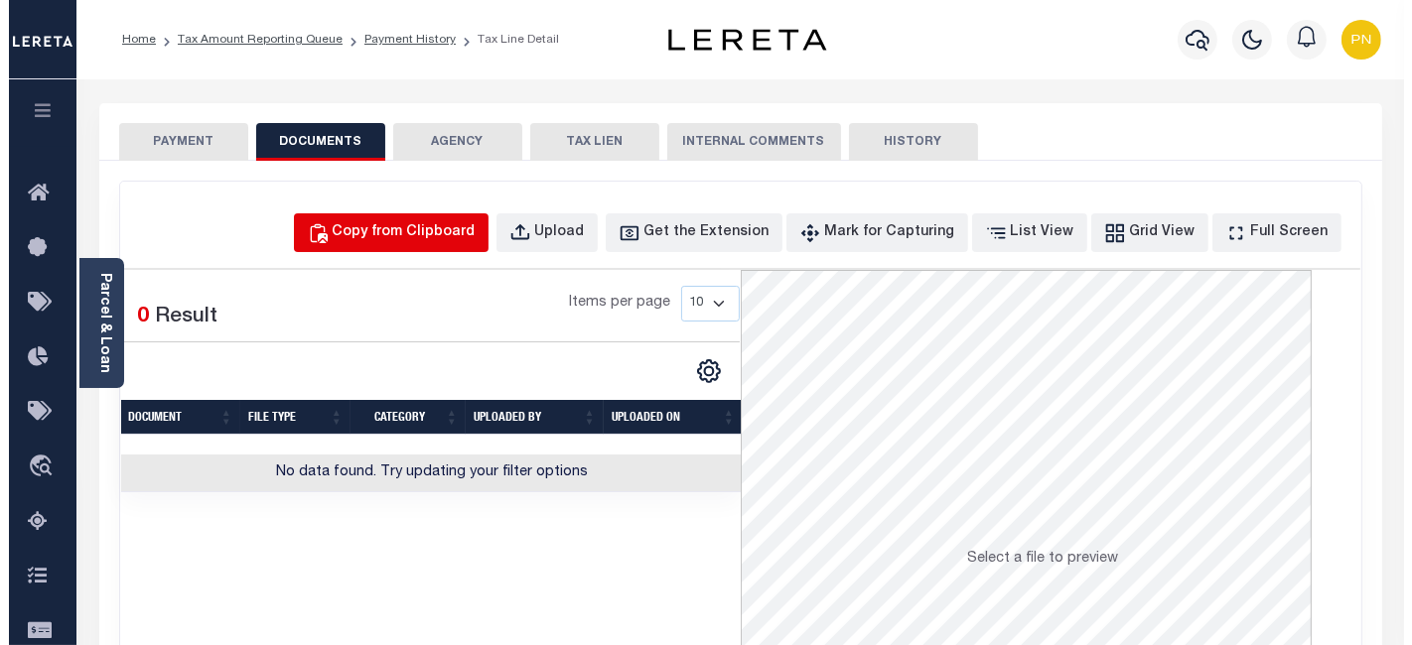
select select "POP"
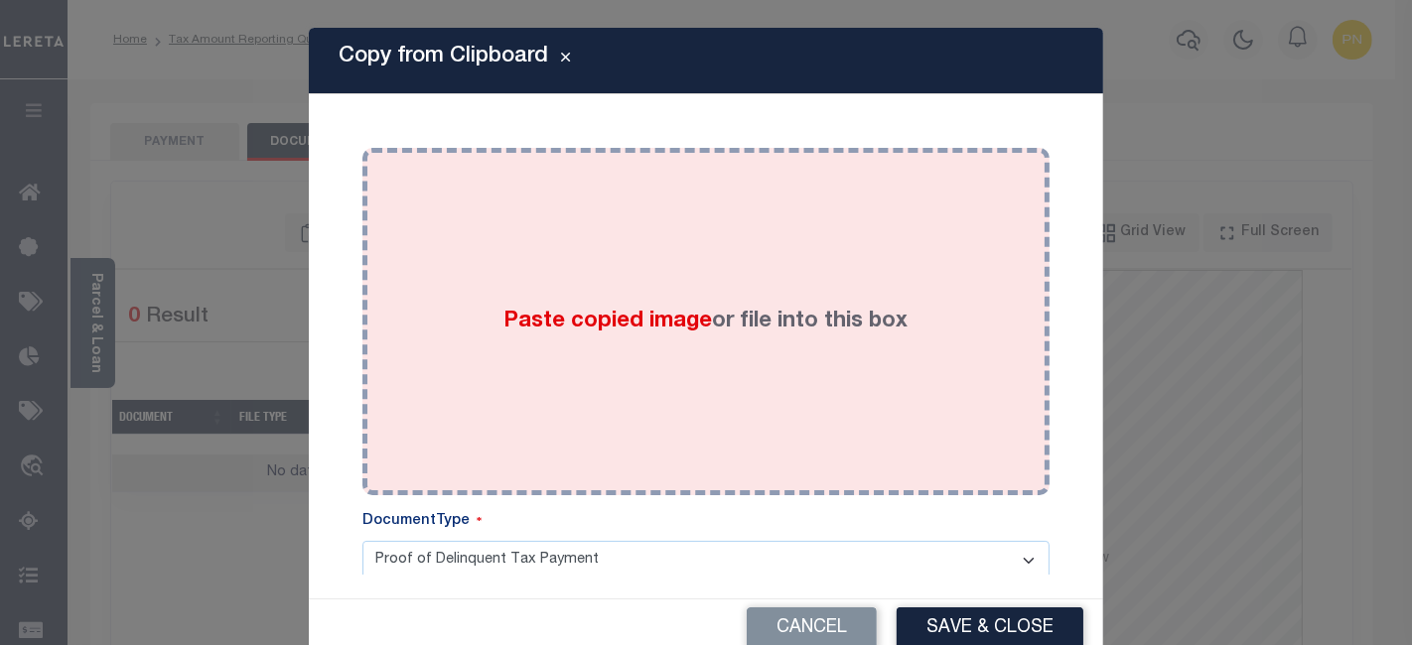
click at [571, 262] on div "Paste copied image or file into this box" at bounding box center [705, 322] width 657 height 318
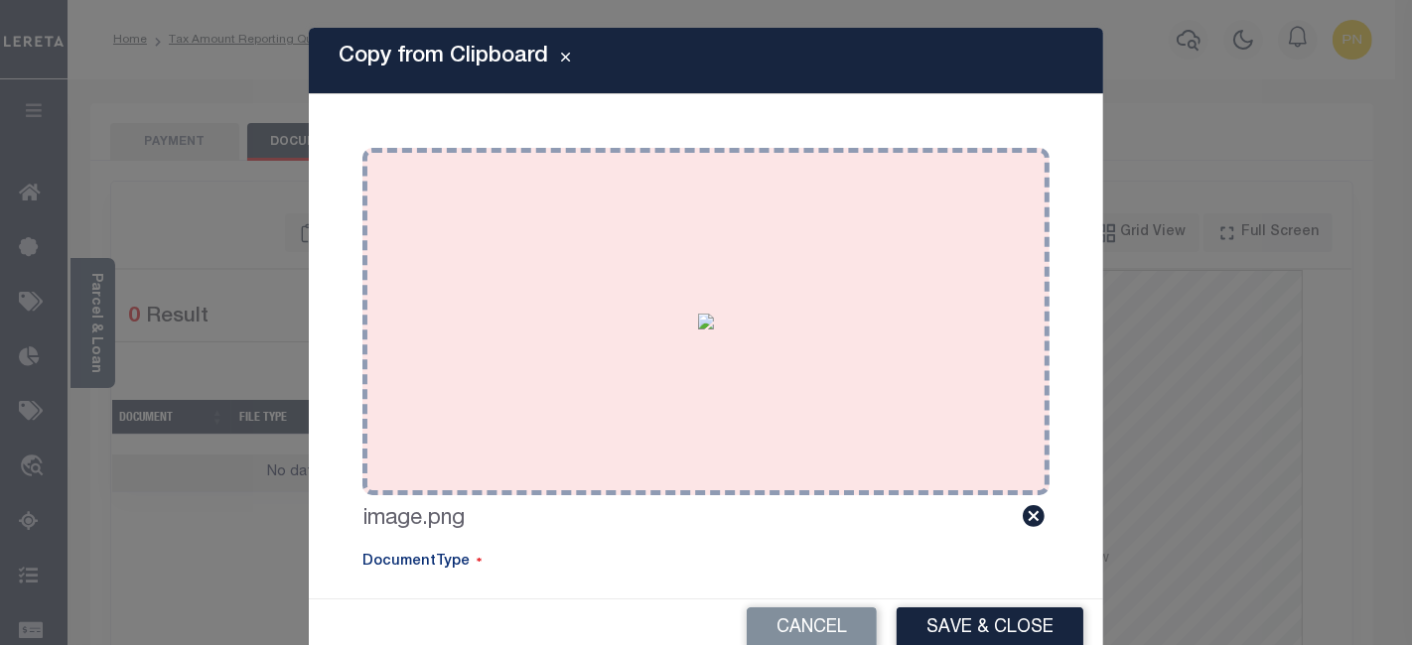
click at [990, 625] on button "Save & Close" at bounding box center [989, 628] width 187 height 43
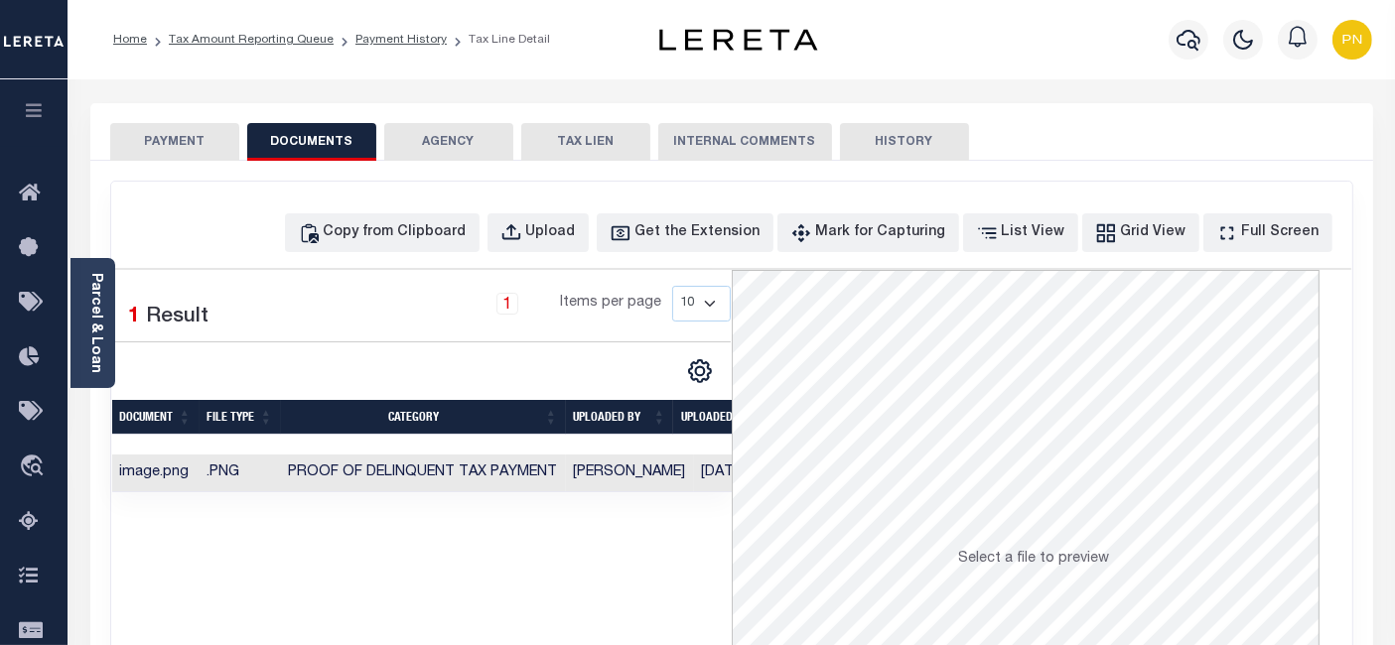
click at [176, 140] on button "PAYMENT" at bounding box center [174, 142] width 129 height 38
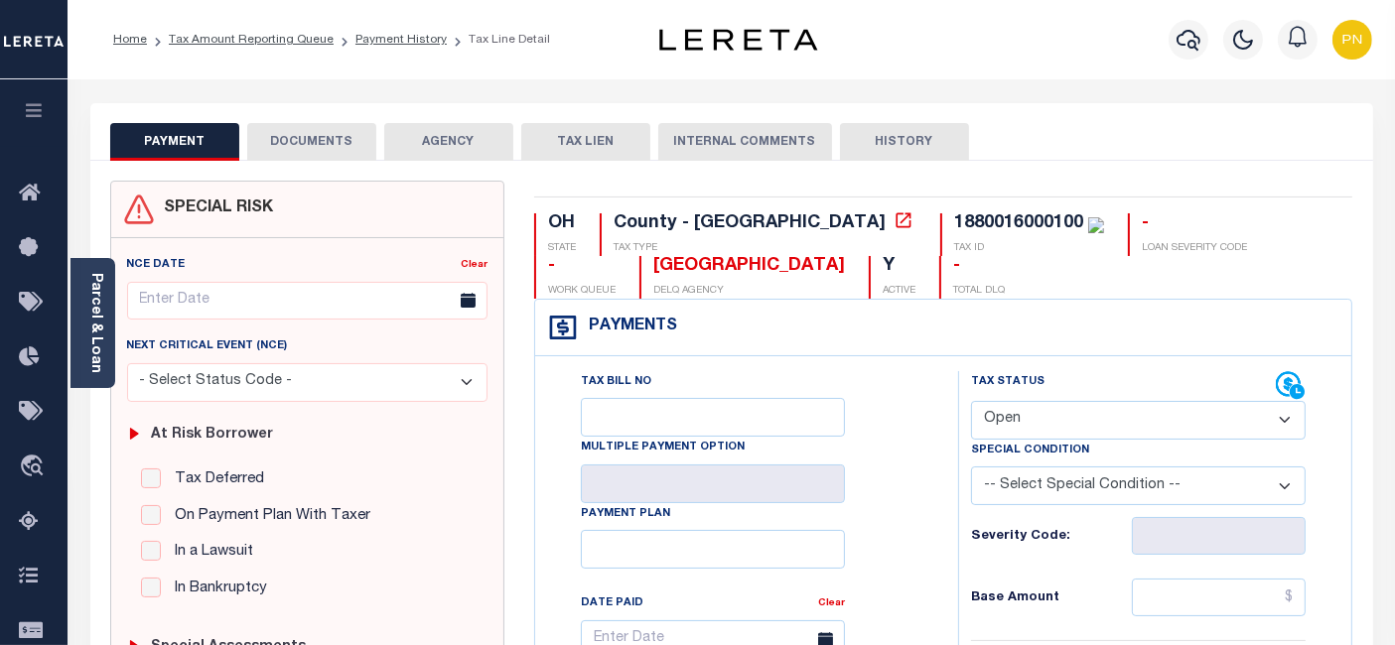
click at [1245, 424] on select "- Select Status Code - Open Due/Unpaid Paid Incomplete No Tax Due Internal Refu…" at bounding box center [1138, 420] width 335 height 39
select select "PYD"
click at [971, 401] on select "- Select Status Code - Open Due/Unpaid Paid Incomplete No Tax Due Internal Refu…" at bounding box center [1138, 420] width 335 height 39
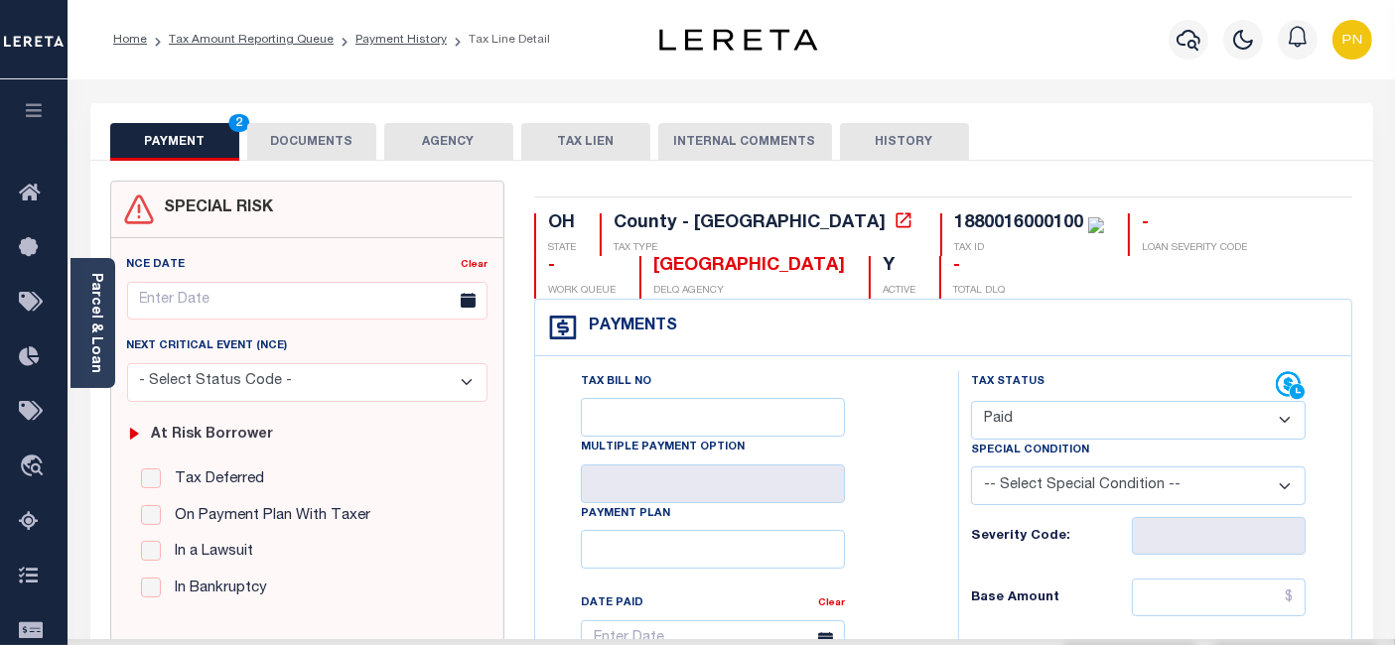
type input "[DATE]"
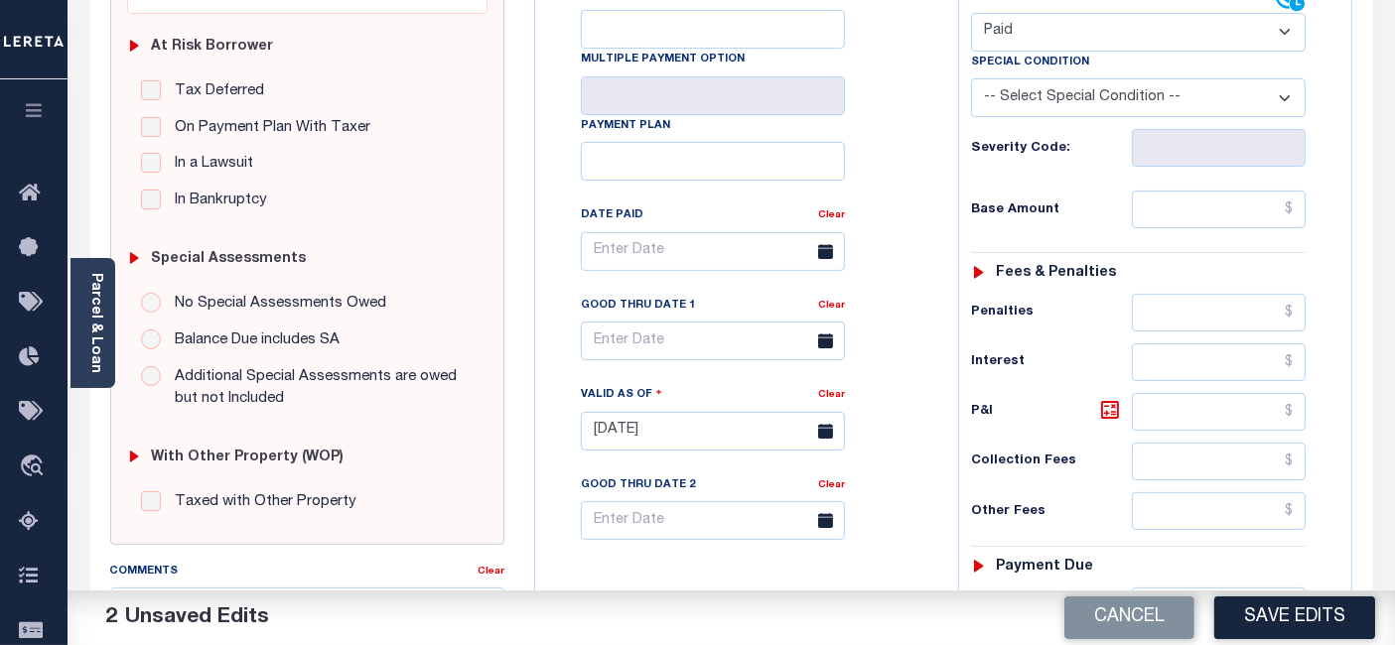
scroll to position [441, 0]
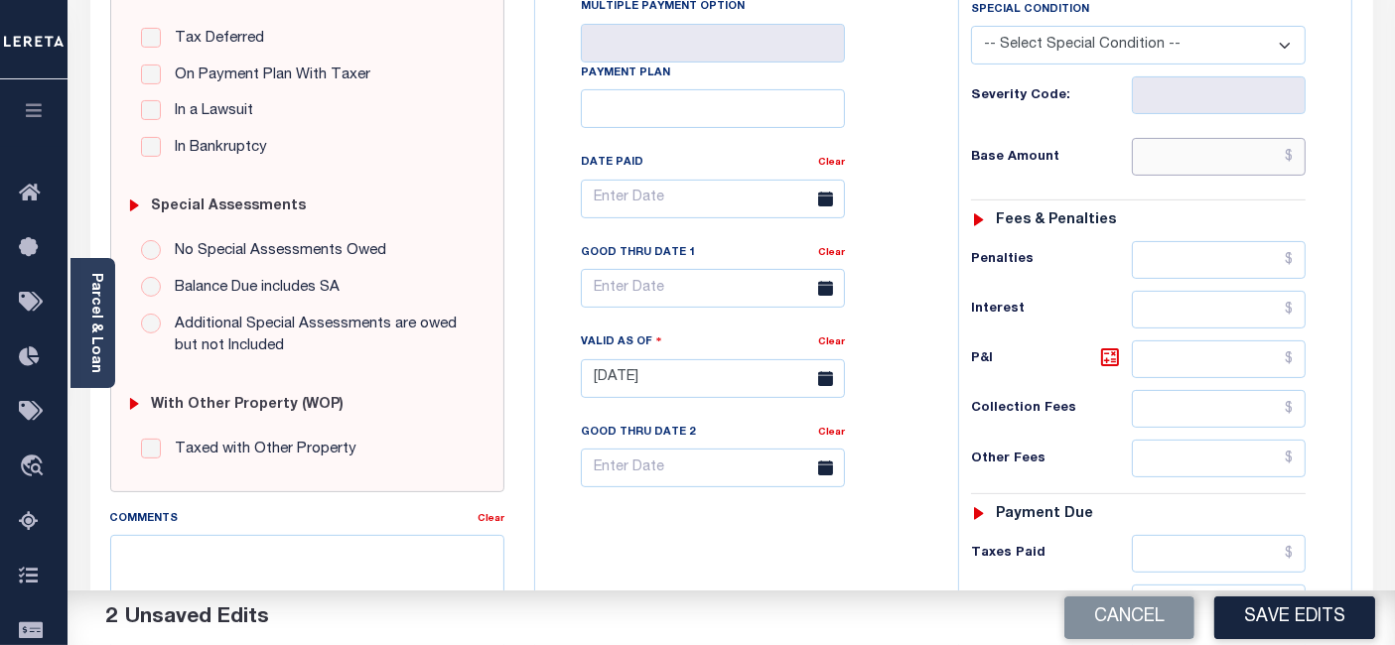
click at [1291, 160] on input "text" at bounding box center [1219, 157] width 174 height 38
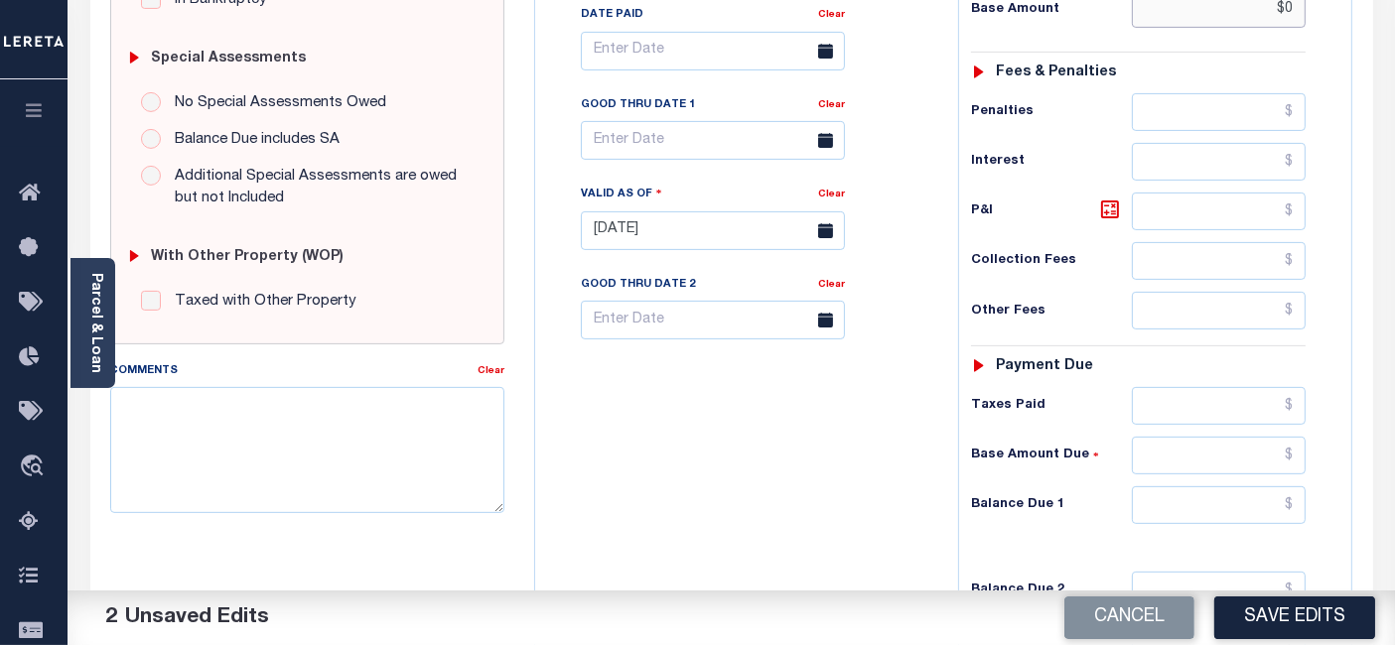
scroll to position [661, 0]
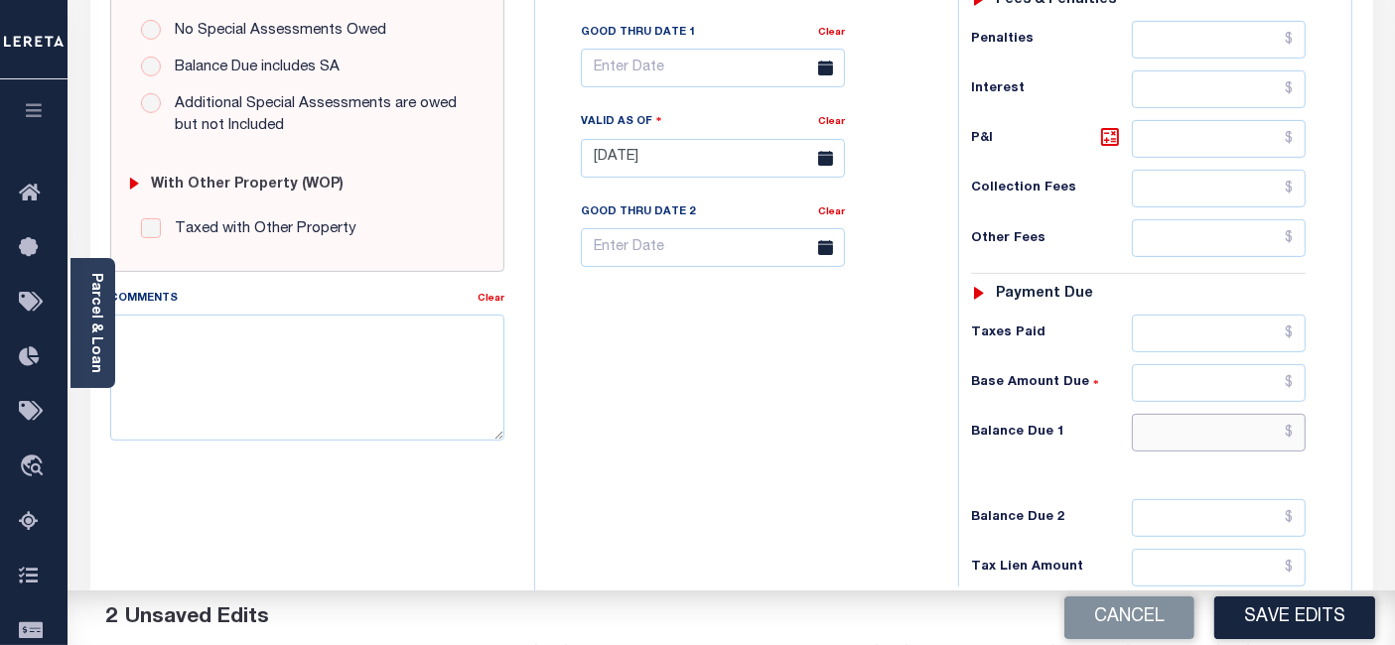
type input "$0.00"
click at [1294, 425] on input "text" at bounding box center [1219, 433] width 174 height 38
type input "$0.00"
click at [1116, 131] on icon at bounding box center [1110, 137] width 24 height 24
type input "$0.00"
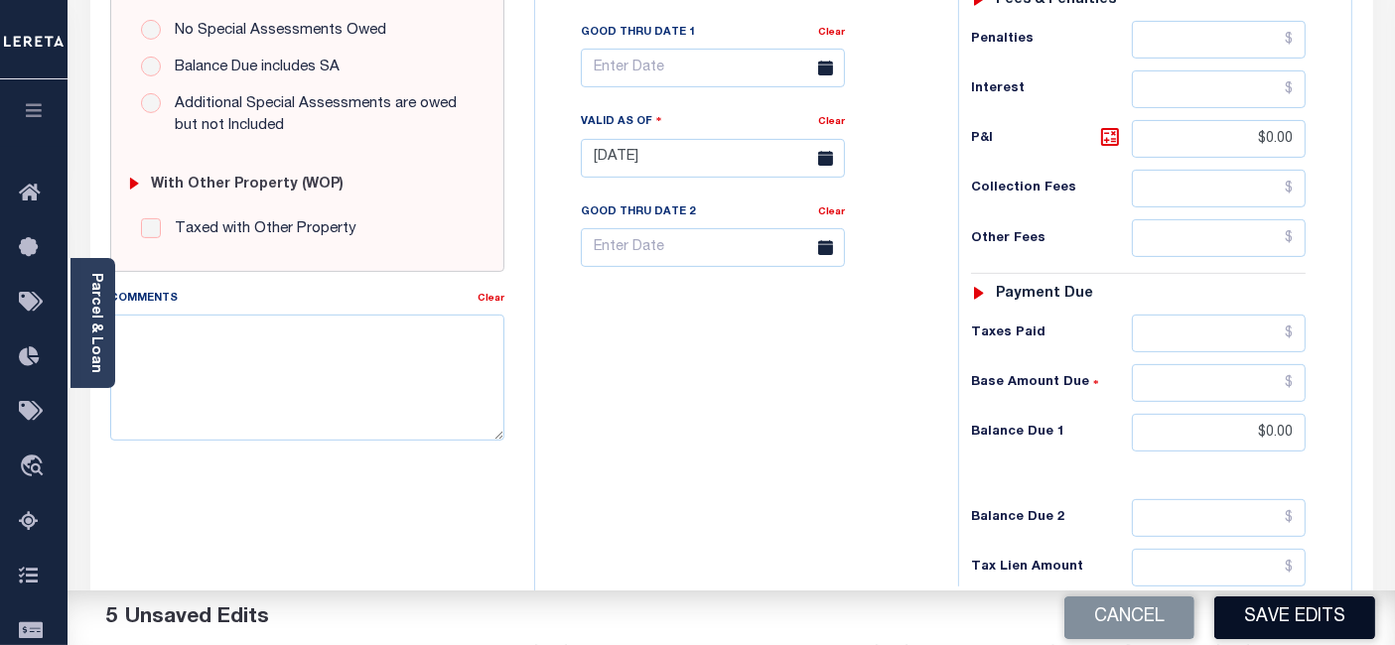
click at [1301, 603] on button "Save Edits" at bounding box center [1294, 618] width 161 height 43
checkbox input "false"
type input "$0"
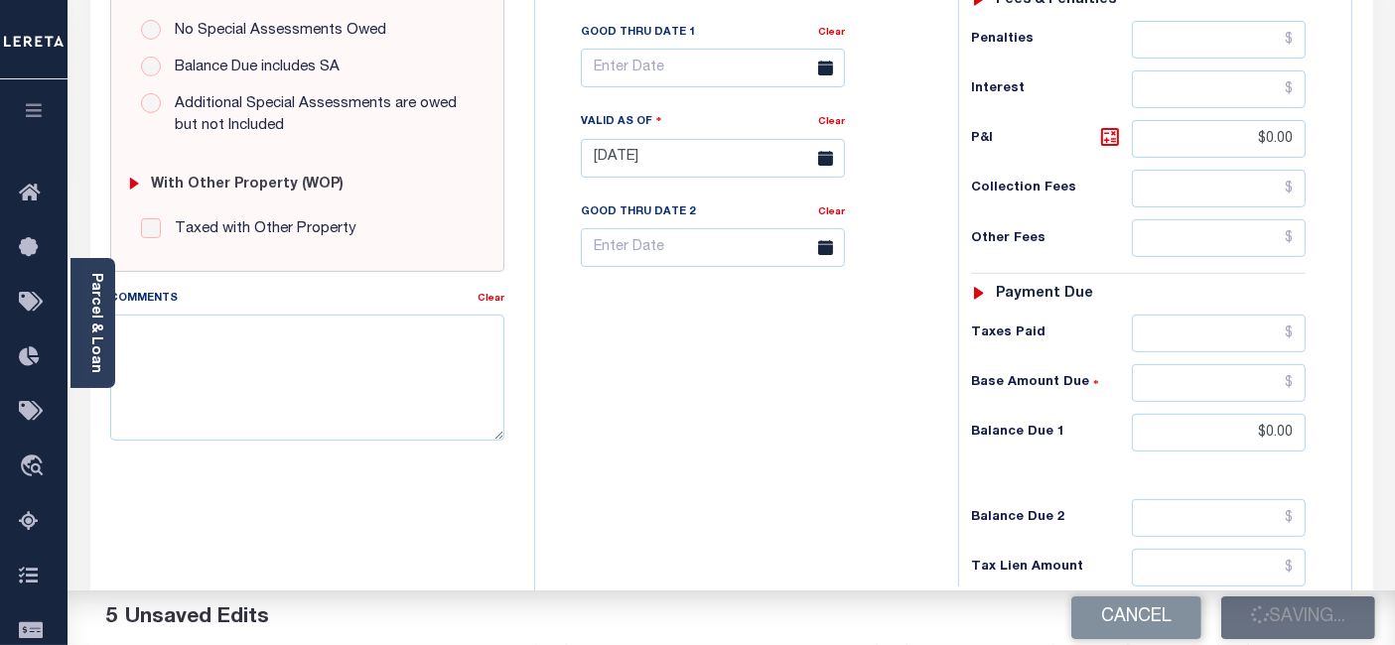
type input "$0"
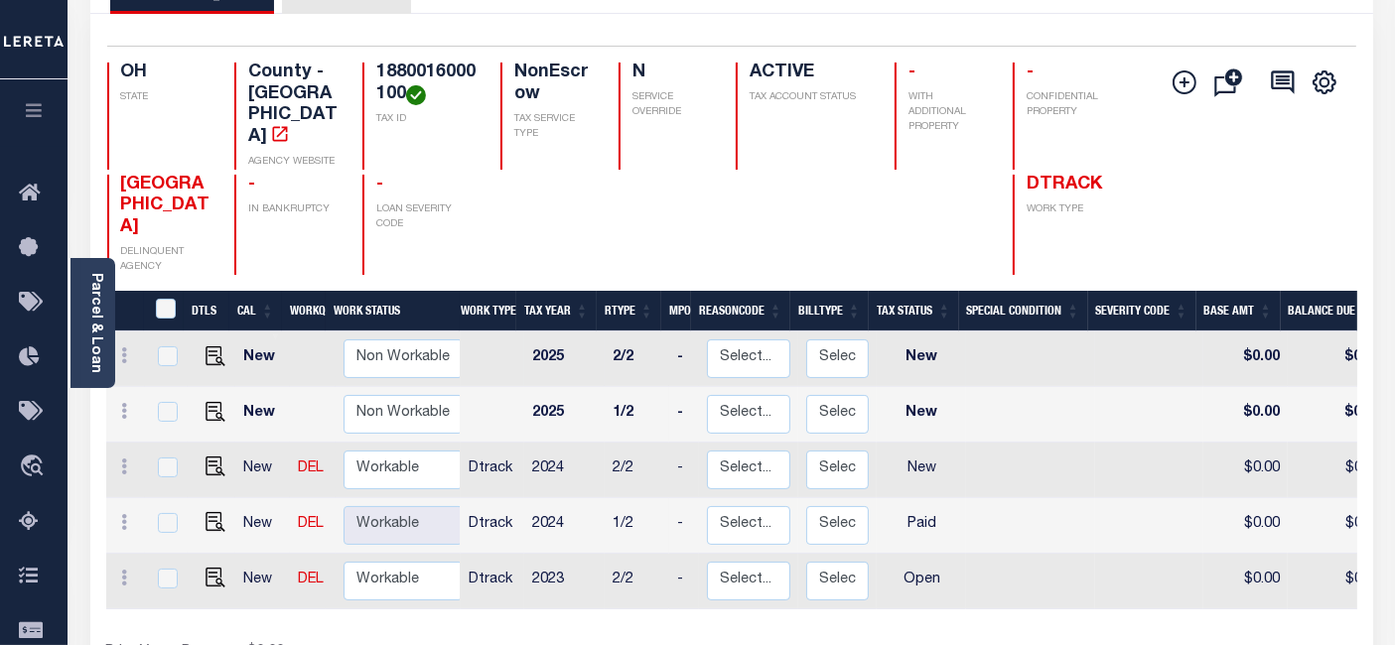
scroll to position [220, 0]
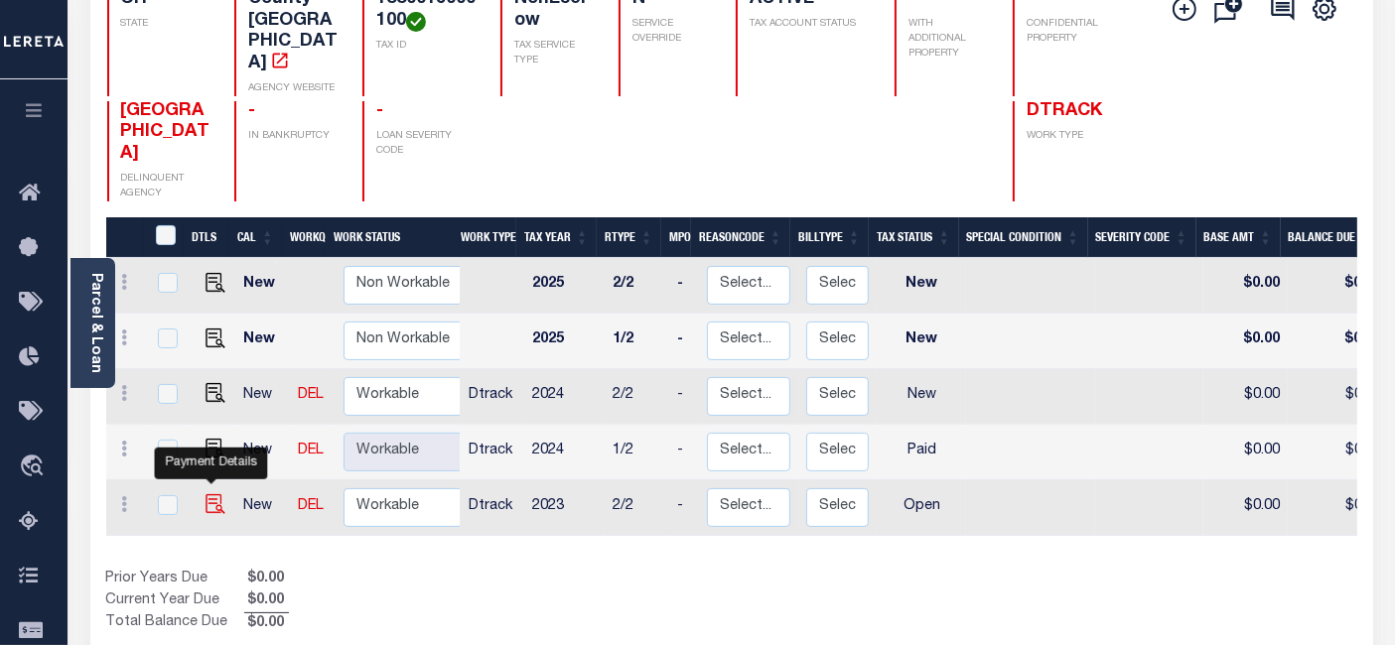
click at [206, 494] on img "" at bounding box center [215, 504] width 20 height 20
checkbox input "true"
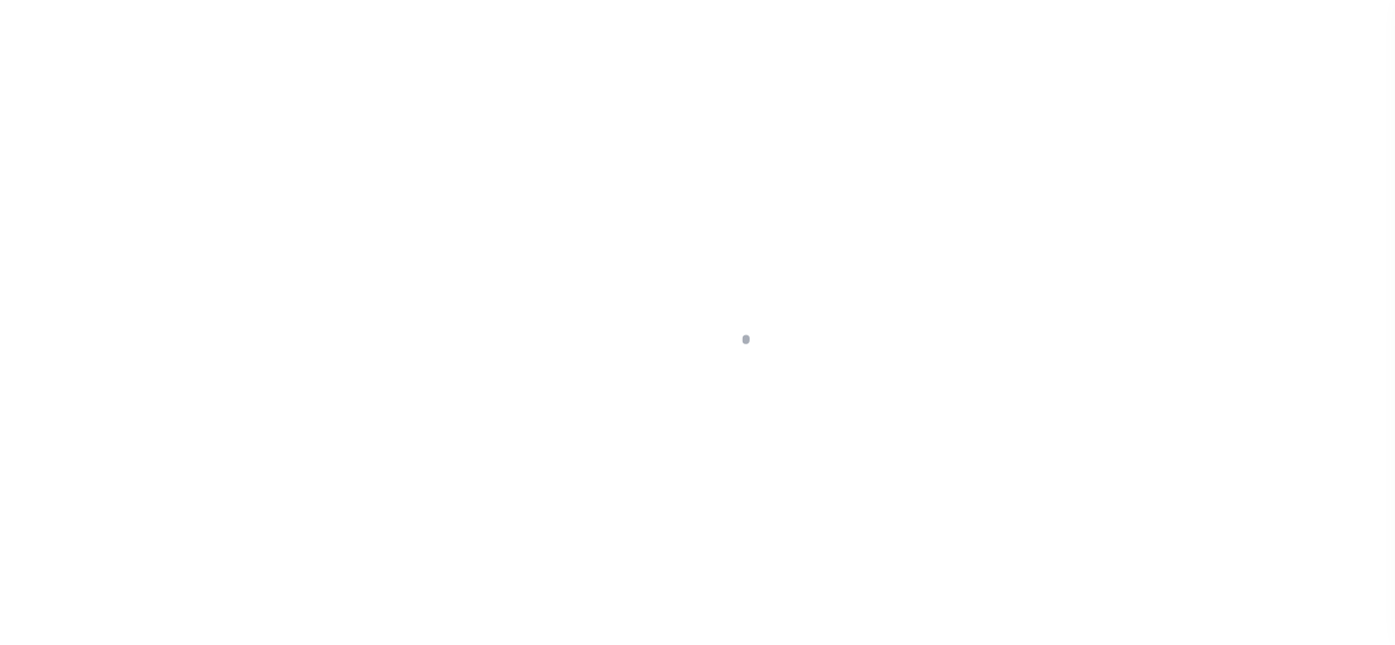
select select "OP2"
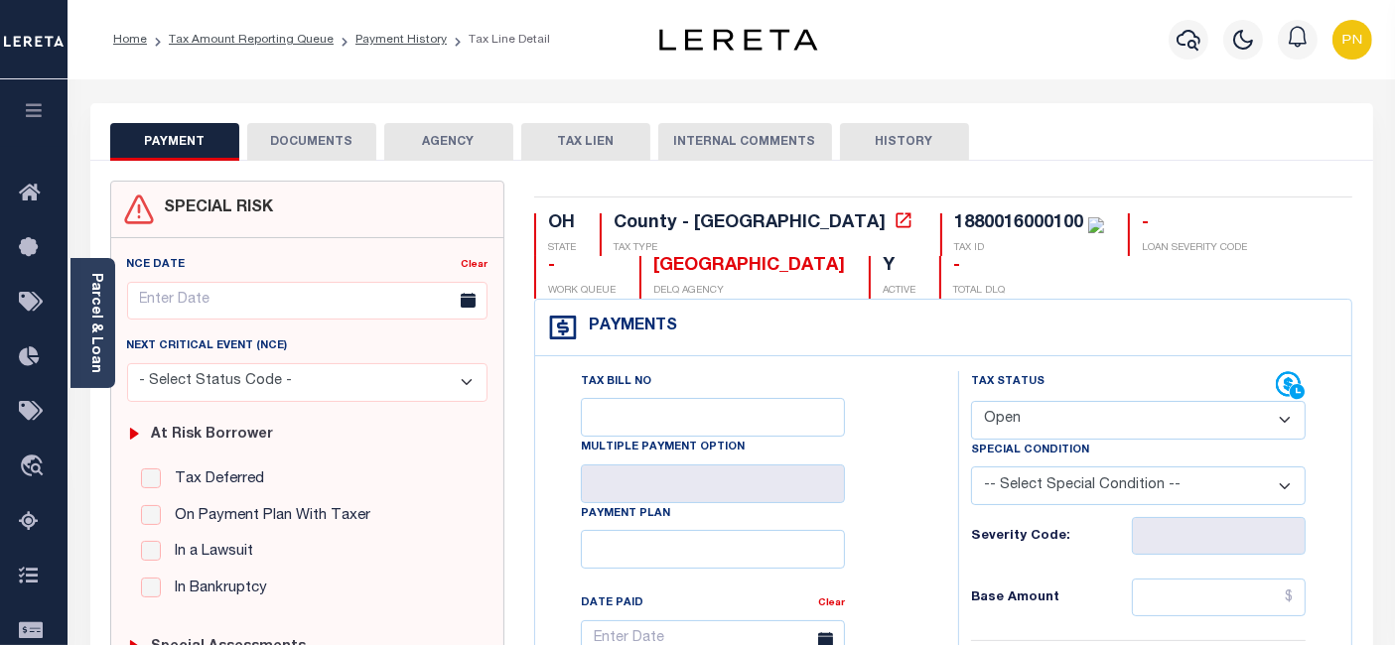
click at [348, 157] on button "DOCUMENTS" at bounding box center [311, 142] width 129 height 38
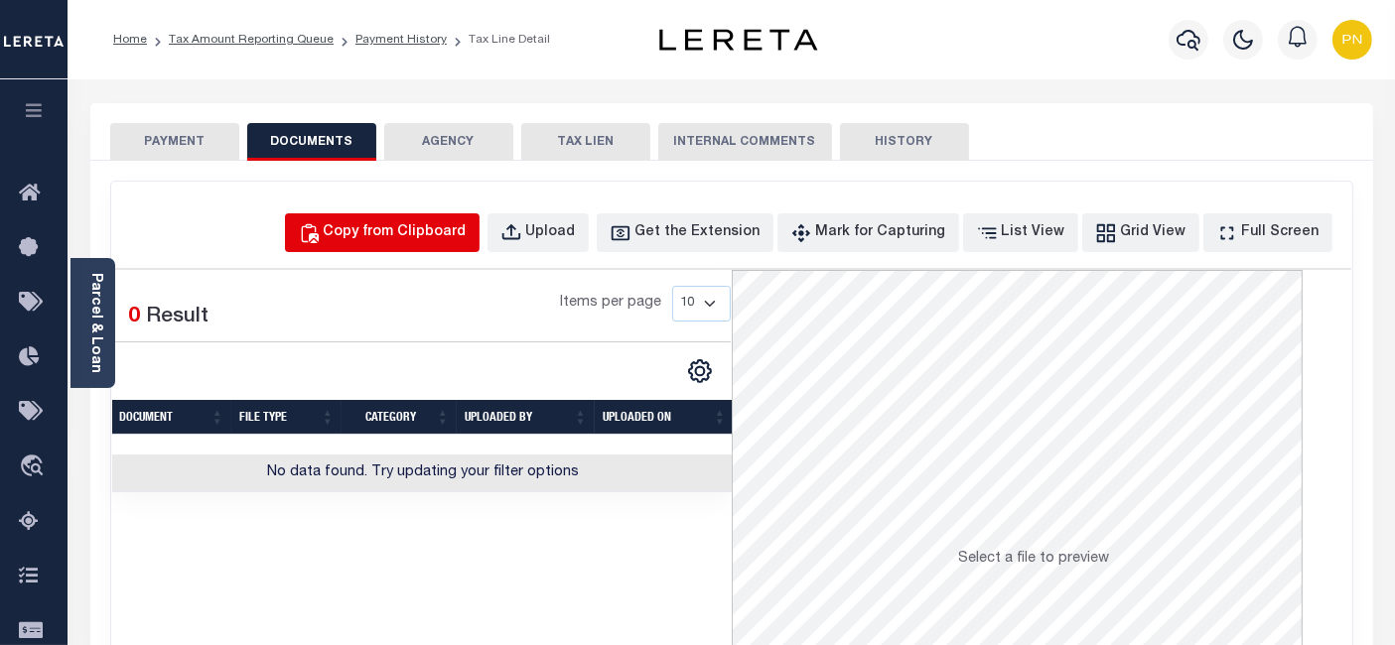
click at [462, 228] on div "Copy from Clipboard" at bounding box center [395, 233] width 143 height 22
select select "POP"
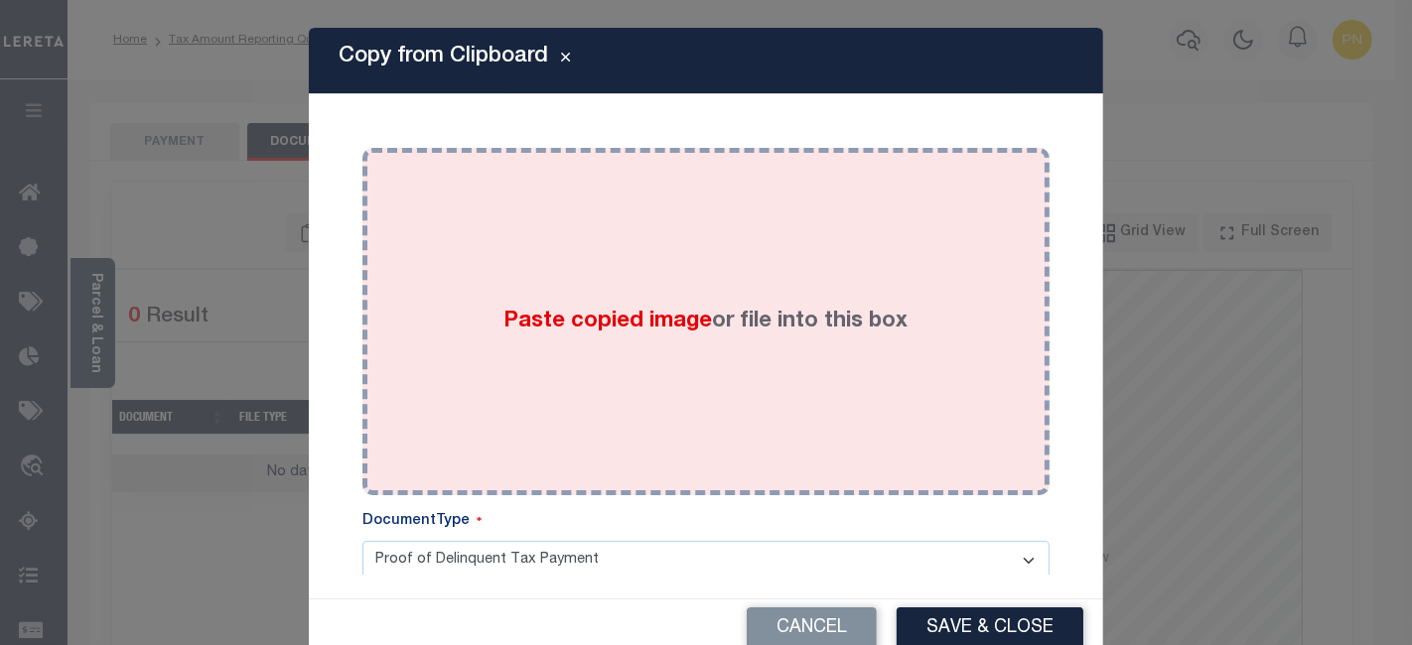
click at [609, 289] on div "Paste copied image or file into this box" at bounding box center [705, 322] width 657 height 318
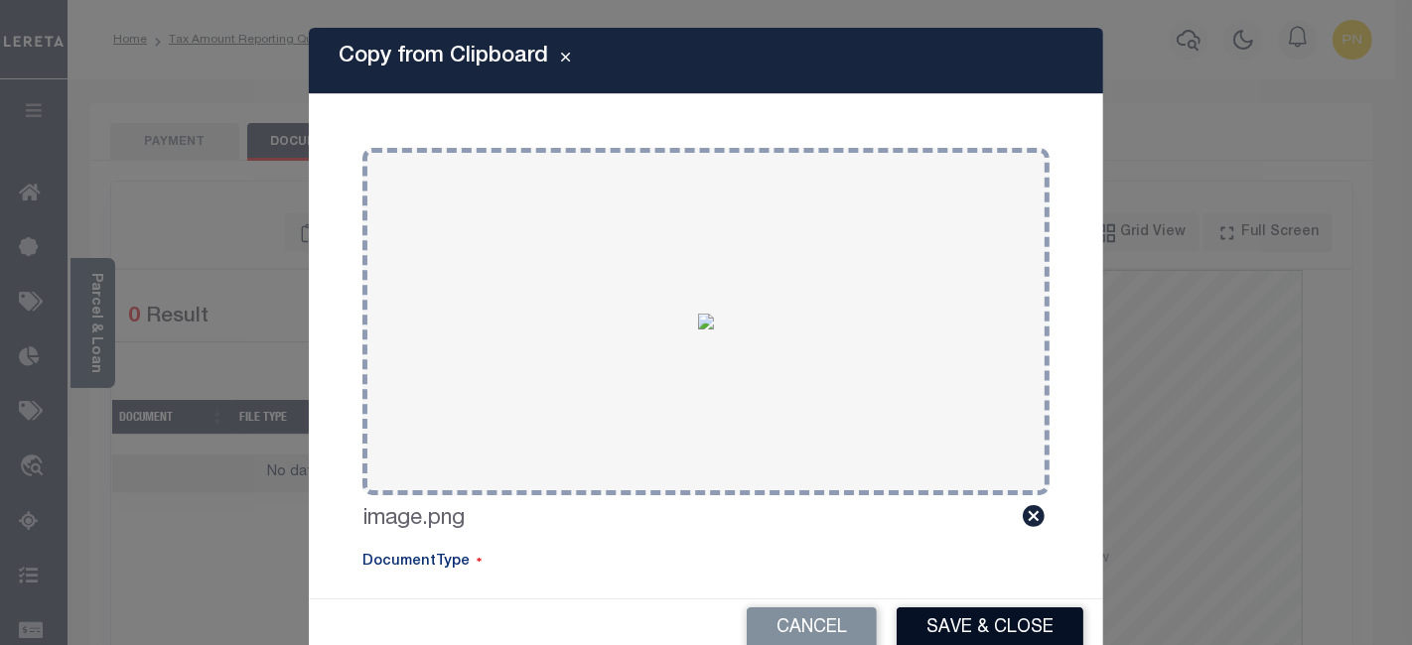
click at [1018, 620] on button "Save & Close" at bounding box center [989, 628] width 187 height 43
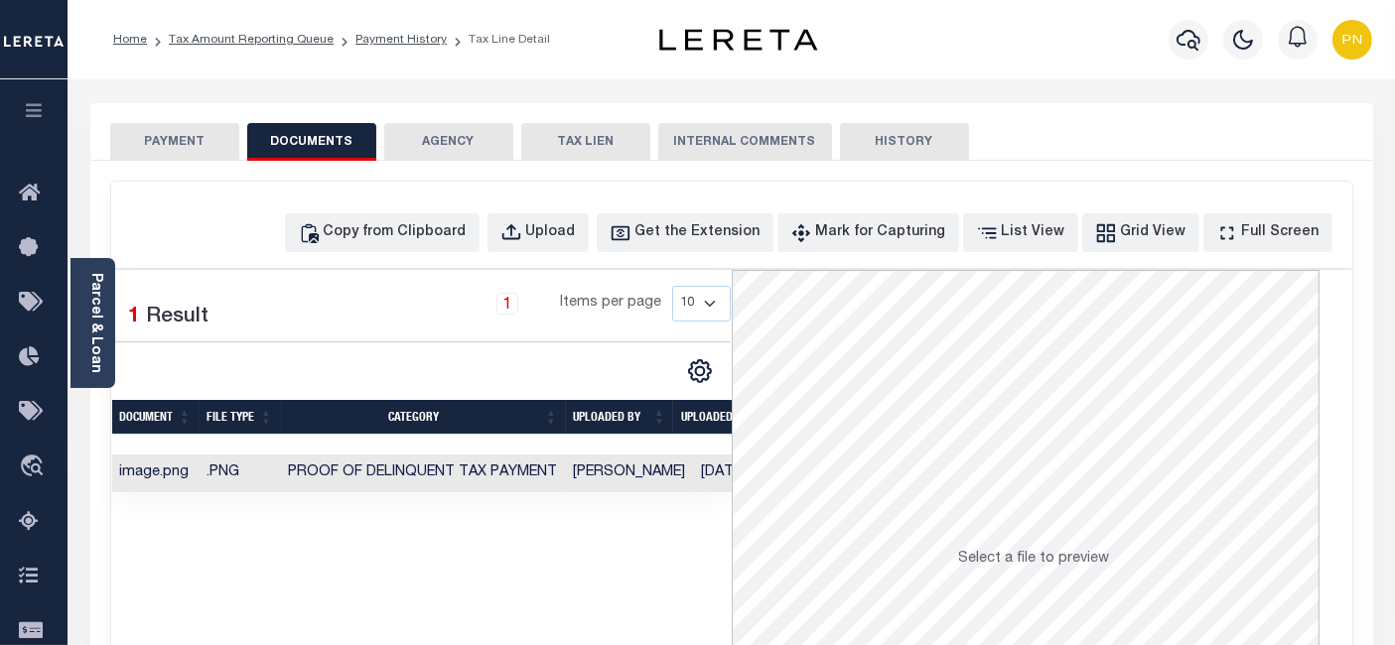
click at [181, 143] on button "PAYMENT" at bounding box center [174, 142] width 129 height 38
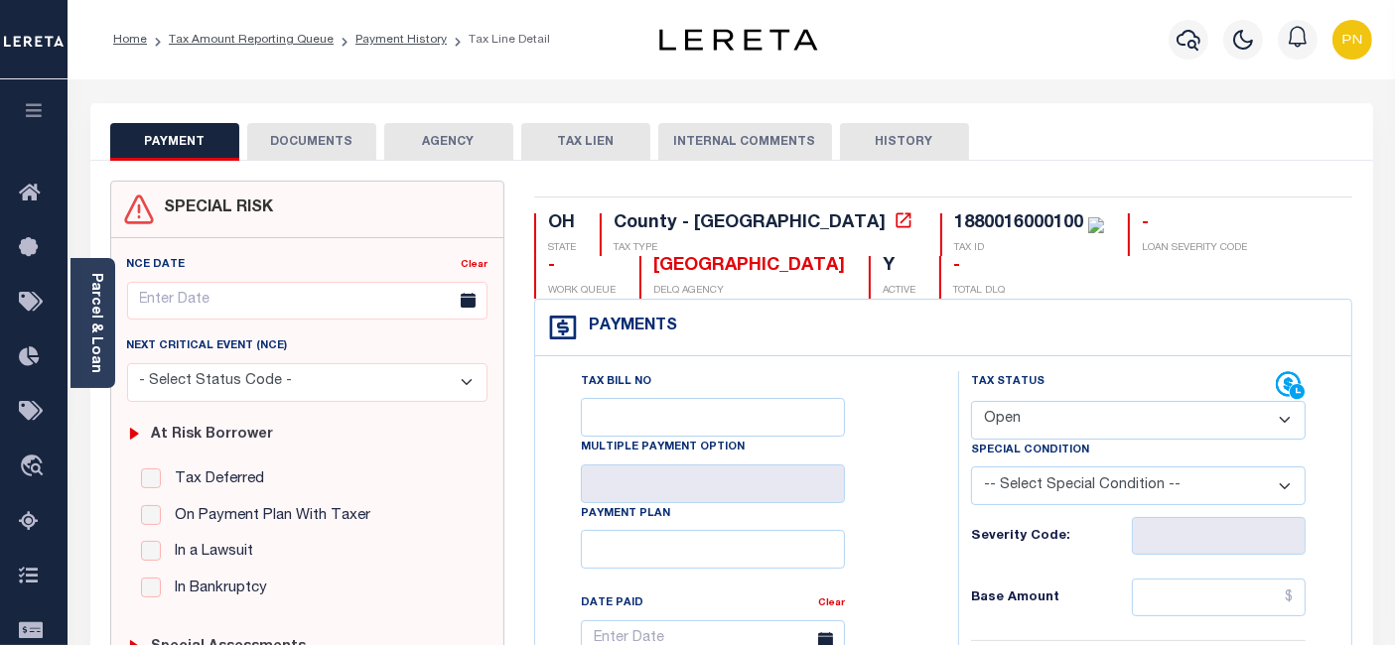
click at [1085, 424] on select "- Select Status Code - Open Due/Unpaid Paid Incomplete No Tax Due Internal Refu…" at bounding box center [1138, 420] width 335 height 39
select select "PYD"
click at [971, 401] on select "- Select Status Code - Open Due/Unpaid Paid Incomplete No Tax Due Internal Refu…" at bounding box center [1138, 420] width 335 height 39
type input "[DATE]"
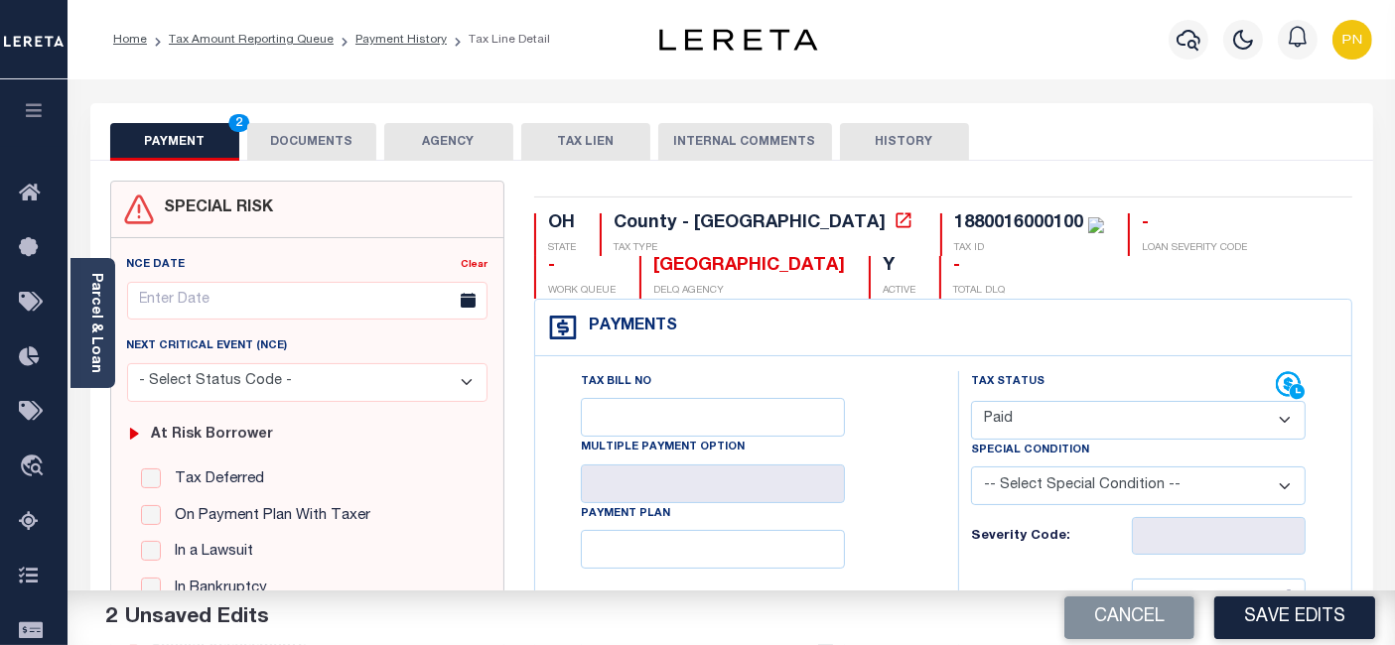
scroll to position [220, 0]
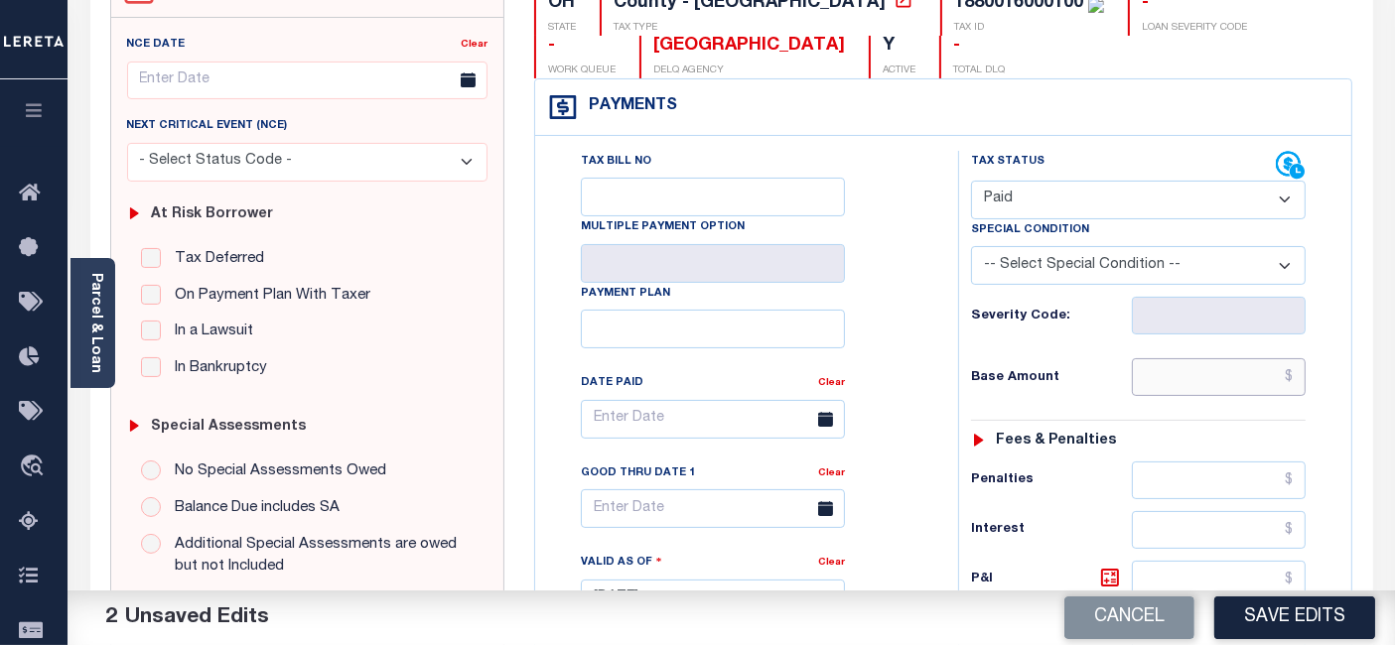
click at [1297, 378] on input "text" at bounding box center [1219, 377] width 174 height 38
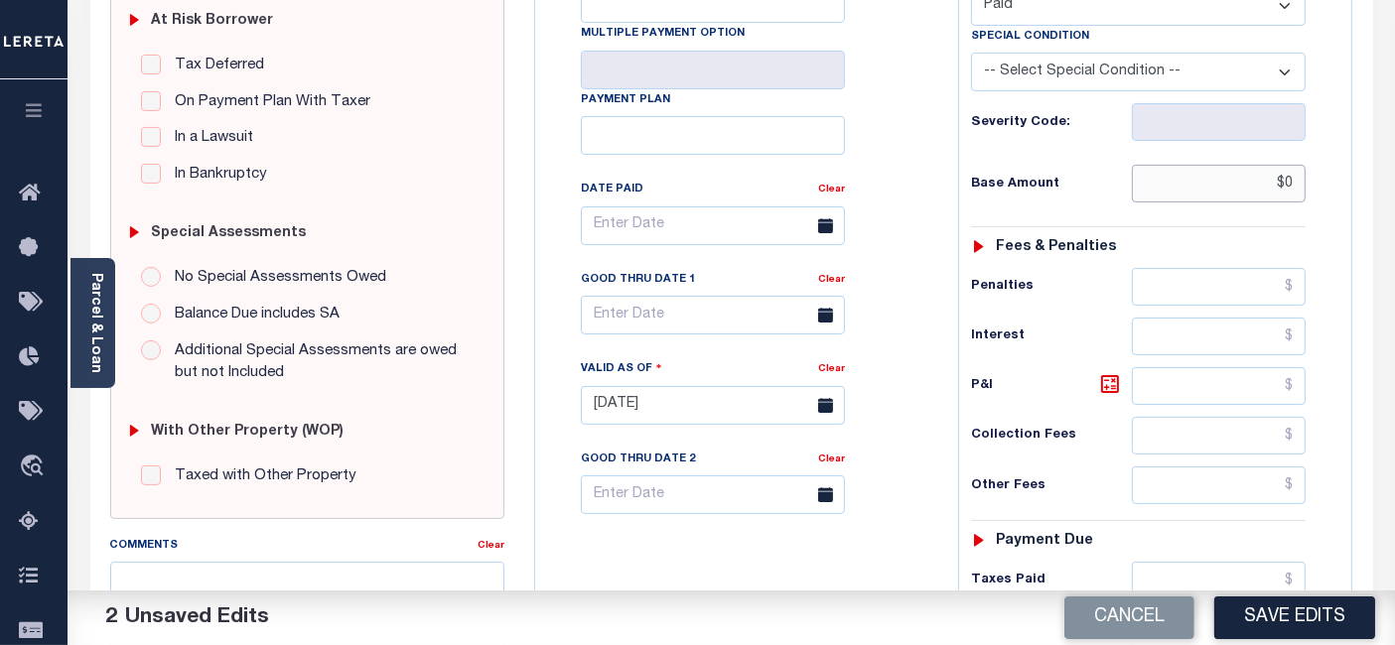
scroll to position [551, 0]
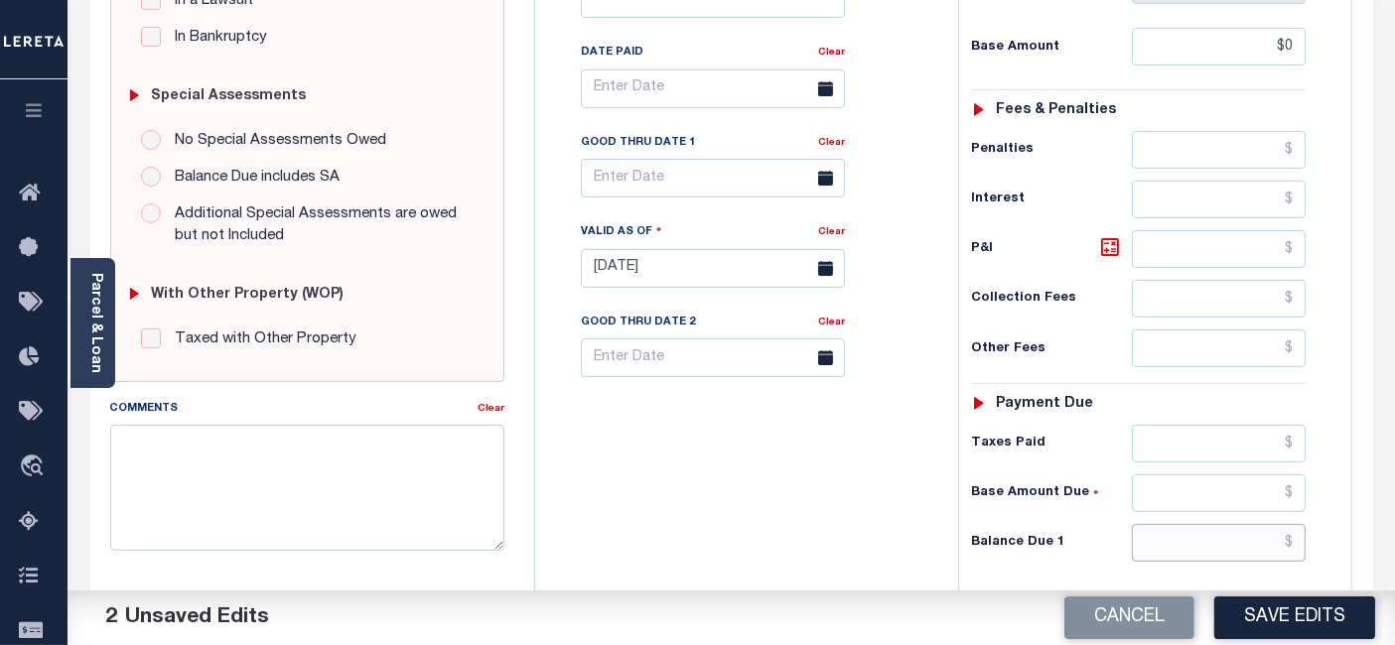
type input "$0.00"
click at [1295, 537] on input "text" at bounding box center [1219, 543] width 174 height 38
type input "$0.00"
click at [1109, 242] on icon at bounding box center [1110, 247] width 24 height 24
type input "$0.00"
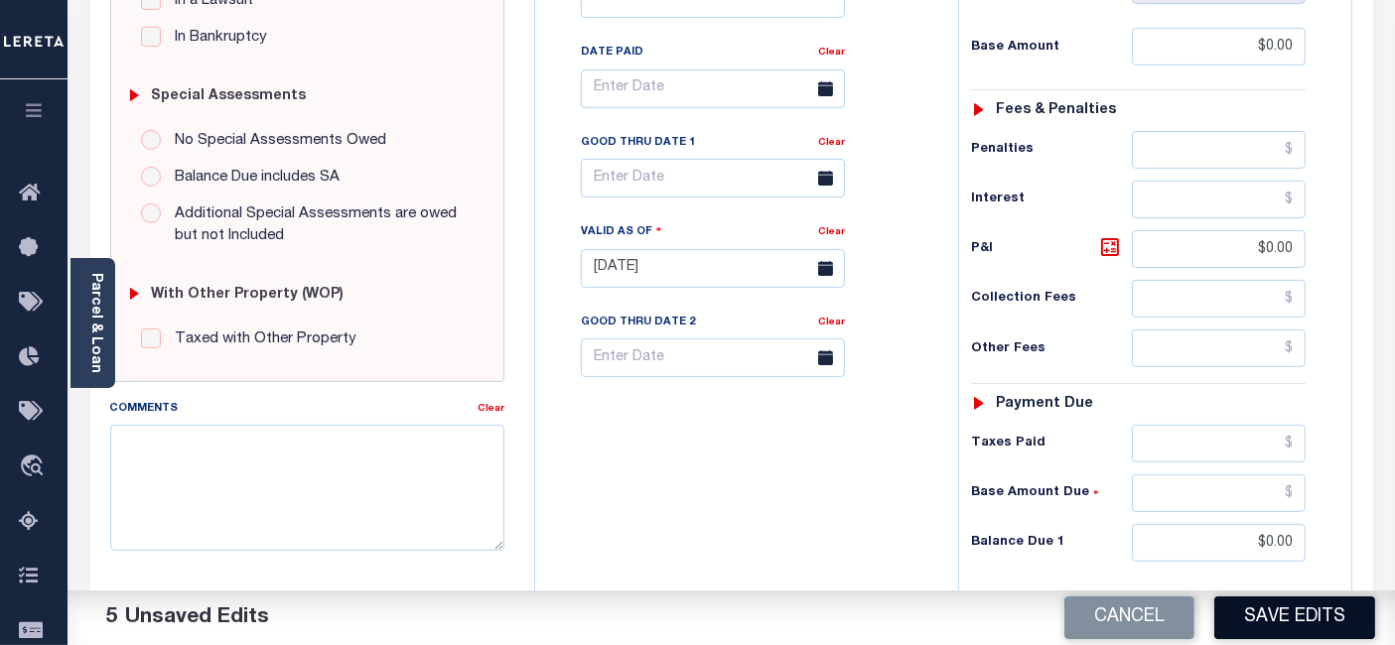
click at [1290, 611] on button "Save Edits" at bounding box center [1294, 618] width 161 height 43
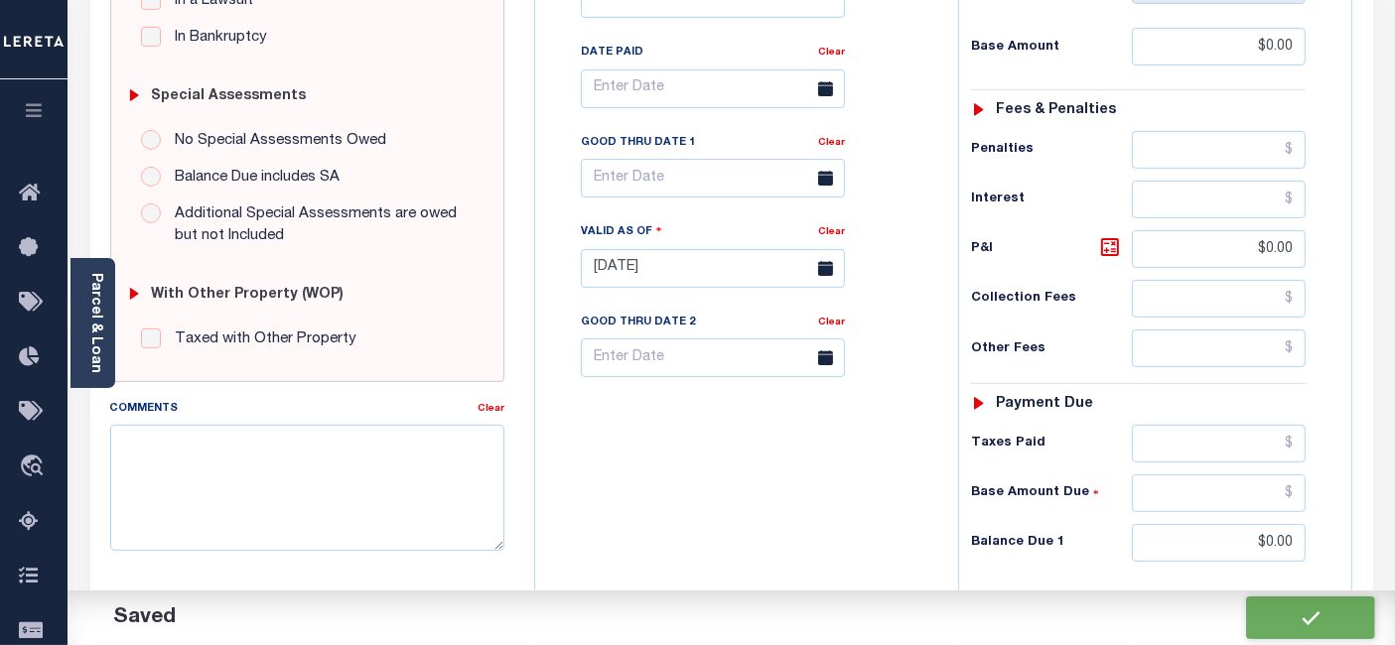
checkbox input "false"
type input "$0"
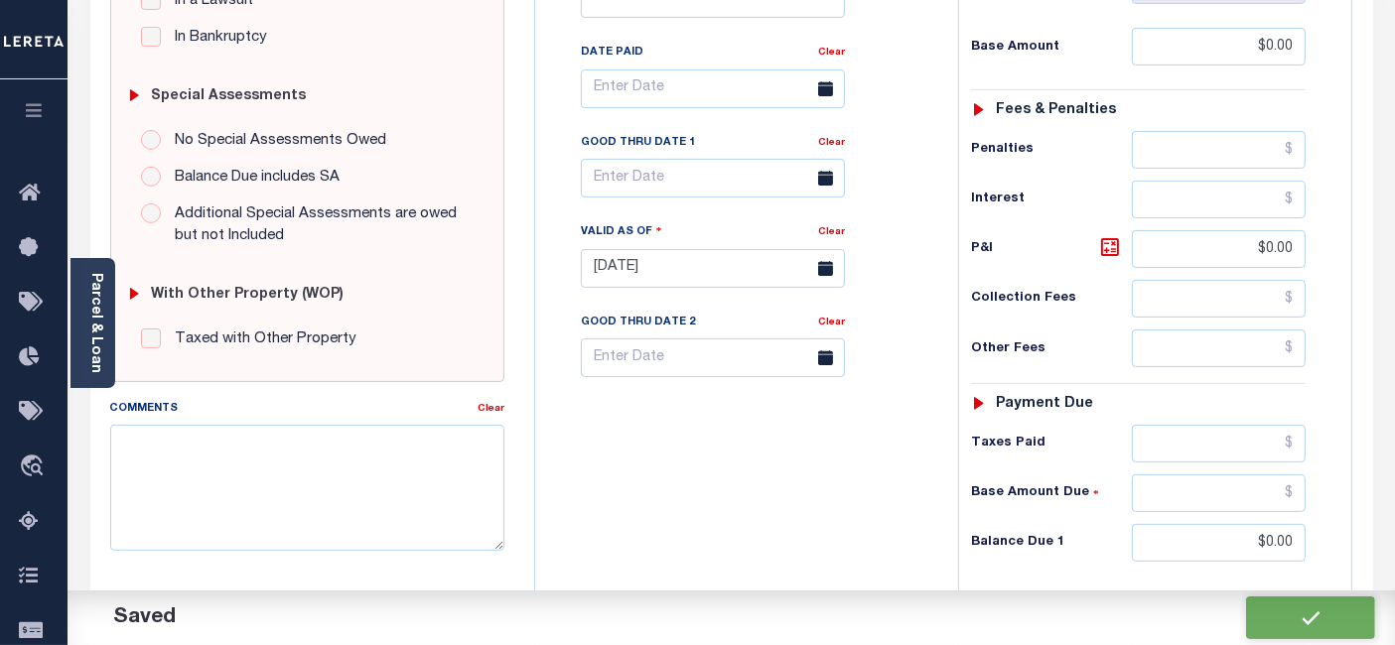
type input "$0"
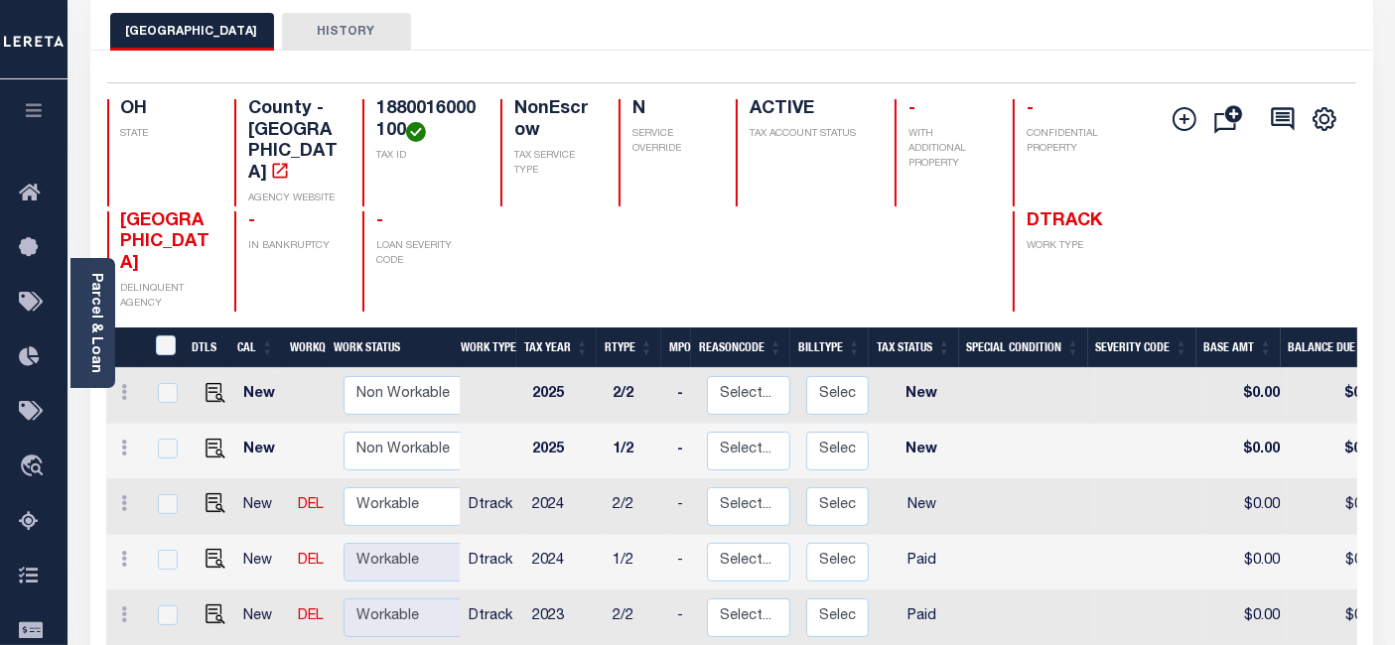
scroll to position [331, 0]
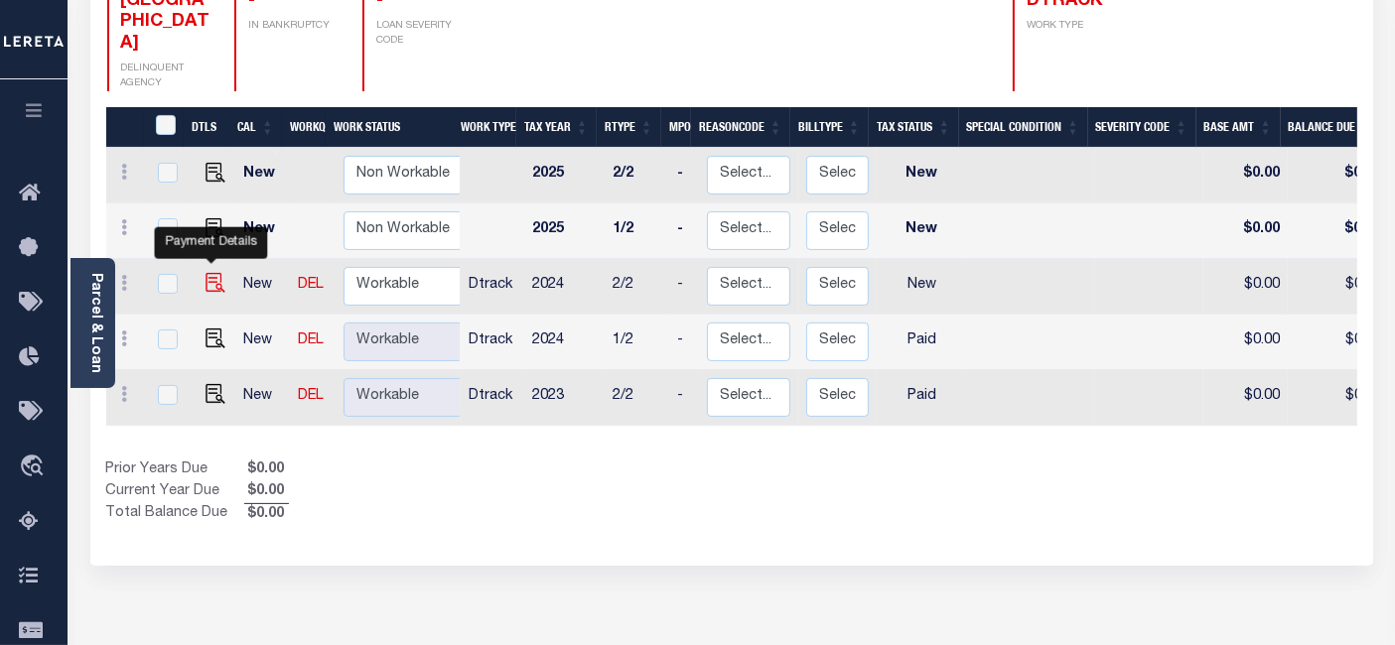
click at [208, 273] on img "" at bounding box center [215, 283] width 20 height 20
checkbox input "true"
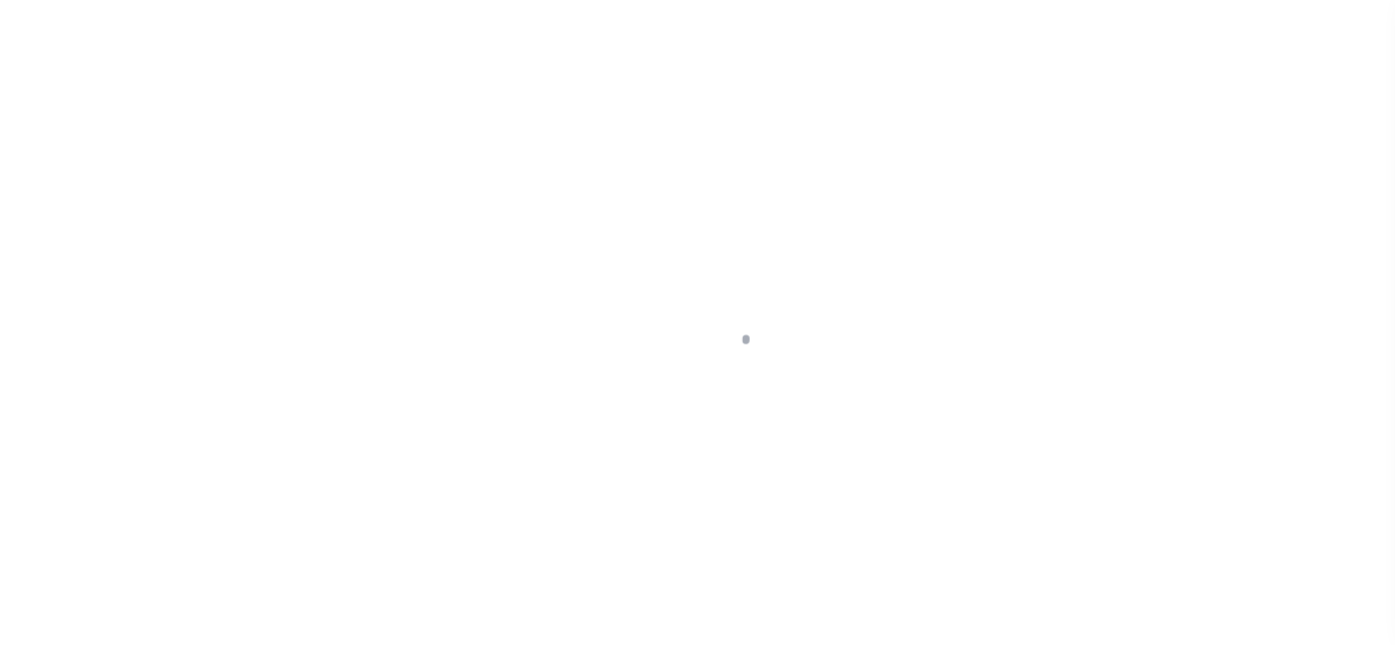
select select "NW2"
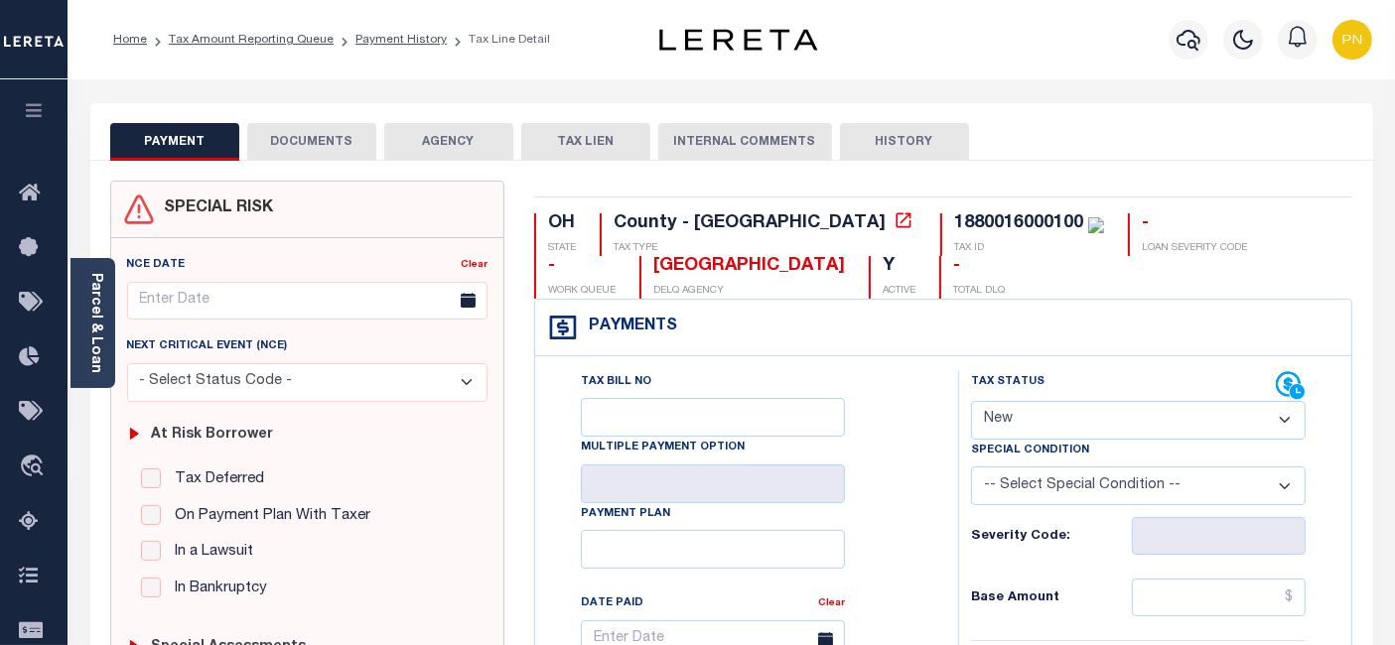
click at [303, 143] on button "DOCUMENTS" at bounding box center [311, 142] width 129 height 38
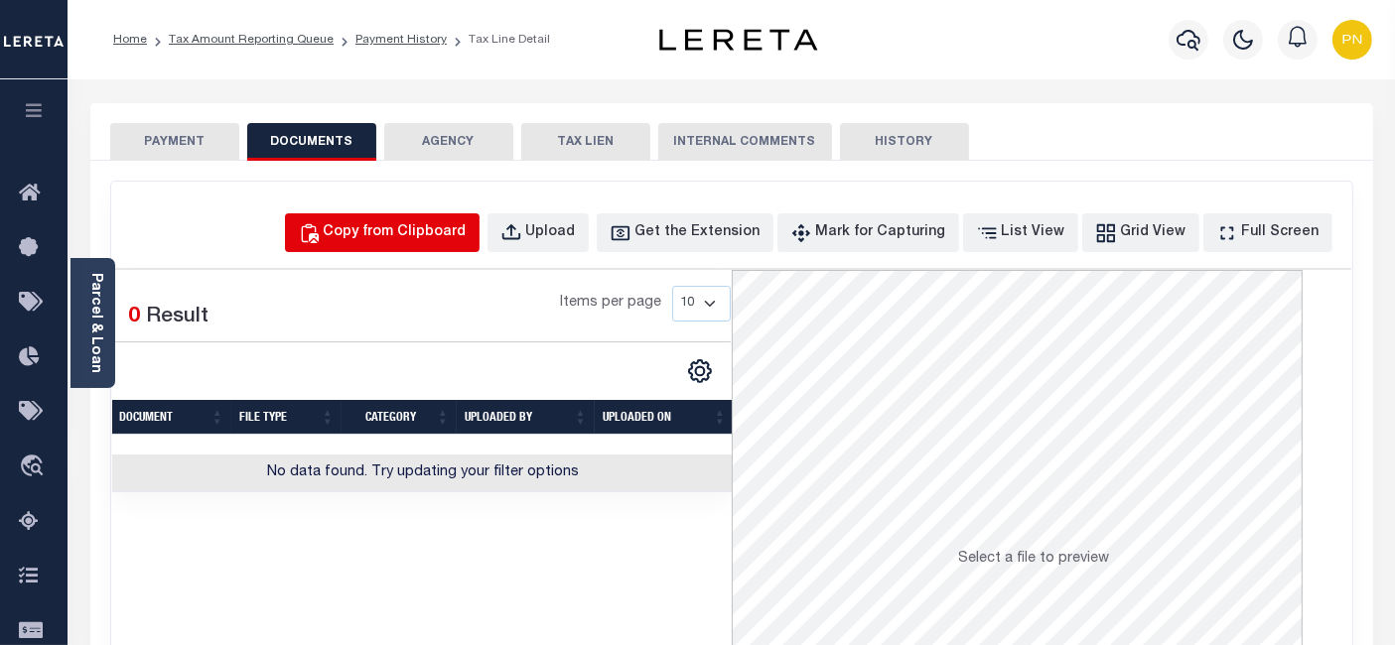
click at [459, 232] on div "Copy from Clipboard" at bounding box center [395, 233] width 143 height 22
select select "POP"
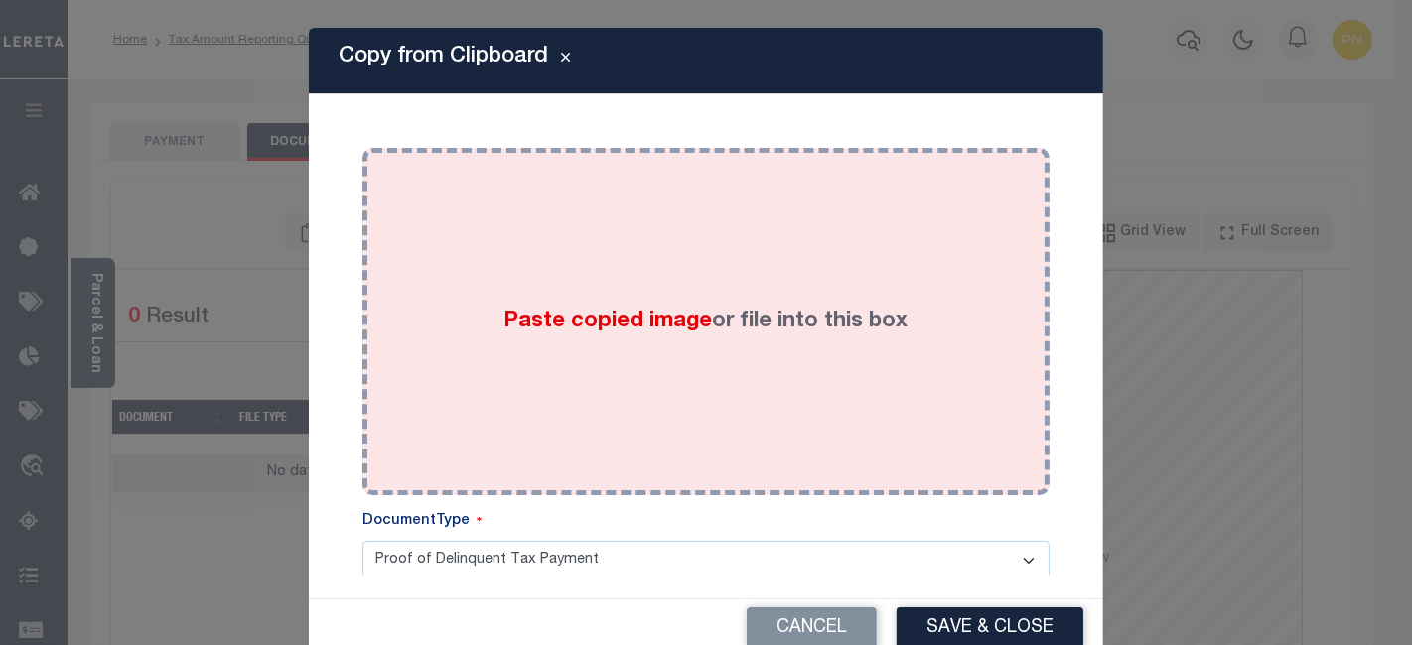
click at [694, 245] on div "Paste copied image or file into this box" at bounding box center [705, 322] width 657 height 318
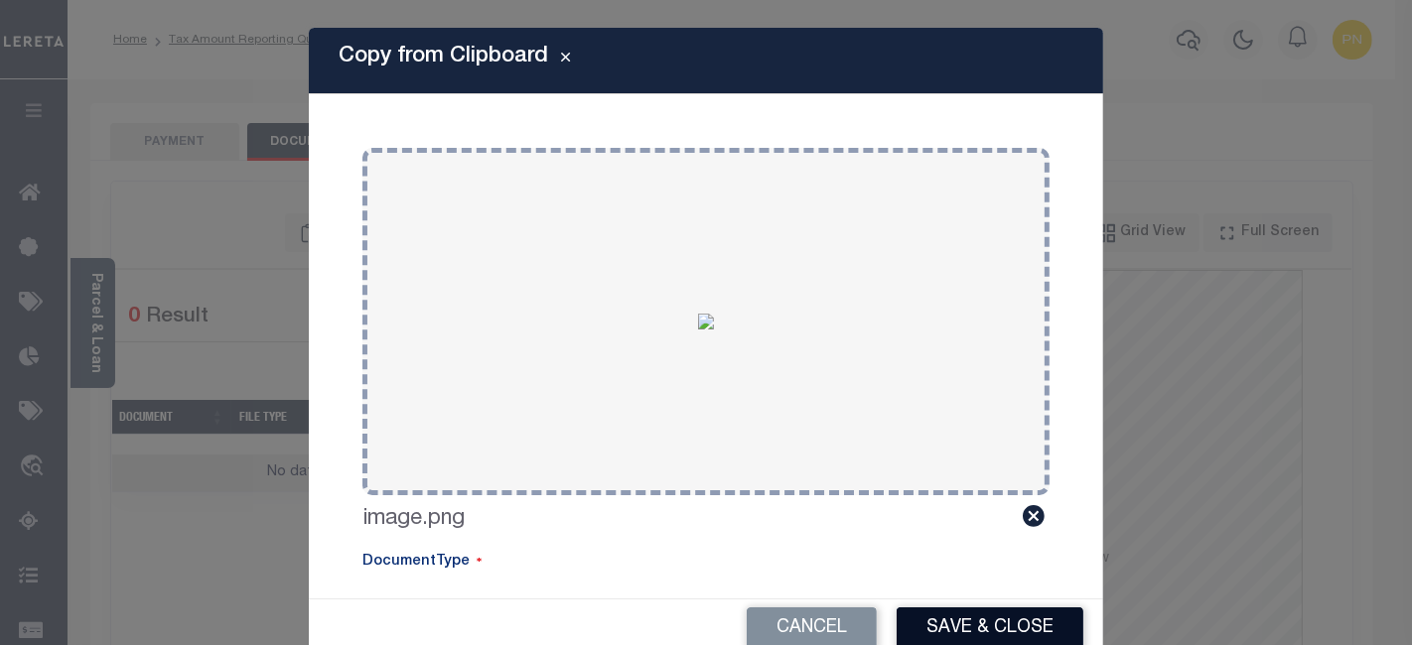
click at [960, 622] on button "Save & Close" at bounding box center [989, 628] width 187 height 43
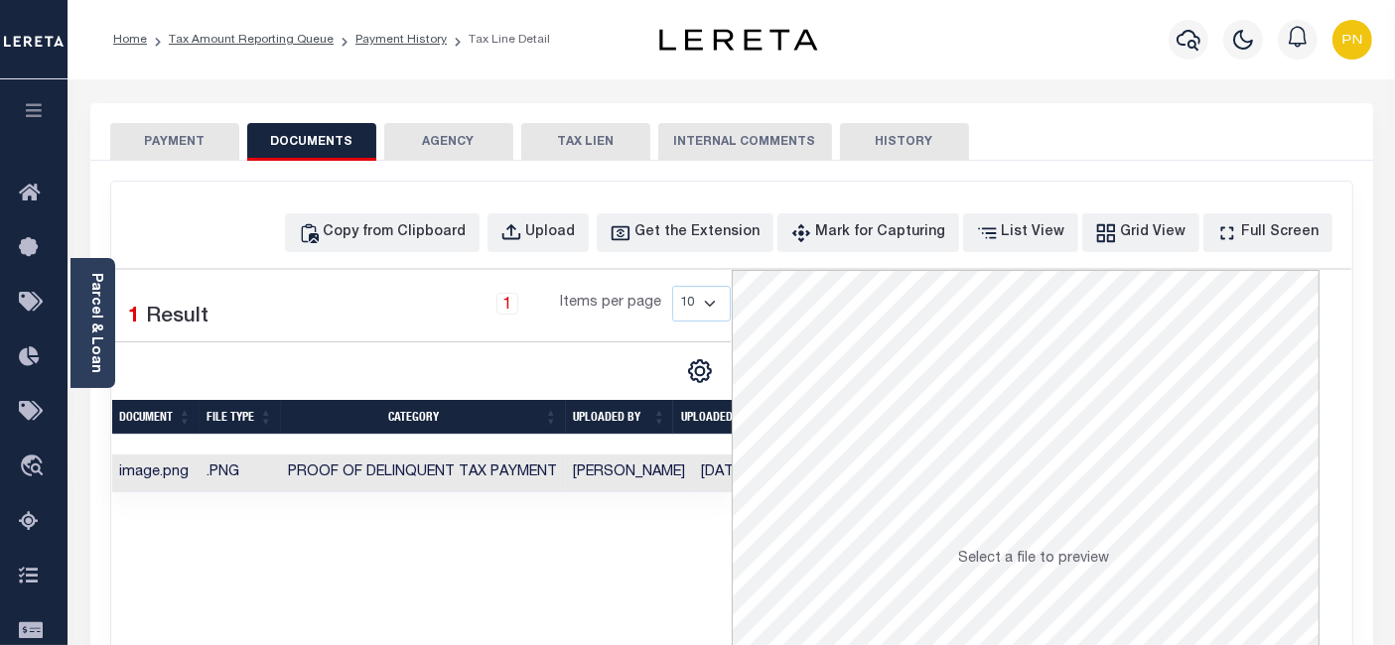
click at [196, 146] on button "PAYMENT" at bounding box center [174, 142] width 129 height 38
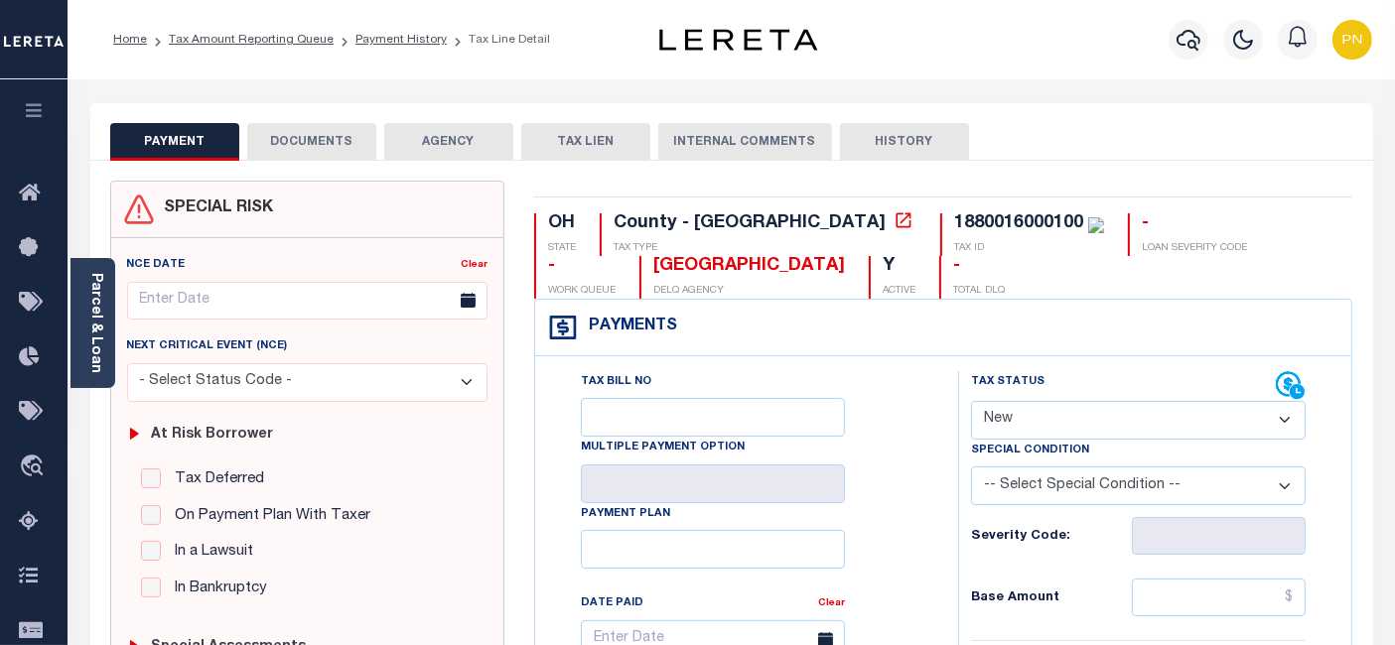
drag, startPoint x: 1137, startPoint y: 418, endPoint x: 1133, endPoint y: 404, distance: 14.5
click at [1137, 418] on select "- Select Status Code - Open Due/Unpaid Paid Incomplete No Tax Due Internal Refu…" at bounding box center [1138, 420] width 335 height 39
select select "PYD"
click at [971, 401] on select "- Select Status Code - Open Due/Unpaid Paid Incomplete No Tax Due Internal Refu…" at bounding box center [1138, 420] width 335 height 39
type input "[DATE]"
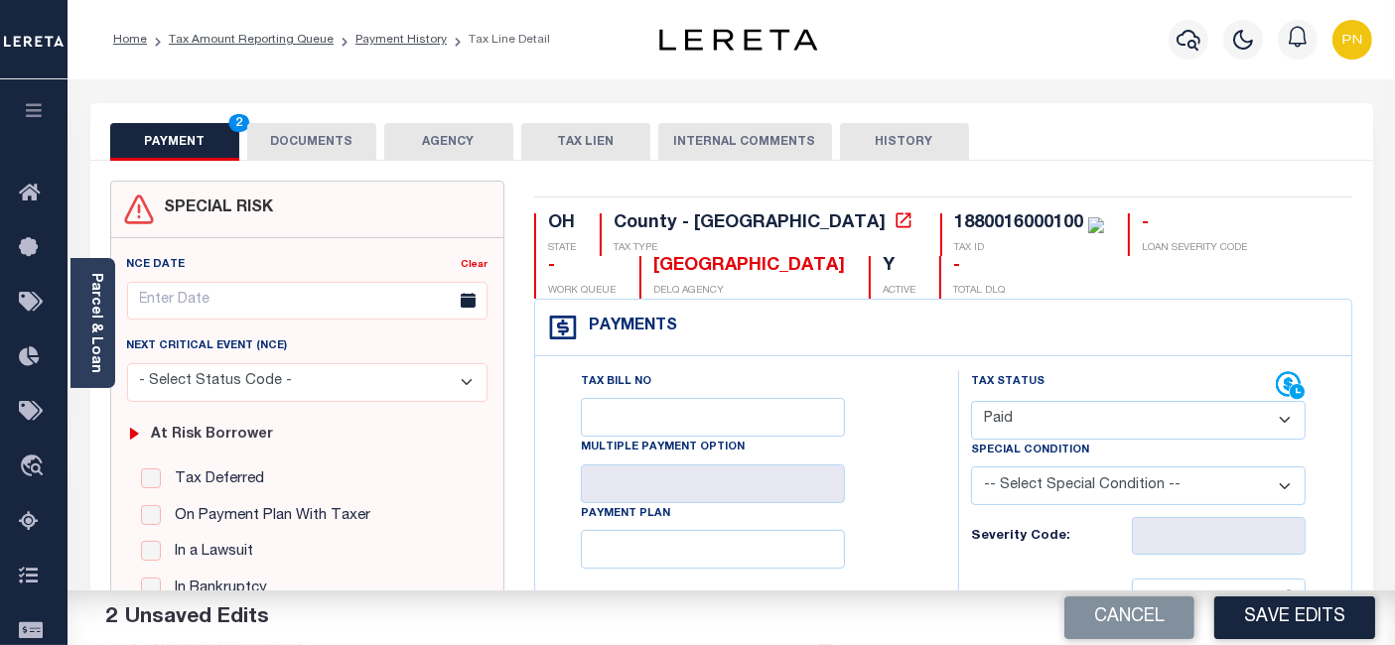
scroll to position [220, 0]
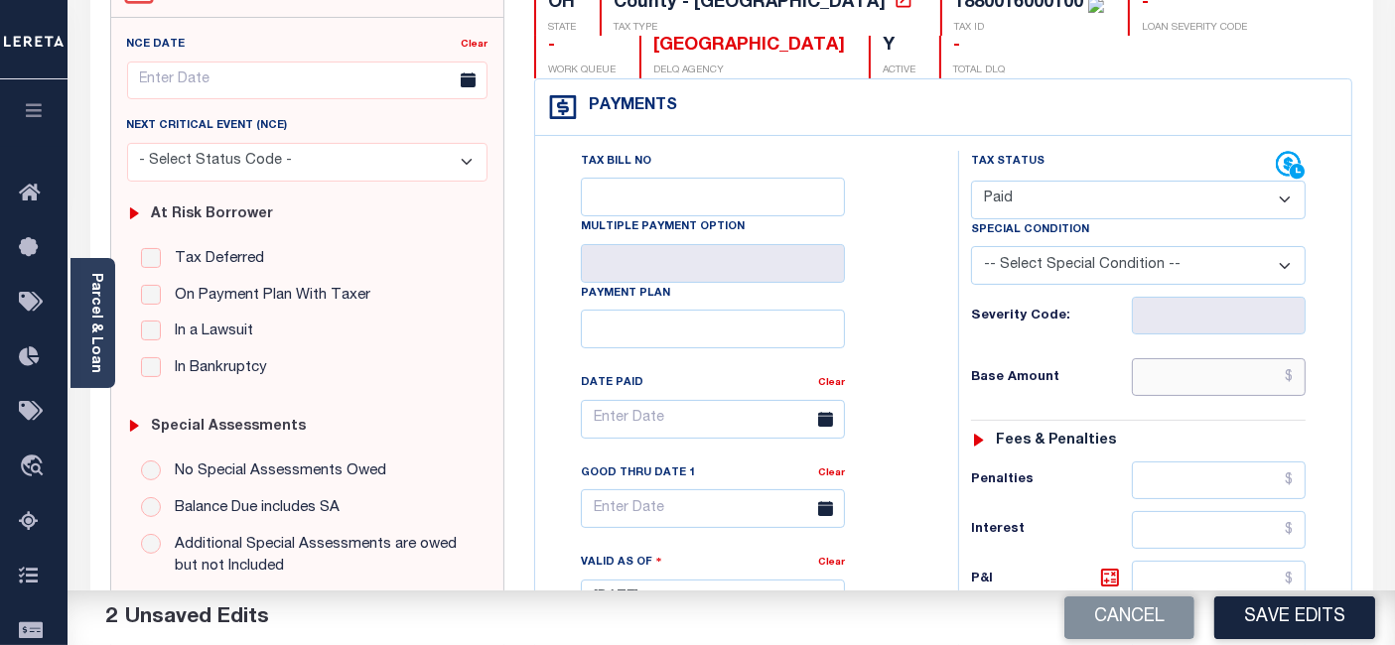
click at [1291, 377] on input "text" at bounding box center [1219, 377] width 174 height 38
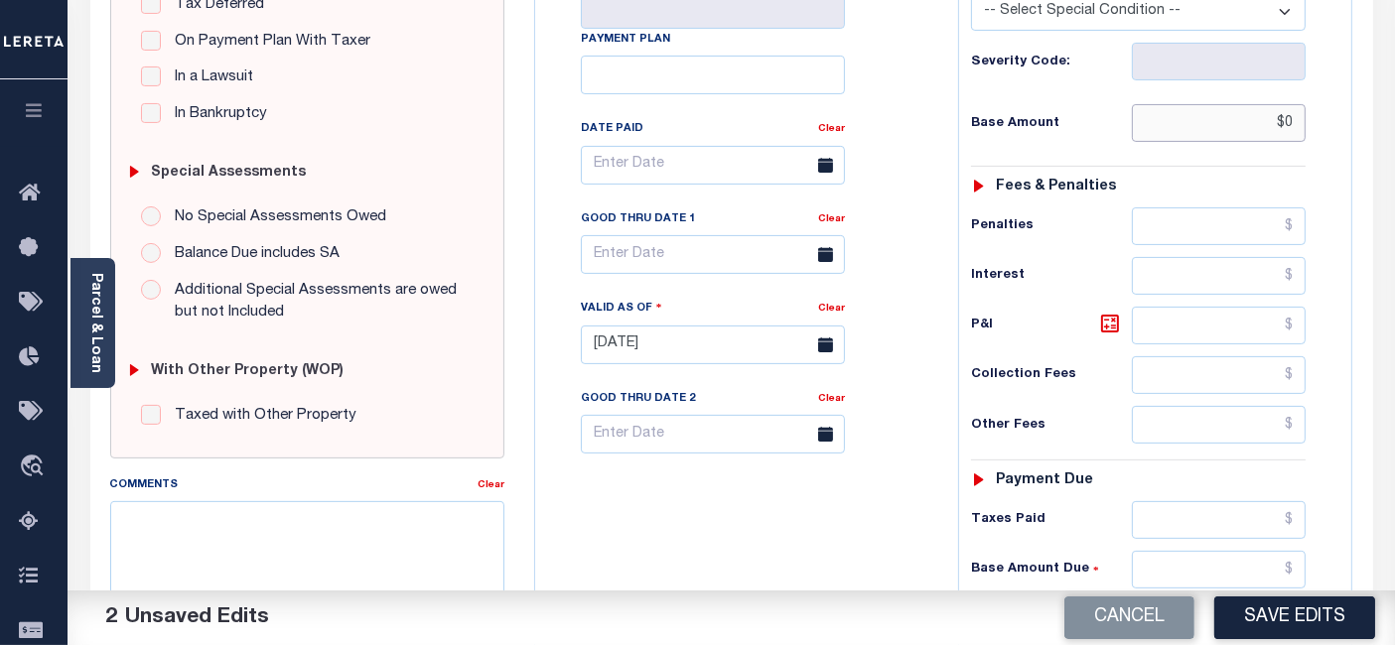
scroll to position [661, 0]
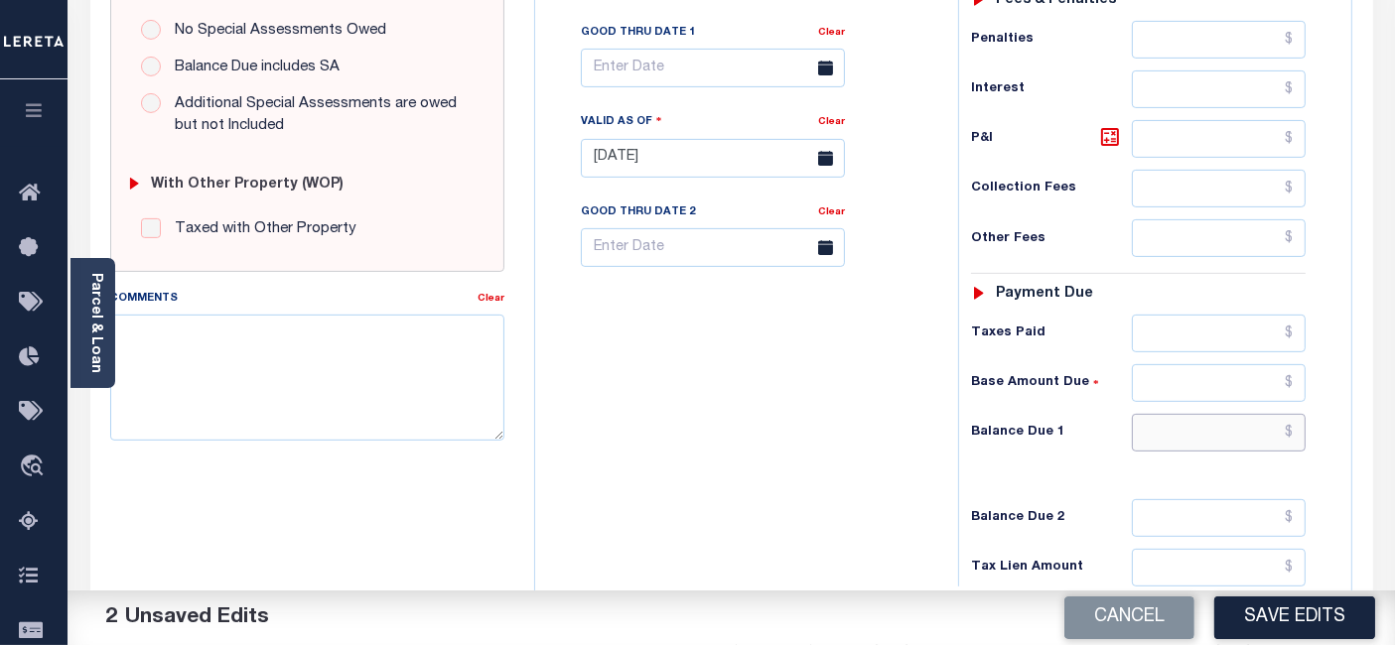
click at [1297, 427] on input "text" at bounding box center [1219, 433] width 174 height 38
type input "$0.00"
type input "$0"
click at [1103, 141] on icon at bounding box center [1110, 137] width 24 height 24
type input "$0.00"
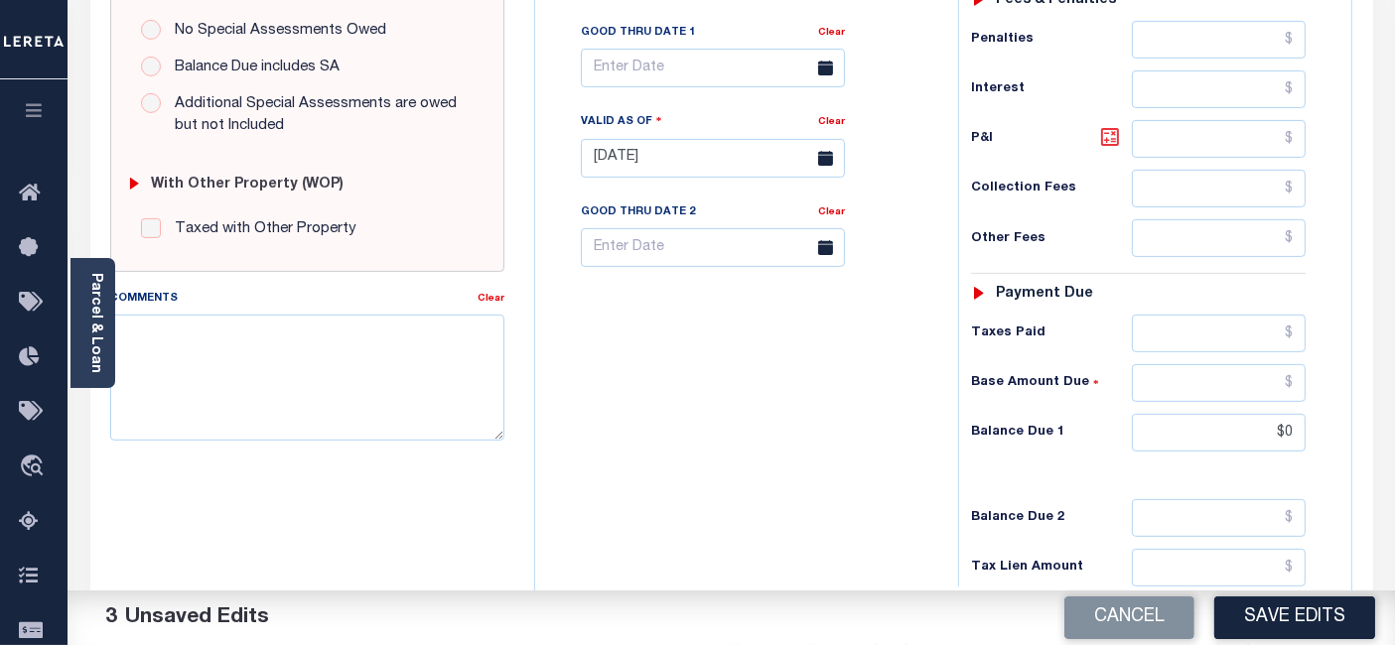
type input "$0.00"
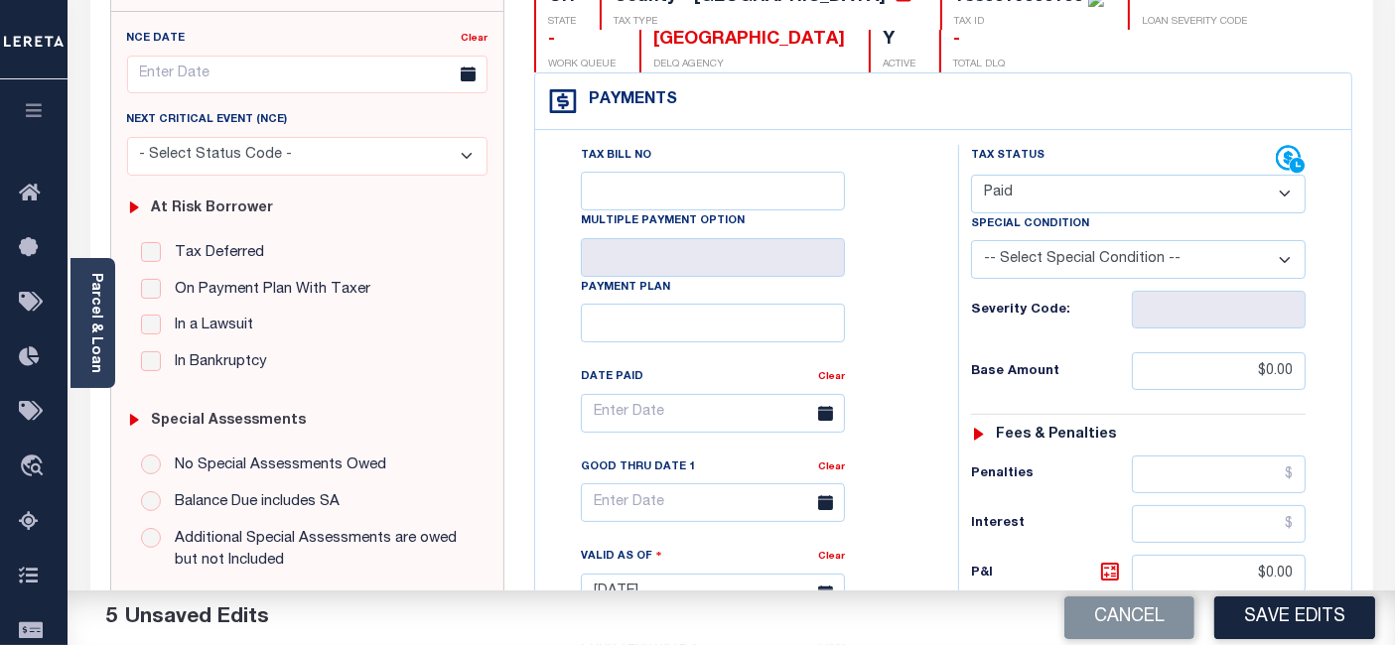
scroll to position [220, 0]
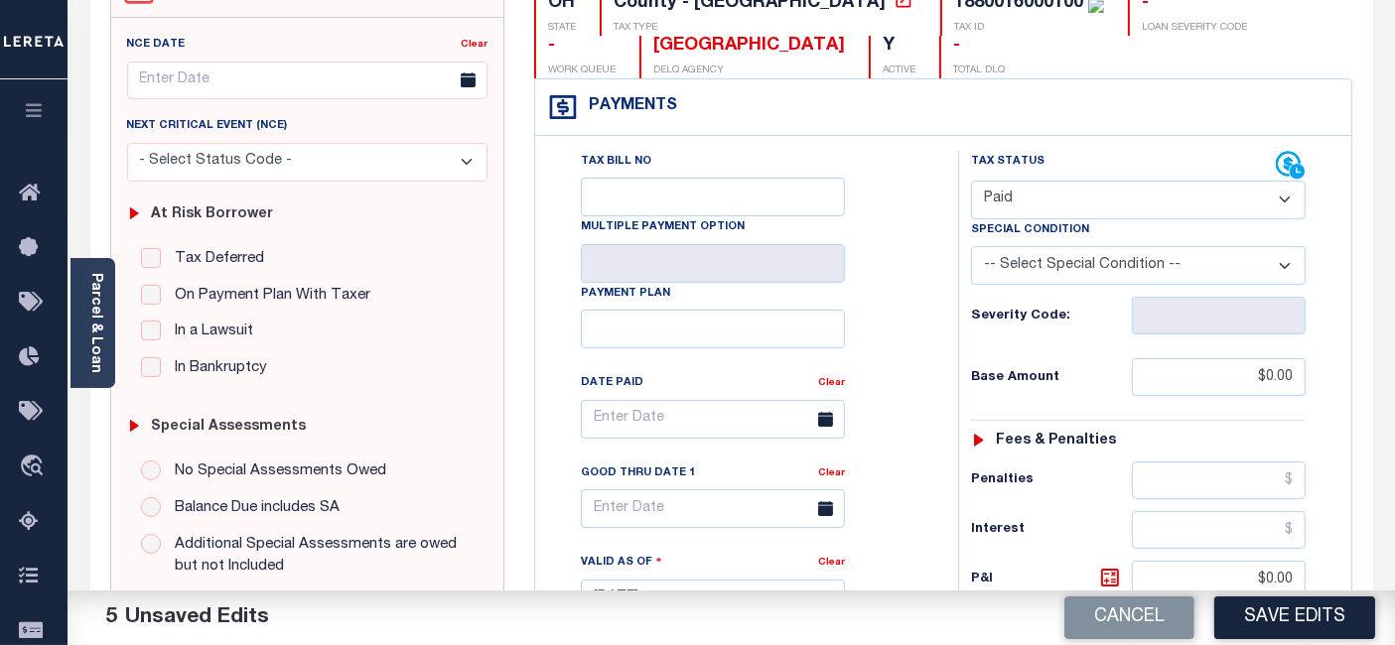
click at [1290, 621] on button "Save Edits" at bounding box center [1294, 618] width 161 height 43
checkbox input "false"
type input "$0"
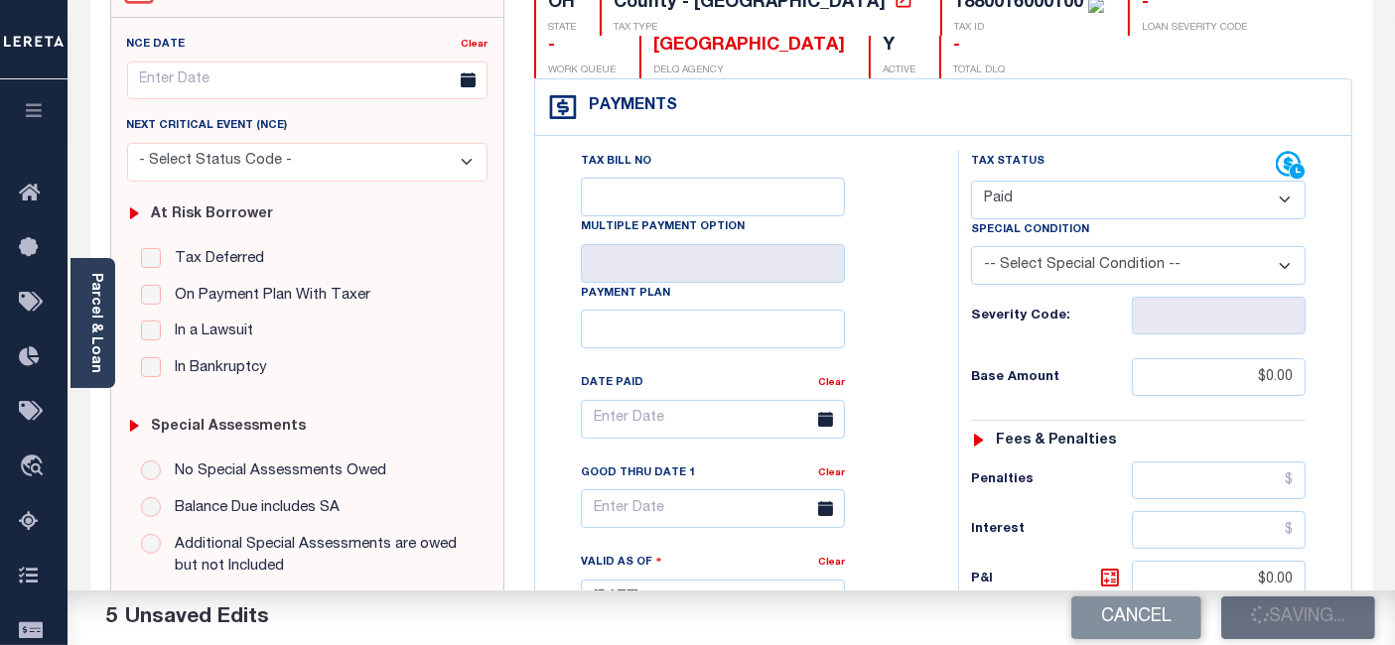
type input "$0"
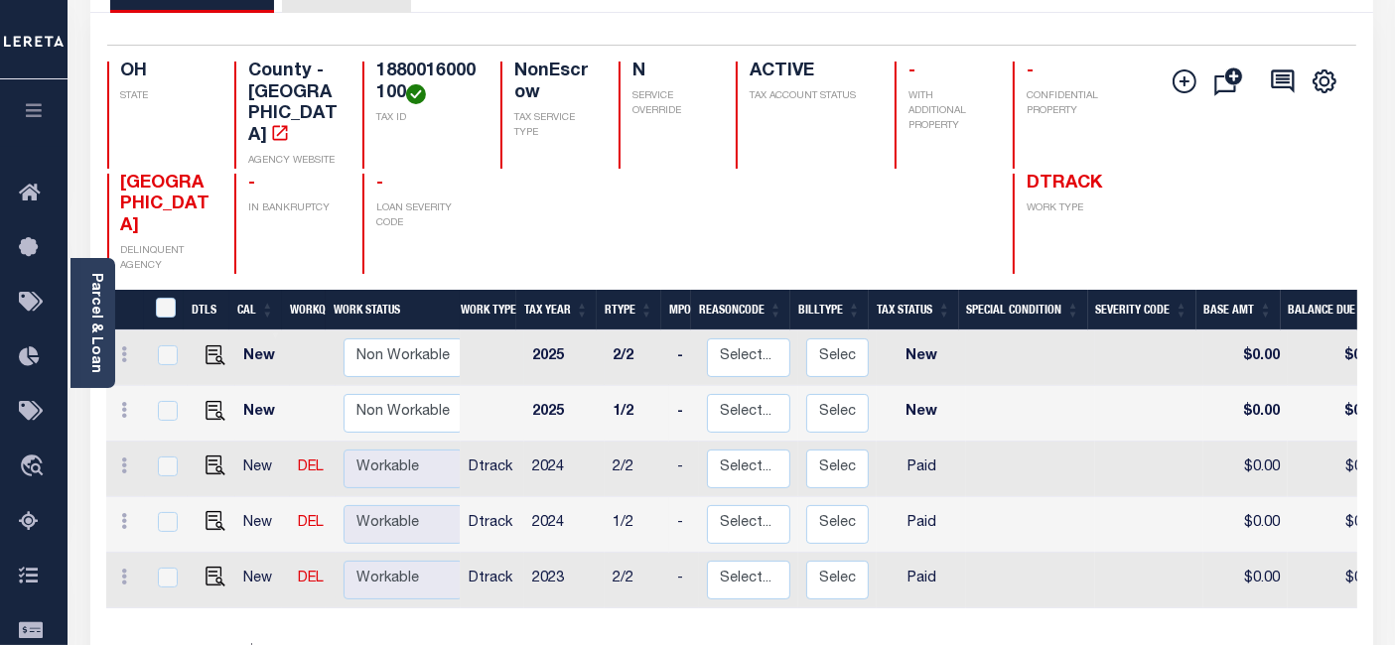
scroll to position [220, 0]
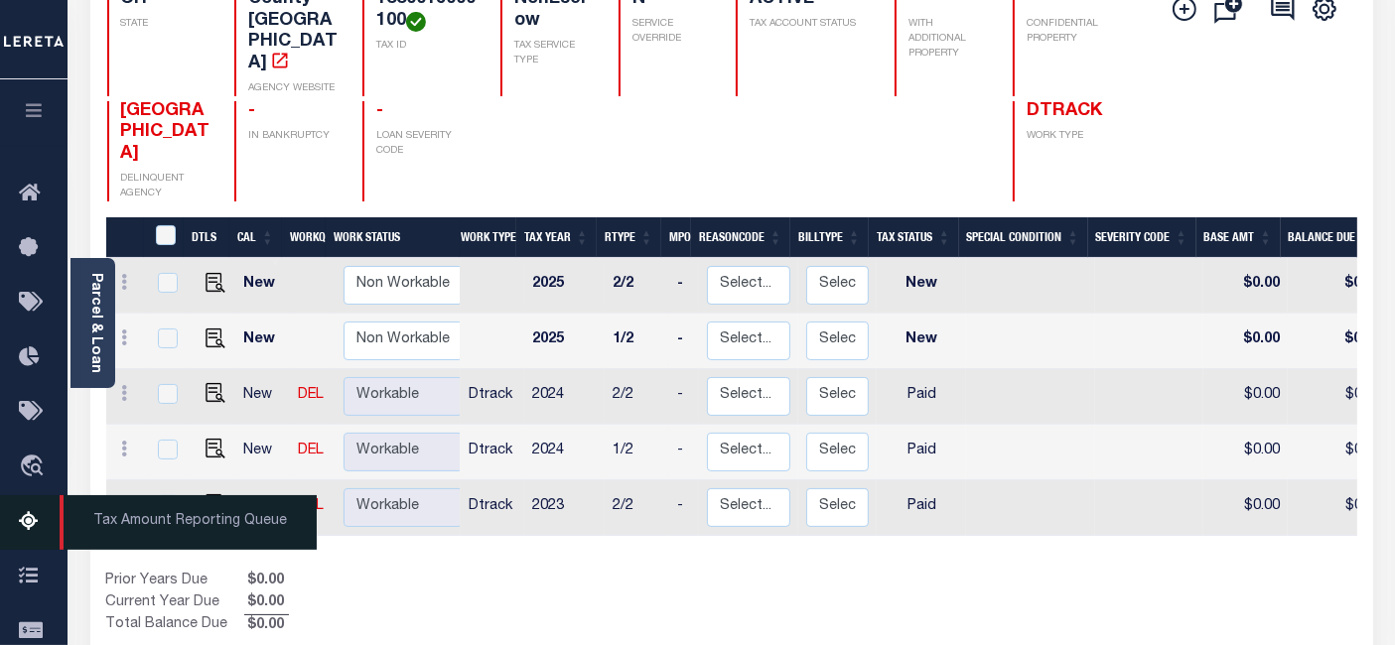
click at [26, 531] on icon at bounding box center [35, 522] width 32 height 25
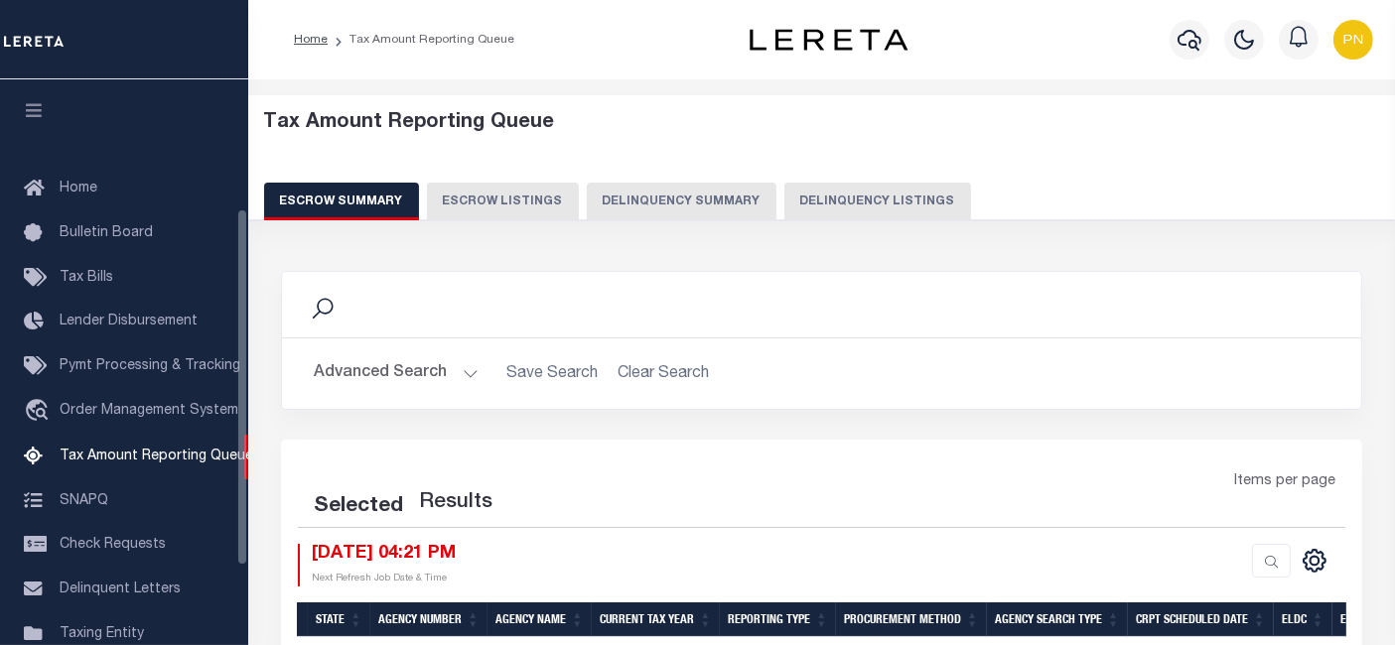
select select "100"
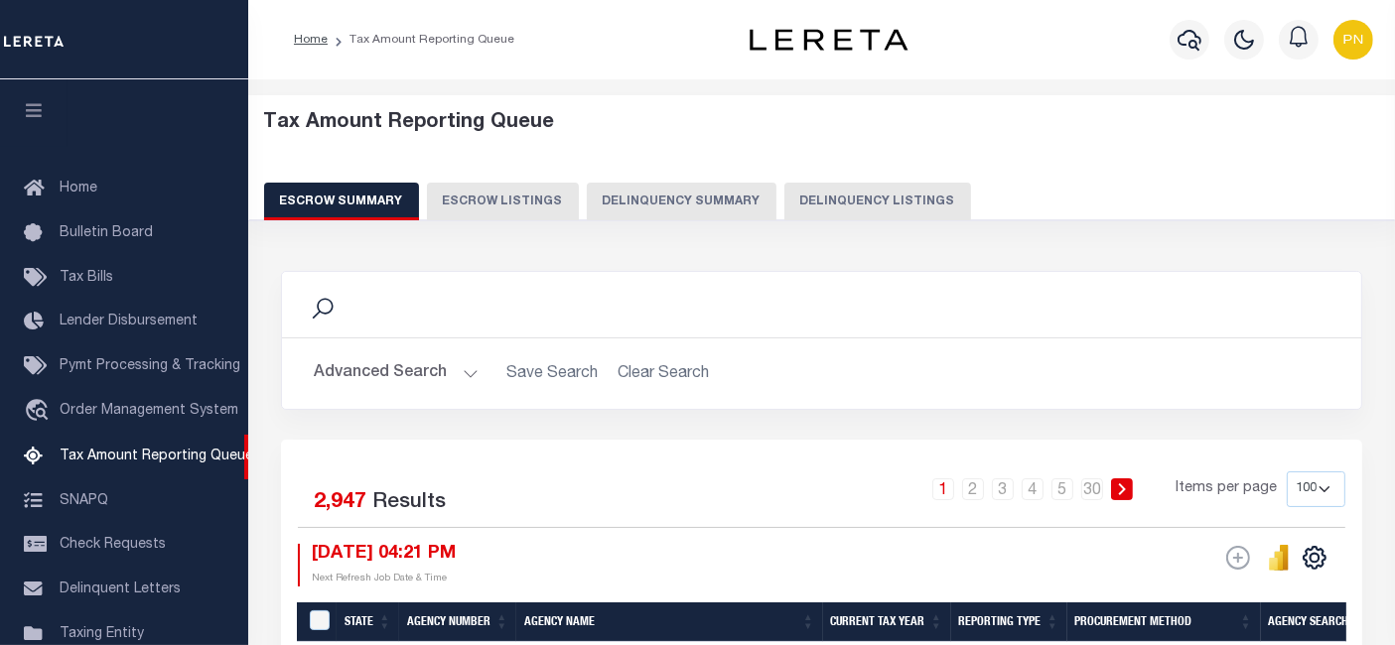
scroll to position [203, 0]
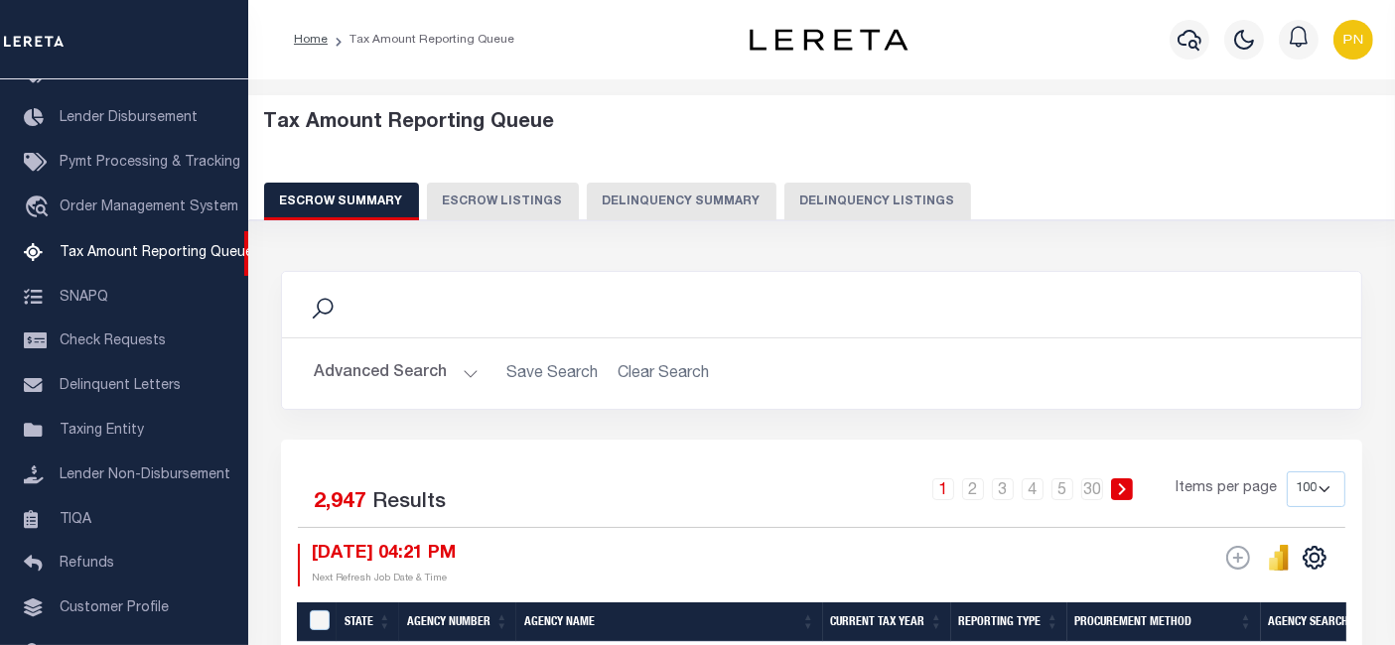
click at [854, 202] on button "Delinquency Listings" at bounding box center [877, 202] width 187 height 38
select select "100"
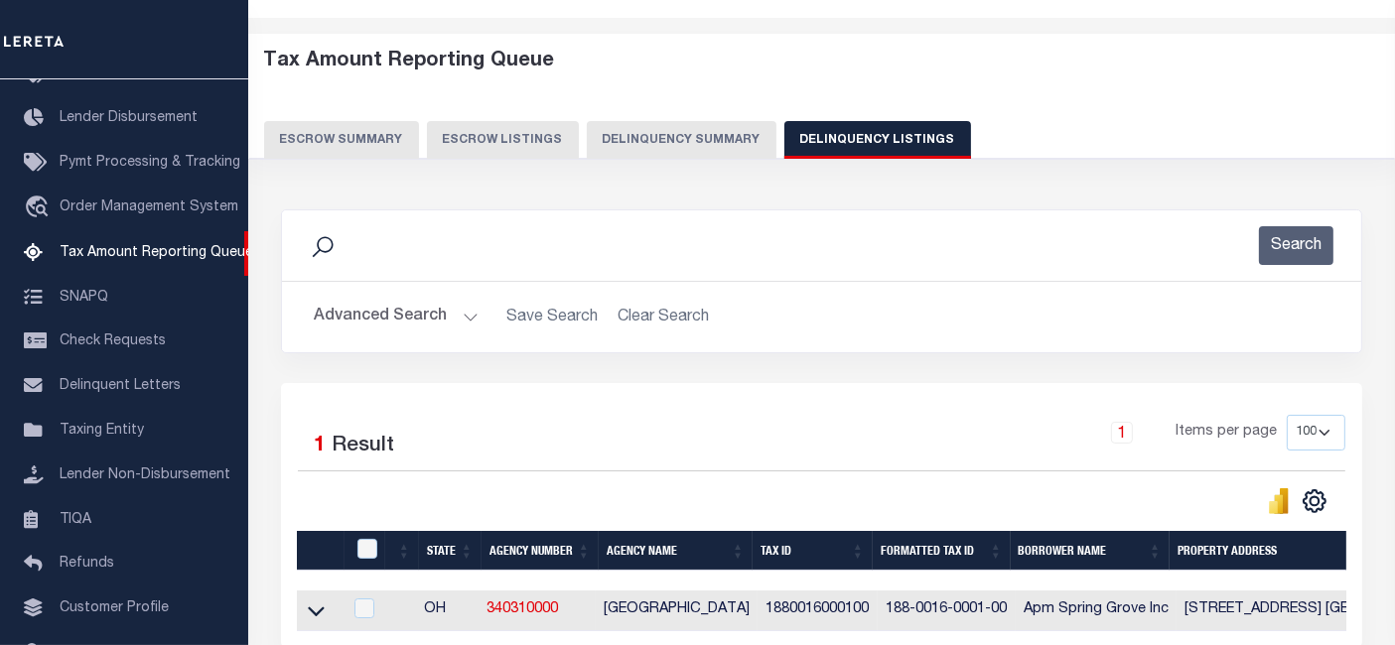
scroll to position [220, 0]
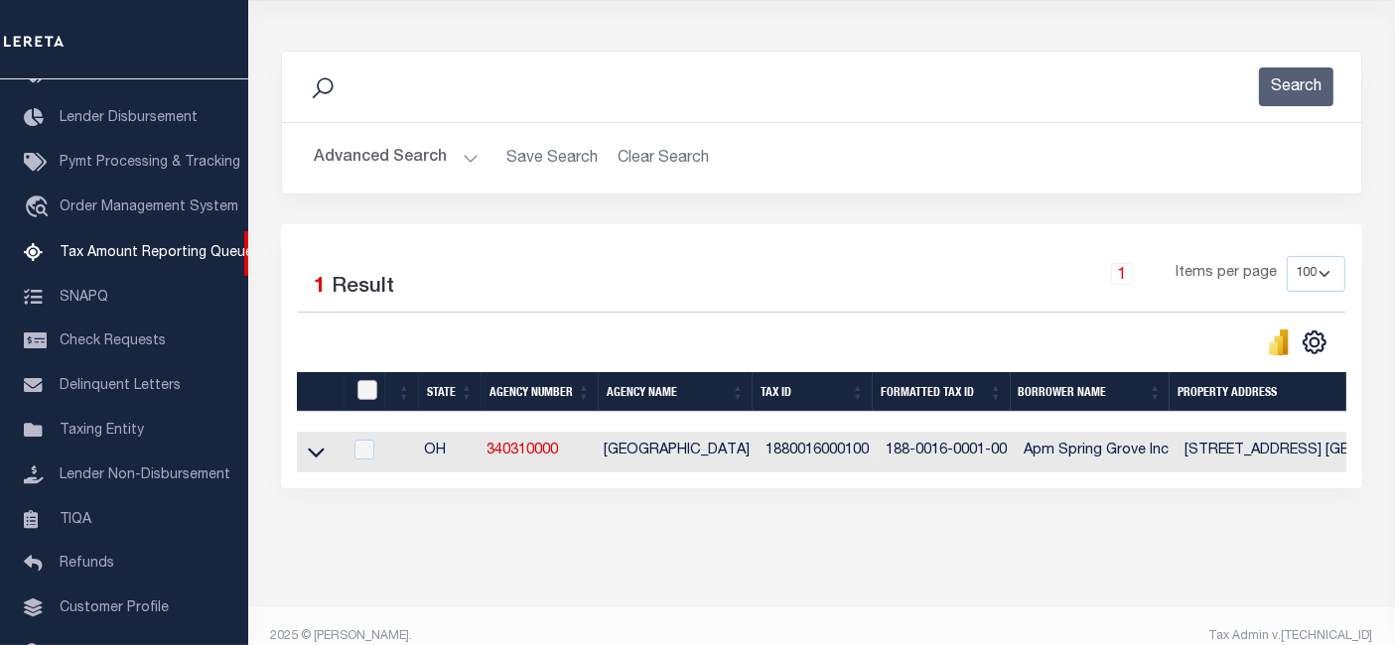
click at [362, 395] on input "checkbox" at bounding box center [367, 390] width 20 height 20
checkbox input "true"
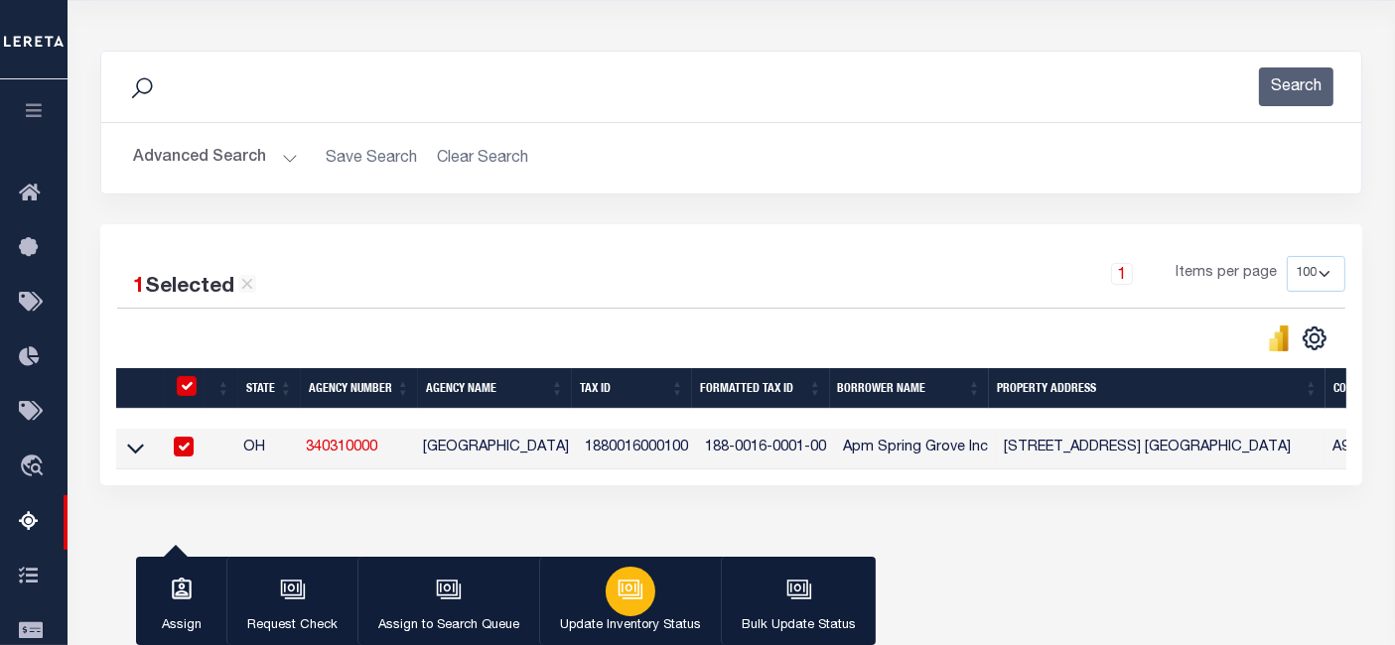
click at [650, 594] on button "Update Inventory Status" at bounding box center [630, 601] width 182 height 89
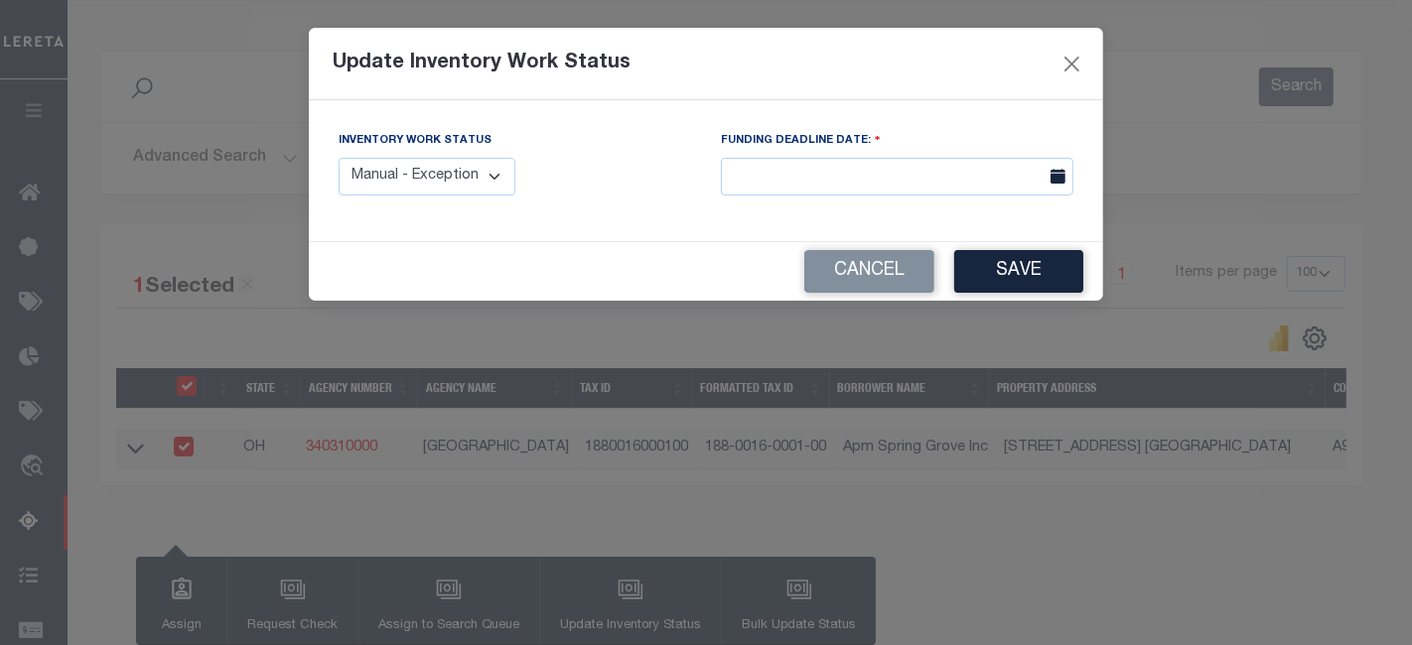
click at [483, 177] on select "Manual - Exception Pended - Awaiting Search Late Add Exception Completed" at bounding box center [426, 177] width 177 height 39
select select "4"
click at [338, 158] on select "Manual - Exception Pended - Awaiting Search Late Add Exception Completed" at bounding box center [426, 177] width 177 height 39
click at [1025, 276] on button "Save" at bounding box center [1018, 271] width 129 height 43
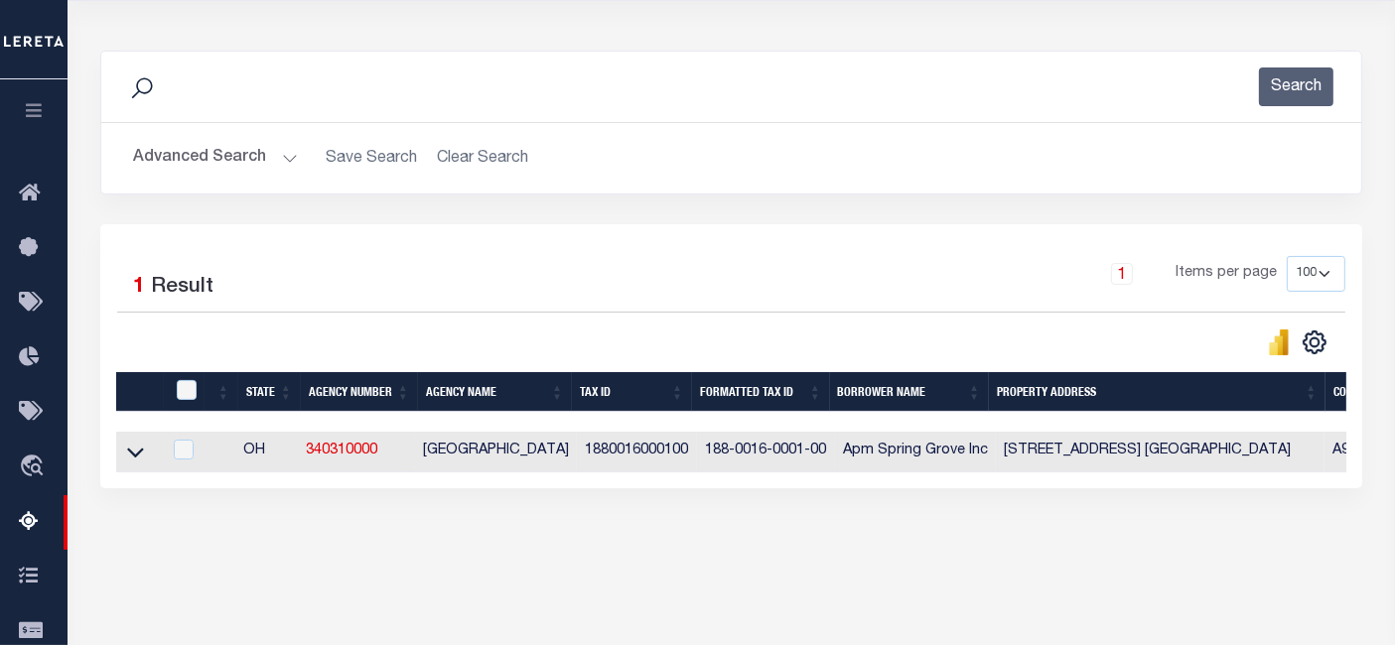
click at [251, 157] on button "Advanced Search" at bounding box center [215, 158] width 165 height 39
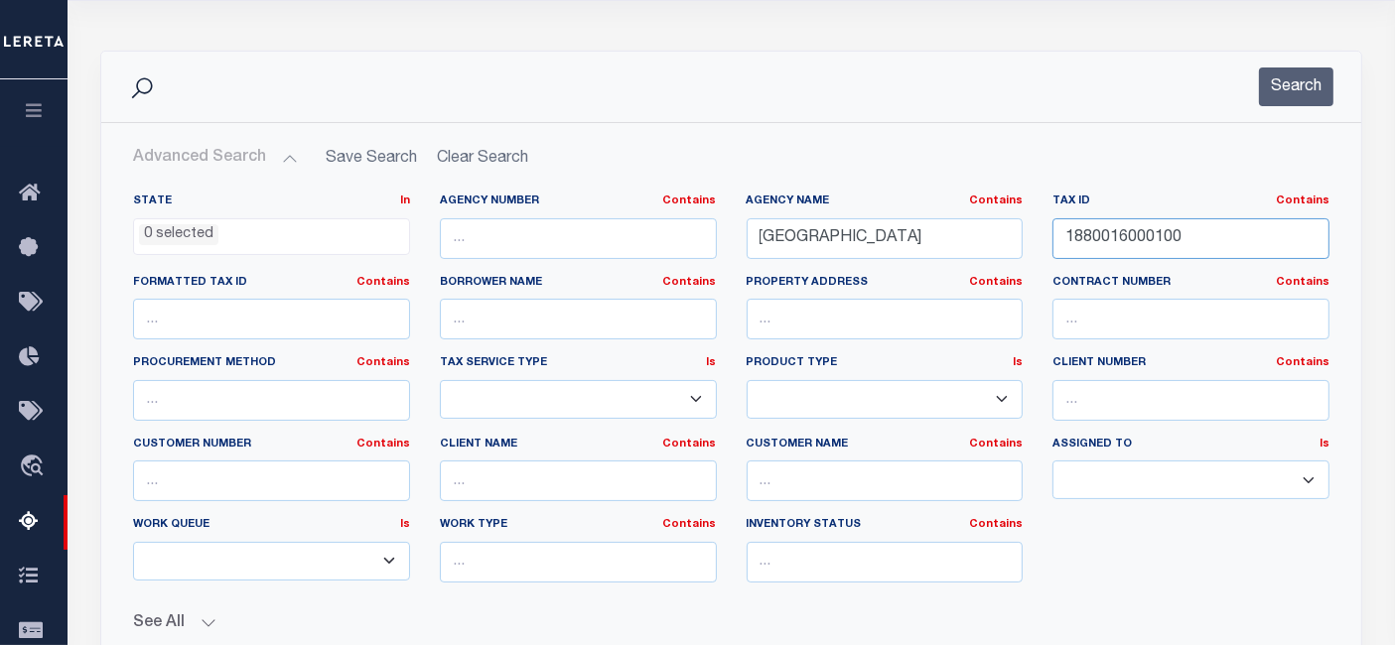
drag, startPoint x: 1115, startPoint y: 232, endPoint x: 1059, endPoint y: 240, distance: 56.2
click at [1052, 233] on input "1880016000100" at bounding box center [1190, 238] width 277 height 41
paste input "20800610110"
type input "2080061011000"
click at [1282, 87] on button "Search" at bounding box center [1296, 86] width 74 height 39
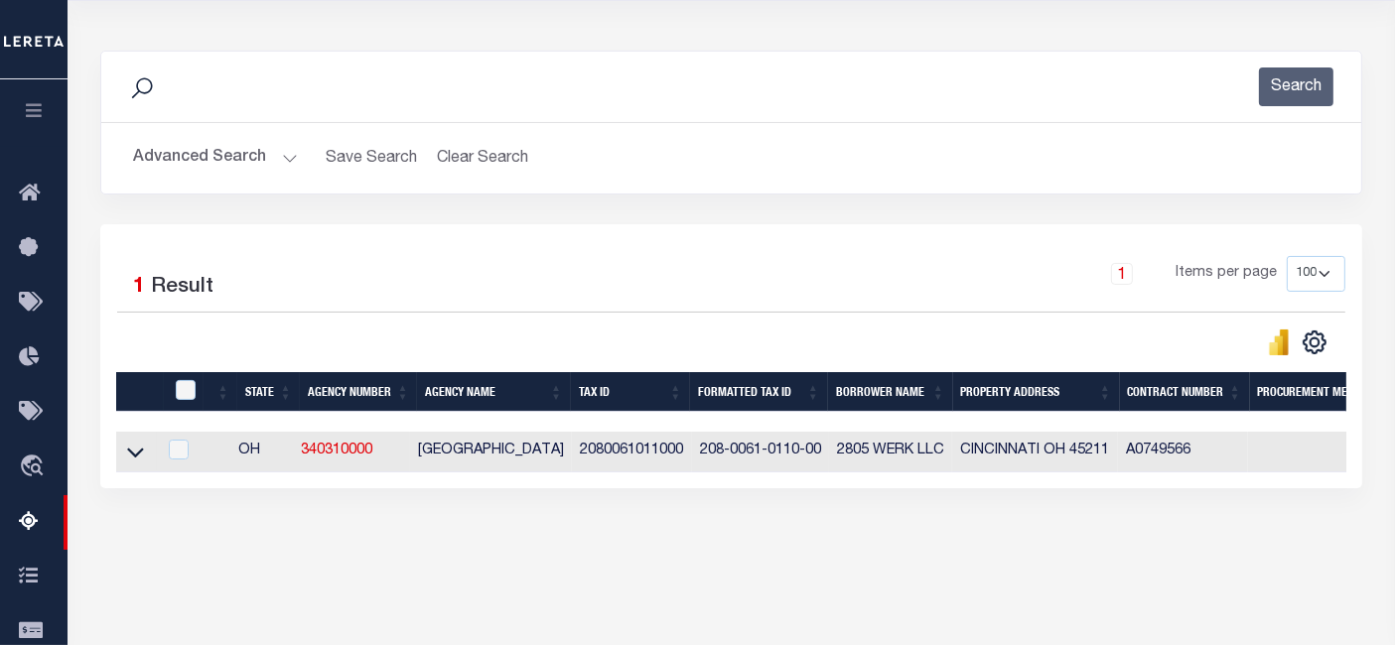
click at [133, 458] on icon at bounding box center [135, 454] width 17 height 10
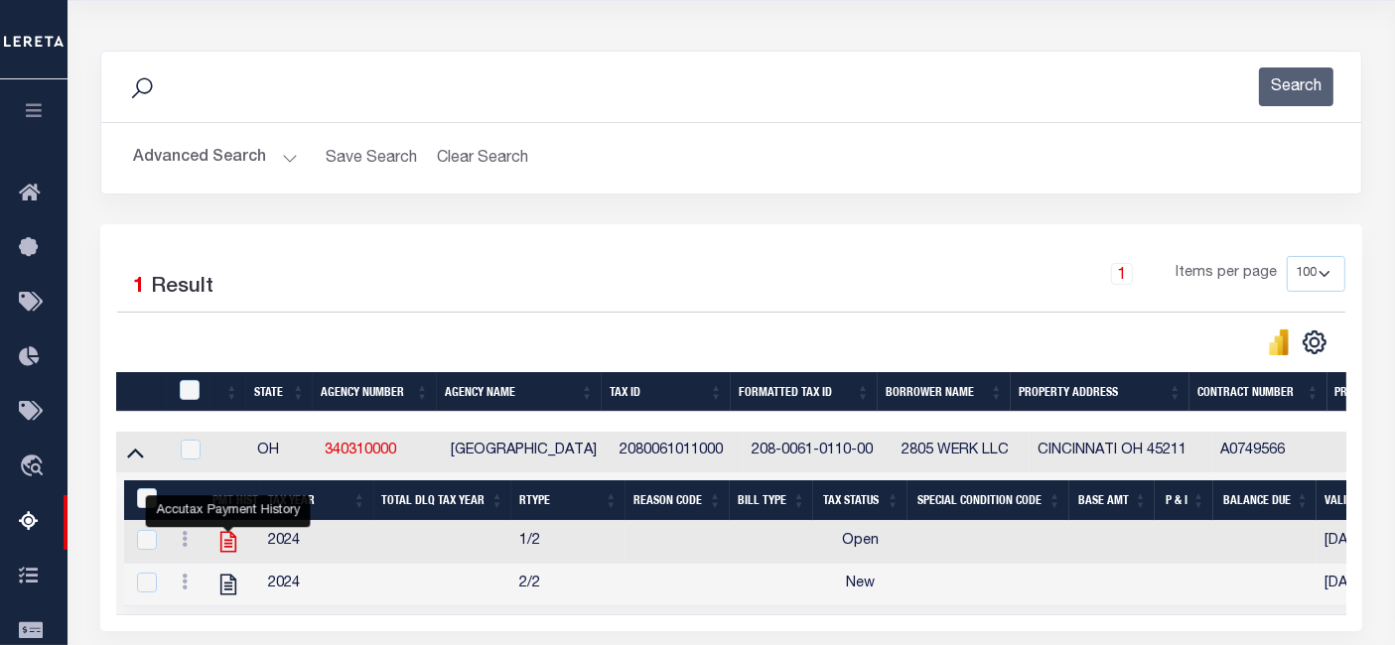
click at [232, 551] on icon "" at bounding box center [228, 542] width 26 height 26
checkbox input "true"
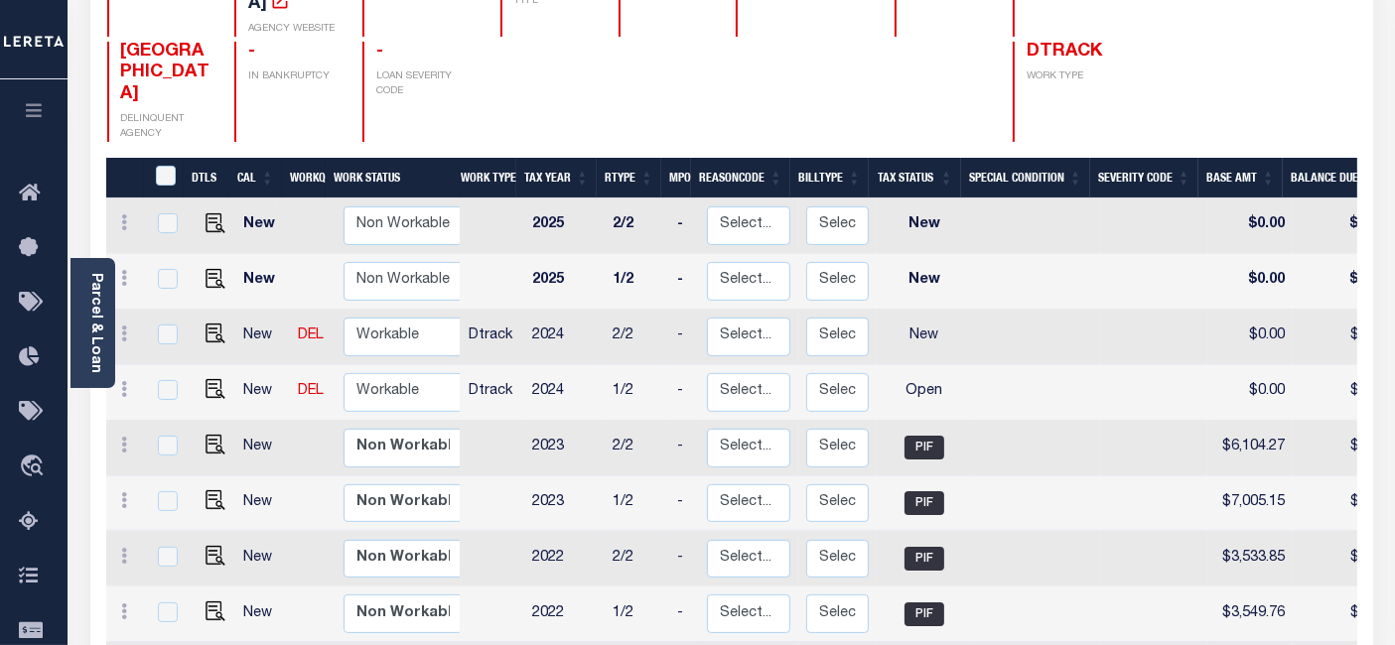
scroll to position [331, 0]
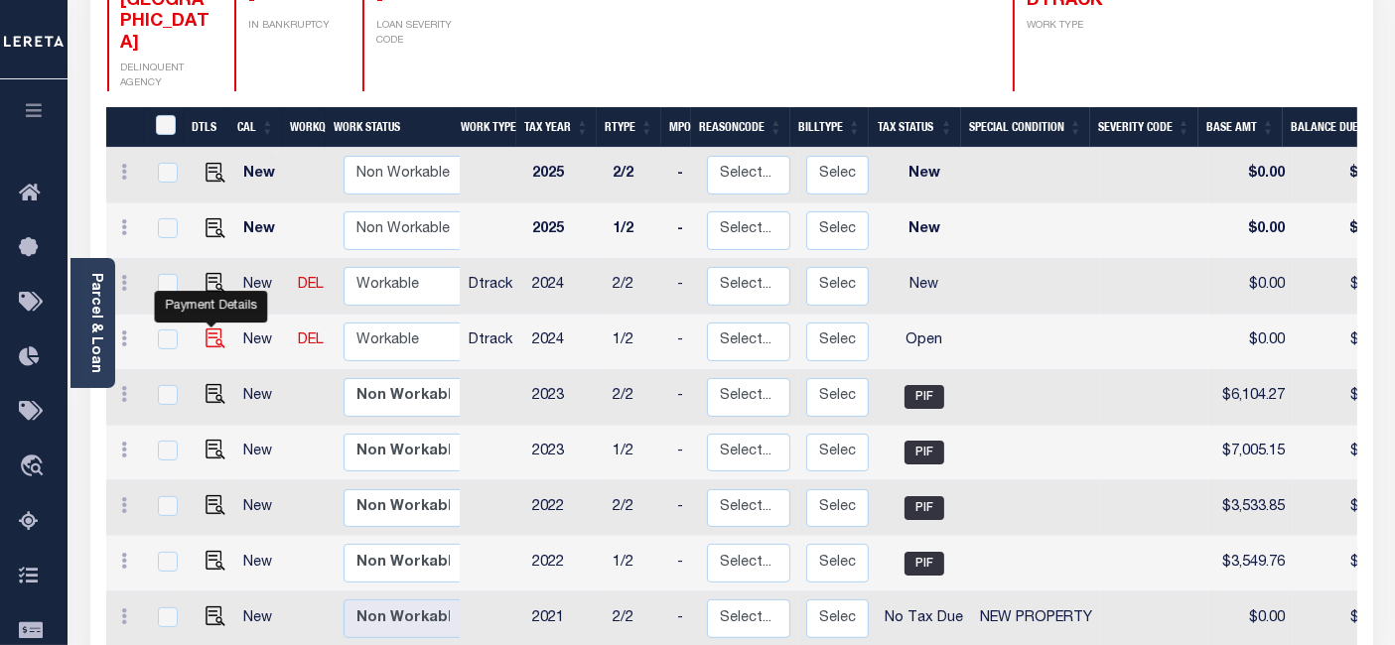
click at [208, 329] on img "" at bounding box center [215, 339] width 20 height 20
checkbox input "true"
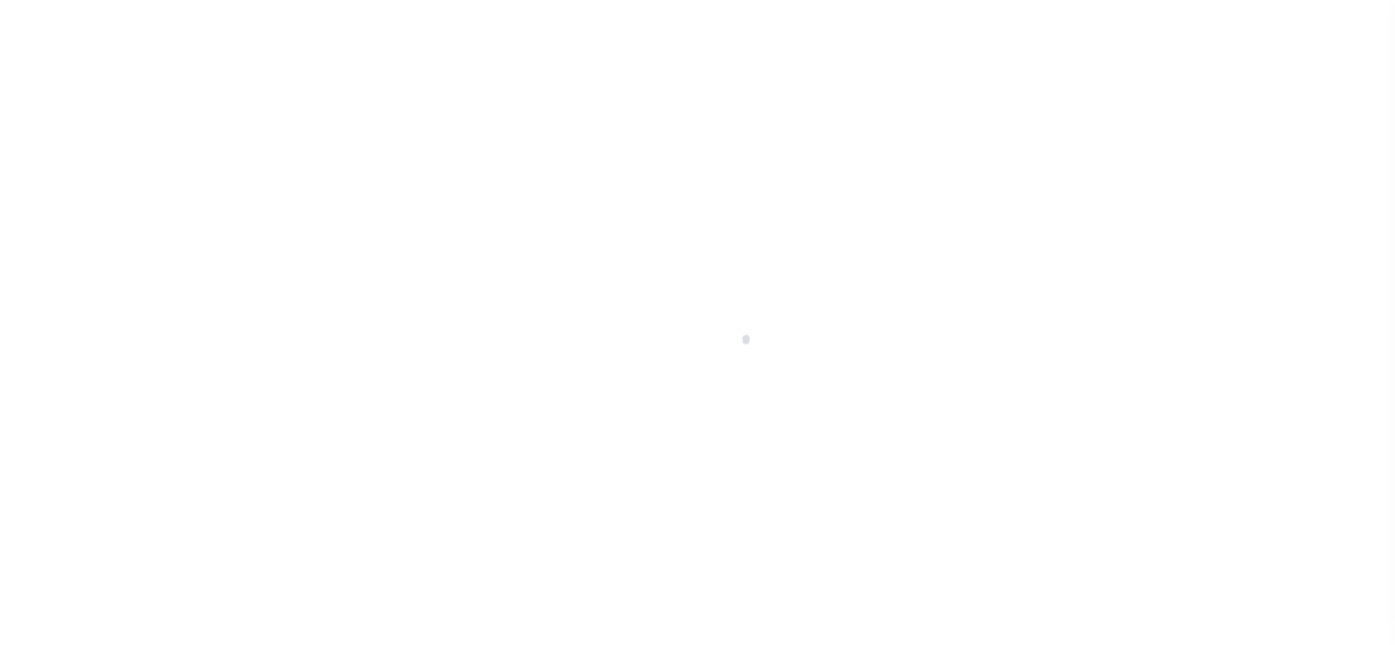
select select "OP2"
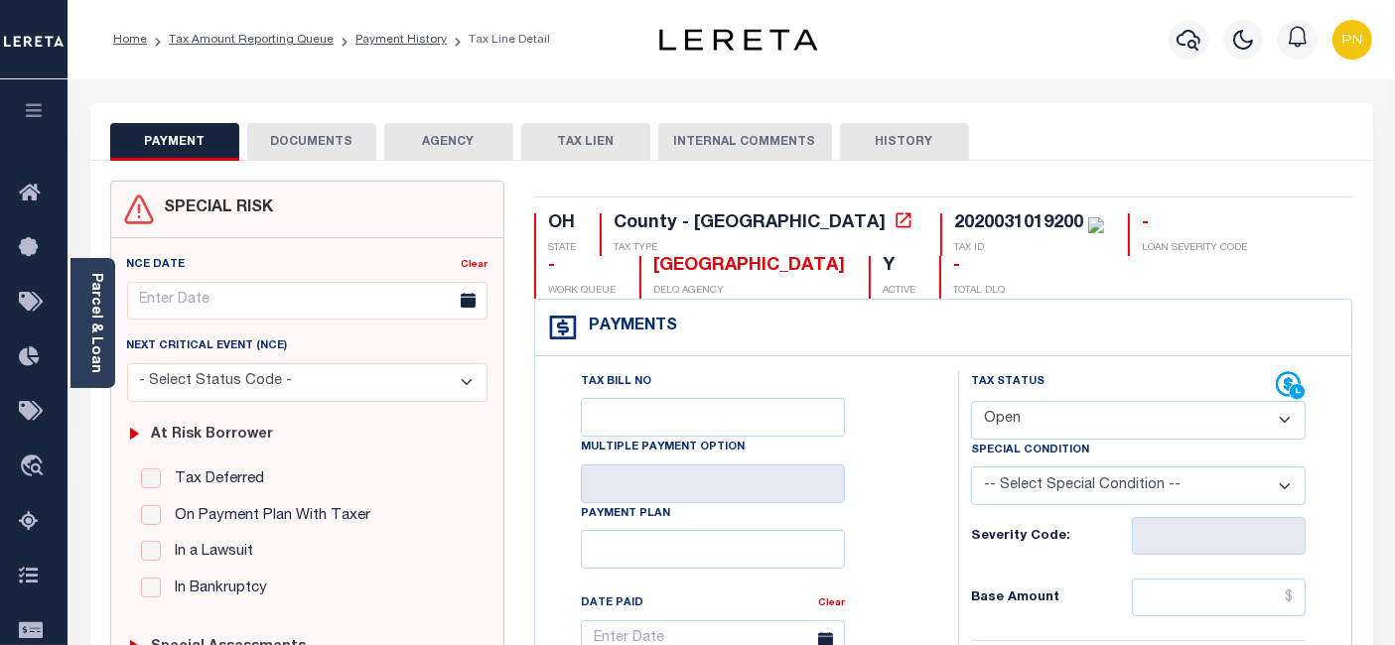
click at [335, 151] on button "DOCUMENTS" at bounding box center [311, 142] width 129 height 38
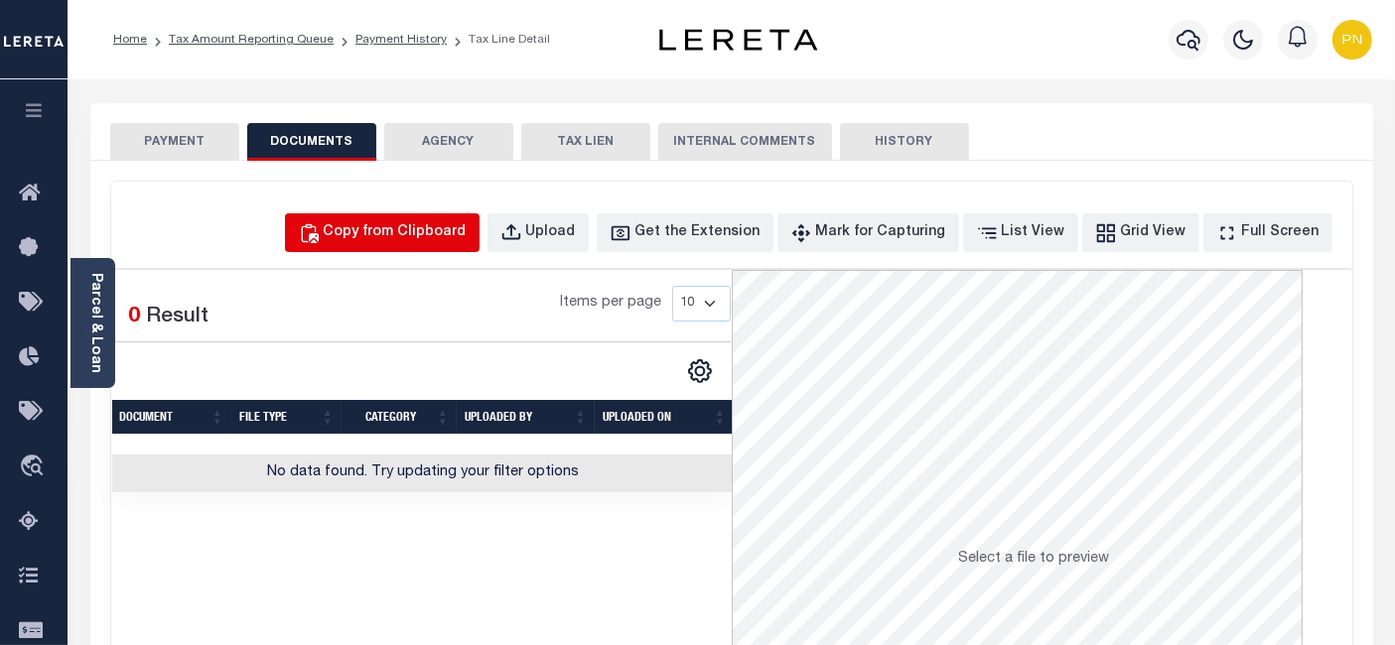
click at [443, 229] on div "Copy from Clipboard" at bounding box center [395, 233] width 143 height 22
select select "POP"
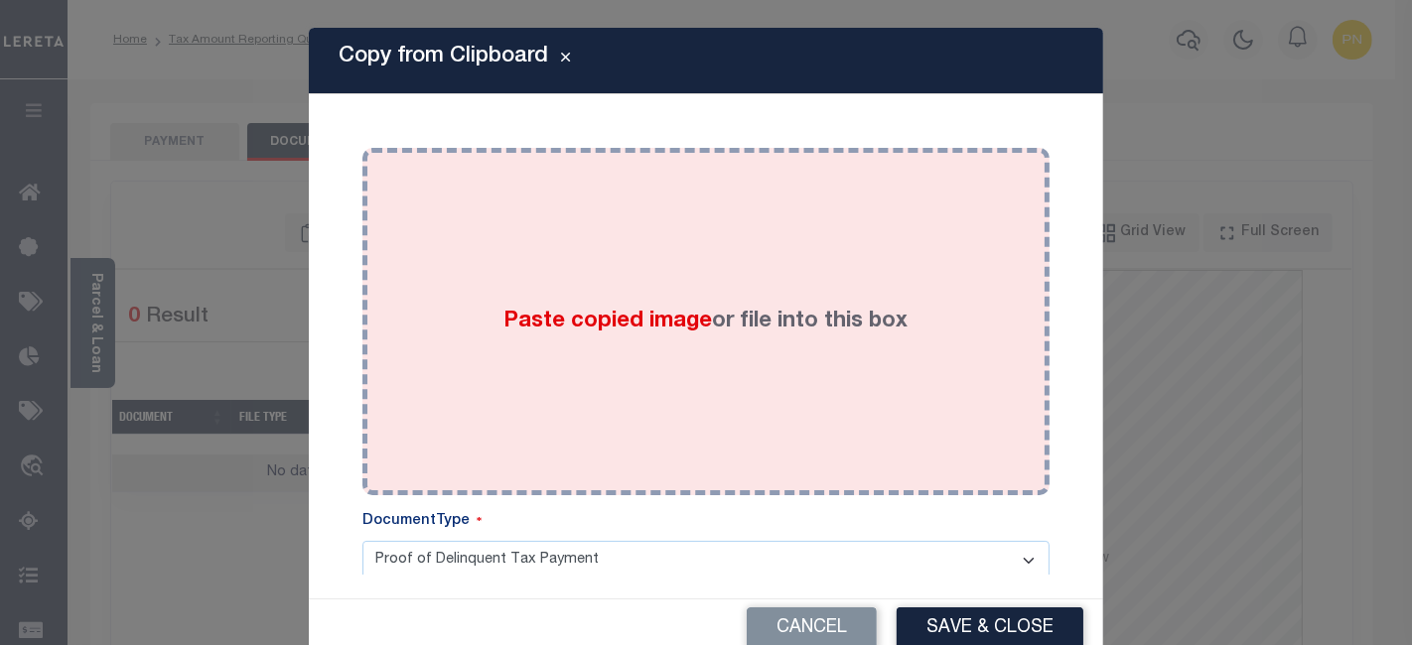
click at [629, 260] on div "Paste copied image or file into this box" at bounding box center [705, 322] width 657 height 318
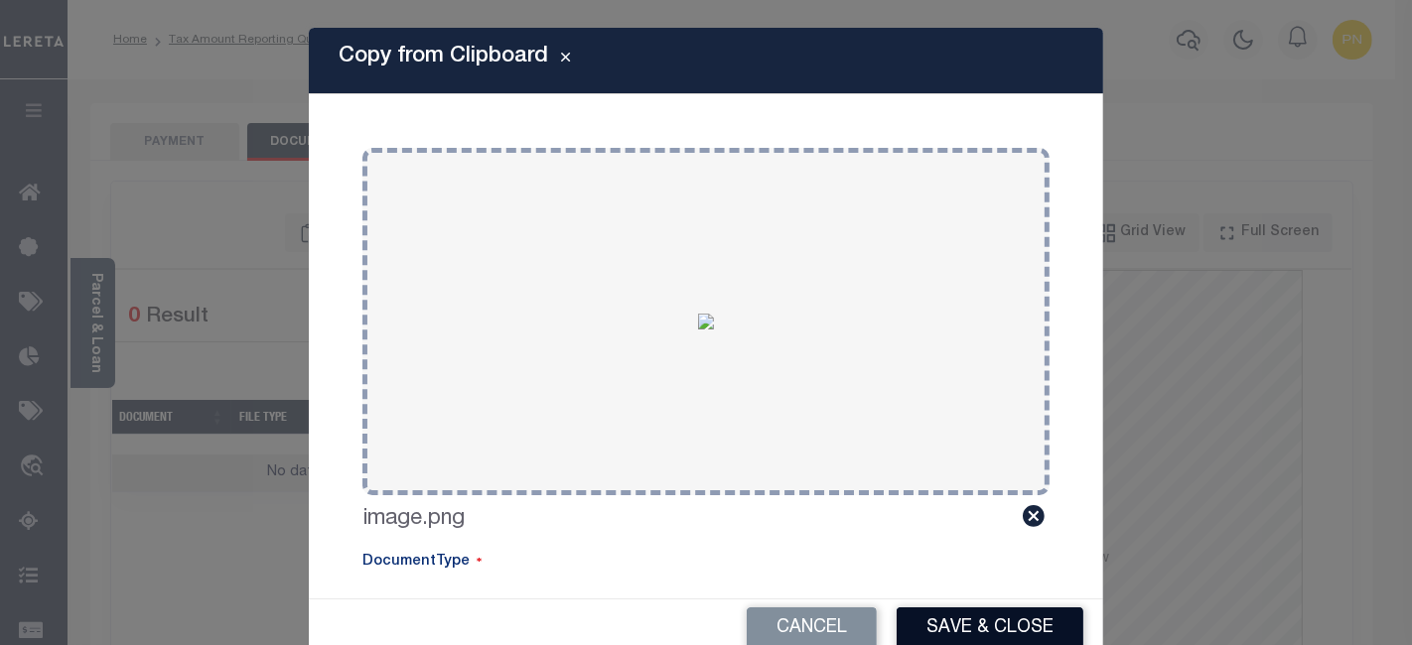
click at [958, 625] on button "Save & Close" at bounding box center [989, 628] width 187 height 43
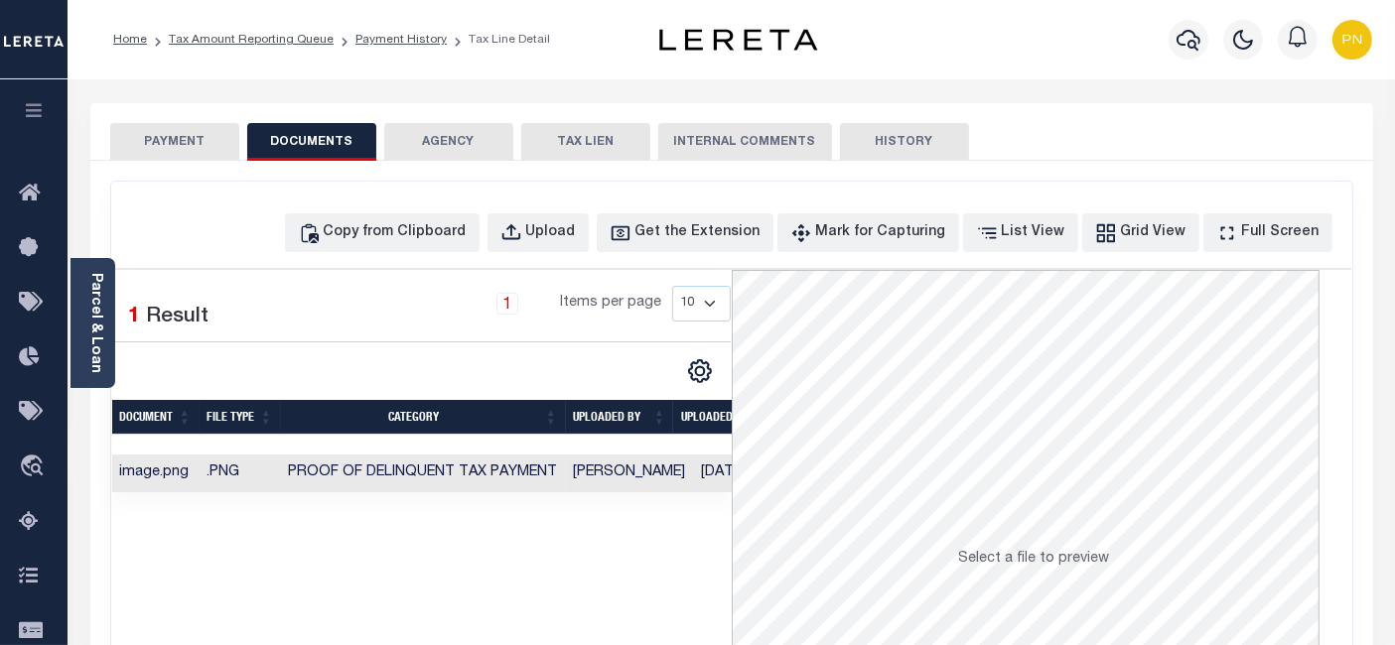
click at [164, 143] on button "PAYMENT" at bounding box center [174, 142] width 129 height 38
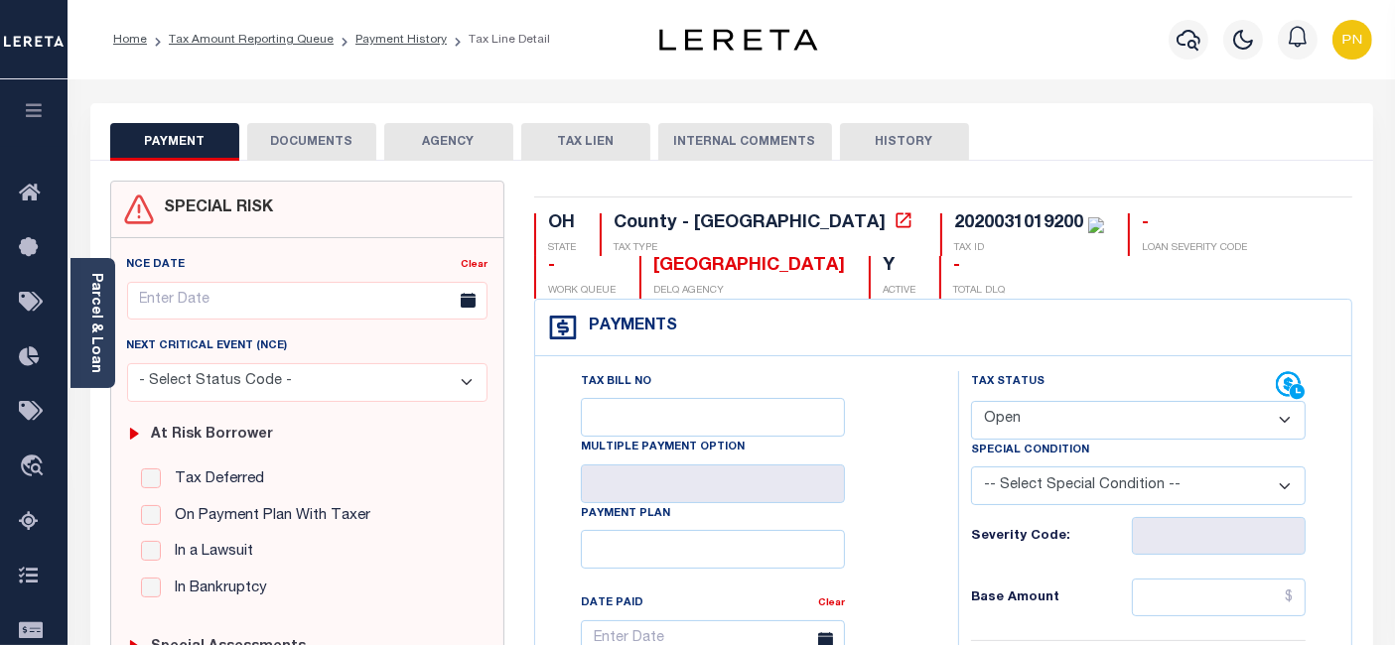
click at [1093, 411] on select "- Select Status Code - Open Due/Unpaid Paid Incomplete No Tax Due Internal Refu…" at bounding box center [1138, 420] width 335 height 39
select select "PYD"
click at [971, 401] on select "- Select Status Code - Open Due/Unpaid Paid Incomplete No Tax Due Internal Refu…" at bounding box center [1138, 420] width 335 height 39
type input "[DATE]"
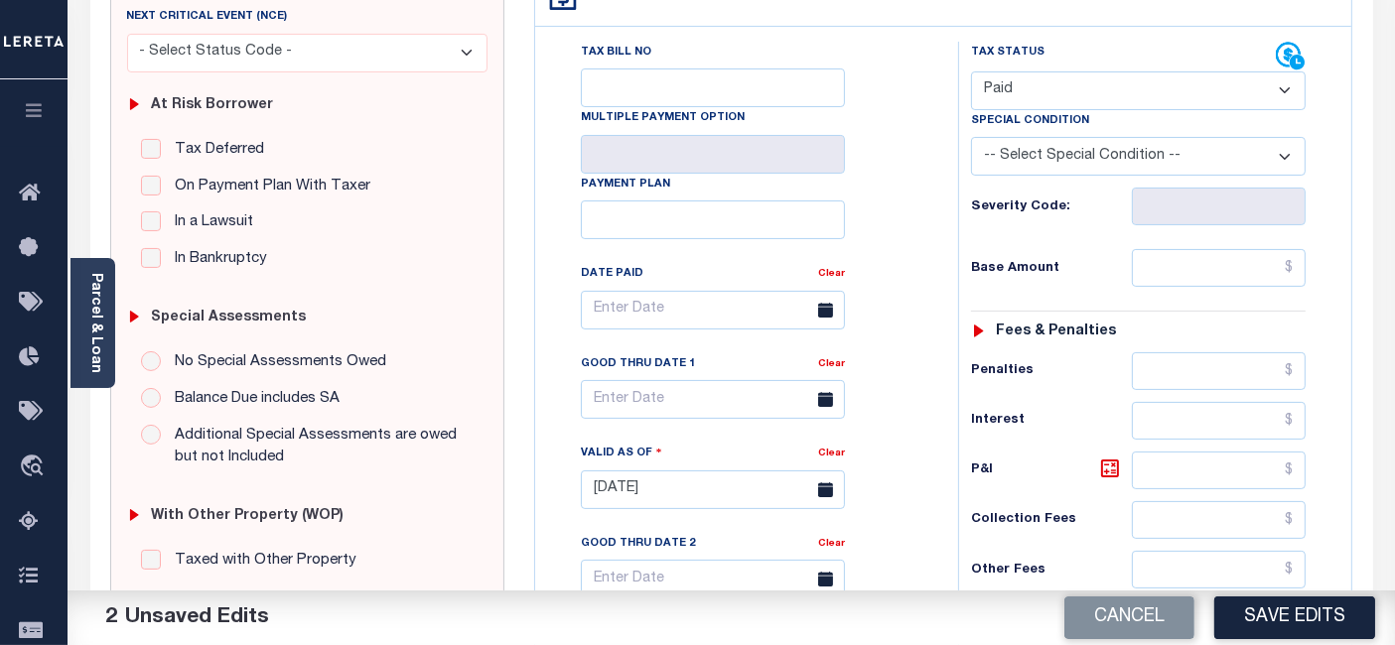
scroll to position [331, 0]
click at [1295, 269] on input "text" at bounding box center [1219, 267] width 174 height 38
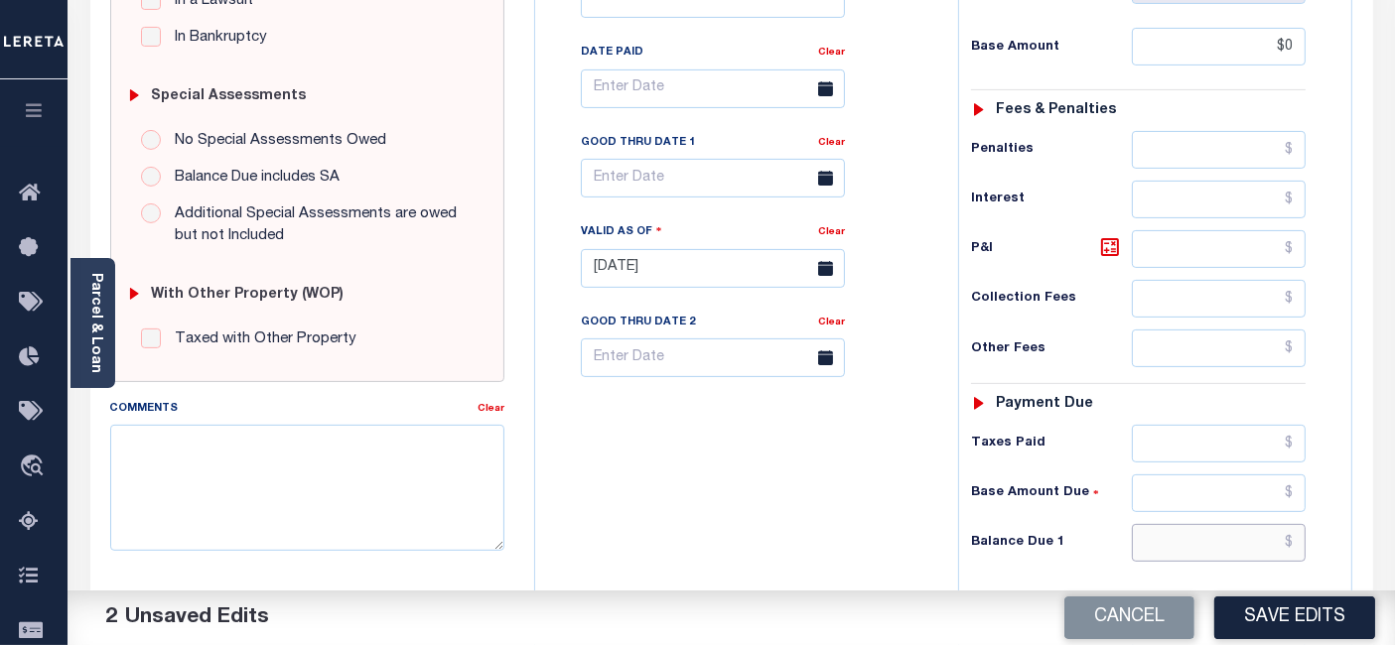
click at [1294, 534] on input "text" at bounding box center [1219, 543] width 174 height 38
type input "$0.00"
click at [1104, 247] on icon at bounding box center [1110, 247] width 24 height 24
type input "$0.00"
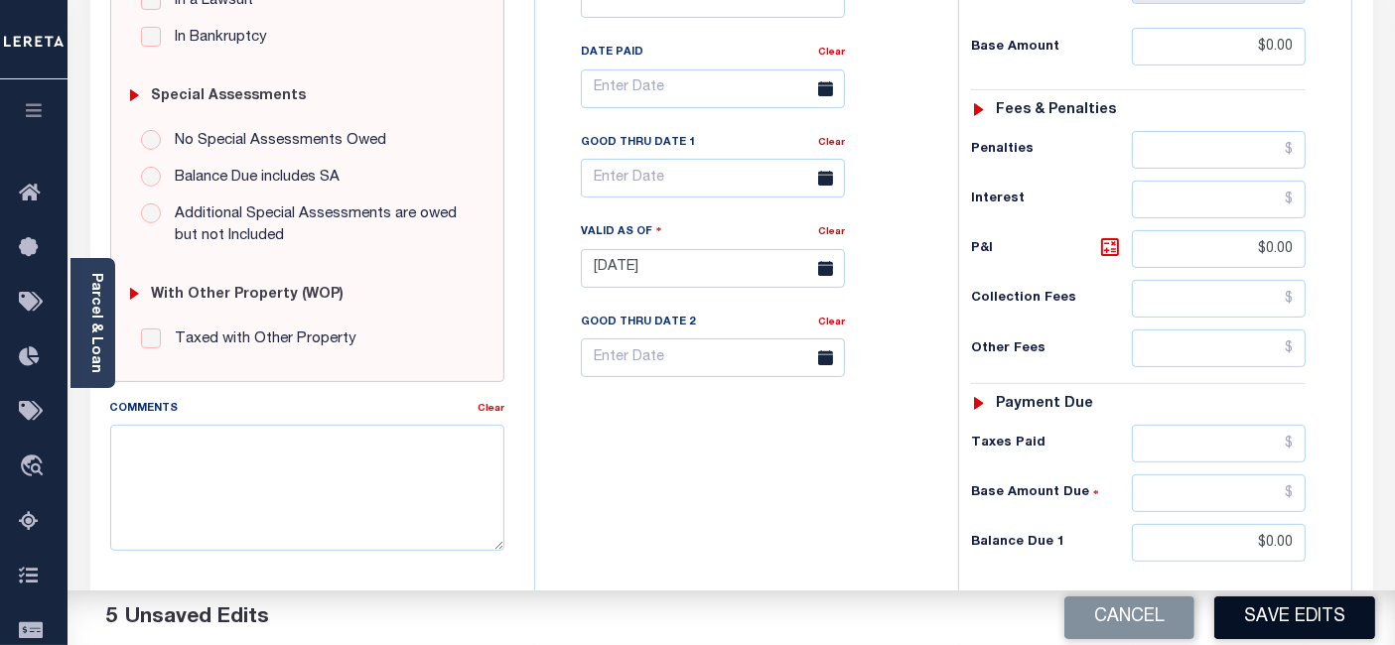
click at [1290, 616] on button "Save Edits" at bounding box center [1294, 618] width 161 height 43
checkbox input "false"
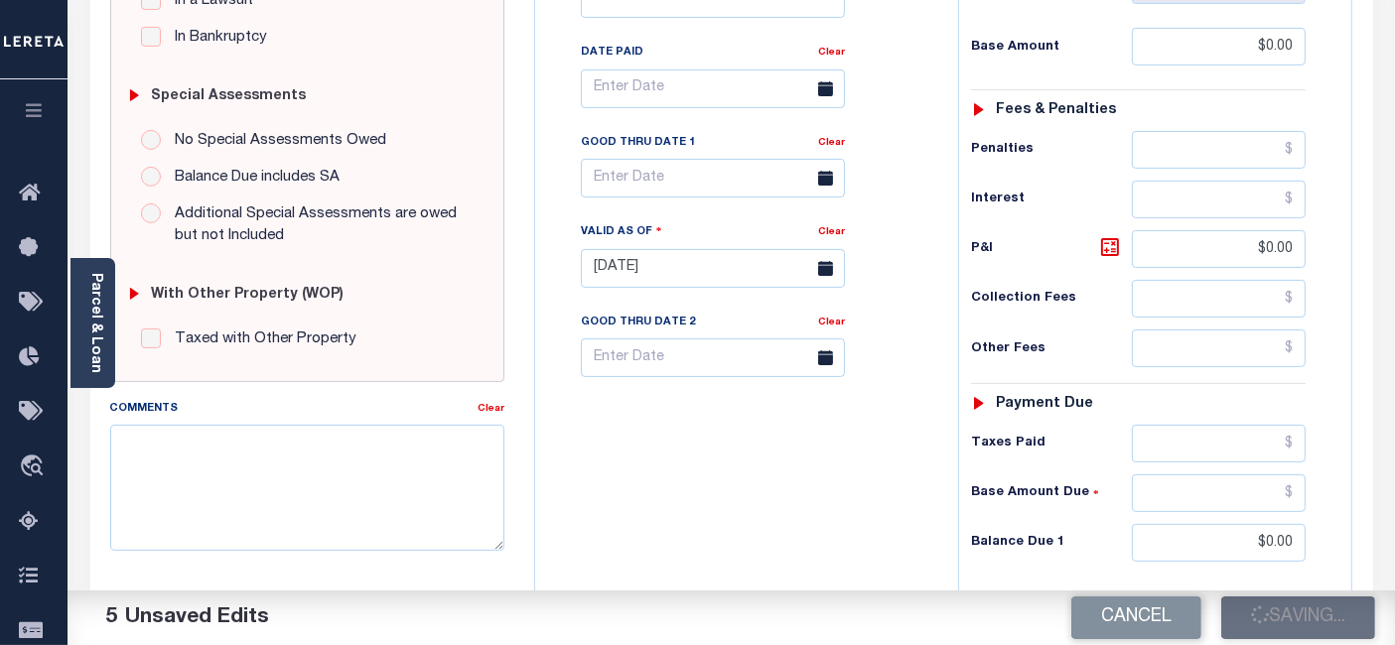
type input "$0"
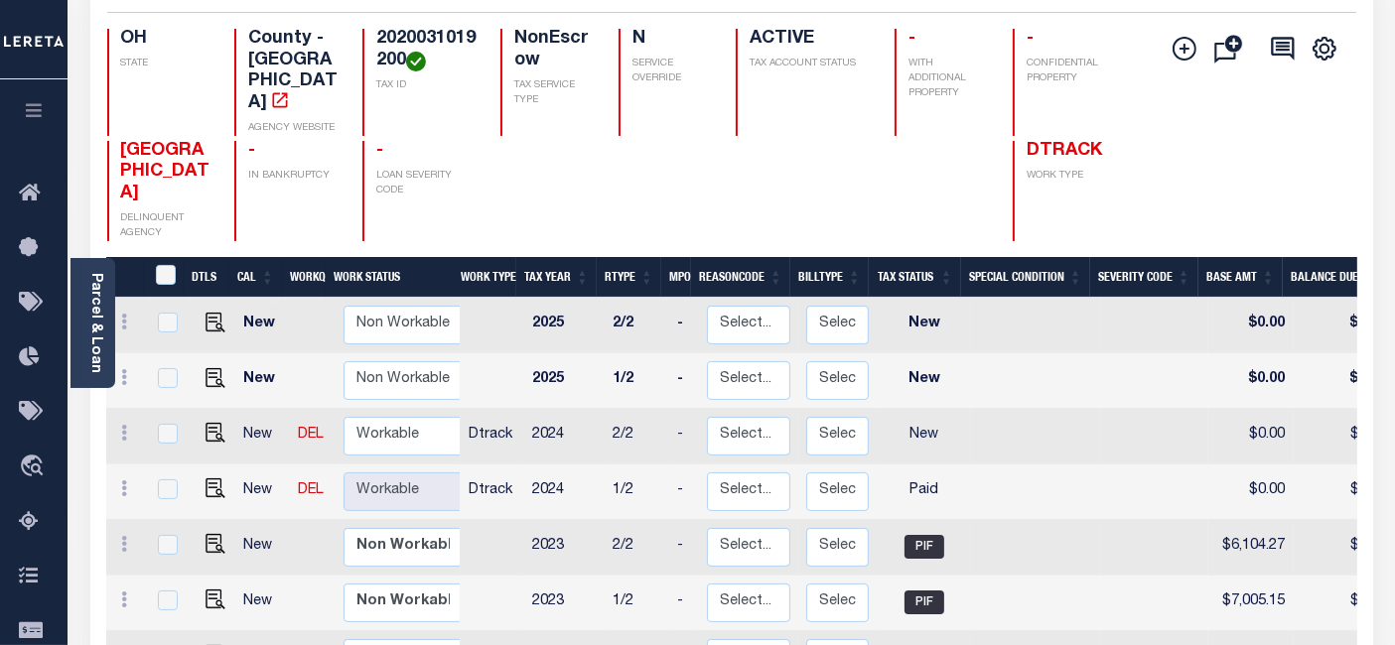
scroll to position [220, 0]
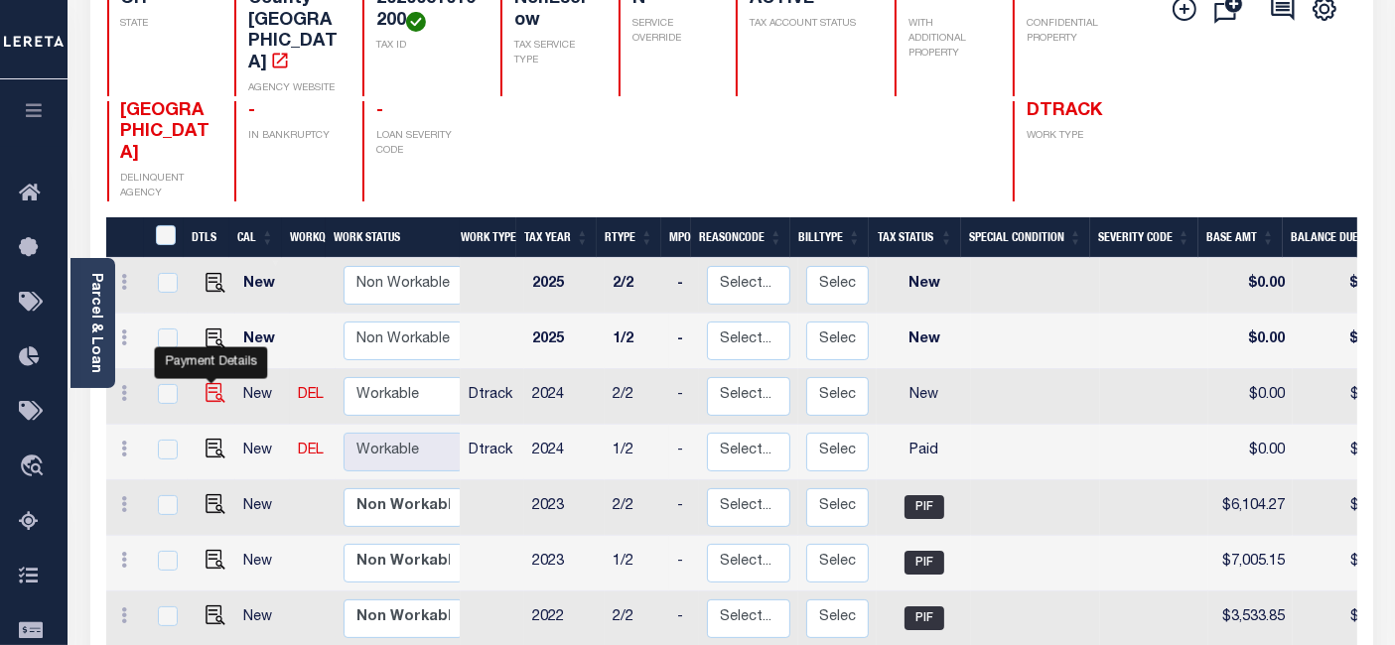
click at [205, 383] on img "" at bounding box center [215, 393] width 20 height 20
checkbox input "true"
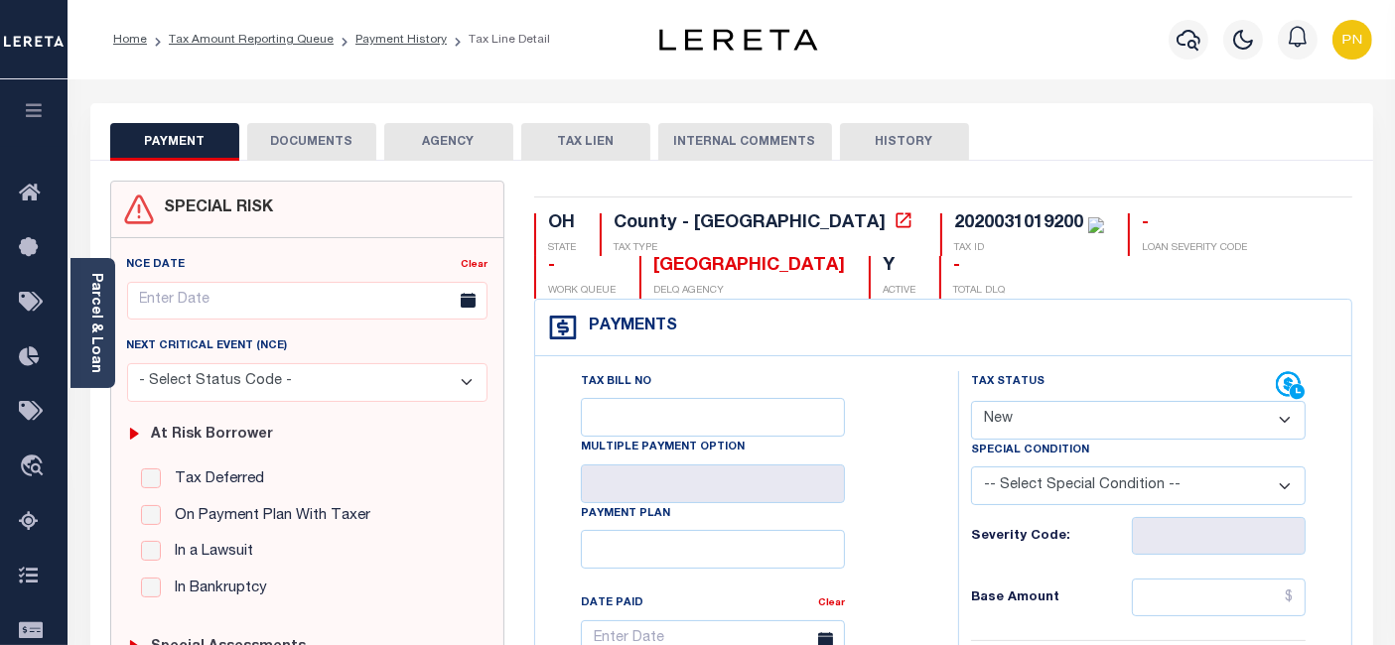
click at [326, 145] on button "DOCUMENTS" at bounding box center [311, 142] width 129 height 38
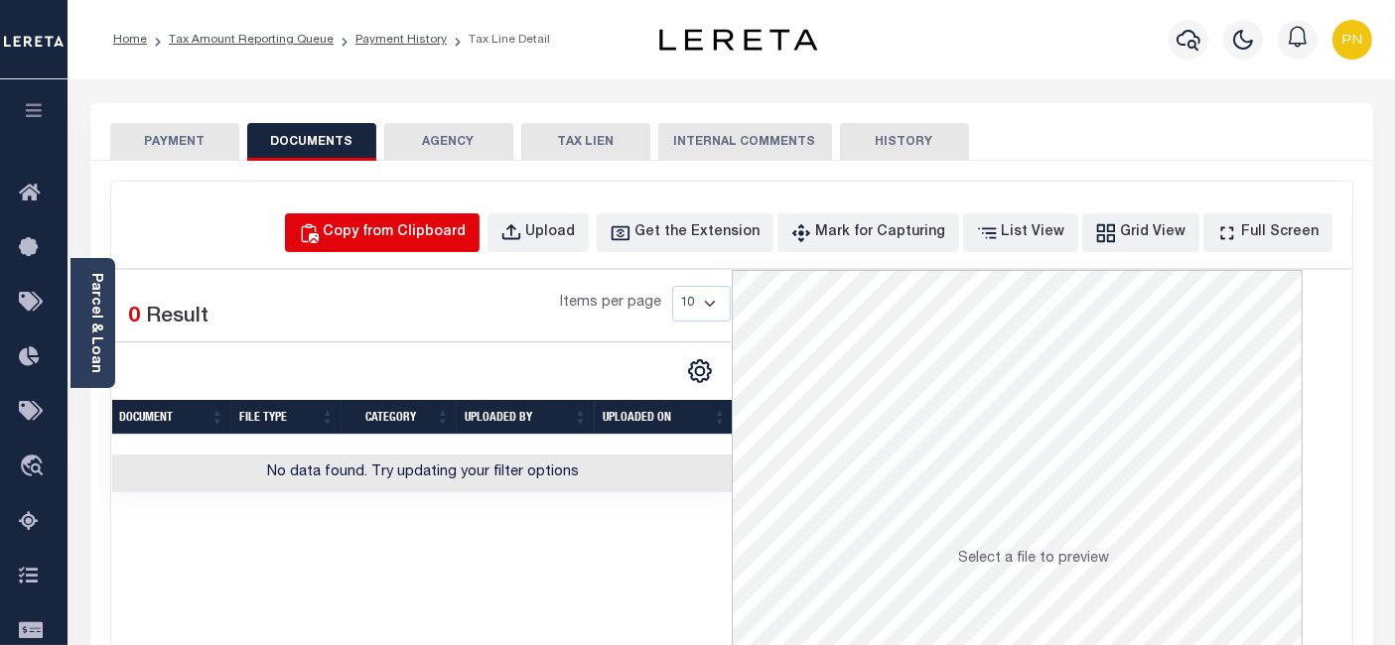
click at [431, 236] on div "Copy from Clipboard" at bounding box center [395, 233] width 143 height 22
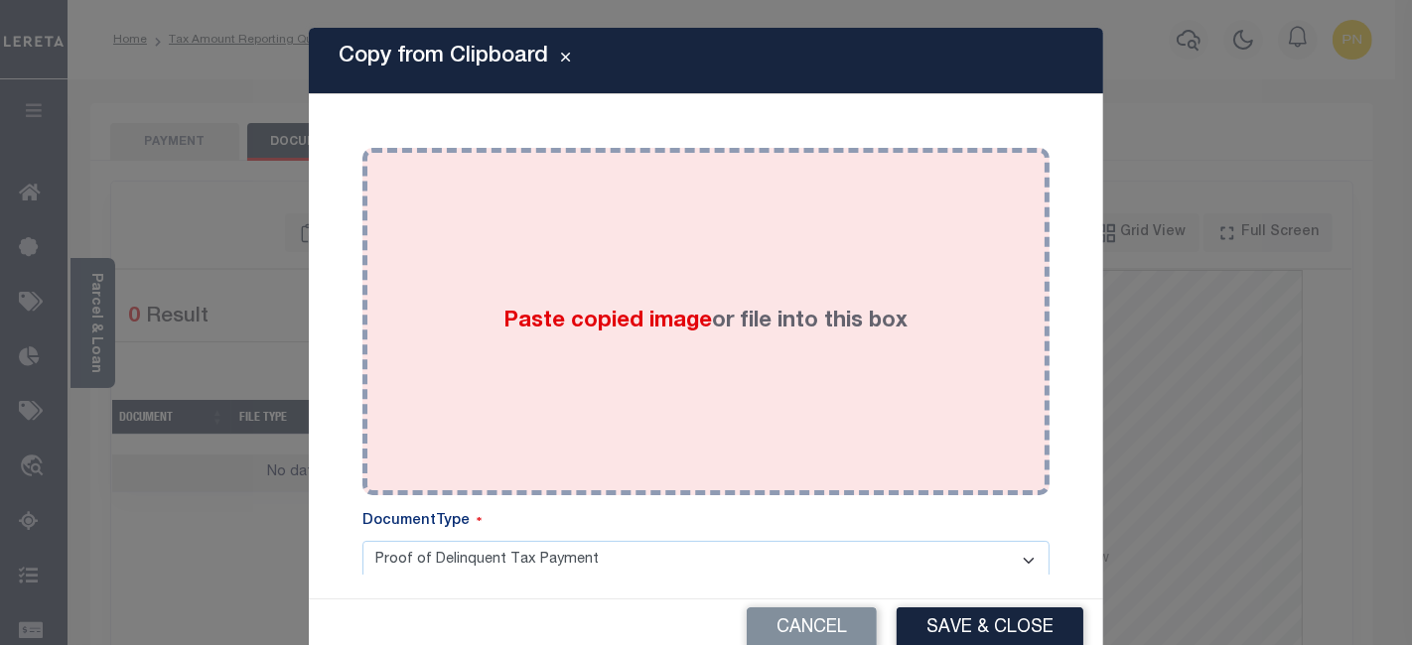
click at [560, 221] on div "Paste copied image or file into this box" at bounding box center [705, 322] width 657 height 318
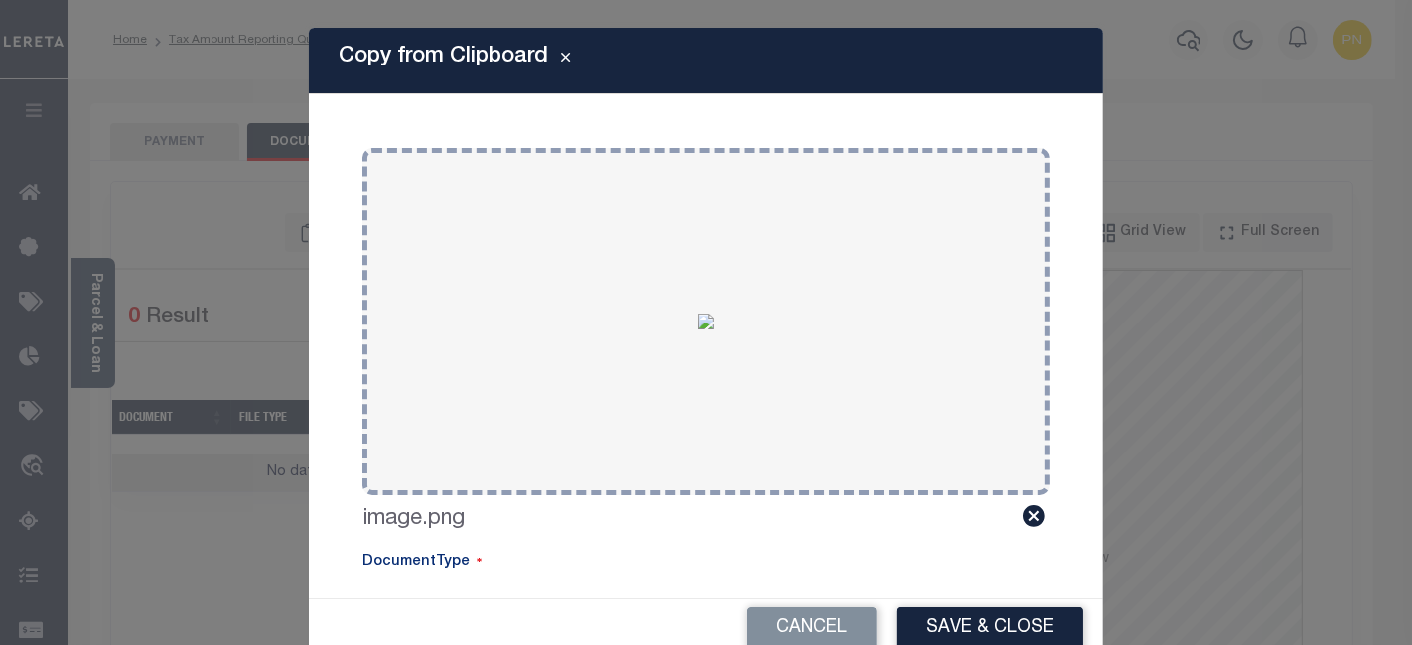
click at [975, 627] on button "Save & Close" at bounding box center [989, 628] width 187 height 43
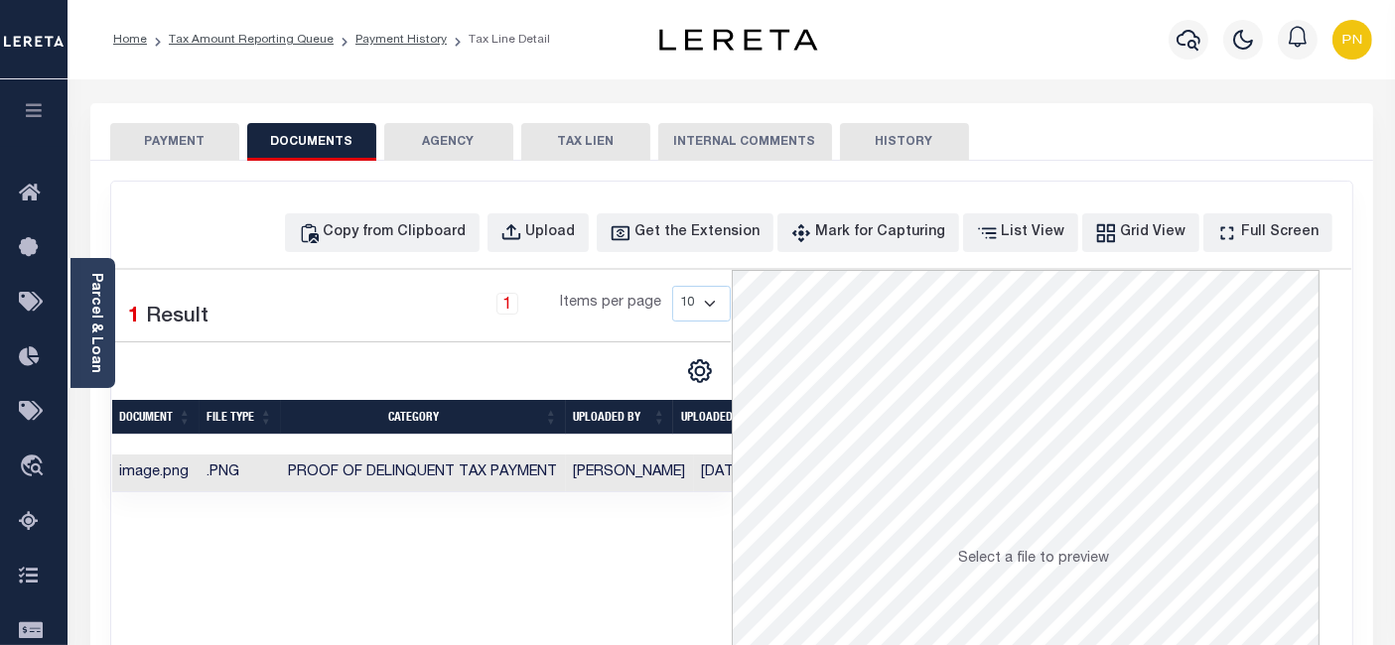
click at [183, 149] on button "PAYMENT" at bounding box center [174, 142] width 129 height 38
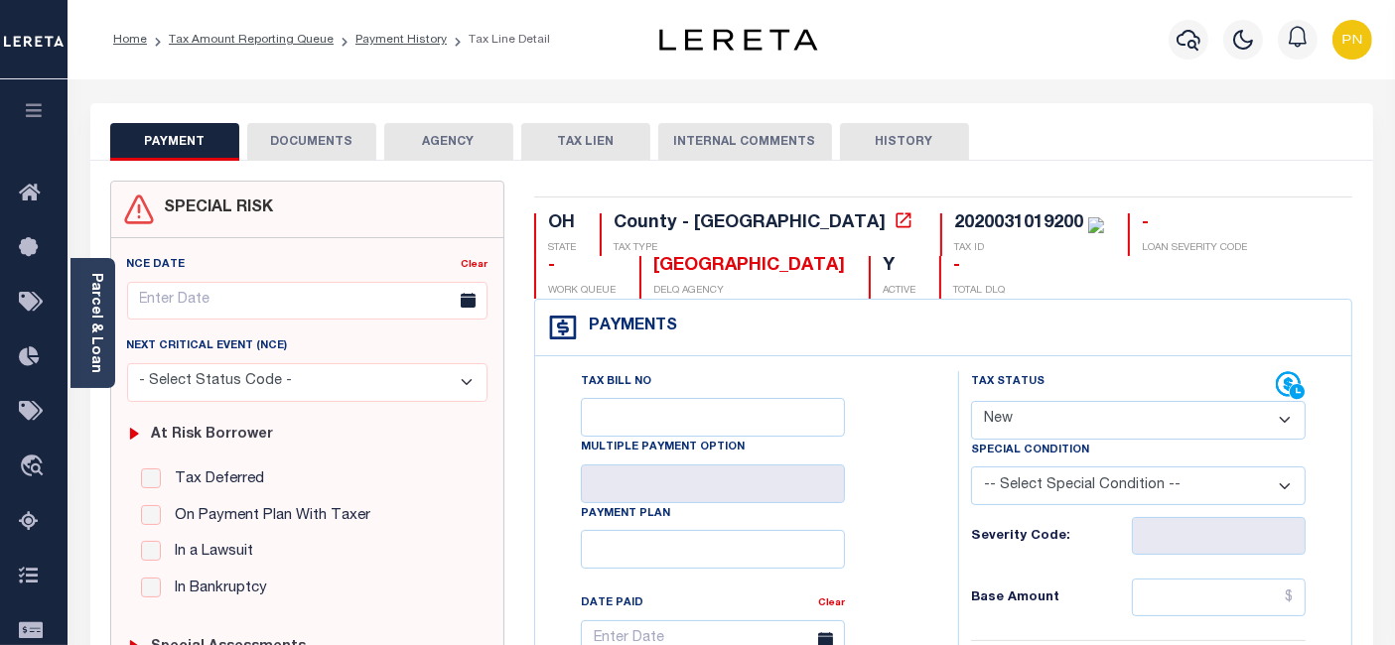
click at [1146, 426] on select "- Select Status Code - Open Due/Unpaid Paid Incomplete No Tax Due Internal Refu…" at bounding box center [1138, 420] width 335 height 39
select select "PYD"
click at [971, 401] on select "- Select Status Code - Open Due/Unpaid Paid Incomplete No Tax Due Internal Refu…" at bounding box center [1138, 420] width 335 height 39
type input "[DATE]"
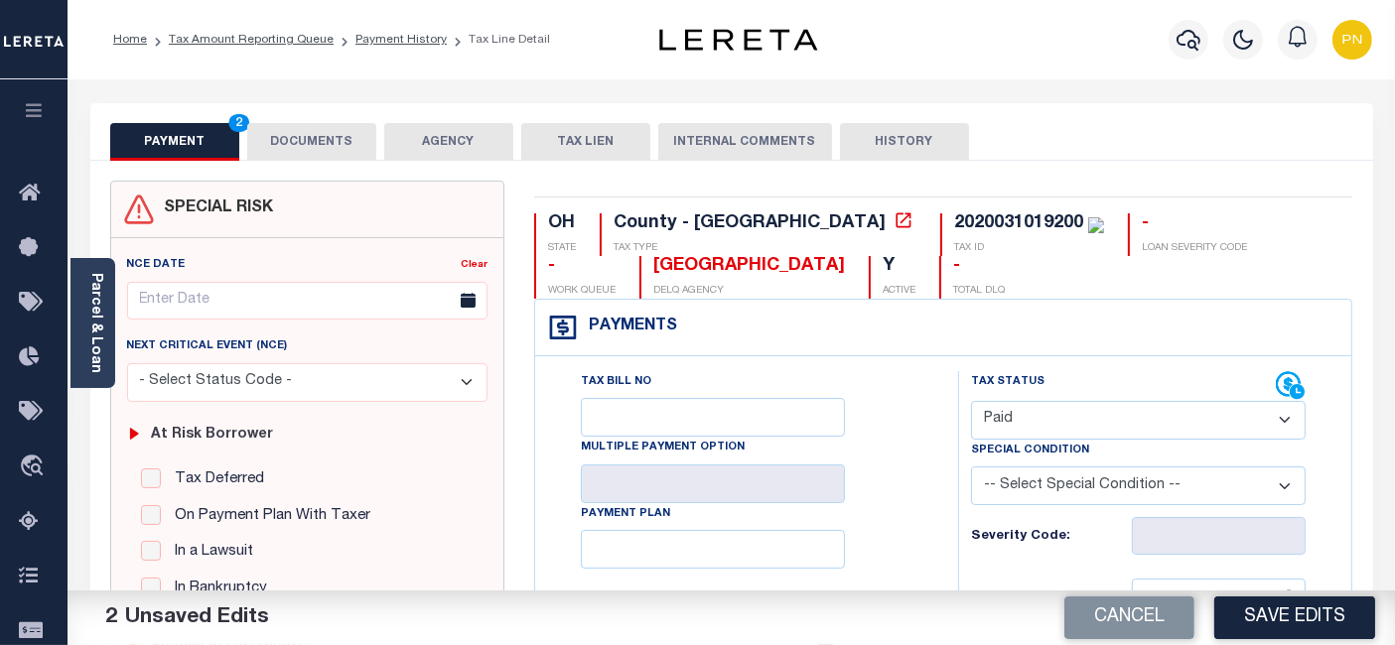
scroll to position [331, 0]
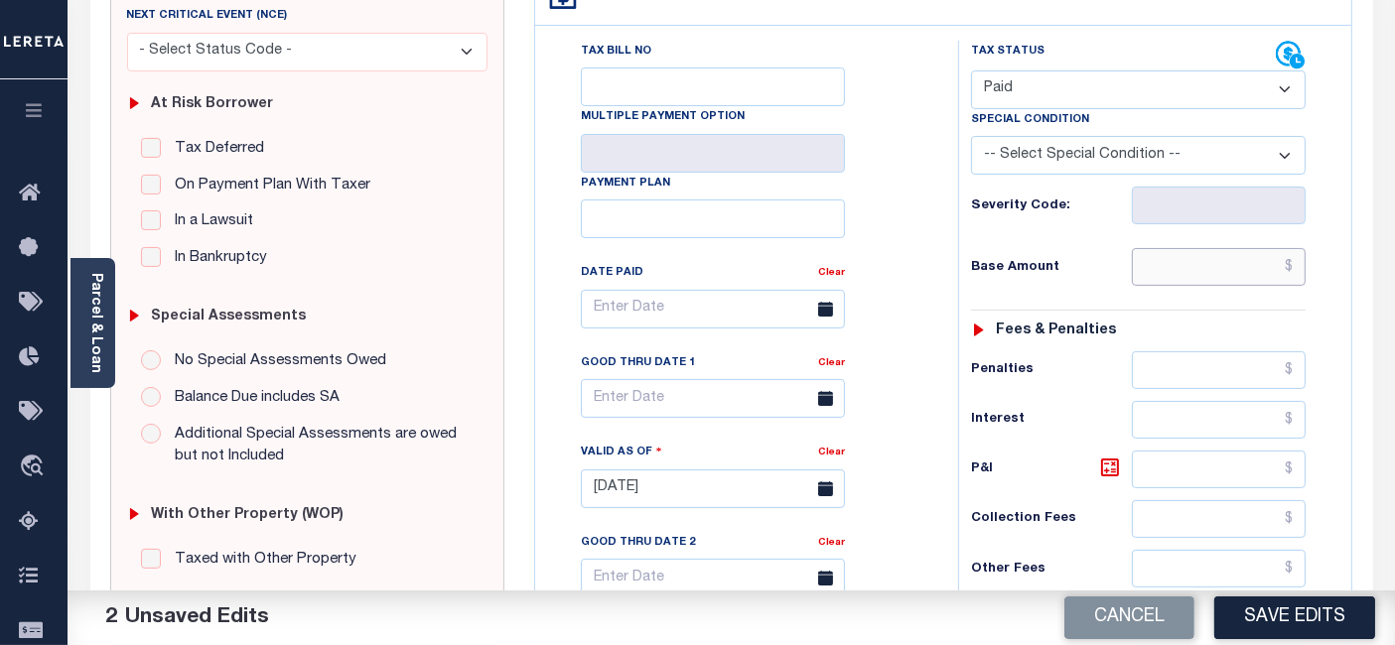
click at [1294, 276] on input "text" at bounding box center [1219, 267] width 174 height 38
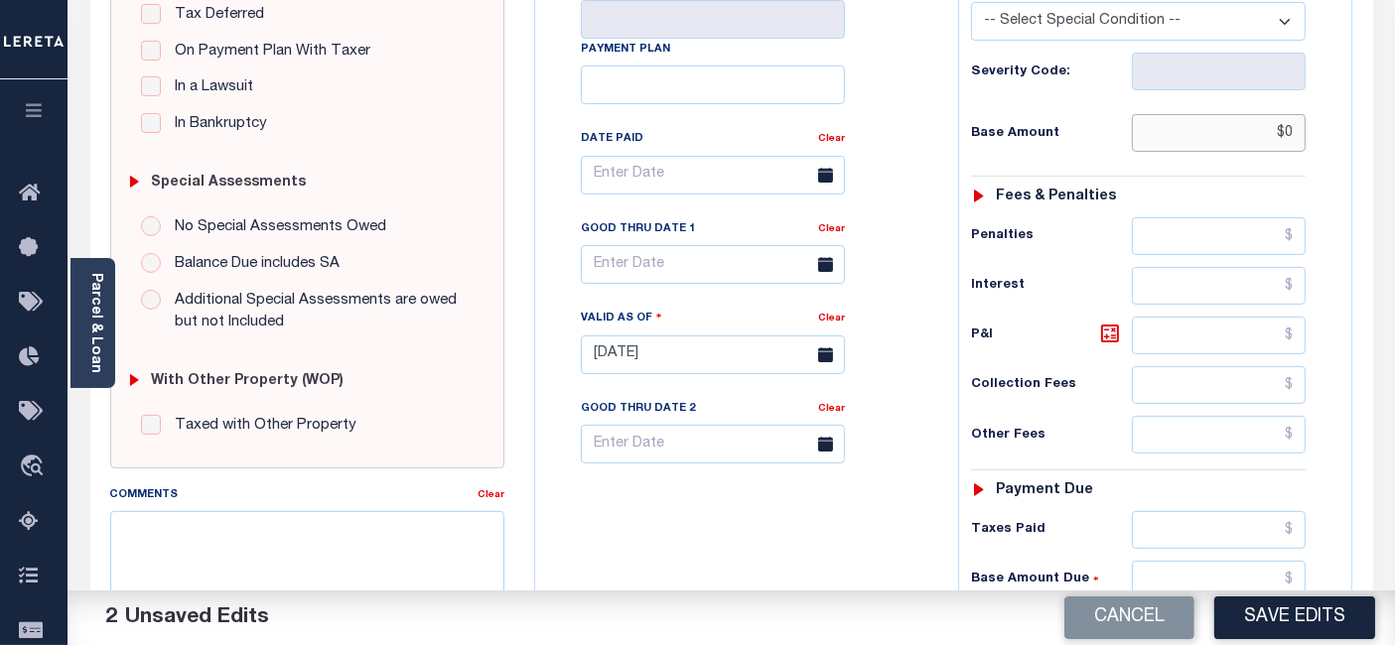
scroll to position [661, 0]
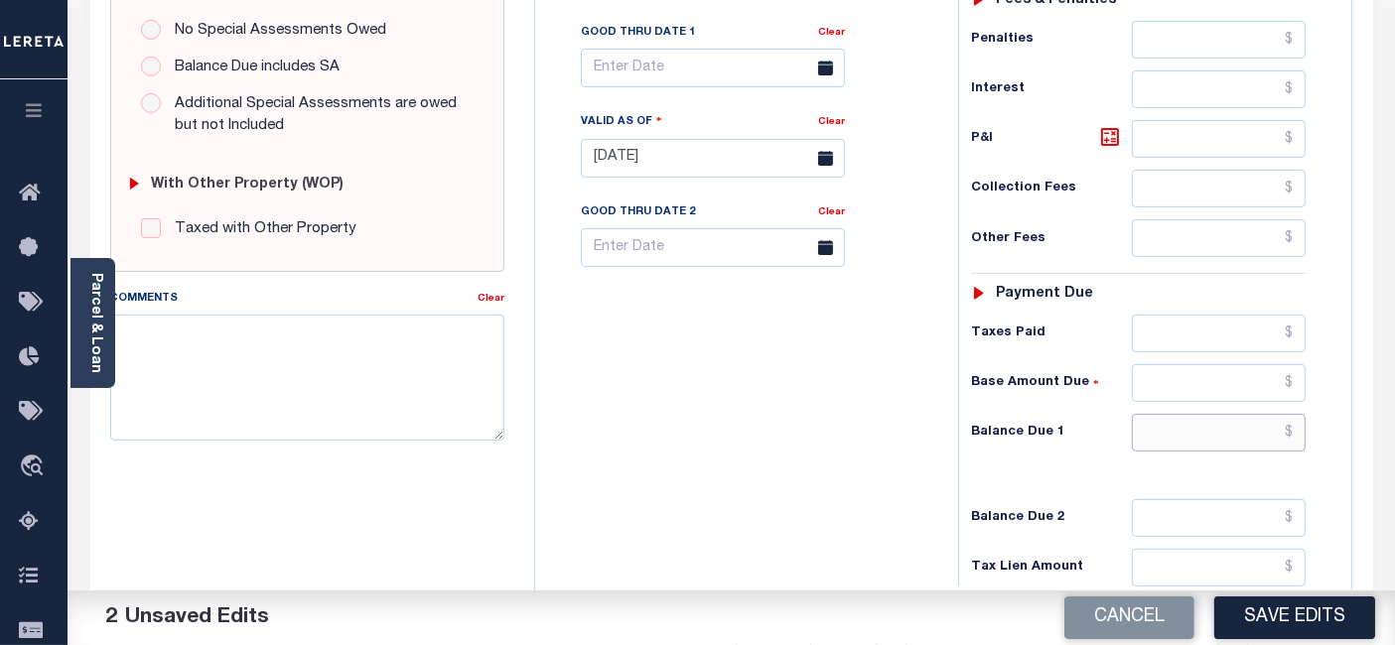
click at [1293, 428] on input "text" at bounding box center [1219, 433] width 174 height 38
type input "$00.00"
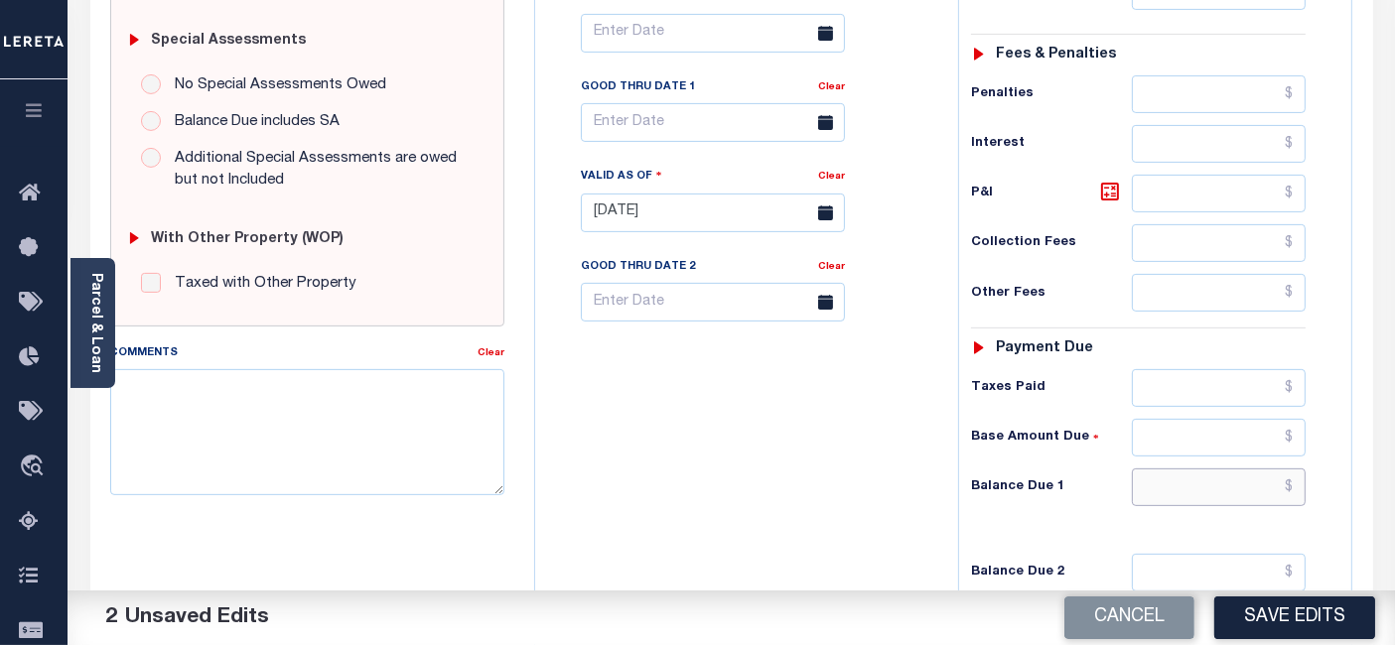
scroll to position [590, 0]
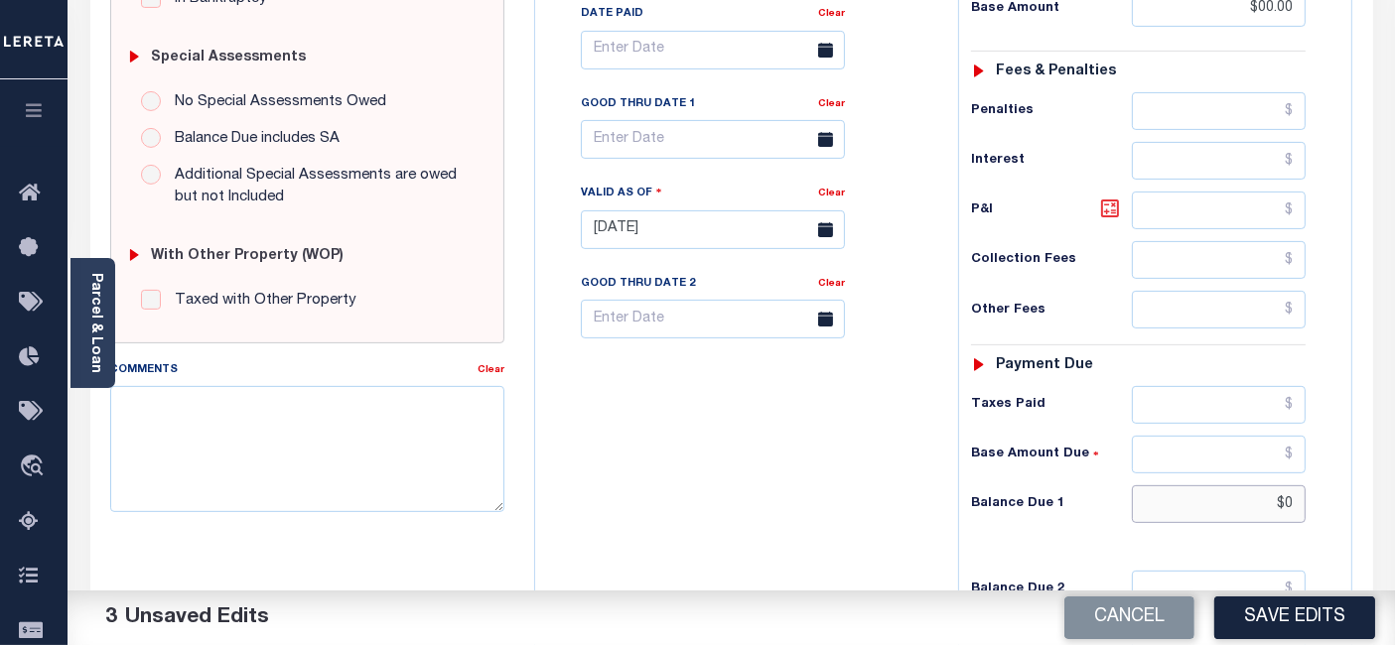
type input "$0"
click at [1109, 210] on icon at bounding box center [1110, 208] width 12 height 12
type input "$0.00"
click at [1301, 616] on button "Save Edits" at bounding box center [1294, 618] width 161 height 43
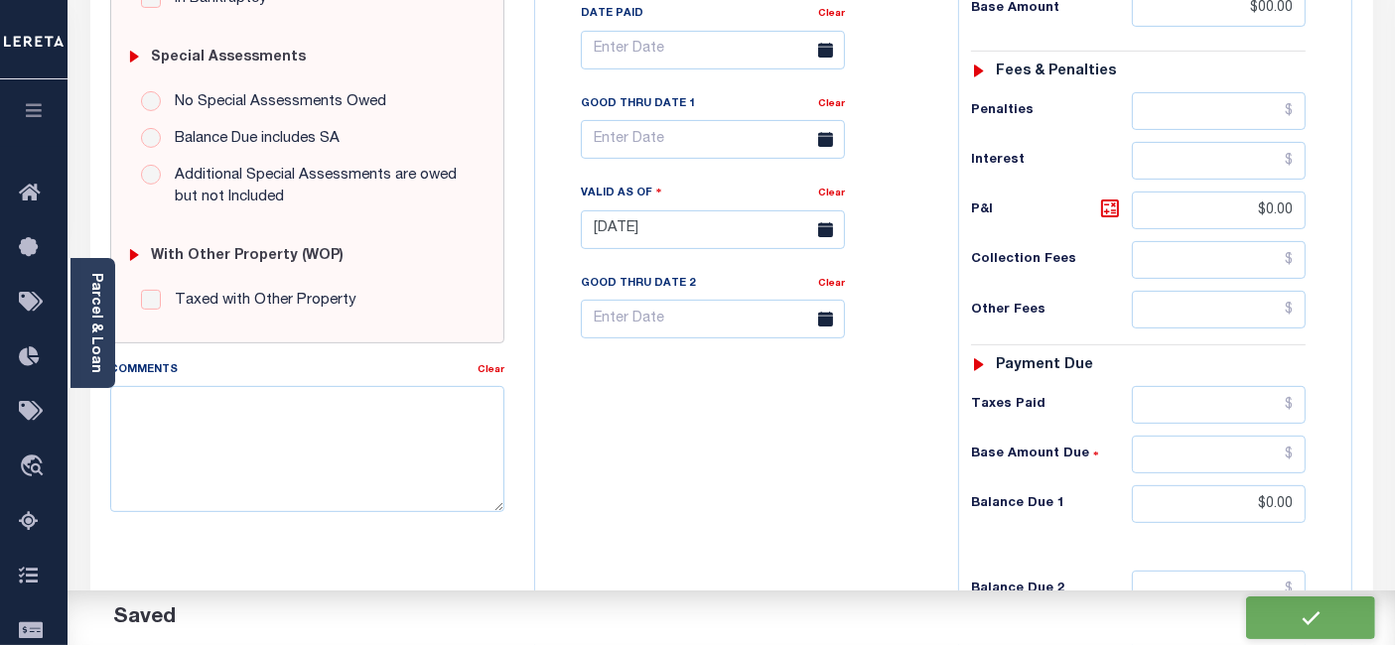
checkbox input "false"
type input "$0"
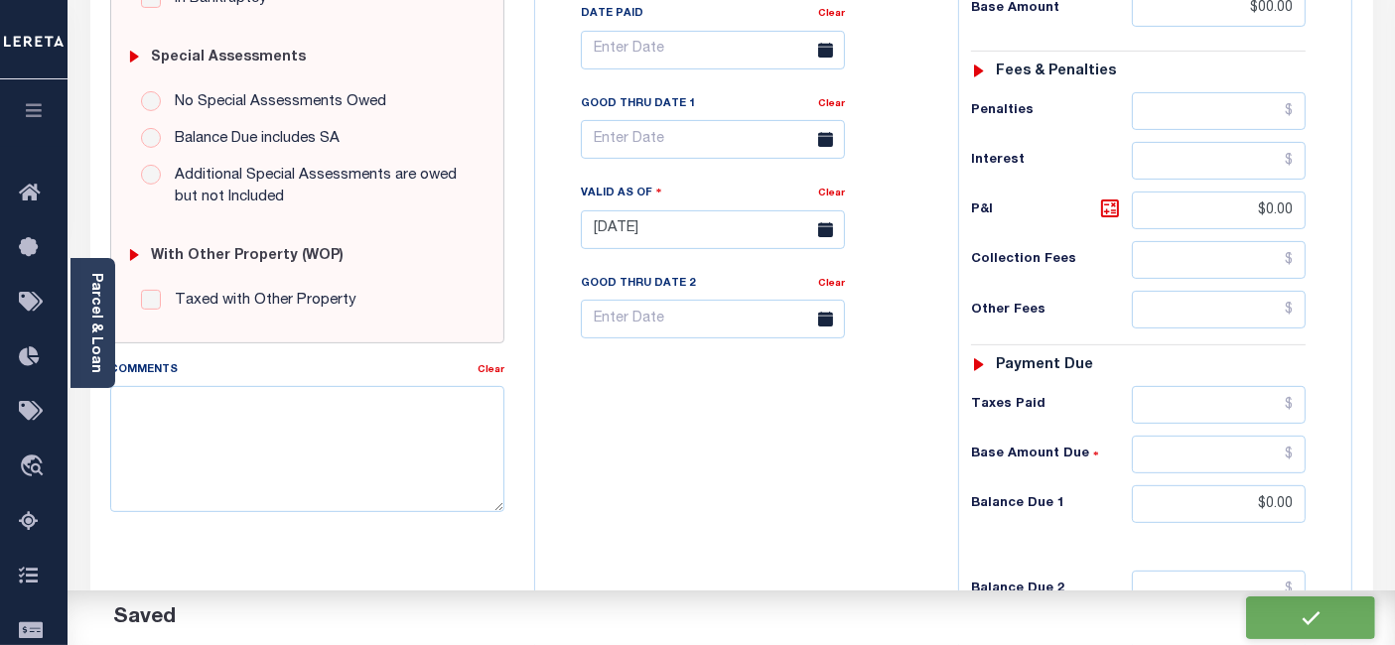
type input "$0"
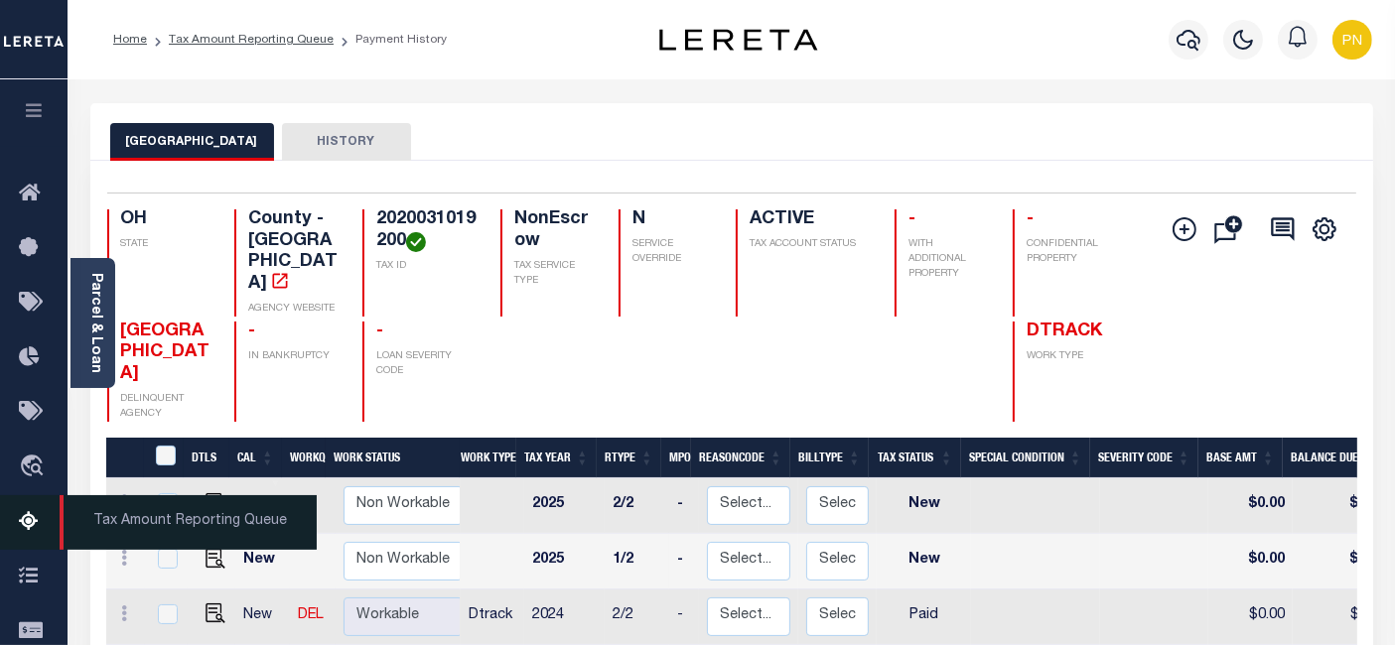
click at [25, 522] on icon at bounding box center [35, 522] width 32 height 25
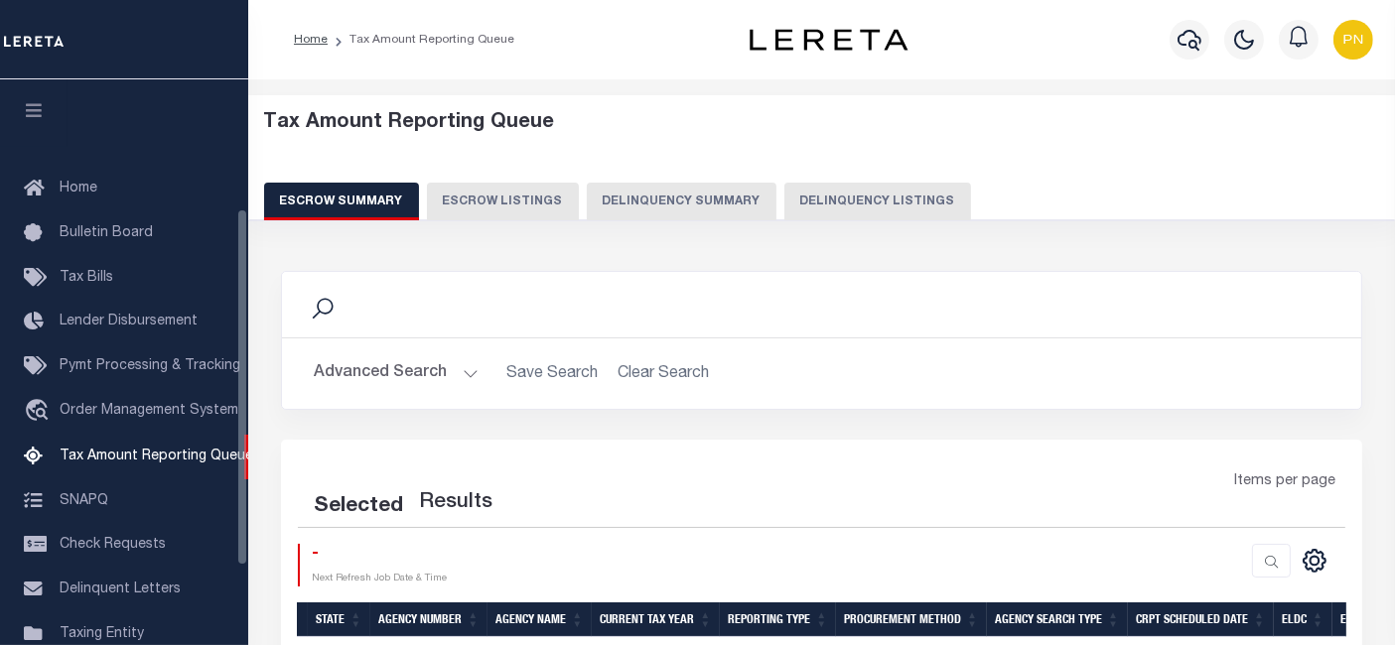
click at [876, 203] on button "Delinquency Listings" at bounding box center [877, 202] width 187 height 38
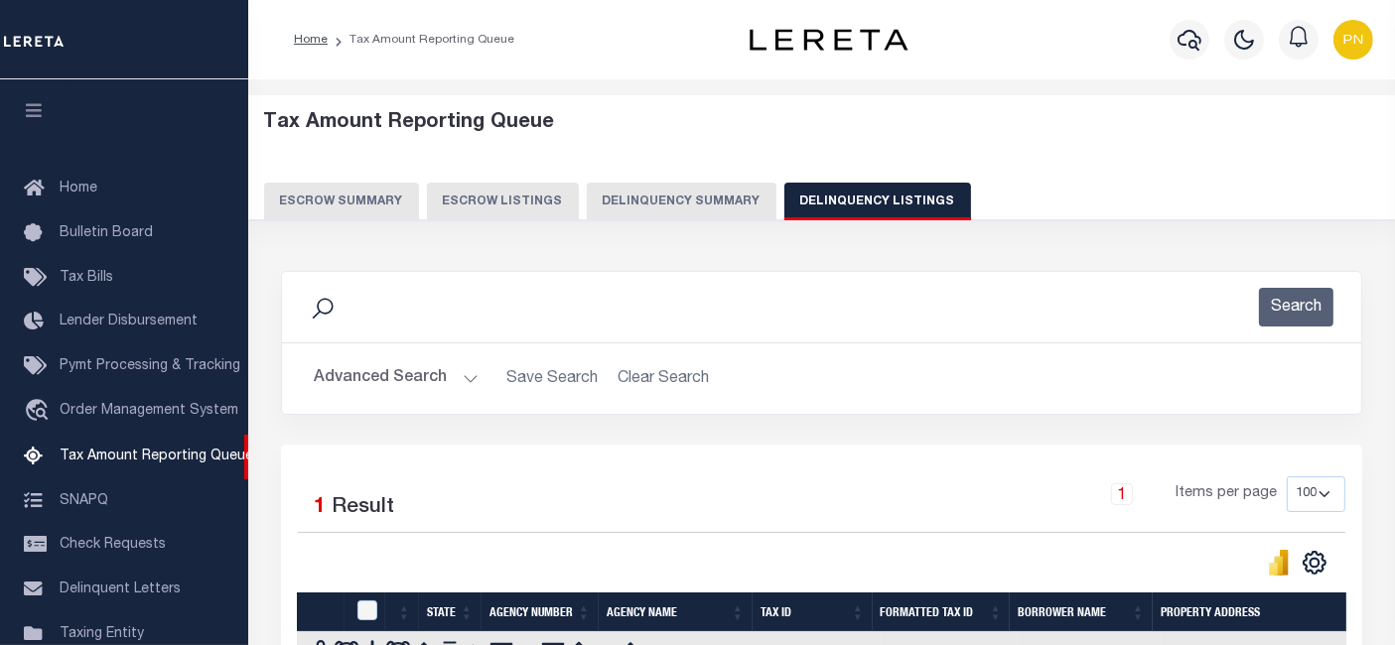
click at [915, 203] on button "Delinquency Listings" at bounding box center [877, 202] width 187 height 38
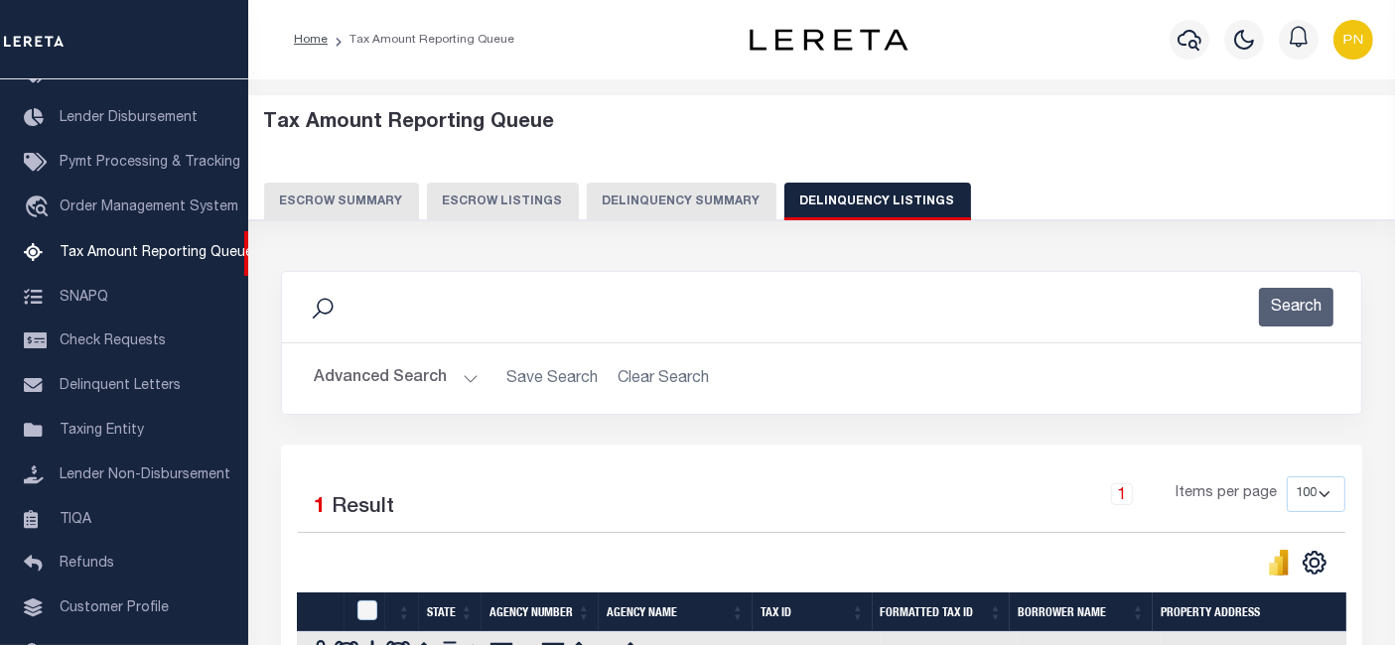
select select
select select "100"
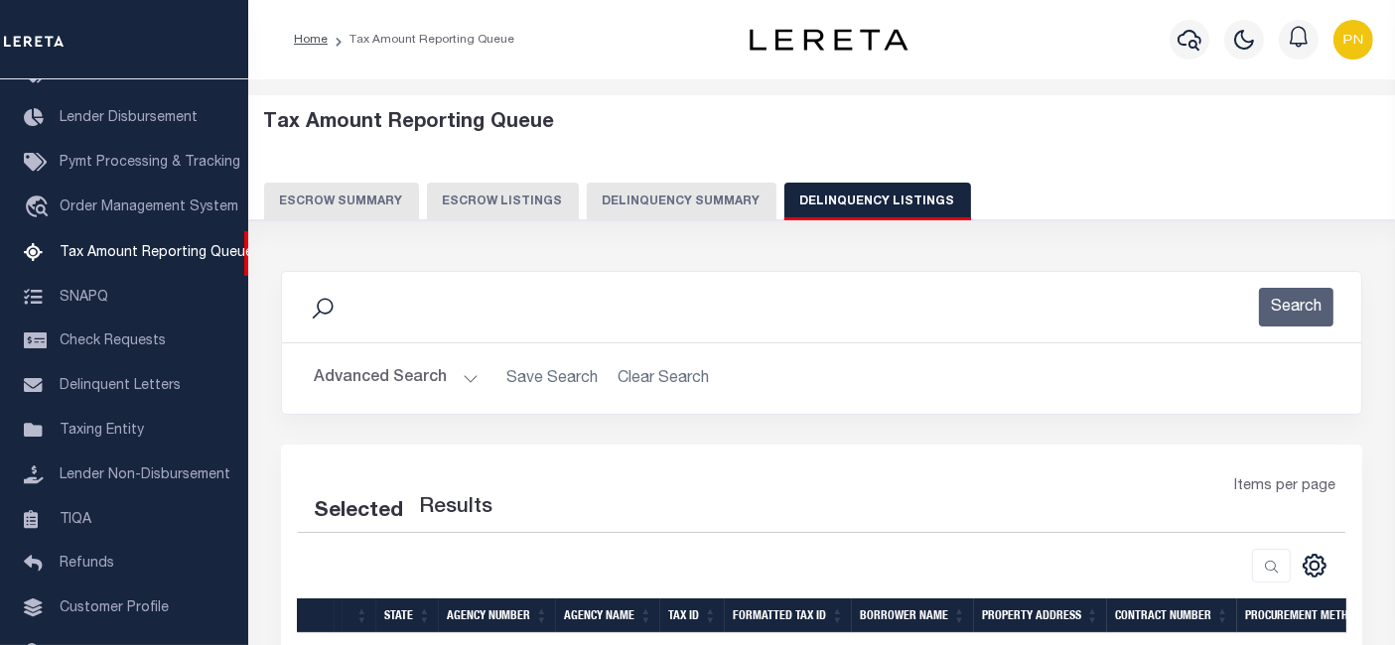
select select "100"
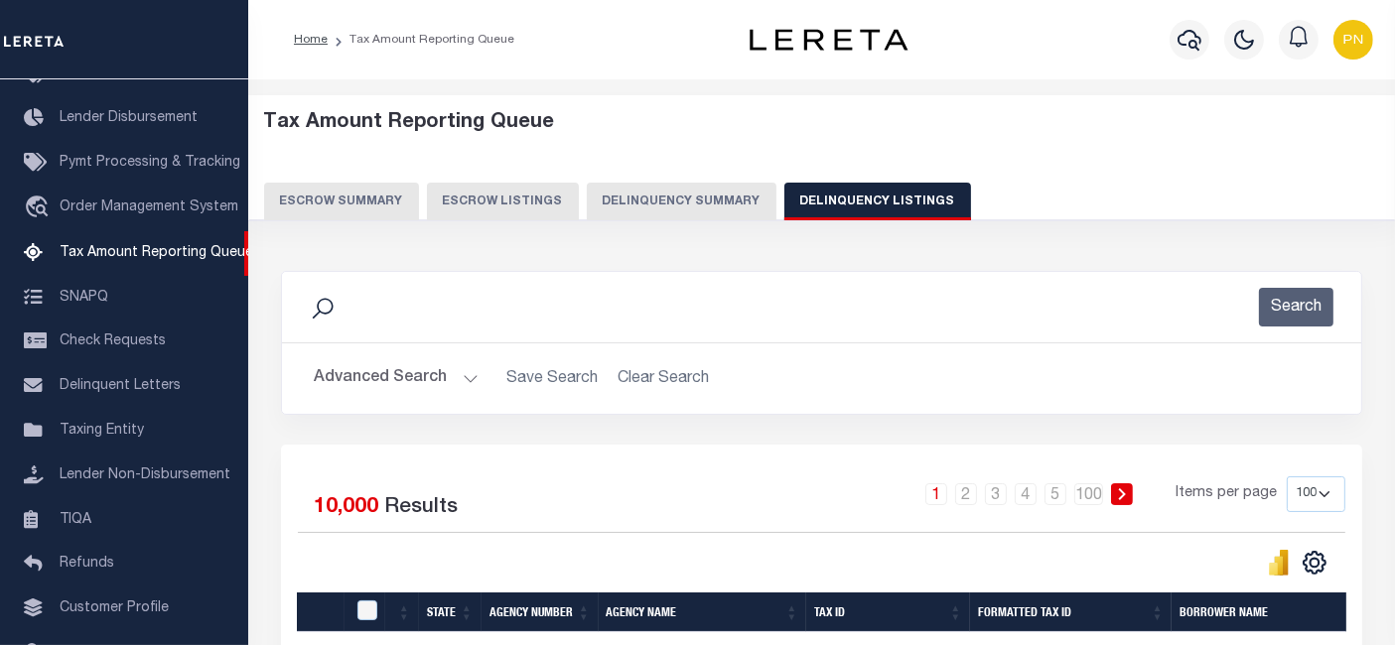
scroll to position [331, 0]
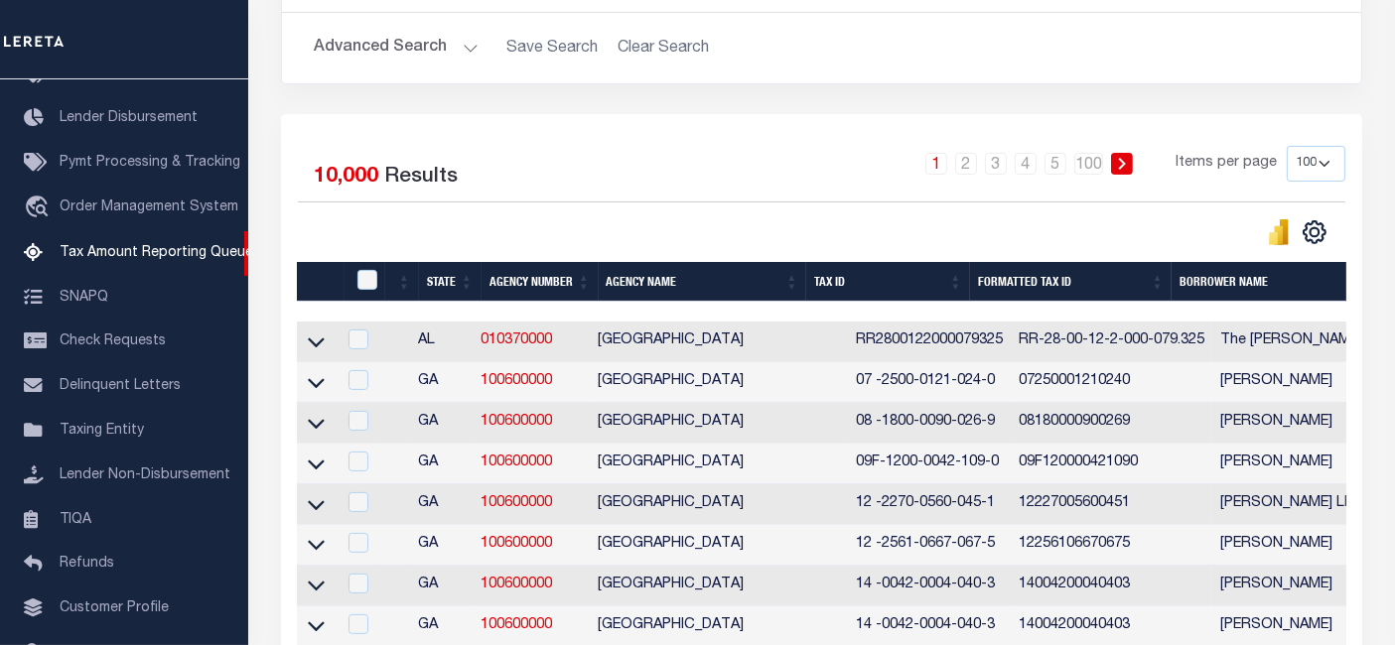
click at [428, 55] on button "Advanced Search" at bounding box center [396, 48] width 165 height 39
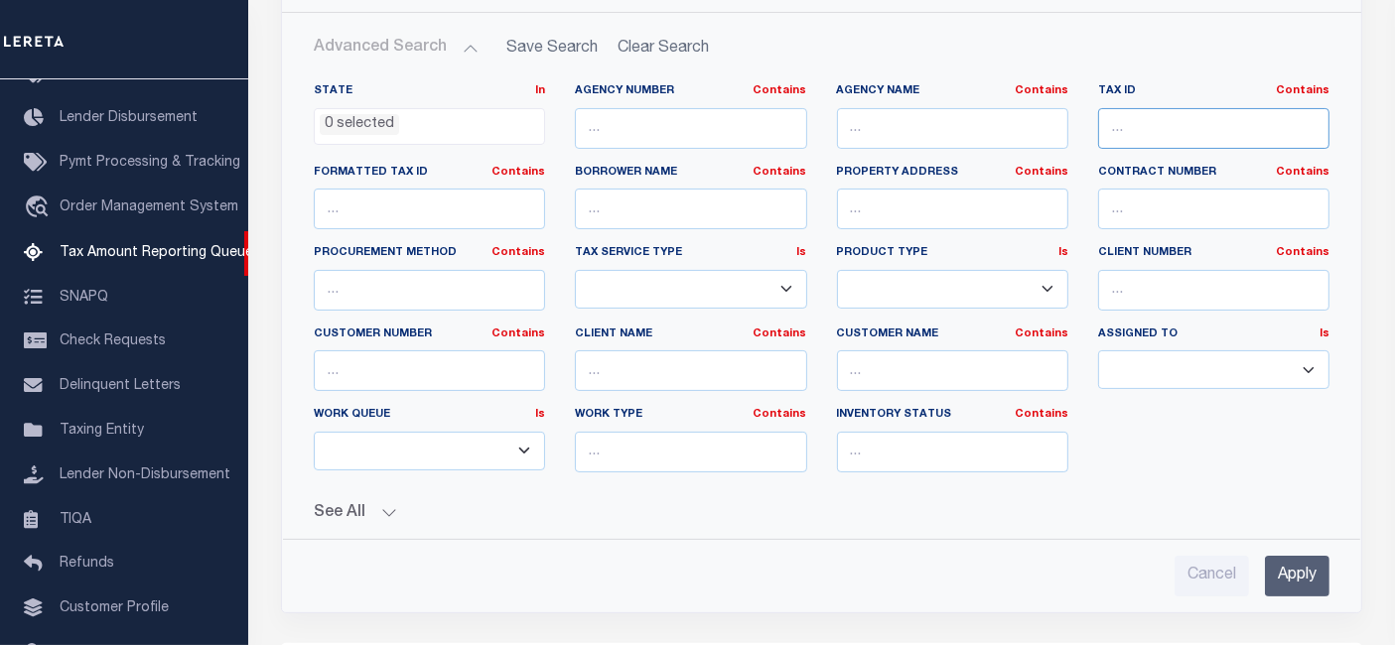
click at [1142, 142] on input "text" at bounding box center [1213, 128] width 231 height 41
drag, startPoint x: 1156, startPoint y: 120, endPoint x: 1170, endPoint y: 122, distance: 14.0
click at [1156, 120] on input "text" at bounding box center [1213, 128] width 231 height 41
click at [1203, 128] on input "text" at bounding box center [1213, 128] width 231 height 41
paste input "2020031019200"
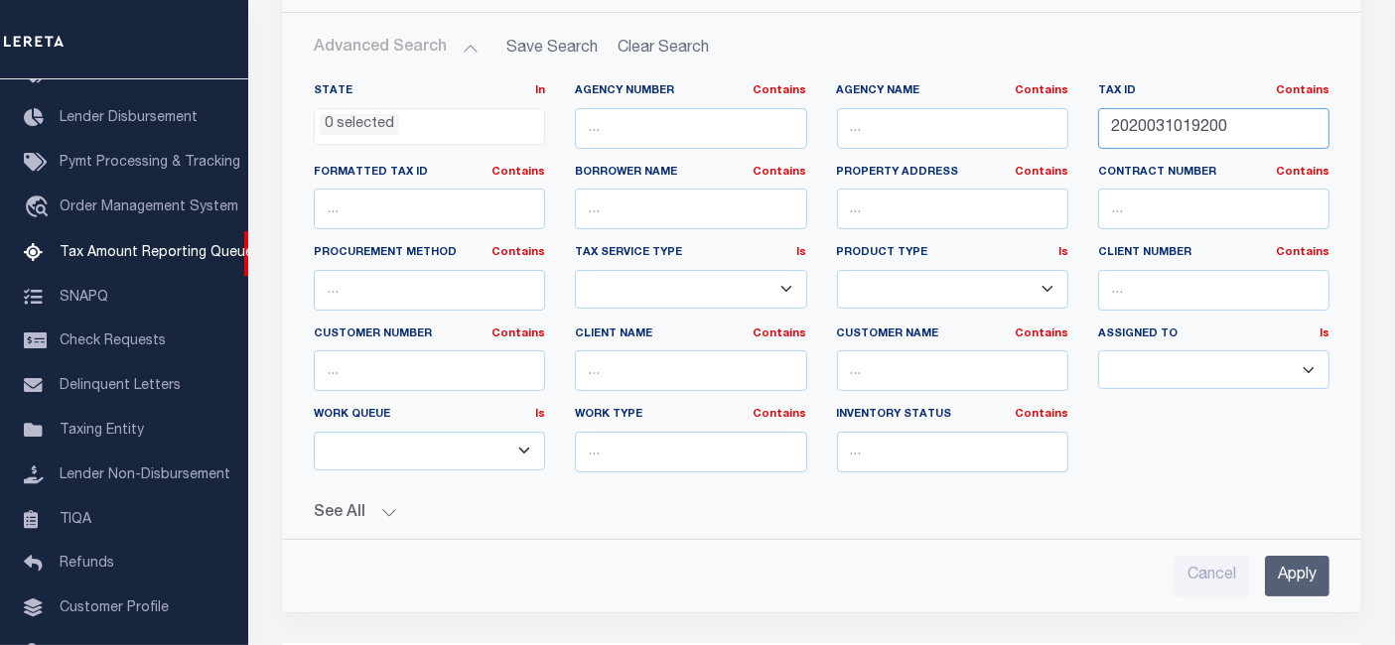
click at [1222, 109] on input "2020031019200" at bounding box center [1213, 128] width 231 height 41
type input "2020031019200"
click at [994, 134] on input "text" at bounding box center [952, 128] width 231 height 41
click at [907, 121] on input "text" at bounding box center [952, 128] width 231 height 41
paste input "[GEOGRAPHIC_DATA]"
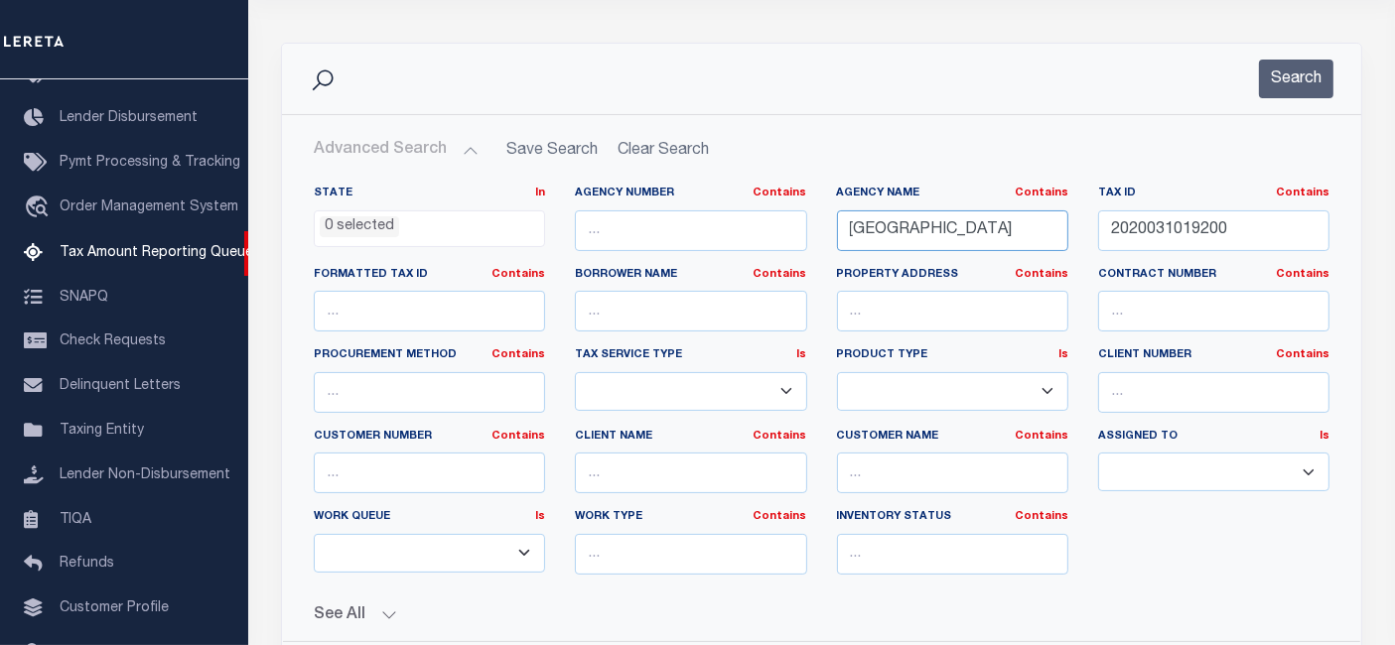
scroll to position [110, 0]
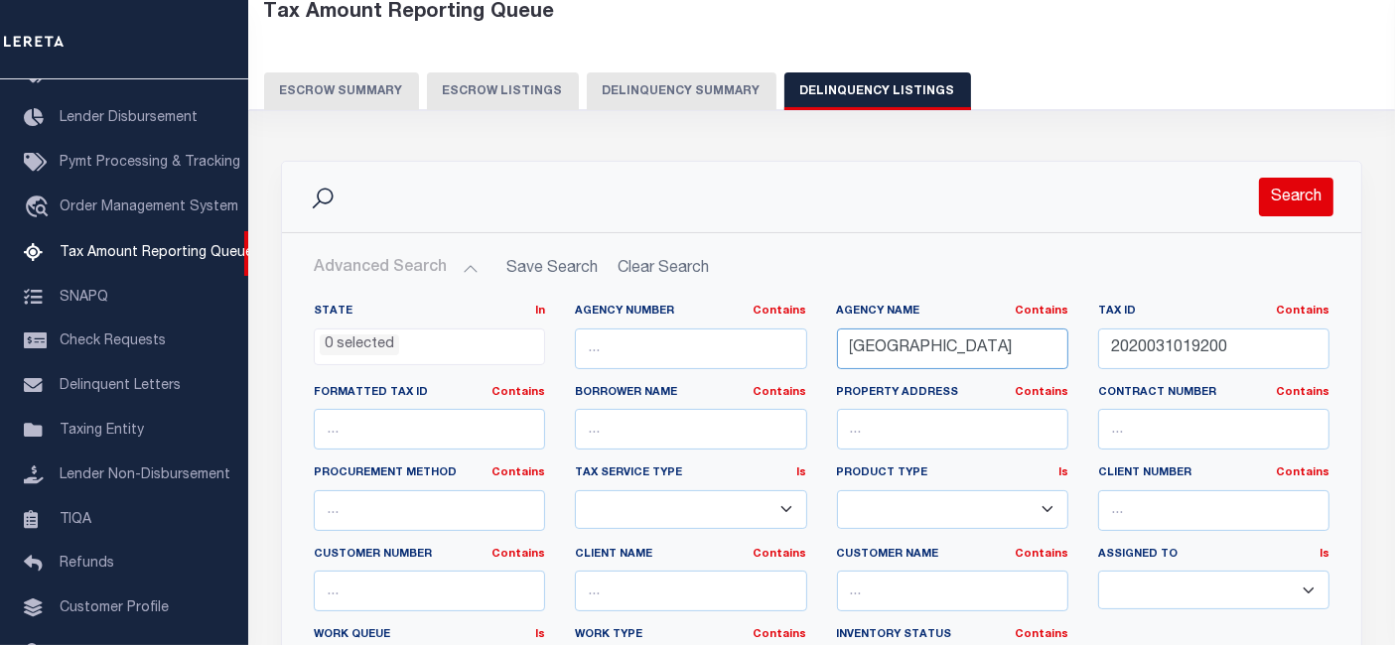
type input "[GEOGRAPHIC_DATA]"
click at [1305, 202] on button "Search" at bounding box center [1296, 197] width 74 height 39
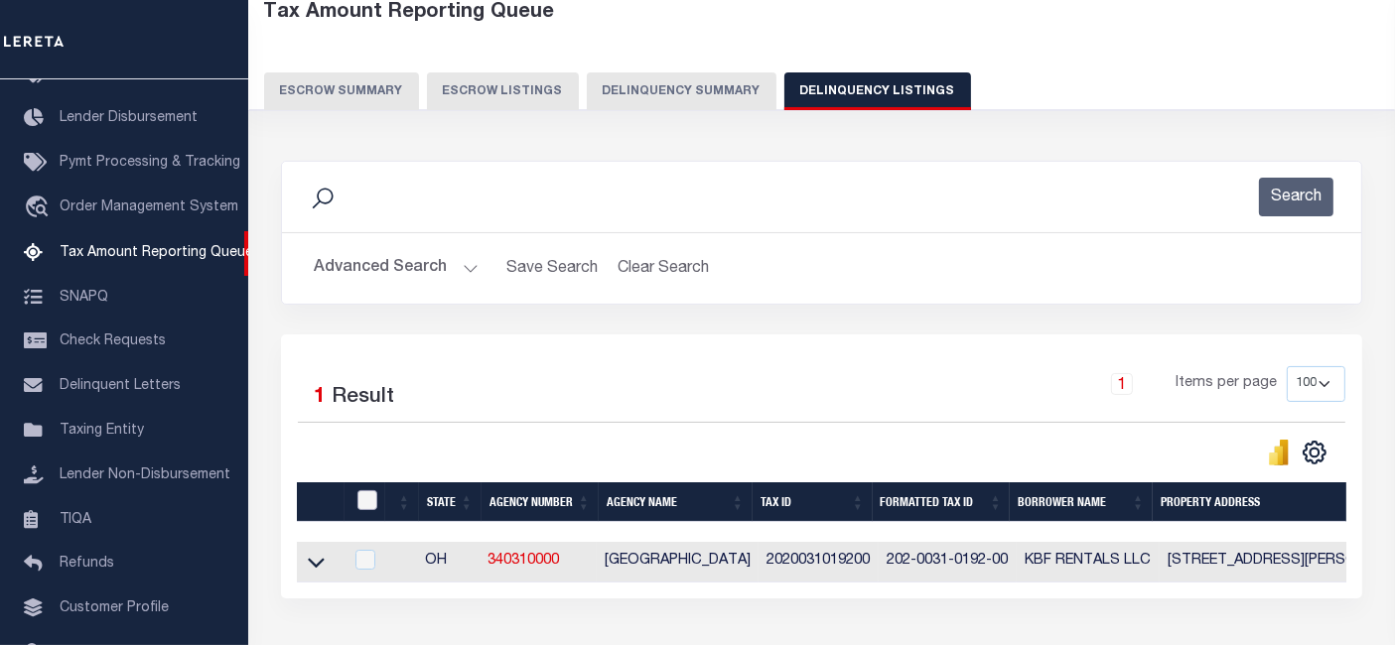
click at [365, 498] on input "checkbox" at bounding box center [367, 500] width 20 height 20
checkbox input "true"
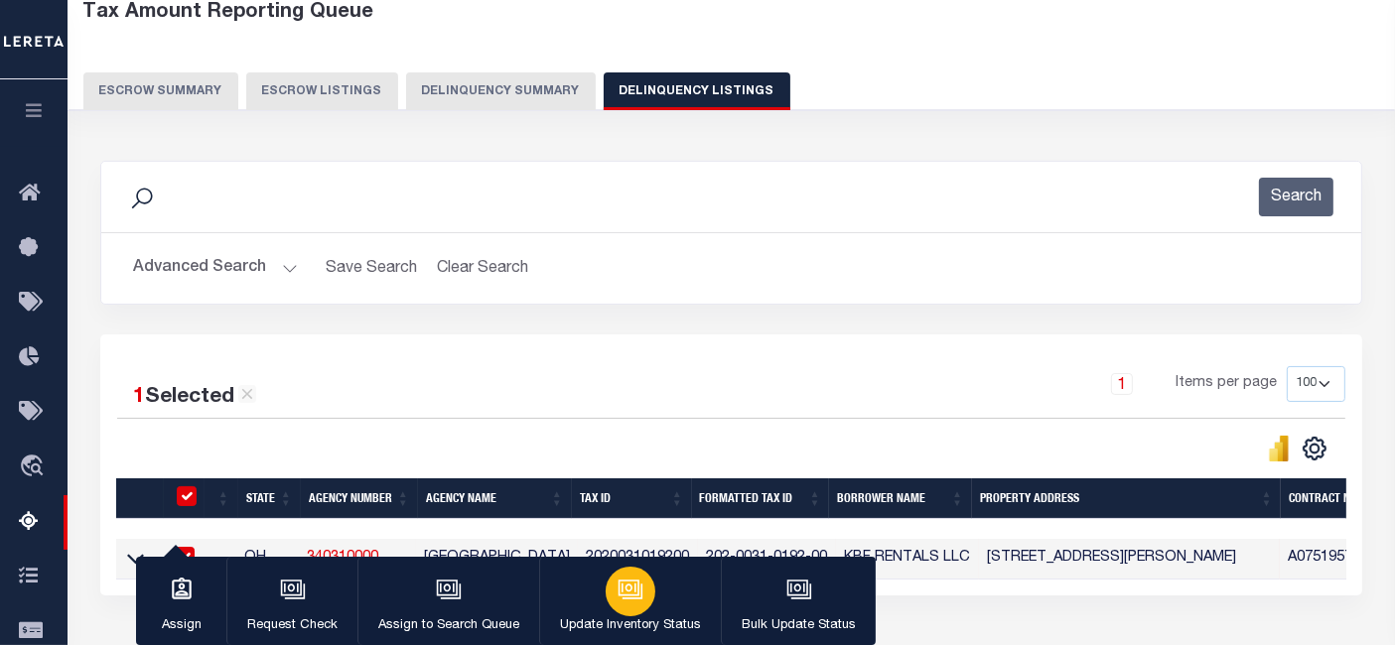
click at [637, 618] on p "Update Inventory Status" at bounding box center [630, 626] width 141 height 20
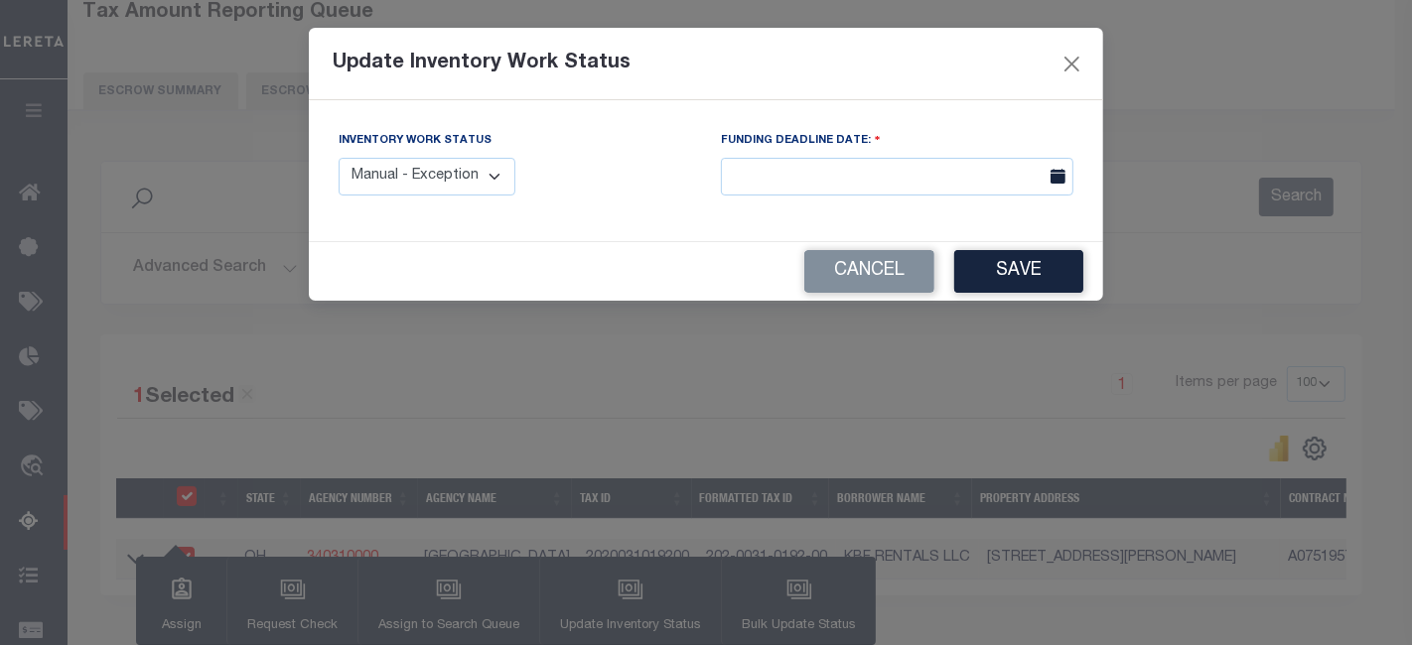
click at [476, 178] on select "Manual - Exception Pended - Awaiting Search Late Add Exception Completed" at bounding box center [426, 177] width 177 height 39
select select "4"
click at [338, 158] on select "Manual - Exception Pended - Awaiting Search Late Add Exception Completed" at bounding box center [426, 177] width 177 height 39
click at [1026, 269] on button "Save" at bounding box center [1018, 271] width 129 height 43
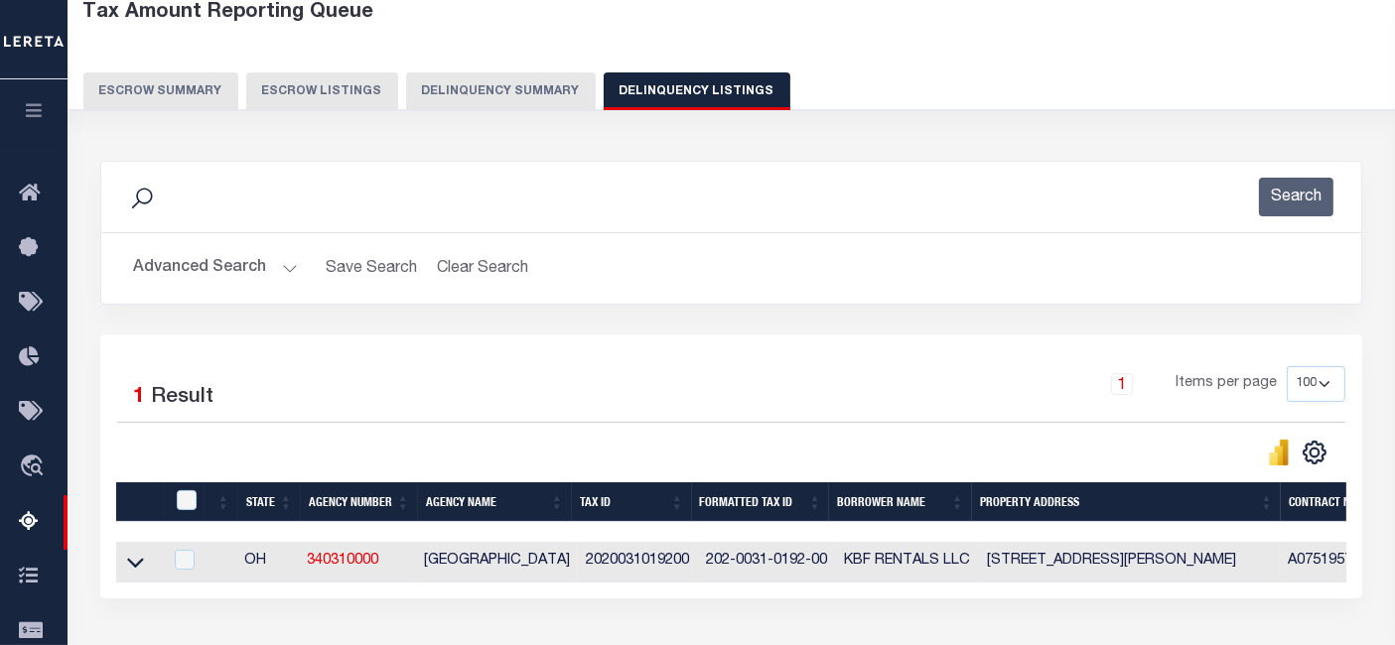
click at [232, 277] on button "Advanced Search" at bounding box center [215, 268] width 165 height 39
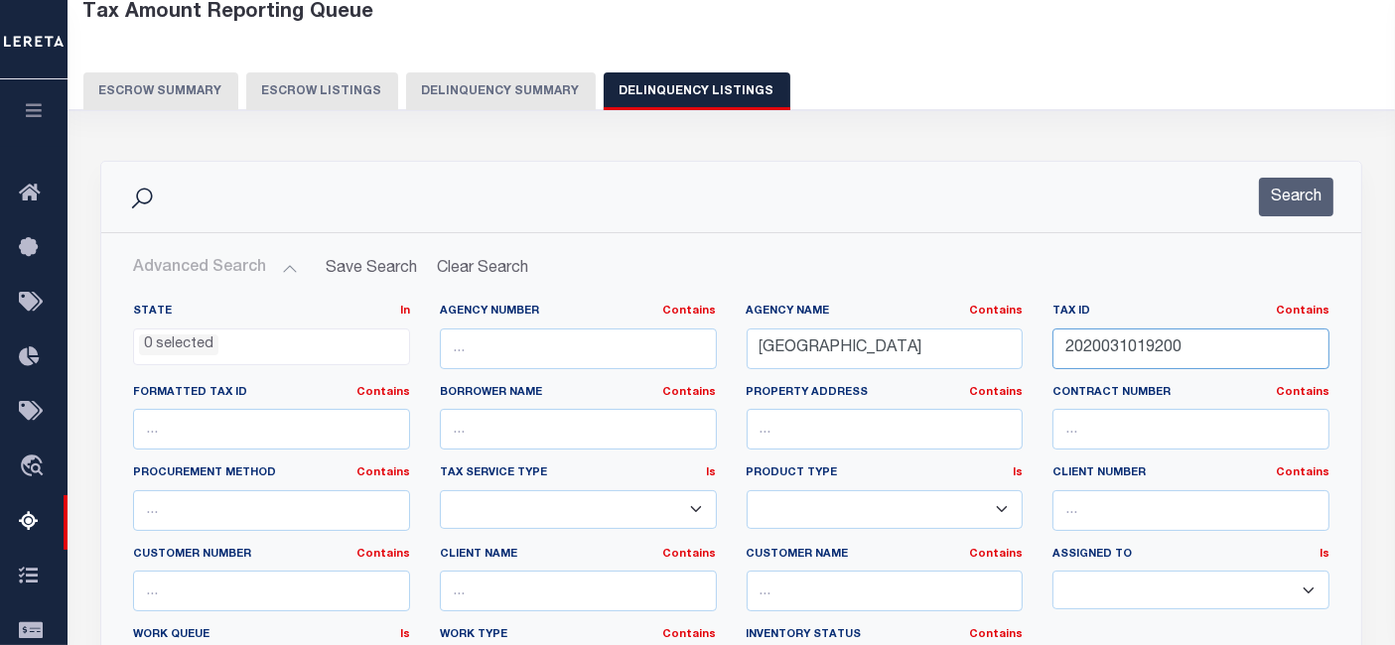
drag, startPoint x: 1085, startPoint y: 347, endPoint x: 1033, endPoint y: 341, distance: 52.0
click at [1031, 345] on div "State In In AK AL AR AZ CA CO CT DC DE FL GA GU HI IA ID IL IN KS KY LA MA MD M…" at bounding box center [731, 506] width 1226 height 405
paste input "800610003"
type input "2080061000300"
click at [1281, 202] on button "Search" at bounding box center [1296, 197] width 74 height 39
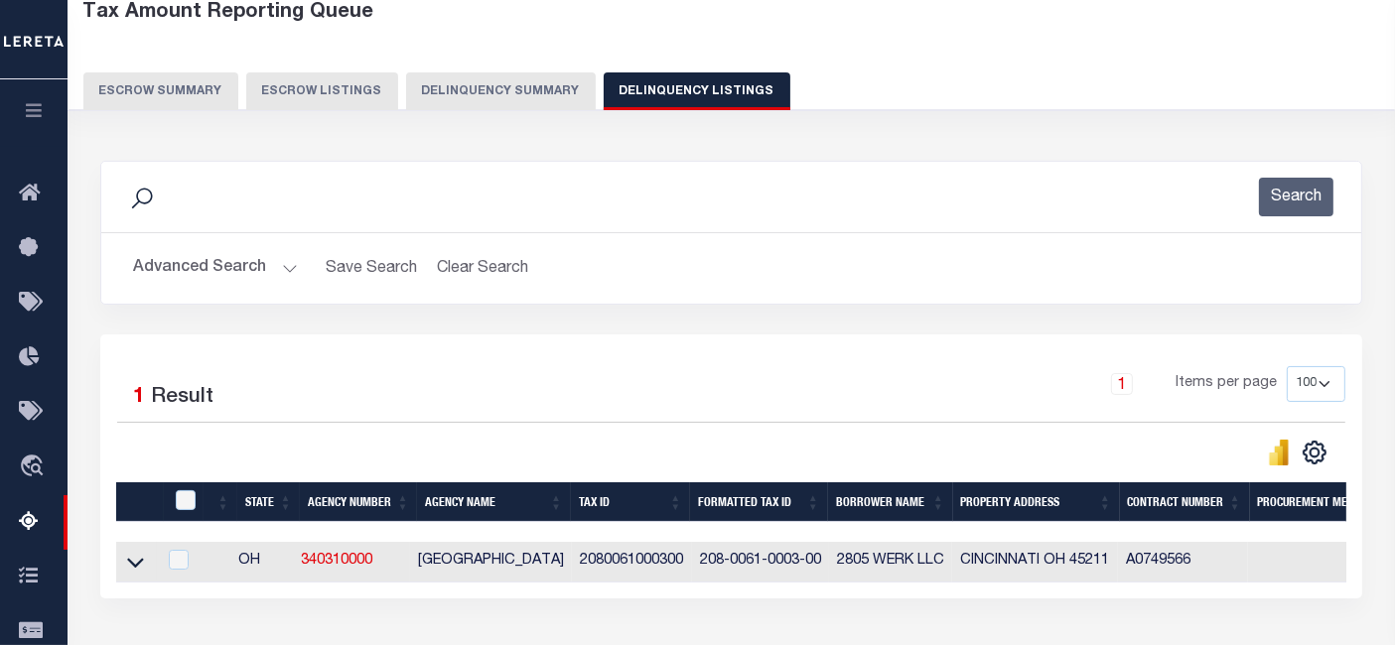
click at [130, 560] on icon at bounding box center [135, 562] width 17 height 21
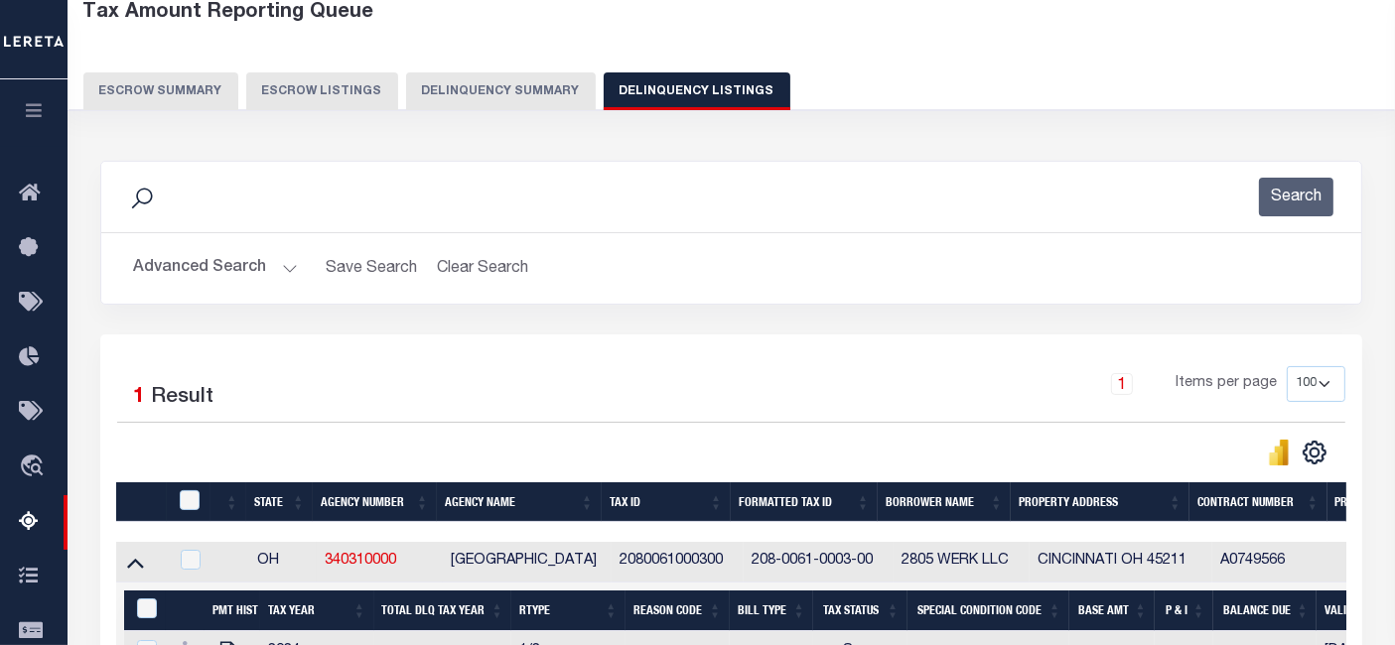
scroll to position [331, 0]
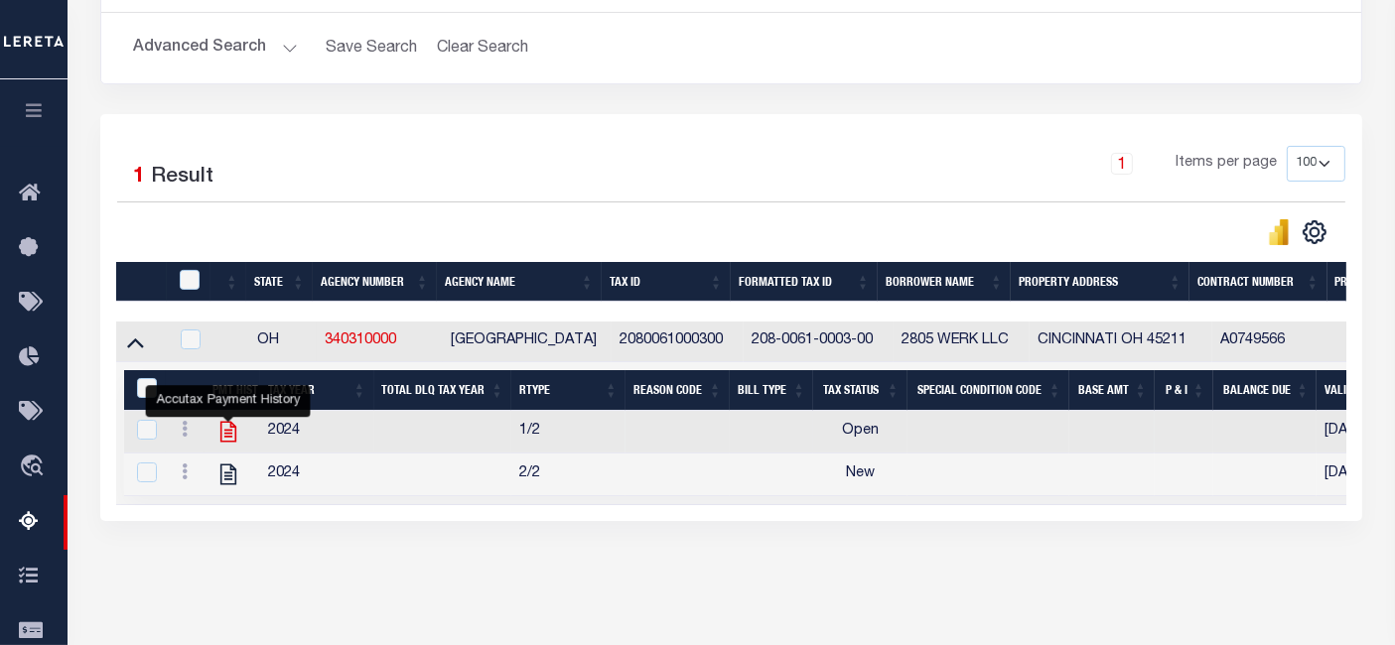
click at [226, 439] on icon "" at bounding box center [228, 432] width 16 height 21
checkbox input "true"
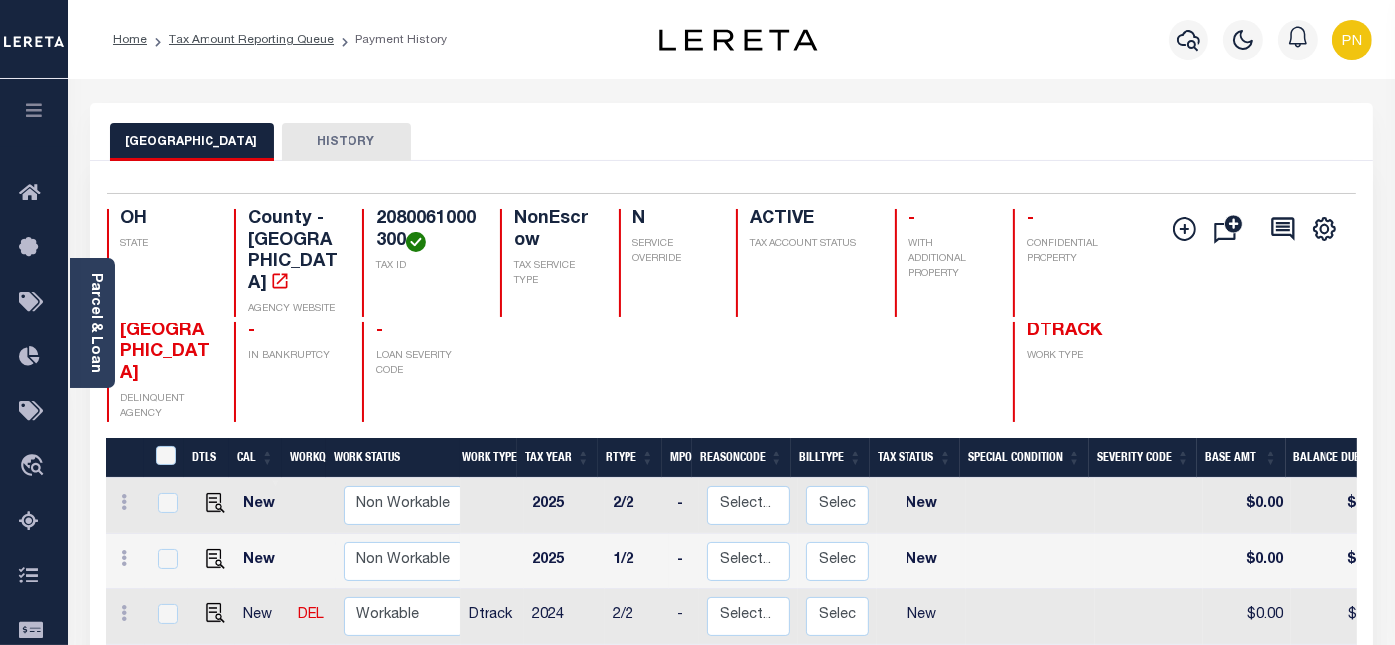
scroll to position [4, 0]
checkbox input "true"
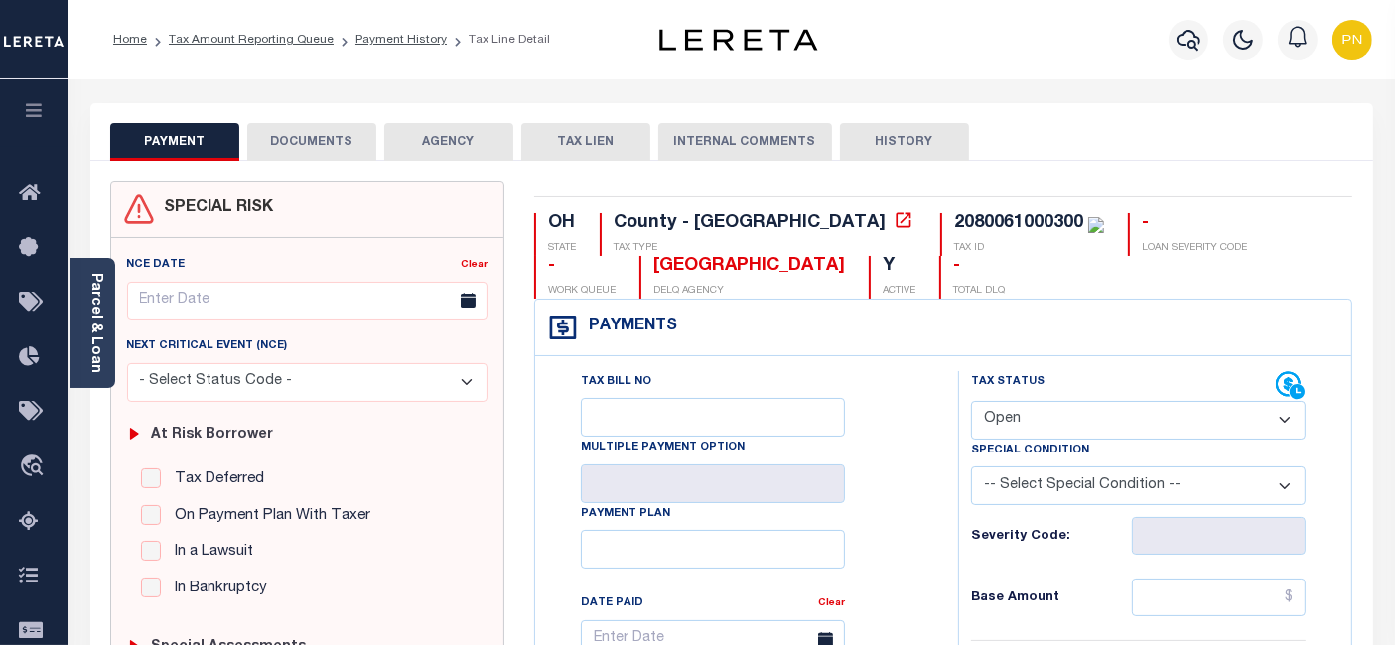
click at [324, 154] on button "DOCUMENTS" at bounding box center [311, 142] width 129 height 38
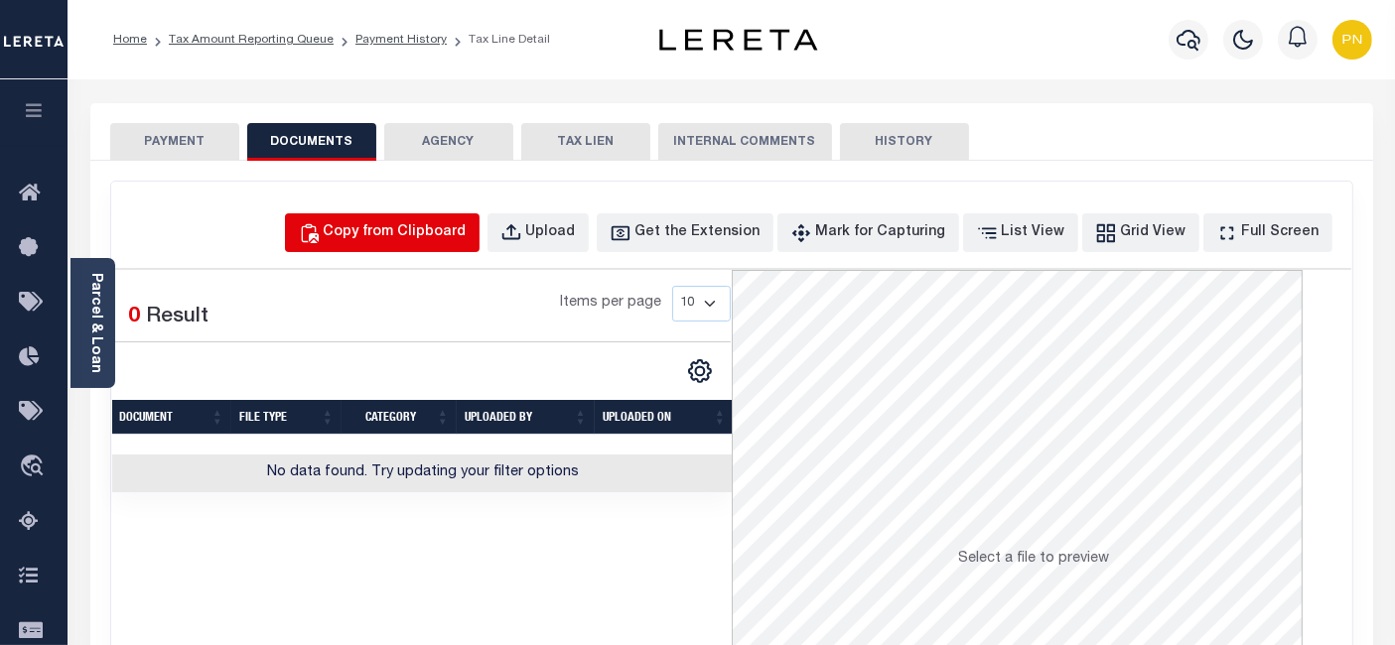
click at [465, 222] on div "Copy from Clipboard" at bounding box center [395, 233] width 143 height 22
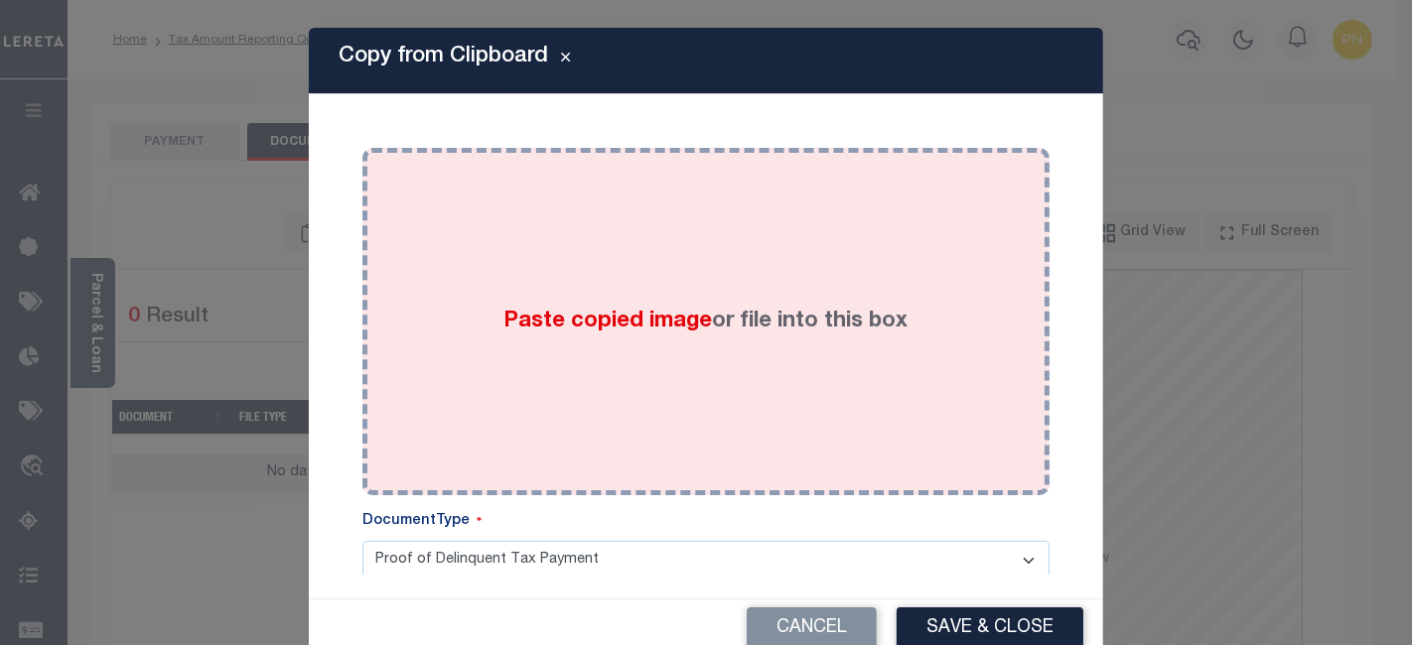
click at [596, 228] on div "Paste copied image or file into this box" at bounding box center [705, 322] width 657 height 318
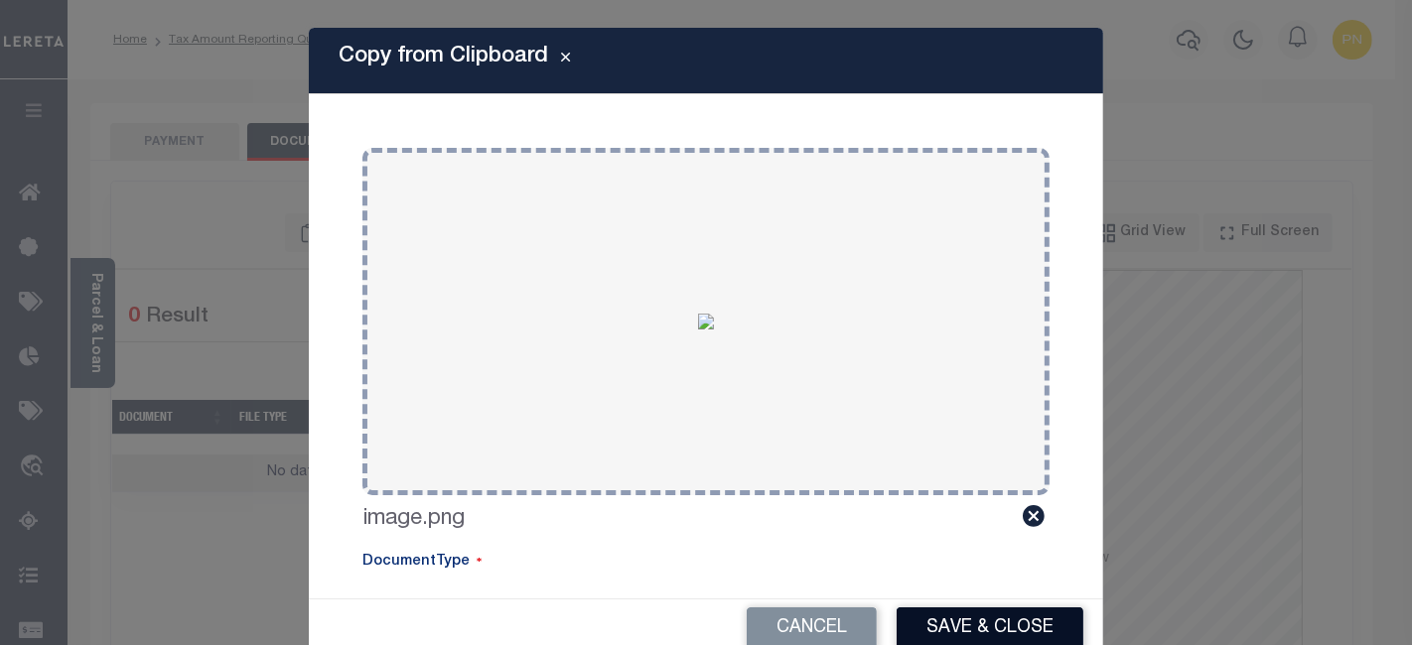
click at [941, 633] on button "Save & Close" at bounding box center [989, 628] width 187 height 43
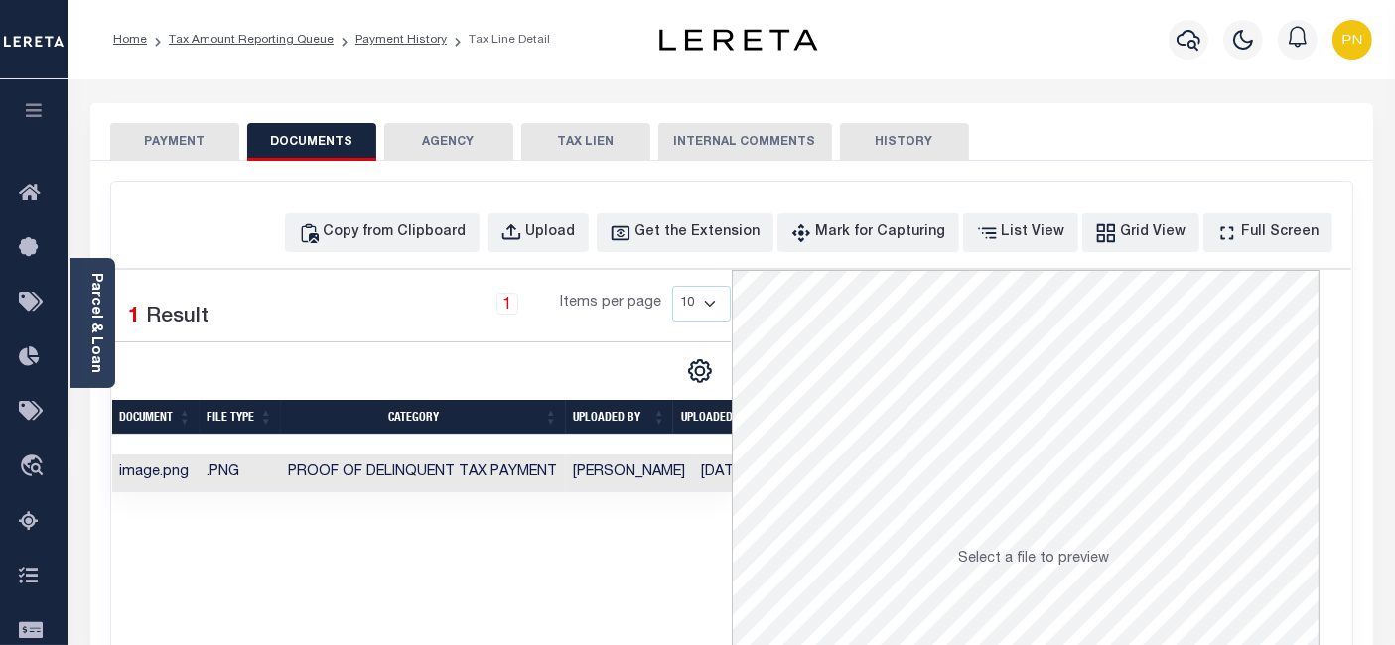
click at [167, 156] on button "PAYMENT" at bounding box center [174, 142] width 129 height 38
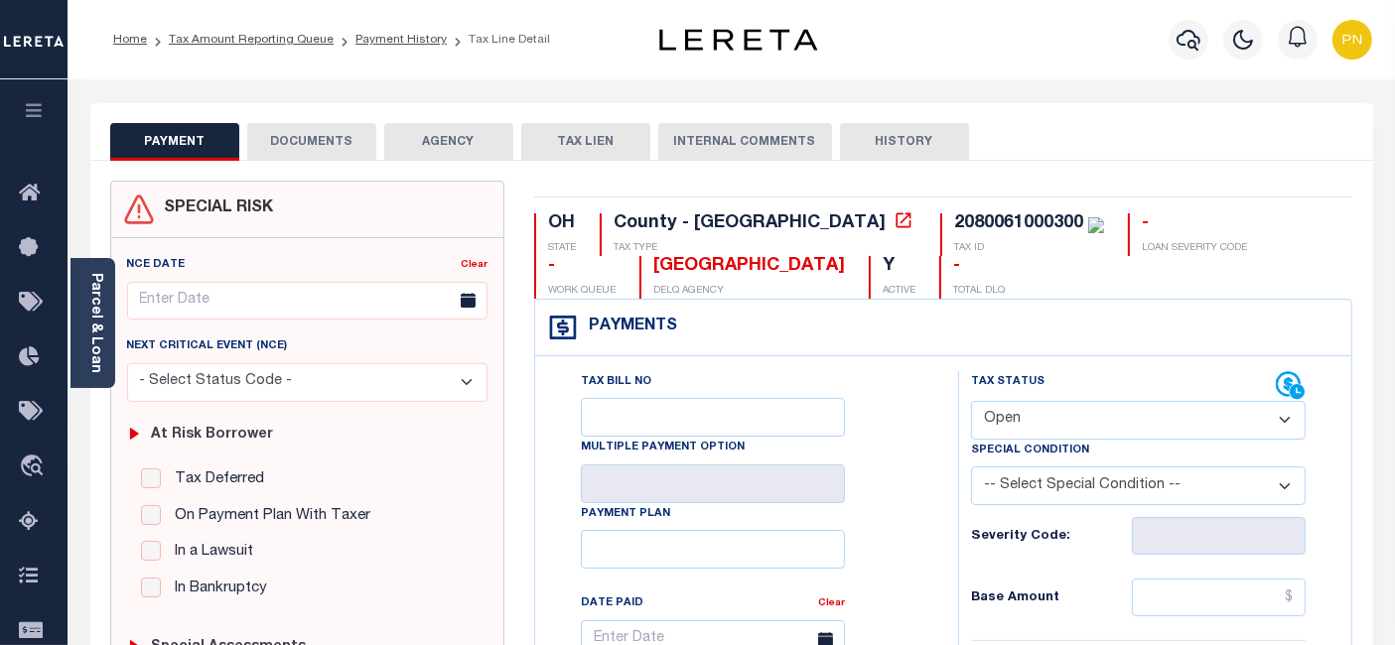
click at [1122, 429] on select "- Select Status Code - Open Due/Unpaid Paid Incomplete No Tax Due Internal Refu…" at bounding box center [1138, 420] width 335 height 39
select select "PYD"
click at [971, 401] on select "- Select Status Code - Open Due/Unpaid Paid Incomplete No Tax Due Internal Refu…" at bounding box center [1138, 420] width 335 height 39
type input "[DATE]"
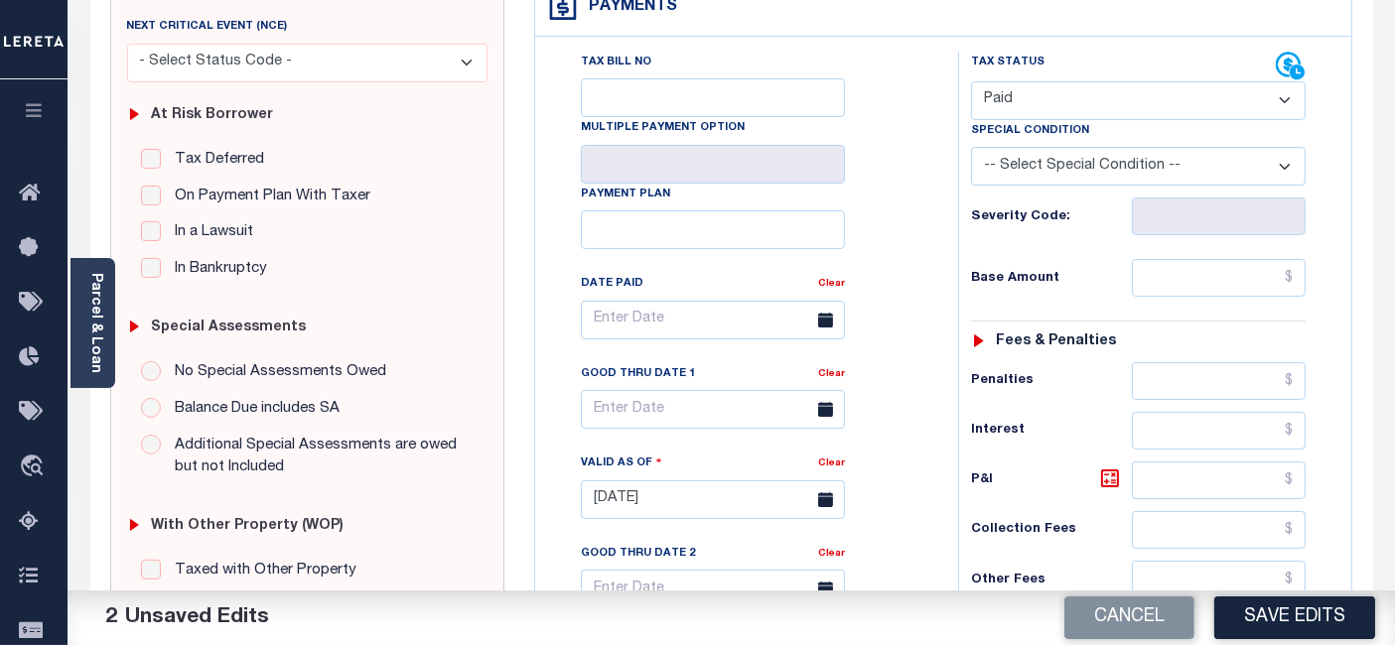
scroll to position [331, 0]
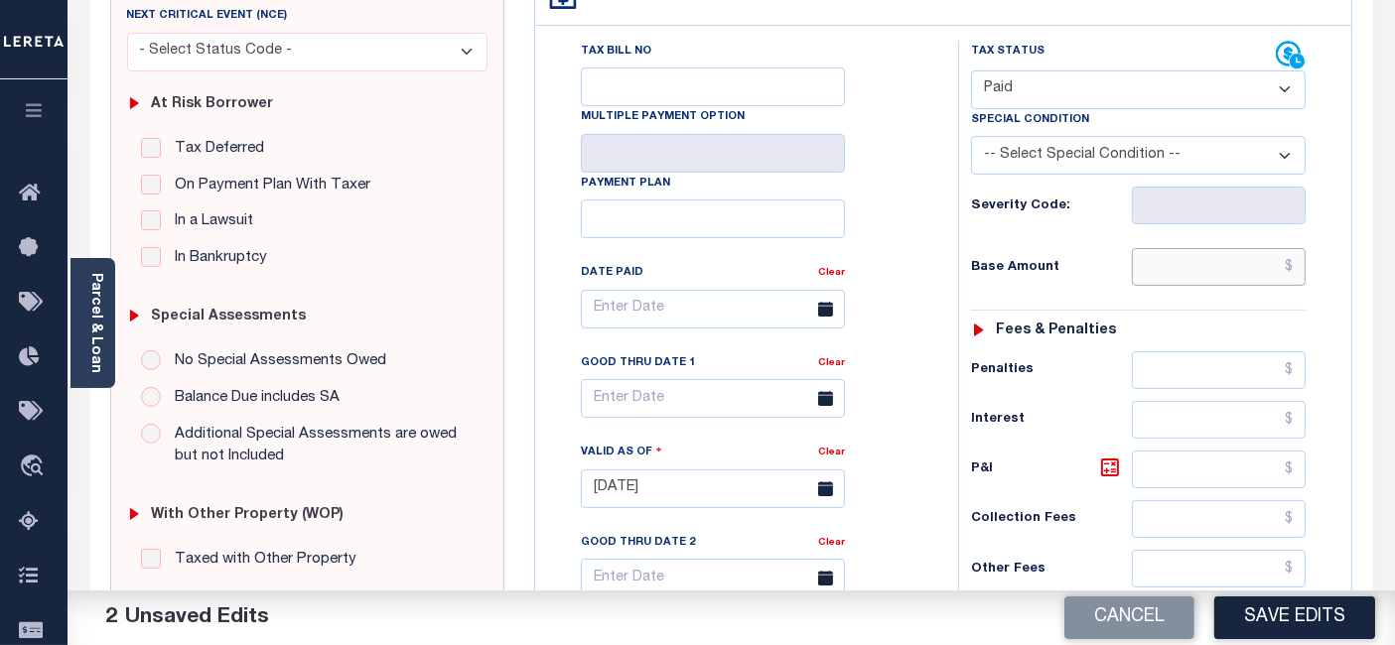
click at [1294, 270] on input "text" at bounding box center [1219, 267] width 174 height 38
click at [1298, 268] on input "text" at bounding box center [1219, 267] width 174 height 38
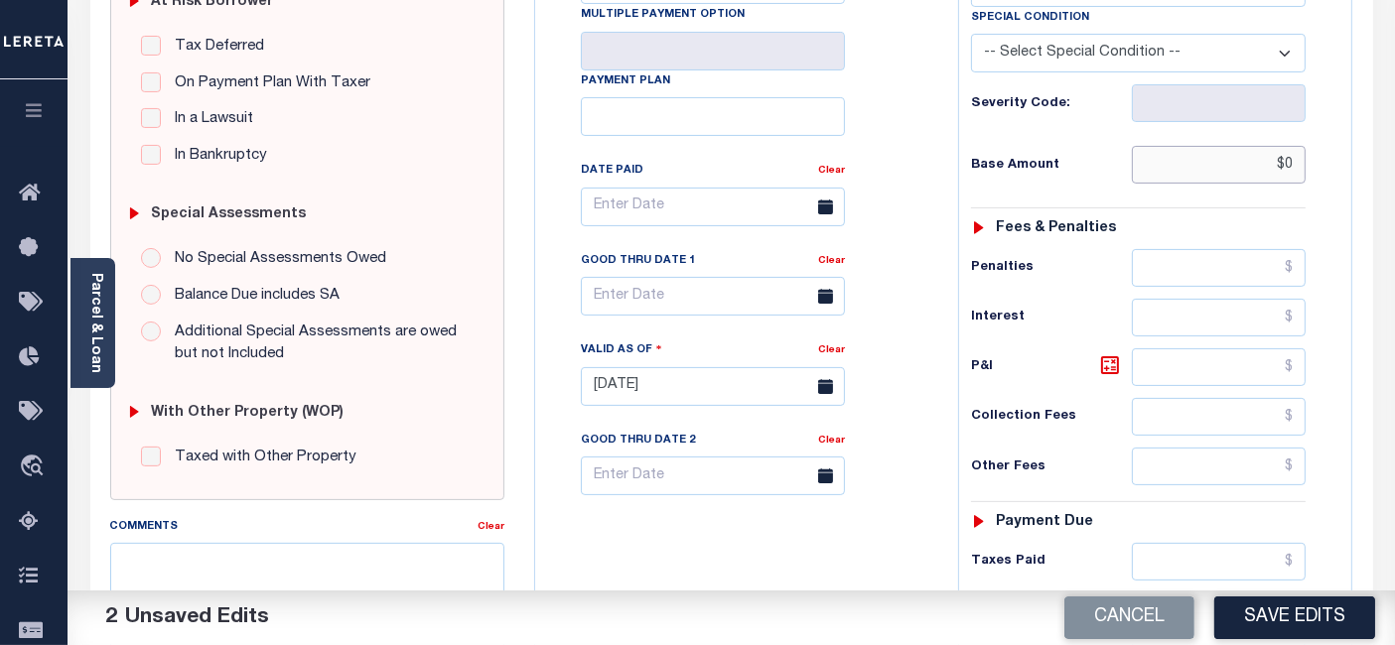
scroll to position [551, 0]
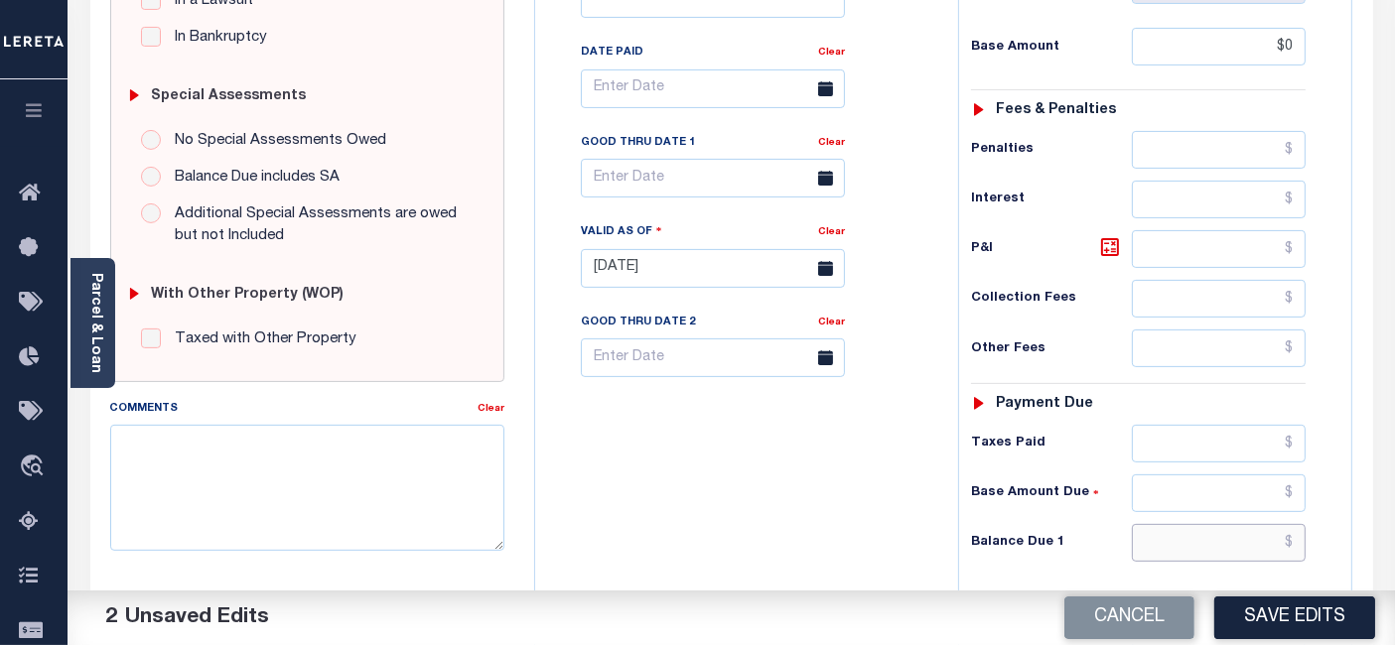
type input "$0.00"
click at [1299, 537] on input "text" at bounding box center [1219, 543] width 174 height 38
type input "$0.00"
click at [1108, 239] on icon at bounding box center [1110, 247] width 24 height 24
type input "$0.00"
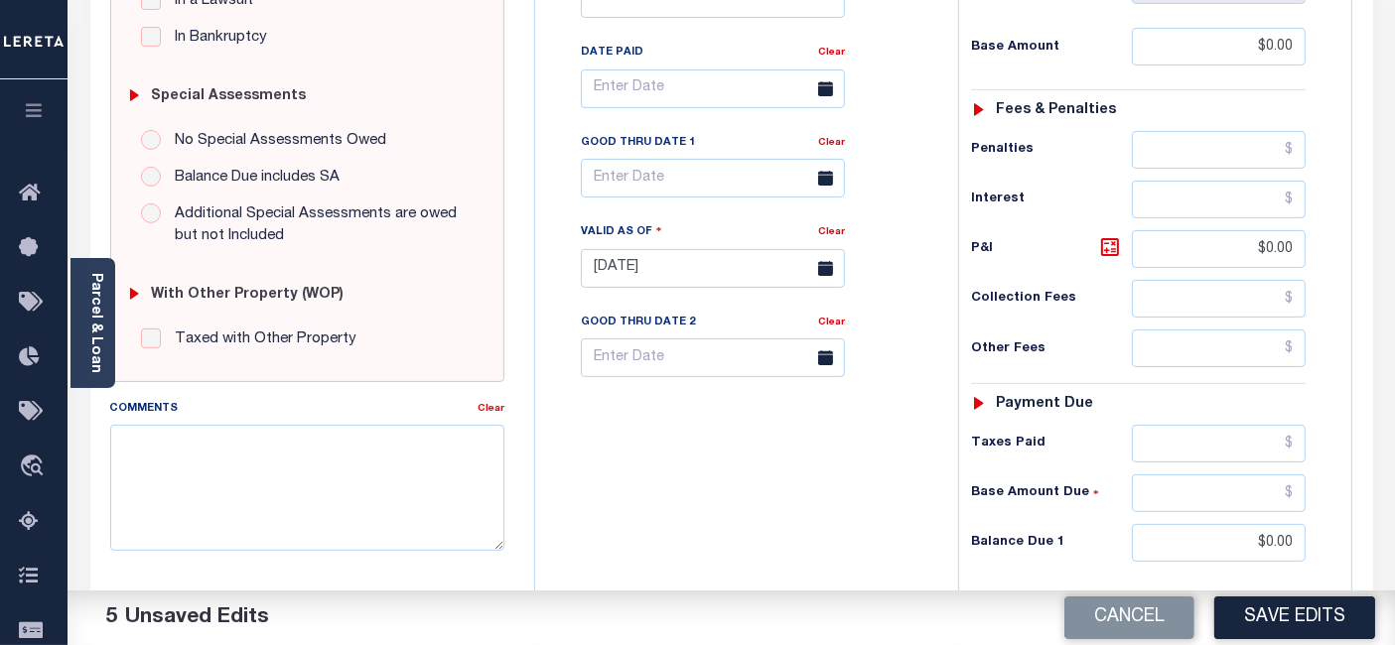
click at [1277, 619] on button "Save Edits" at bounding box center [1294, 618] width 161 height 43
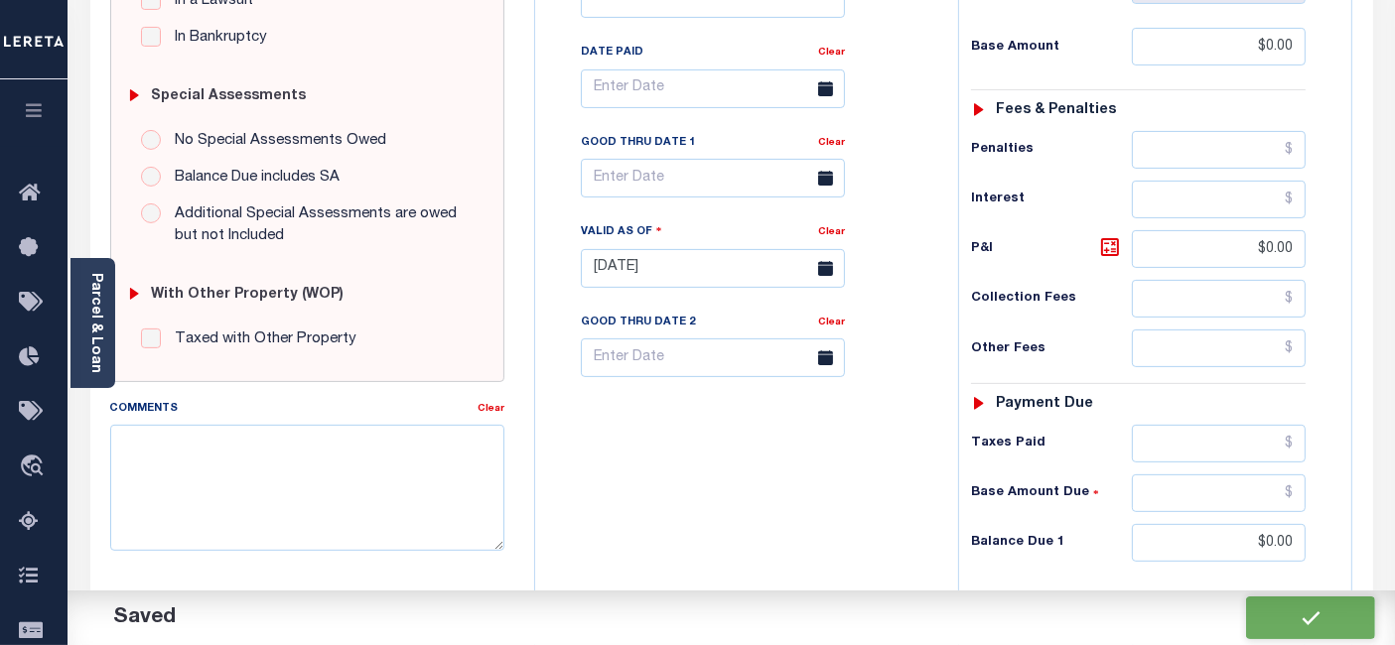
checkbox input "false"
type input "$0"
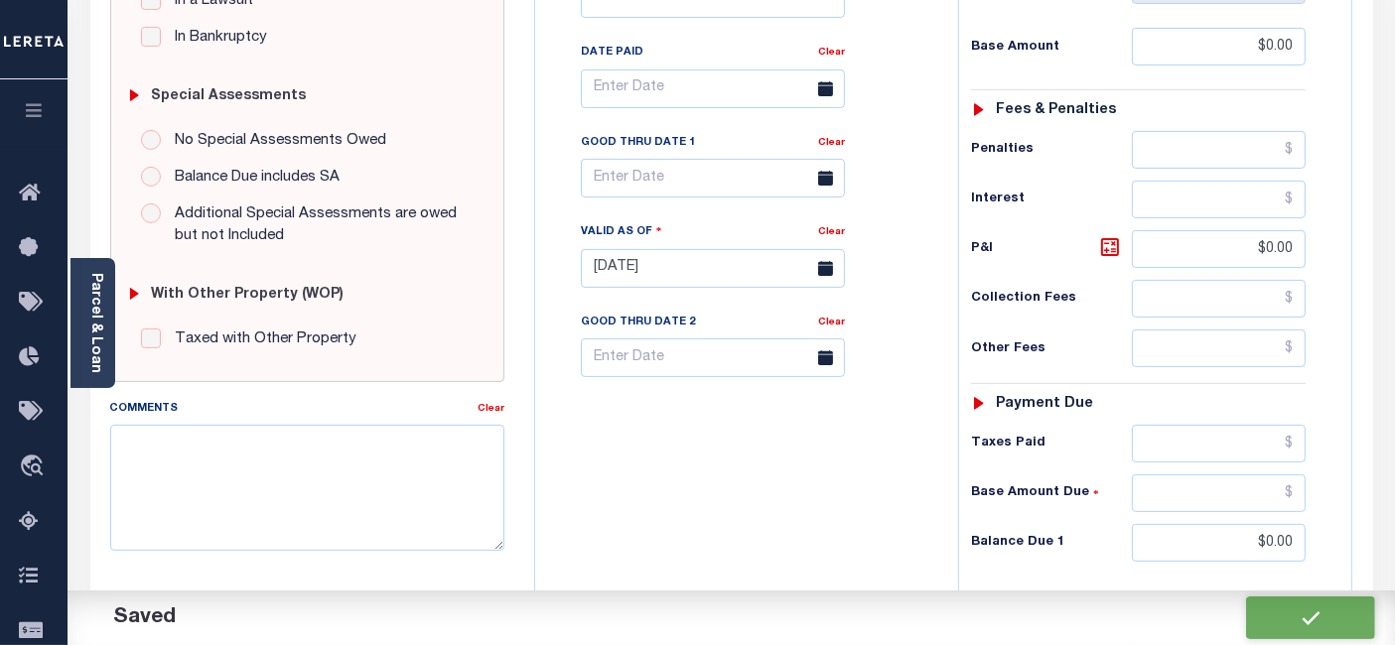
type input "$0"
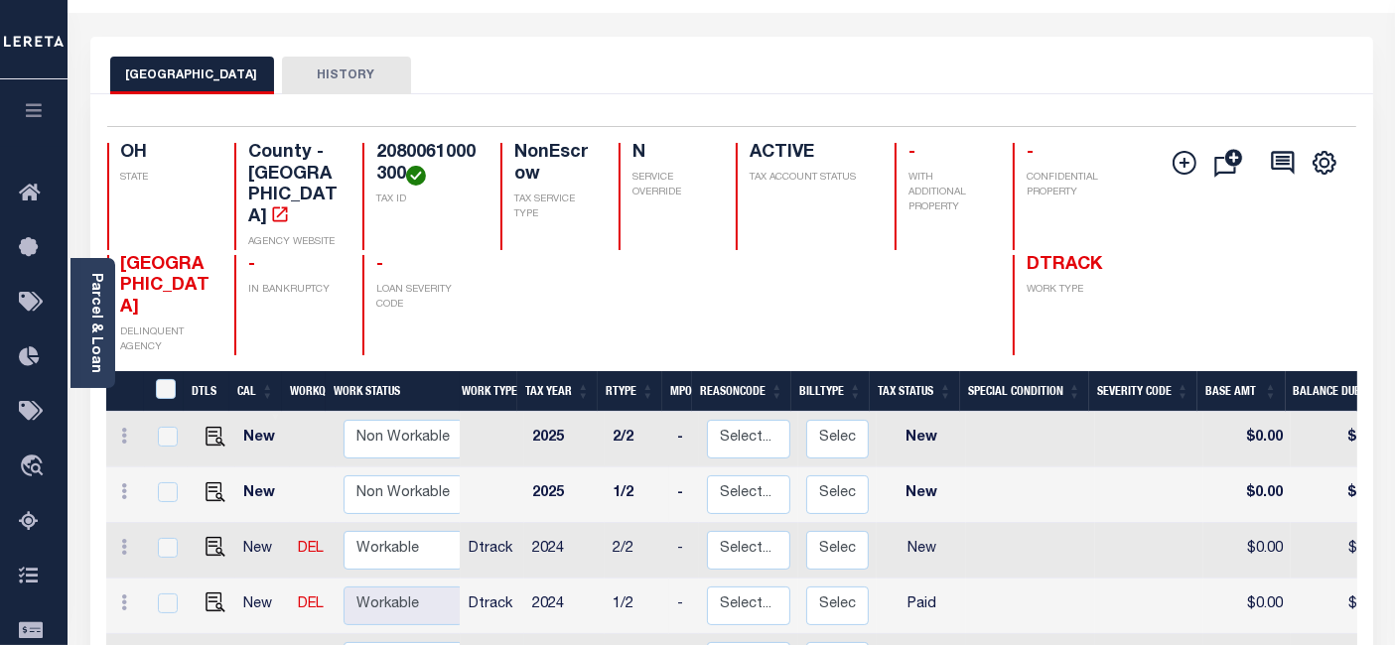
scroll to position [220, 0]
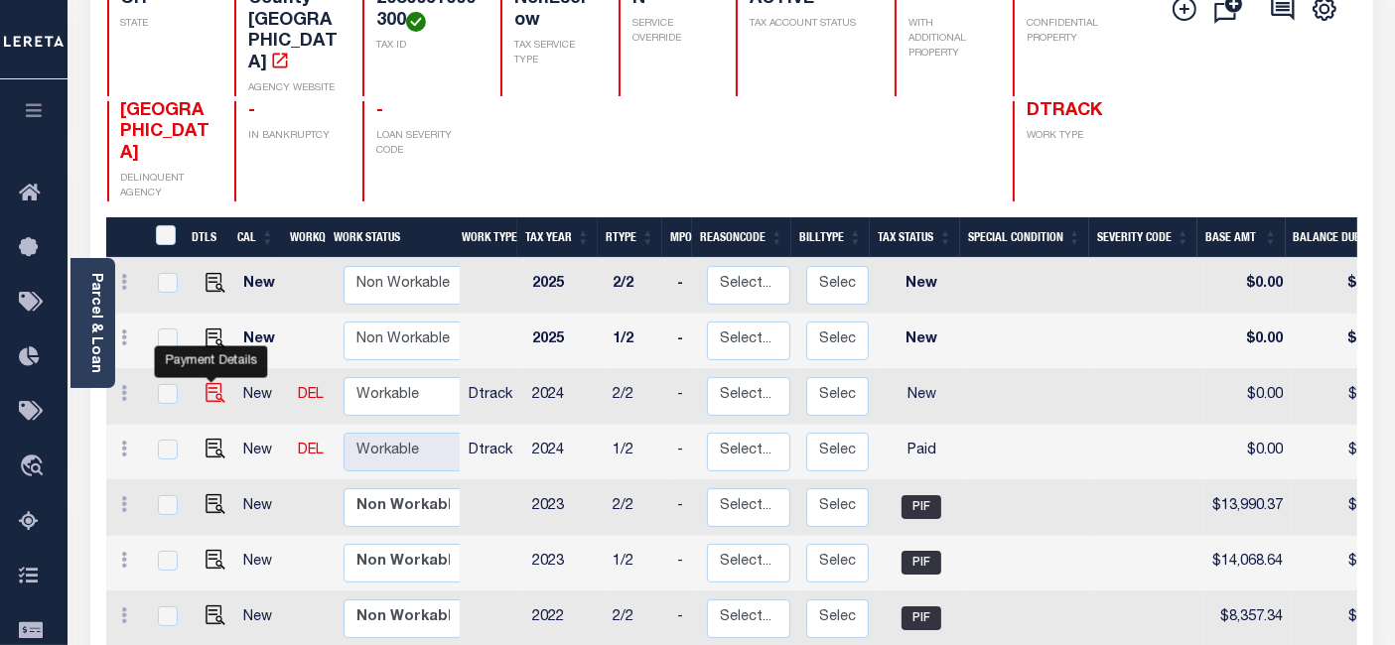
click at [205, 383] on img "" at bounding box center [215, 393] width 20 height 20
checkbox input "true"
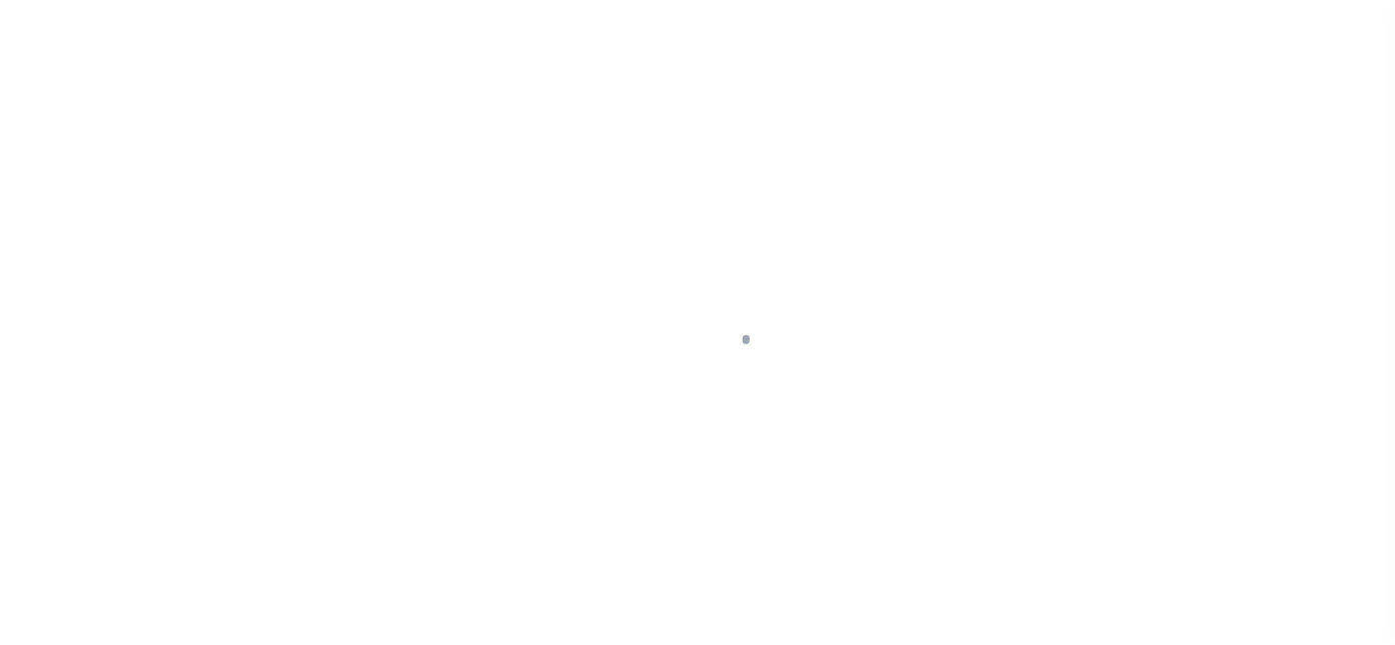
select select "NW2"
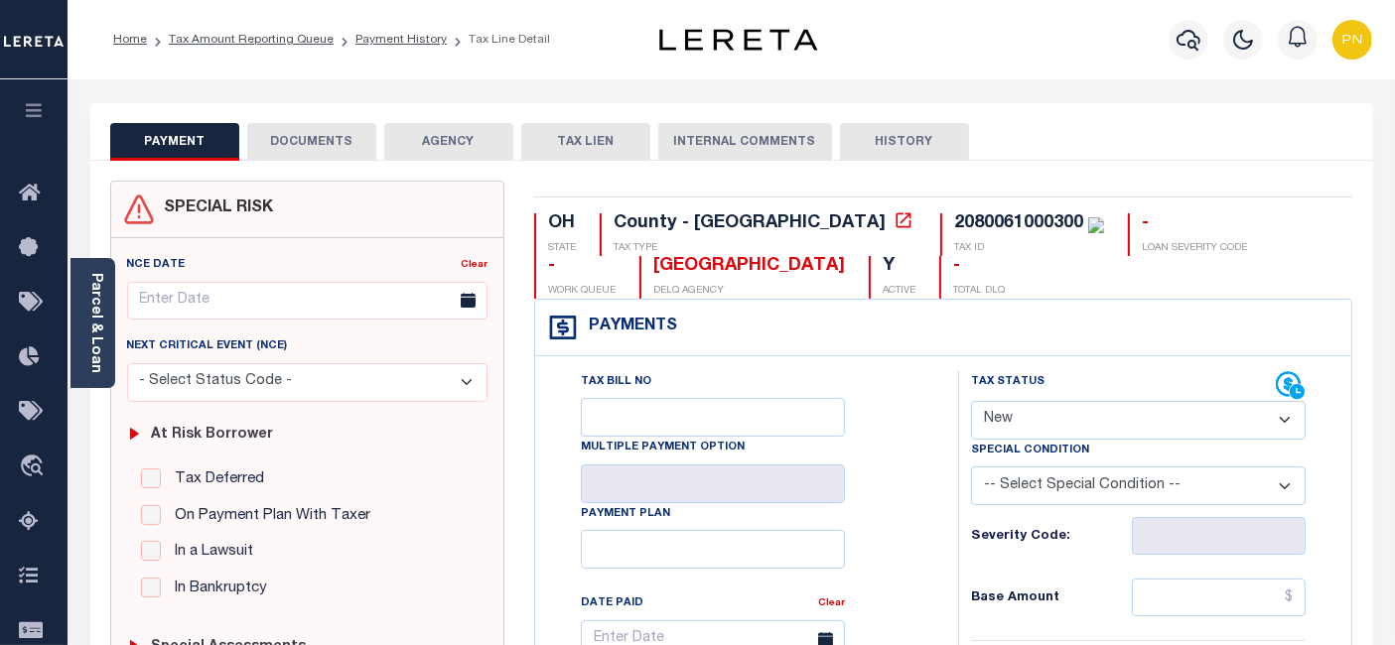
click at [341, 151] on button "DOCUMENTS" at bounding box center [311, 142] width 129 height 38
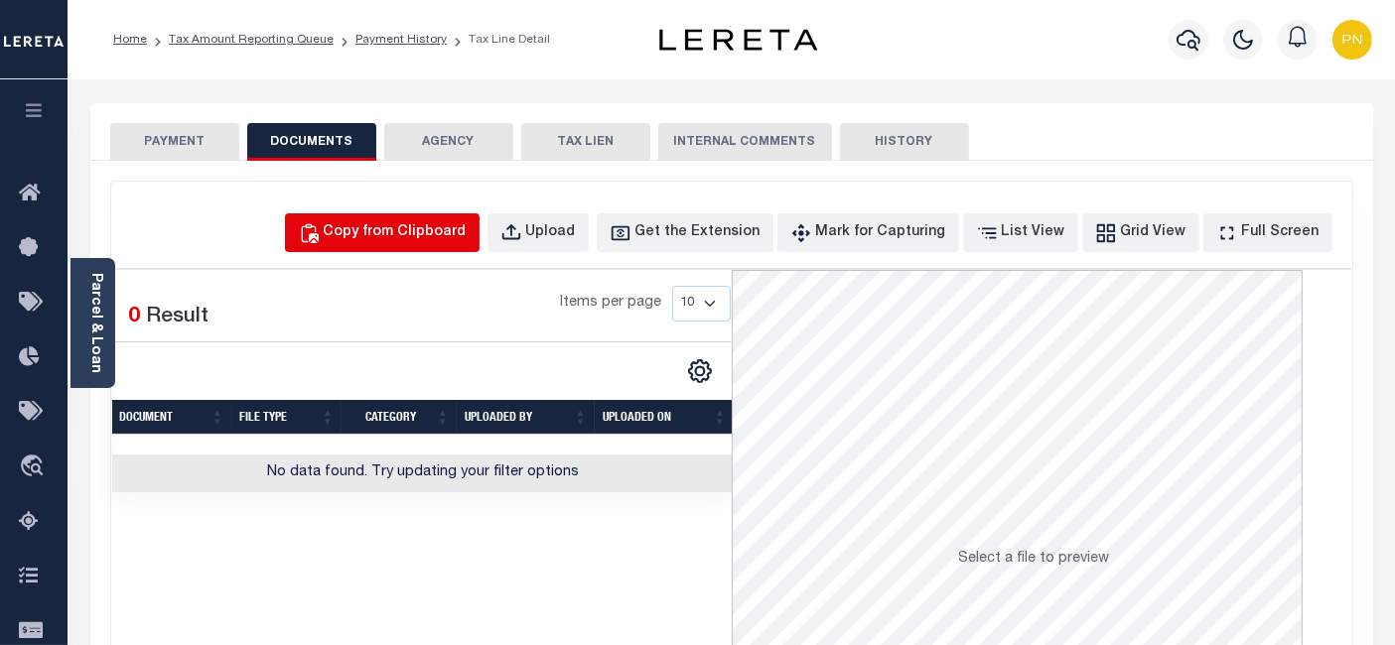
click at [426, 222] on div "Copy from Clipboard" at bounding box center [395, 233] width 143 height 22
select select "POP"
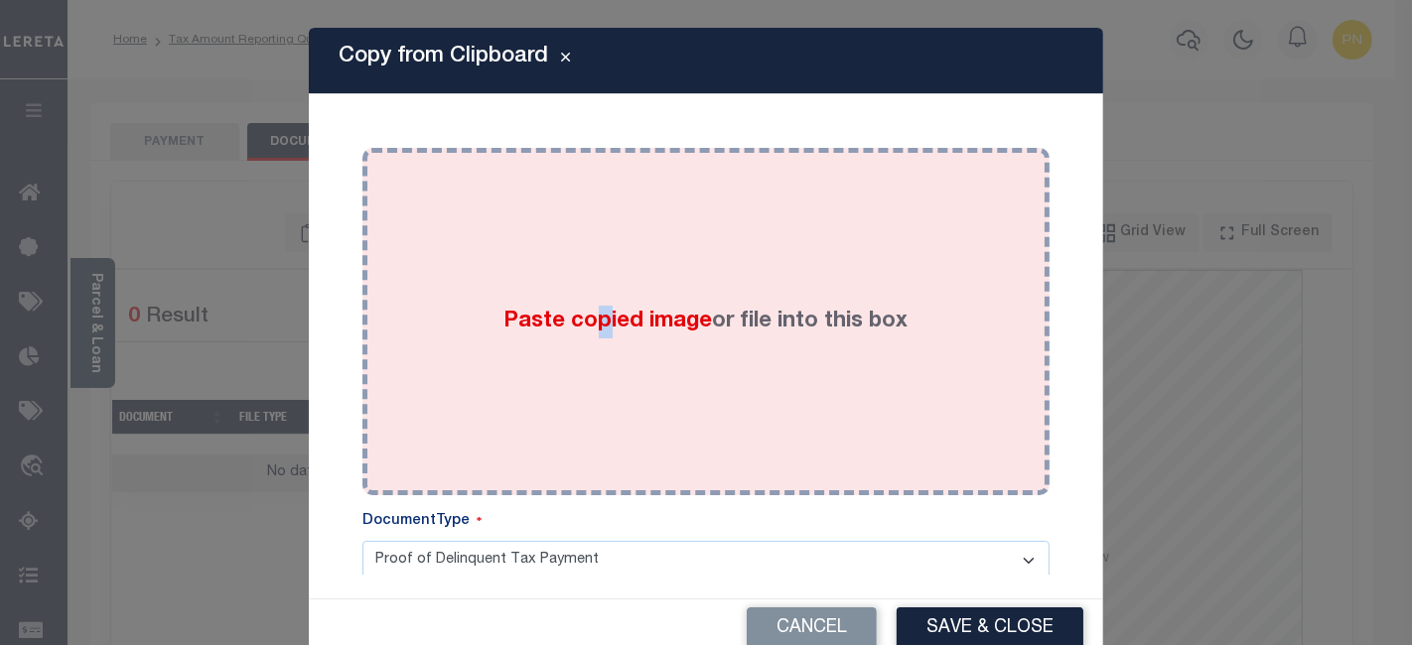
click at [586, 233] on div "Paste copied image or file into this box" at bounding box center [705, 322] width 657 height 318
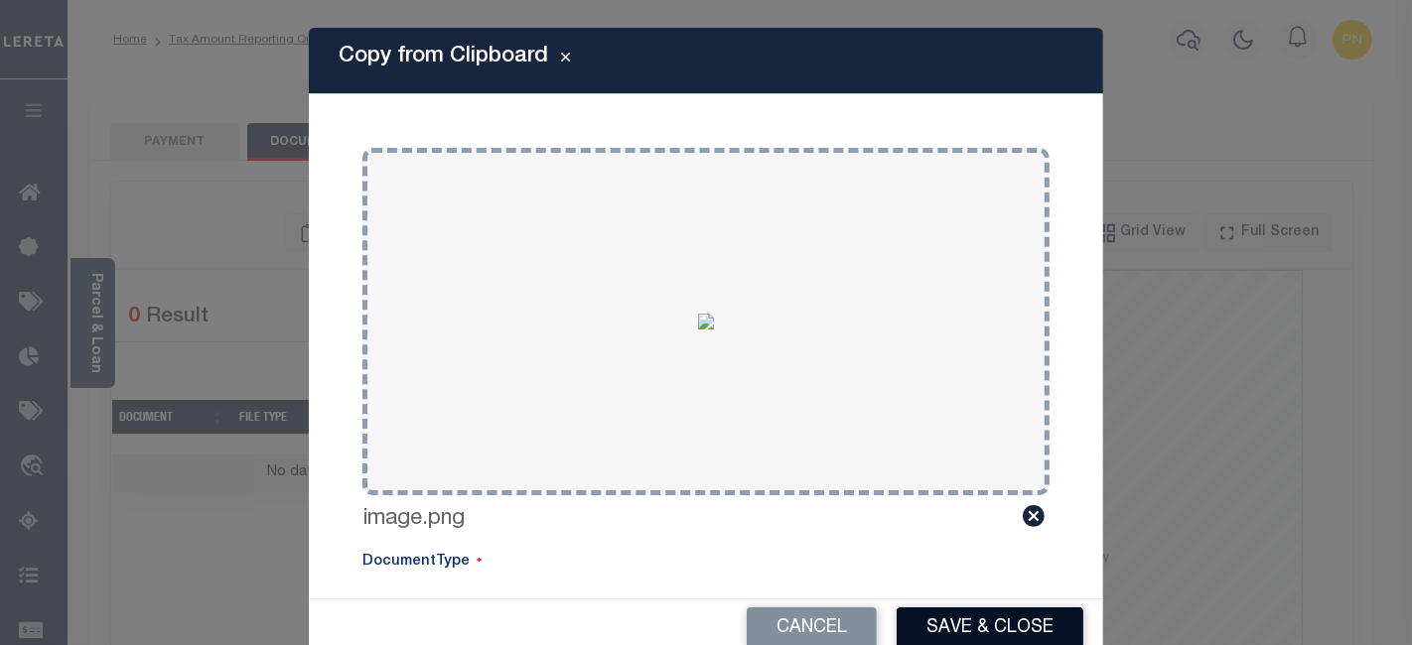
click at [984, 616] on button "Save & Close" at bounding box center [989, 628] width 187 height 43
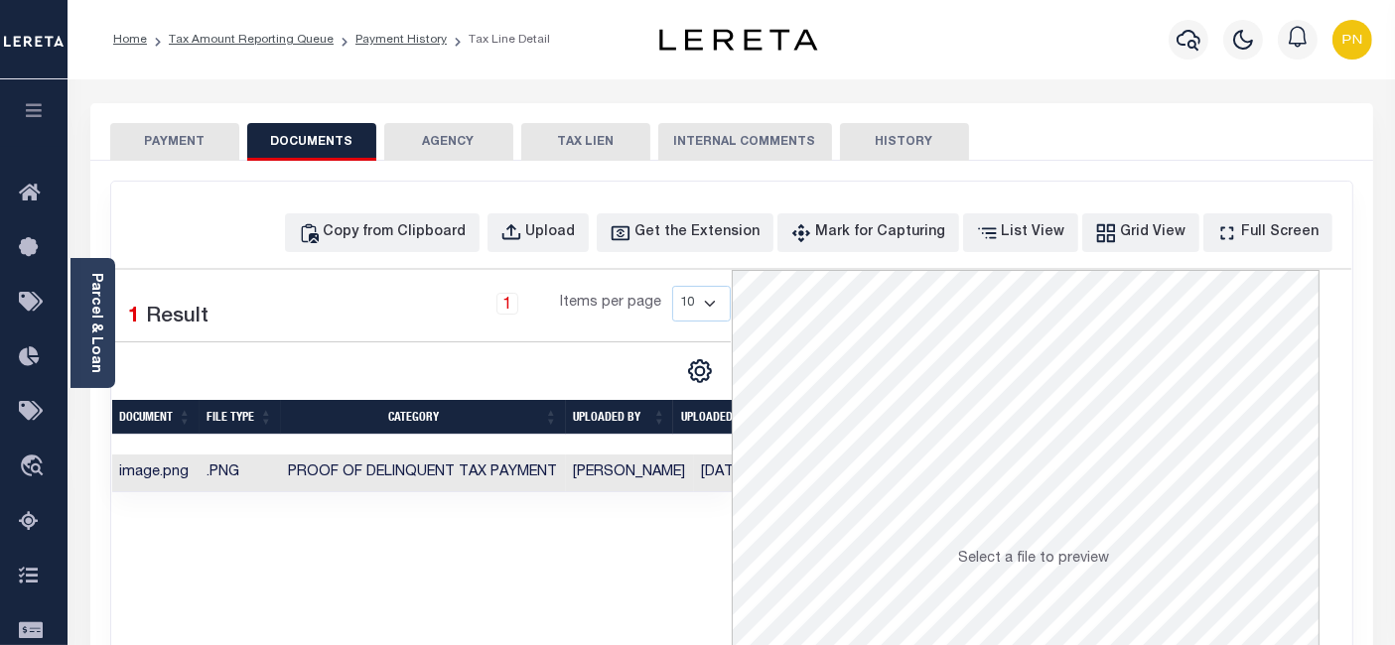
click at [224, 146] on button "PAYMENT" at bounding box center [174, 142] width 129 height 38
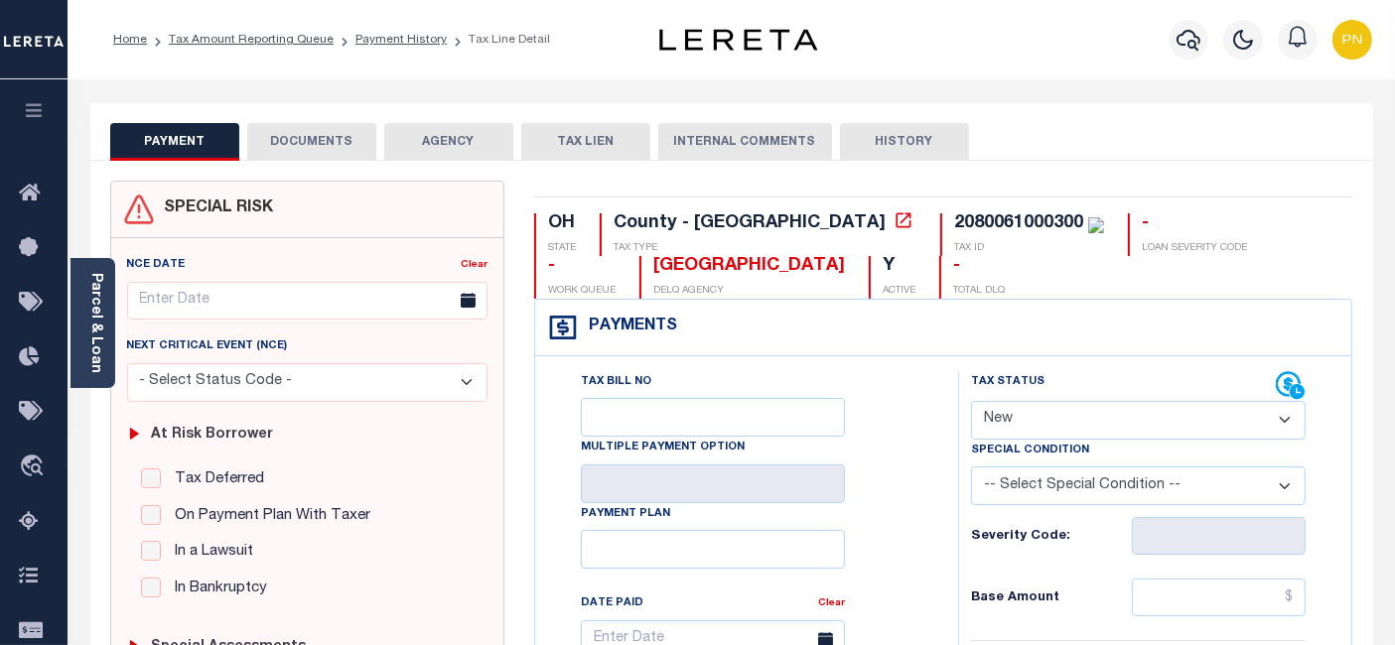
click at [1150, 421] on select "- Select Status Code - Open Due/Unpaid Paid Incomplete No Tax Due Internal Refu…" at bounding box center [1138, 420] width 335 height 39
select select "PYD"
click at [971, 401] on select "- Select Status Code - Open Due/Unpaid Paid Incomplete No Tax Due Internal Refu…" at bounding box center [1138, 420] width 335 height 39
type input "[DATE]"
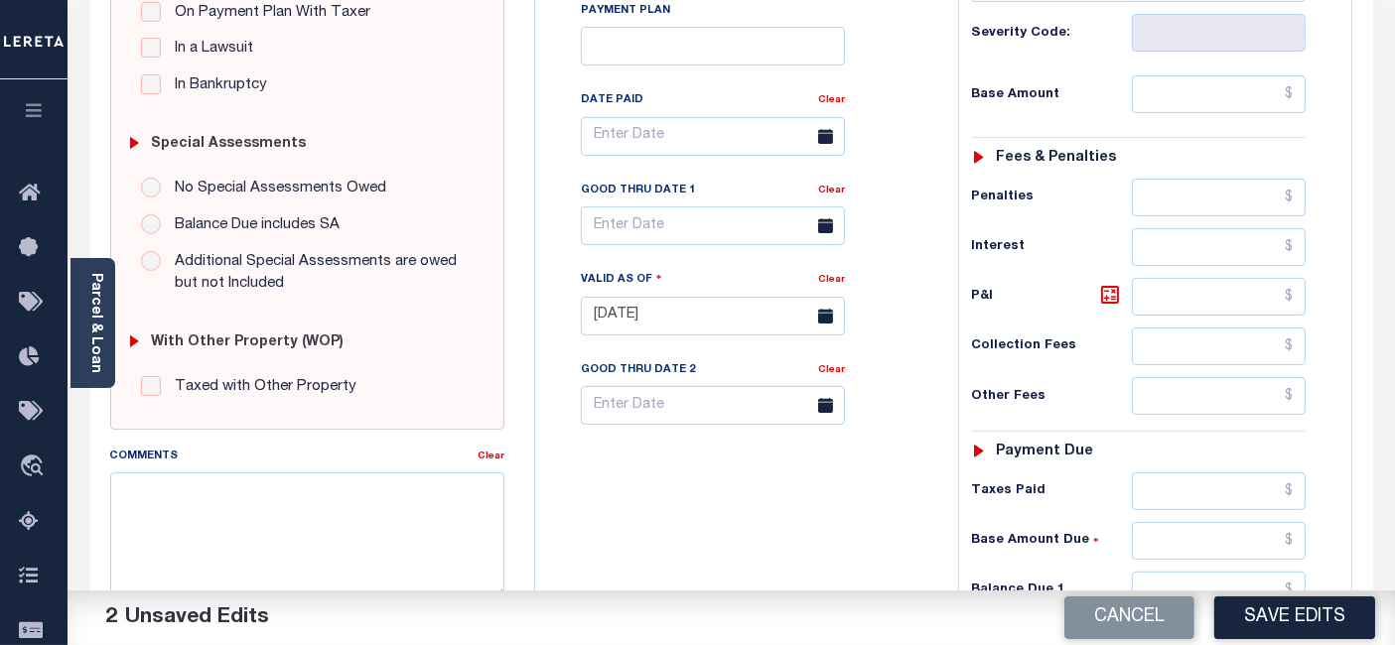
scroll to position [551, 0]
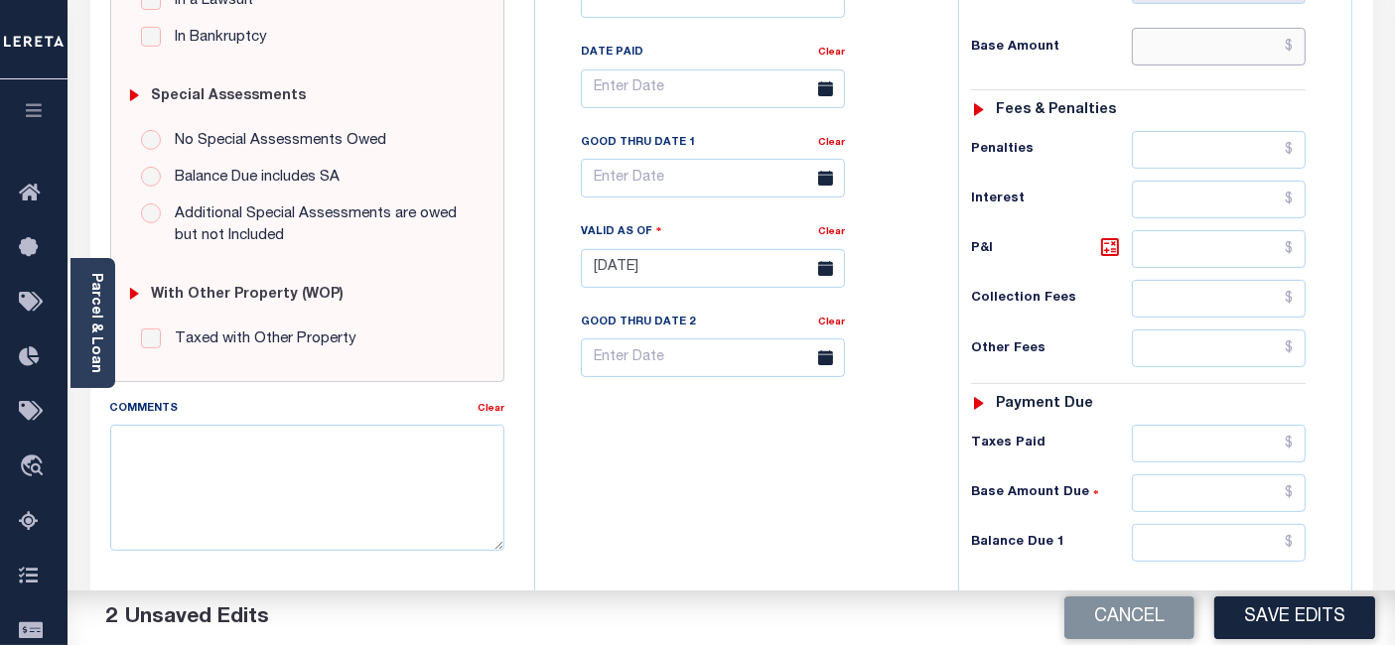
click at [1301, 46] on input "text" at bounding box center [1219, 47] width 174 height 38
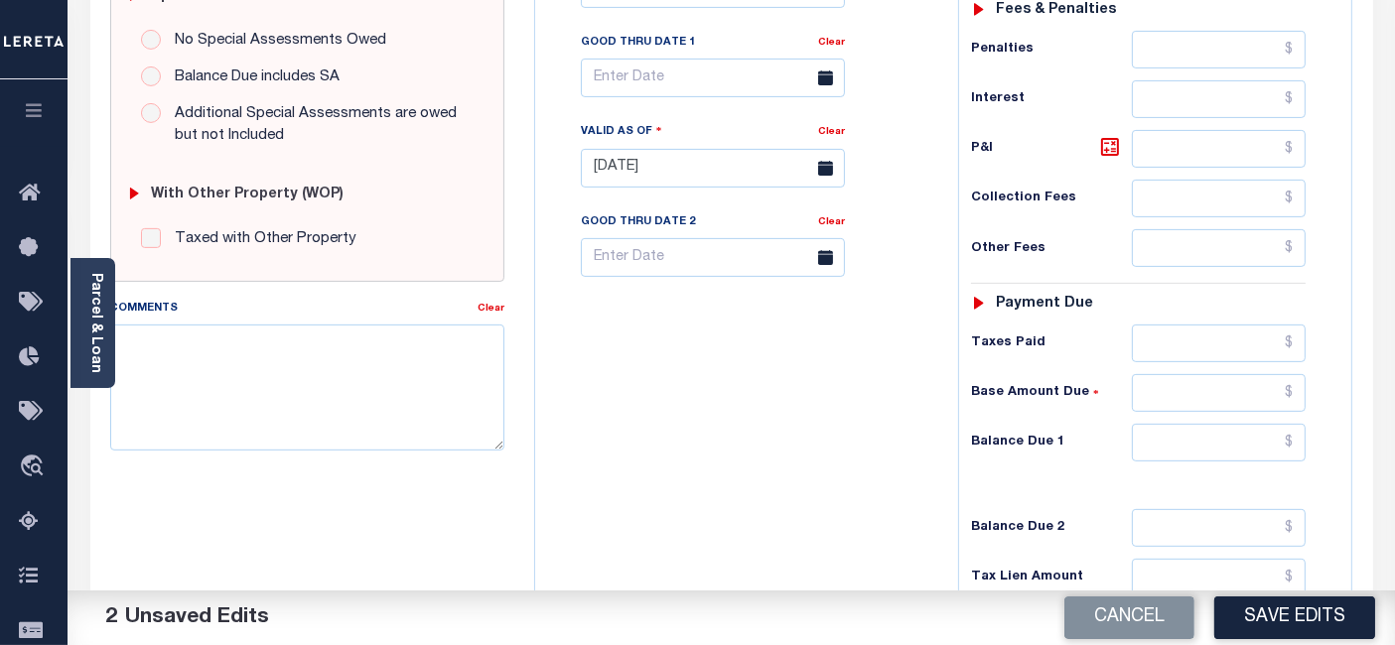
scroll to position [661, 0]
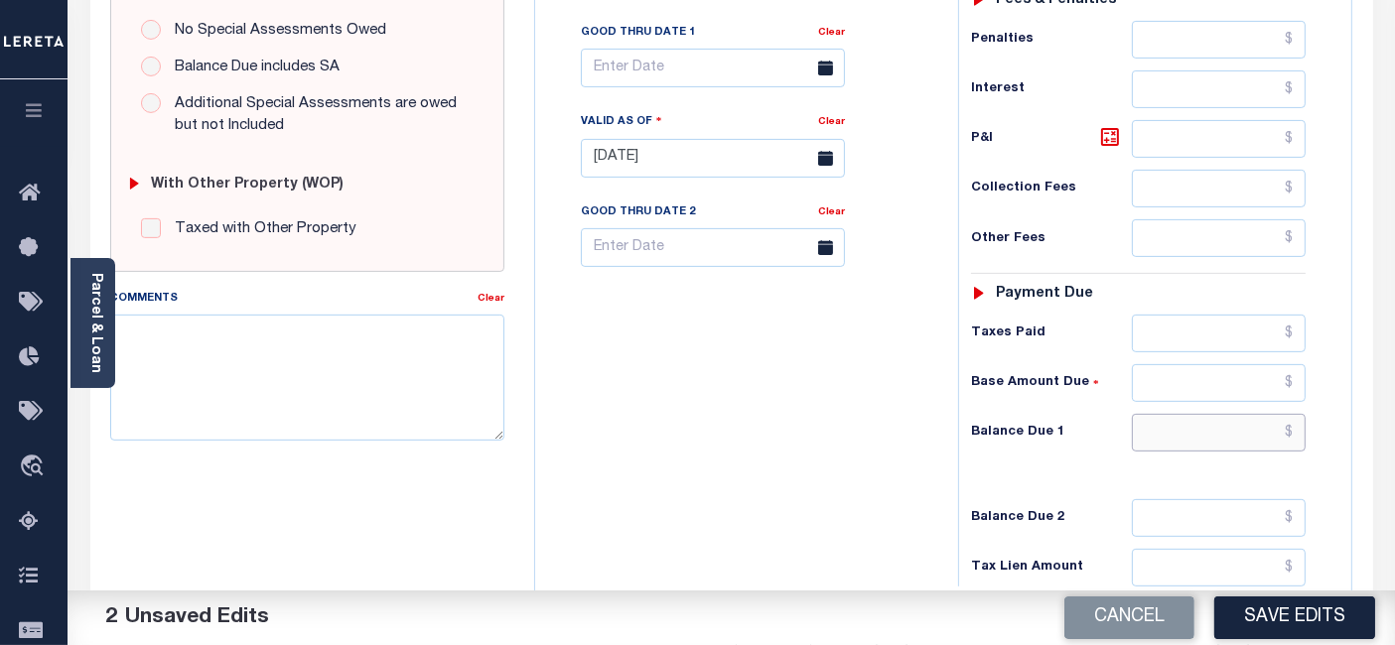
click at [1299, 424] on input "text" at bounding box center [1219, 433] width 174 height 38
type input "$0.00"
type input "$0"
click at [1114, 129] on icon at bounding box center [1110, 137] width 24 height 24
type input "$0.00"
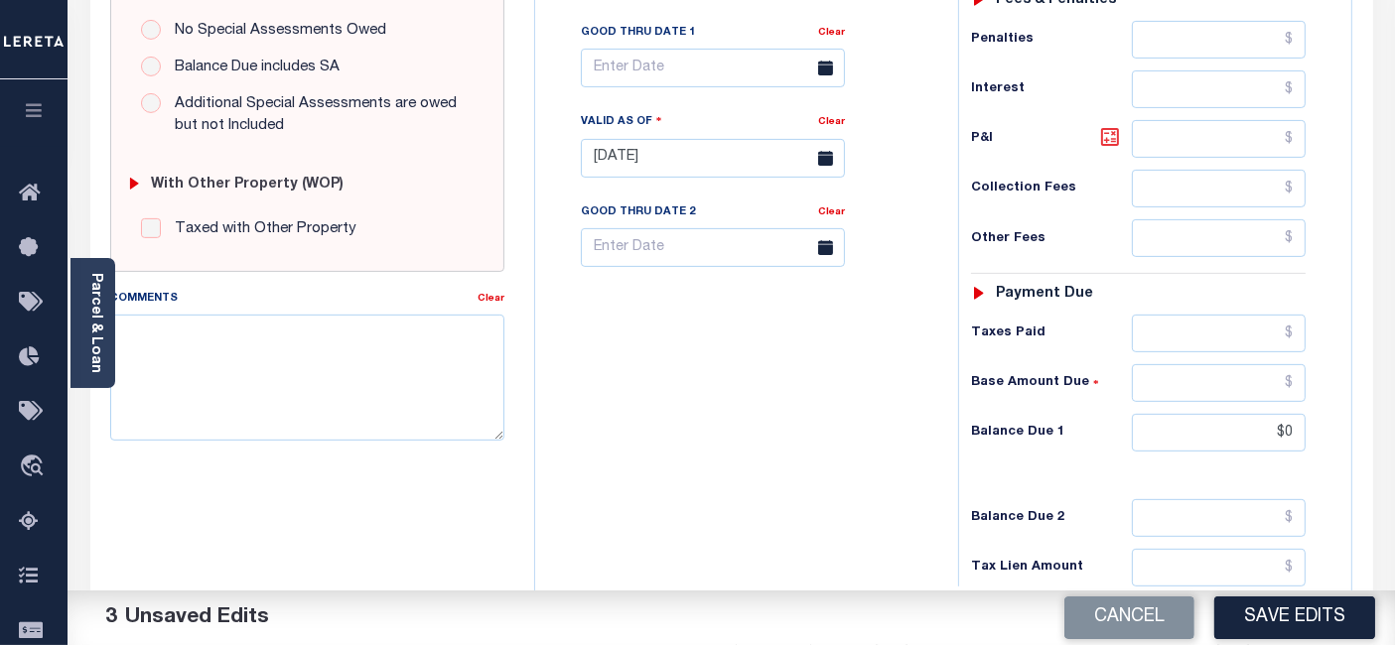
type input "$0.00"
click at [1304, 622] on button "Save Edits" at bounding box center [1294, 618] width 161 height 43
checkbox input "false"
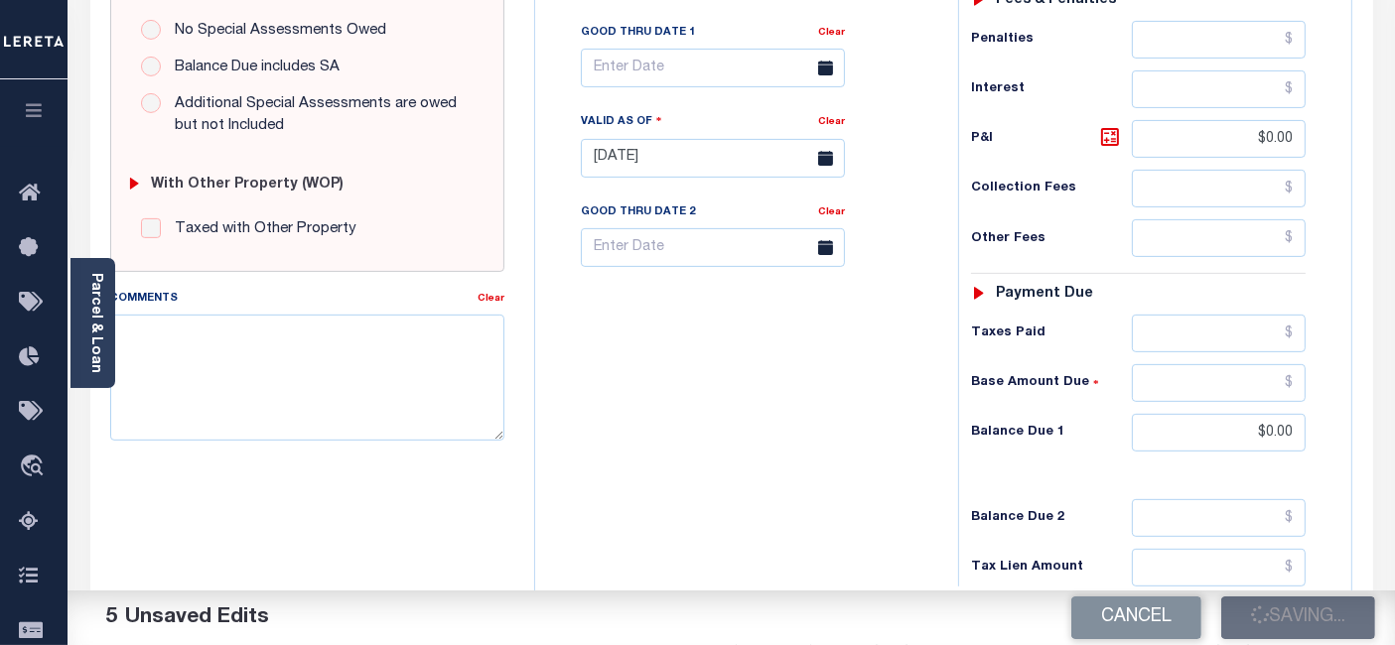
checkbox input "false"
type input "$0"
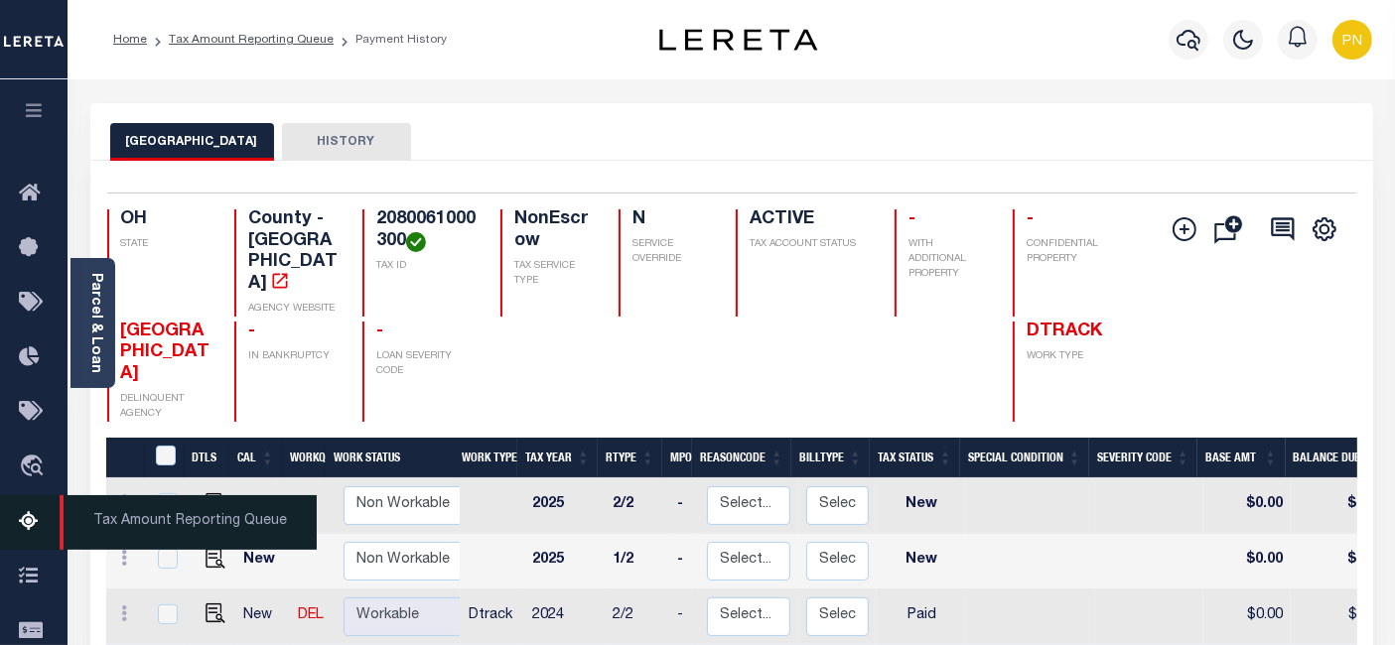
click at [34, 533] on icon at bounding box center [35, 522] width 32 height 25
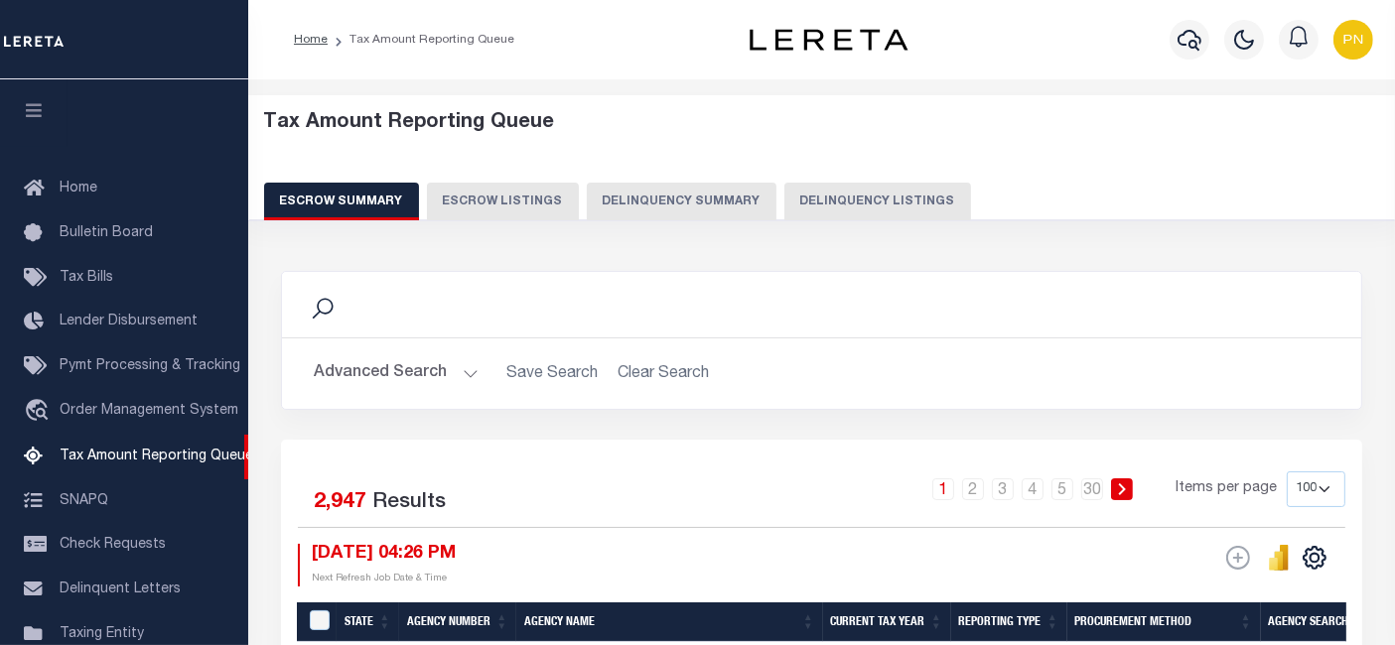
click at [857, 193] on button "Delinquency Listings" at bounding box center [877, 202] width 187 height 38
select select "100"
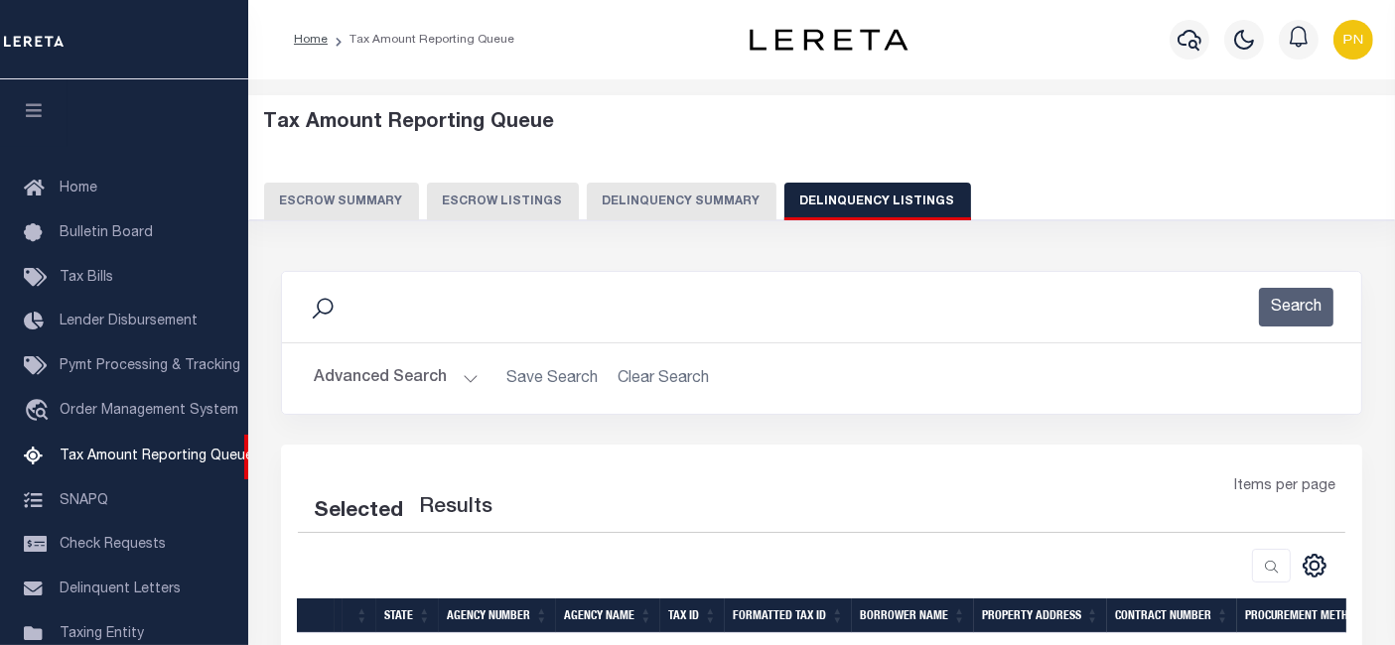
scroll to position [203, 0]
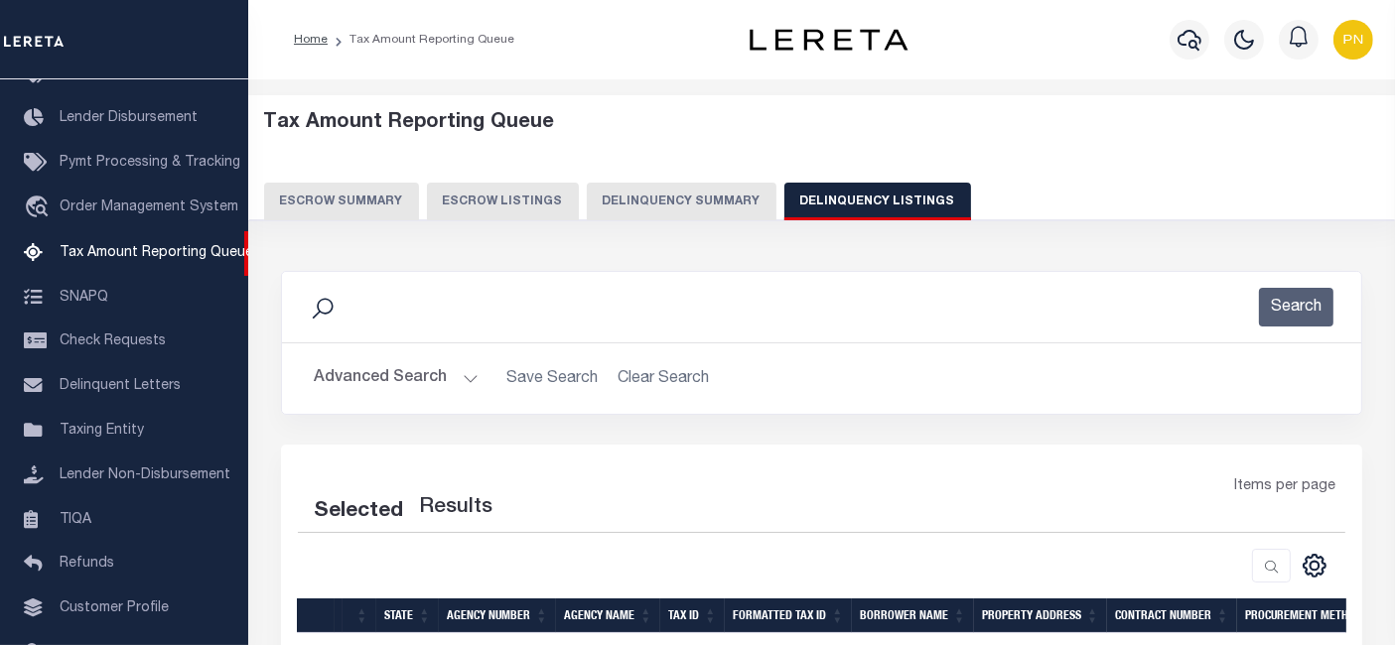
select select "100"
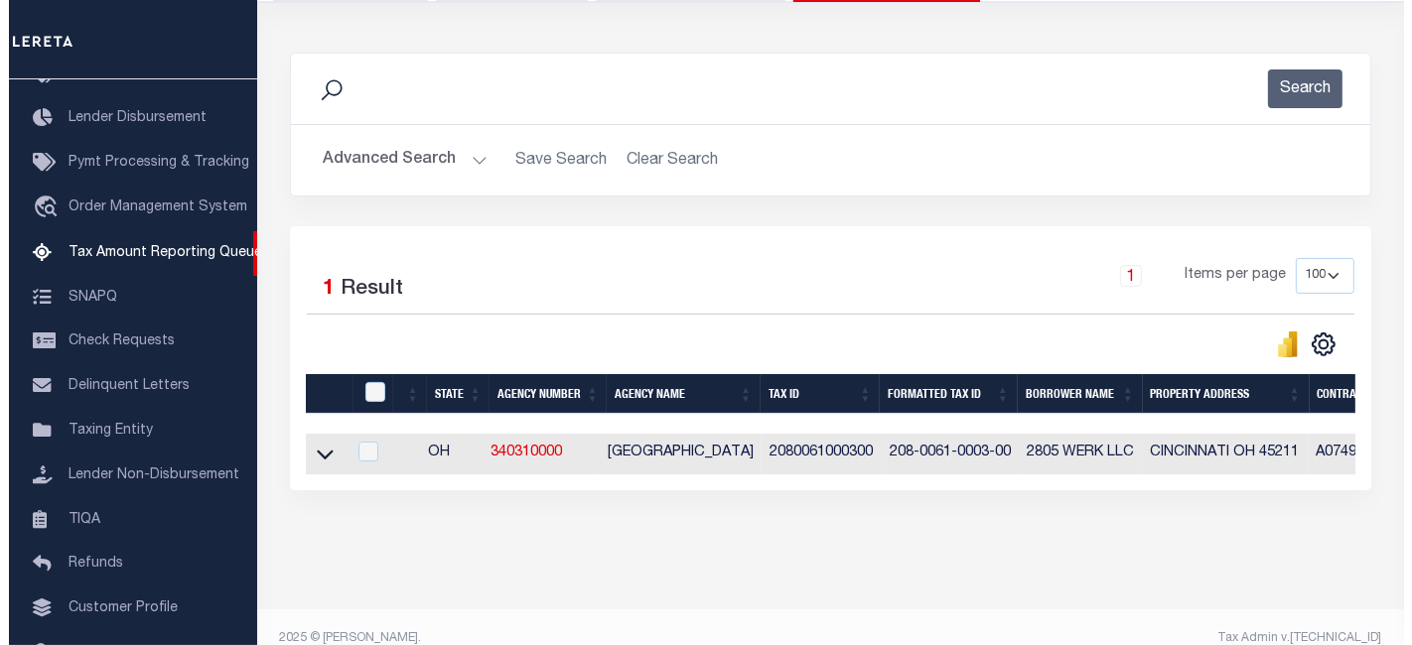
scroll to position [220, 0]
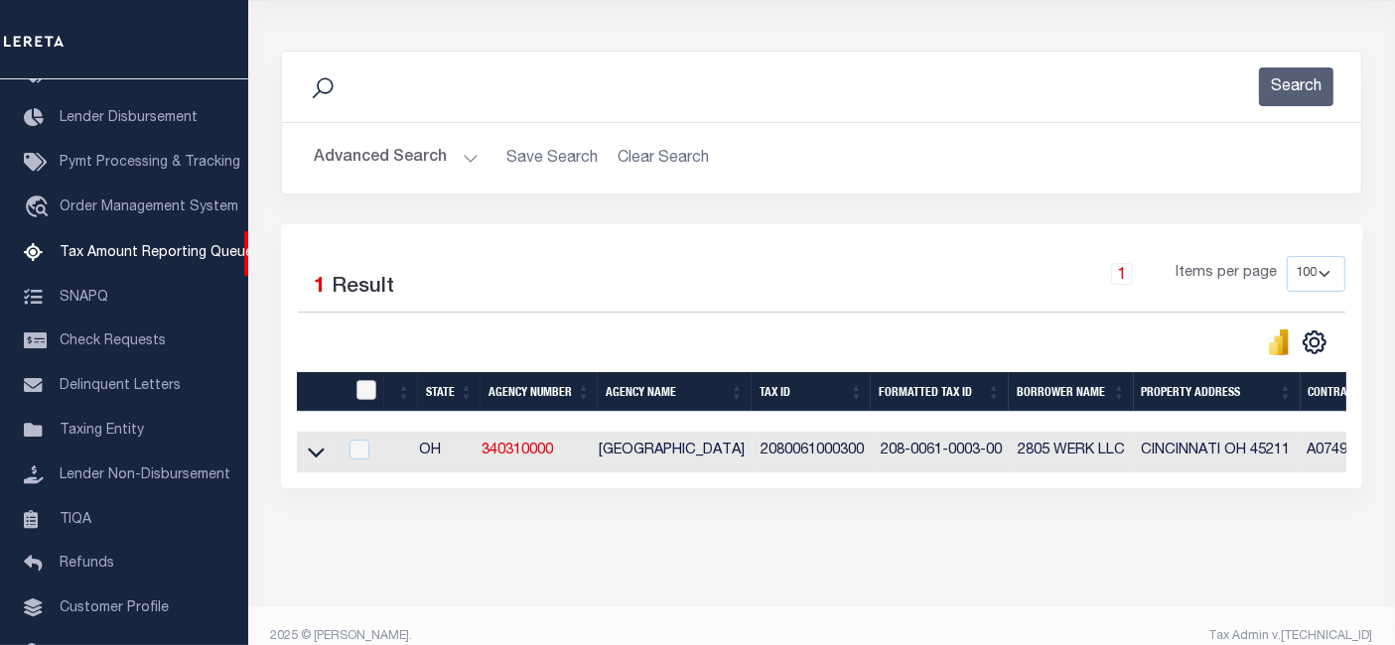
click at [373, 387] on input "checkbox" at bounding box center [366, 390] width 20 height 20
checkbox input "true"
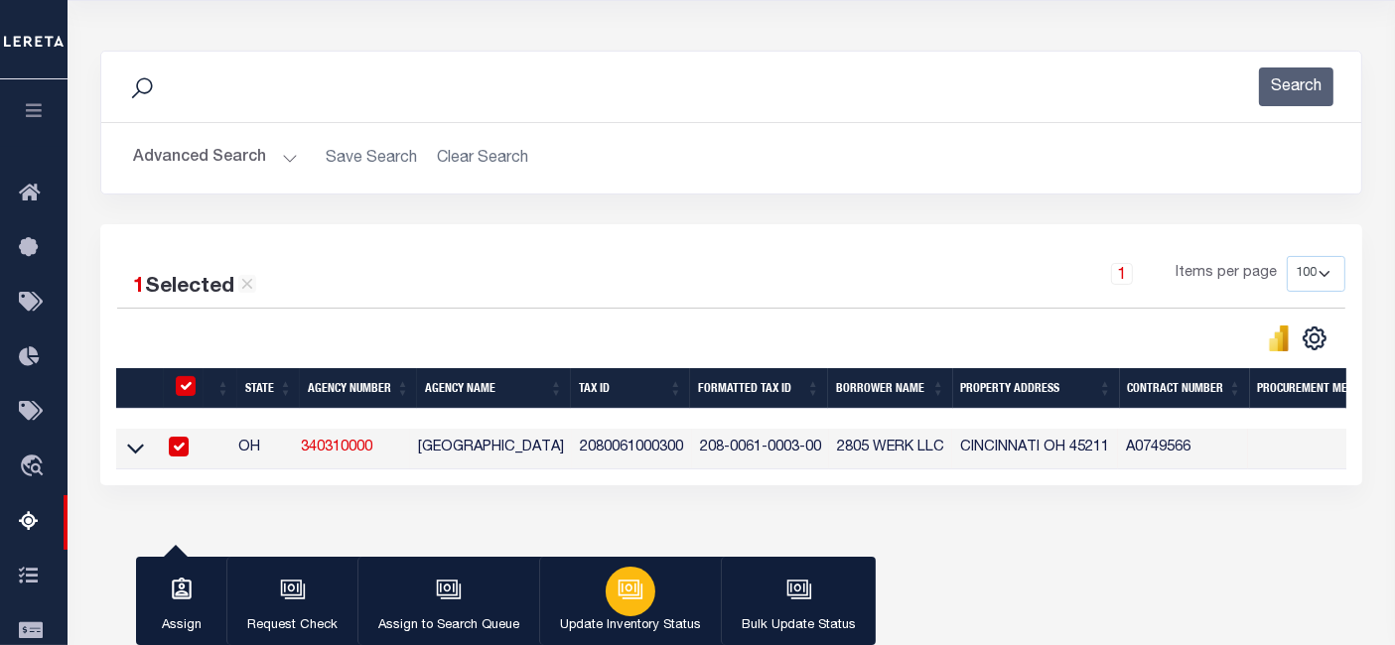
click at [617, 582] on icon "button" at bounding box center [630, 590] width 26 height 26
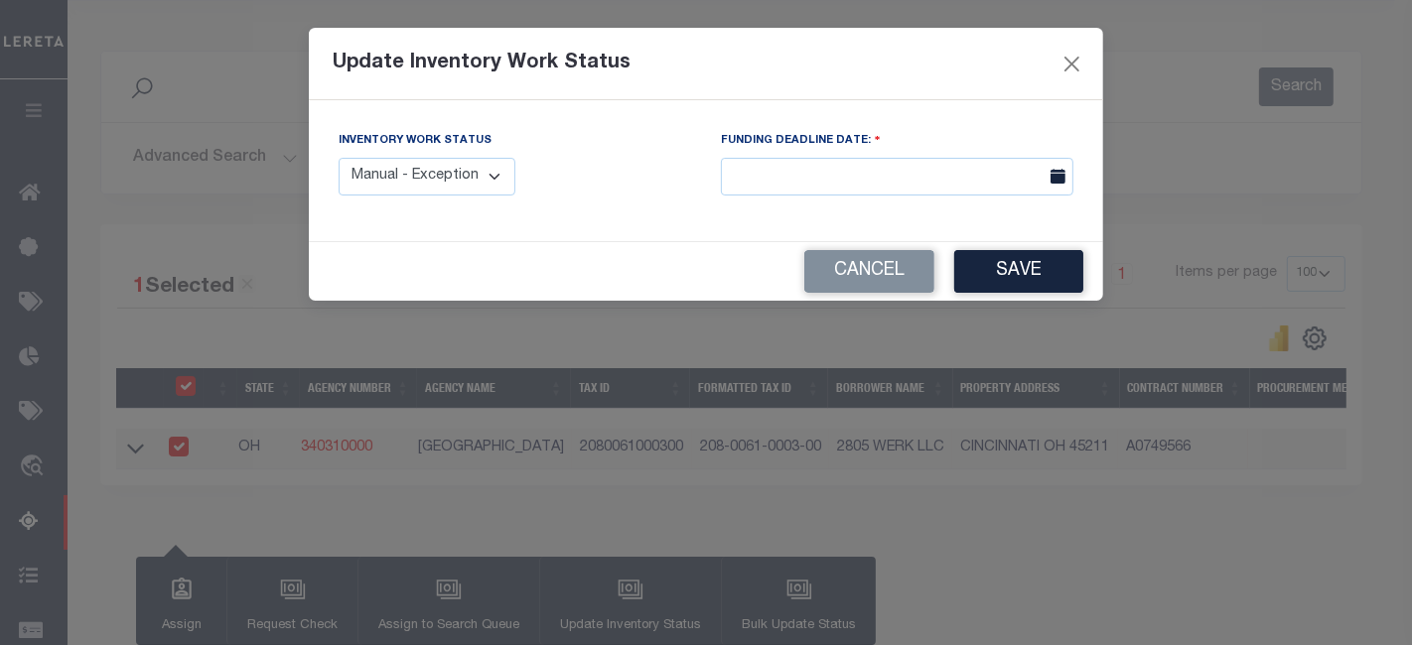
click at [493, 188] on select "Manual - Exception Pended - Awaiting Search Late Add Exception Completed" at bounding box center [426, 177] width 177 height 39
select select "4"
click at [338, 158] on select "Manual - Exception Pended - Awaiting Search Late Add Exception Completed" at bounding box center [426, 177] width 177 height 39
click at [1014, 278] on button "Save" at bounding box center [1018, 271] width 129 height 43
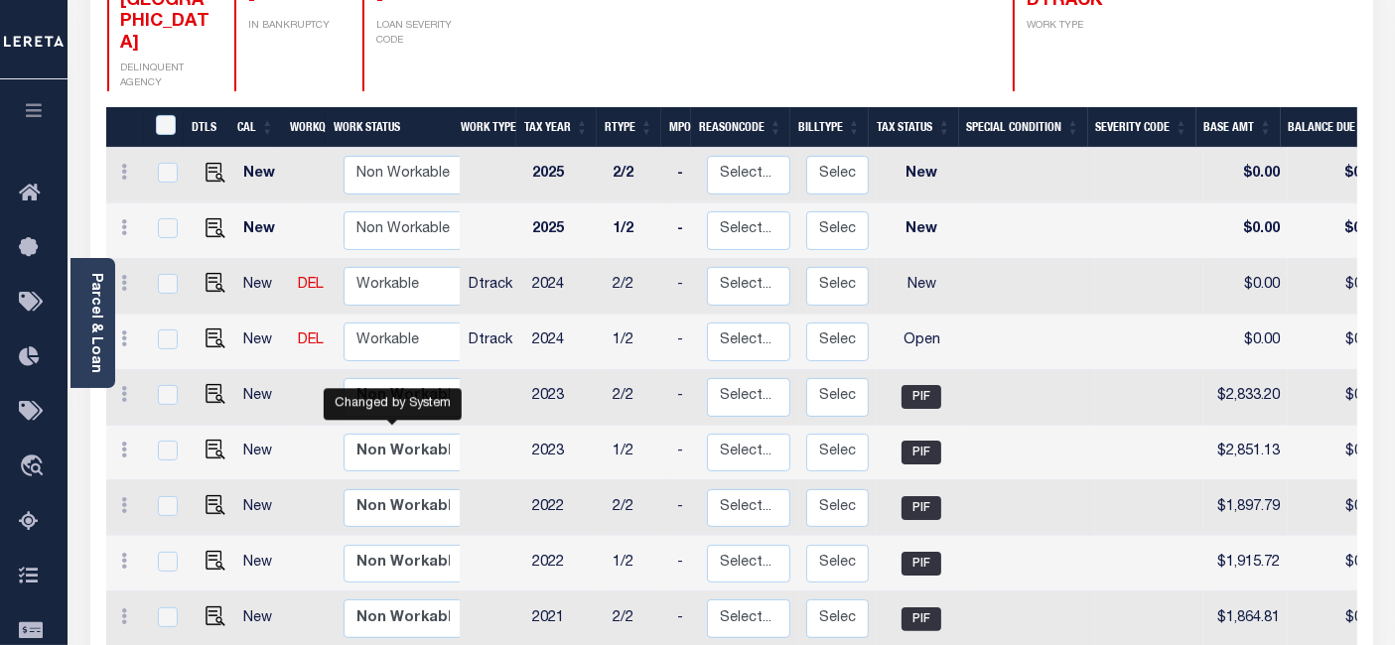
scroll to position [4, 0]
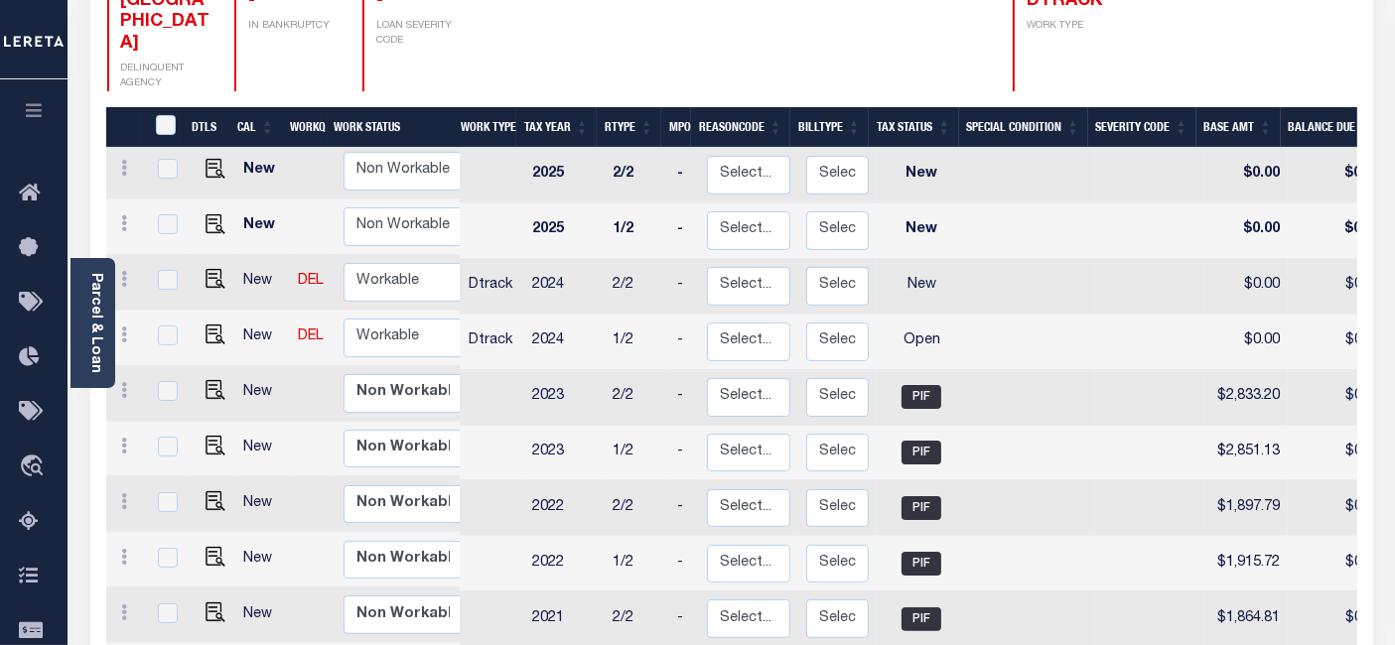
click at [1364, 535] on div "Selected 14 Results 1 Items per page 25 50 100 OH STATE TAX ID N" at bounding box center [731, 444] width 1282 height 1228
click at [206, 325] on img "" at bounding box center [215, 335] width 20 height 20
checkbox input "true"
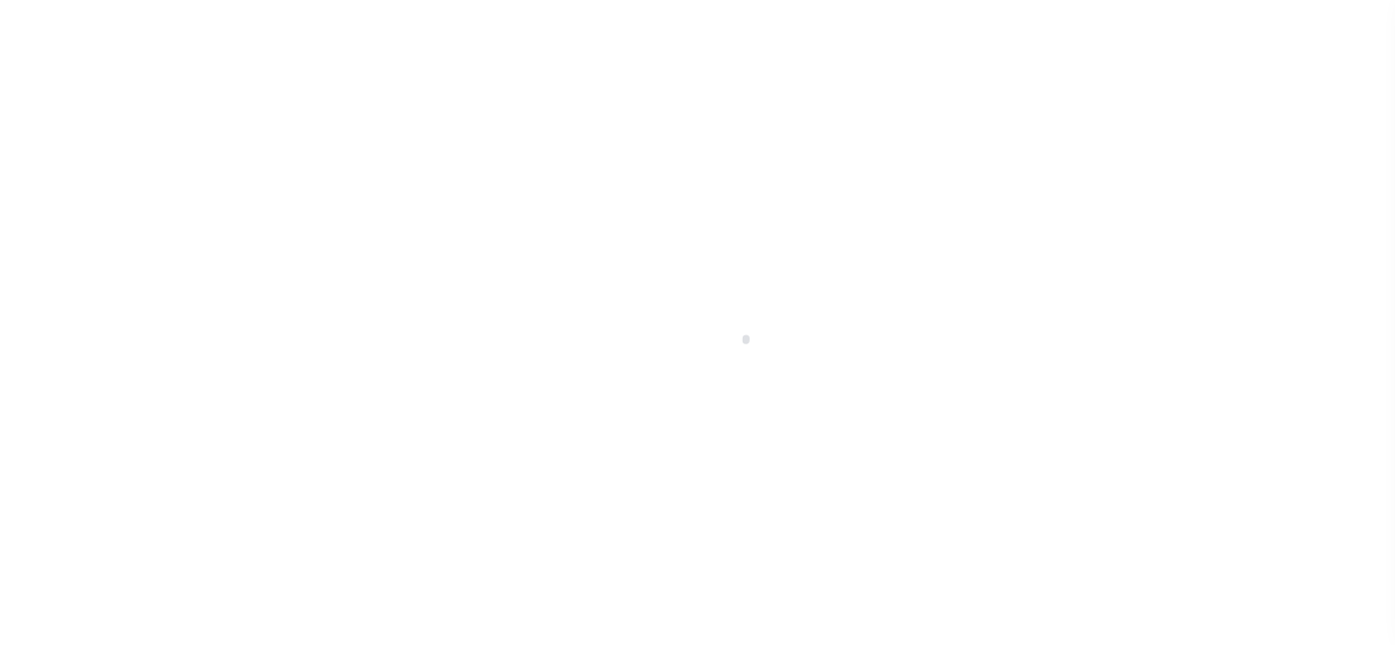
select select "OP2"
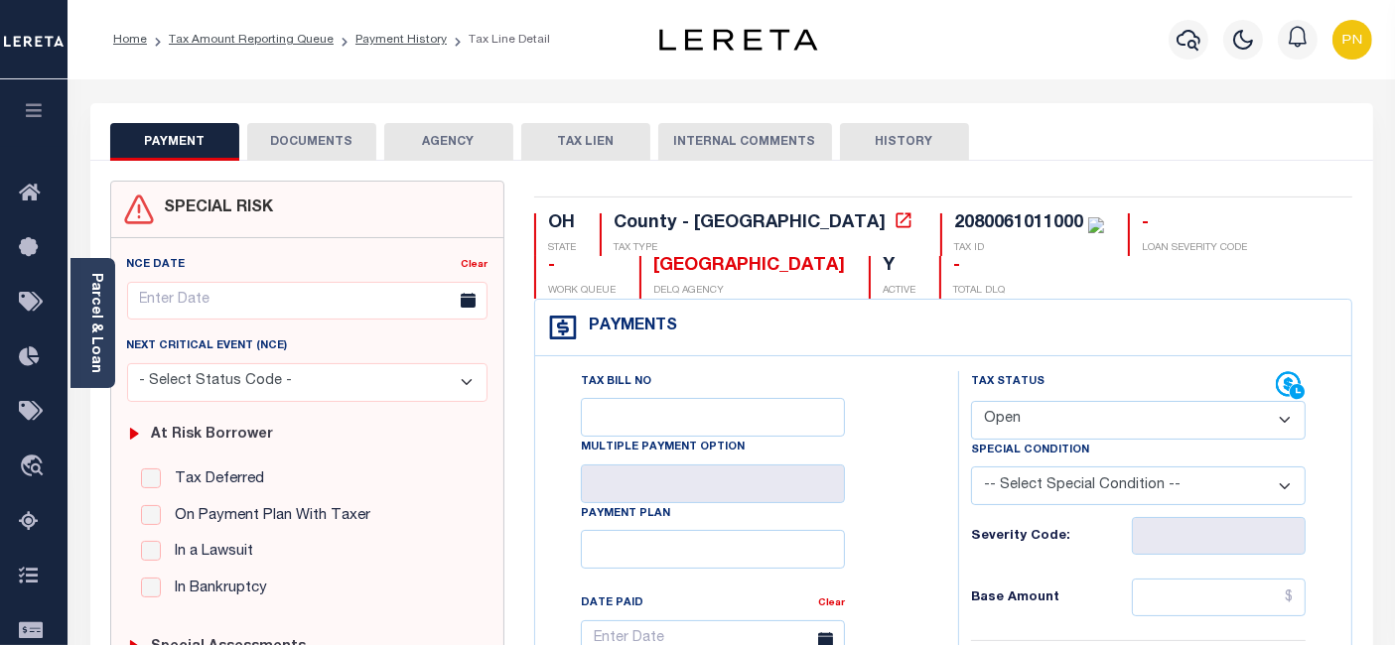
click at [346, 152] on button "DOCUMENTS" at bounding box center [311, 142] width 129 height 38
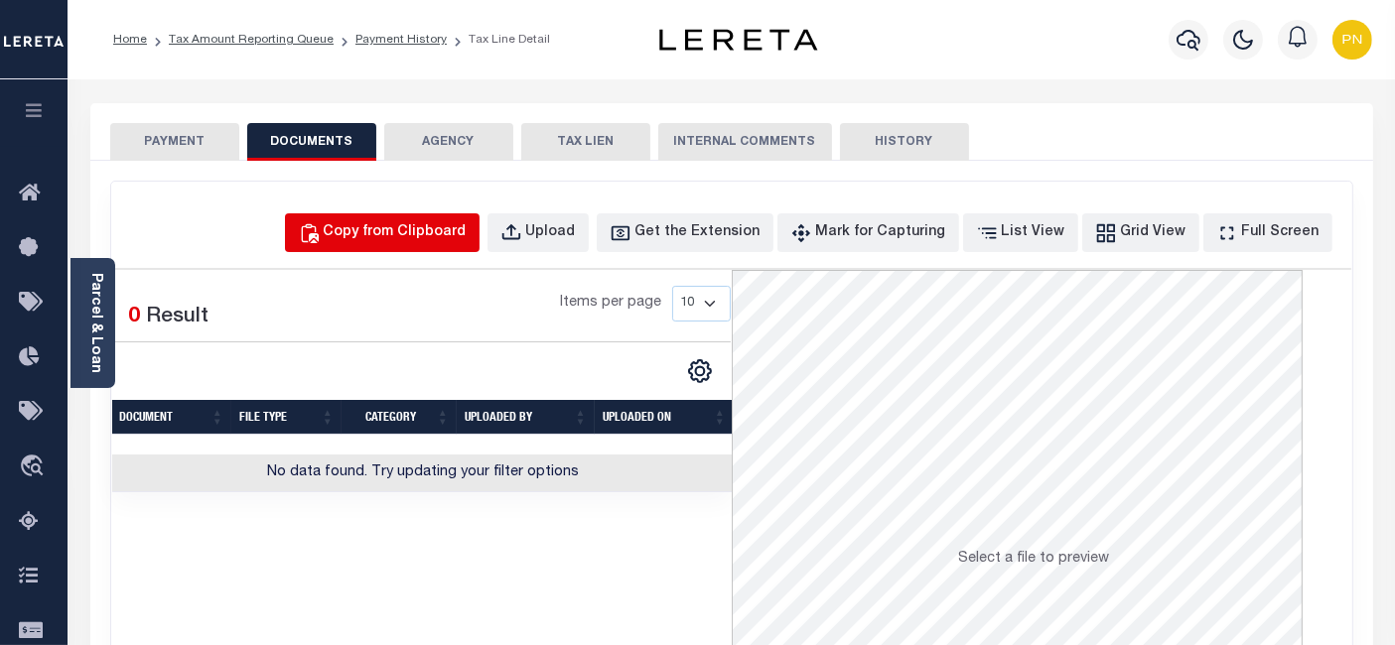
click at [445, 235] on div "Copy from Clipboard" at bounding box center [395, 233] width 143 height 22
select select "POP"
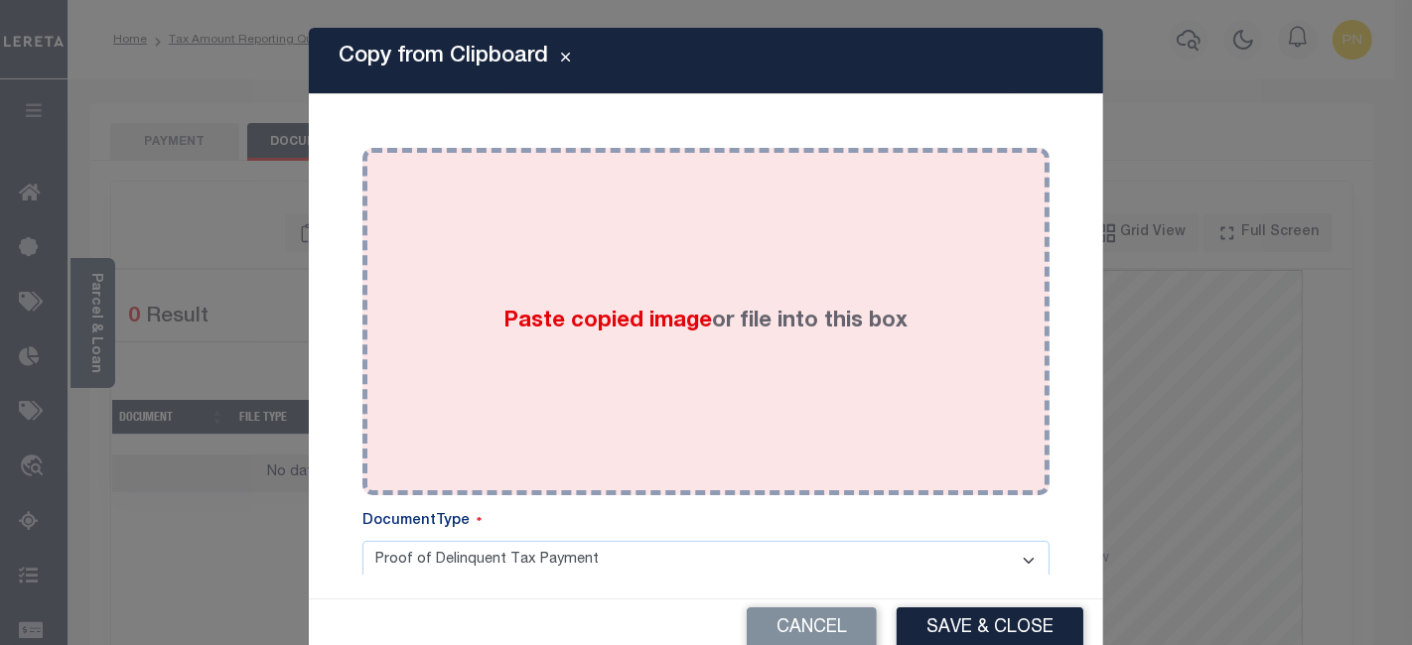
click at [647, 242] on div "Paste copied image or file into this box" at bounding box center [705, 322] width 657 height 318
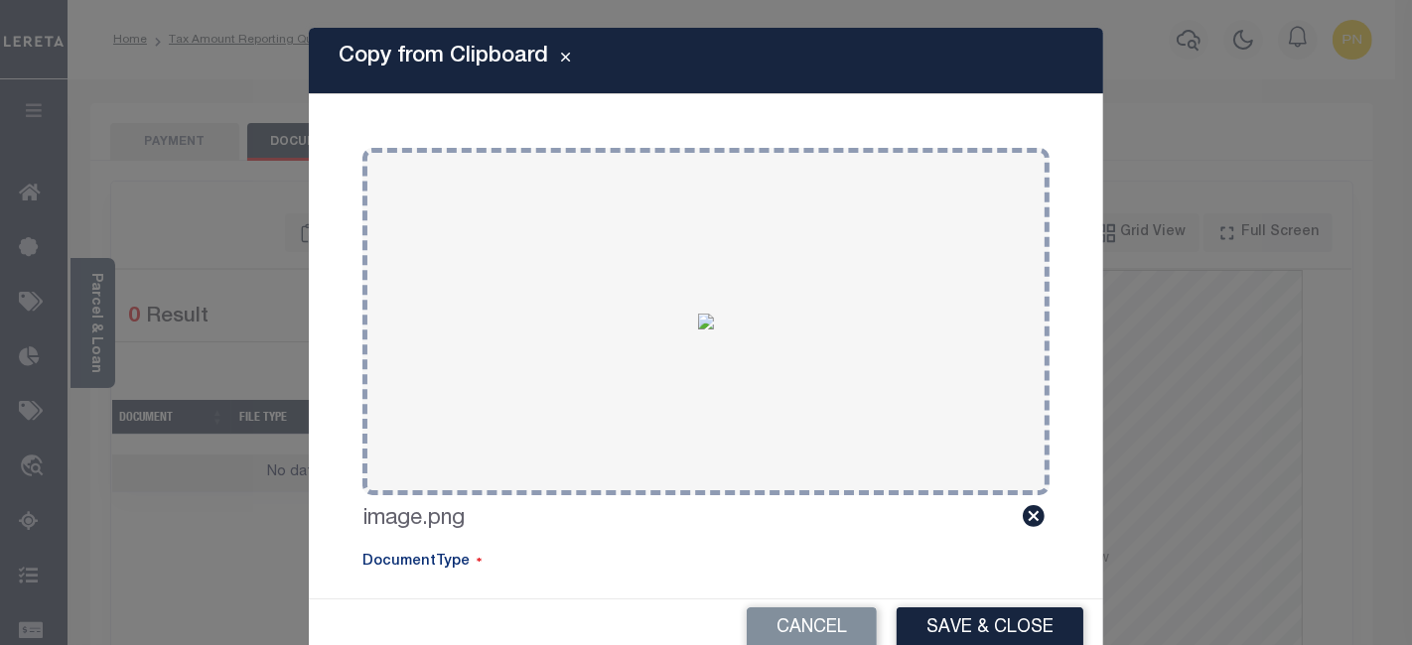
click at [938, 619] on button "Save & Close" at bounding box center [989, 628] width 187 height 43
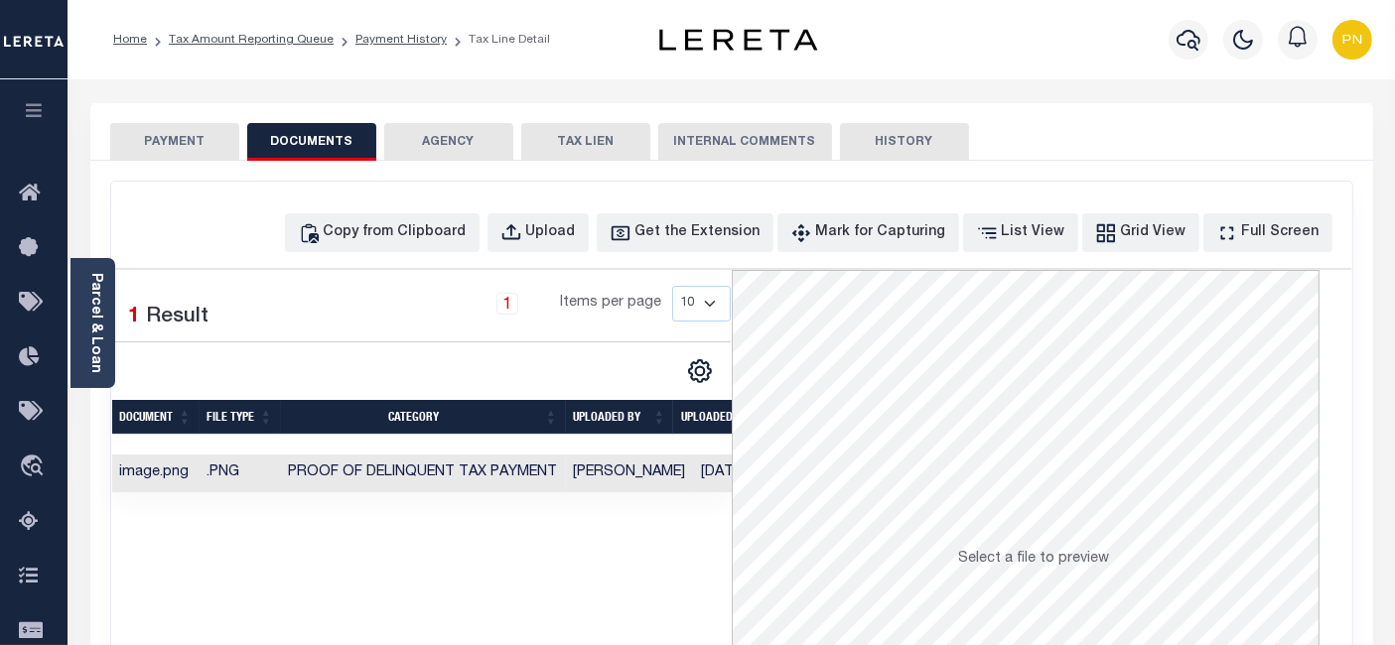
click at [166, 148] on button "PAYMENT" at bounding box center [174, 142] width 129 height 38
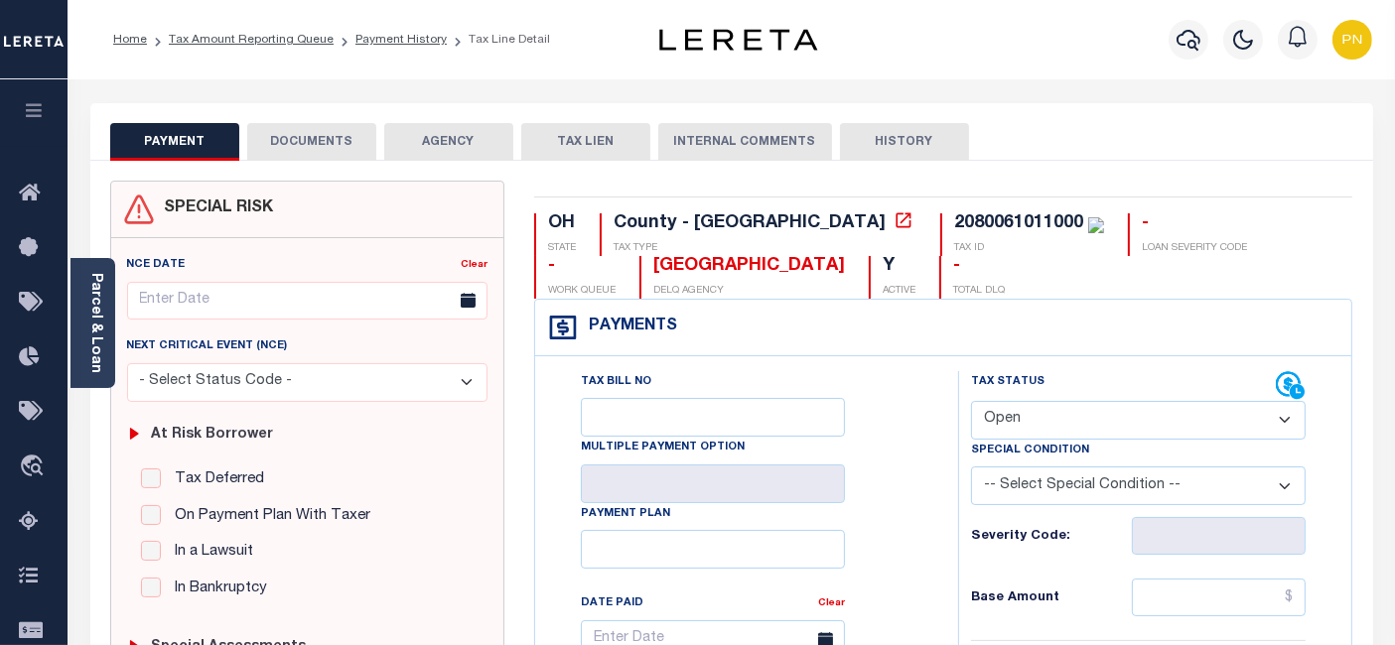
click at [1120, 425] on select "- Select Status Code - Open Due/Unpaid Paid Incomplete No Tax Due Internal Refu…" at bounding box center [1138, 420] width 335 height 39
select select "PYD"
click at [971, 401] on select "- Select Status Code - Open Due/Unpaid Paid Incomplete No Tax Due Internal Refu…" at bounding box center [1138, 420] width 335 height 39
type input "[DATE]"
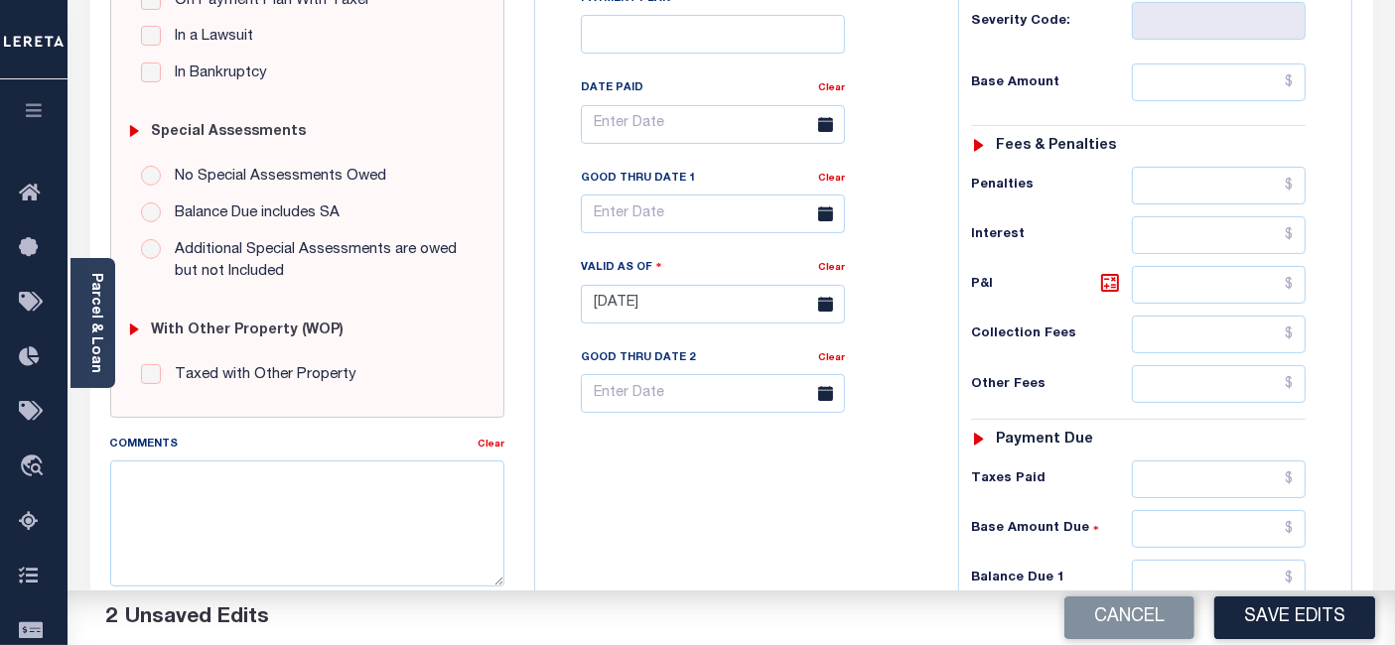
scroll to position [441, 0]
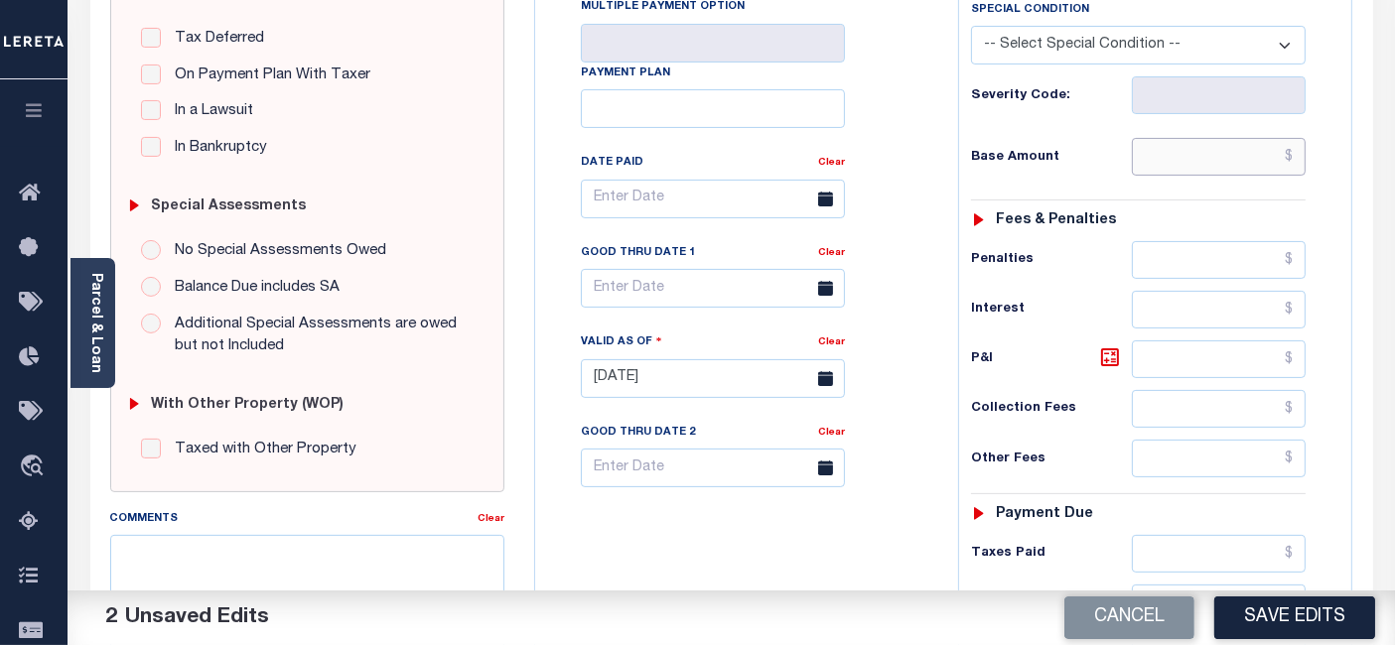
click at [1296, 155] on input "text" at bounding box center [1219, 157] width 174 height 38
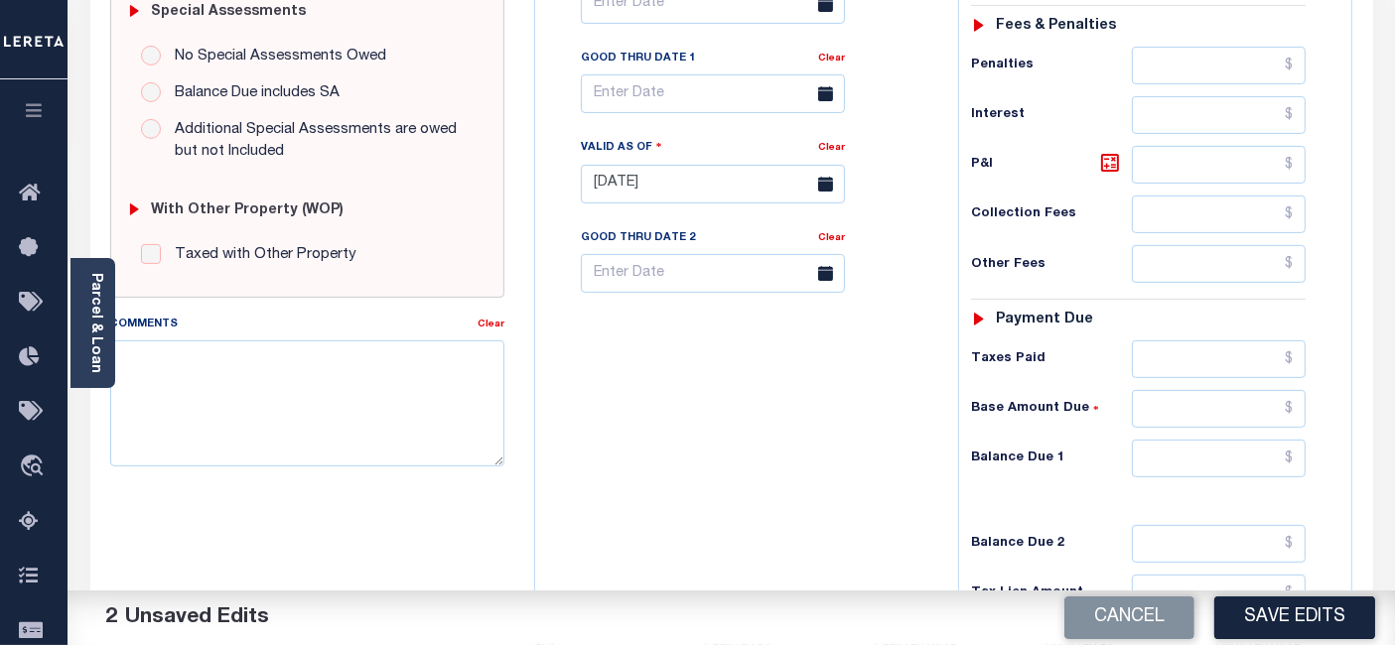
scroll to position [661, 0]
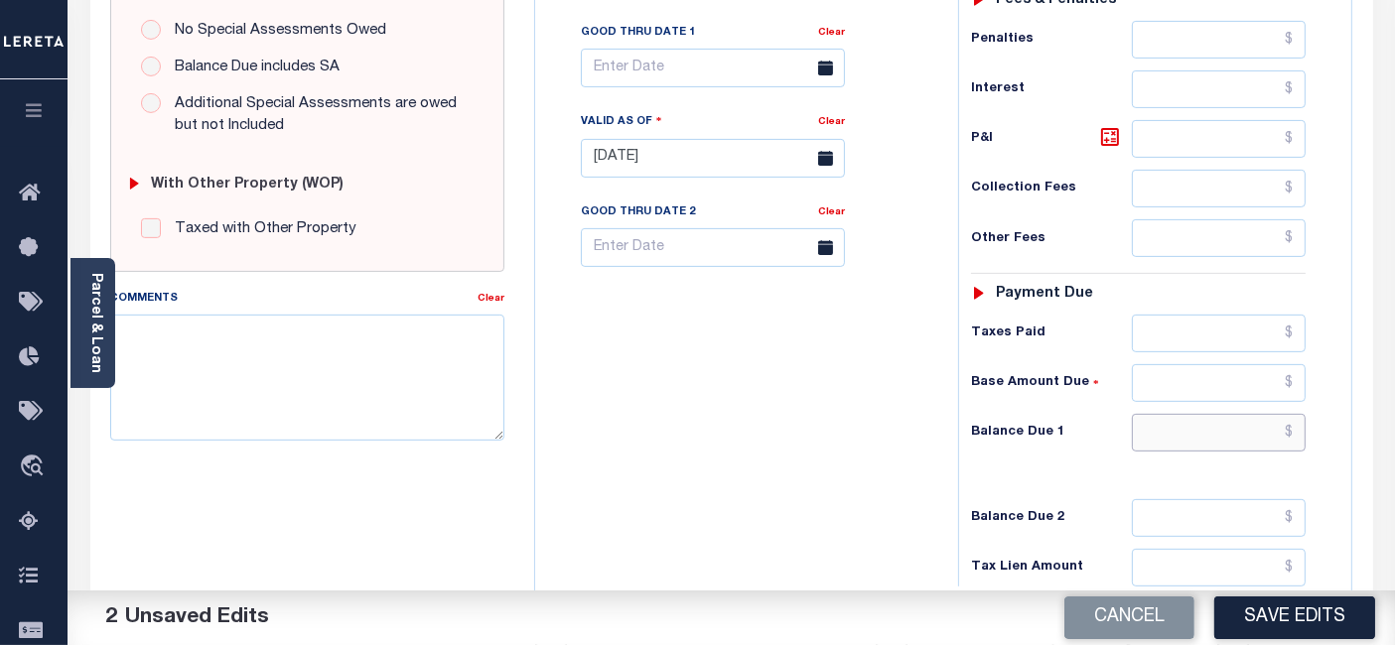
type input "$0.00"
click at [1300, 429] on input "text" at bounding box center [1219, 433] width 174 height 38
type input "$0.00"
click at [1103, 132] on icon at bounding box center [1110, 137] width 18 height 18
type input "$0.00"
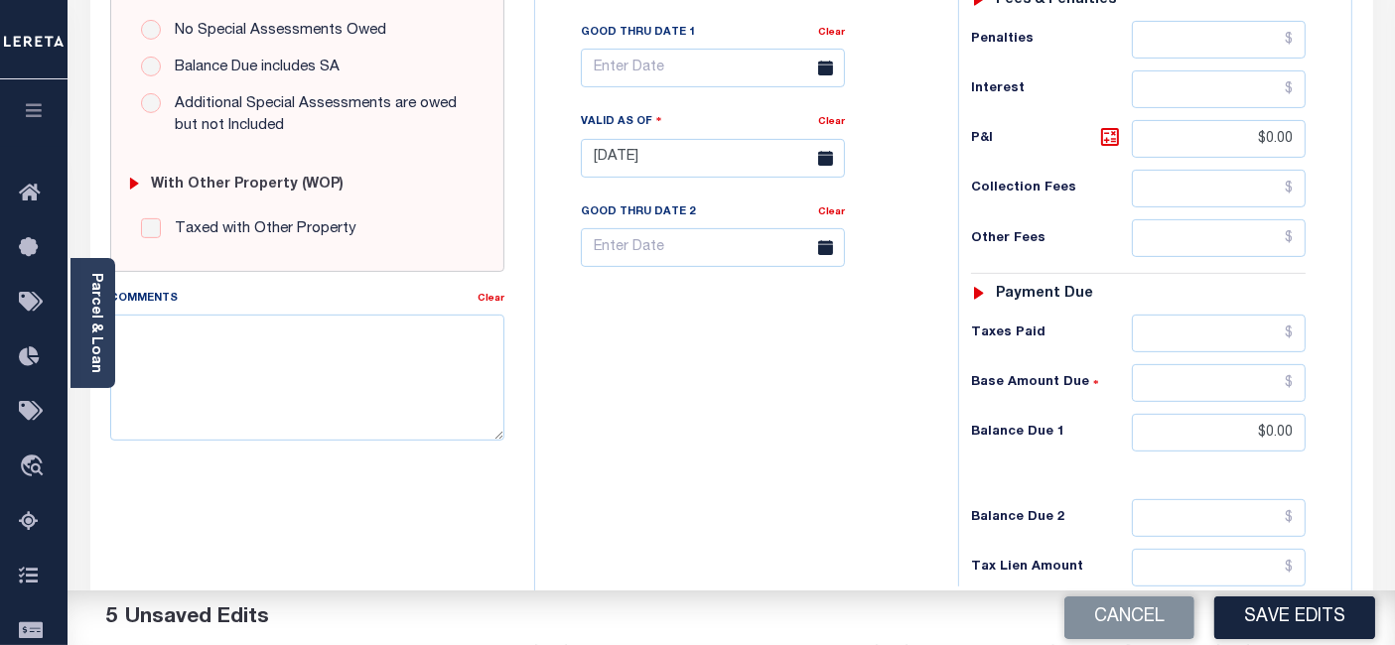
click at [1286, 615] on button "Save Edits" at bounding box center [1294, 618] width 161 height 43
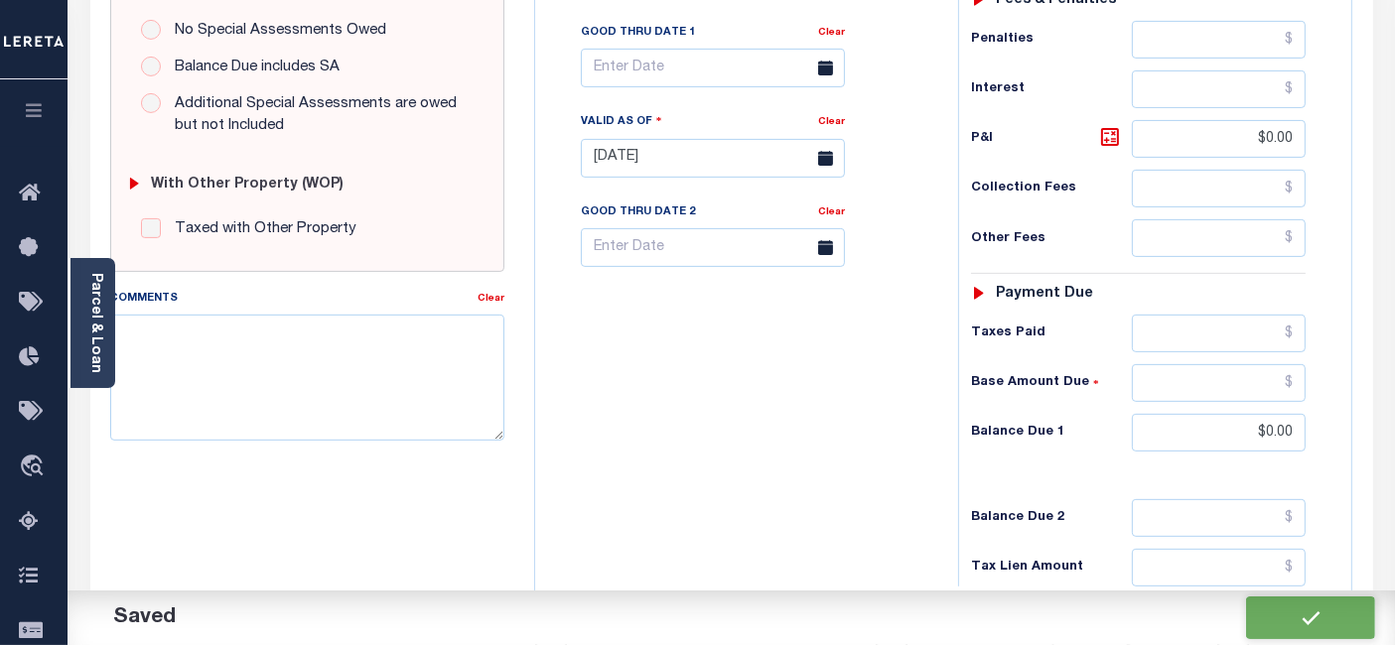
checkbox input "false"
type input "$0"
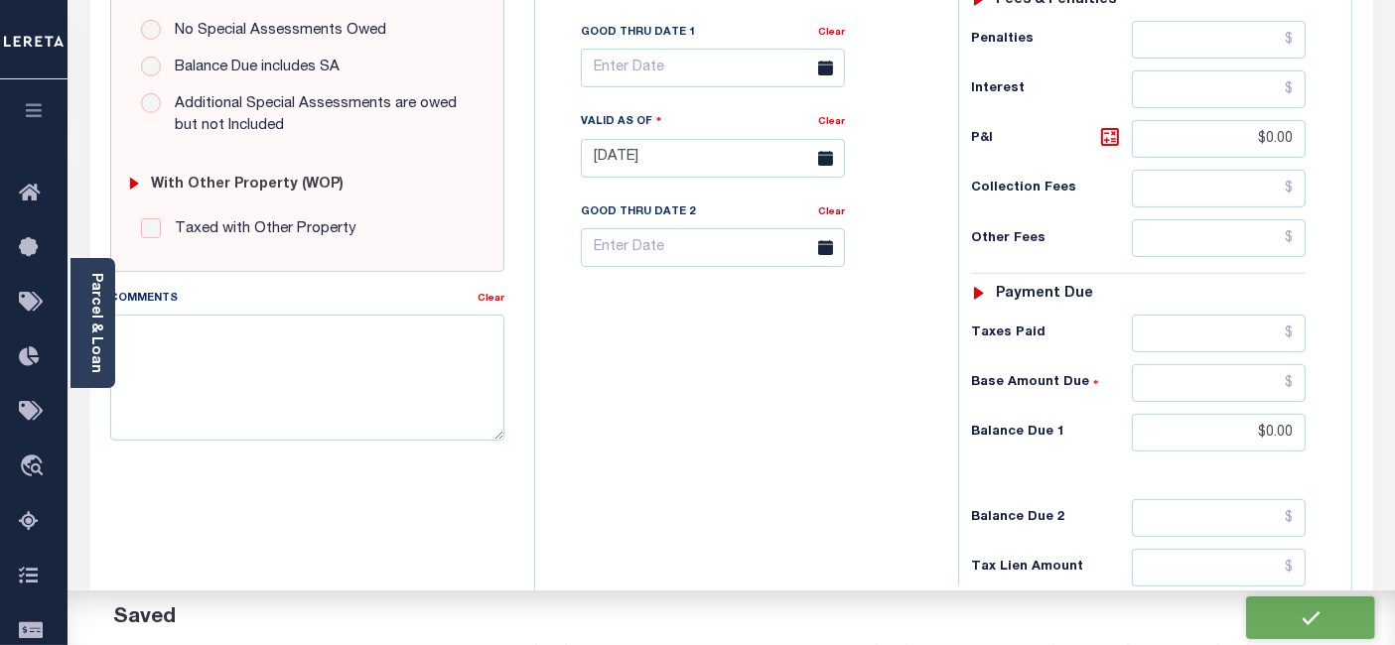
type input "$0"
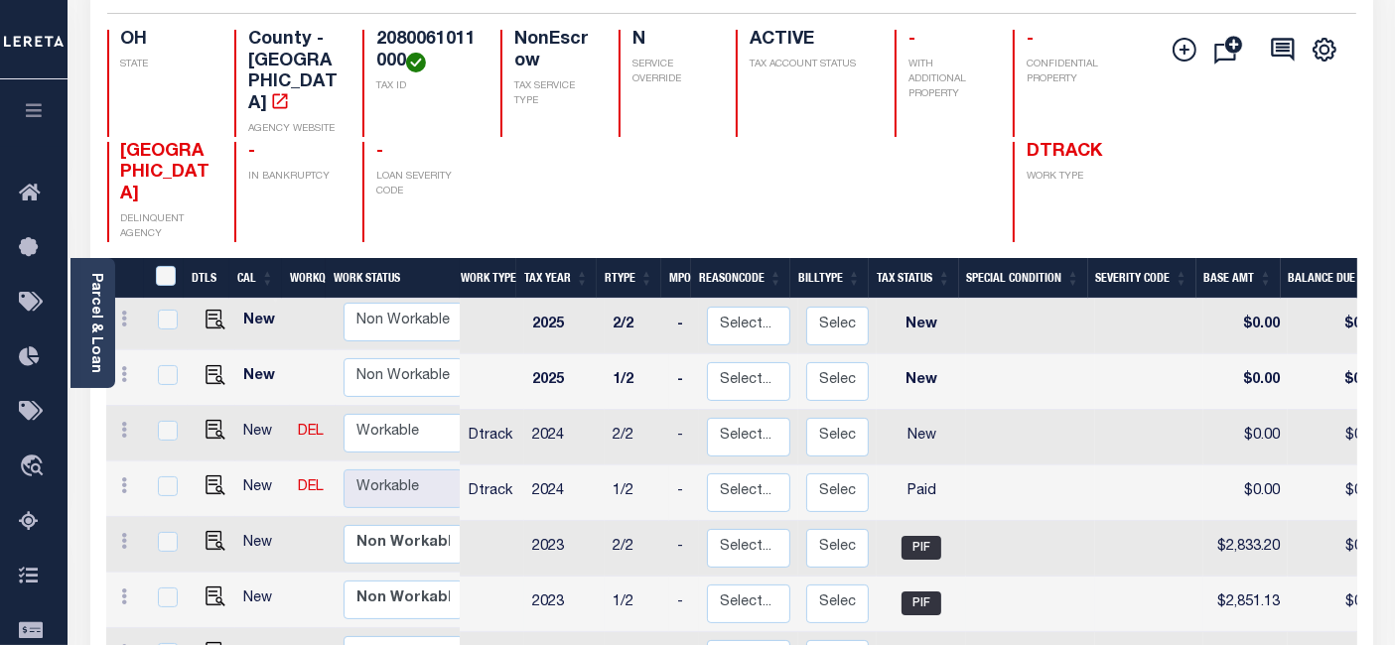
scroll to position [220, 0]
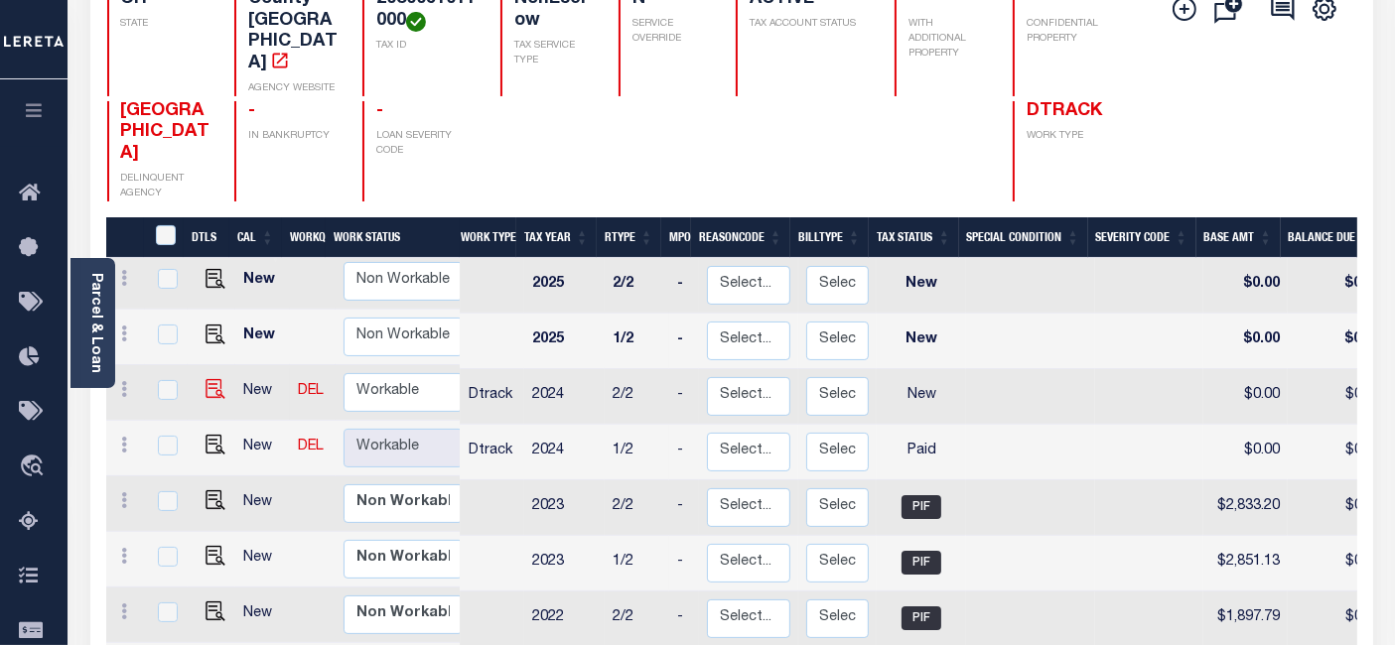
click at [211, 379] on img at bounding box center [215, 389] width 20 height 20
checkbox input "true"
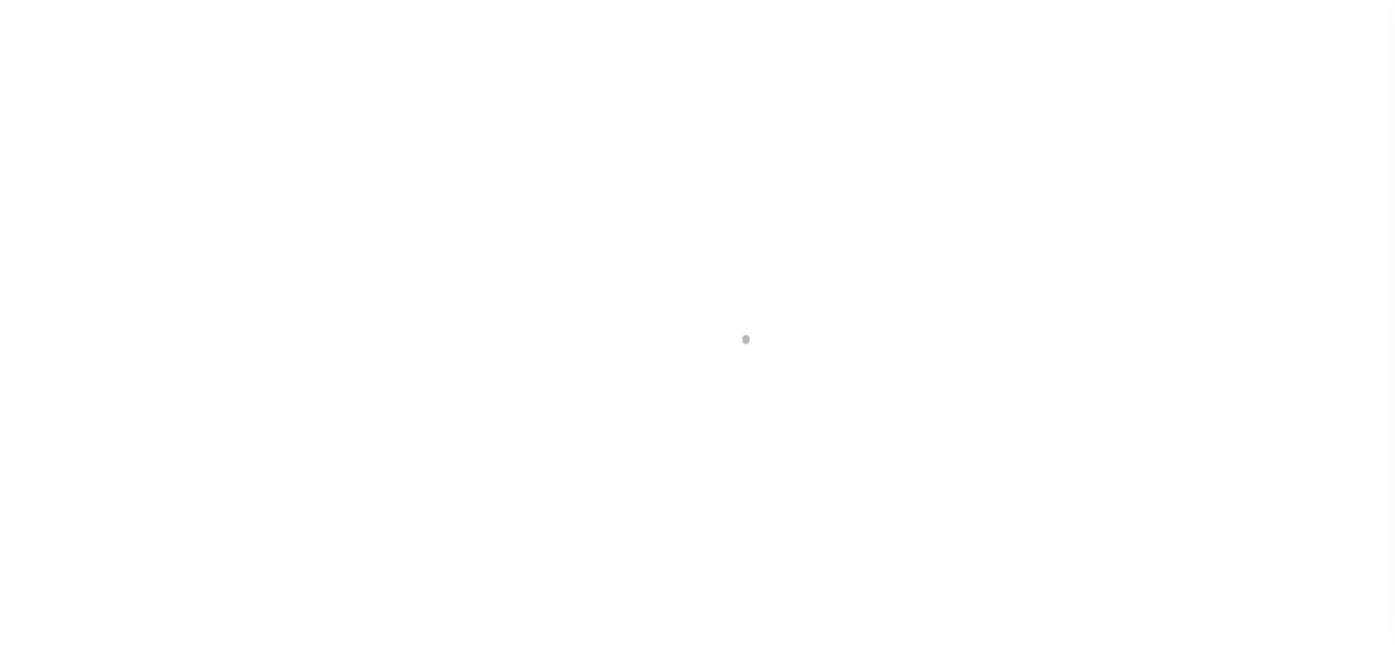
select select "NW2"
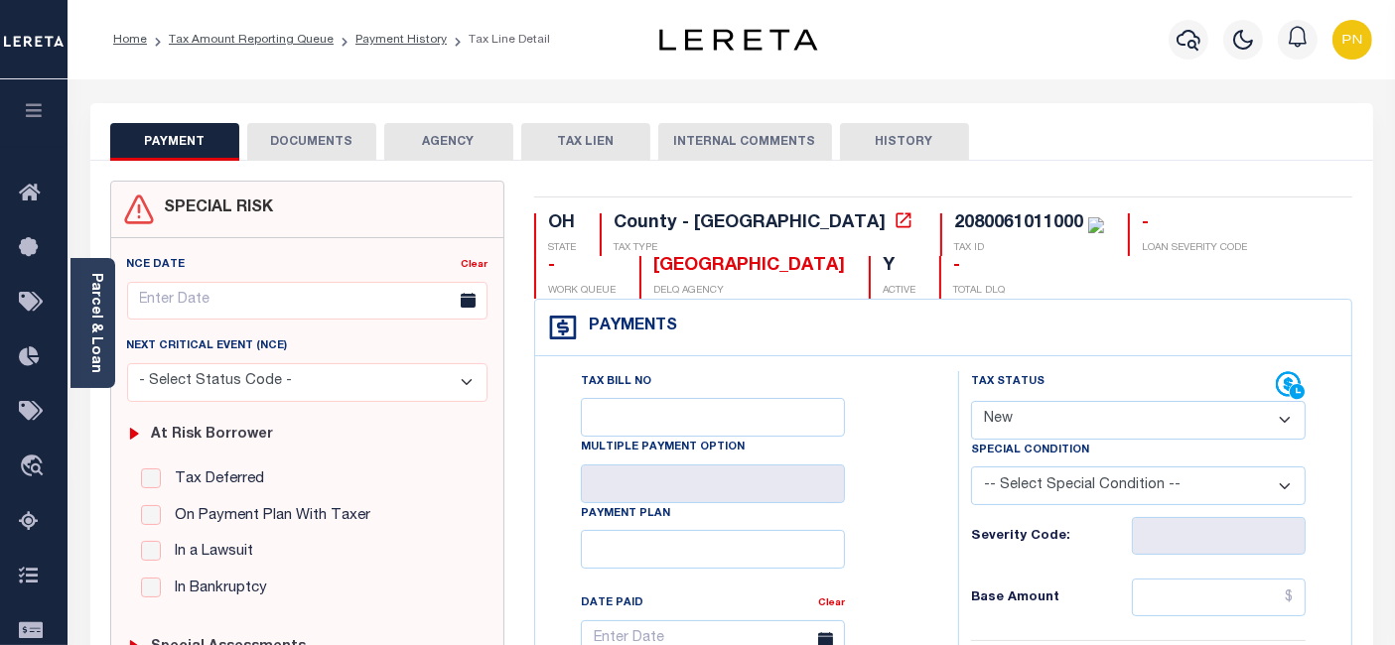
click at [342, 150] on button "DOCUMENTS" at bounding box center [311, 142] width 129 height 38
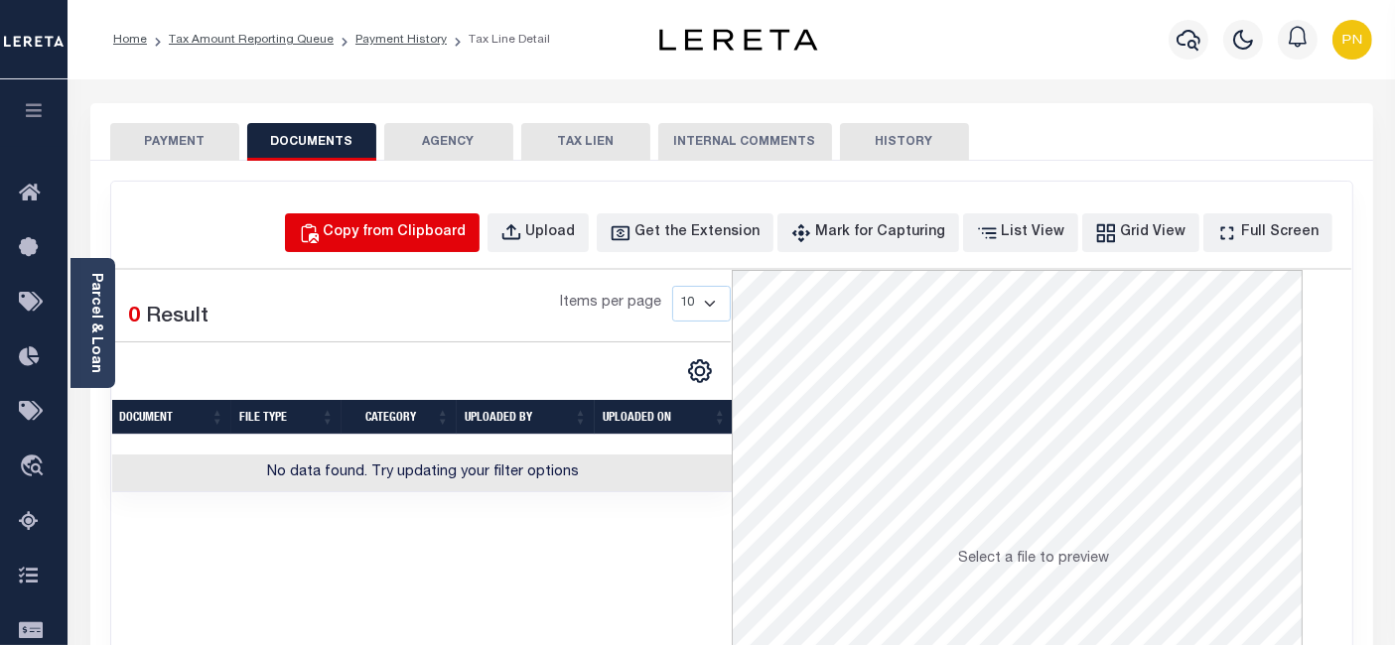
click at [424, 238] on div "Copy from Clipboard" at bounding box center [395, 233] width 143 height 22
select select "POP"
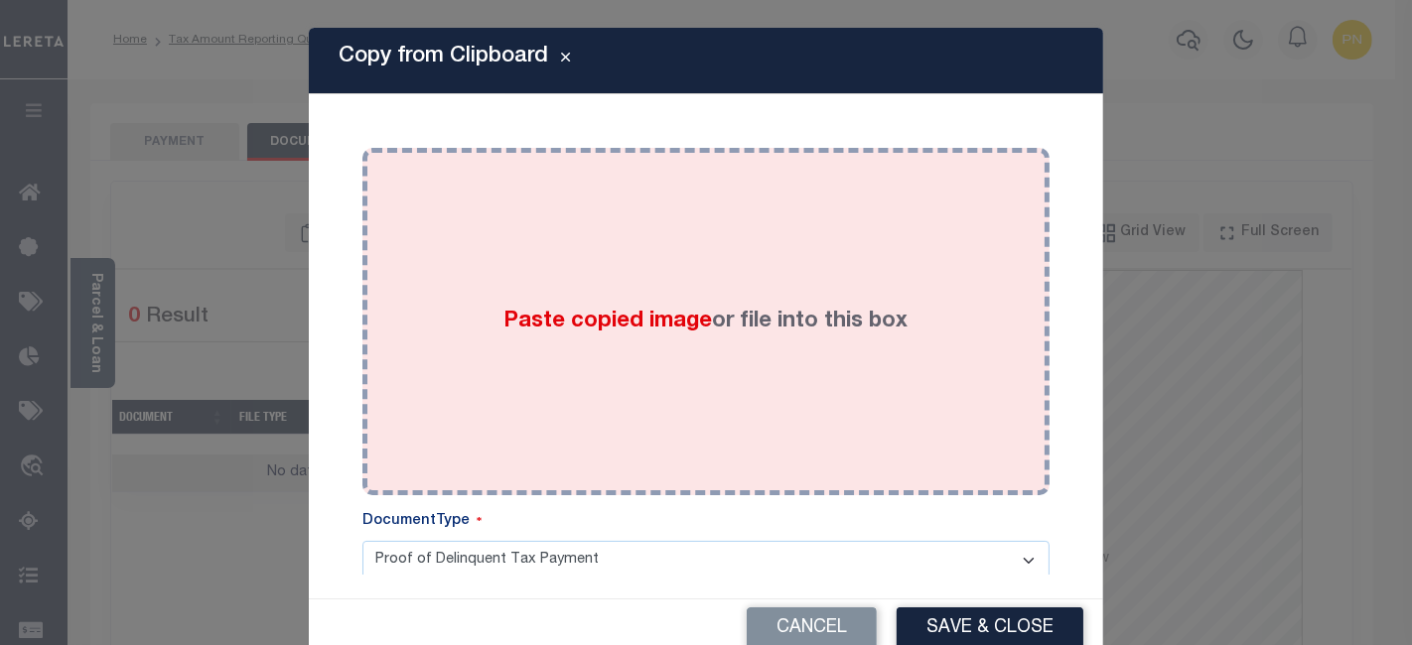
click at [491, 253] on div "Paste copied image or file into this box" at bounding box center [705, 322] width 657 height 318
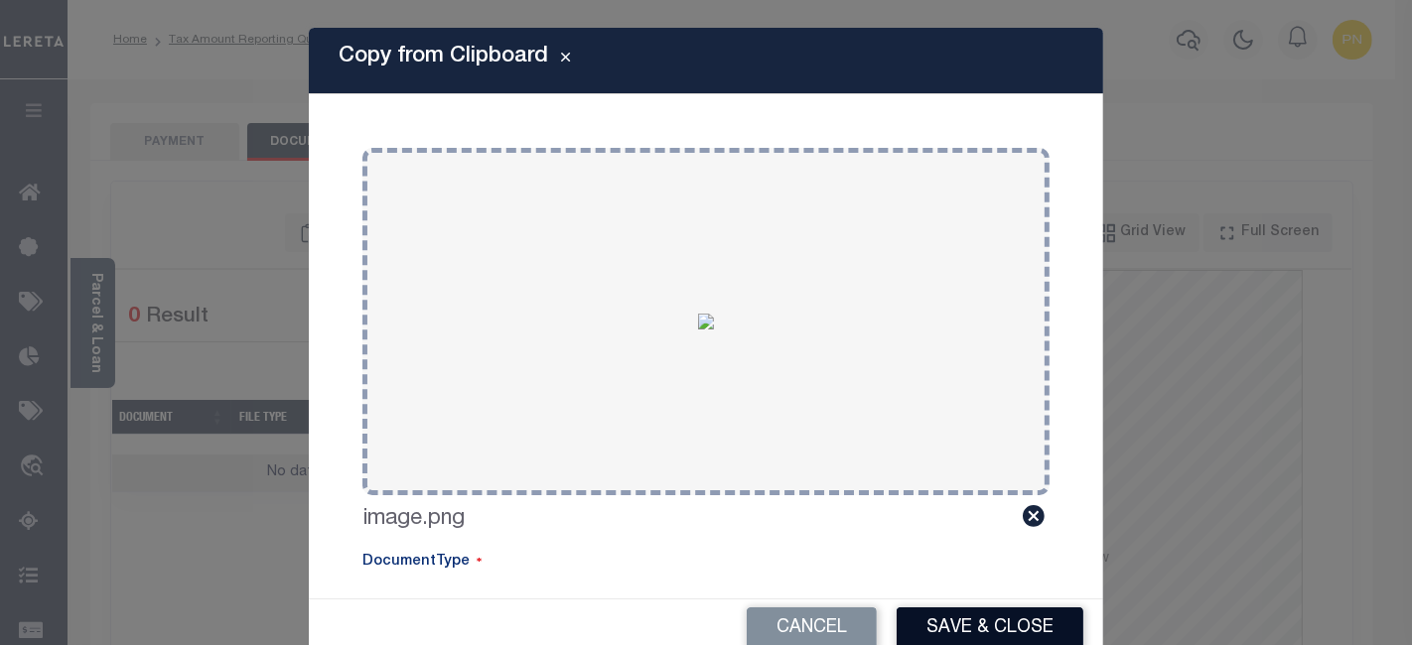
click at [923, 607] on button "Save & Close" at bounding box center [989, 628] width 187 height 43
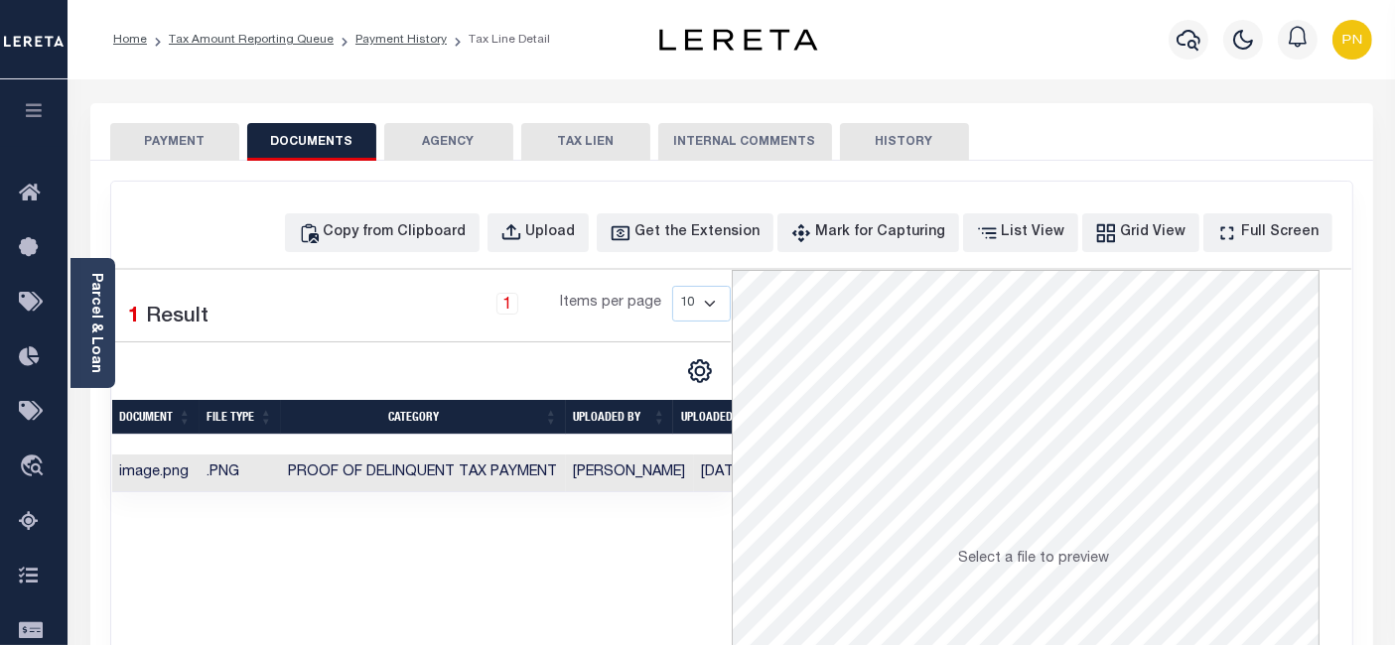
click at [200, 148] on button "PAYMENT" at bounding box center [174, 142] width 129 height 38
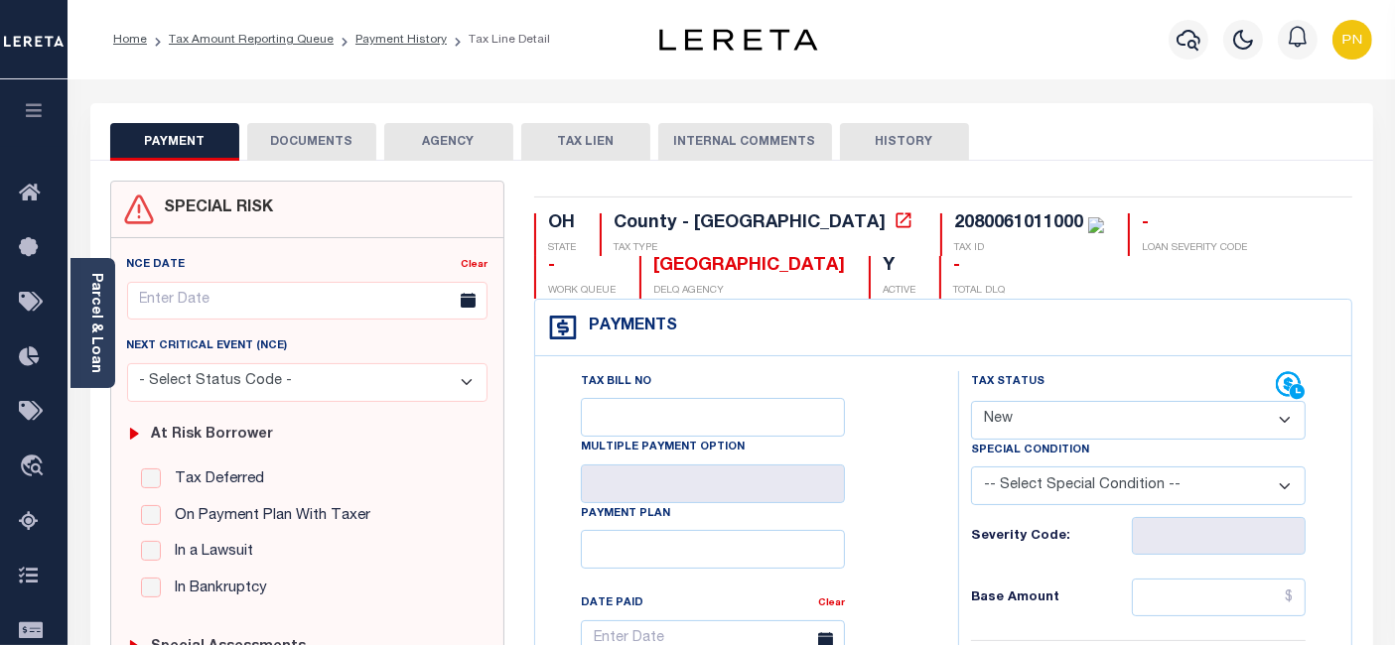
click at [1171, 412] on select "- Select Status Code - Open Due/Unpaid Paid Incomplete No Tax Due Internal Refu…" at bounding box center [1138, 420] width 335 height 39
select select "PYD"
click at [971, 401] on select "- Select Status Code - Open Due/Unpaid Paid Incomplete No Tax Due Internal Refu…" at bounding box center [1138, 420] width 335 height 39
type input "[DATE]"
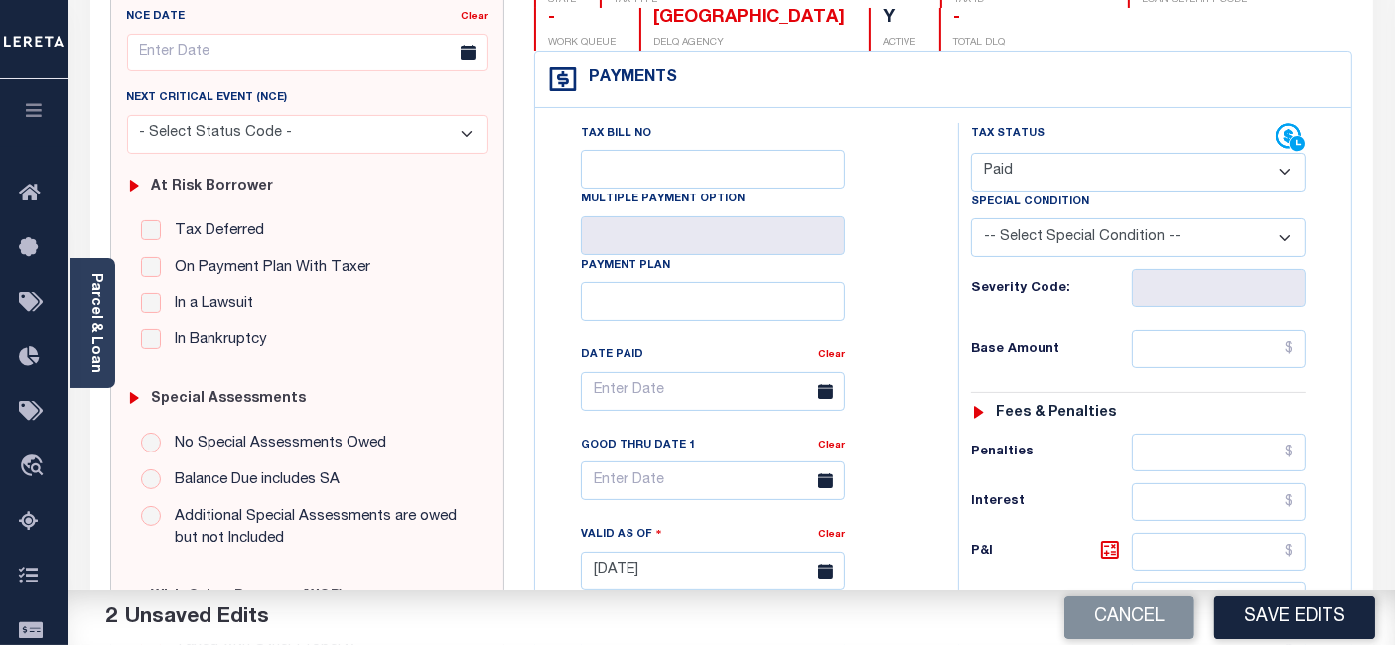
scroll to position [331, 0]
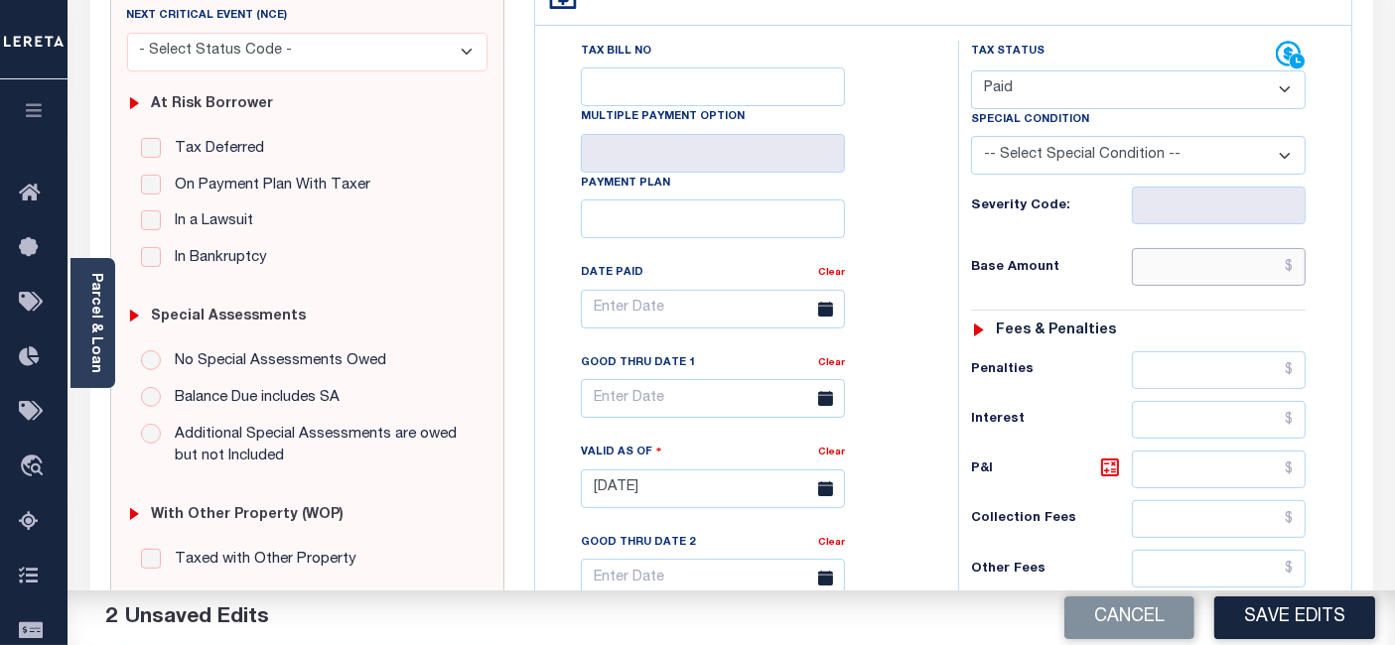
click at [1299, 269] on input "text" at bounding box center [1219, 267] width 174 height 38
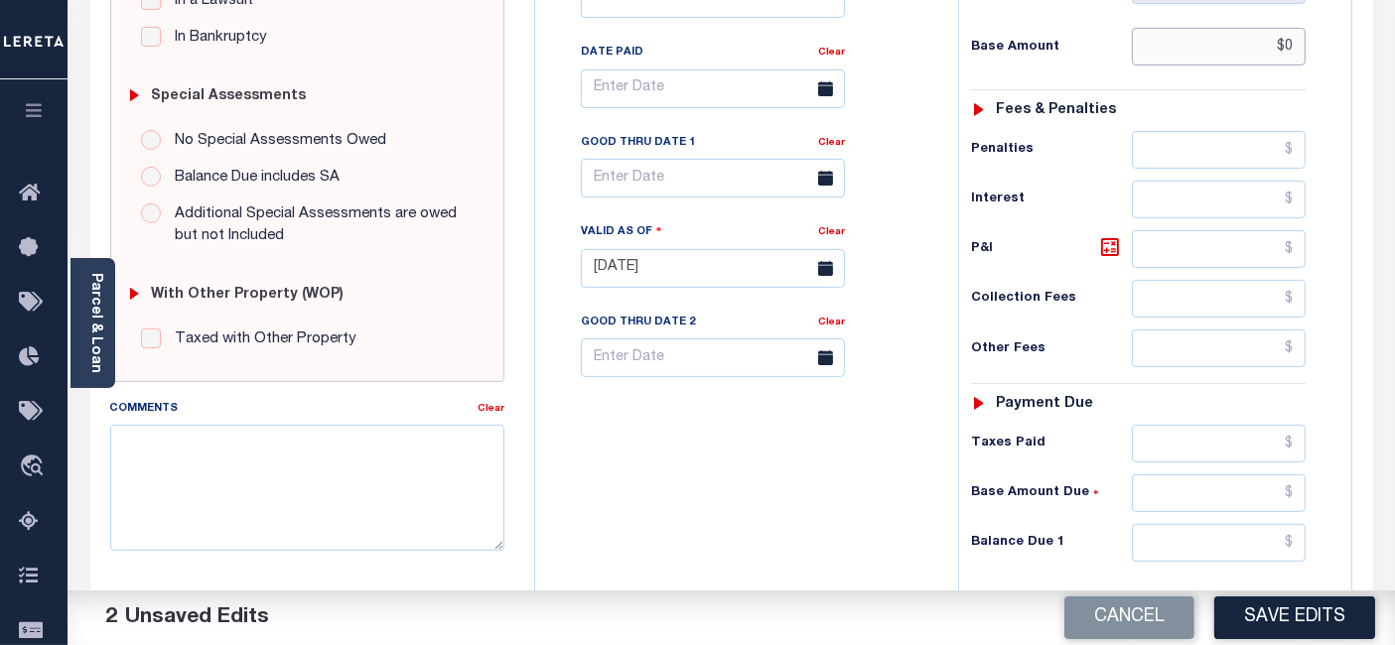
scroll to position [771, 0]
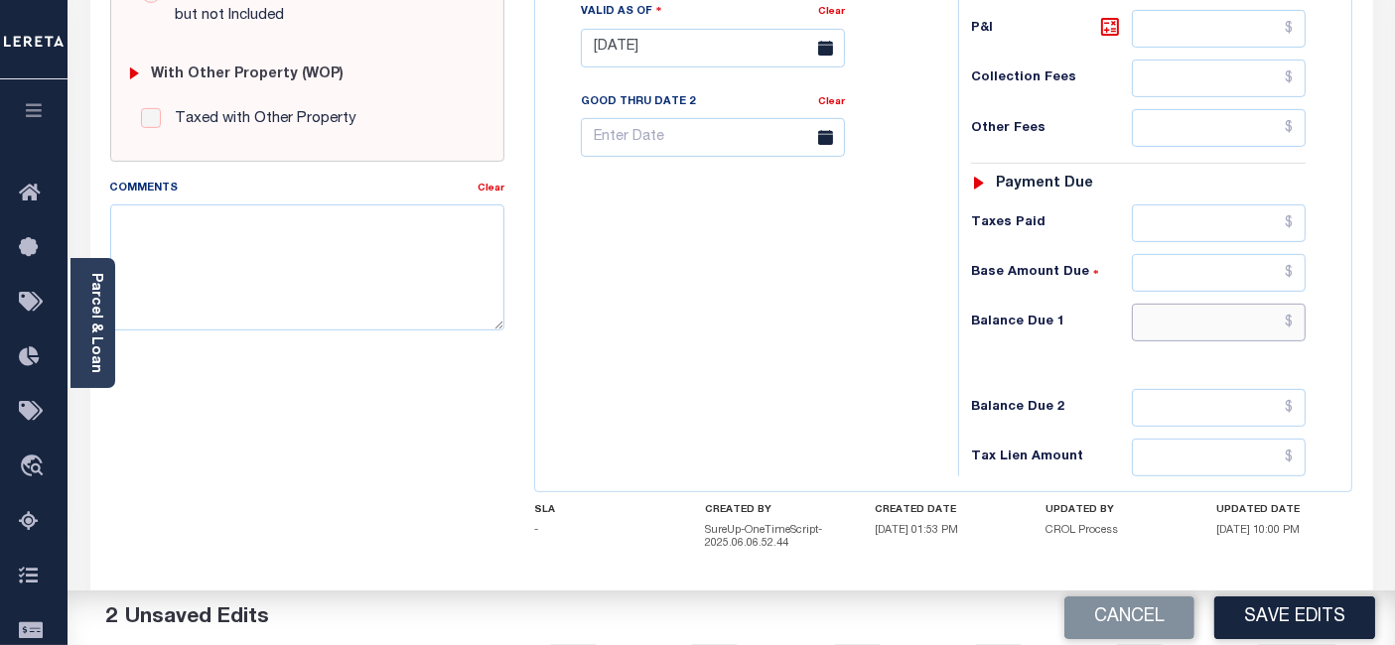
click at [1293, 319] on input "text" at bounding box center [1219, 323] width 174 height 38
type input "$0.00"
type input "$0"
click at [1107, 23] on icon at bounding box center [1110, 27] width 12 height 12
type input "$0.00"
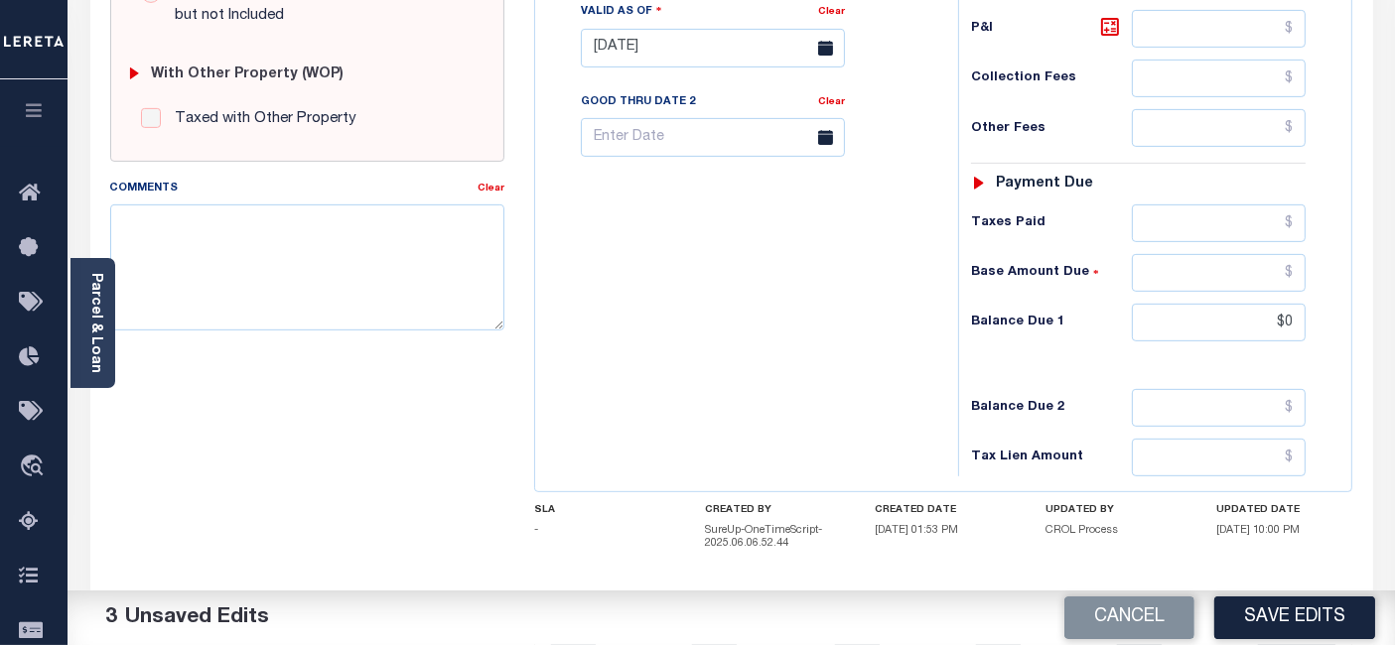
type input "$0.00"
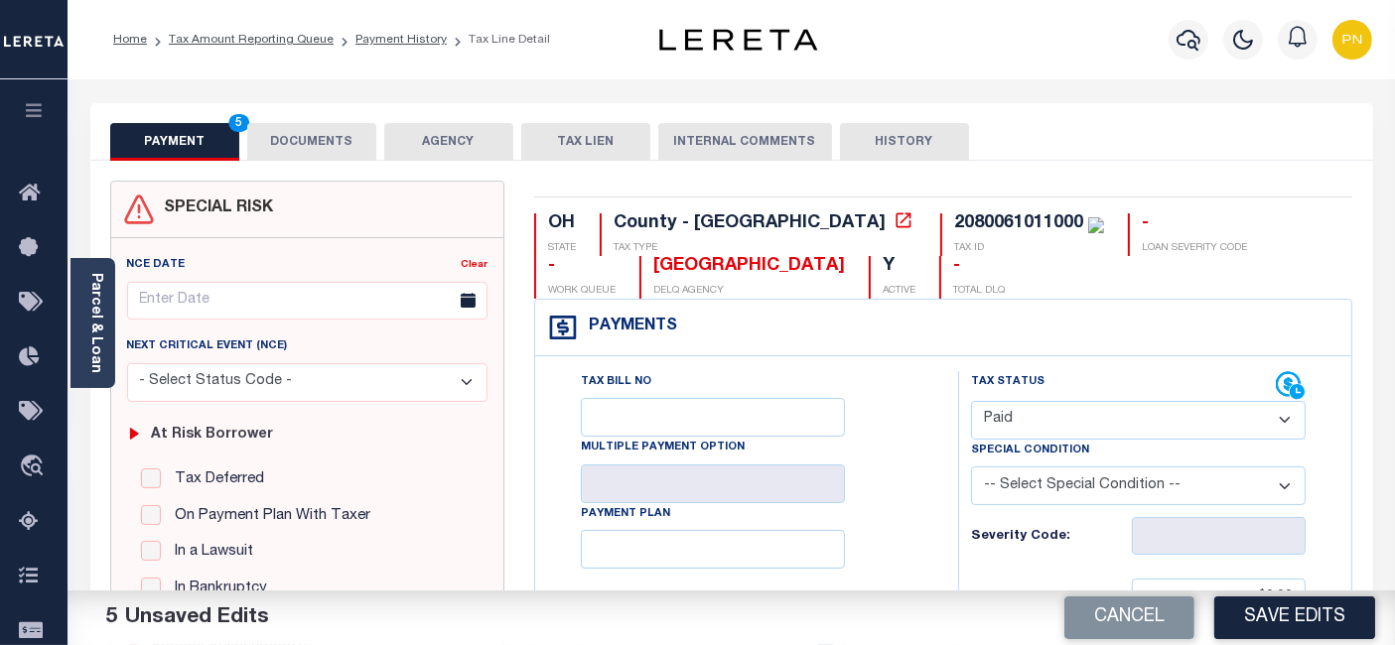
click at [323, 148] on button "DOCUMENTS" at bounding box center [311, 142] width 129 height 38
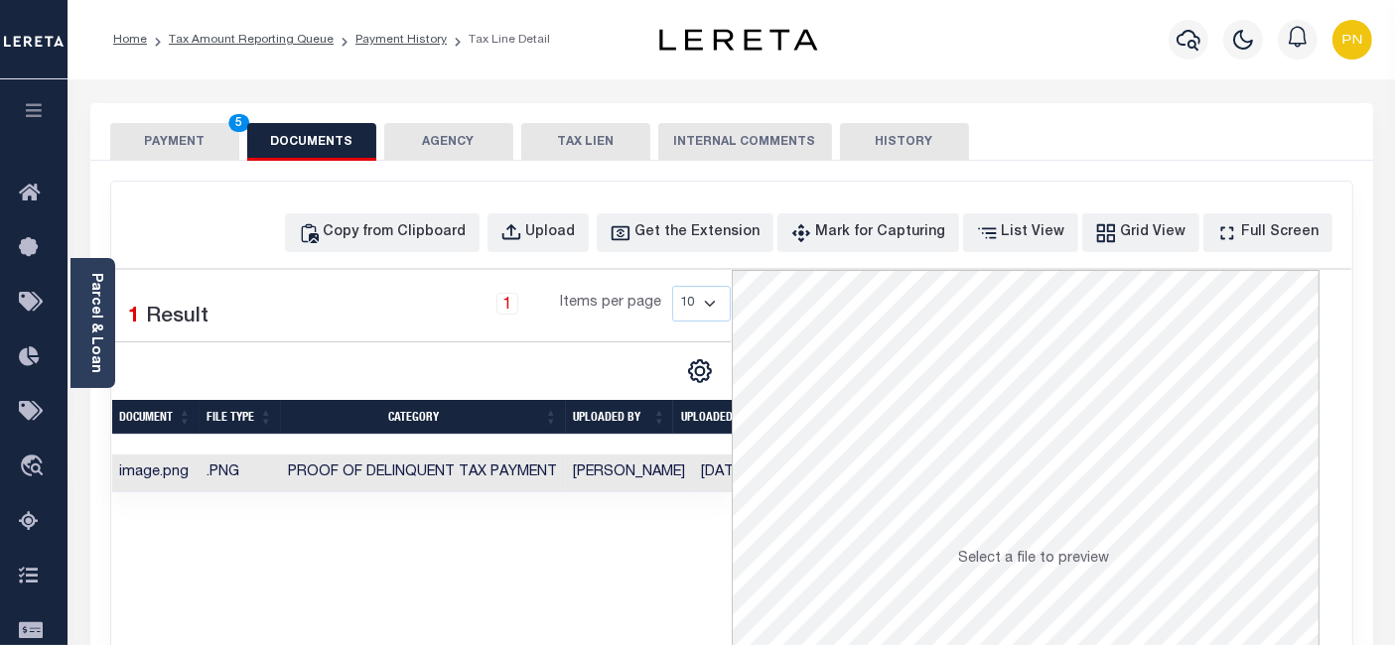
click at [190, 132] on button "PAYMENT 5" at bounding box center [174, 142] width 129 height 38
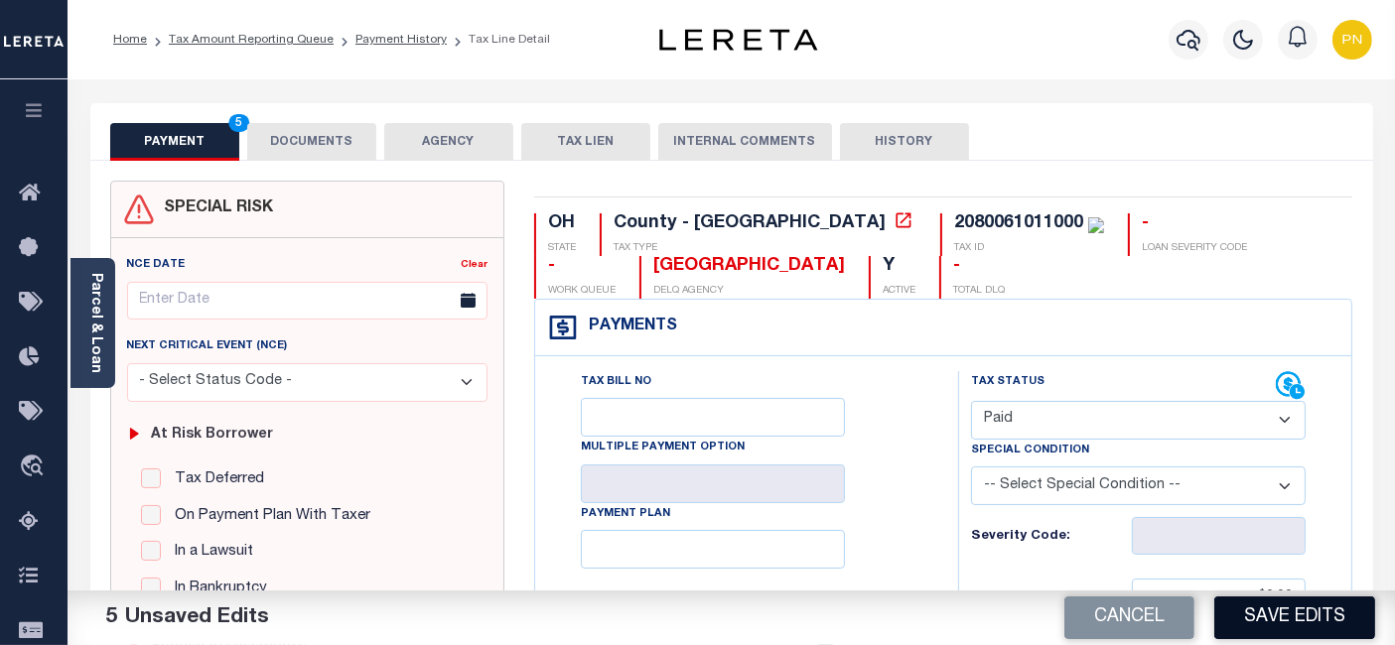
click at [1276, 611] on button "Save Edits" at bounding box center [1294, 618] width 161 height 43
checkbox input "false"
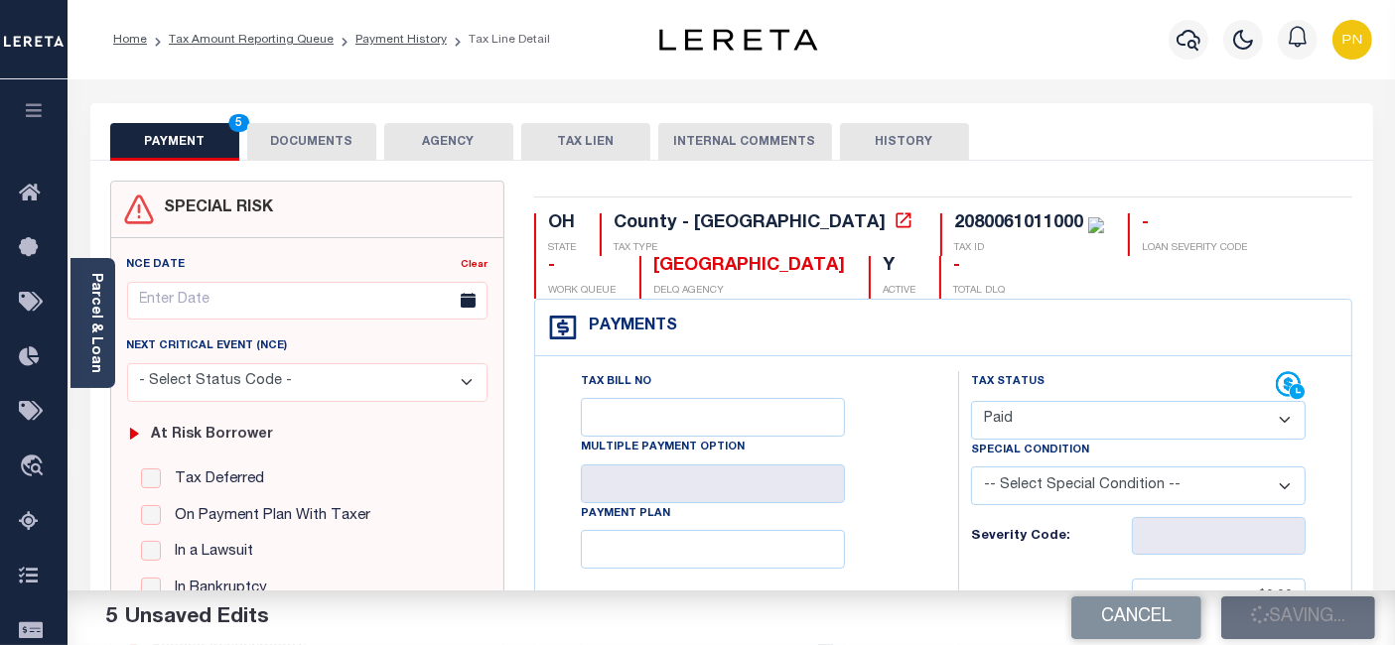
type input "$0"
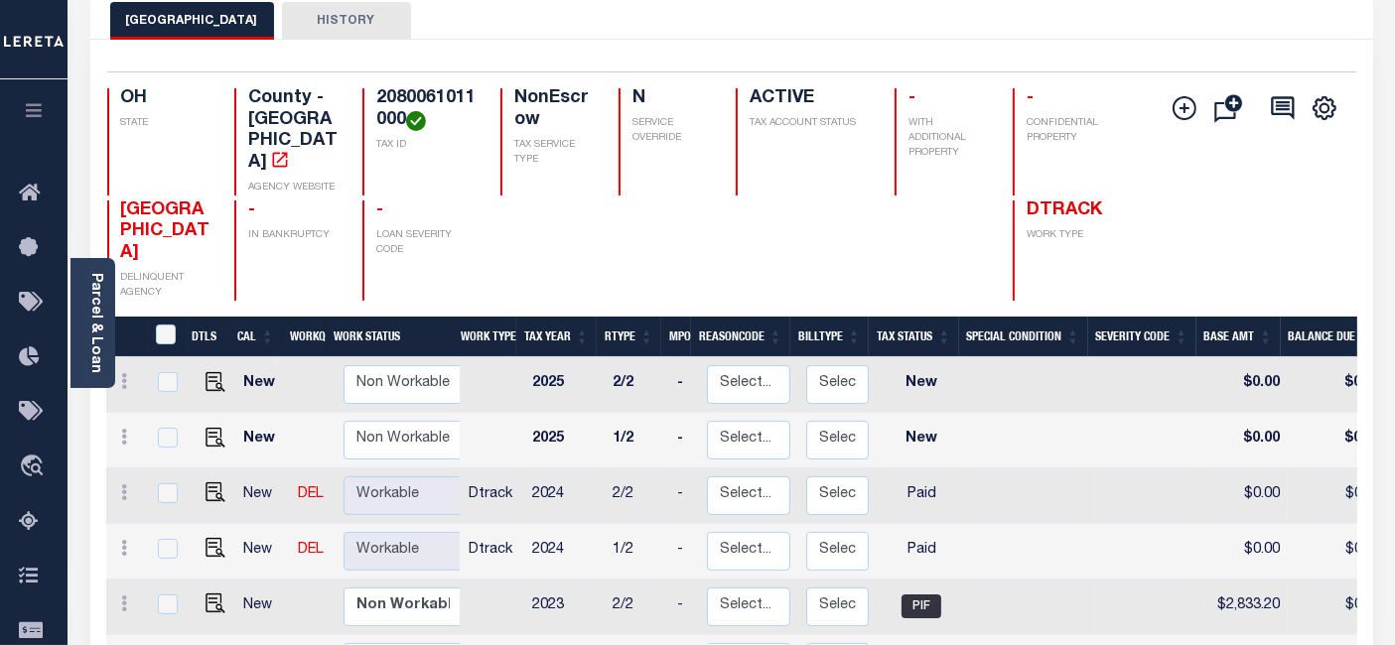
scroll to position [220, 0]
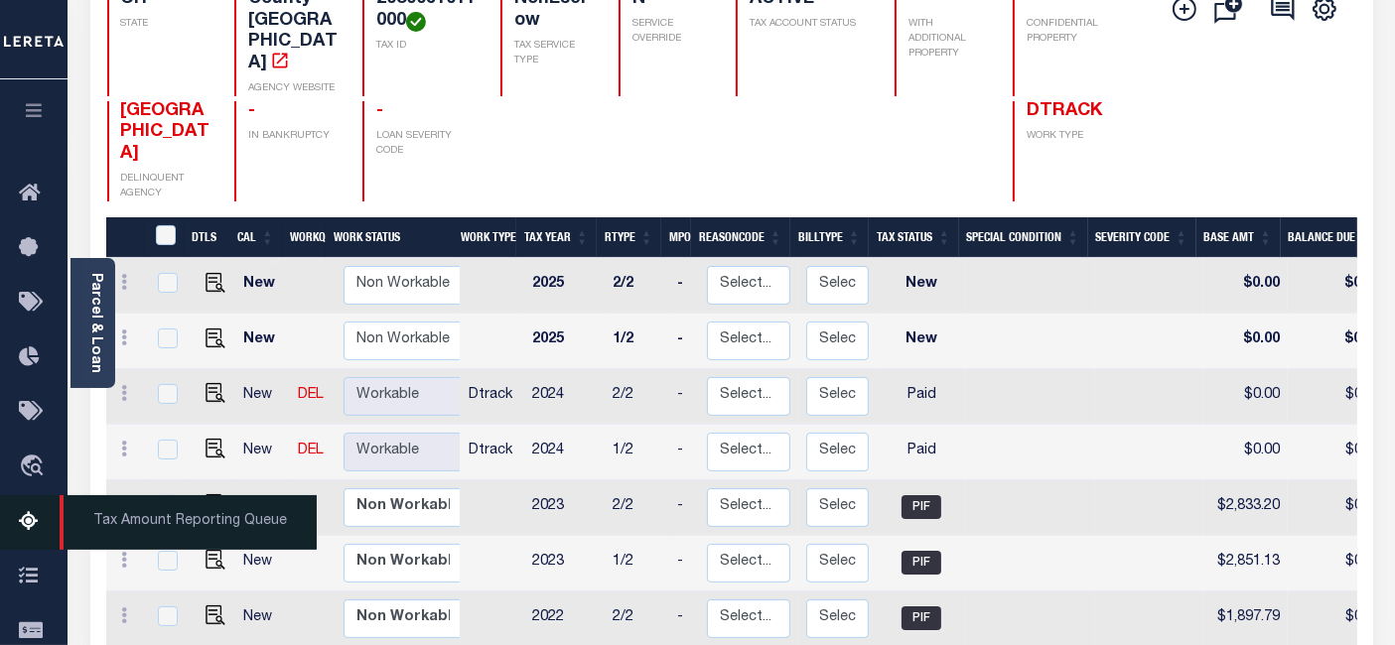
click at [39, 523] on icon at bounding box center [35, 522] width 32 height 25
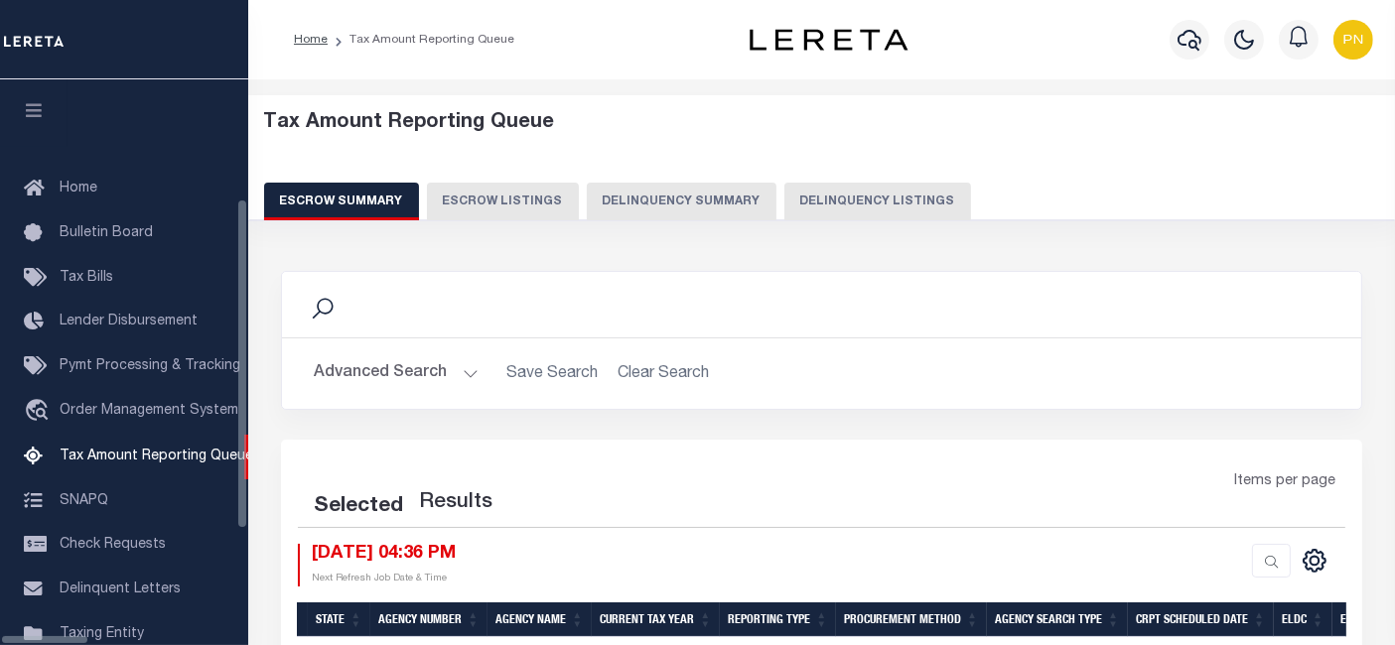
click at [865, 204] on button "Delinquency Listings" at bounding box center [877, 202] width 187 height 38
select select "100"
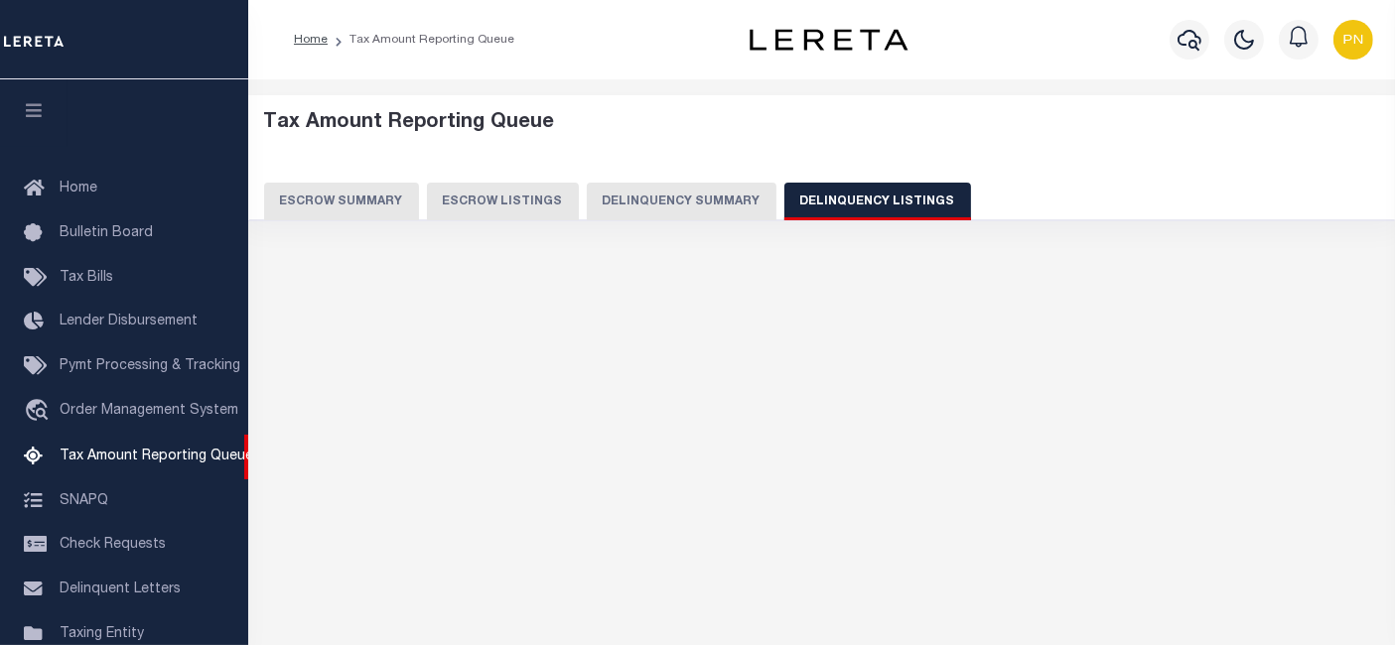
select select "100"
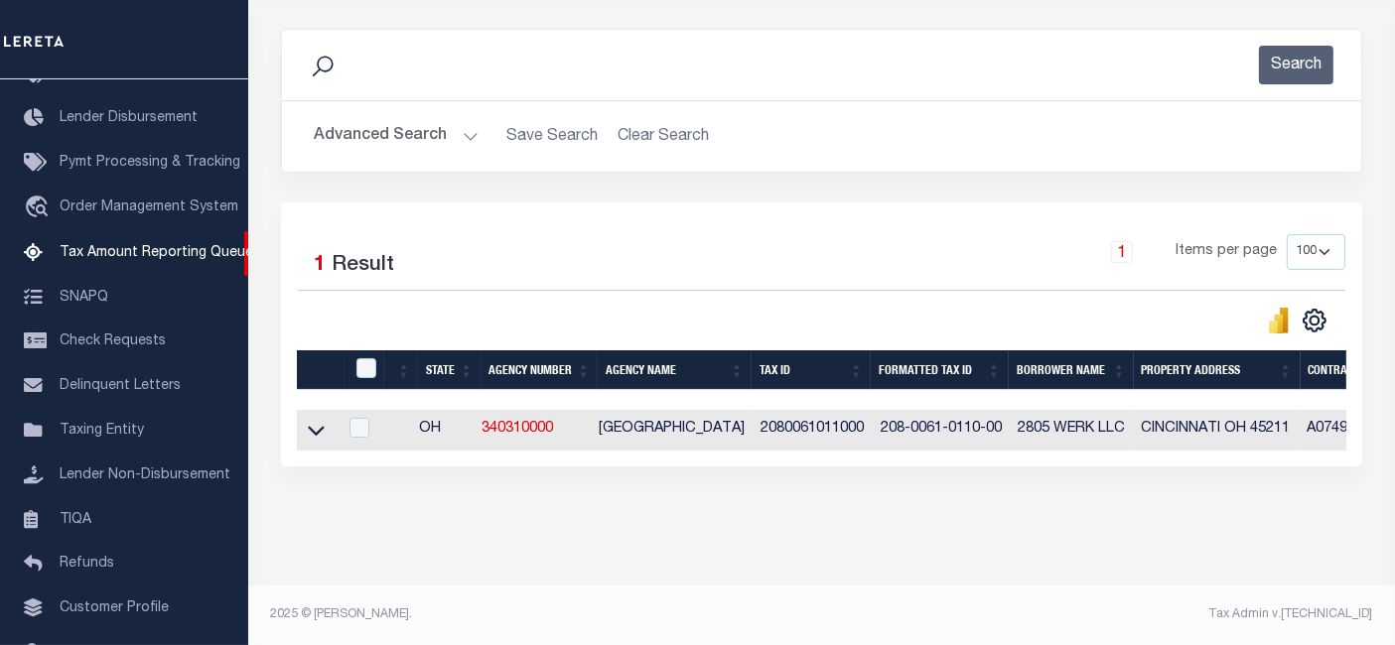
scroll to position [256, 0]
click at [367, 358] on input "checkbox" at bounding box center [366, 368] width 20 height 20
checkbox input "true"
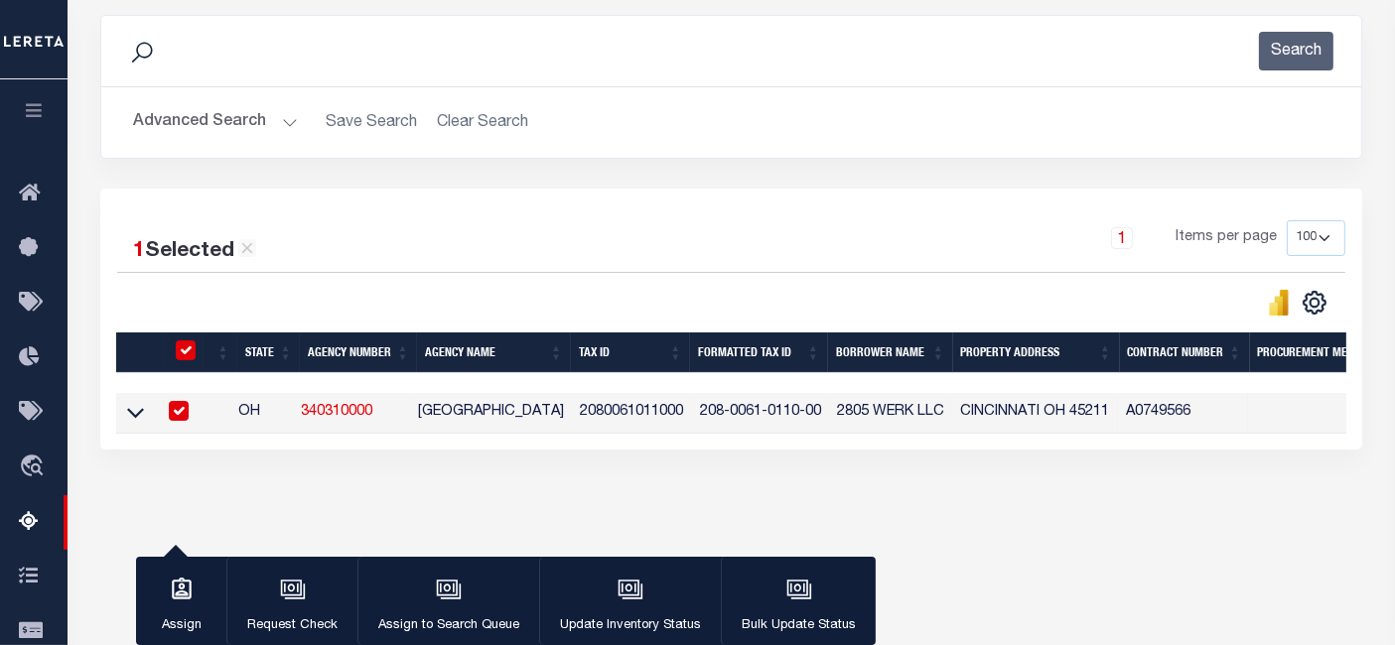
scroll to position [252, 0]
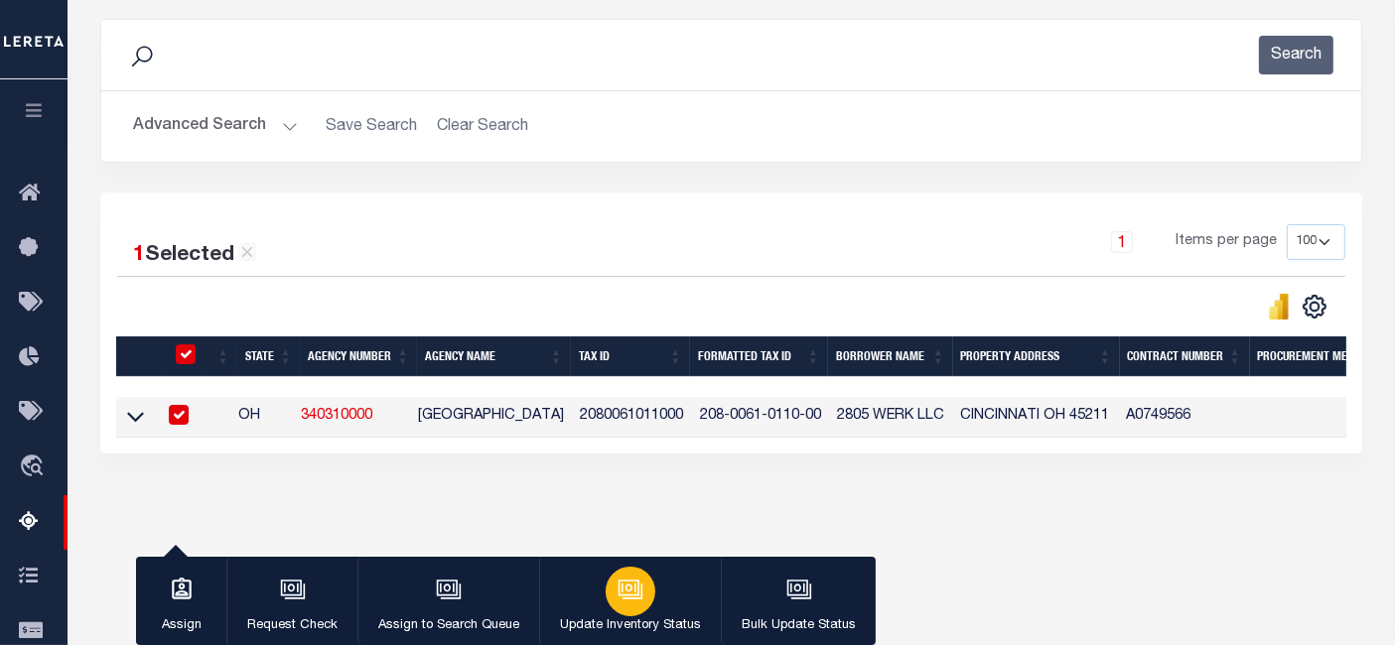
click at [649, 607] on button "Update Inventory Status" at bounding box center [630, 601] width 182 height 89
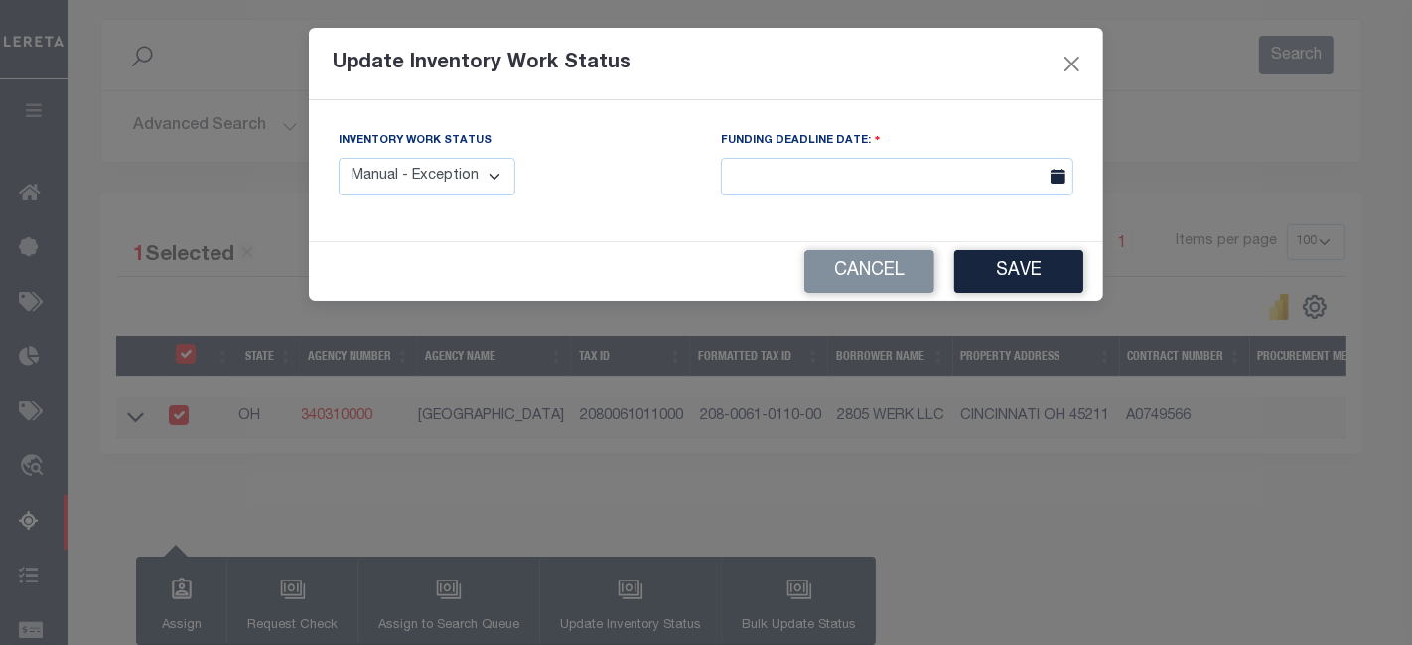
click at [460, 180] on select "Manual - Exception Pended - Awaiting Search Late Add Exception Completed" at bounding box center [426, 177] width 177 height 39
select select "4"
click at [338, 158] on select "Manual - Exception Pended - Awaiting Search Late Add Exception Completed" at bounding box center [426, 177] width 177 height 39
click at [993, 270] on button "Save" at bounding box center [1018, 271] width 129 height 43
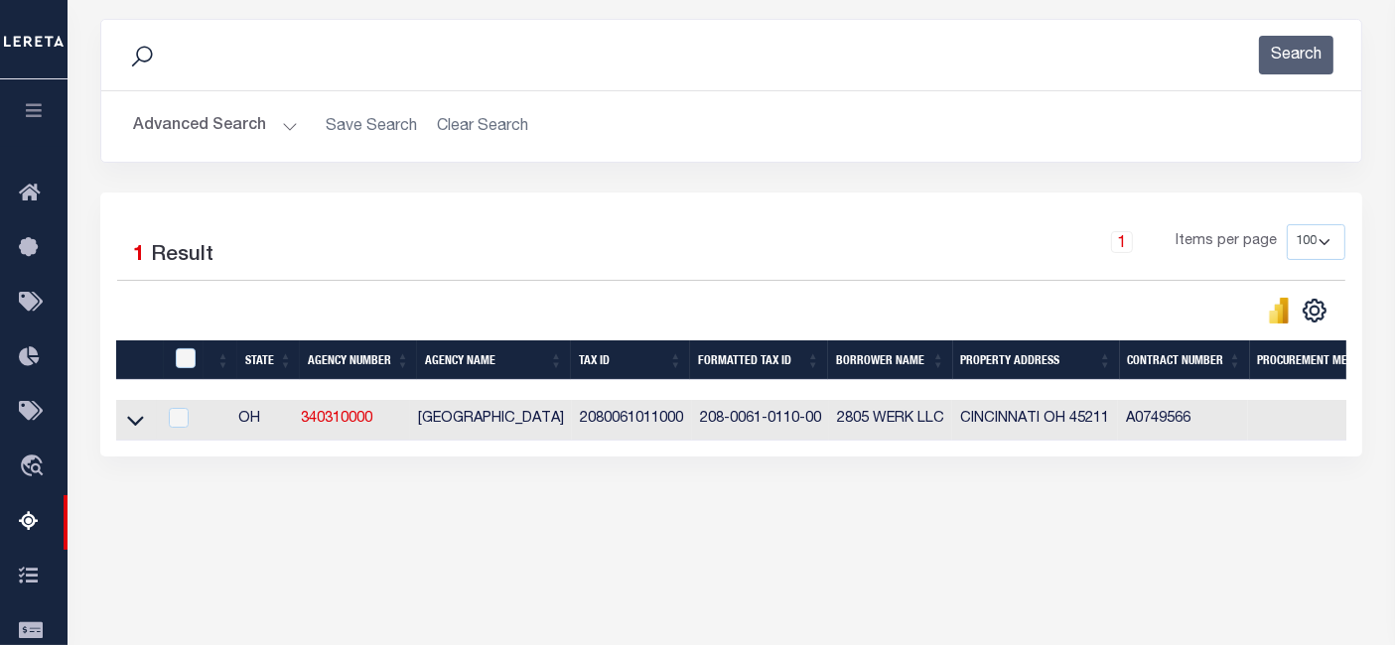
click at [278, 134] on button "Advanced Search" at bounding box center [215, 126] width 165 height 39
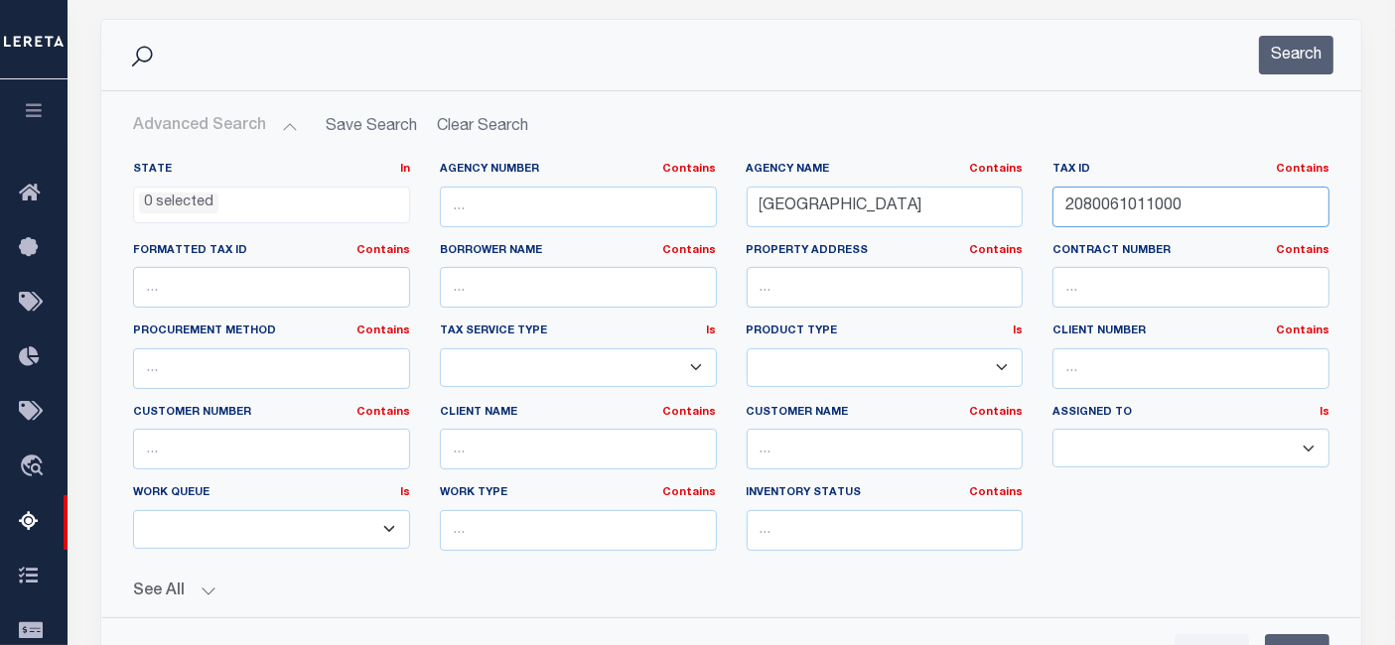
drag, startPoint x: 1155, startPoint y: 202, endPoint x: 1060, endPoint y: 205, distance: 95.4
click at [1062, 205] on input "2080061011000" at bounding box center [1190, 207] width 277 height 41
paste input "7"
type input "2080061011700"
click at [1295, 55] on button "Search" at bounding box center [1296, 55] width 74 height 39
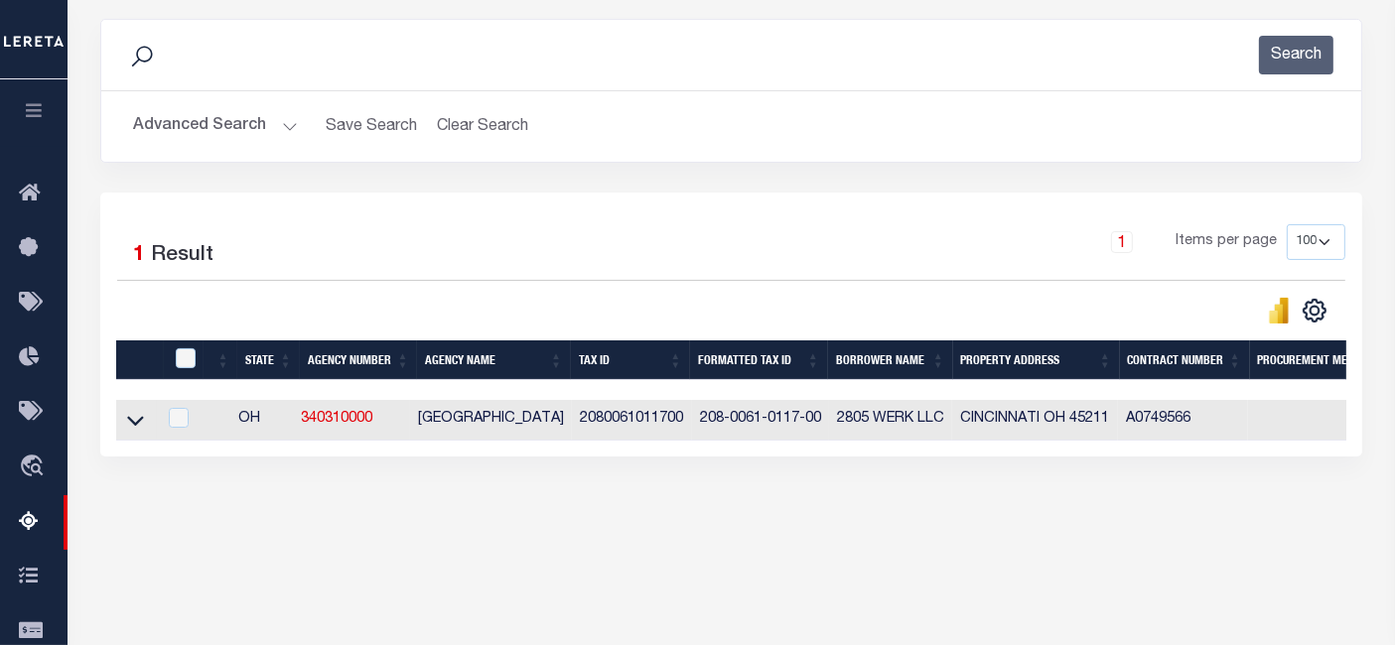
drag, startPoint x: 135, startPoint y: 425, endPoint x: 432, endPoint y: 361, distance: 303.5
click at [135, 425] on icon at bounding box center [135, 420] width 17 height 21
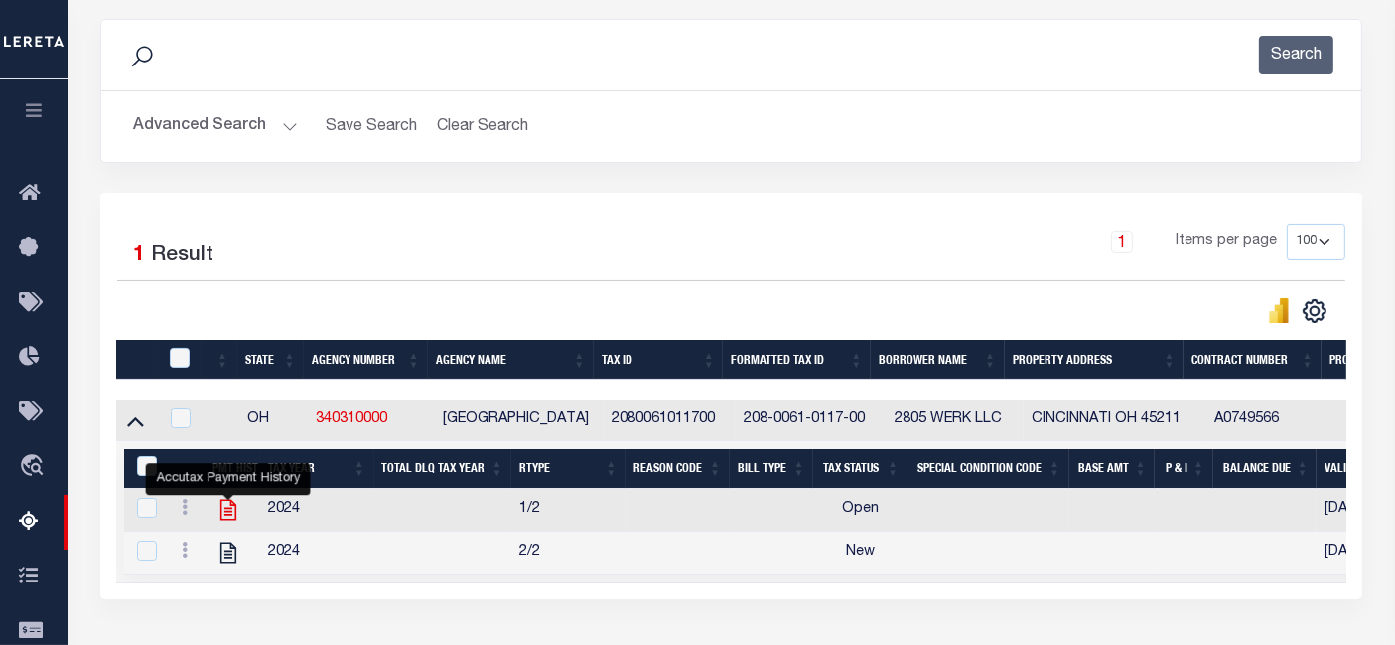
click at [235, 512] on icon "" at bounding box center [228, 510] width 16 height 21
checkbox input "true"
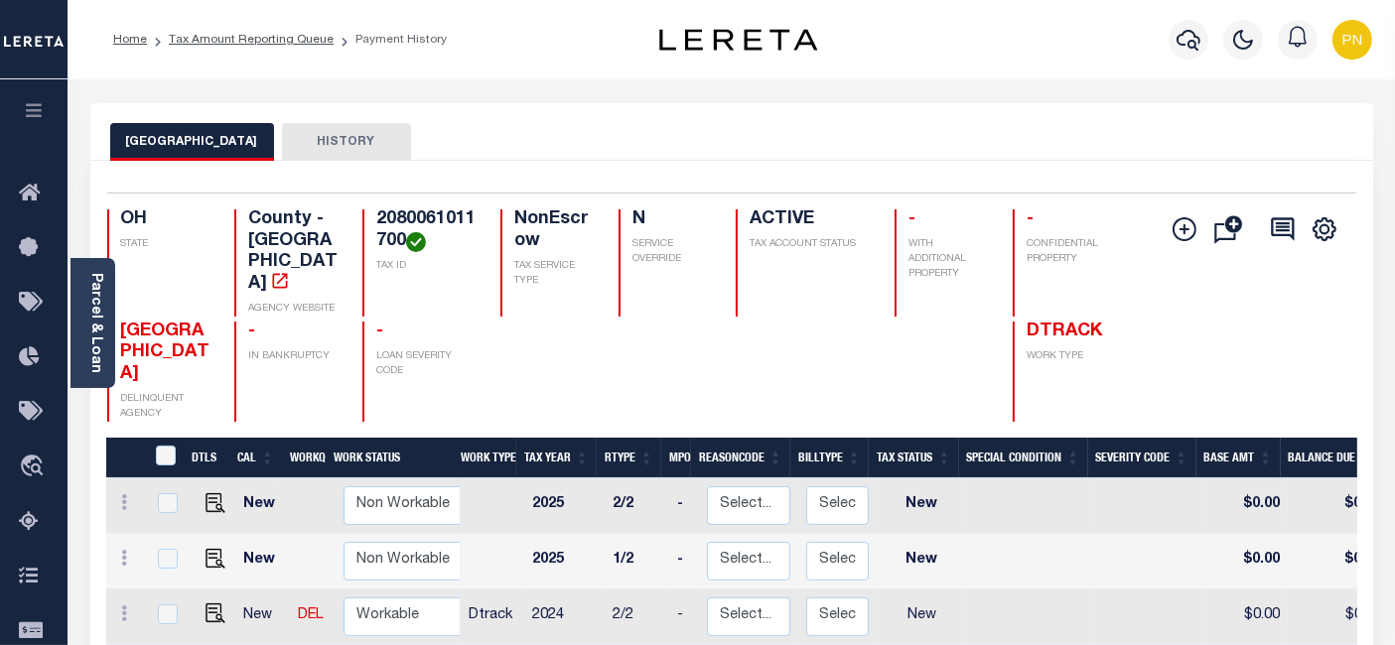
scroll to position [220, 0]
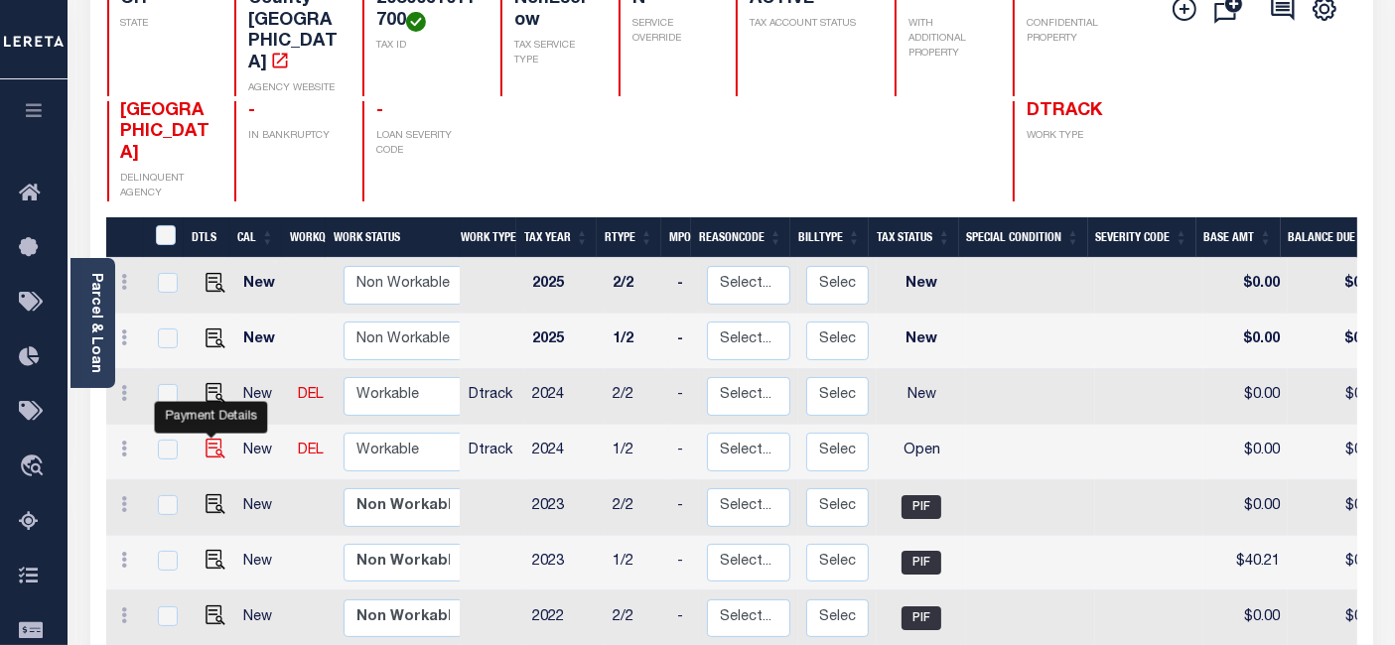
click at [208, 439] on img "" at bounding box center [215, 449] width 20 height 20
checkbox input "true"
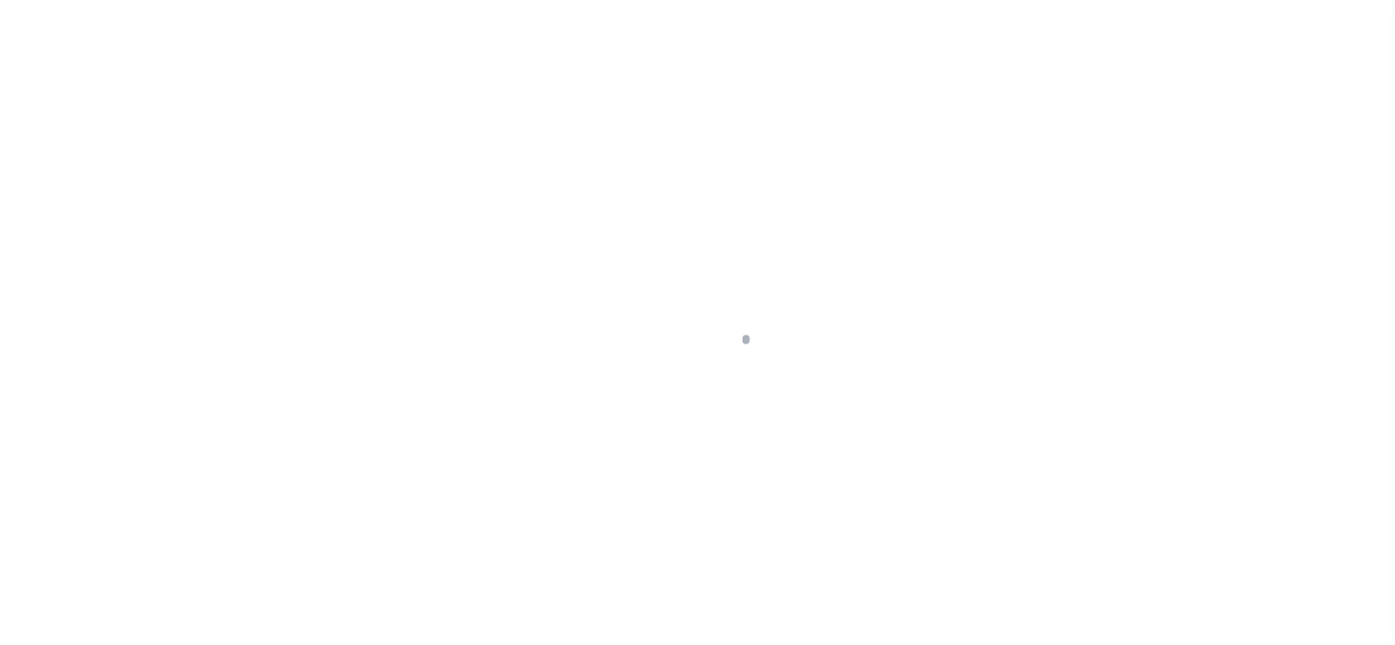
select select "OP2"
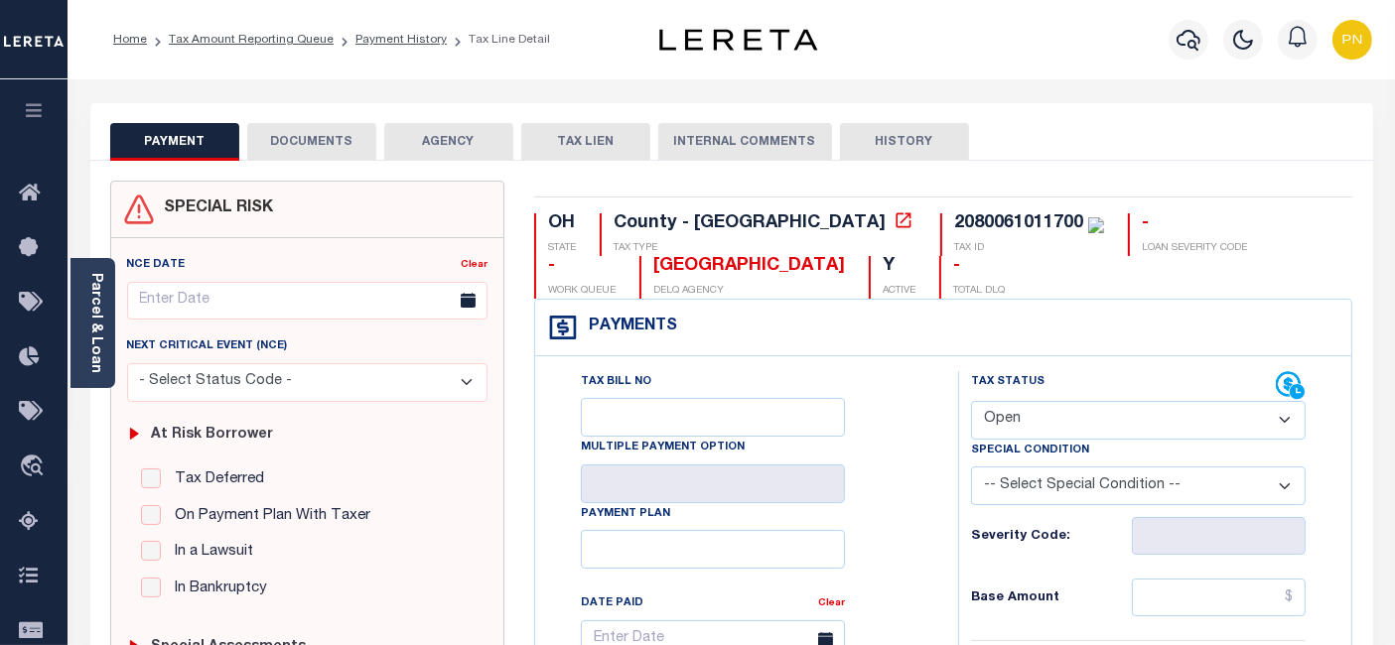
click at [309, 137] on button "DOCUMENTS" at bounding box center [311, 142] width 129 height 38
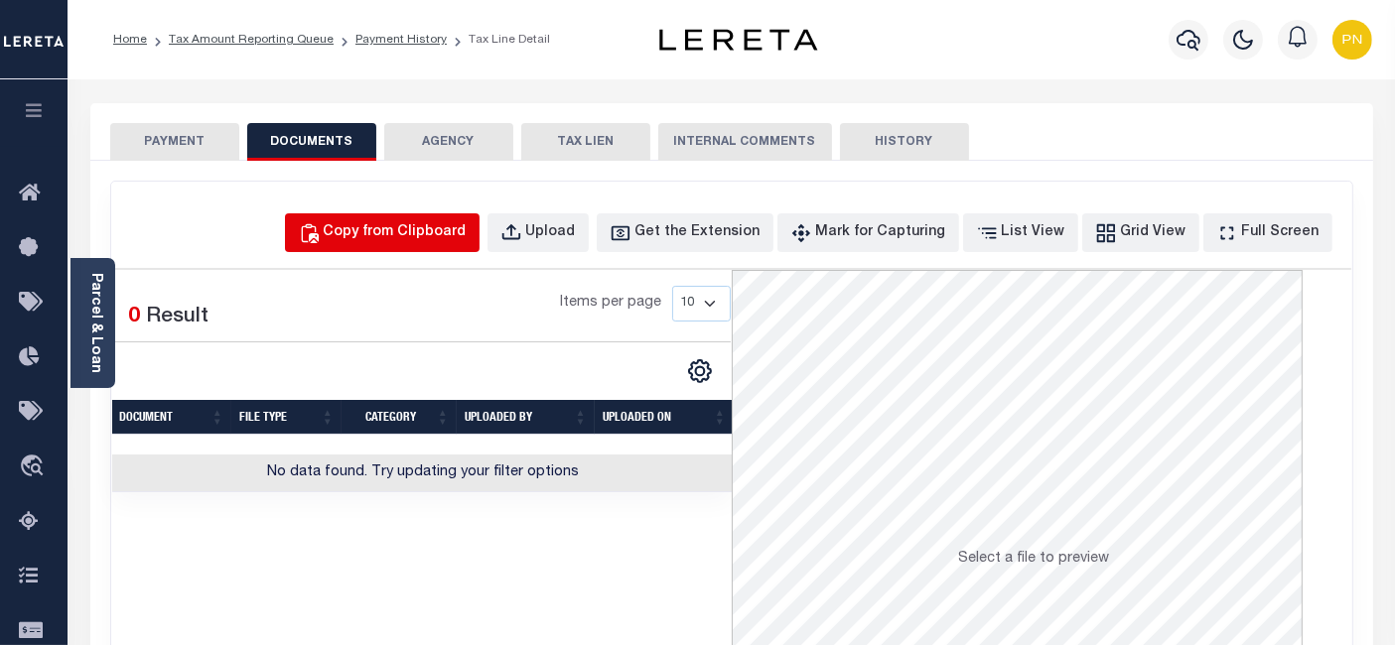
click at [452, 236] on div "Copy from Clipboard" at bounding box center [395, 233] width 143 height 22
select select "POP"
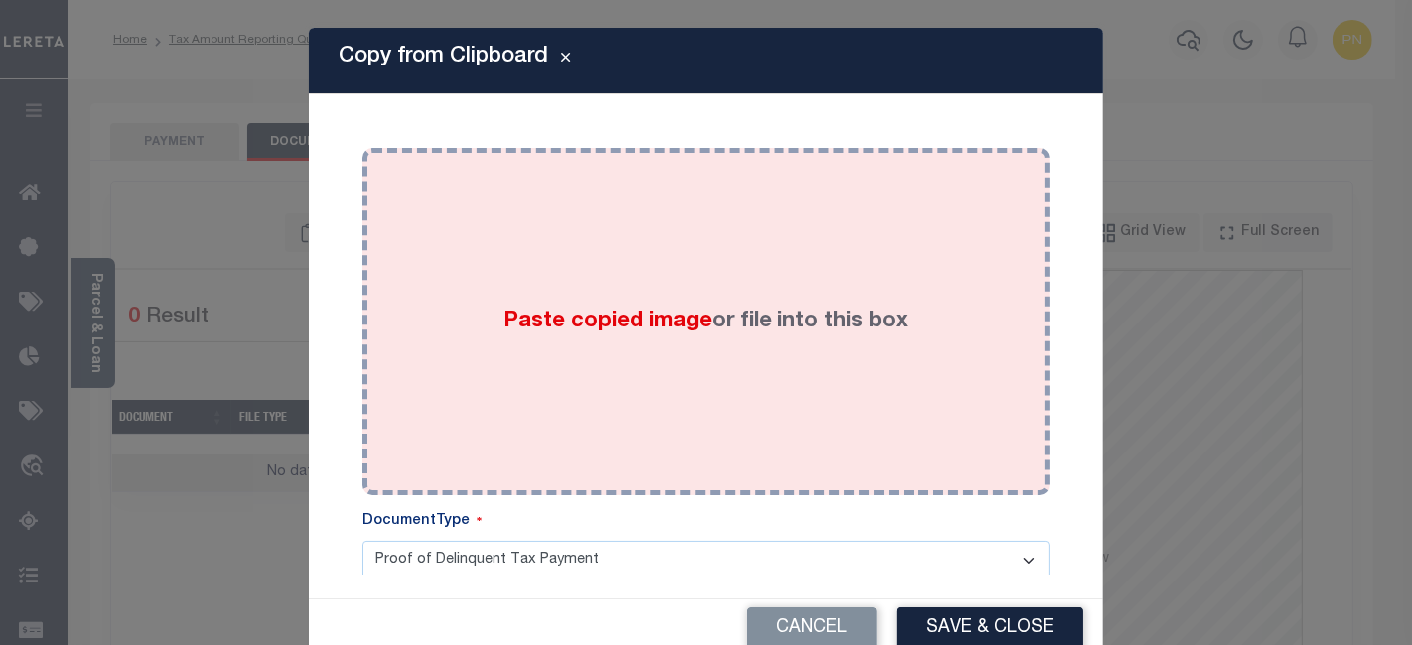
click at [519, 206] on div "Paste copied image or file into this box" at bounding box center [705, 322] width 657 height 318
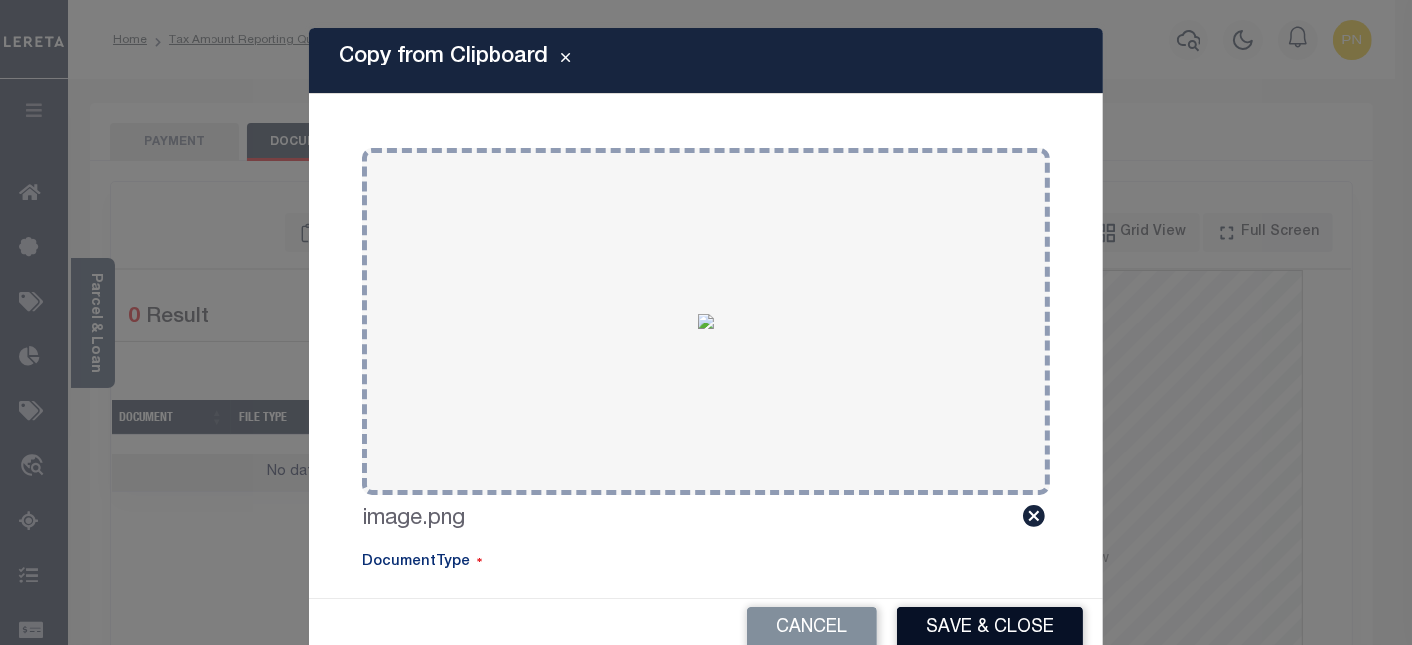
click at [923, 617] on button "Save & Close" at bounding box center [989, 628] width 187 height 43
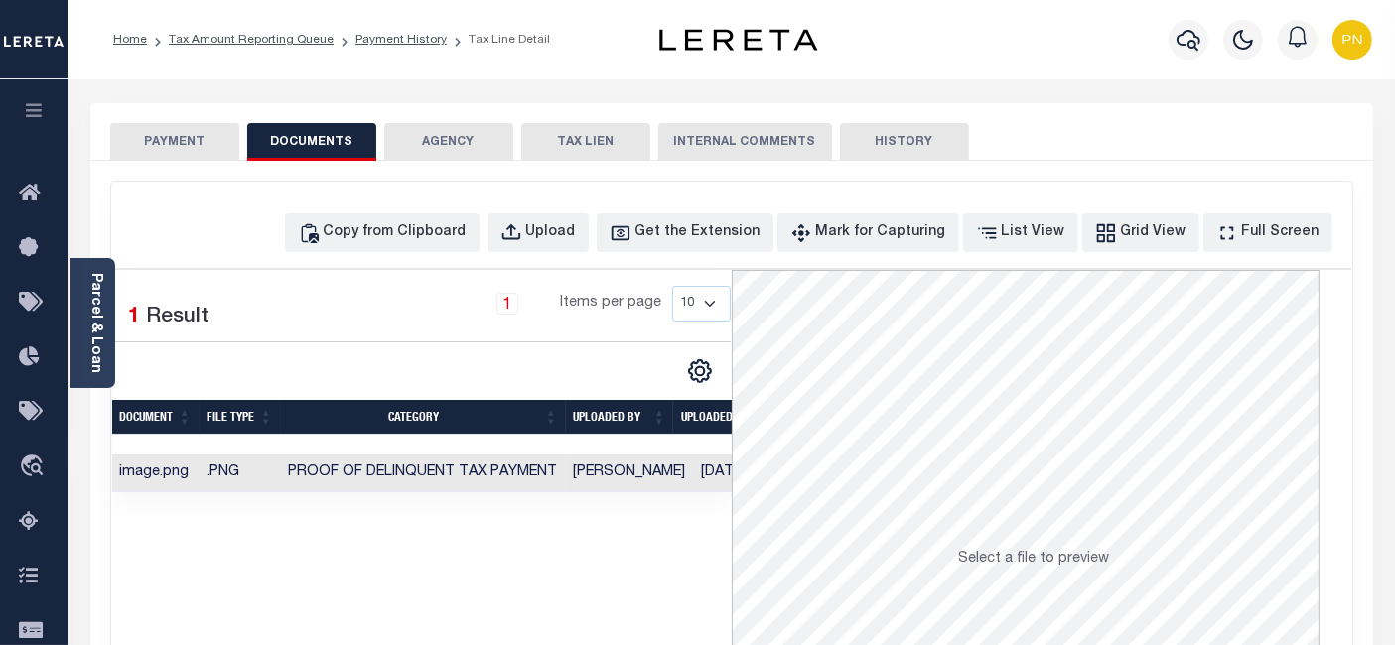
click at [184, 149] on button "PAYMENT" at bounding box center [174, 142] width 129 height 38
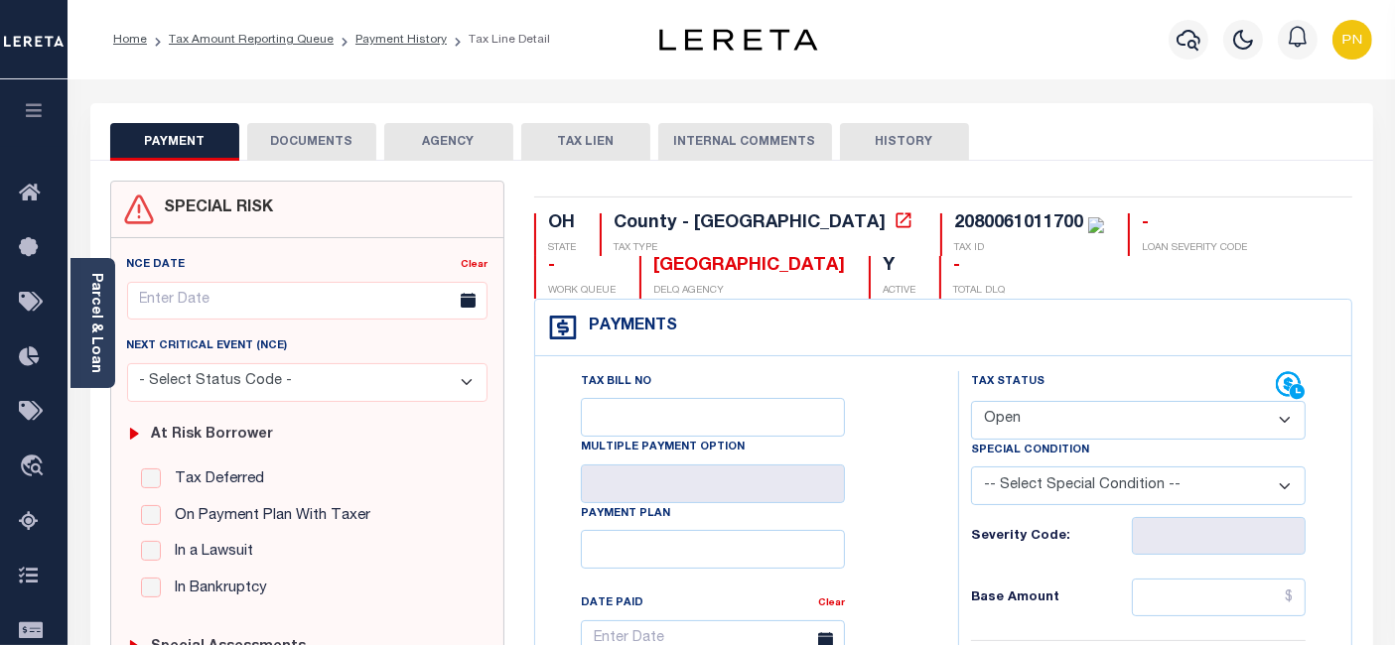
click at [1063, 408] on select "- Select Status Code - Open Due/Unpaid Paid Incomplete No Tax Due Internal Refu…" at bounding box center [1138, 420] width 335 height 39
select select "PYD"
click at [971, 401] on select "- Select Status Code - Open Due/Unpaid Paid Incomplete No Tax Due Internal Refu…" at bounding box center [1138, 420] width 335 height 39
type input "[DATE]"
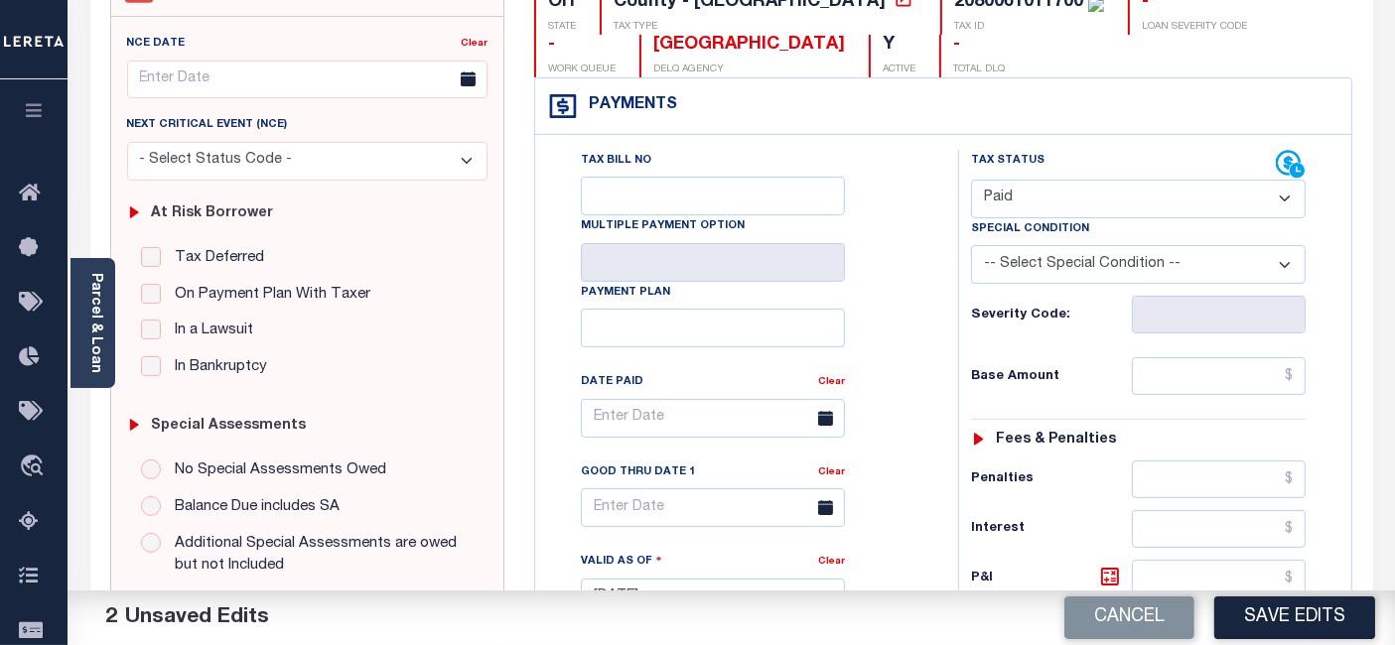
scroll to position [331, 0]
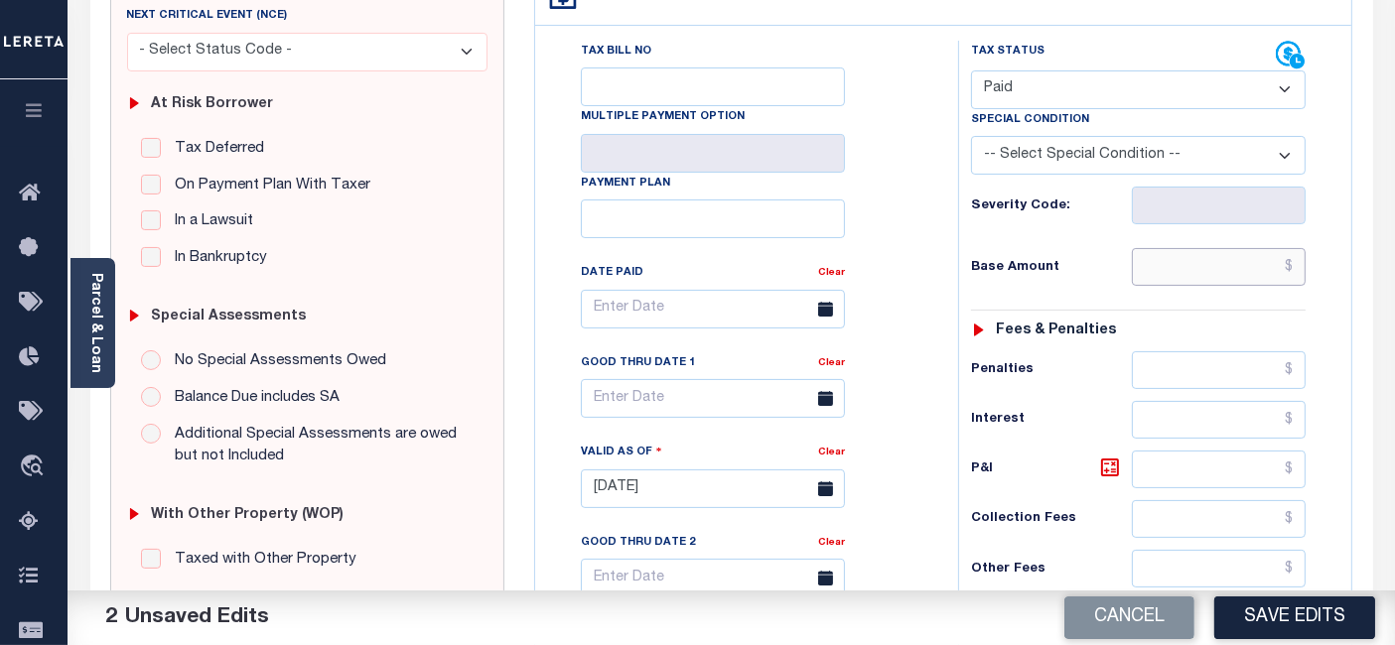
click at [1298, 268] on input "text" at bounding box center [1219, 267] width 174 height 38
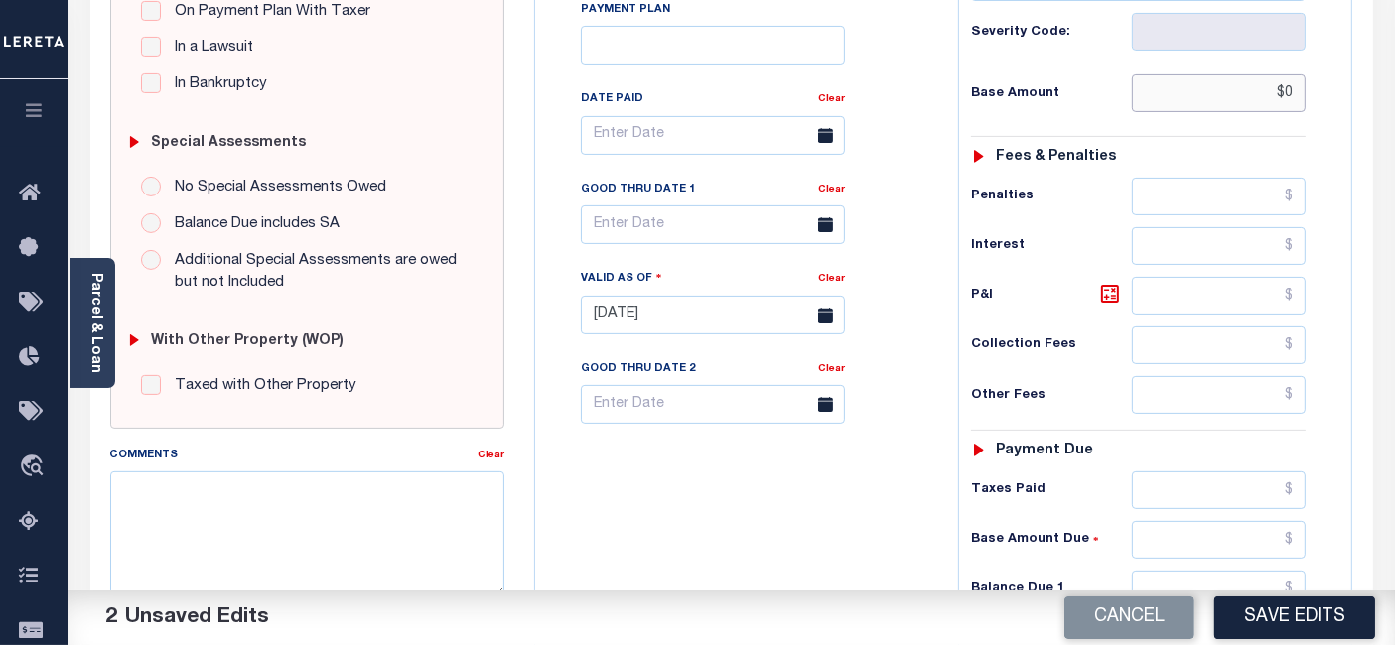
scroll to position [661, 0]
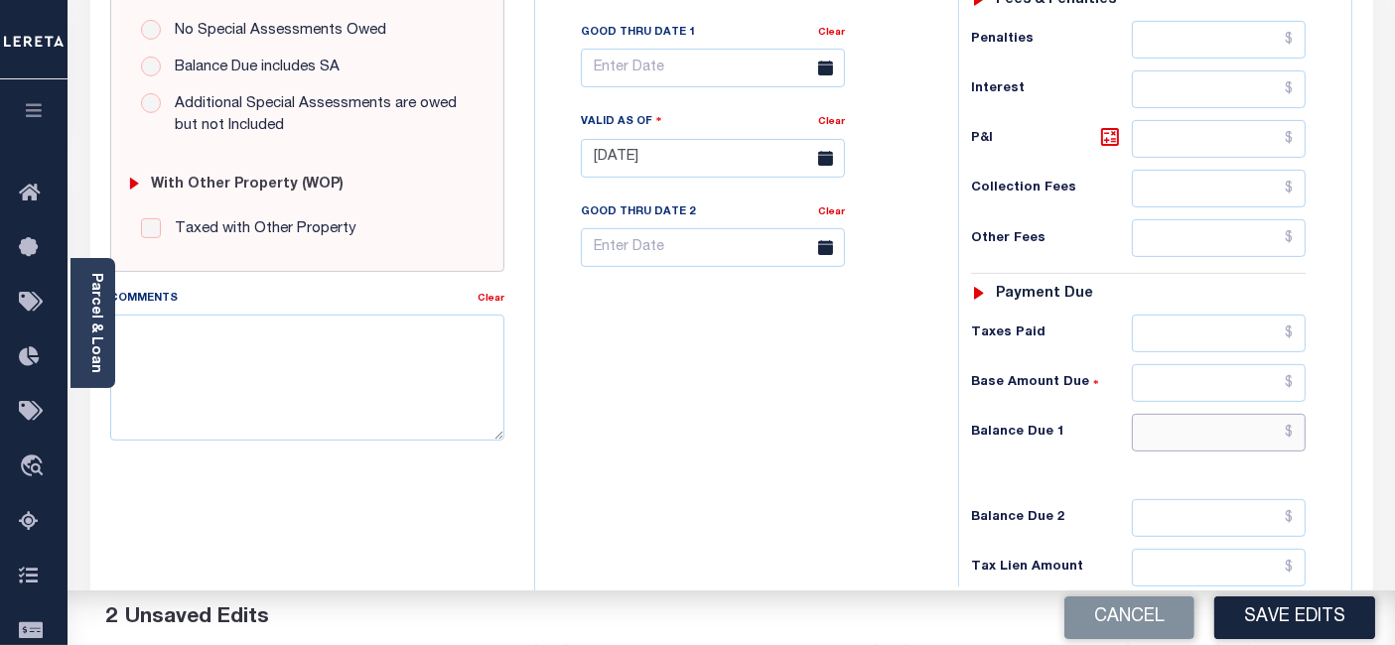
type input "$0.00"
click at [1295, 424] on input "text" at bounding box center [1219, 433] width 174 height 38
type input "$0.00"
click at [1114, 135] on icon at bounding box center [1110, 137] width 24 height 24
type input "$0.00"
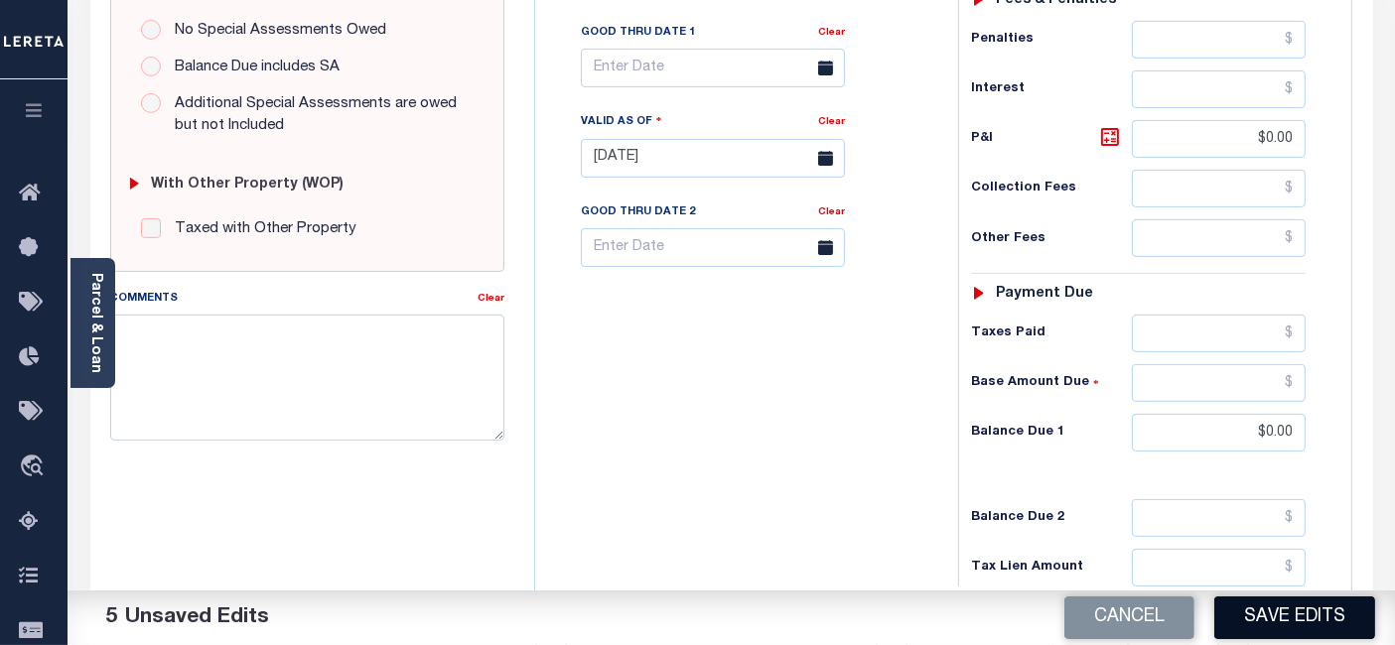
click at [1268, 630] on button "Save Edits" at bounding box center [1294, 618] width 161 height 43
checkbox input "false"
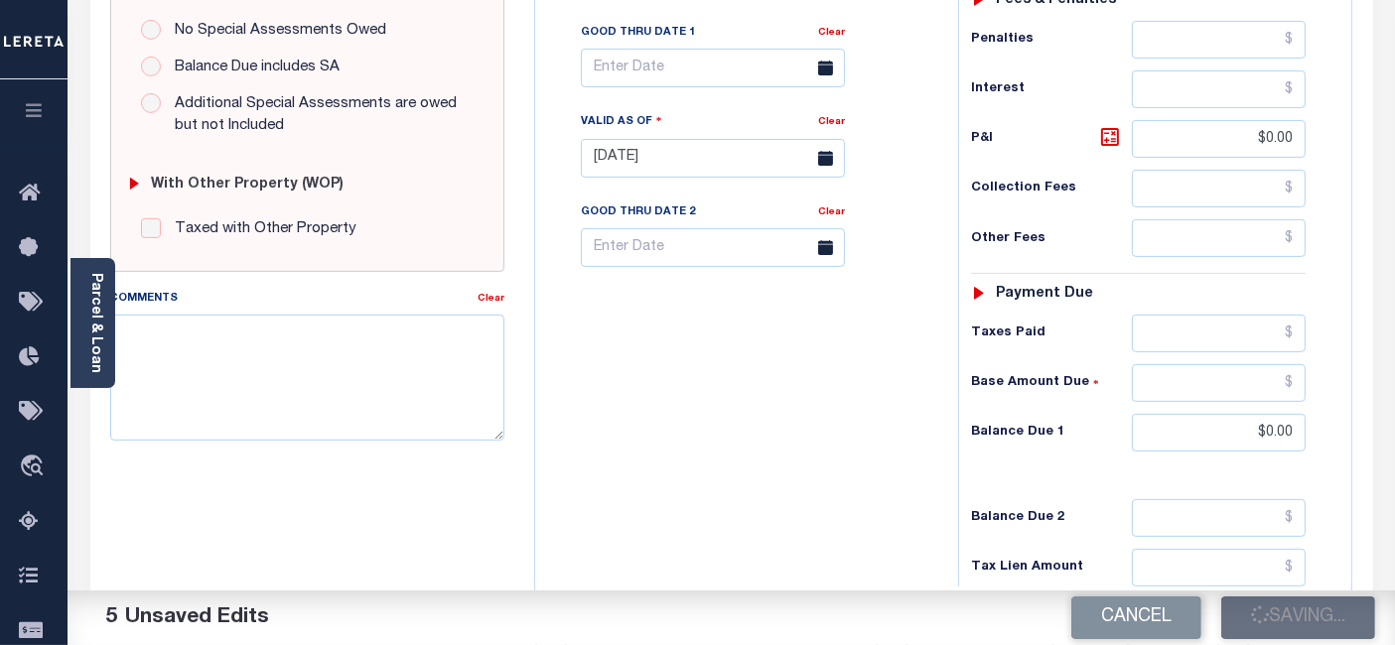
type input "$0"
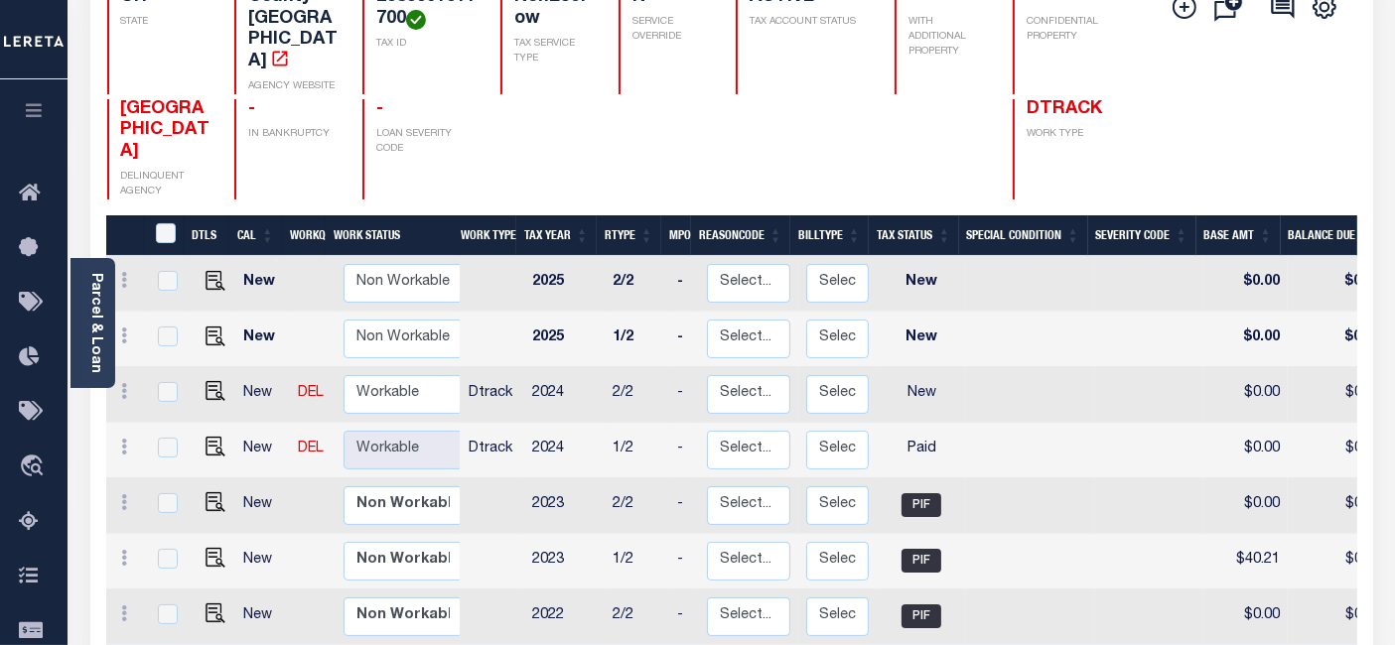
scroll to position [331, 0]
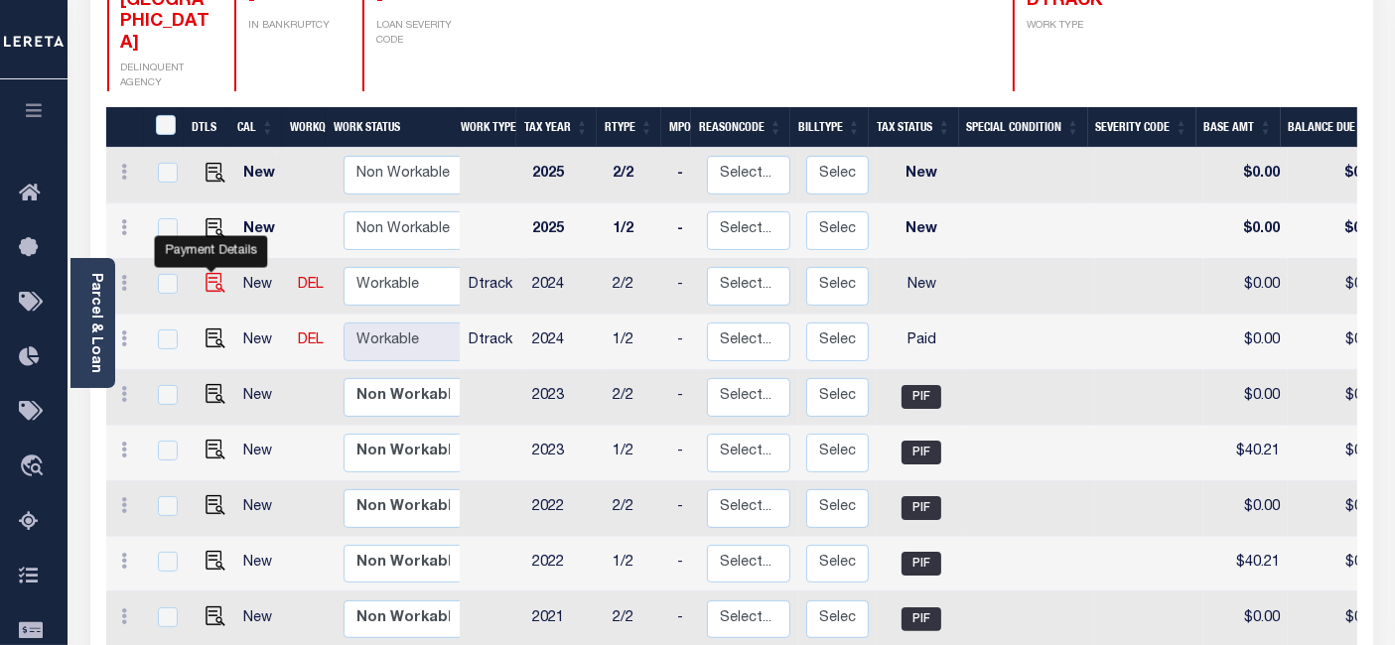
click at [209, 273] on img "" at bounding box center [215, 283] width 20 height 20
checkbox input "true"
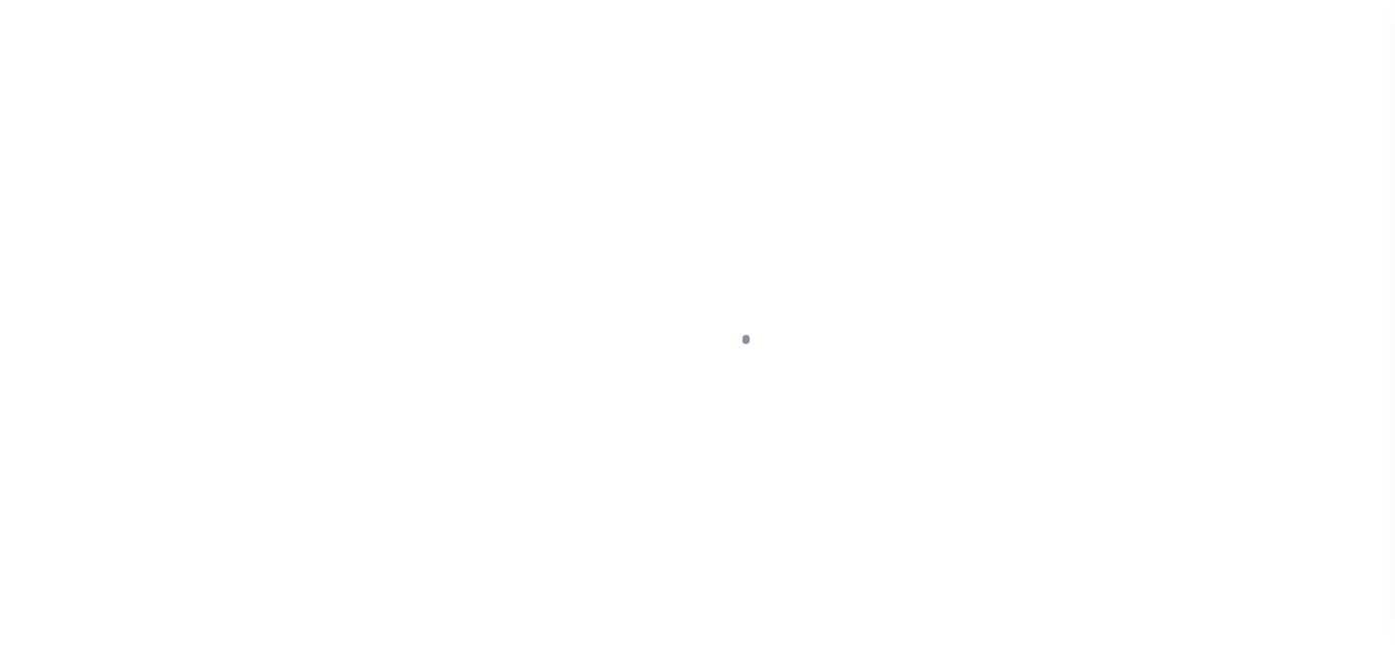
select select "NW2"
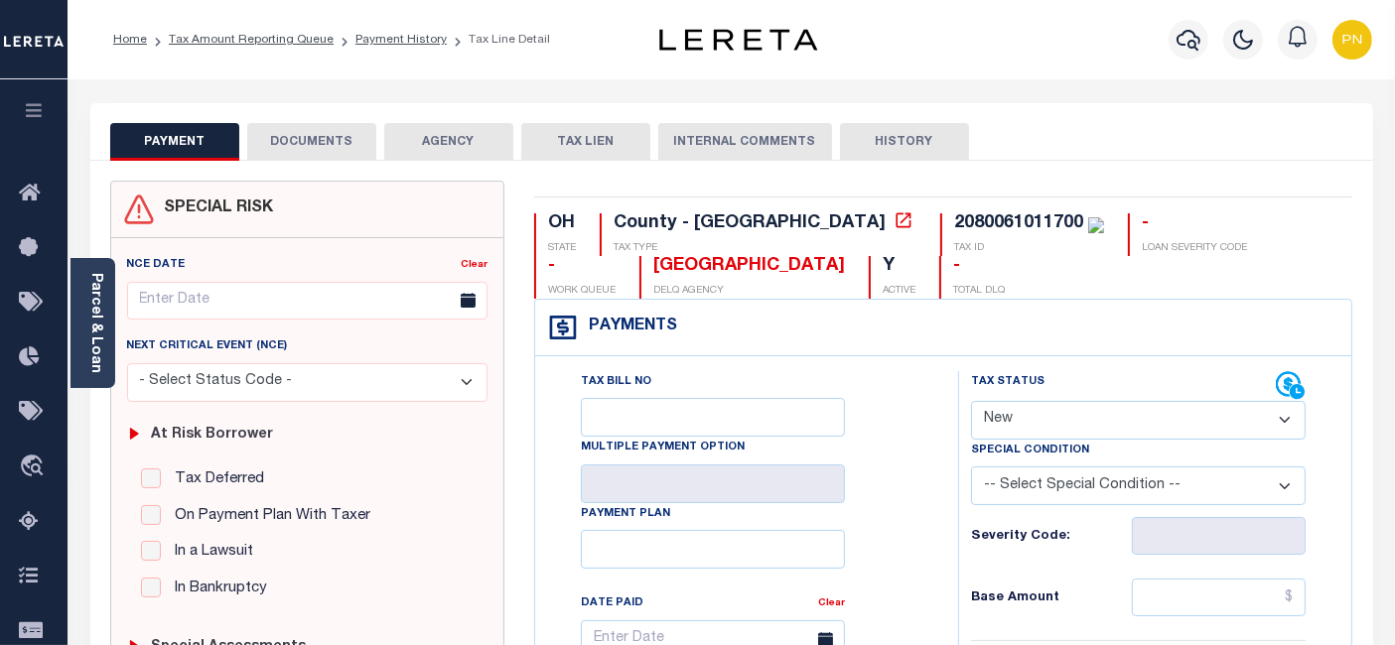
click at [319, 149] on button "DOCUMENTS" at bounding box center [311, 142] width 129 height 38
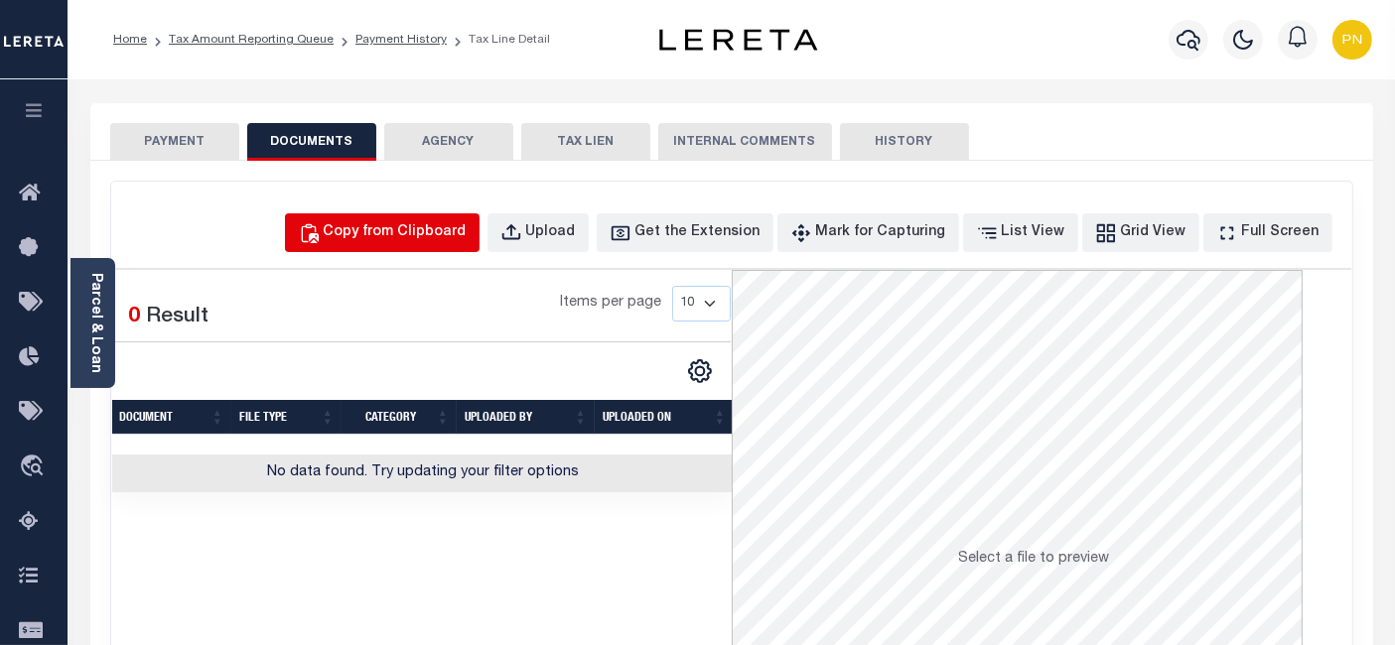
click at [436, 243] on button "Copy from Clipboard" at bounding box center [382, 232] width 195 height 39
select select "POP"
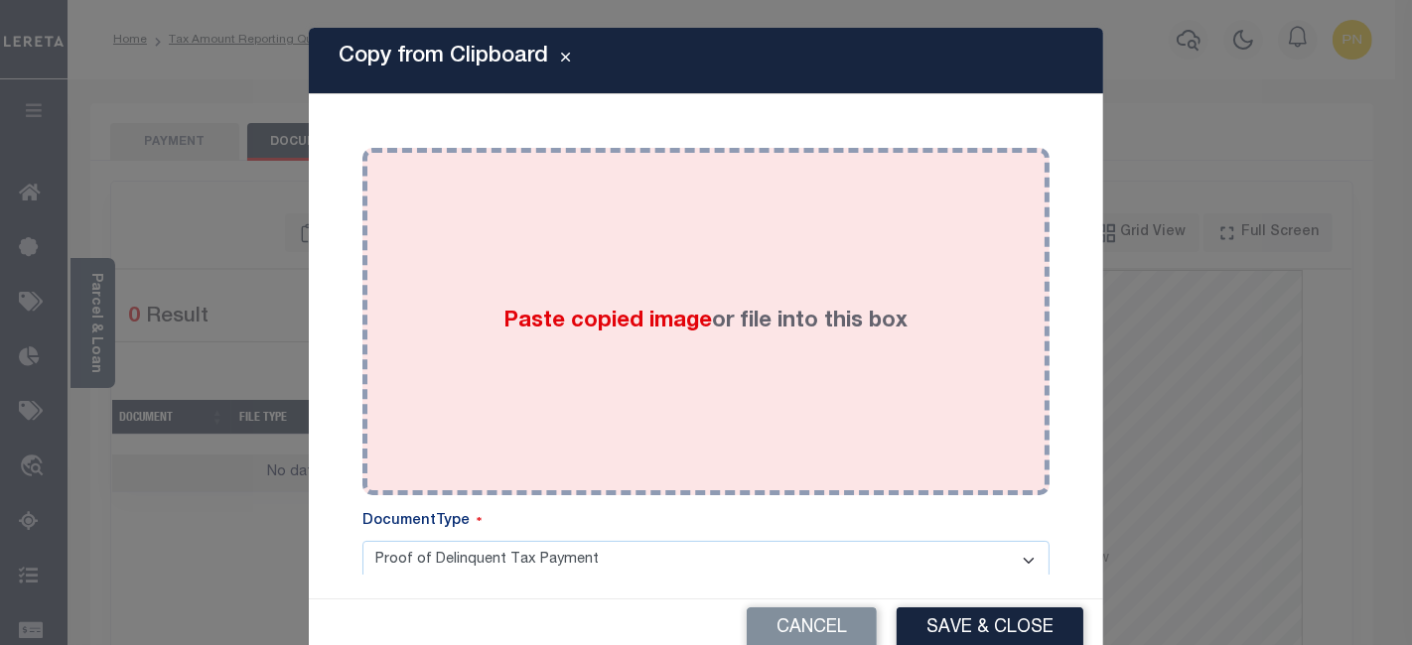
click at [641, 242] on div "Paste copied image or file into this box" at bounding box center [705, 322] width 657 height 318
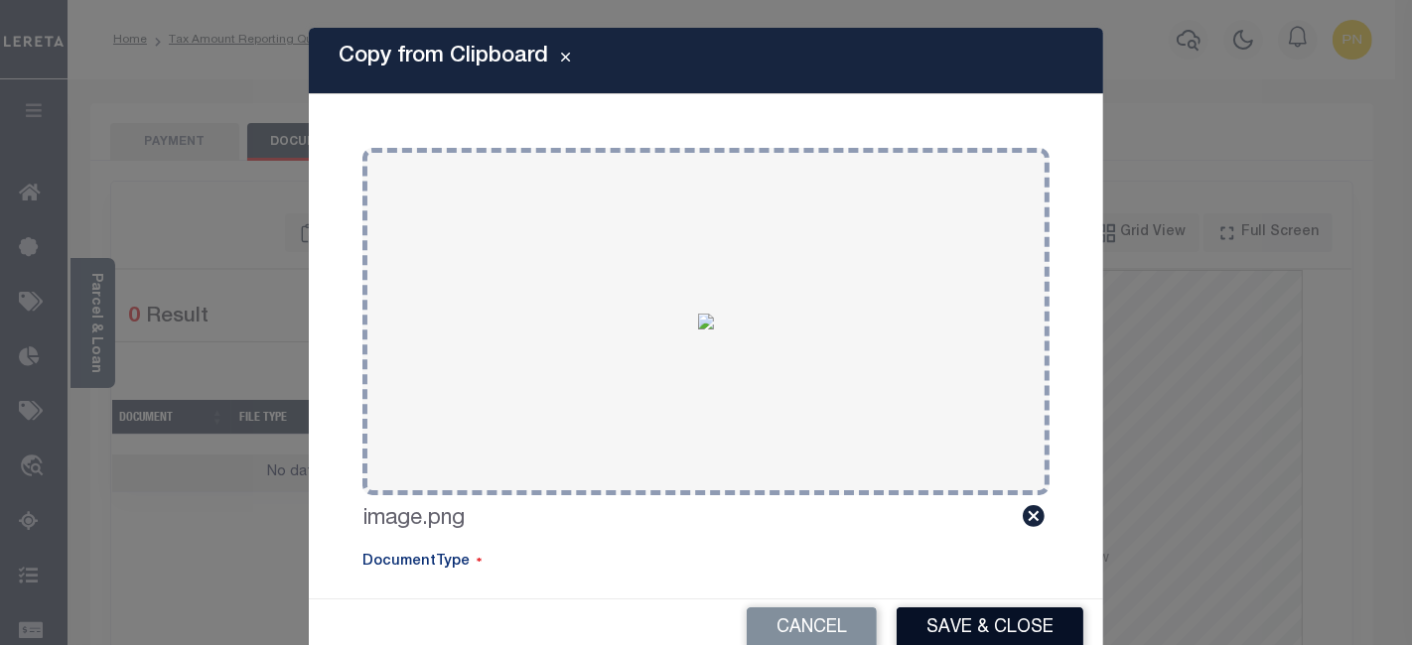
click at [957, 625] on button "Save & Close" at bounding box center [989, 628] width 187 height 43
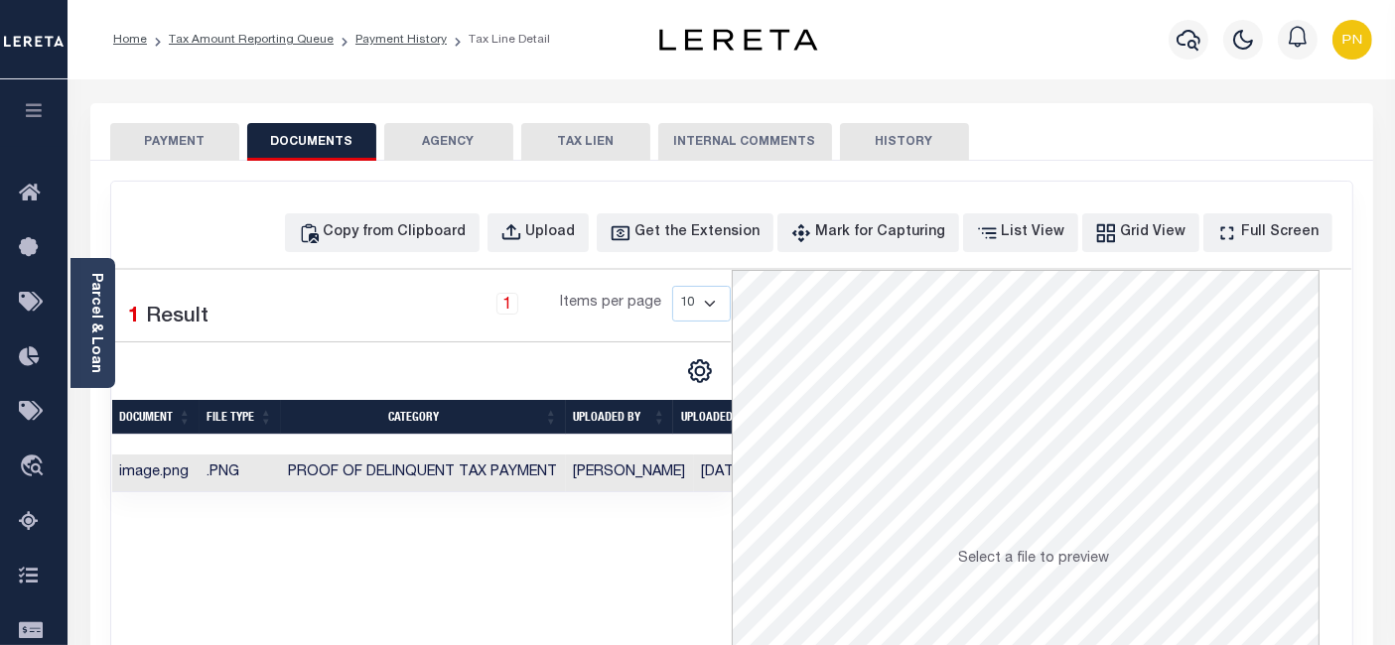
click at [203, 138] on button "PAYMENT" at bounding box center [174, 142] width 129 height 38
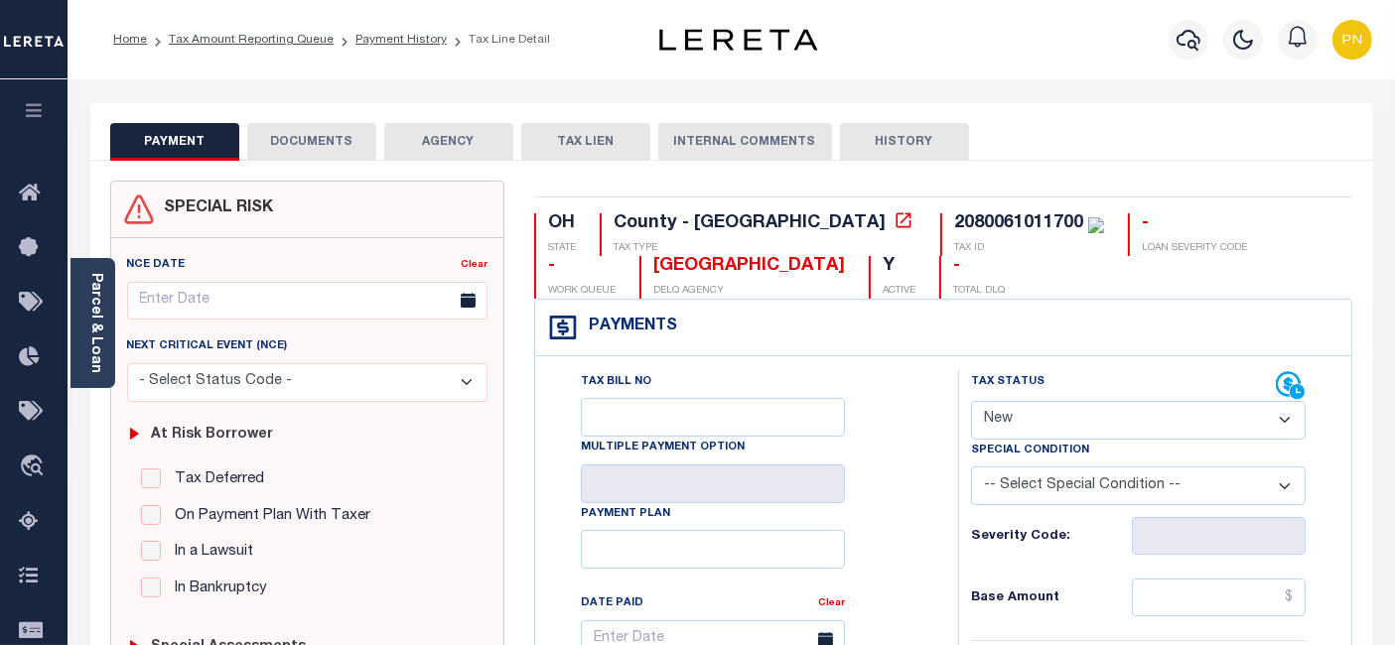
click at [1109, 424] on select "- Select Status Code - Open Due/Unpaid Paid Incomplete No Tax Due Internal Refu…" at bounding box center [1138, 420] width 335 height 39
select select "PYD"
click at [971, 401] on select "- Select Status Code - Open Due/Unpaid Paid Incomplete No Tax Due Internal Refu…" at bounding box center [1138, 420] width 335 height 39
type input "[DATE]"
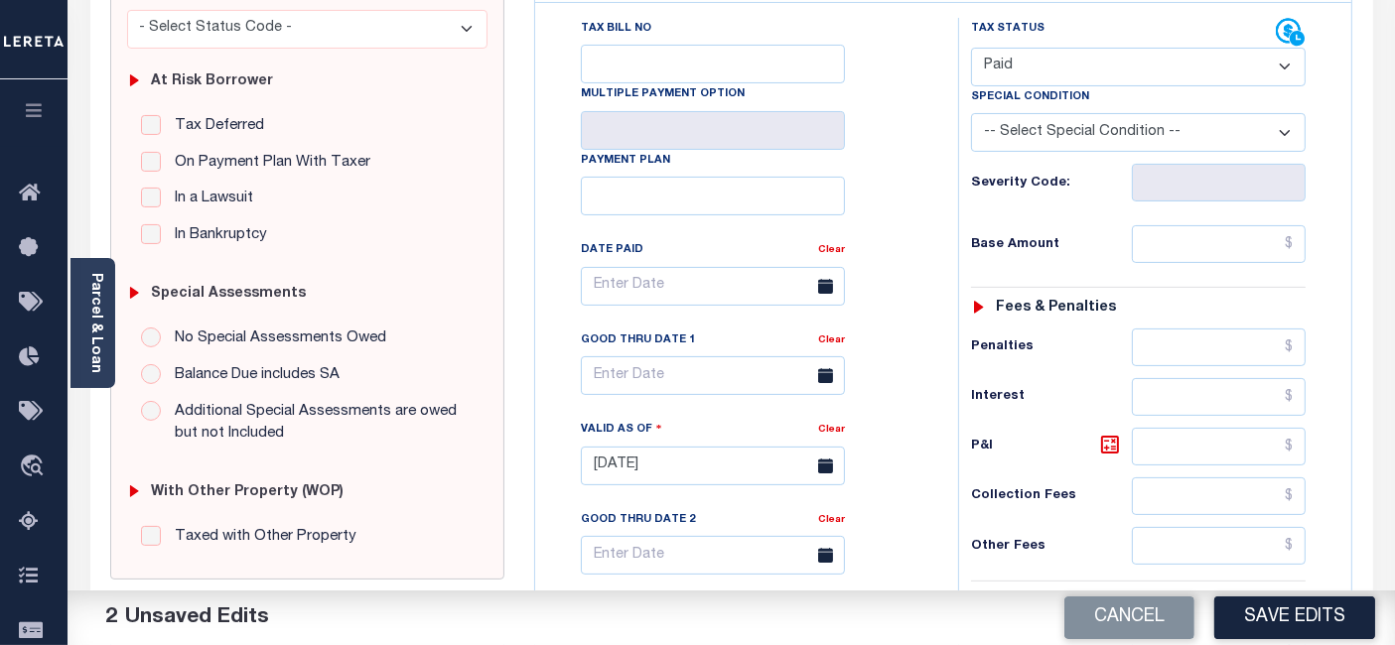
scroll to position [551, 0]
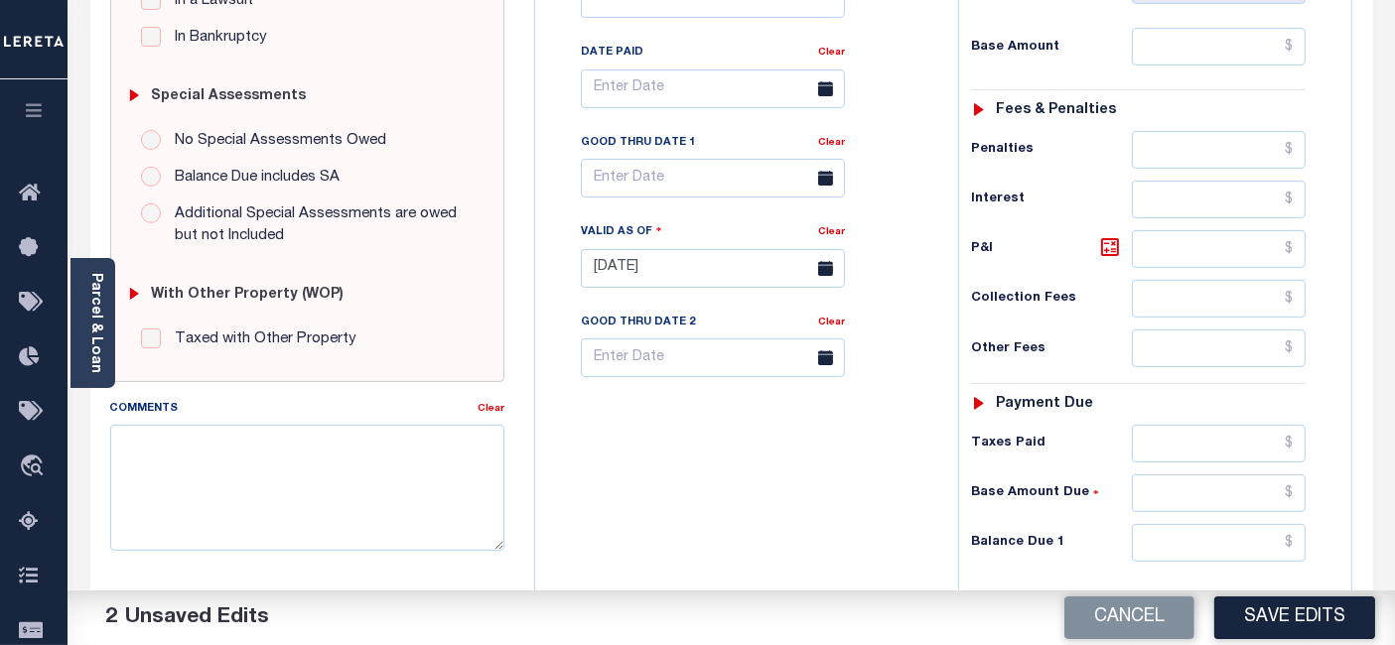
click at [1298, 266] on div "Tax Status Status - Select Status Code -" at bounding box center [1144, 258] width 373 height 877
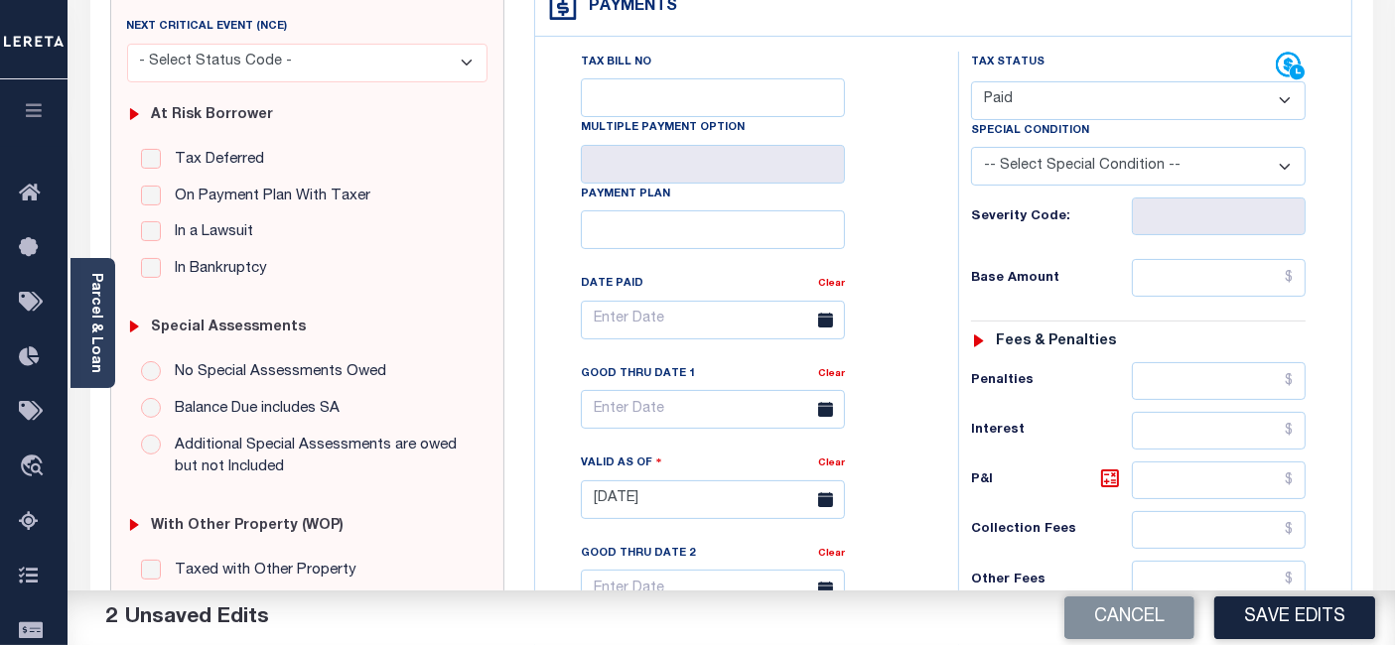
scroll to position [220, 0]
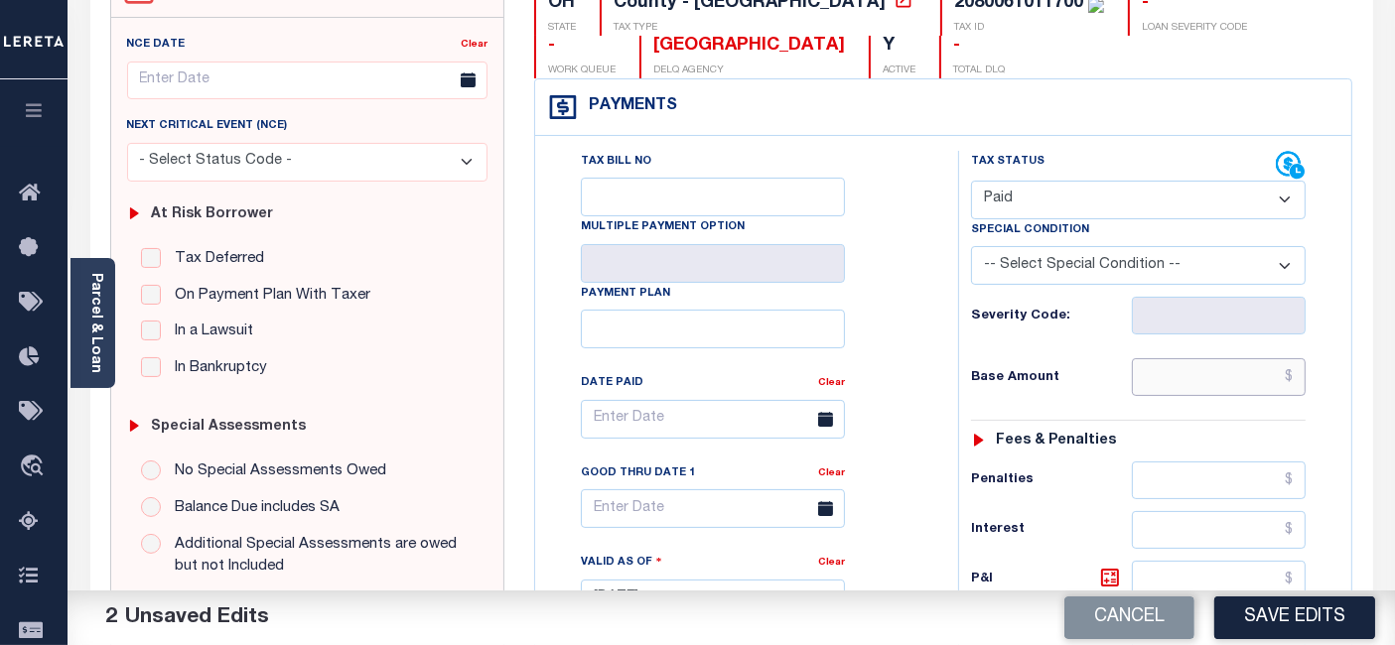
click at [1301, 378] on input "text" at bounding box center [1219, 377] width 174 height 38
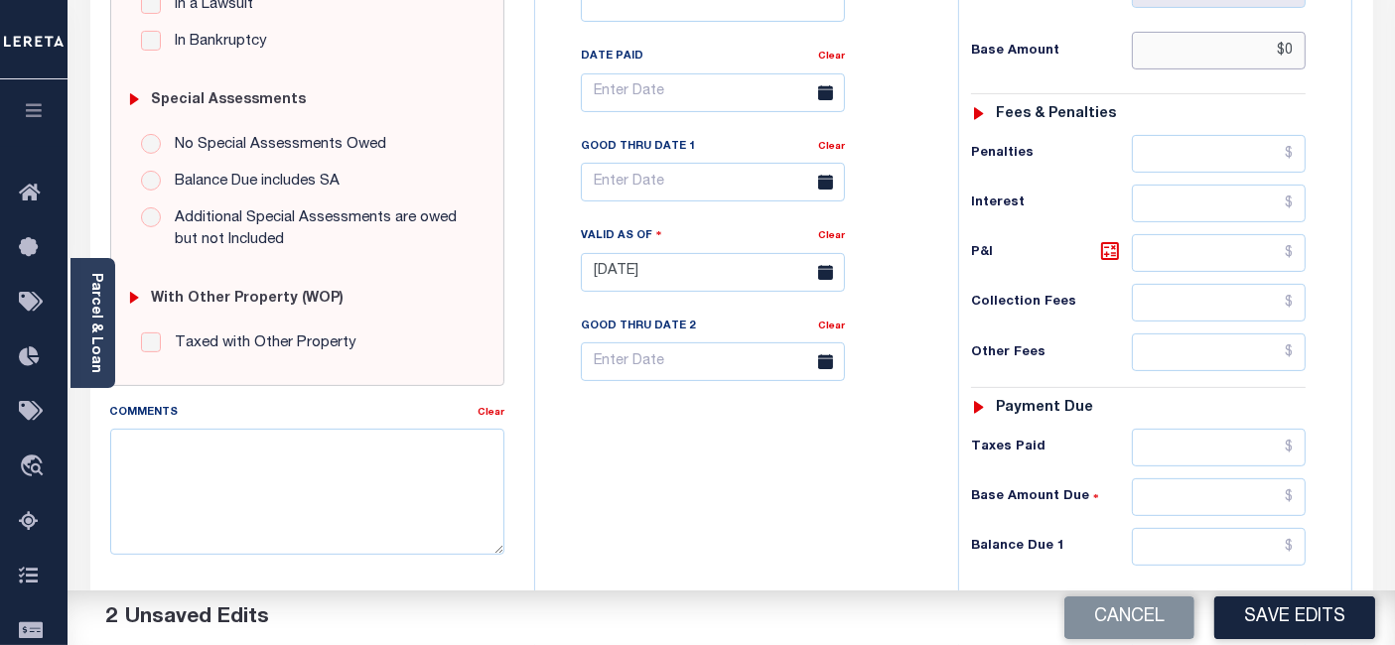
scroll to position [551, 0]
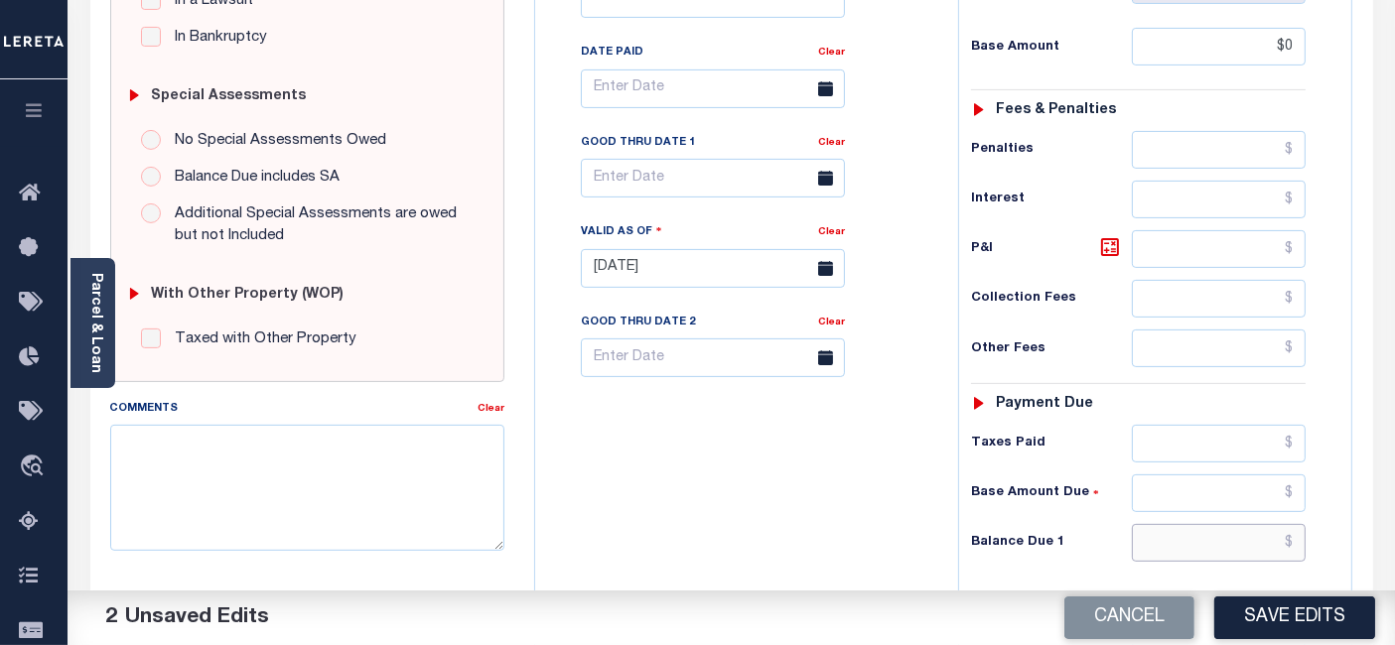
type input "$0.00"
click at [1292, 533] on input "text" at bounding box center [1219, 543] width 174 height 38
type input "$0.00"
click at [1112, 245] on icon at bounding box center [1110, 247] width 24 height 24
type input "$0.00"
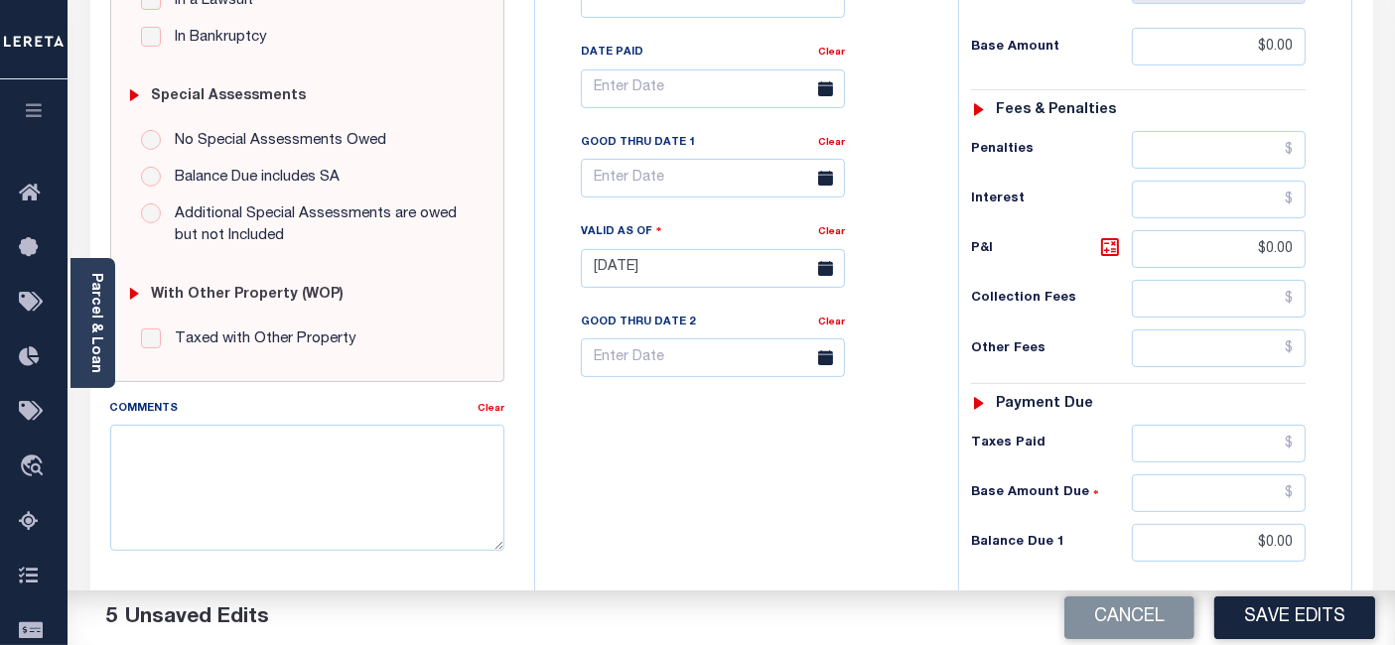
click at [1266, 619] on button "Save Edits" at bounding box center [1294, 618] width 161 height 43
checkbox input "false"
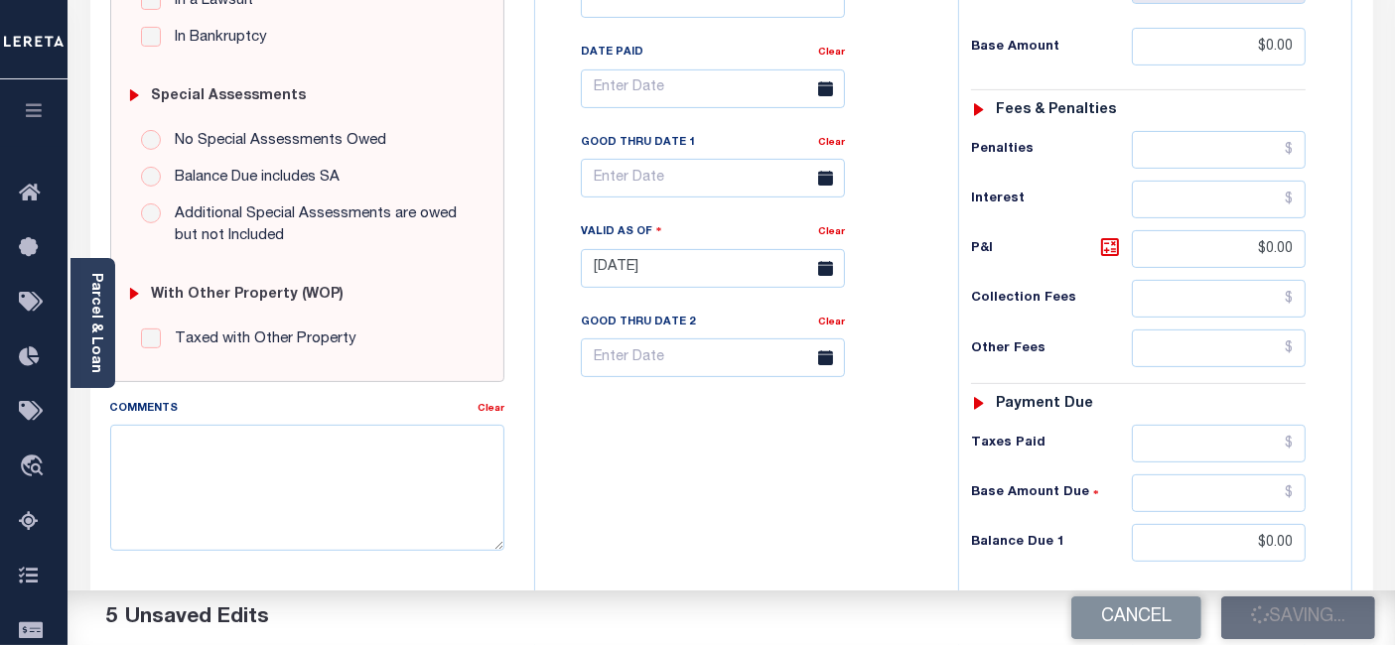
type input "$0"
